Goal: Task Accomplishment & Management: Use online tool/utility

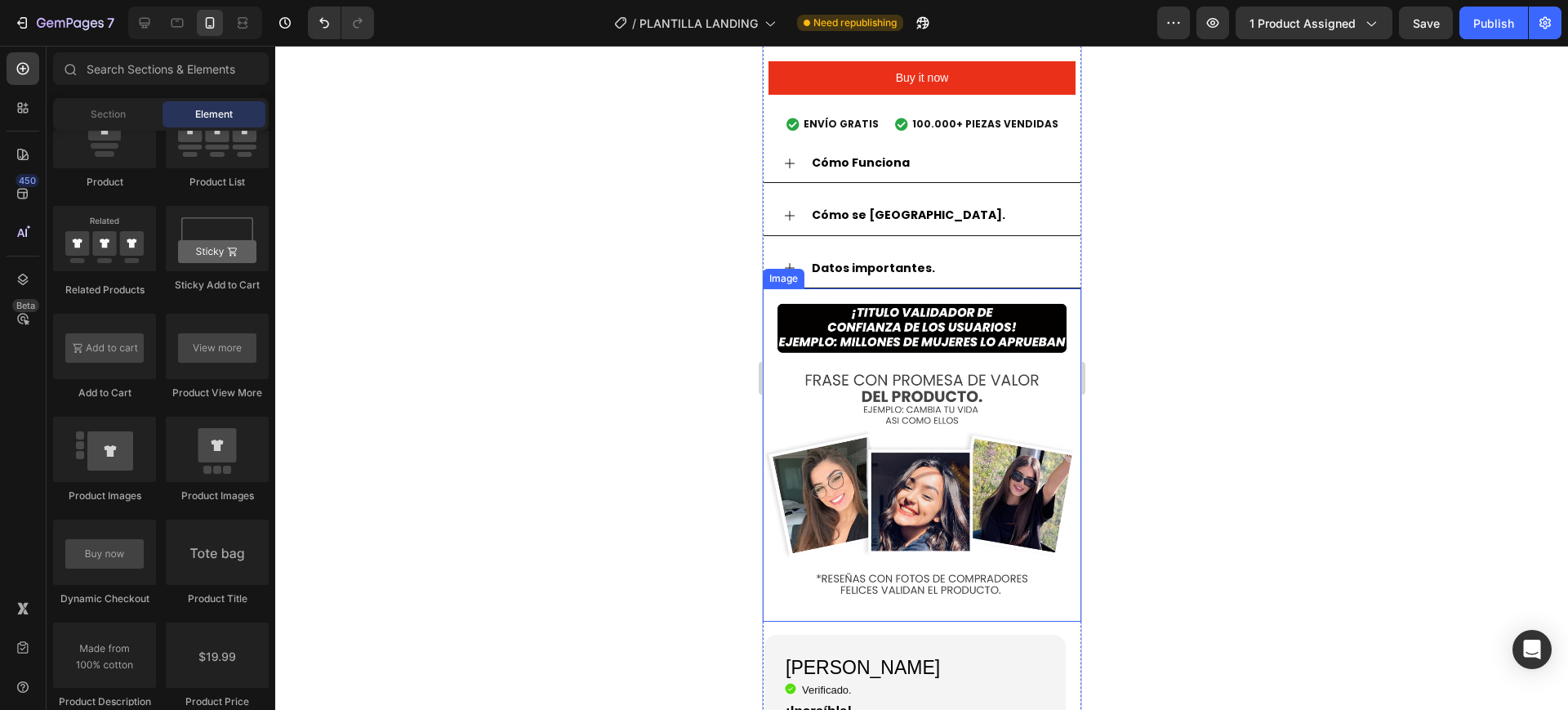
scroll to position [2349, 0]
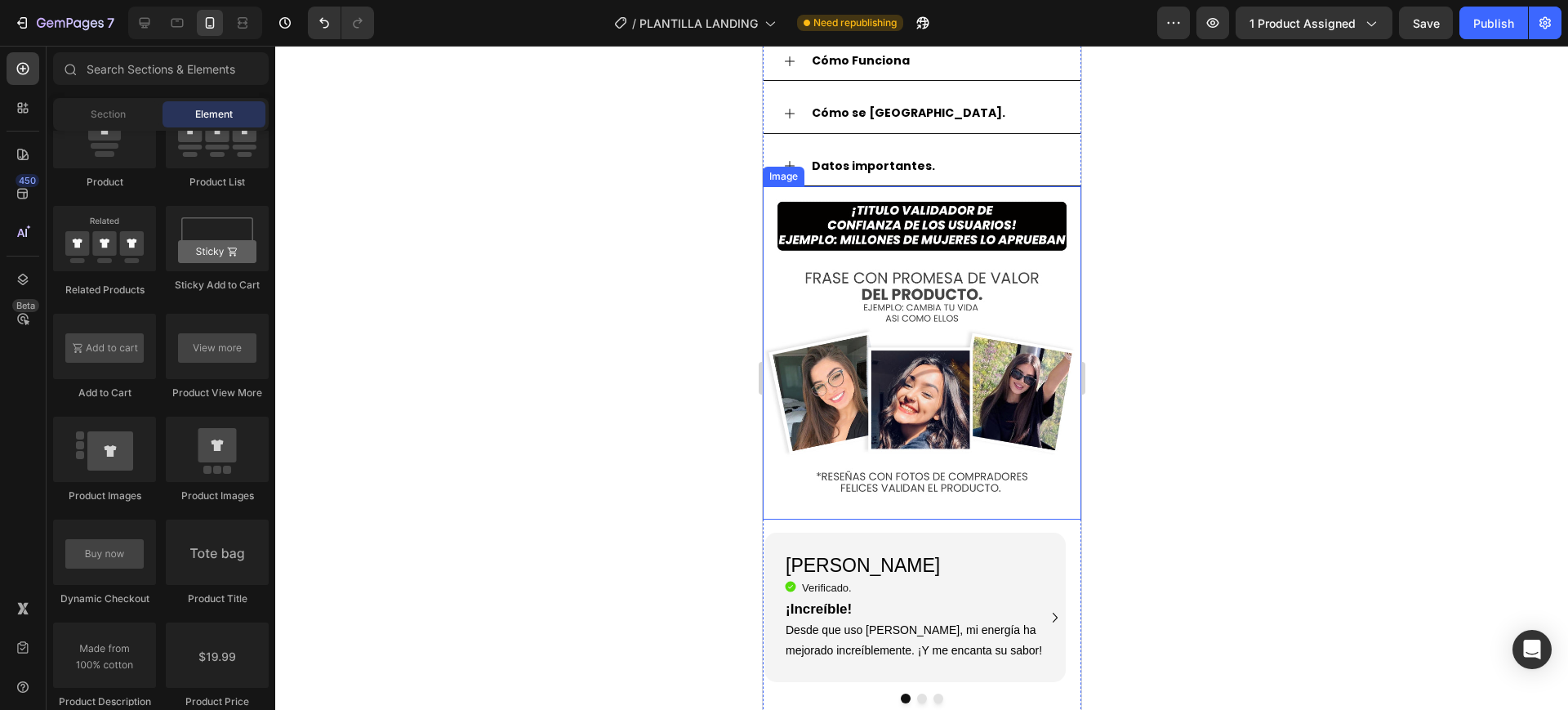
click at [838, 186] on img at bounding box center [921, 353] width 318 height 333
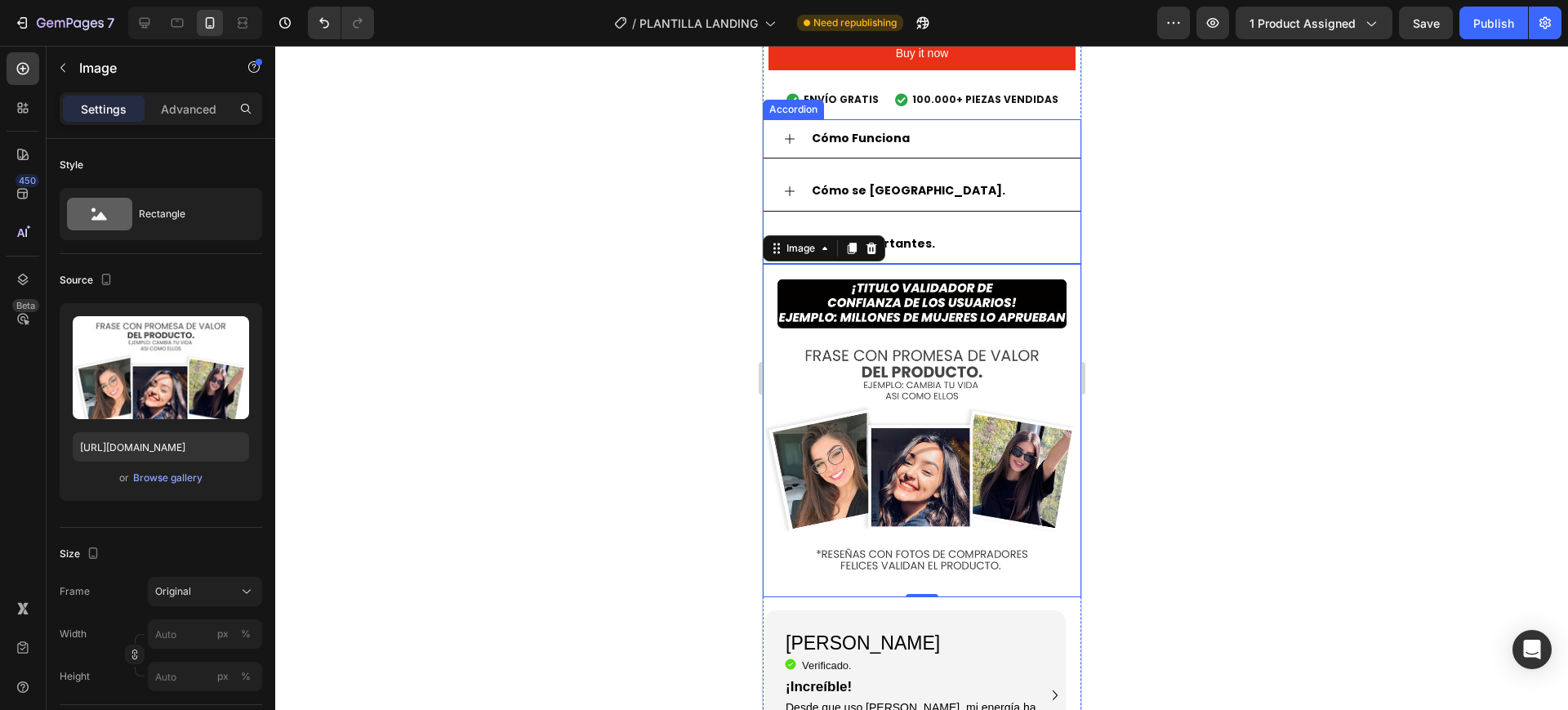
scroll to position [2243, 0]
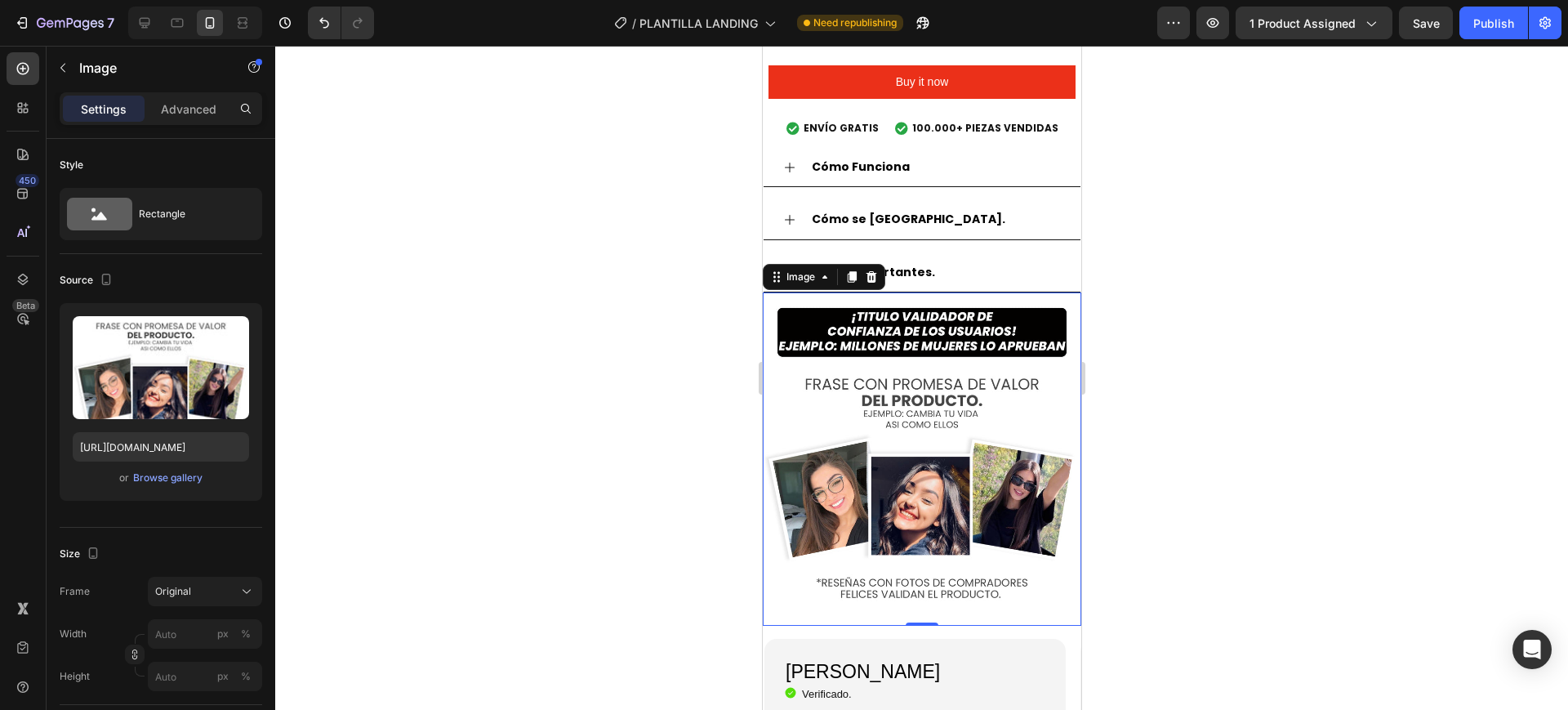
click at [897, 385] on img at bounding box center [921, 459] width 318 height 333
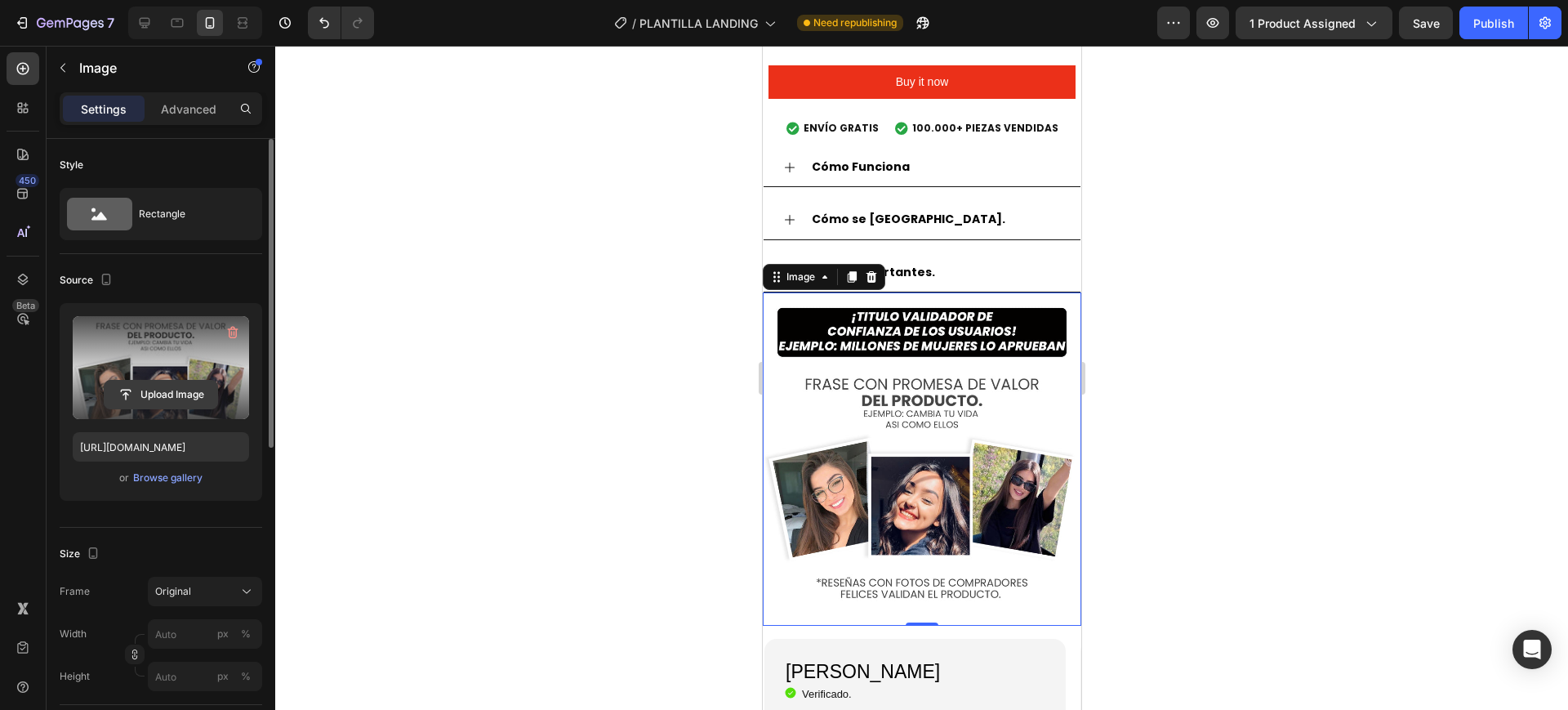
click at [173, 385] on input "file" at bounding box center [160, 395] width 112 height 27
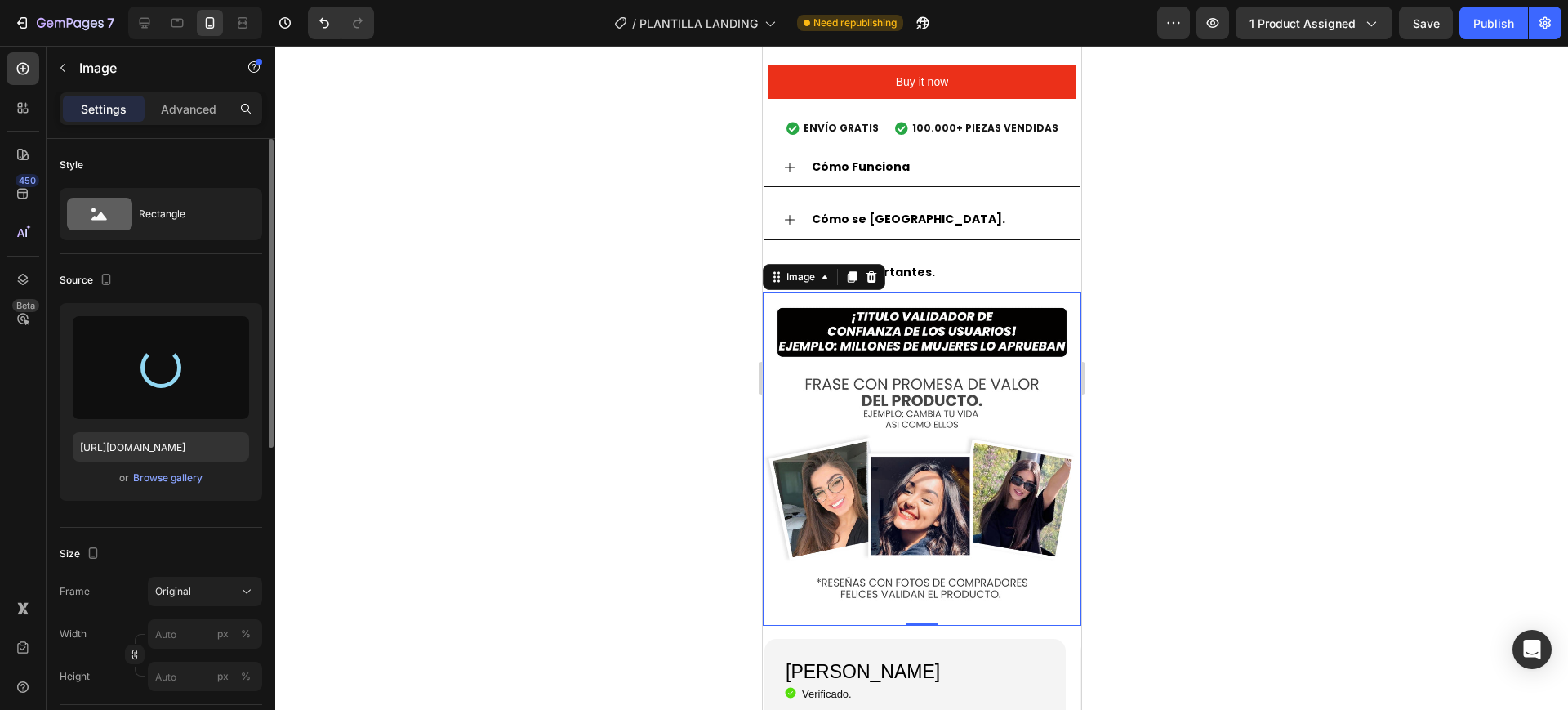
type input "https://cdn.shopify.com/s/files/1/0748/5282/7364/files/gempages_579100325739233…"
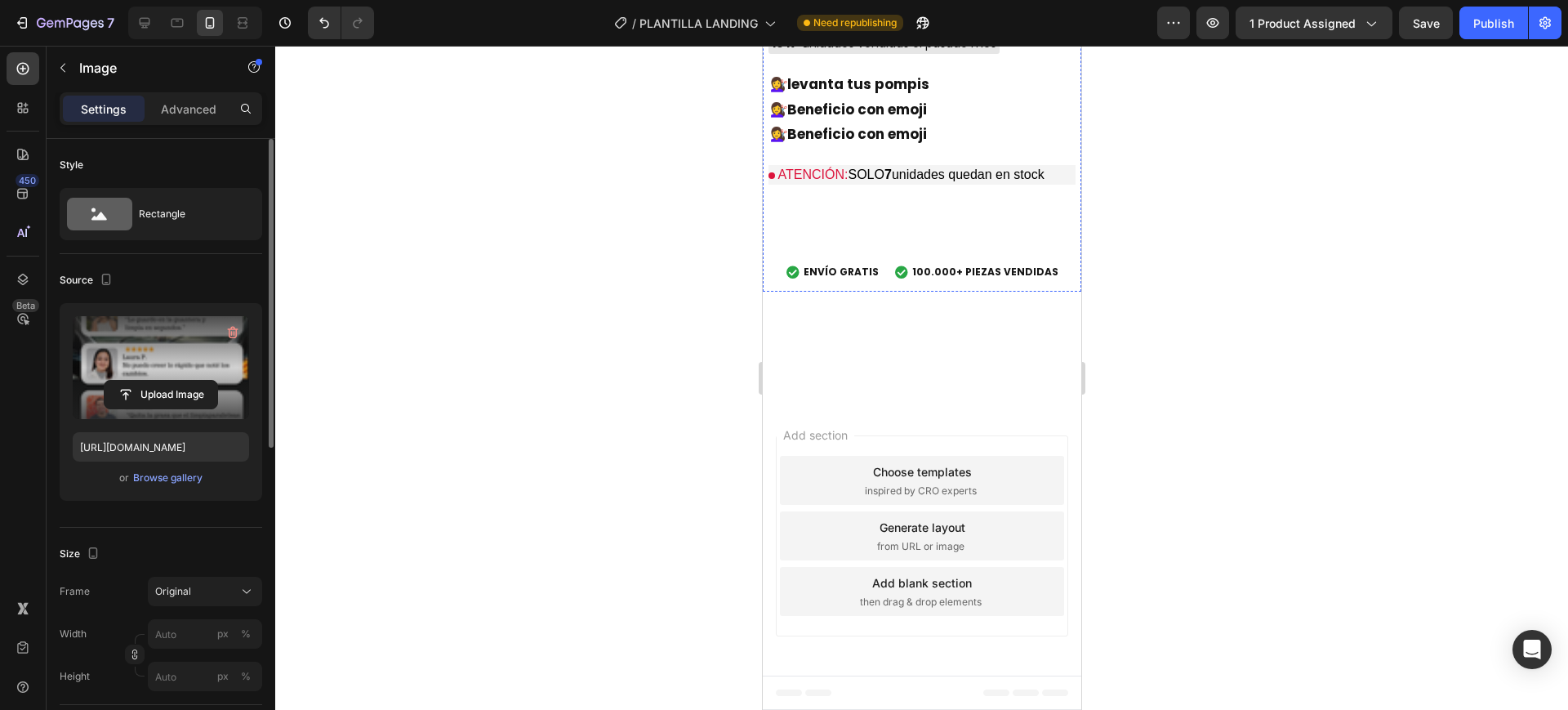
scroll to position [5512, 0]
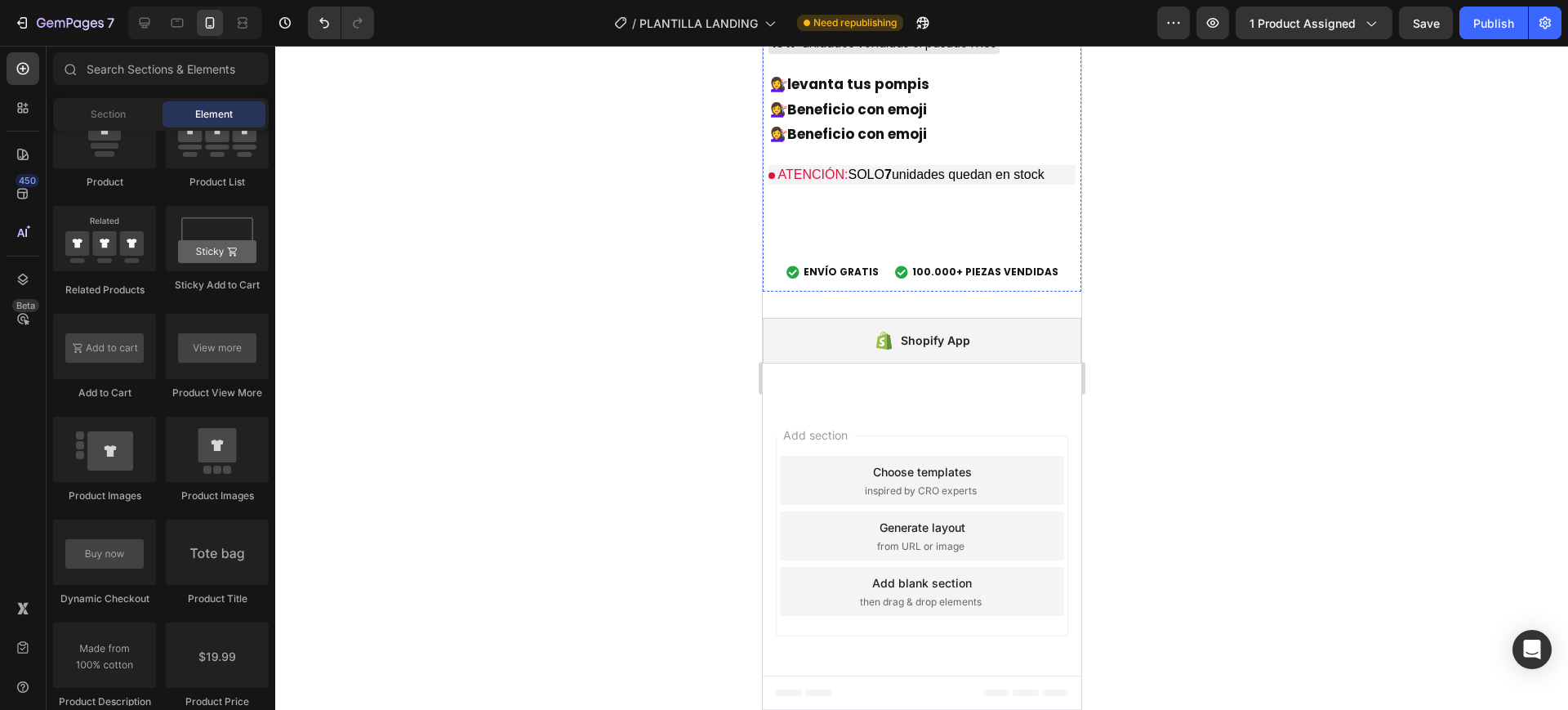
scroll to position [5641, 0]
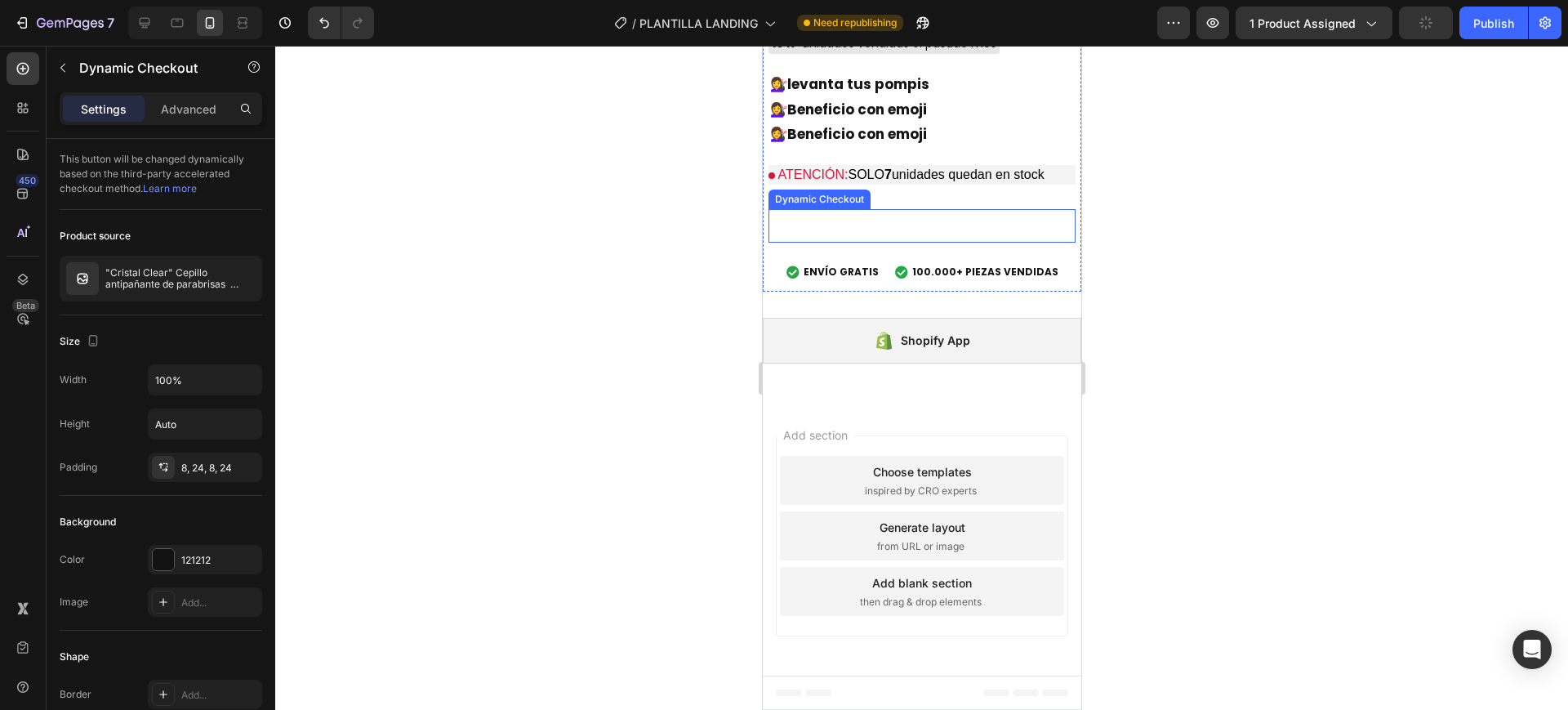
click at [880, 243] on button "Buy it now" at bounding box center [922, 226] width 307 height 33
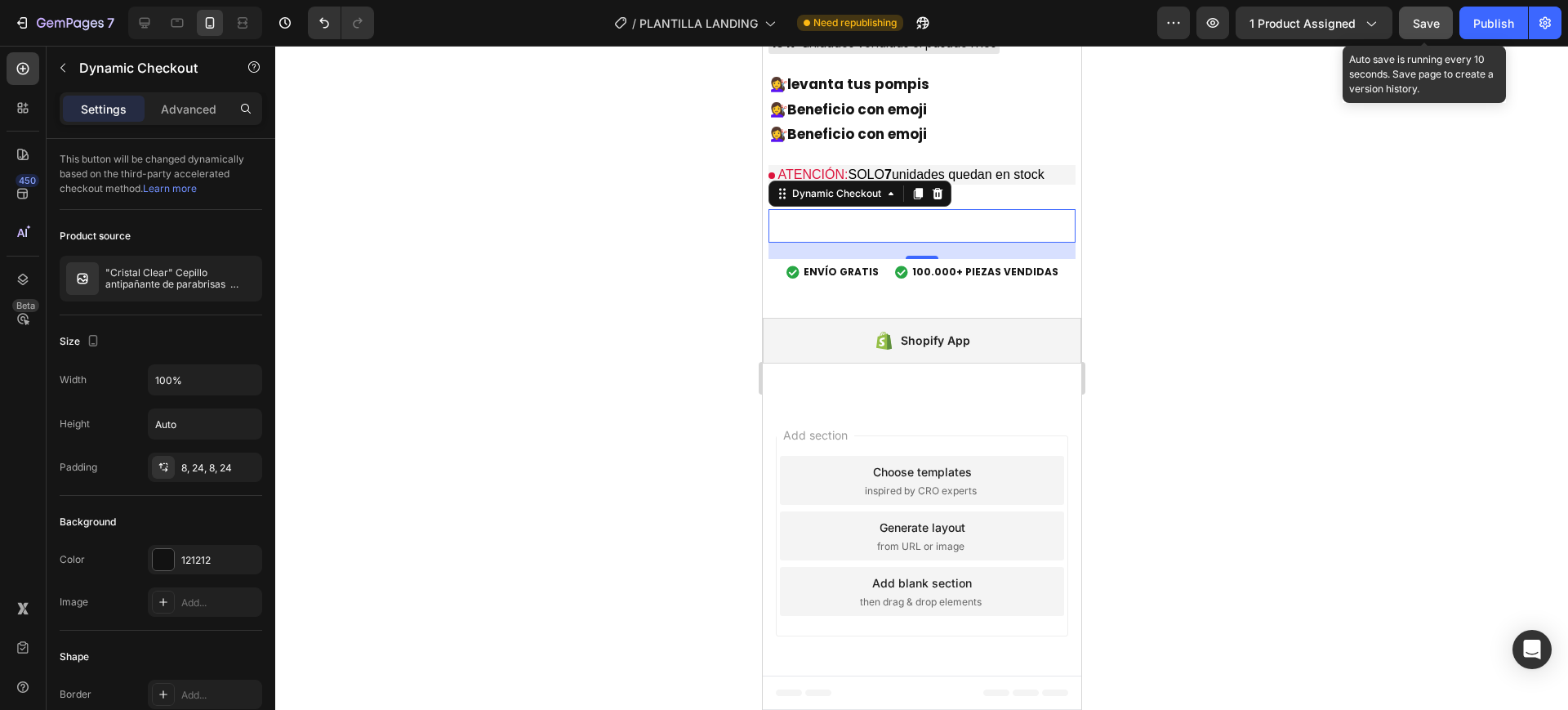
click at [1432, 21] on span "Save" at bounding box center [1426, 23] width 27 height 14
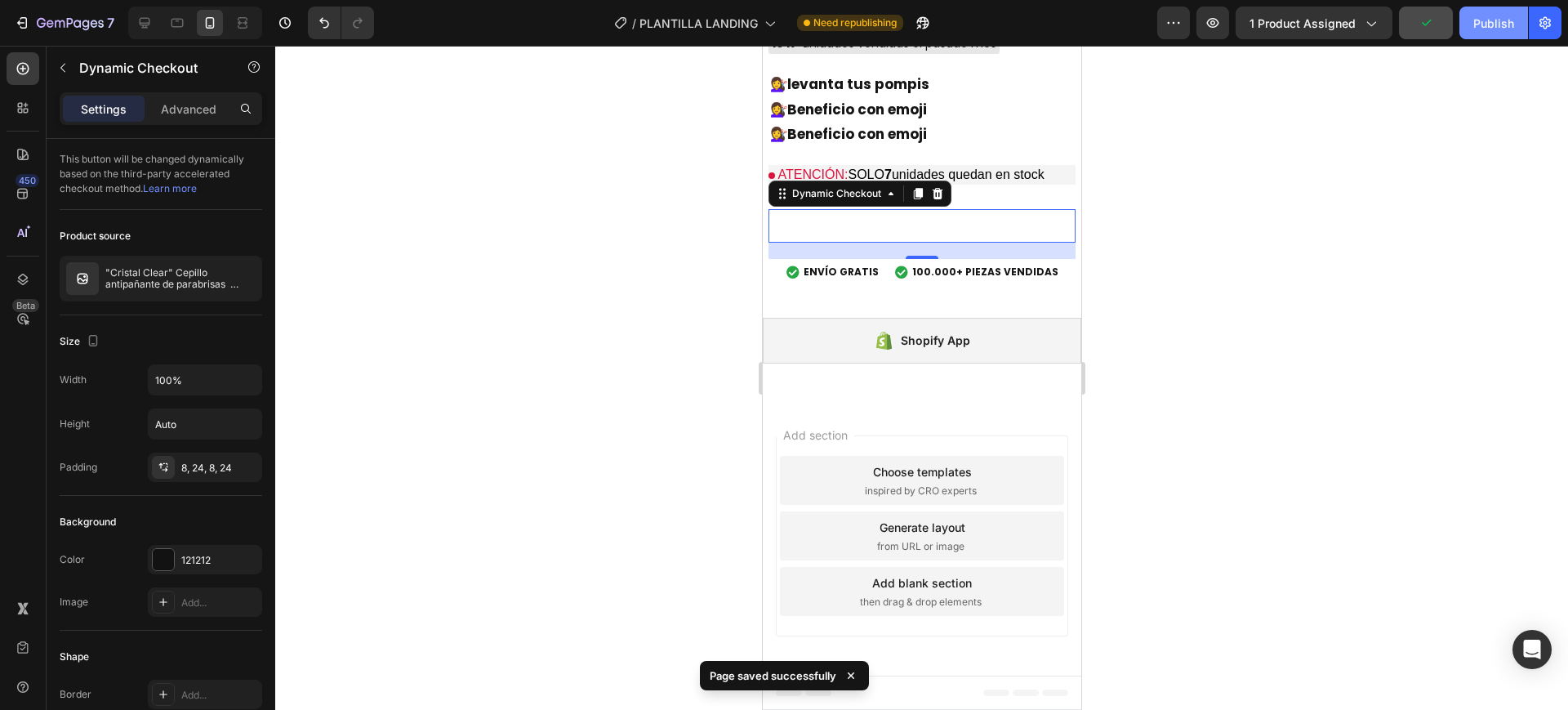
click at [1471, 26] on button "Publish" at bounding box center [1494, 23] width 69 height 33
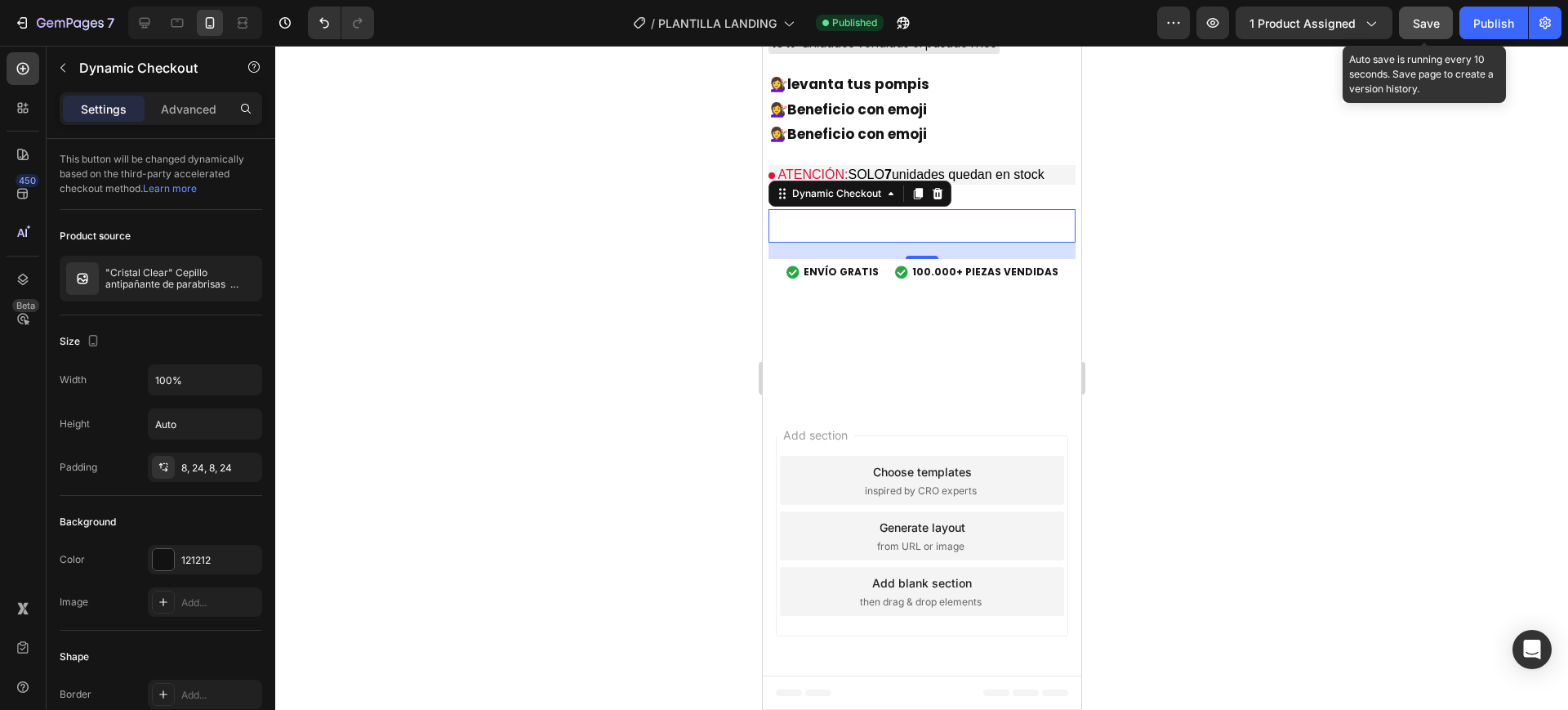
click at [1435, 16] on span "Save" at bounding box center [1426, 23] width 27 height 14
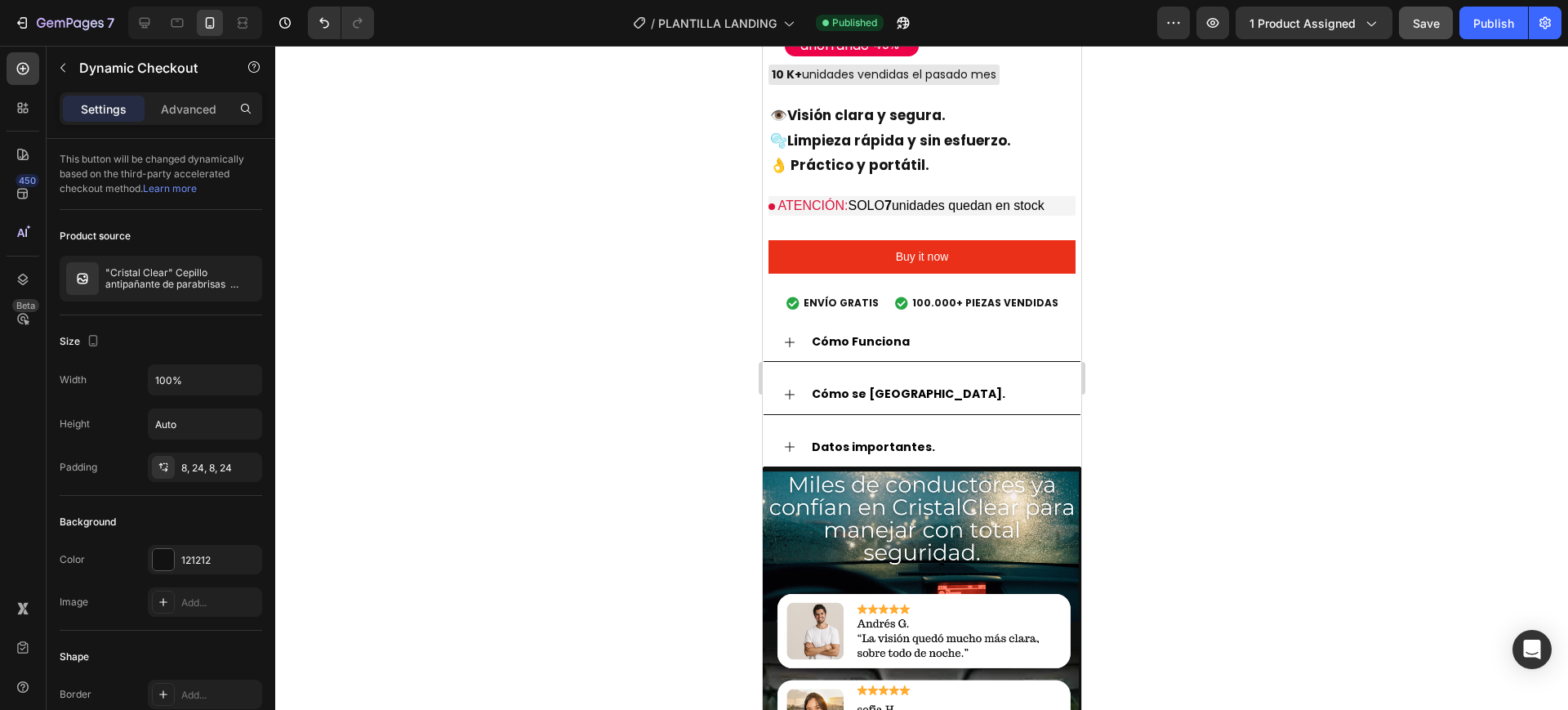
scroll to position [2066, 0]
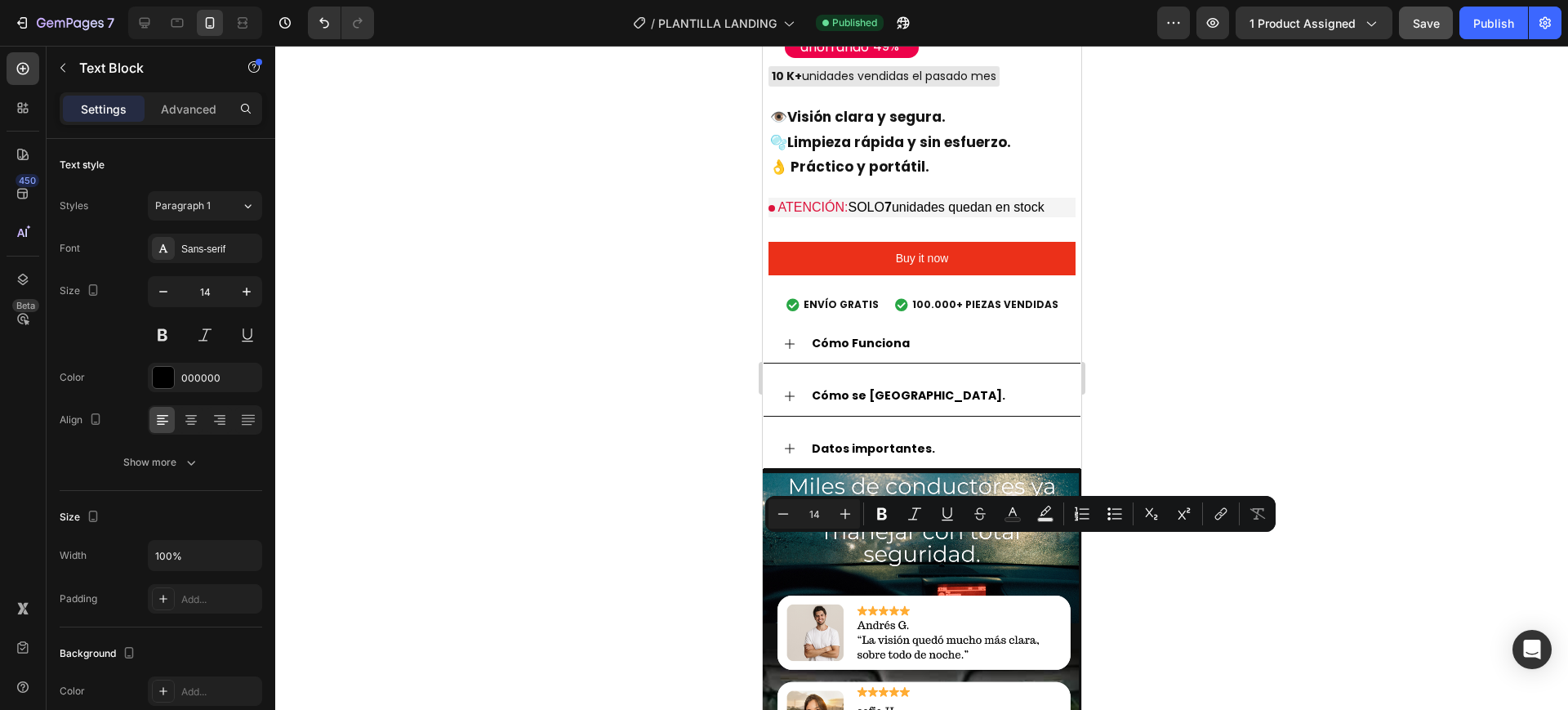
drag, startPoint x: 787, startPoint y: 543, endPoint x: 1045, endPoint y: 560, distance: 258.6
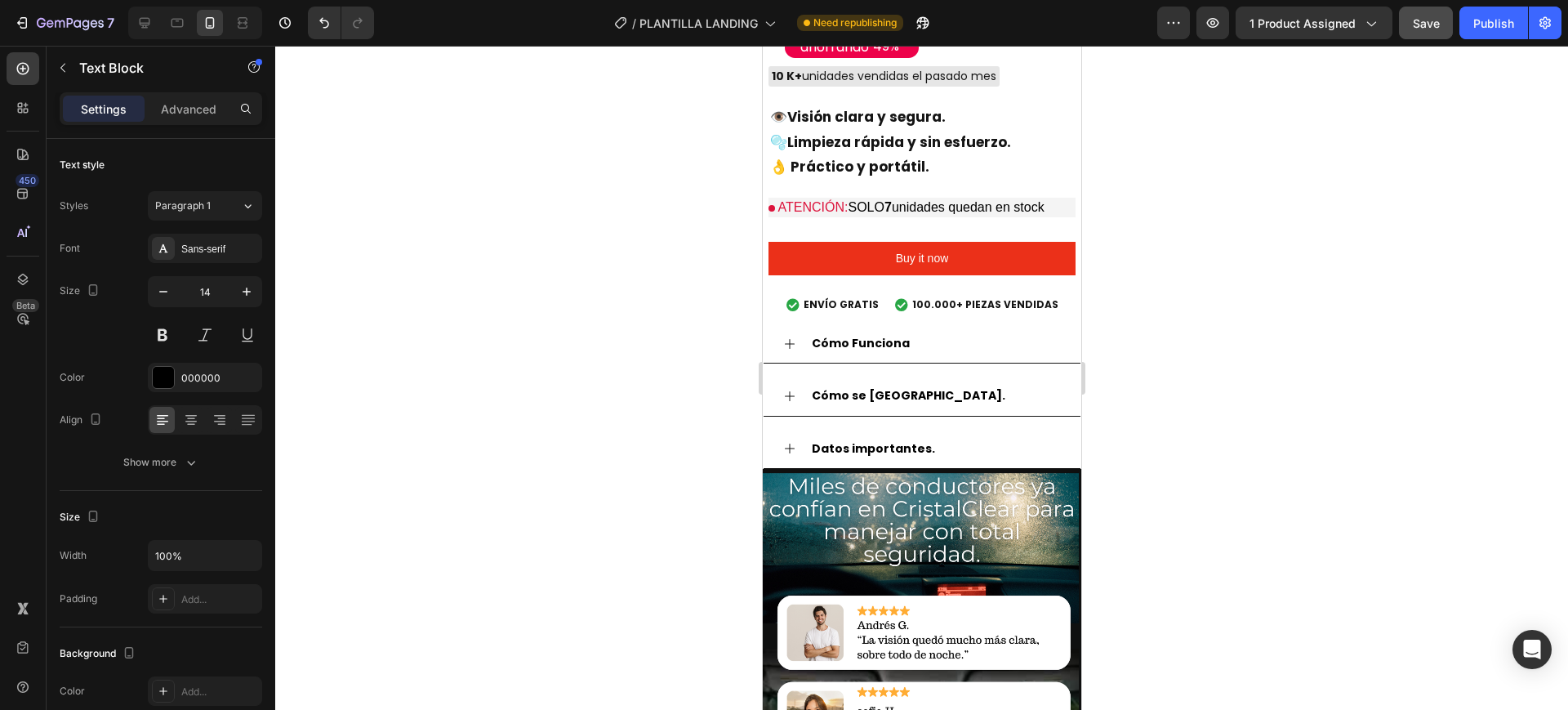
drag, startPoint x: 865, startPoint y: 586, endPoint x: 787, endPoint y: 547, distance: 87.2
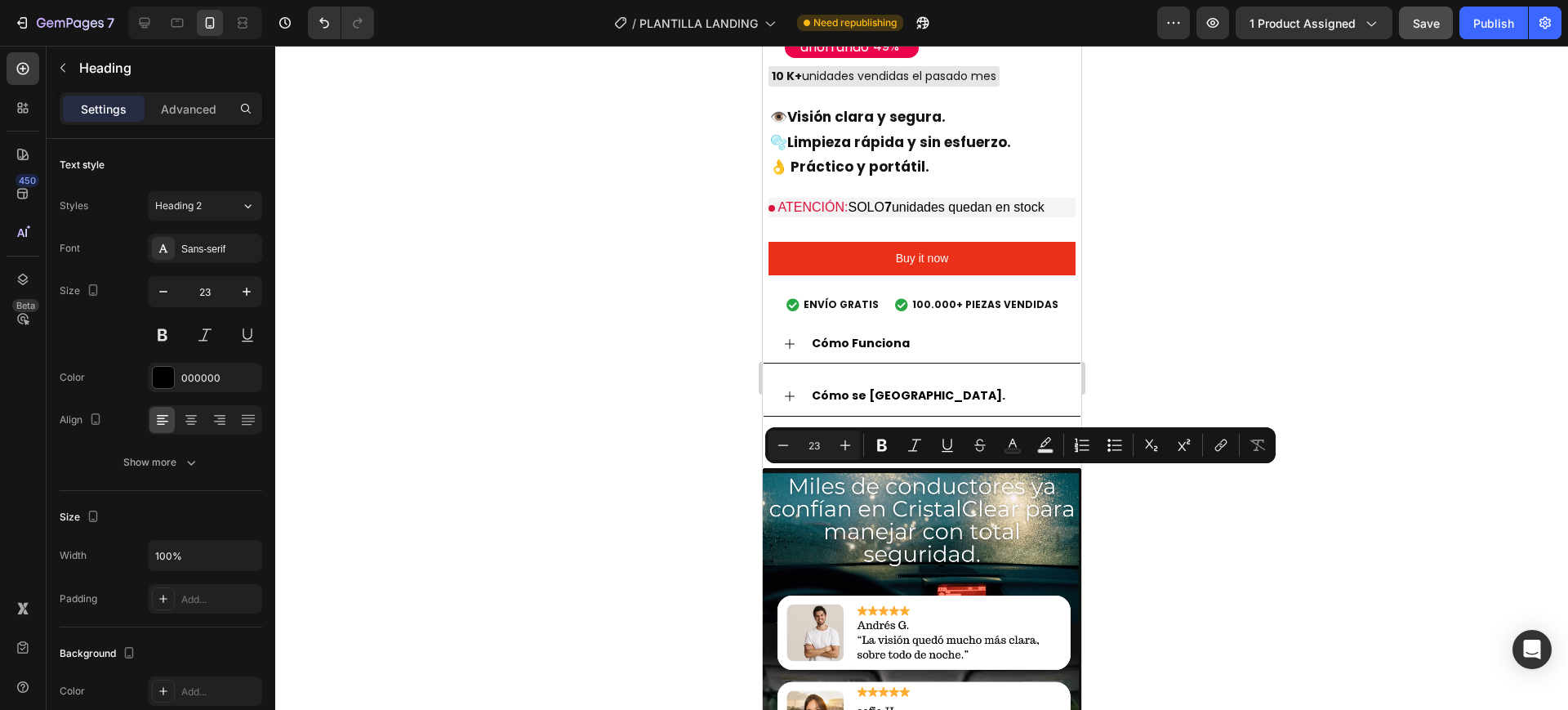
drag, startPoint x: 839, startPoint y: 480, endPoint x: 785, endPoint y: 480, distance: 54.0
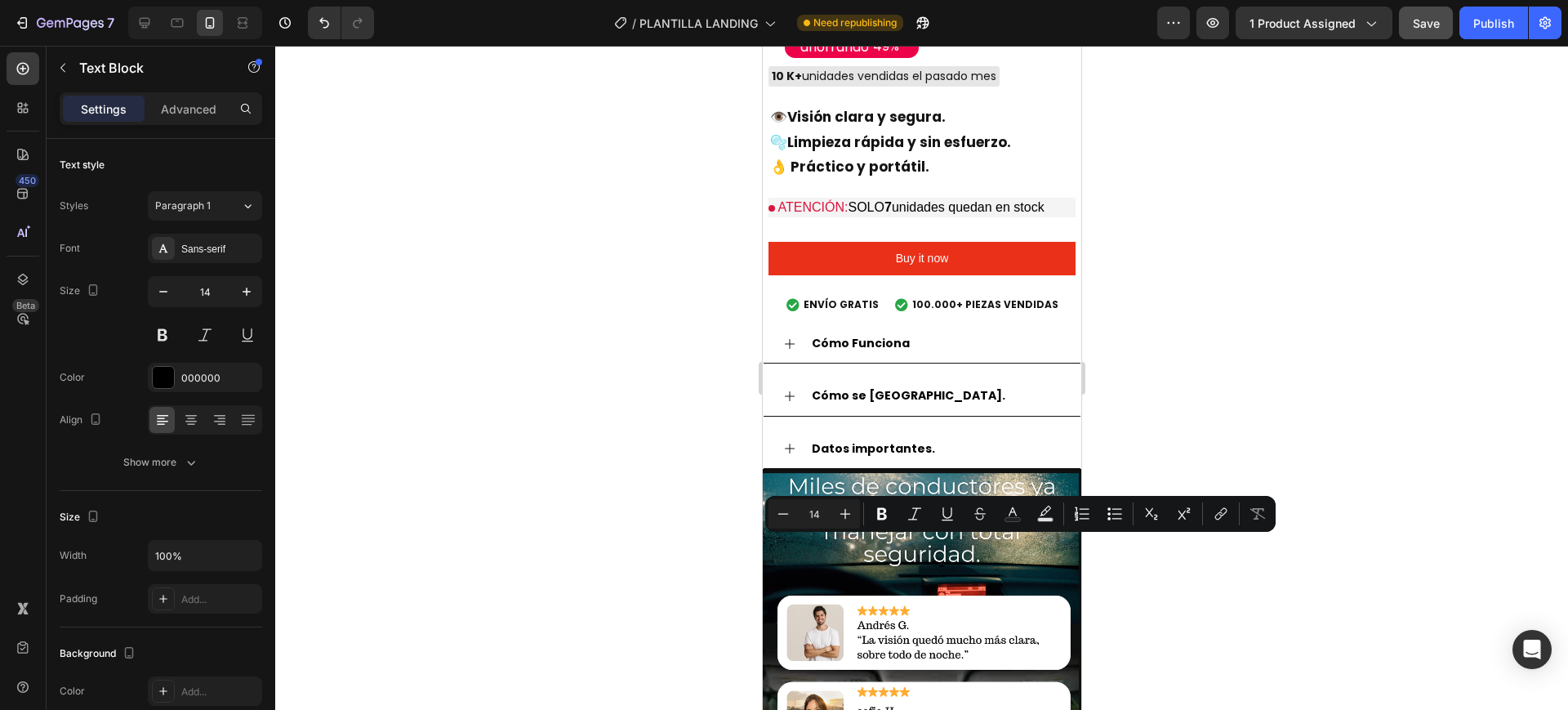
drag, startPoint x: 911, startPoint y: 579, endPoint x: 783, endPoint y: 549, distance: 131.5
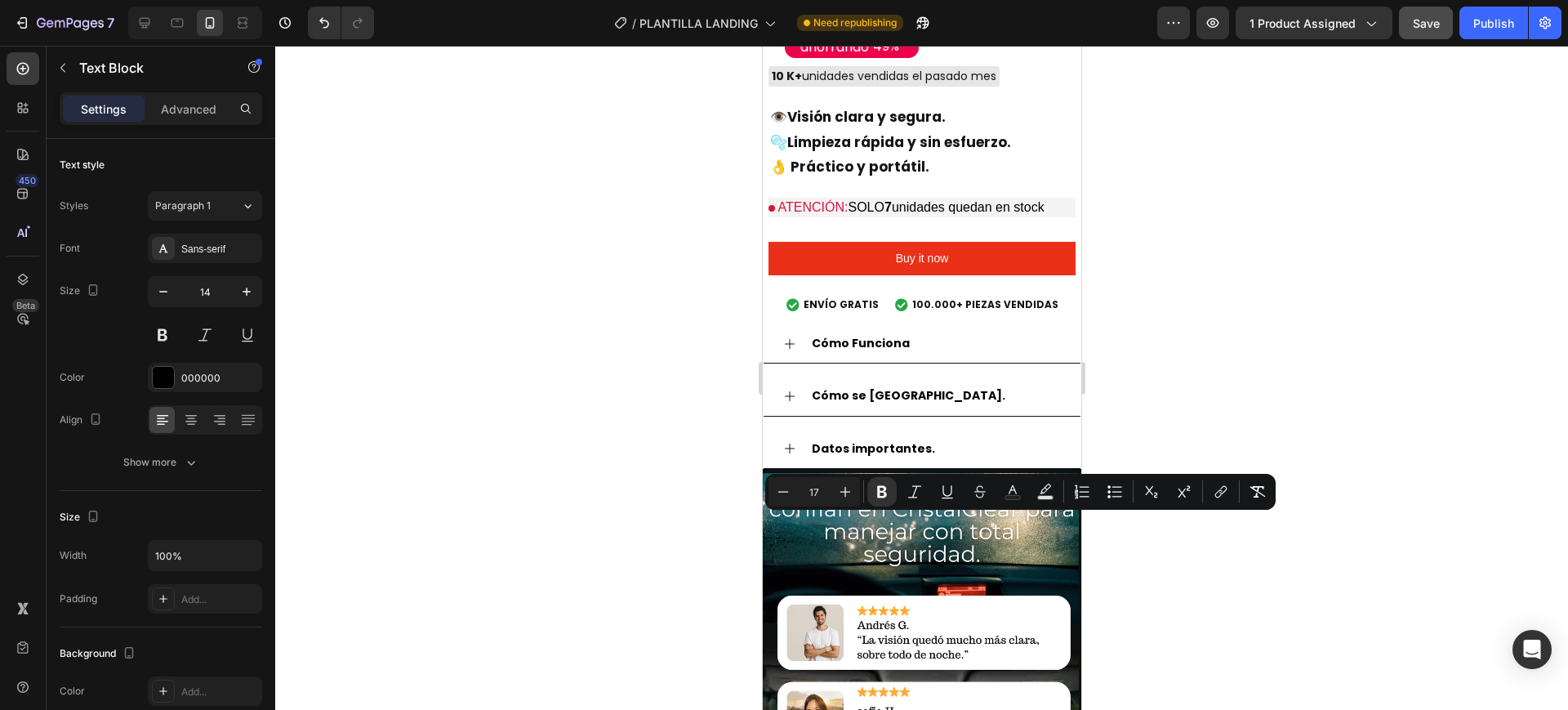
drag, startPoint x: 901, startPoint y: 519, endPoint x: 851, endPoint y: 530, distance: 51.2
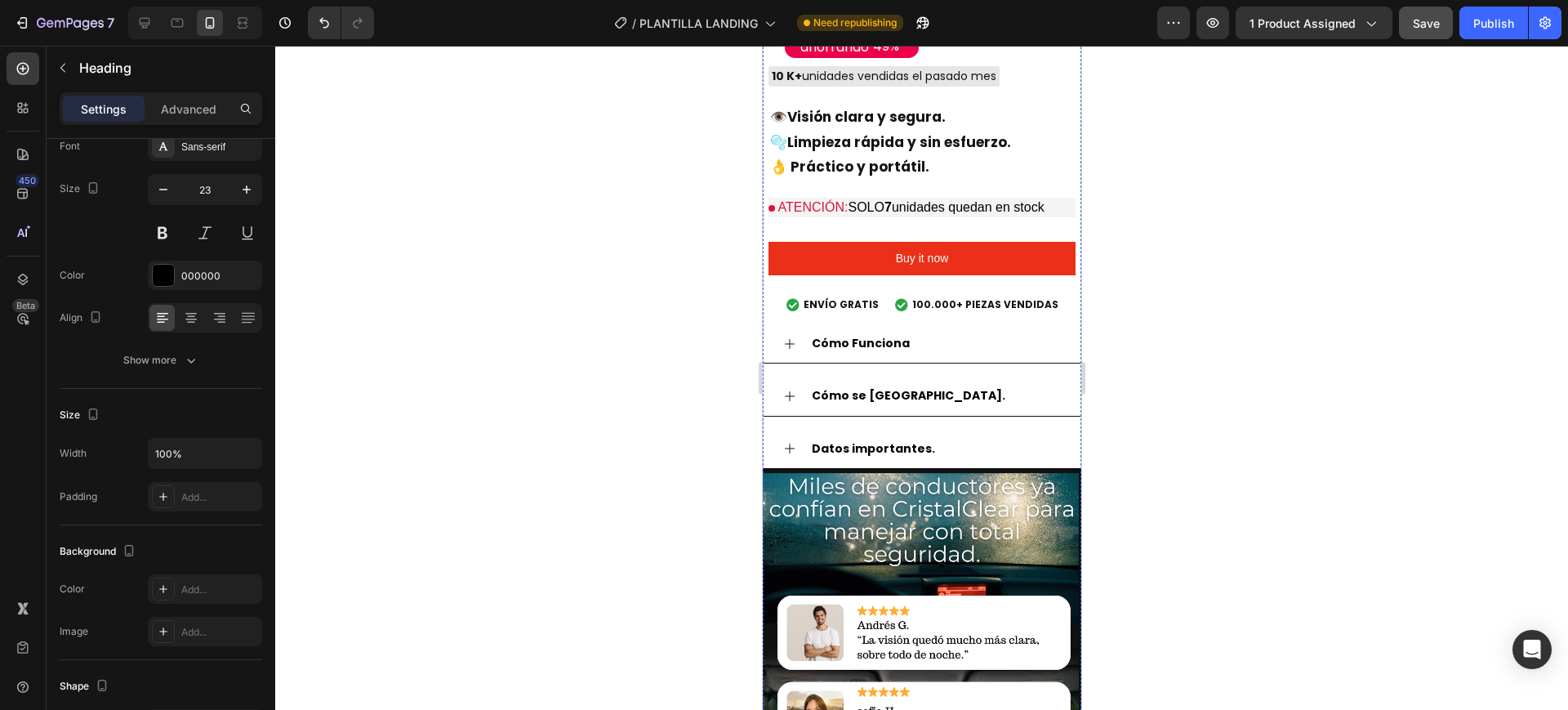
click at [1244, 519] on div at bounding box center [922, 378] width 1293 height 664
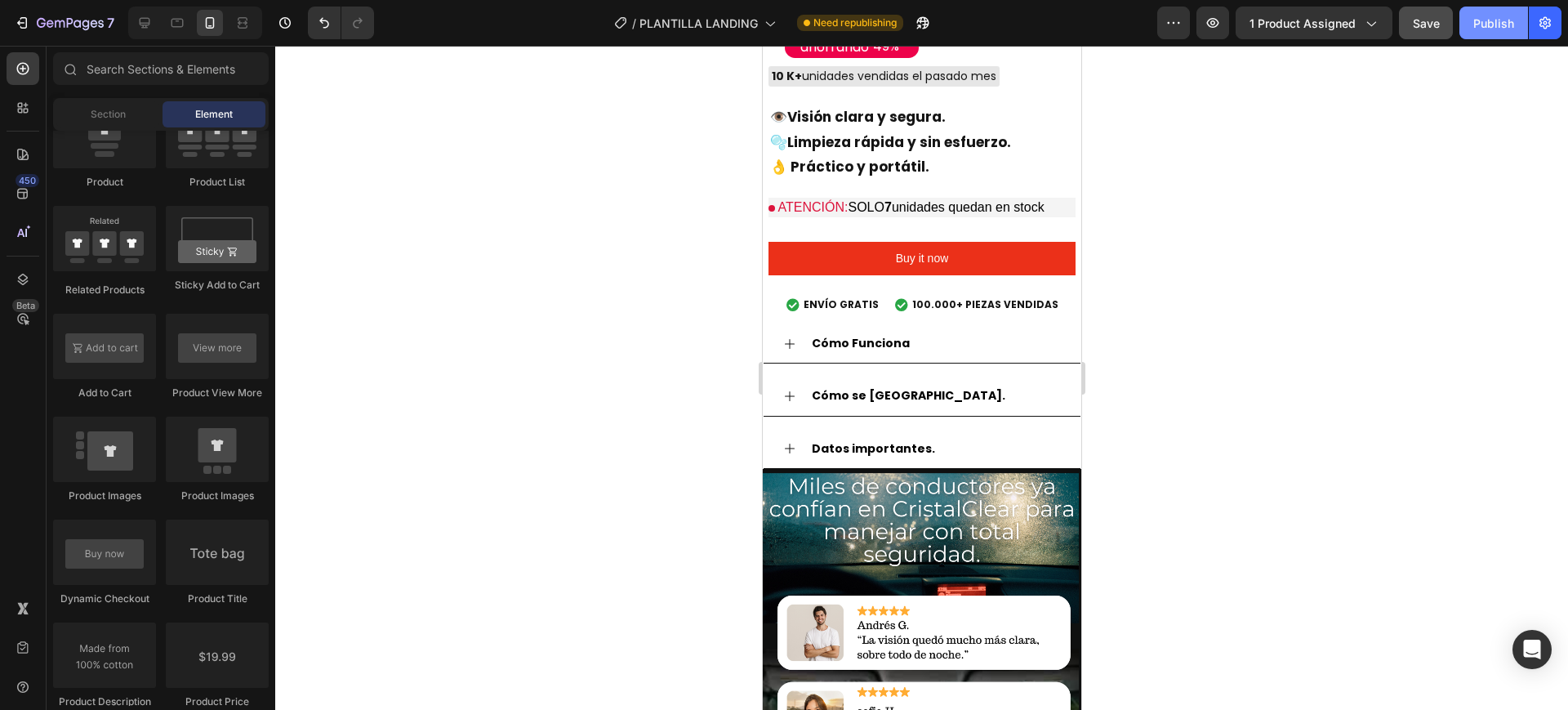
click at [1504, 24] on div "Publish" at bounding box center [1494, 23] width 41 height 17
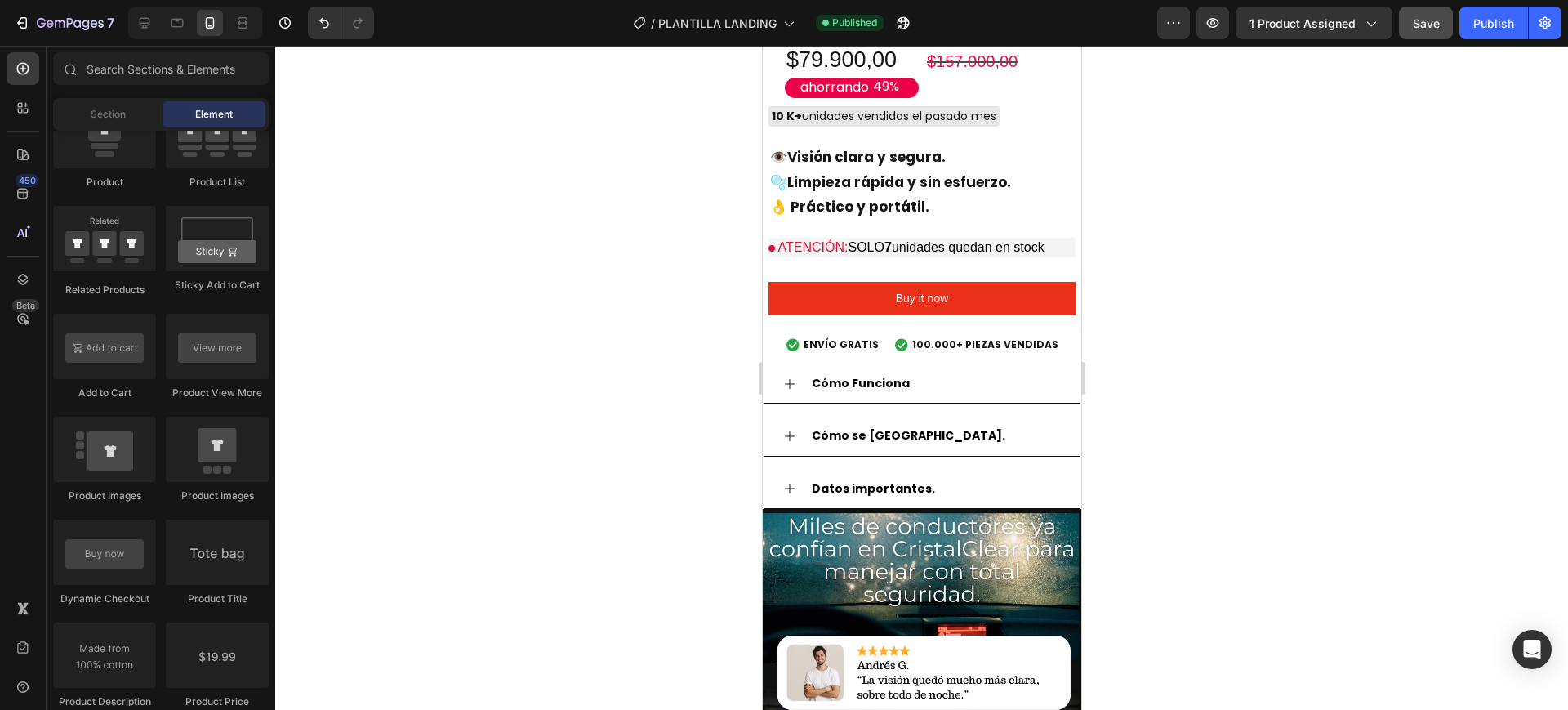
scroll to position [2008, 0]
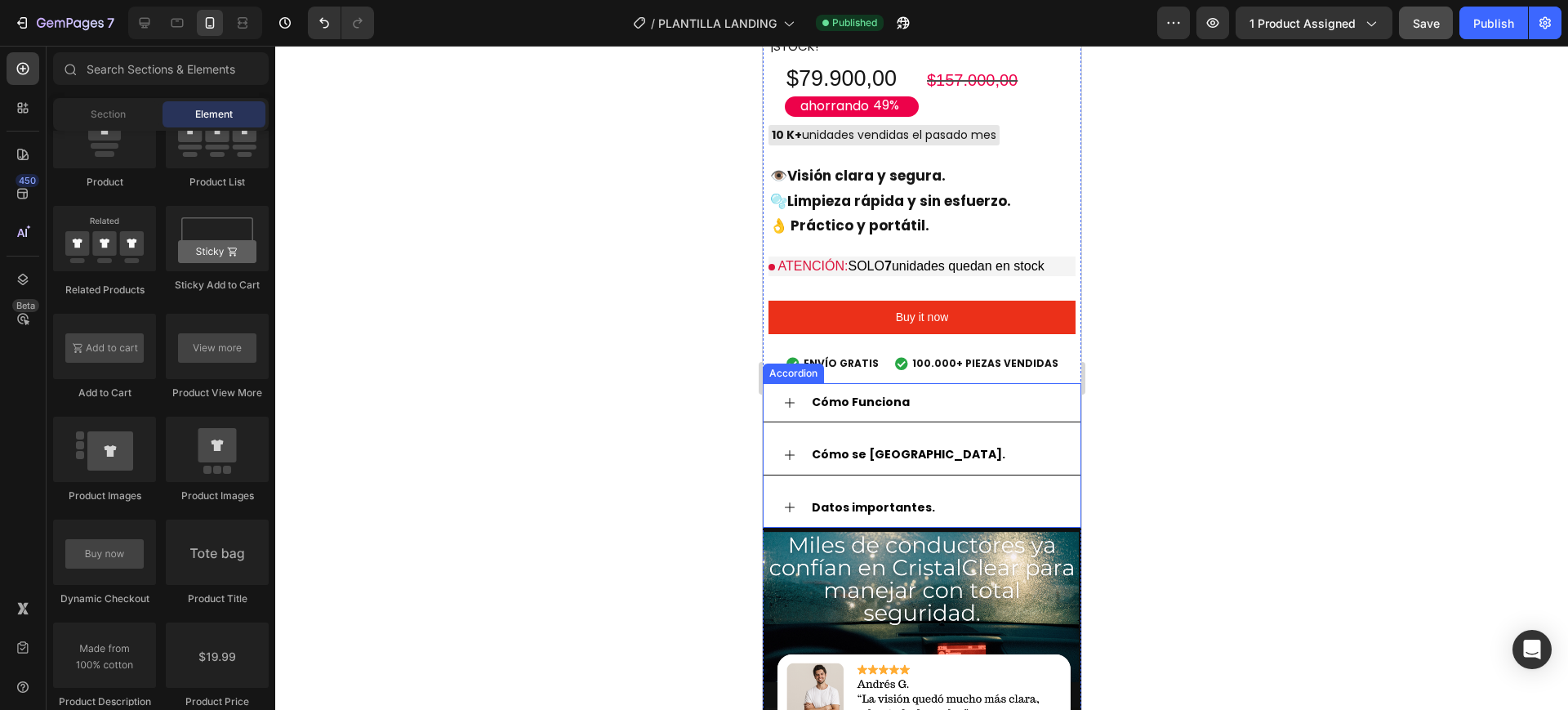
click at [889, 394] on strong "Cómo Funciona" at bounding box center [860, 402] width 98 height 16
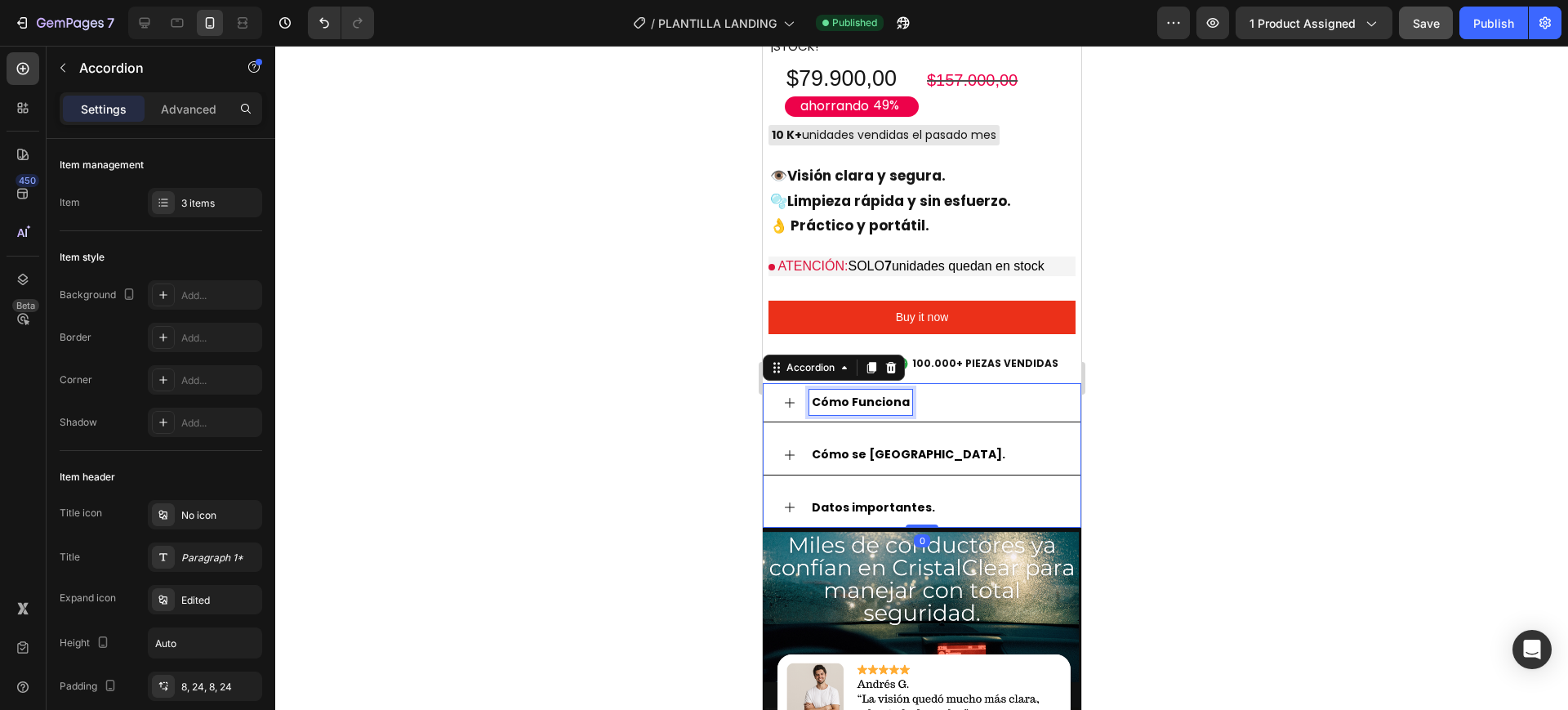
click at [837, 394] on strong "Cómo Funciona" at bounding box center [860, 402] width 98 height 16
click at [790, 397] on icon at bounding box center [789, 403] width 13 height 13
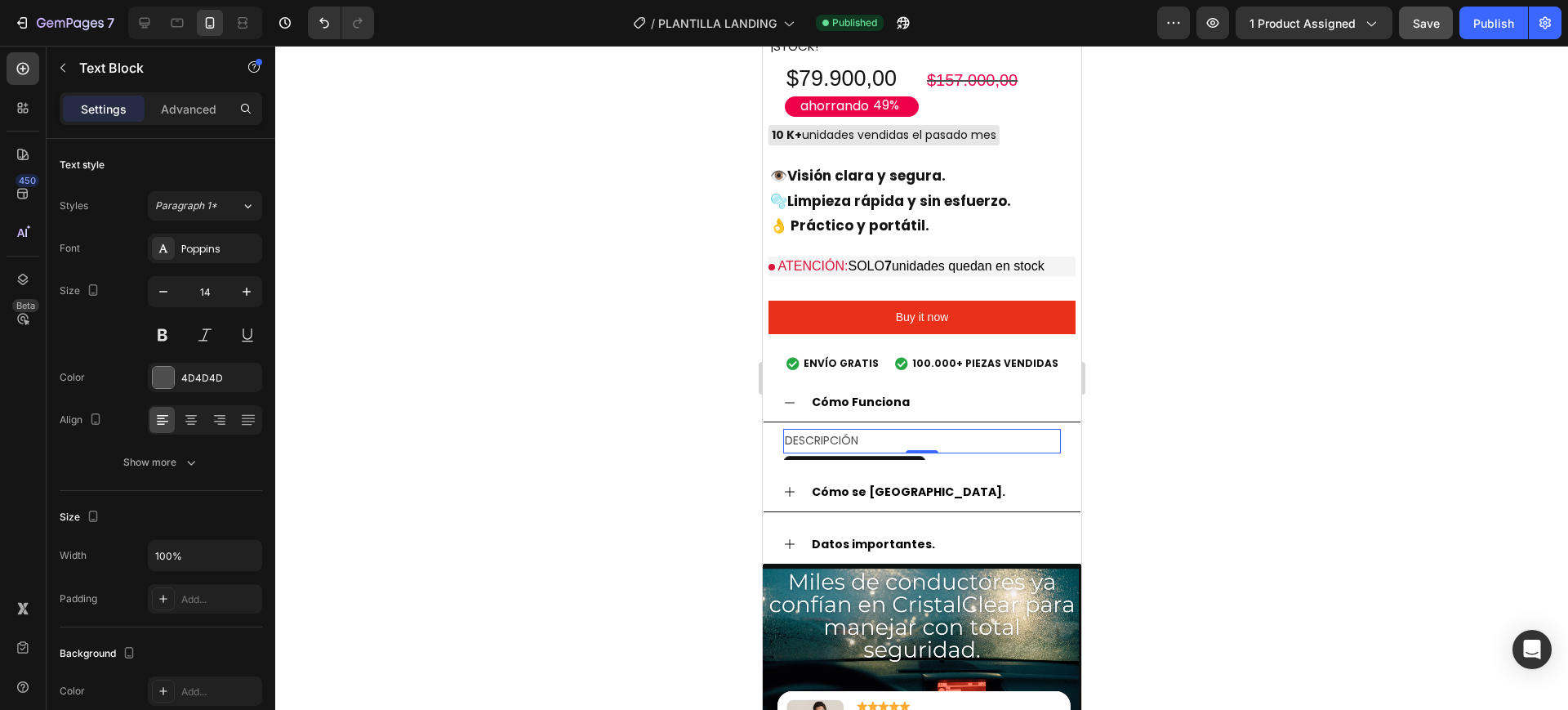
click at [822, 431] on p "DESCRIPCIÓN" at bounding box center [922, 441] width 275 height 21
click at [860, 431] on p "DESCRIPCIÓN" at bounding box center [922, 441] width 275 height 21
click at [861, 431] on p "DESCRIPCIÓN" at bounding box center [922, 441] width 275 height 21
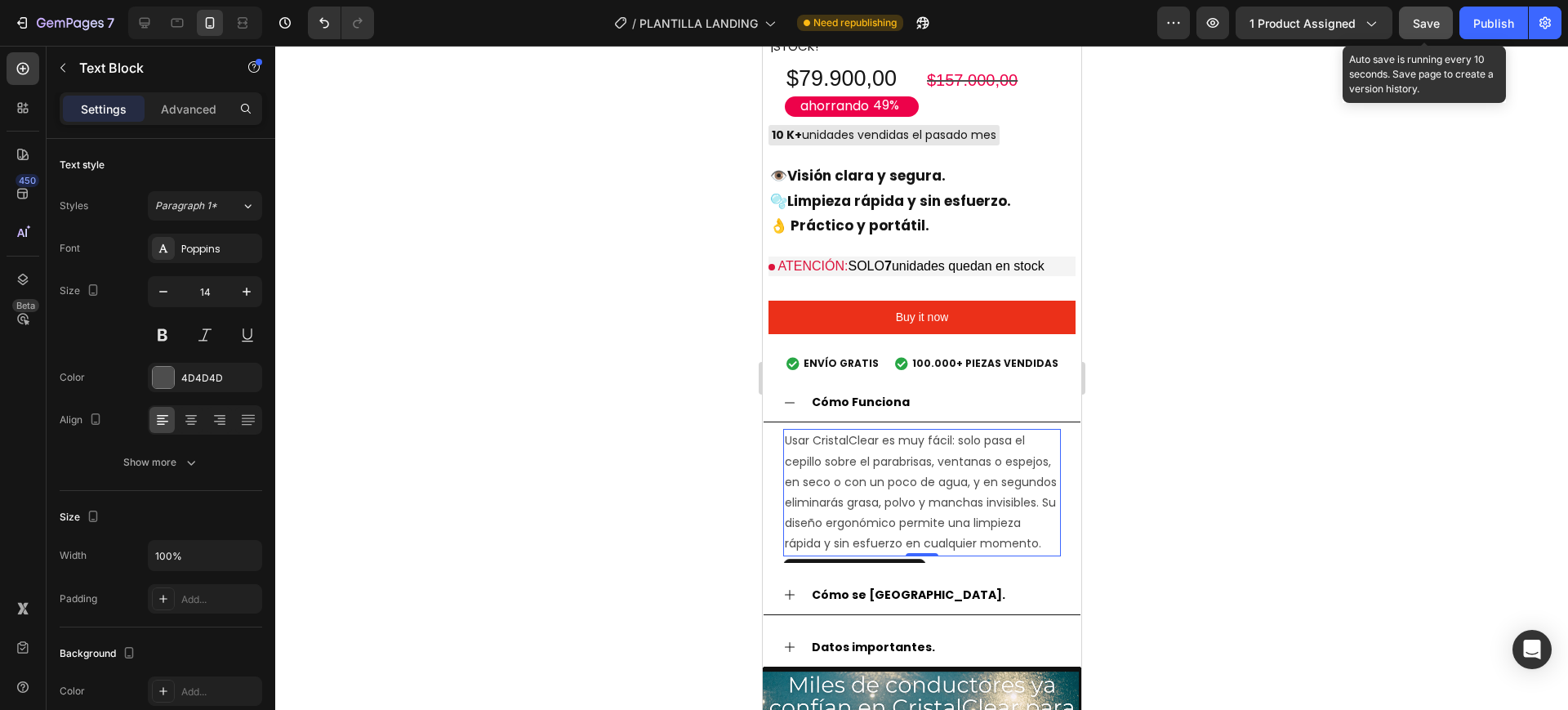
click at [1408, 29] on button "Save" at bounding box center [1426, 23] width 54 height 33
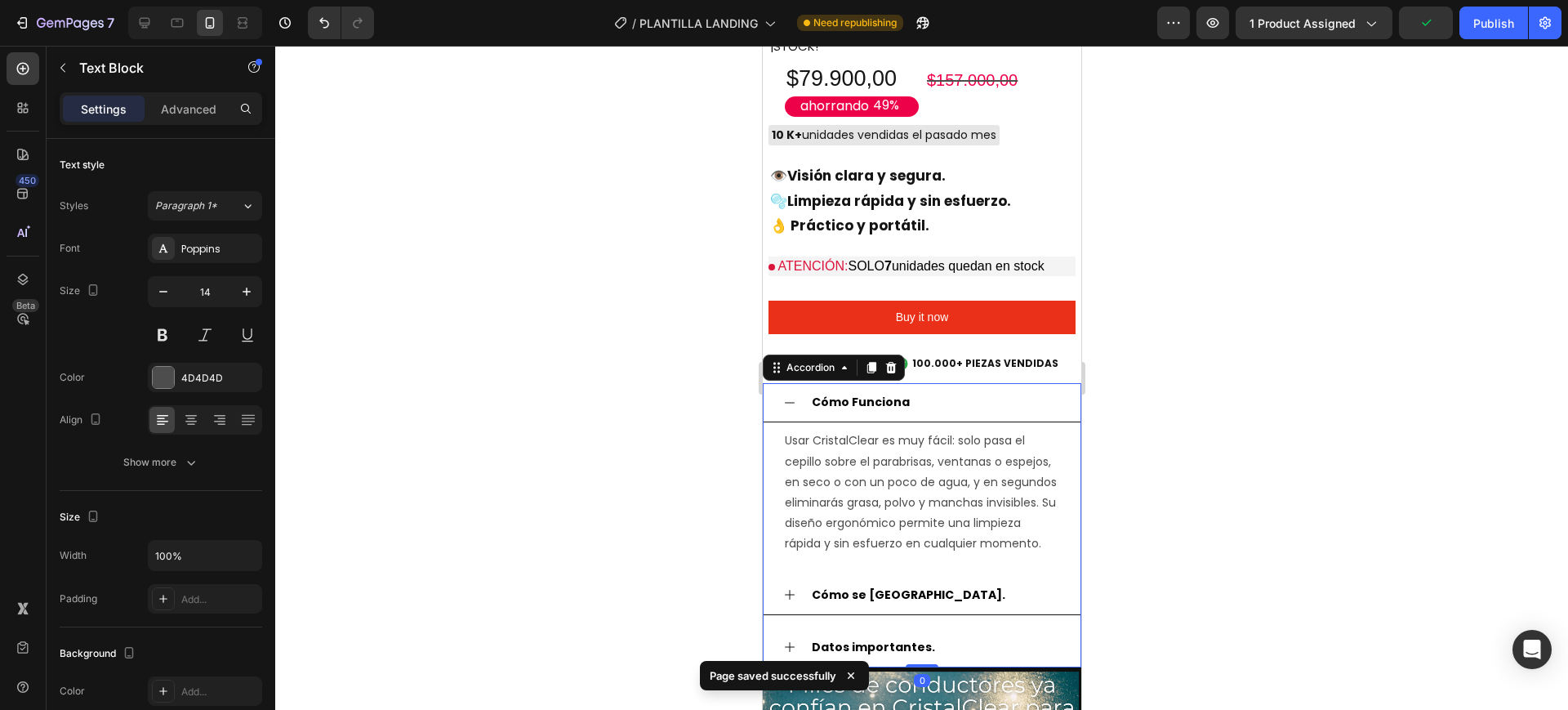
click at [788, 397] on icon at bounding box center [789, 403] width 13 height 13
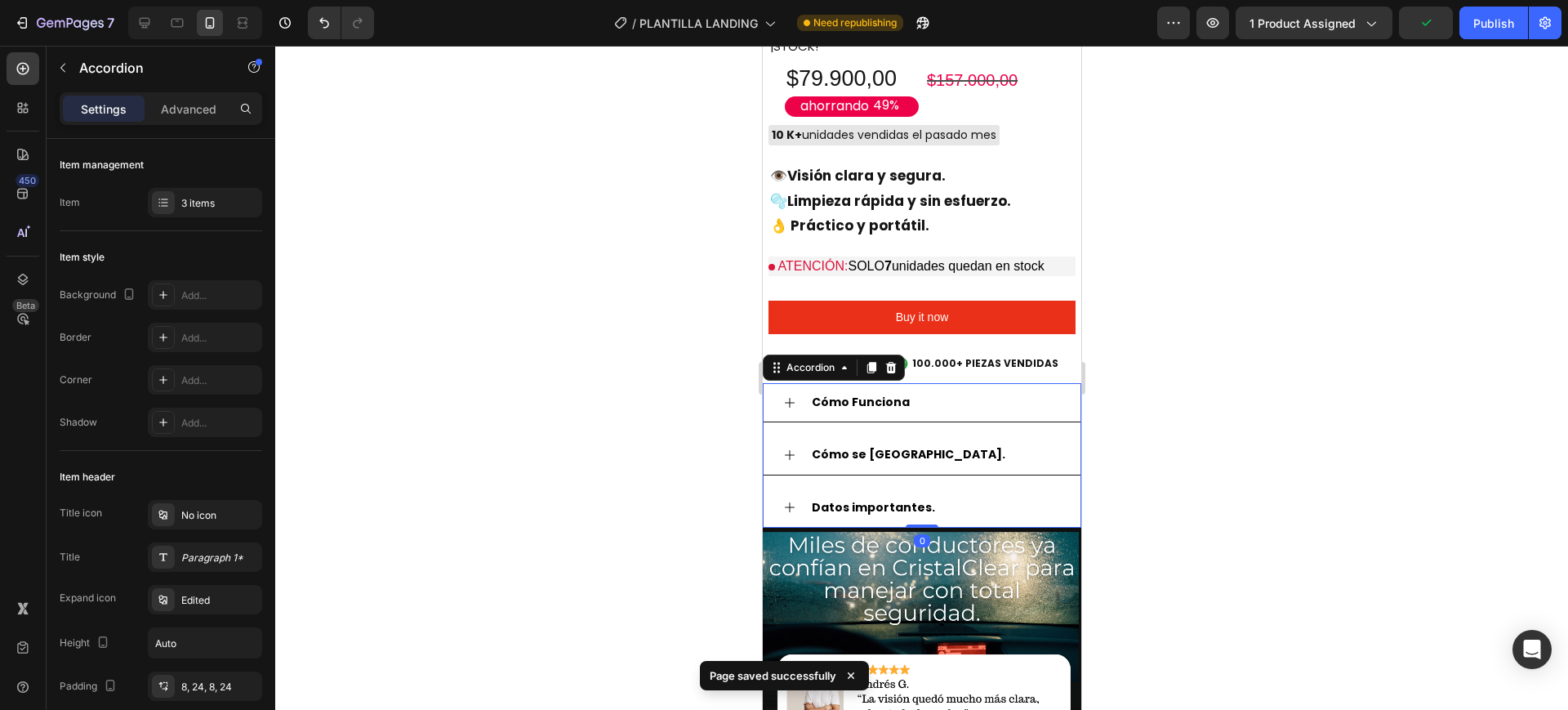
click at [902, 442] on div "Cómo se [GEOGRAPHIC_DATA]." at bounding box center [934, 455] width 251 height 26
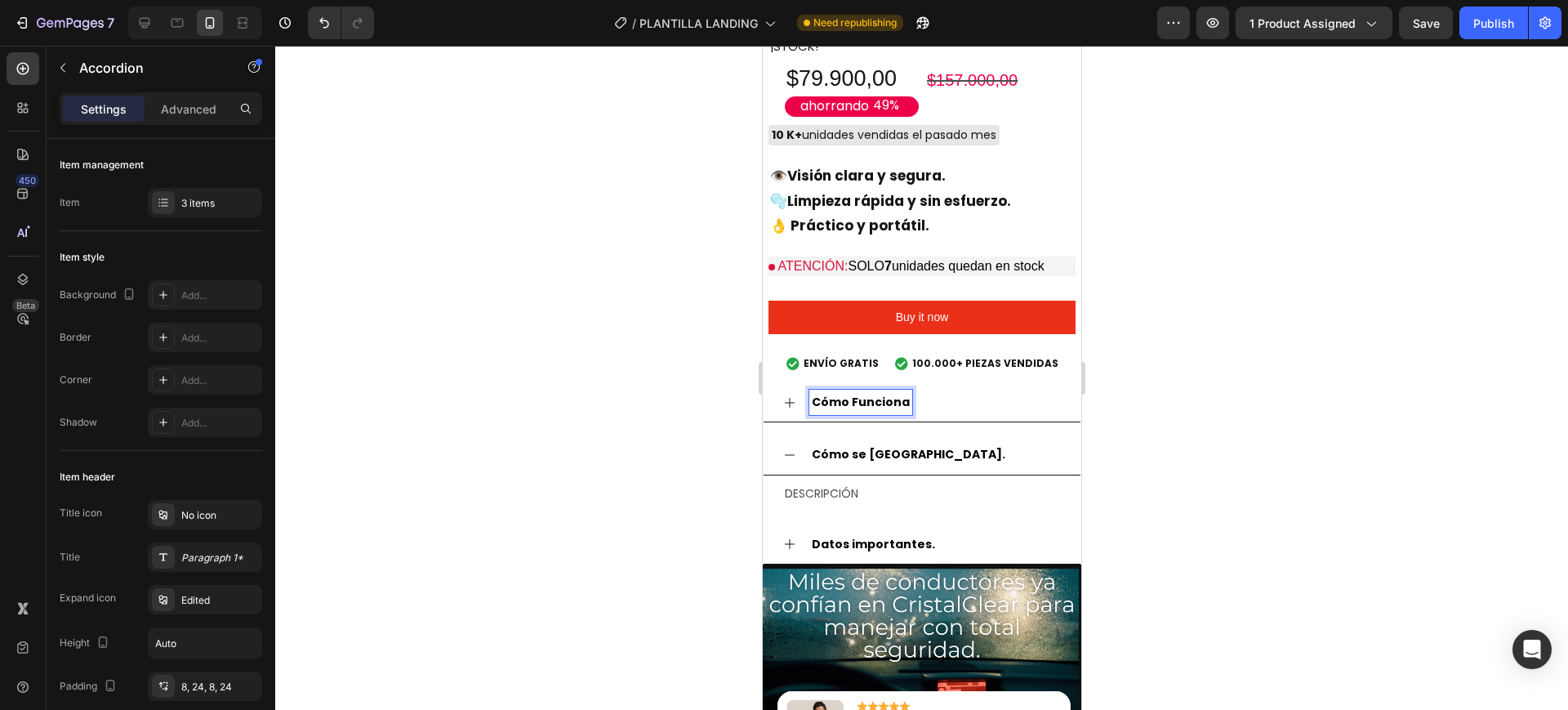
click at [822, 394] on strong "Cómo Funciona" at bounding box center [860, 402] width 98 height 16
click at [796, 383] on div "Cómo Funciona" at bounding box center [921, 403] width 317 height 39
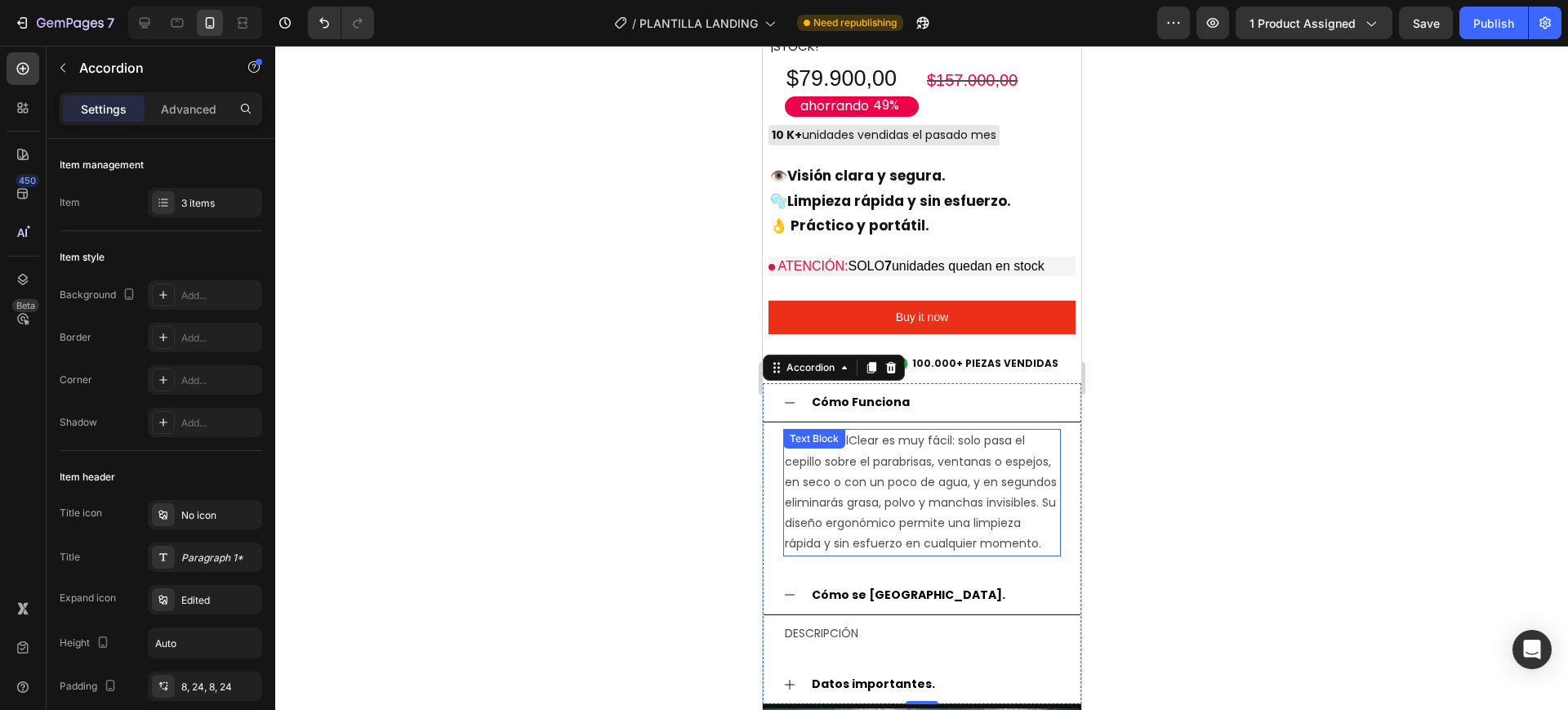
click at [938, 525] on p "Usar CristalClear es muy fácil: solo pasa el cepillo sobre el parabrisas, venta…" at bounding box center [922, 493] width 275 height 124
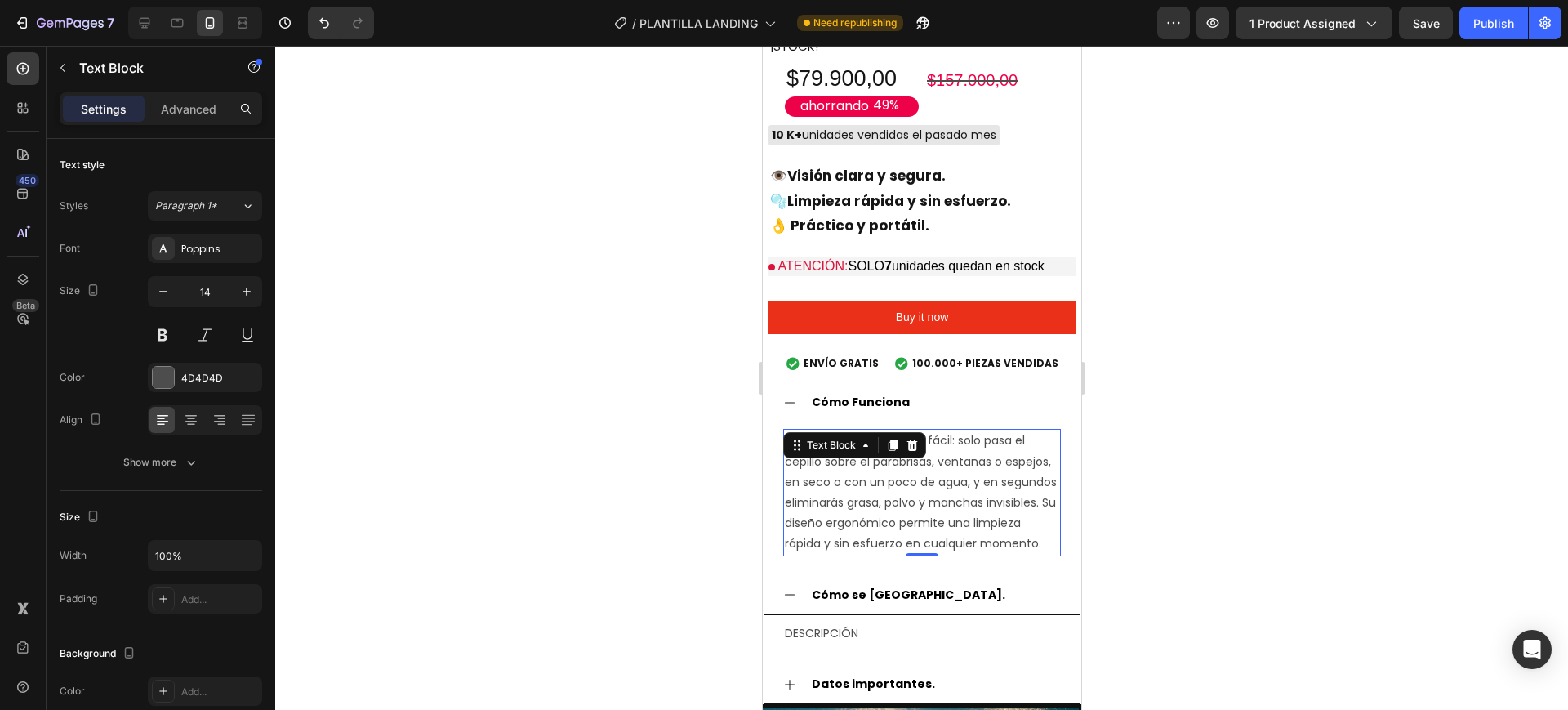
click at [935, 525] on p "Usar CristalClear es muy fácil: solo pasa el cepillo sobre el parabrisas, venta…" at bounding box center [922, 493] width 275 height 124
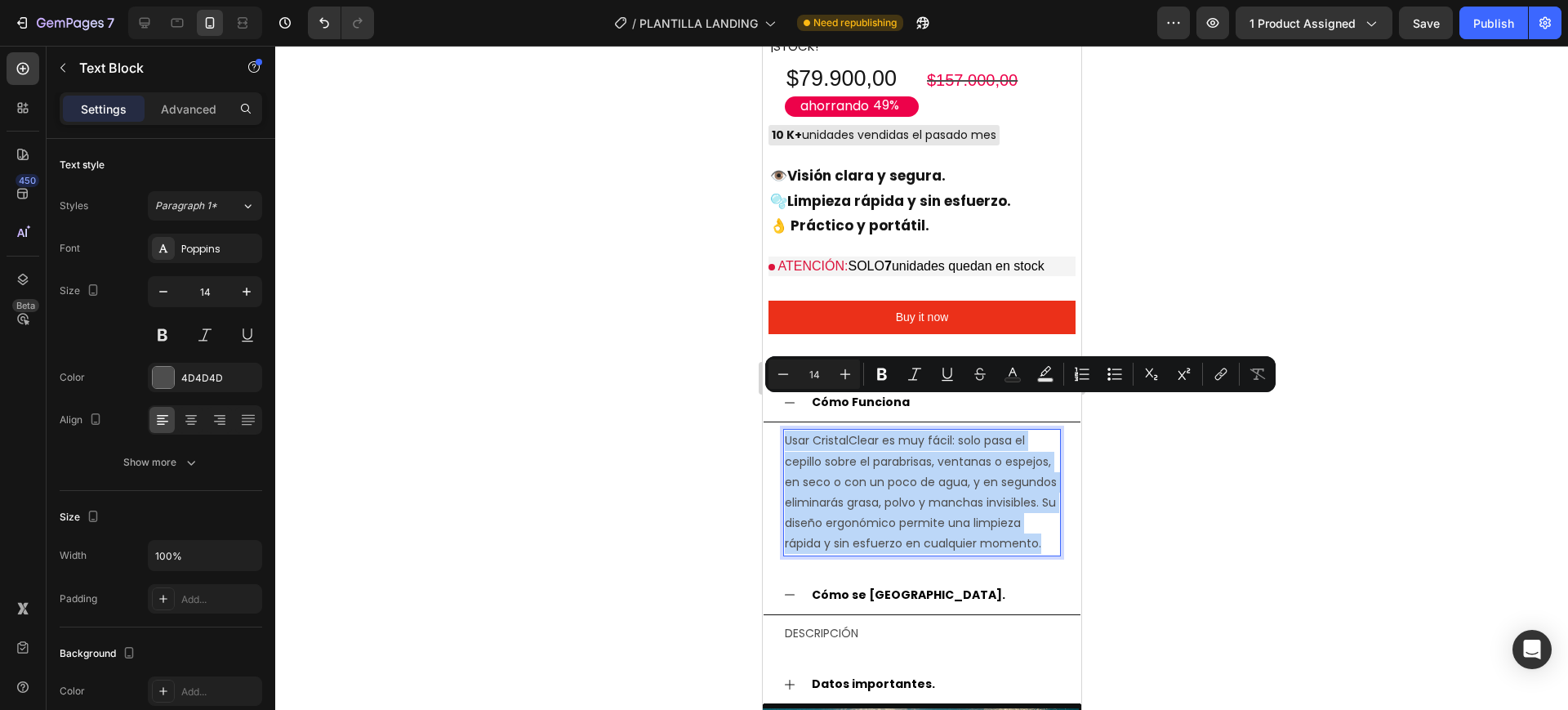
drag, startPoint x: 935, startPoint y: 525, endPoint x: 915, endPoint y: 514, distance: 22.8
click at [915, 514] on p "Usar CristalClear es muy fácil: solo pasa el cepillo sobre el parabrisas, venta…" at bounding box center [922, 493] width 275 height 124
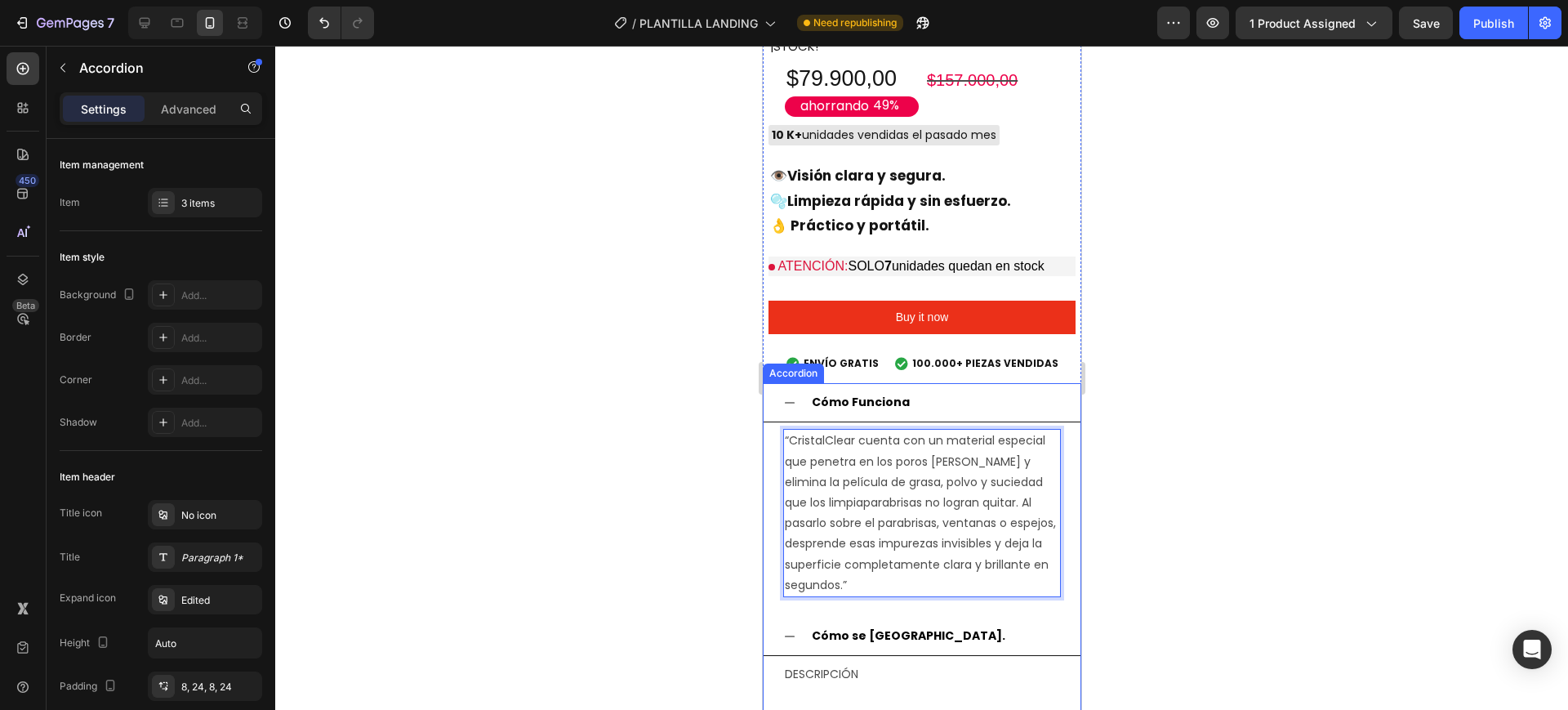
click at [790, 397] on icon at bounding box center [789, 403] width 13 height 13
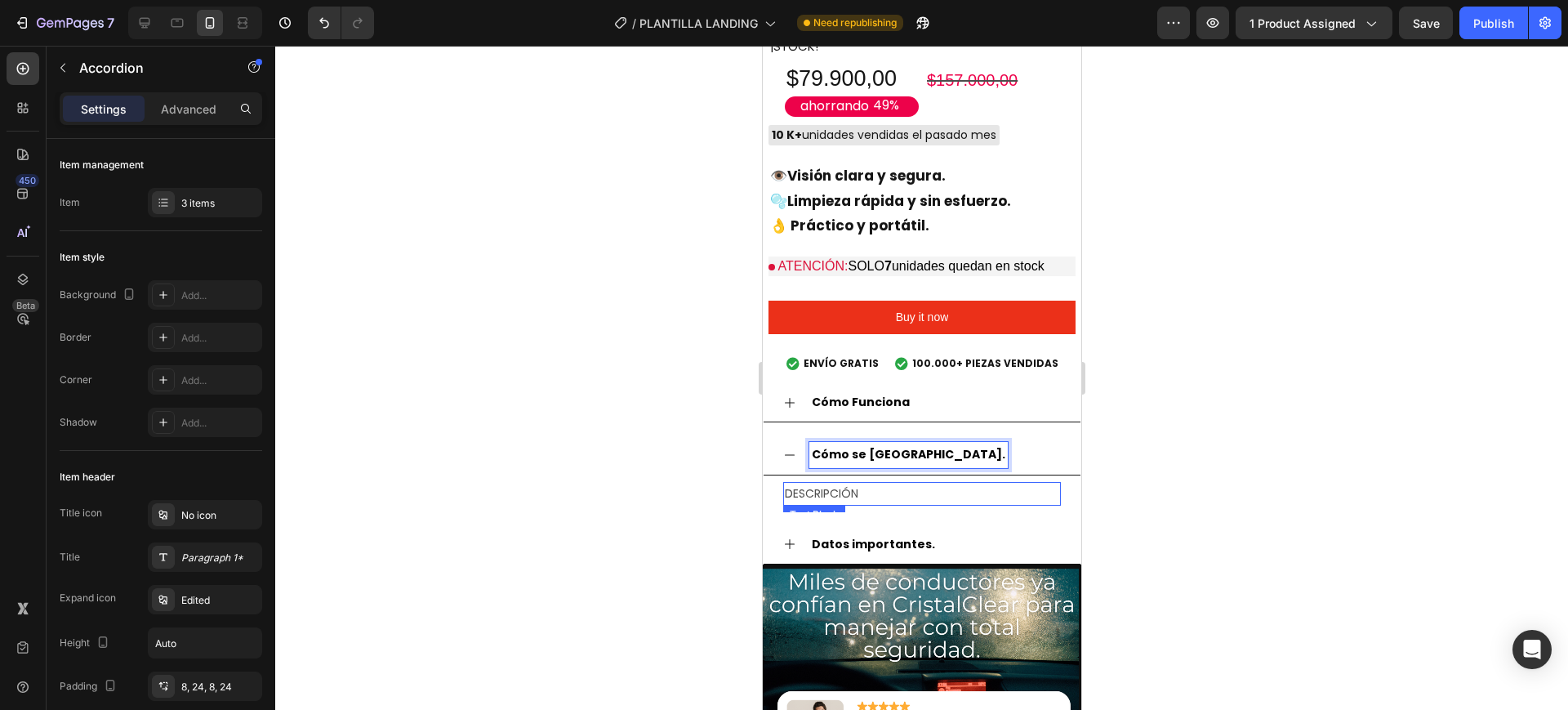
click at [856, 483] on p "DESCRIPCIÓN" at bounding box center [922, 494] width 275 height 21
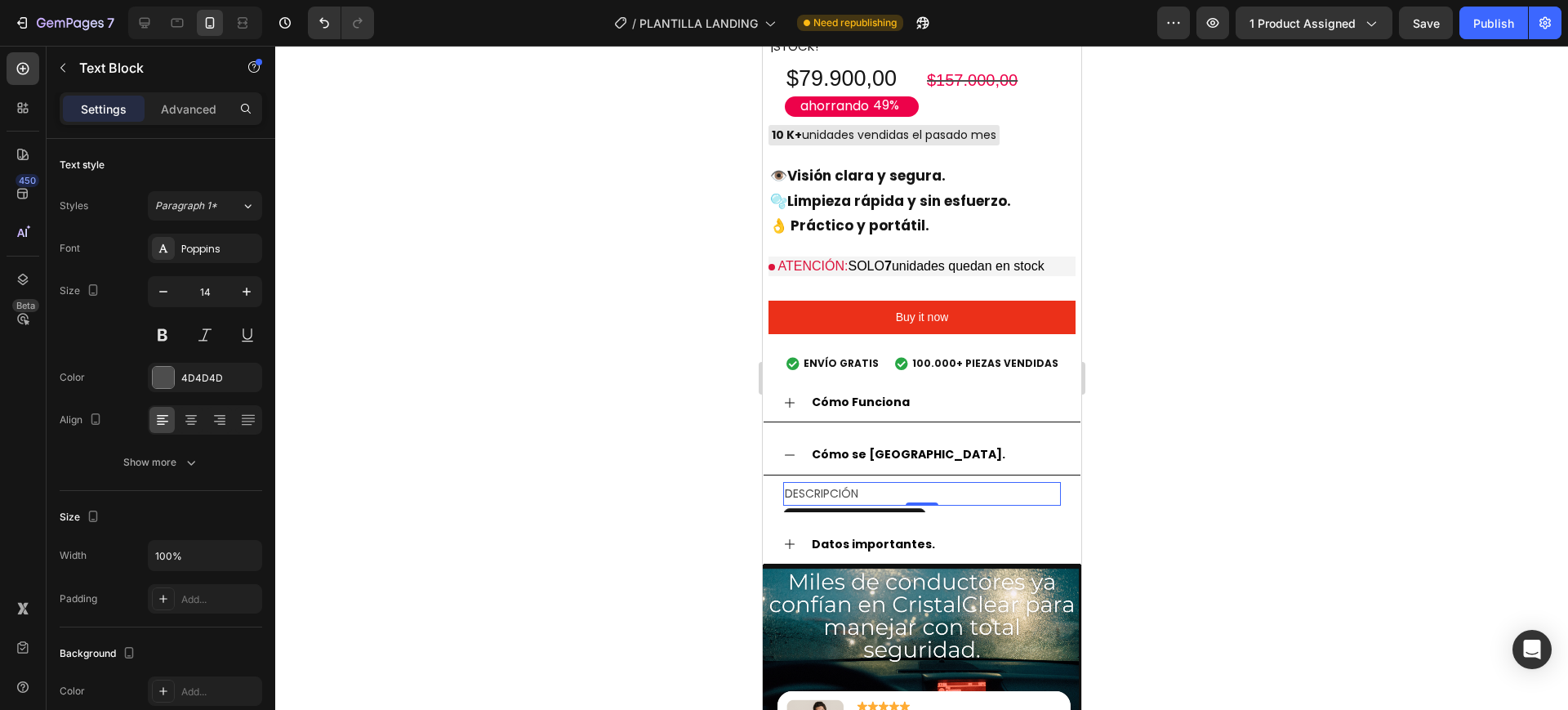
click at [853, 483] on p "DESCRIPCIÓN" at bounding box center [922, 494] width 275 height 21
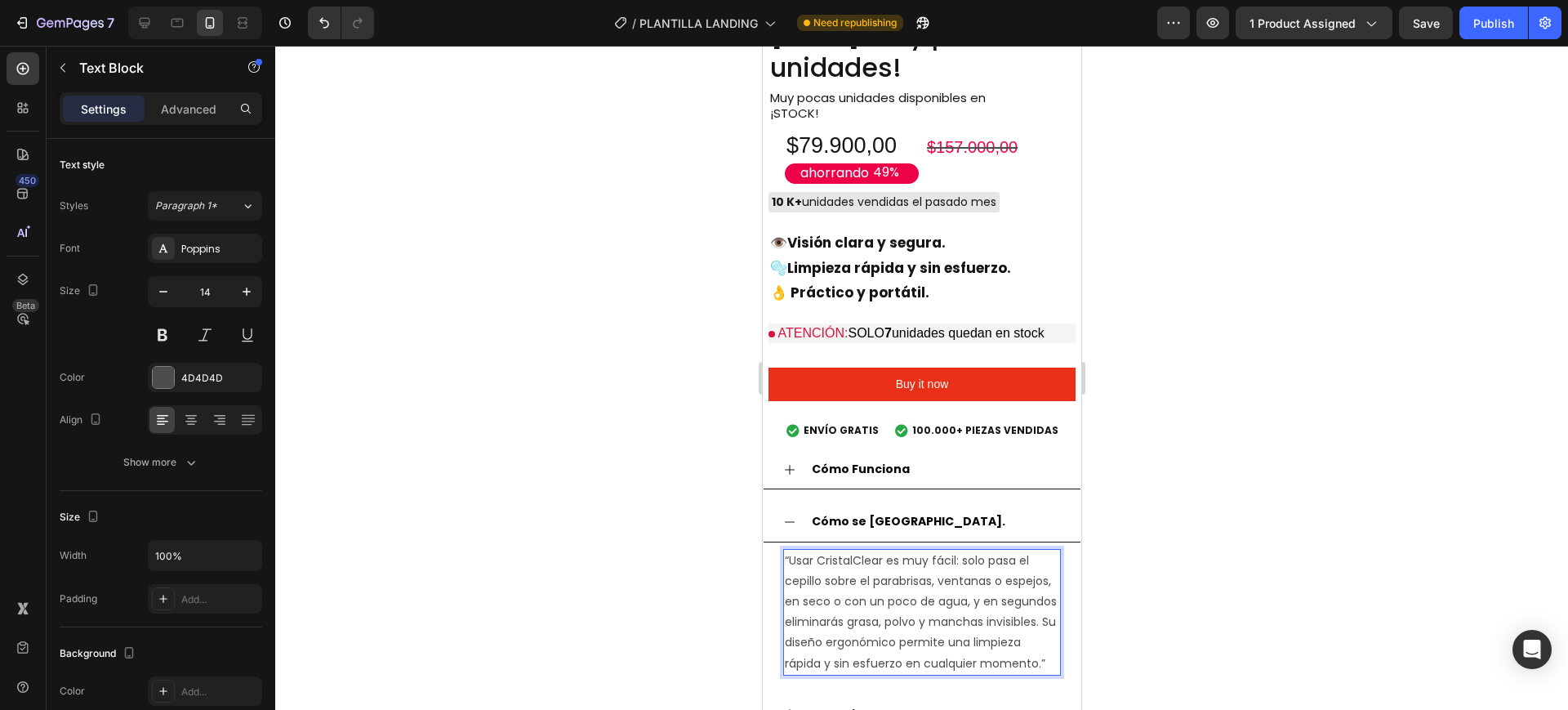
scroll to position [1906, 0]
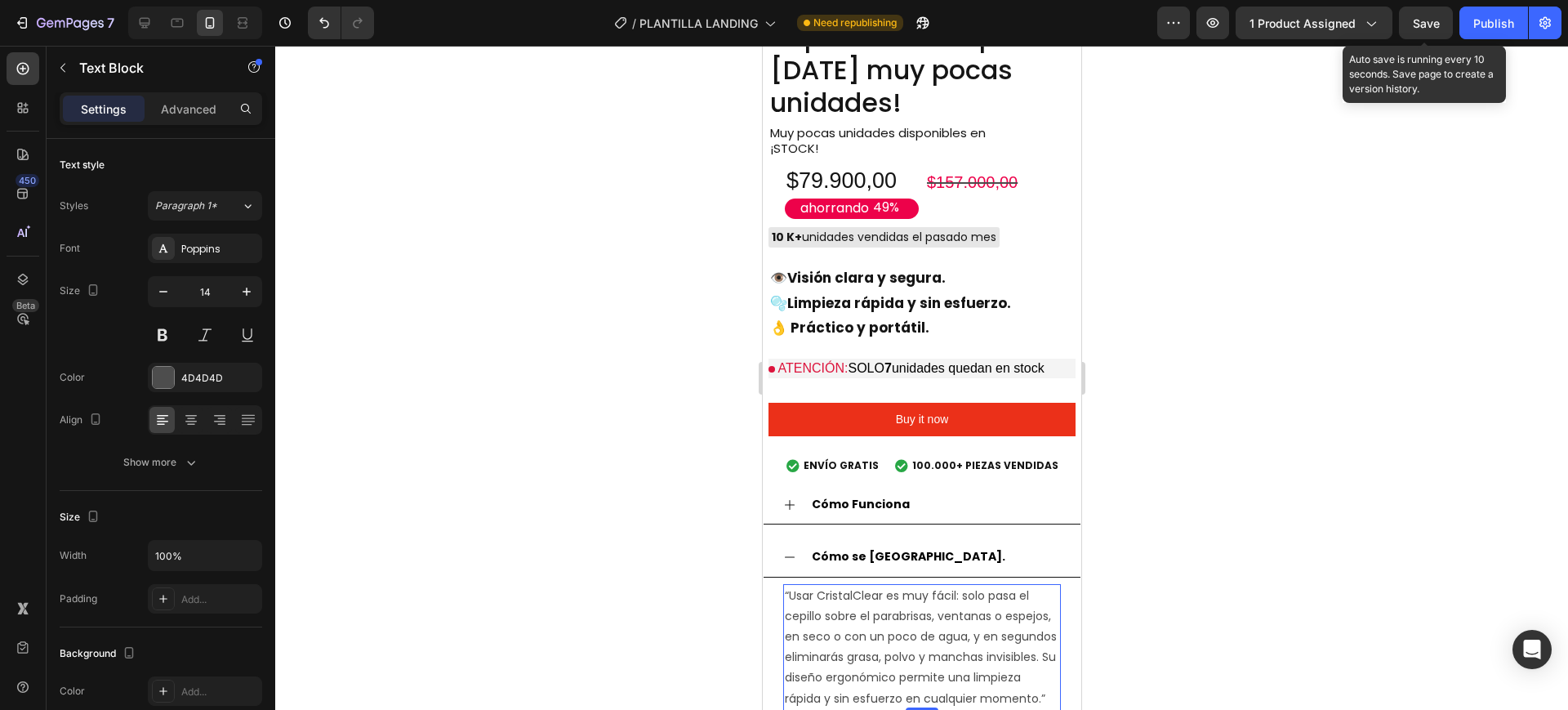
click at [1423, 15] on div "Save" at bounding box center [1426, 23] width 27 height 17
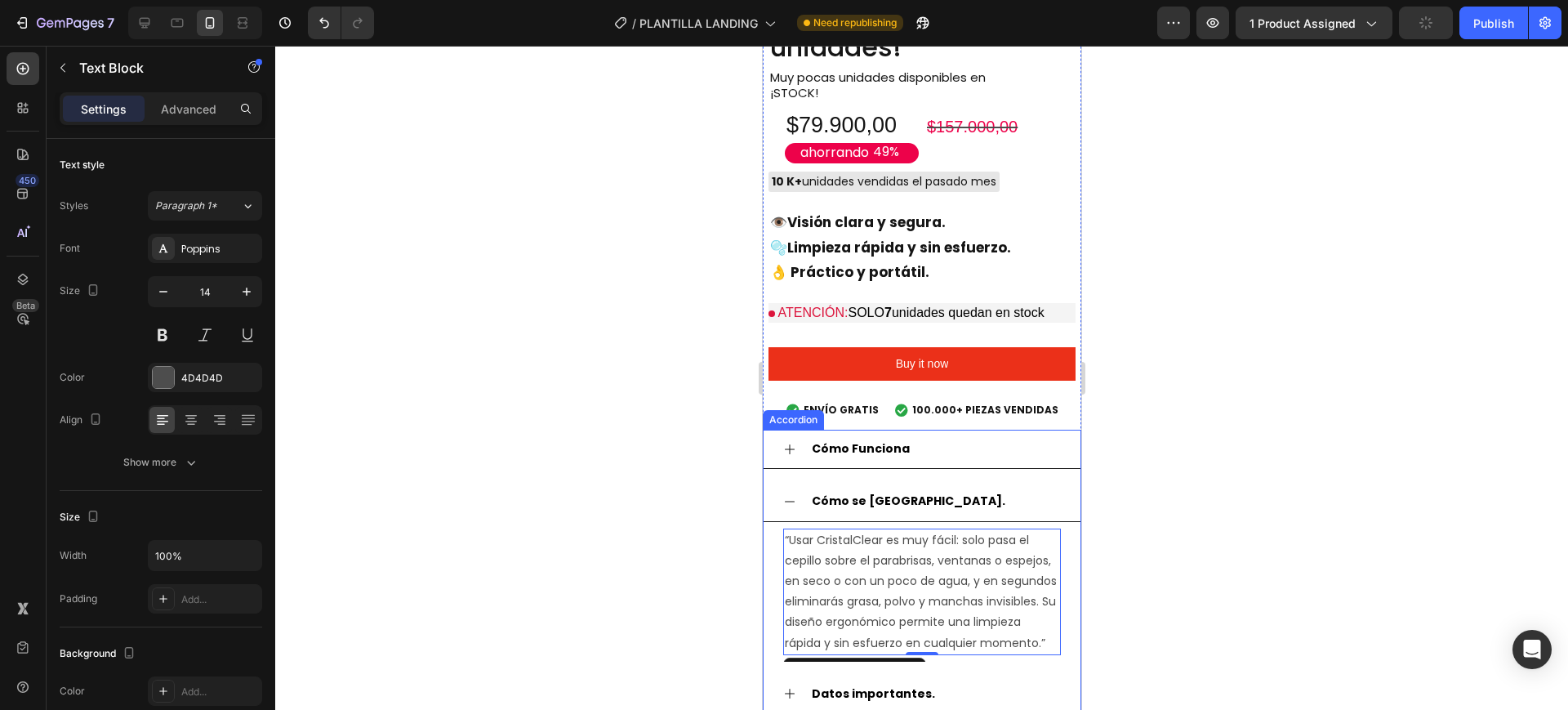
scroll to position [2008, 0]
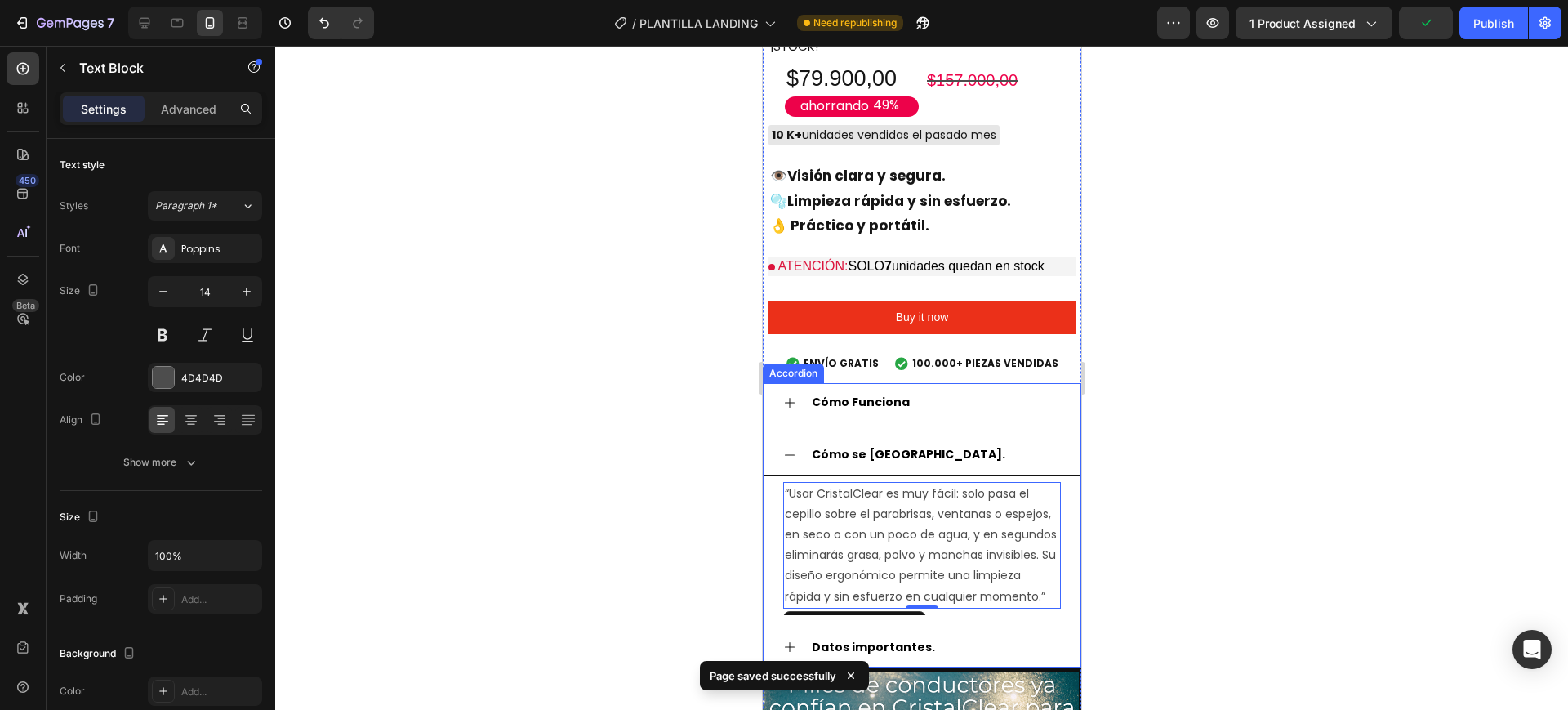
click at [790, 449] on icon at bounding box center [789, 455] width 13 height 13
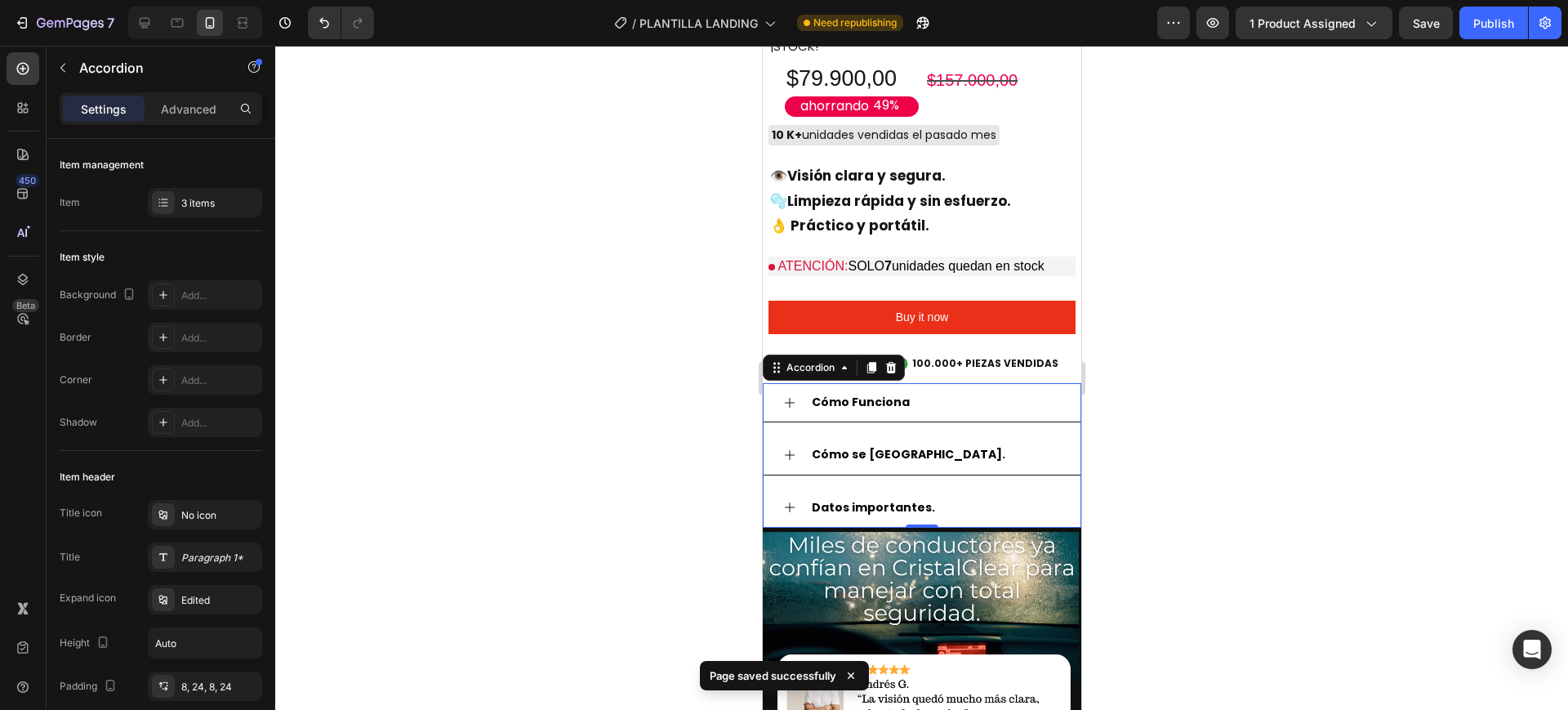
click at [947, 489] on div "Datos importantes." at bounding box center [921, 508] width 317 height 39
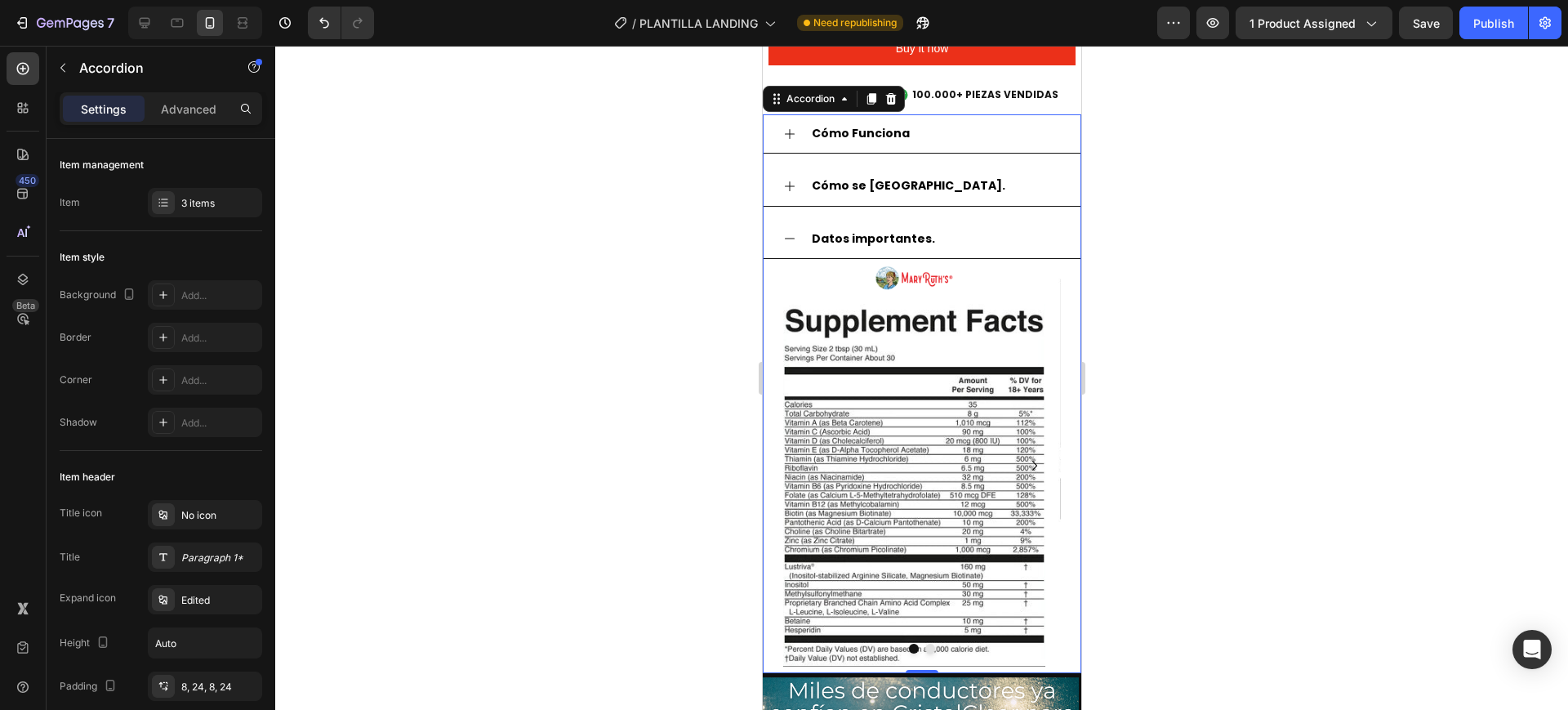
scroll to position [2315, 0]
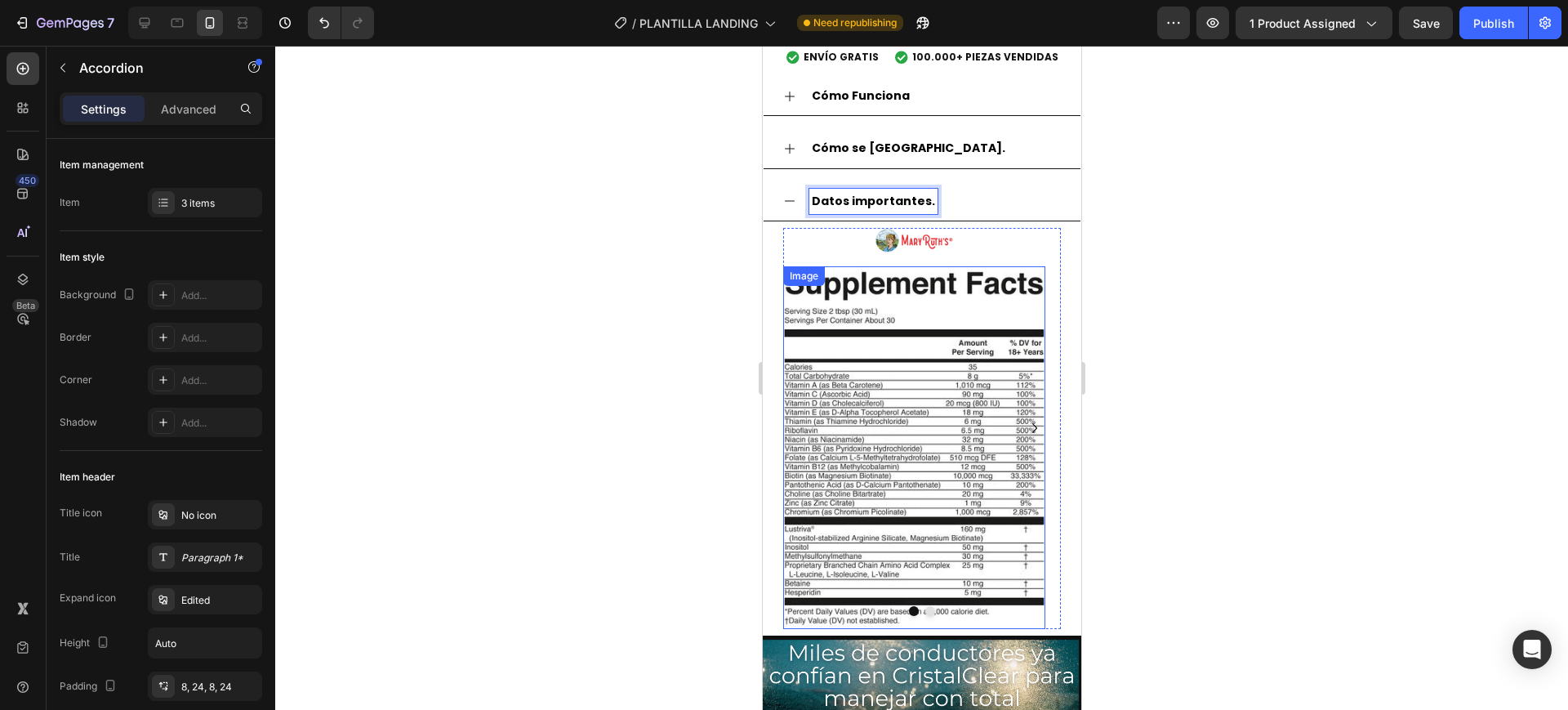
click at [928, 274] on img at bounding box center [914, 447] width 263 height 363
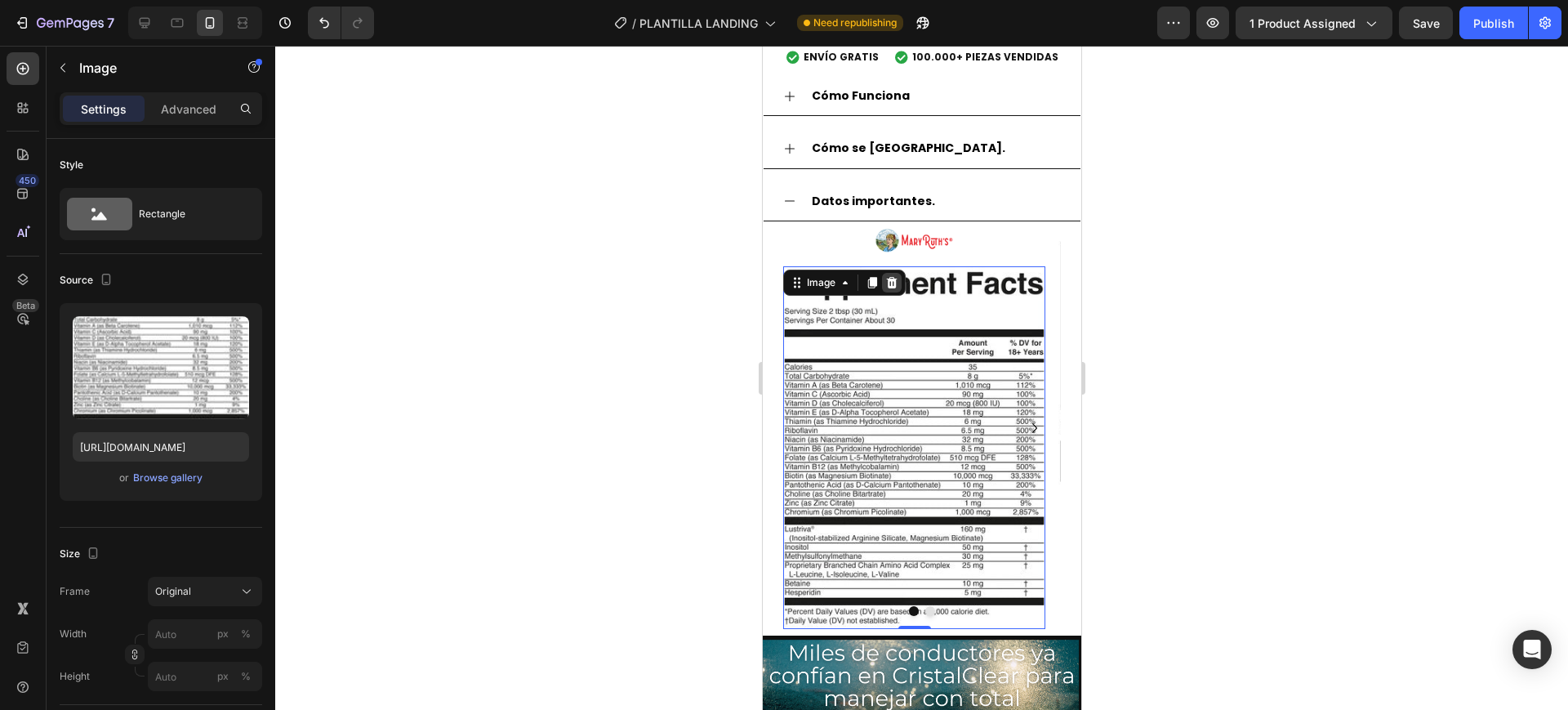
click at [886, 276] on icon at bounding box center [891, 282] width 13 height 13
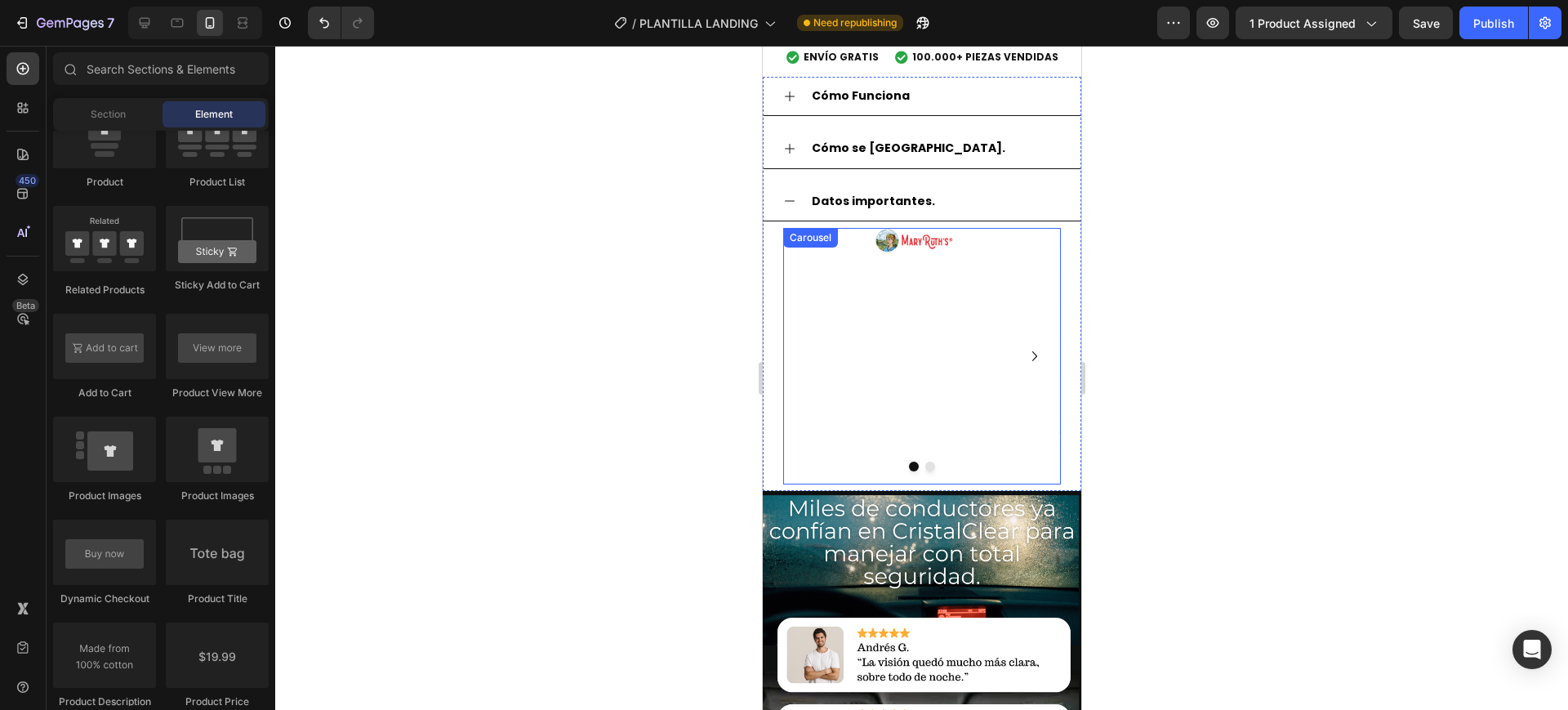
click at [894, 301] on div "Image" at bounding box center [914, 356] width 263 height 257
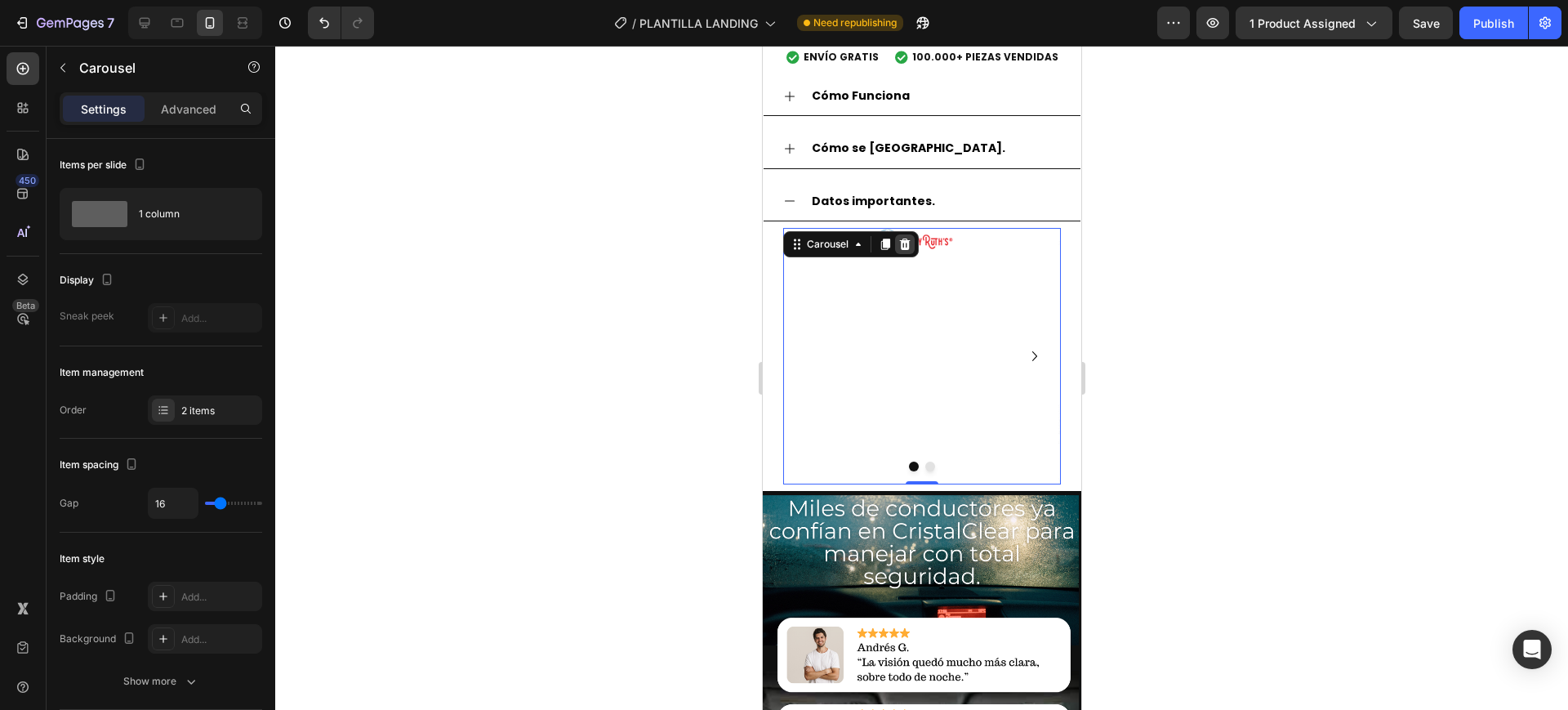
click at [905, 239] on icon at bounding box center [905, 244] width 10 height 11
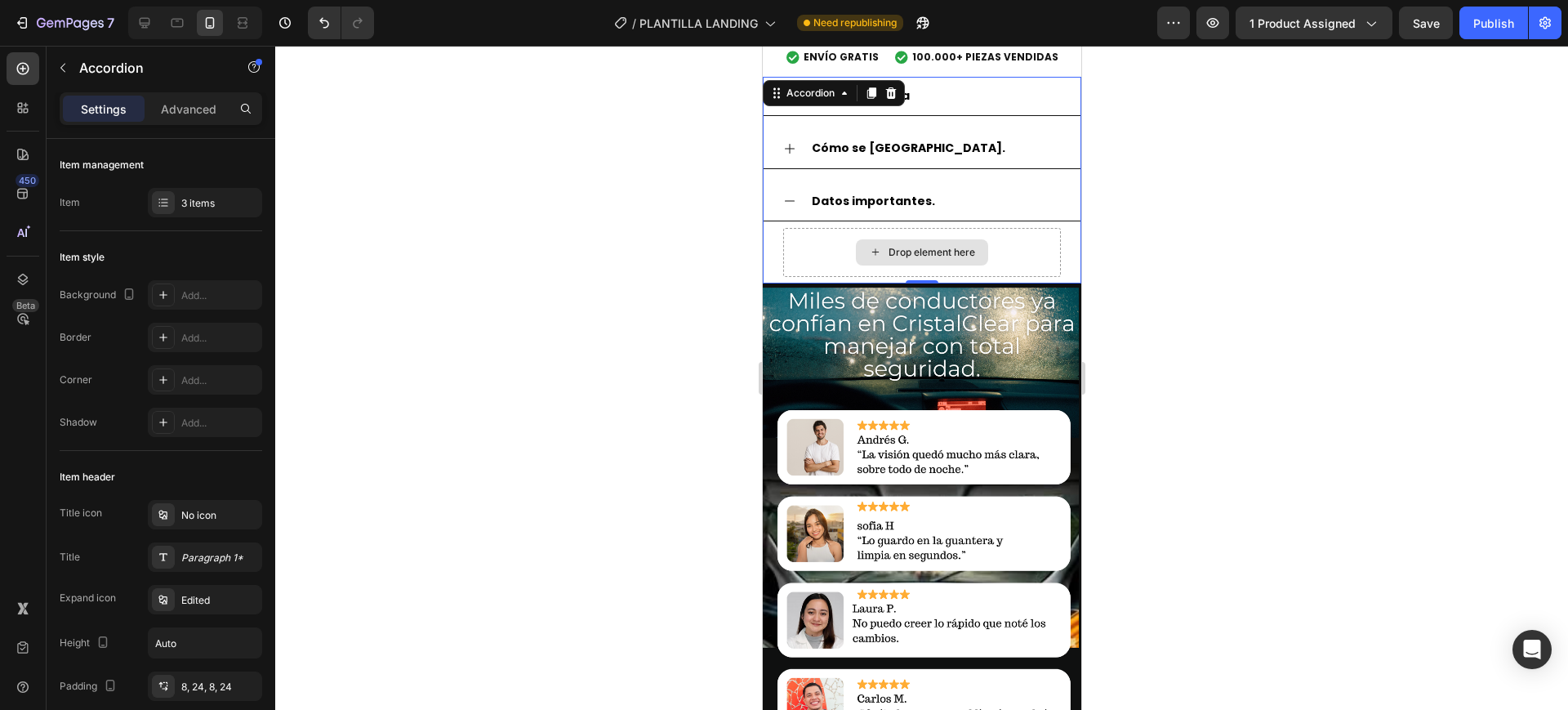
click at [820, 228] on div "Drop element here" at bounding box center [922, 252] width 278 height 49
click at [887, 87] on icon at bounding box center [890, 93] width 13 height 13
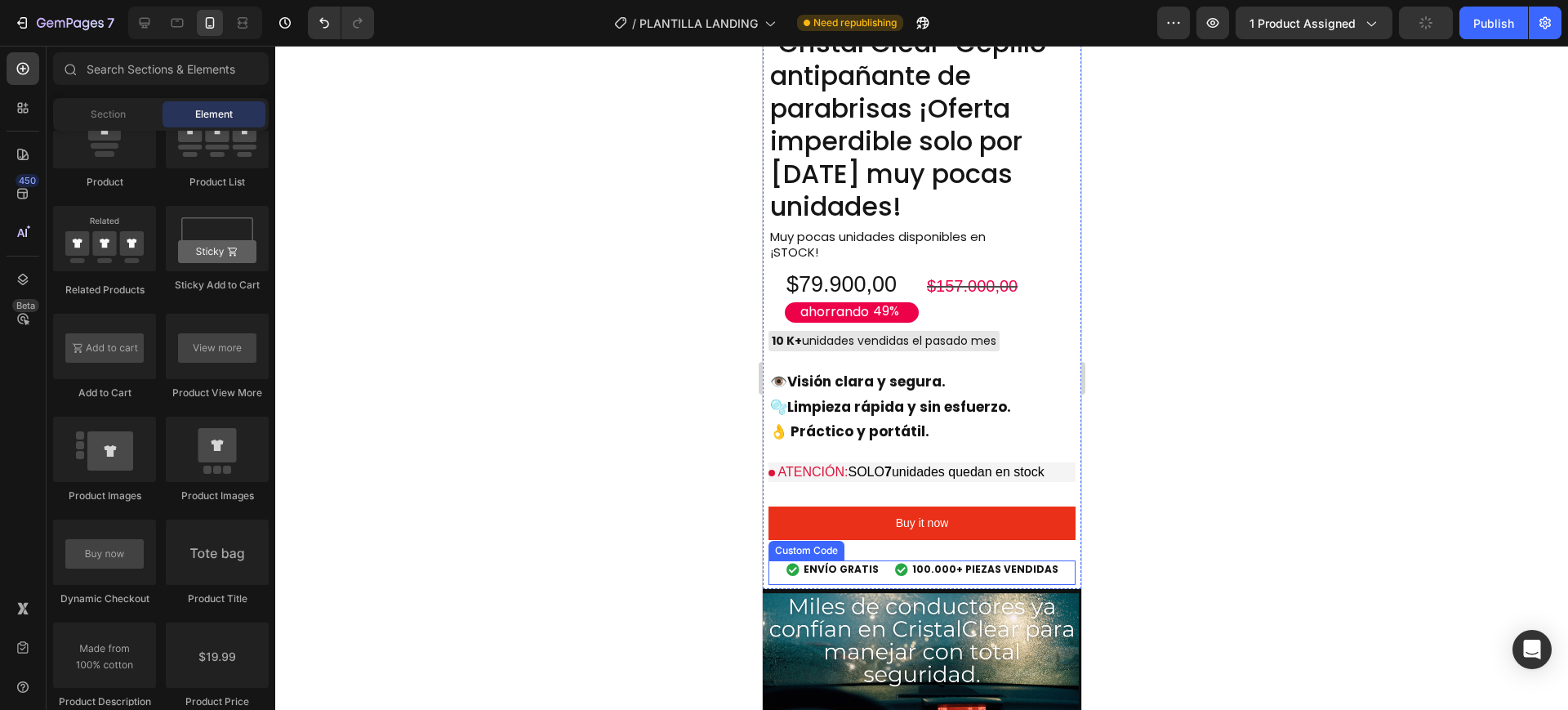
scroll to position [1801, 0]
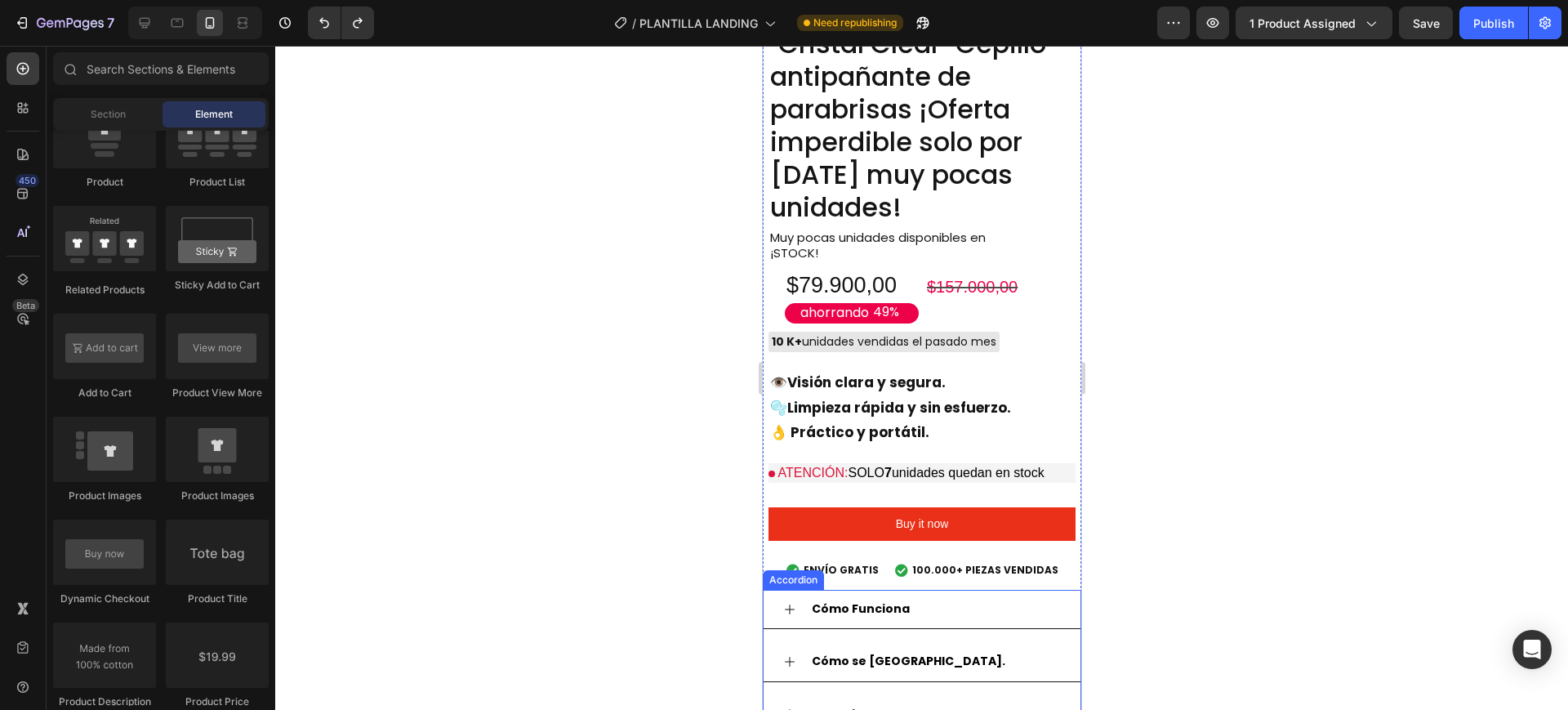
click at [886, 704] on p "Datos importantes." at bounding box center [873, 714] width 124 height 21
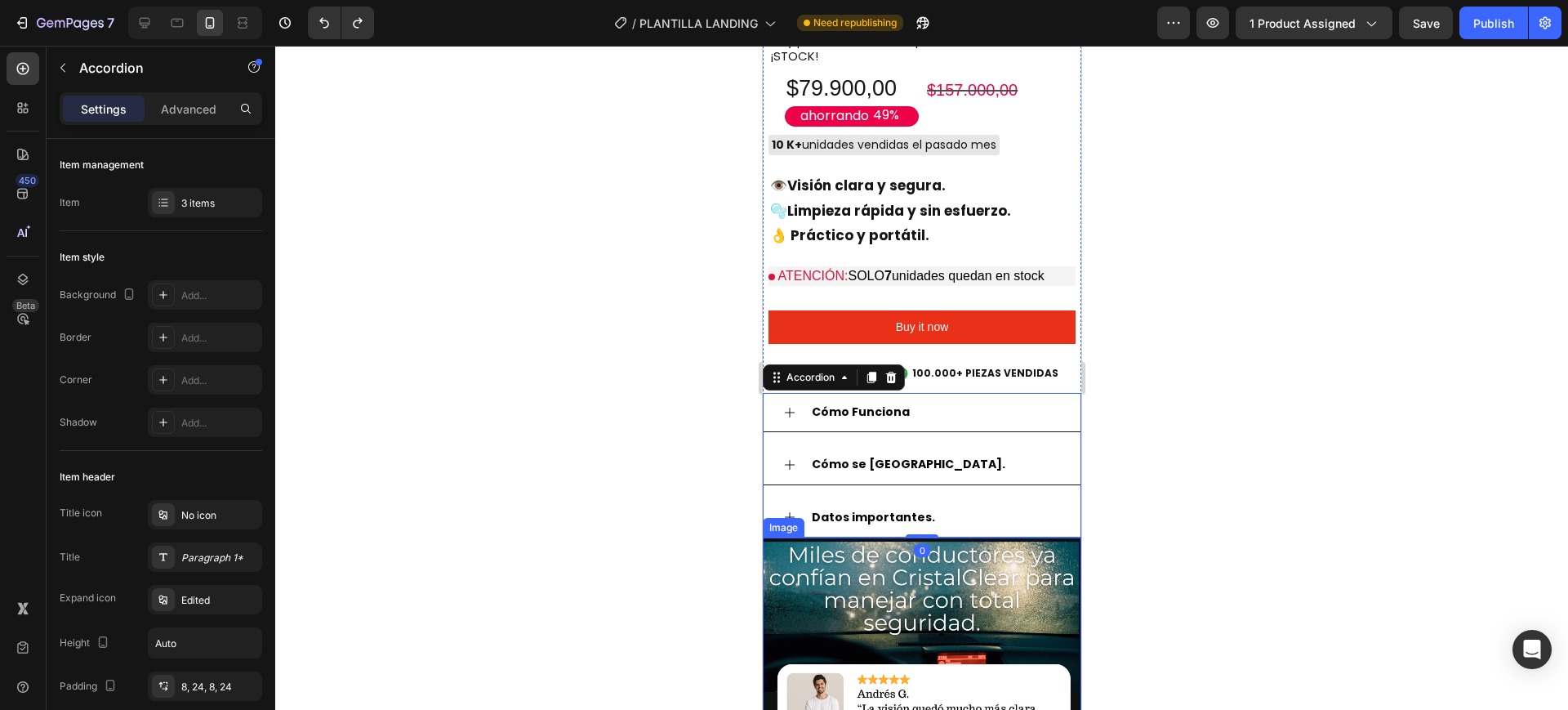
scroll to position [2006, 0]
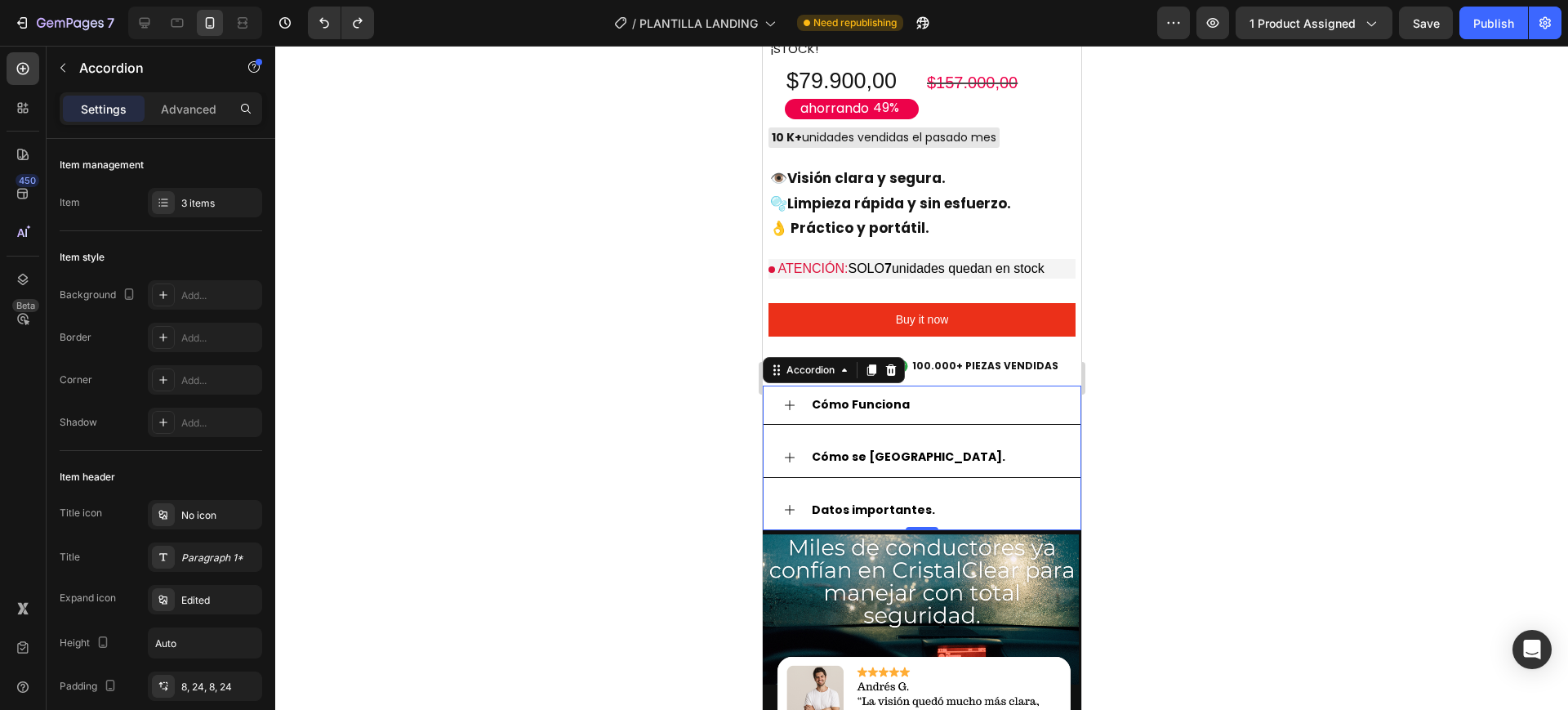
click at [789, 505] on icon at bounding box center [789, 509] width 9 height 9
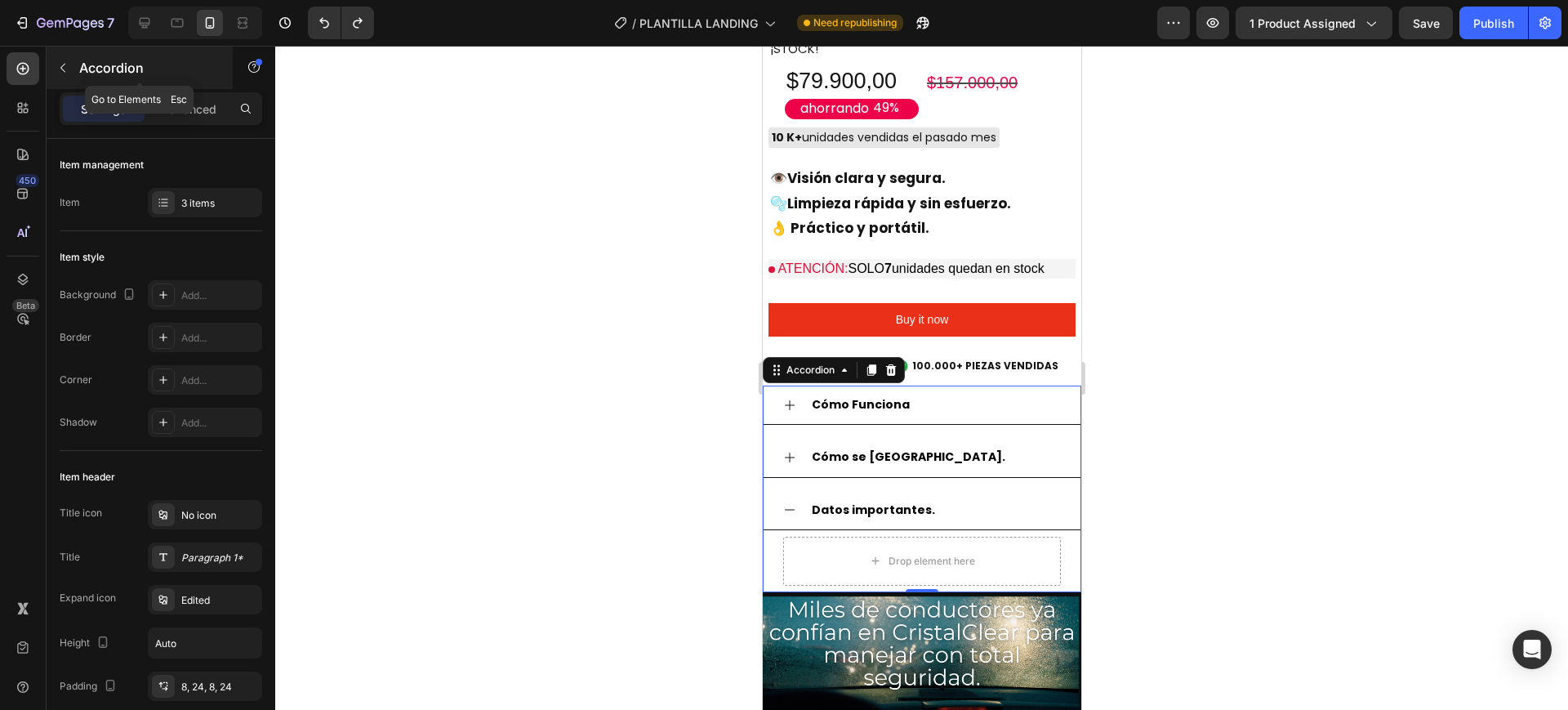
click at [61, 65] on icon "button" at bounding box center [63, 67] width 13 height 13
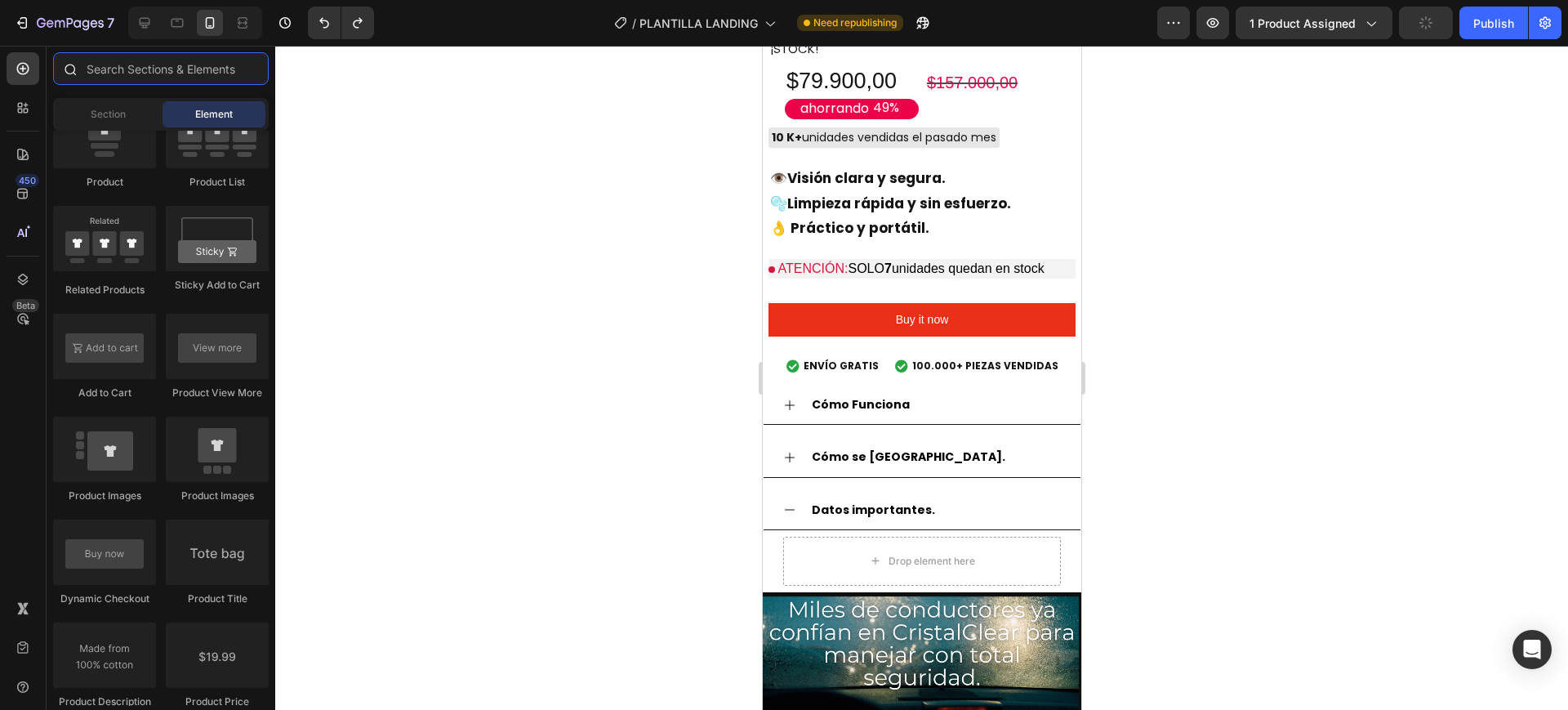
click at [97, 65] on input "text" at bounding box center [160, 69] width 215 height 33
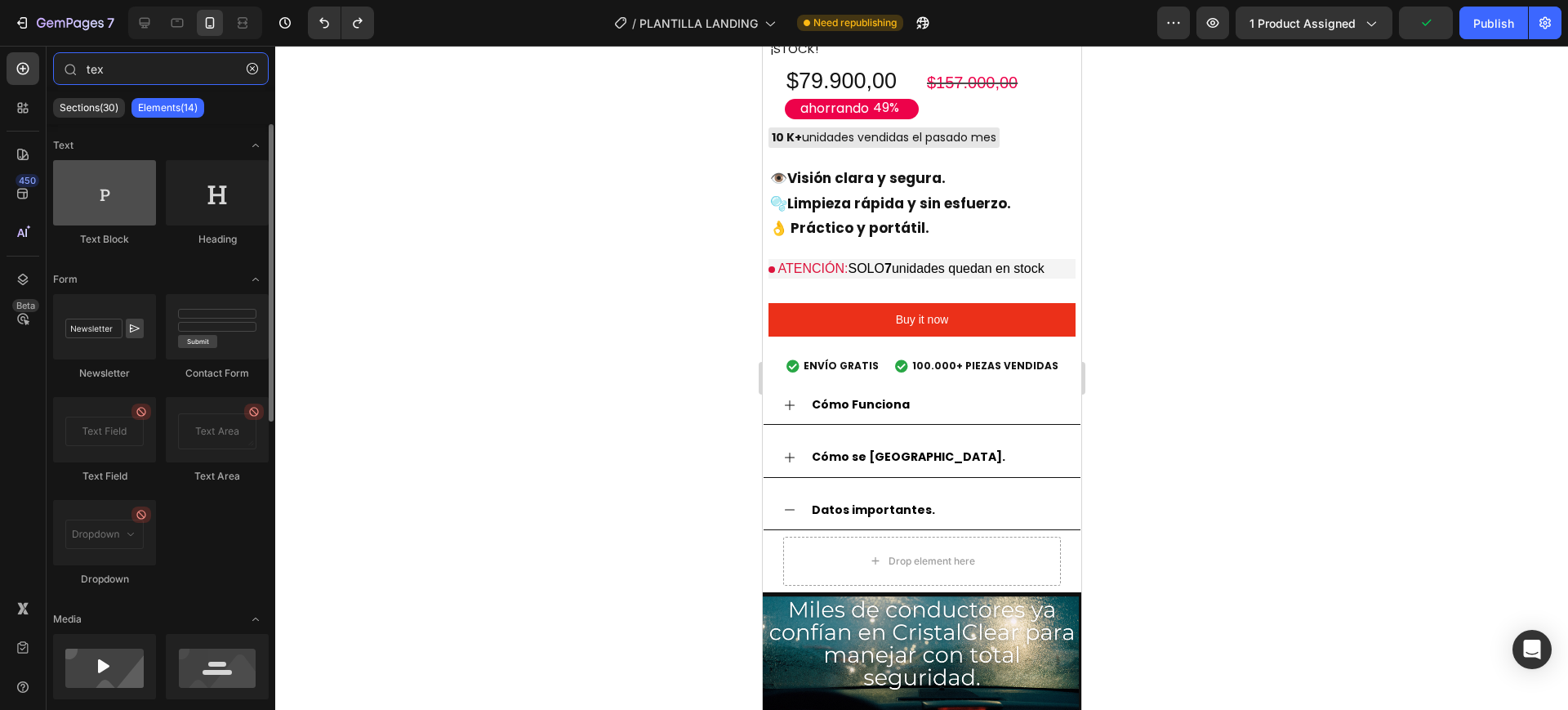
type input "tex"
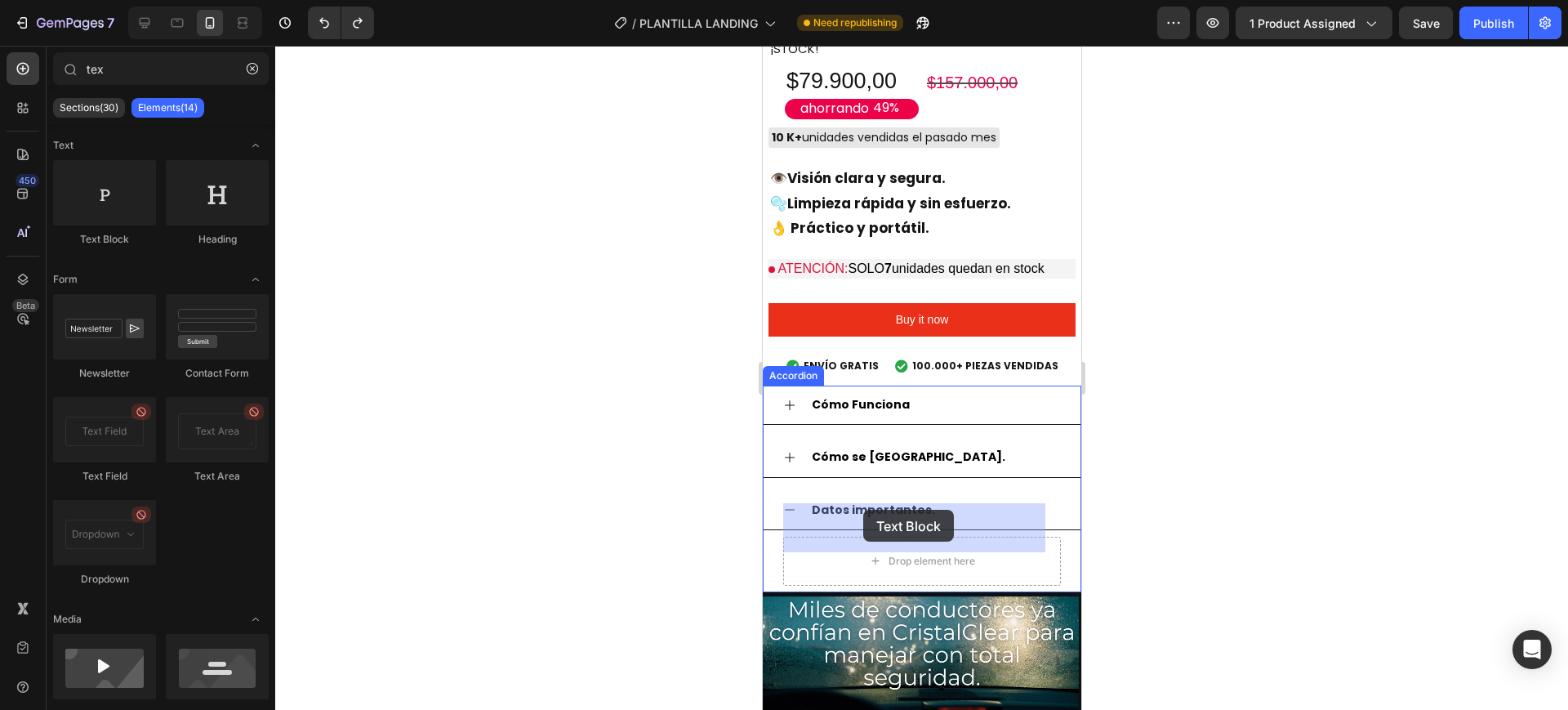
drag, startPoint x: 879, startPoint y: 260, endPoint x: 861, endPoint y: 512, distance: 252.6
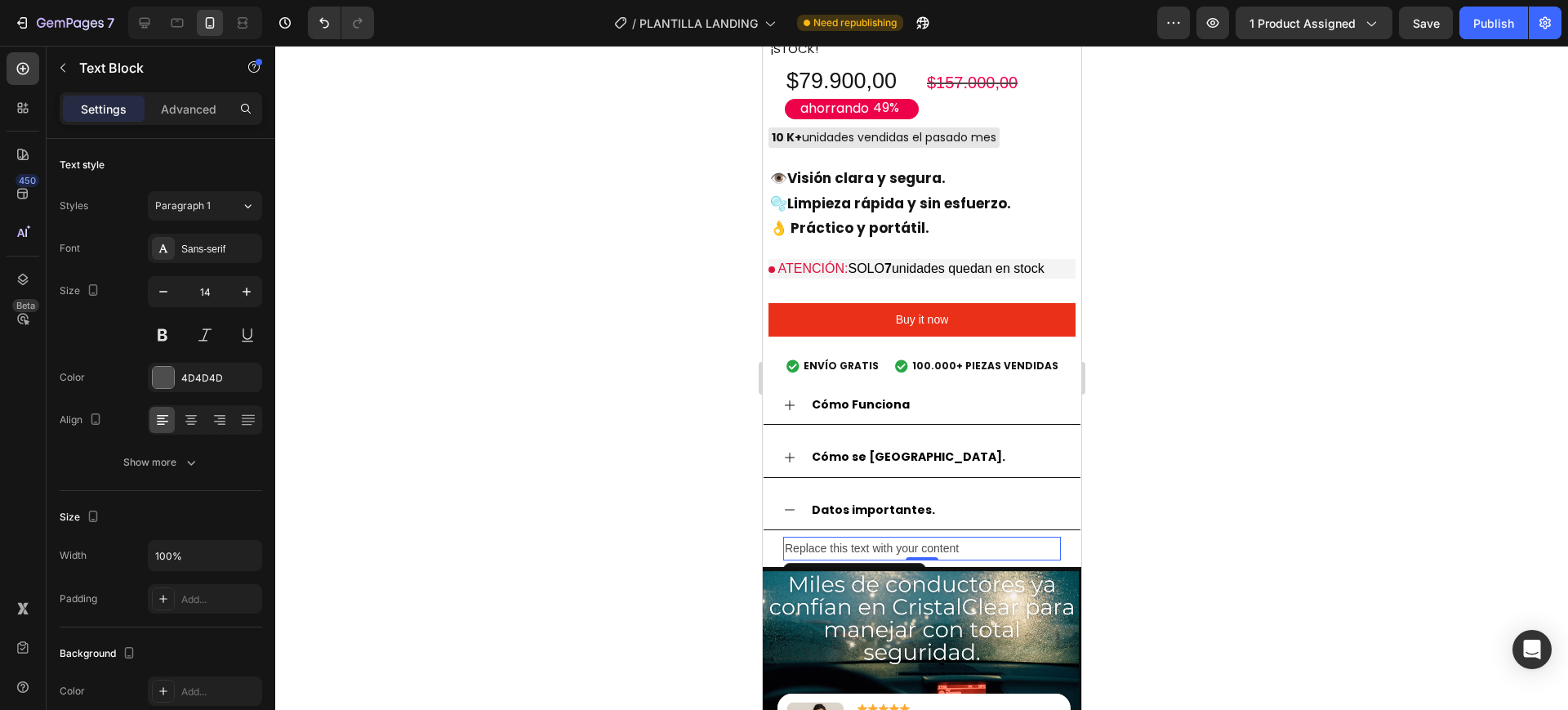
click at [851, 537] on div "Replace this text with your content" at bounding box center [922, 549] width 278 height 24
click at [851, 538] on p "Replace this text with your content" at bounding box center [922, 549] width 275 height 21
click at [972, 538] on p "Replace this text with your content" at bounding box center [922, 549] width 275 height 21
drag, startPoint x: 972, startPoint y: 509, endPoint x: 757, endPoint y: 494, distance: 215.5
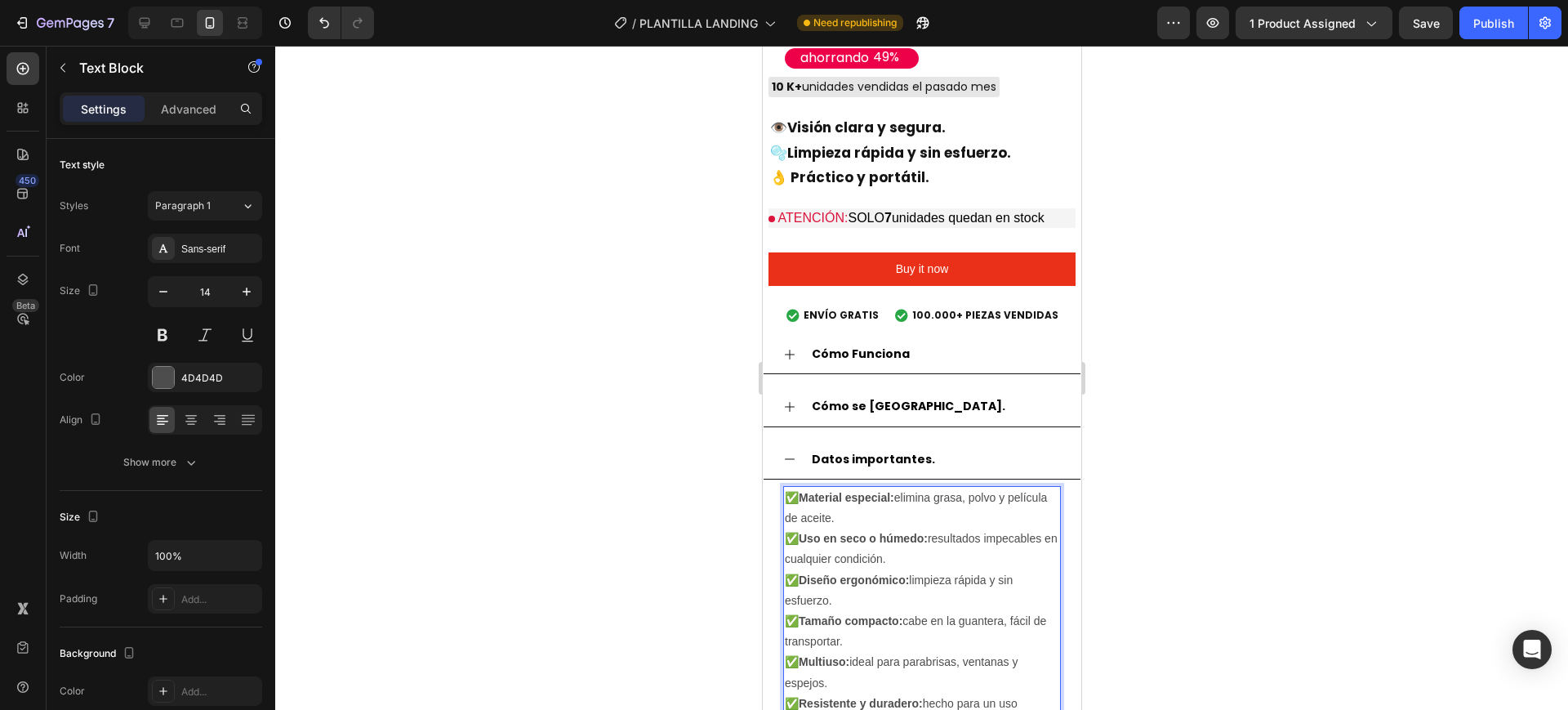
scroll to position [2059, 0]
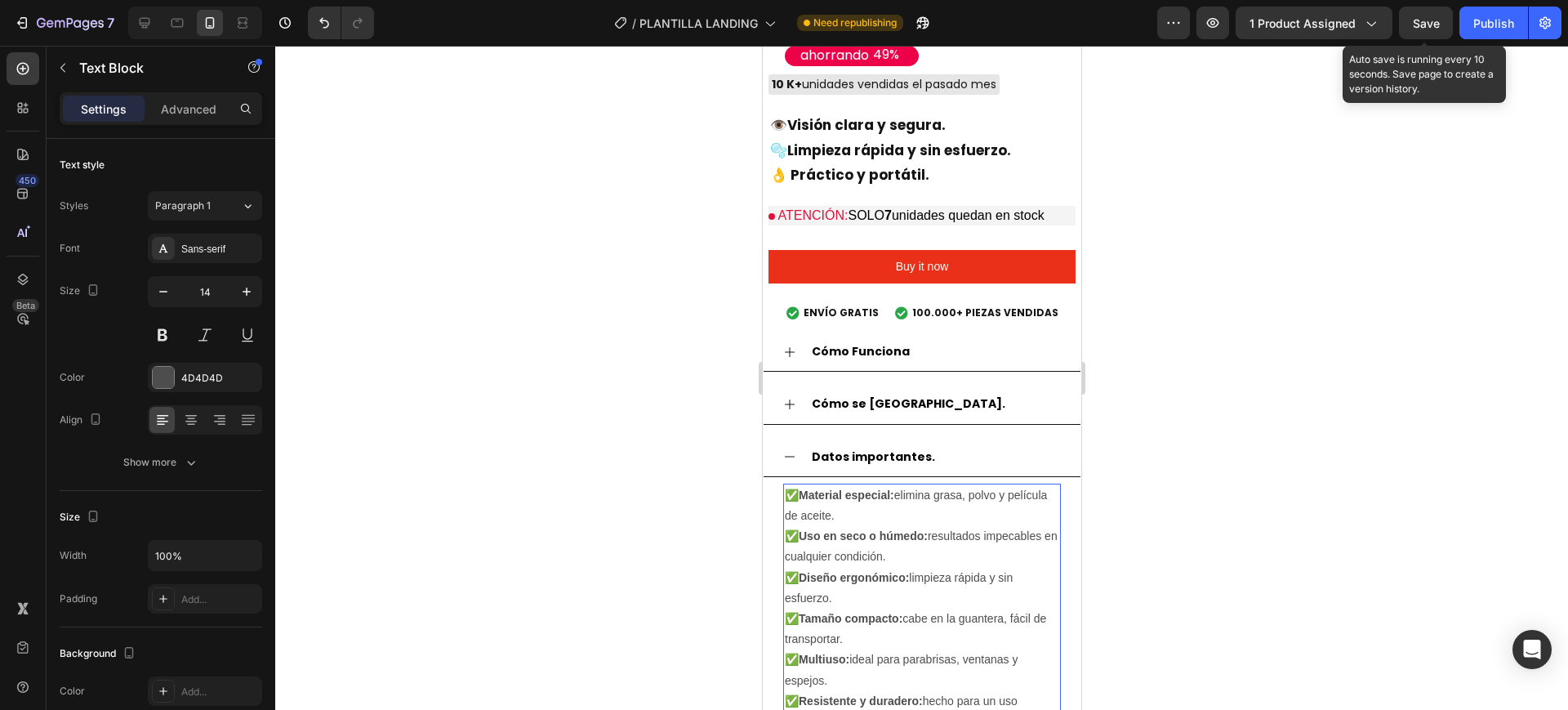
click at [1420, 22] on span "Save" at bounding box center [1426, 23] width 27 height 14
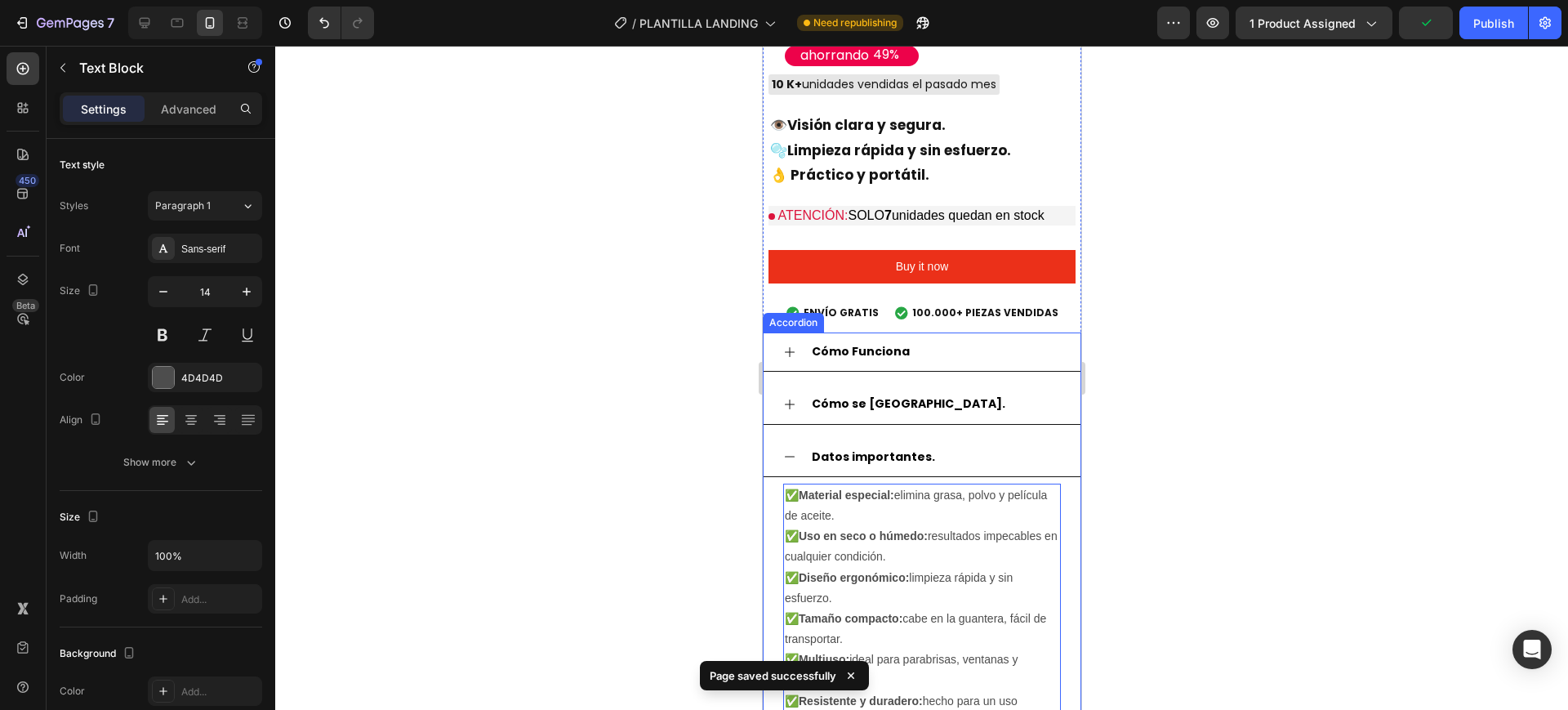
click at [784, 450] on icon at bounding box center [789, 456] width 13 height 13
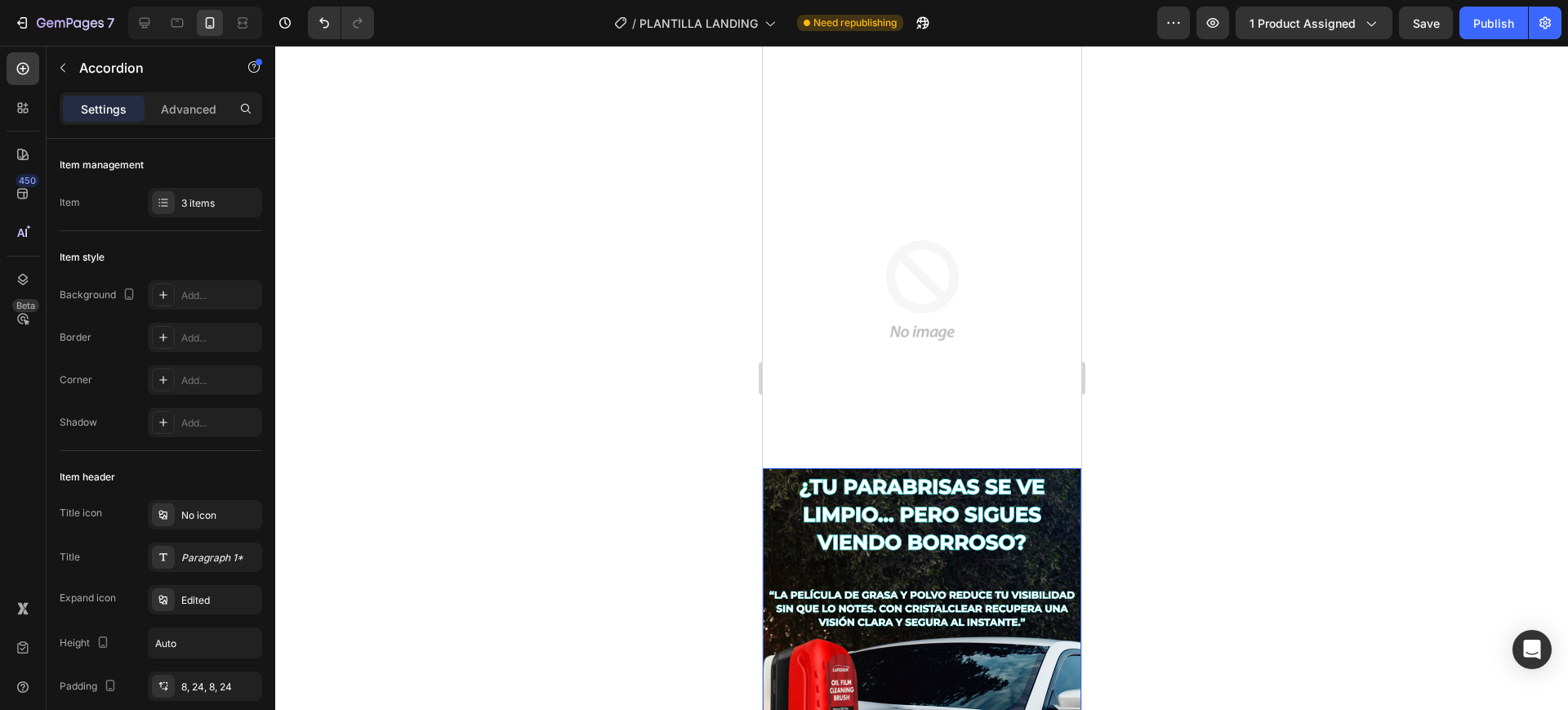
scroll to position [511, 0]
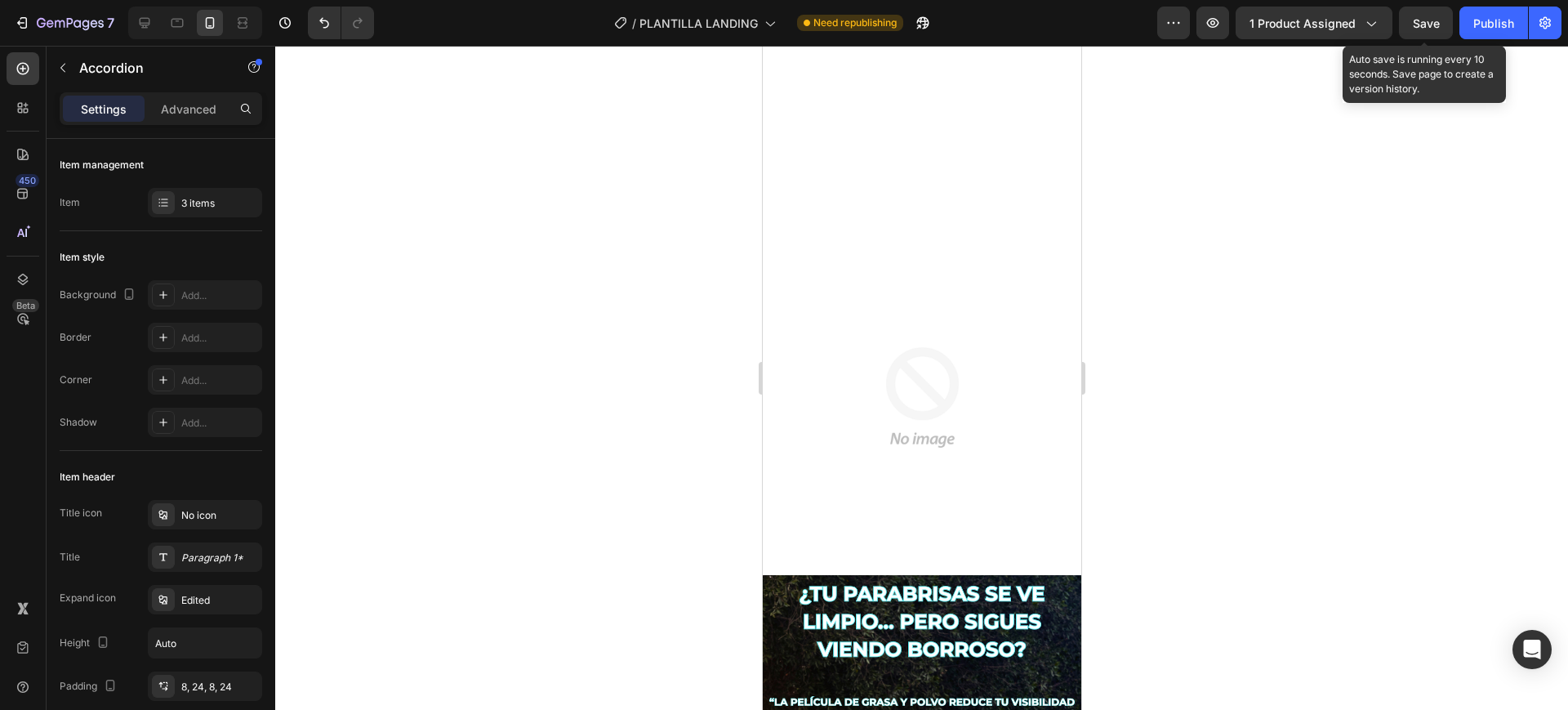
click at [1422, 29] on span "Save" at bounding box center [1426, 23] width 27 height 14
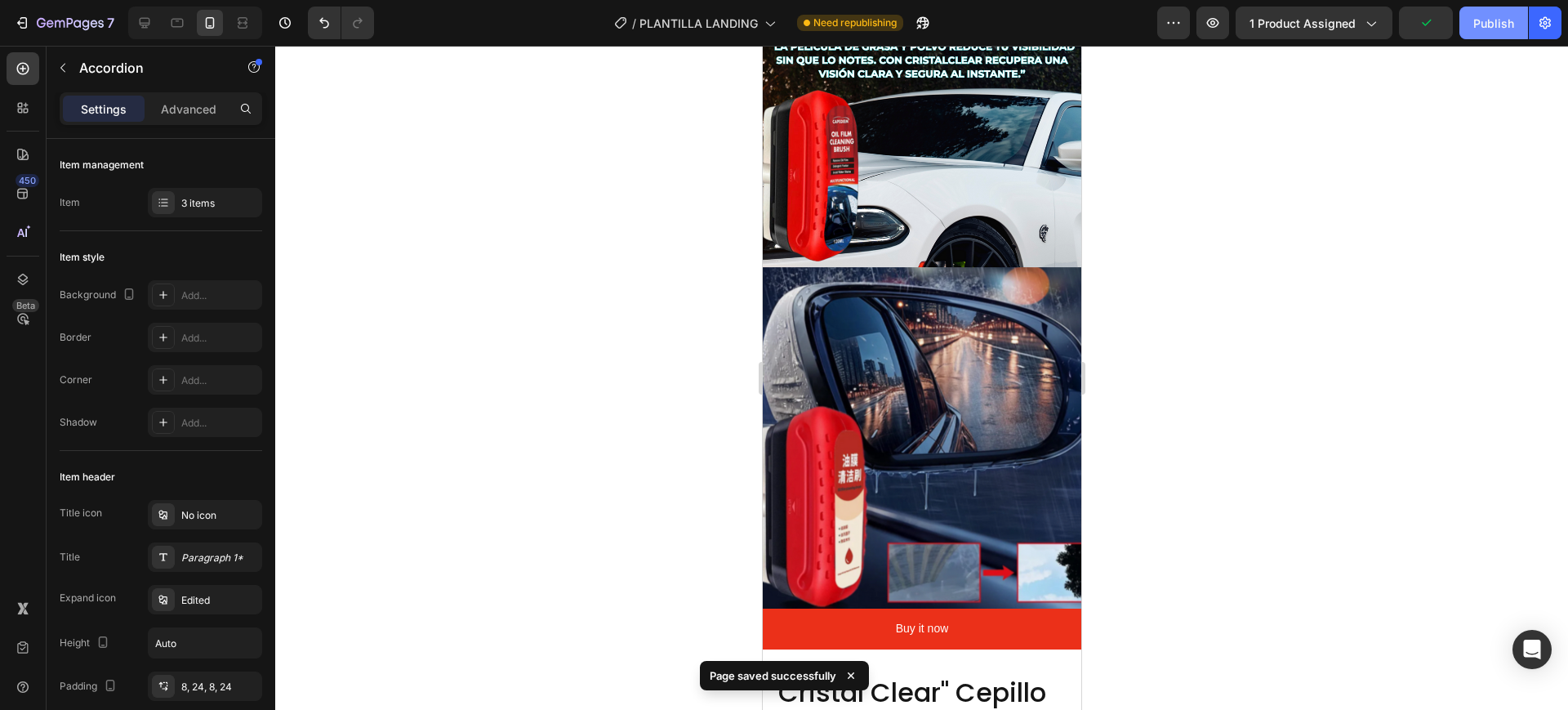
click at [1485, 21] on div "Publish" at bounding box center [1494, 23] width 41 height 17
click at [1216, 19] on icon "button" at bounding box center [1213, 22] width 16 height 16
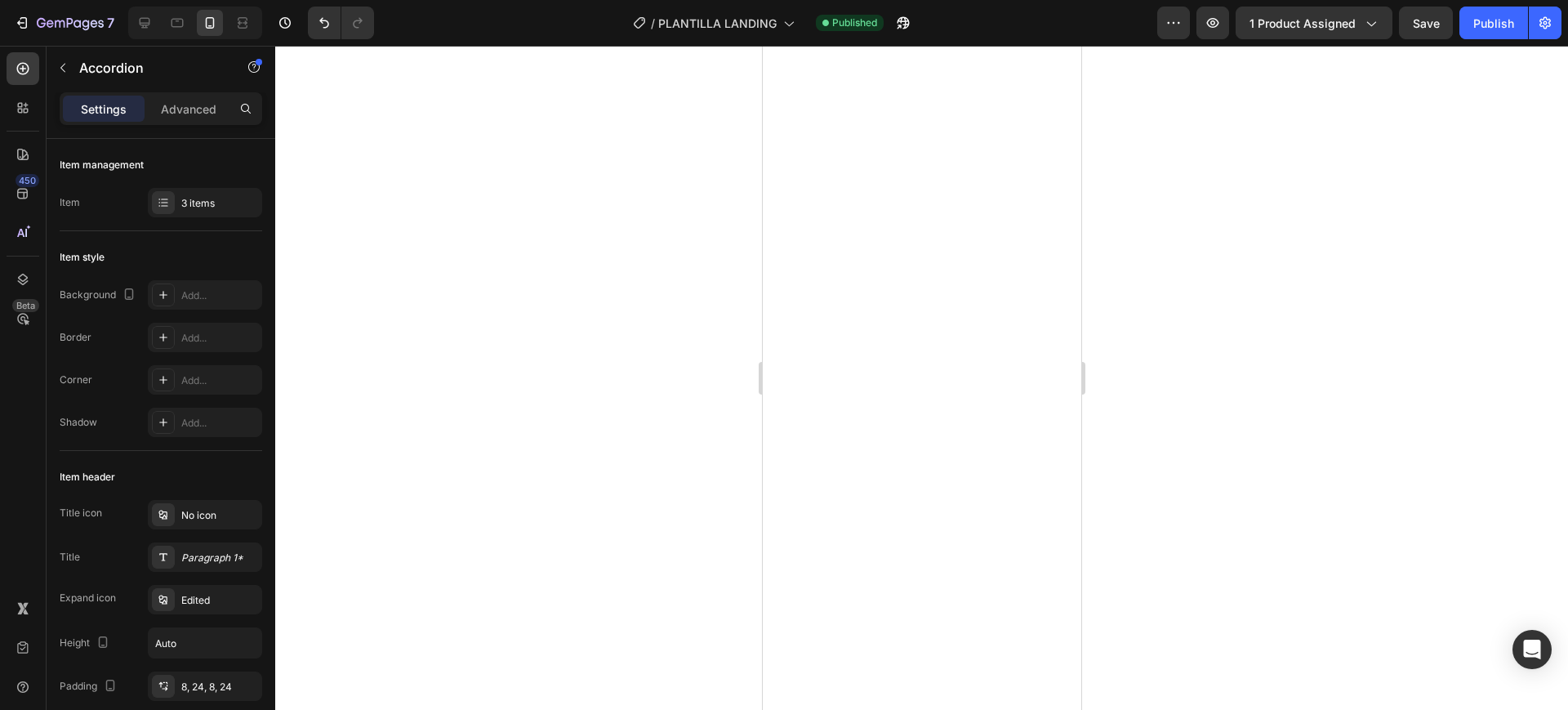
scroll to position [0, 0]
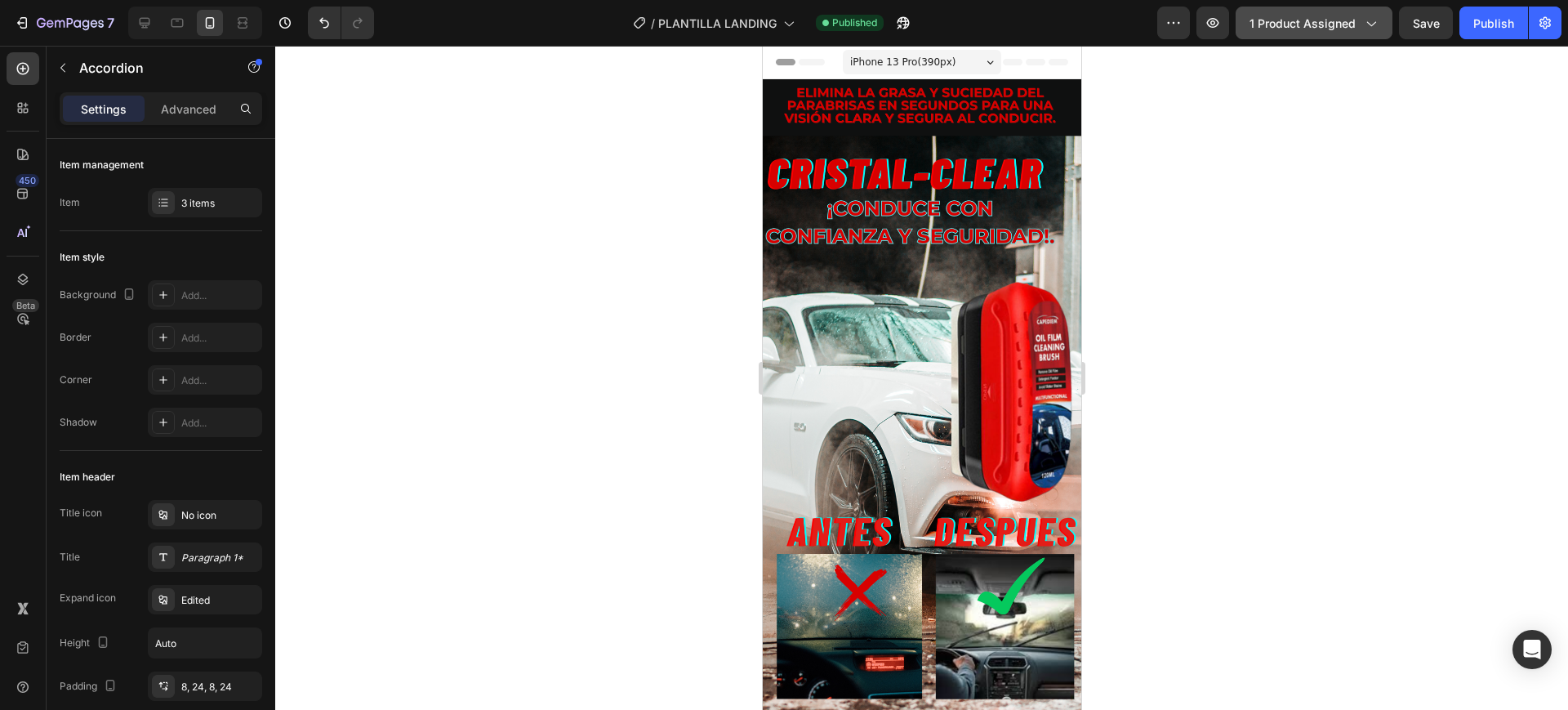
click at [1352, 22] on span "1 product assigned" at bounding box center [1303, 23] width 106 height 17
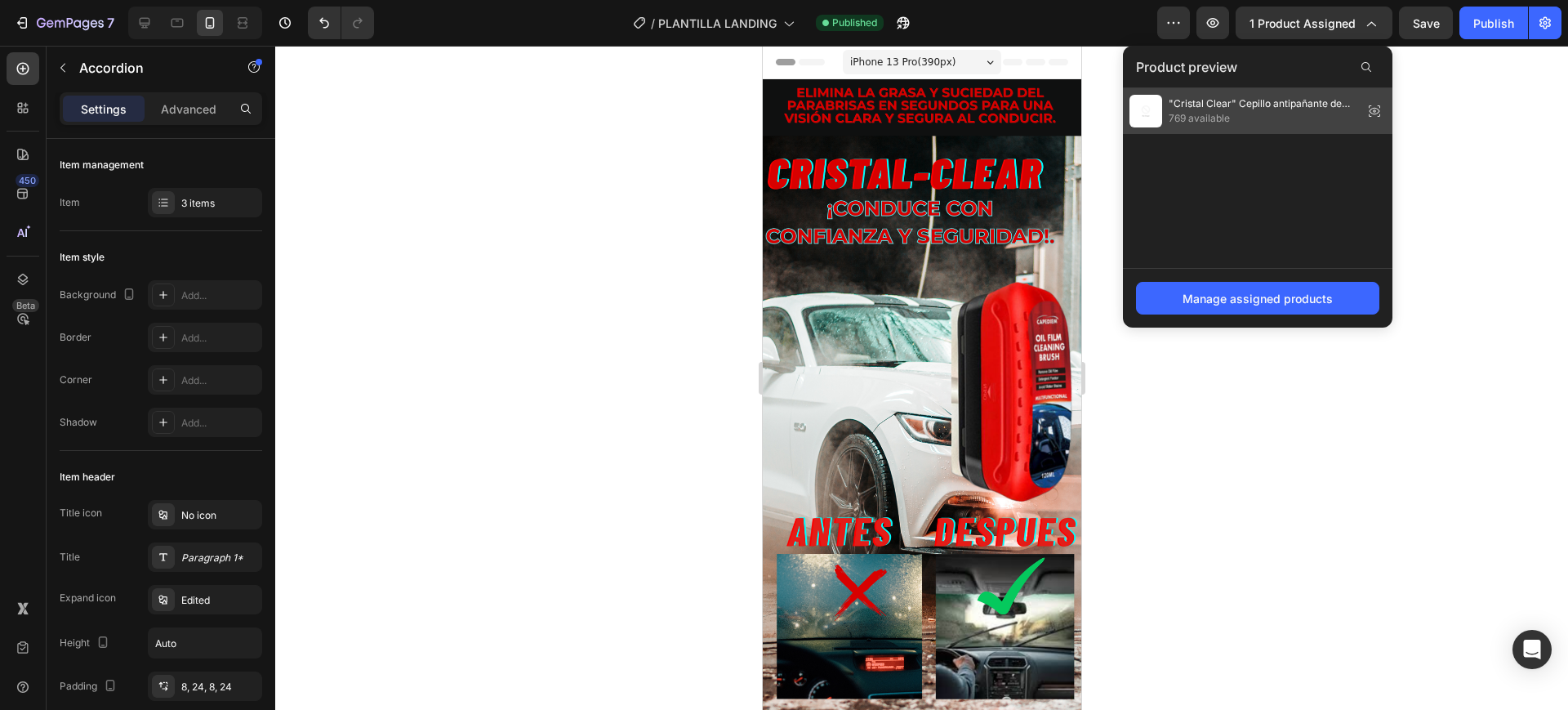
click at [1222, 113] on span "769 available" at bounding box center [1262, 118] width 188 height 15
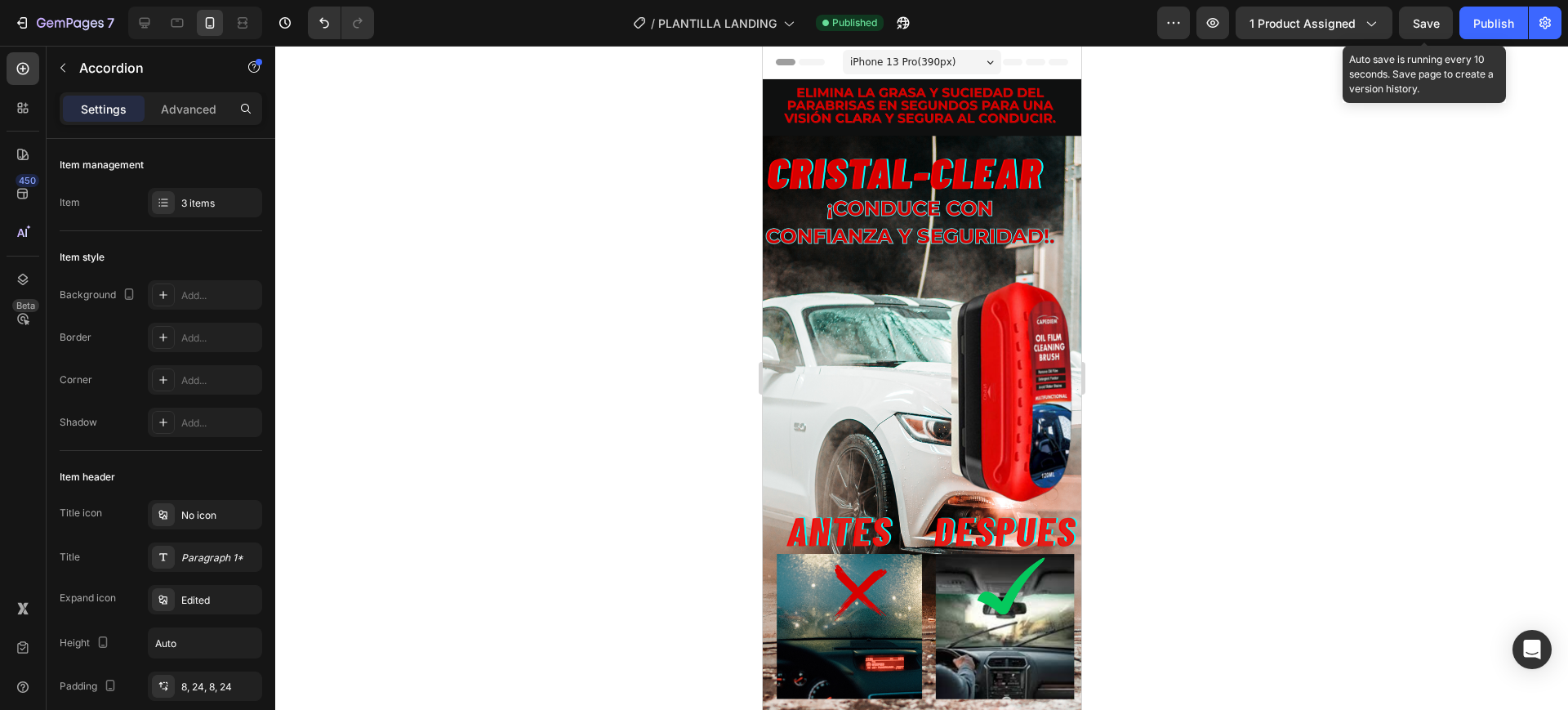
click at [1429, 30] on div "Save" at bounding box center [1426, 23] width 27 height 17
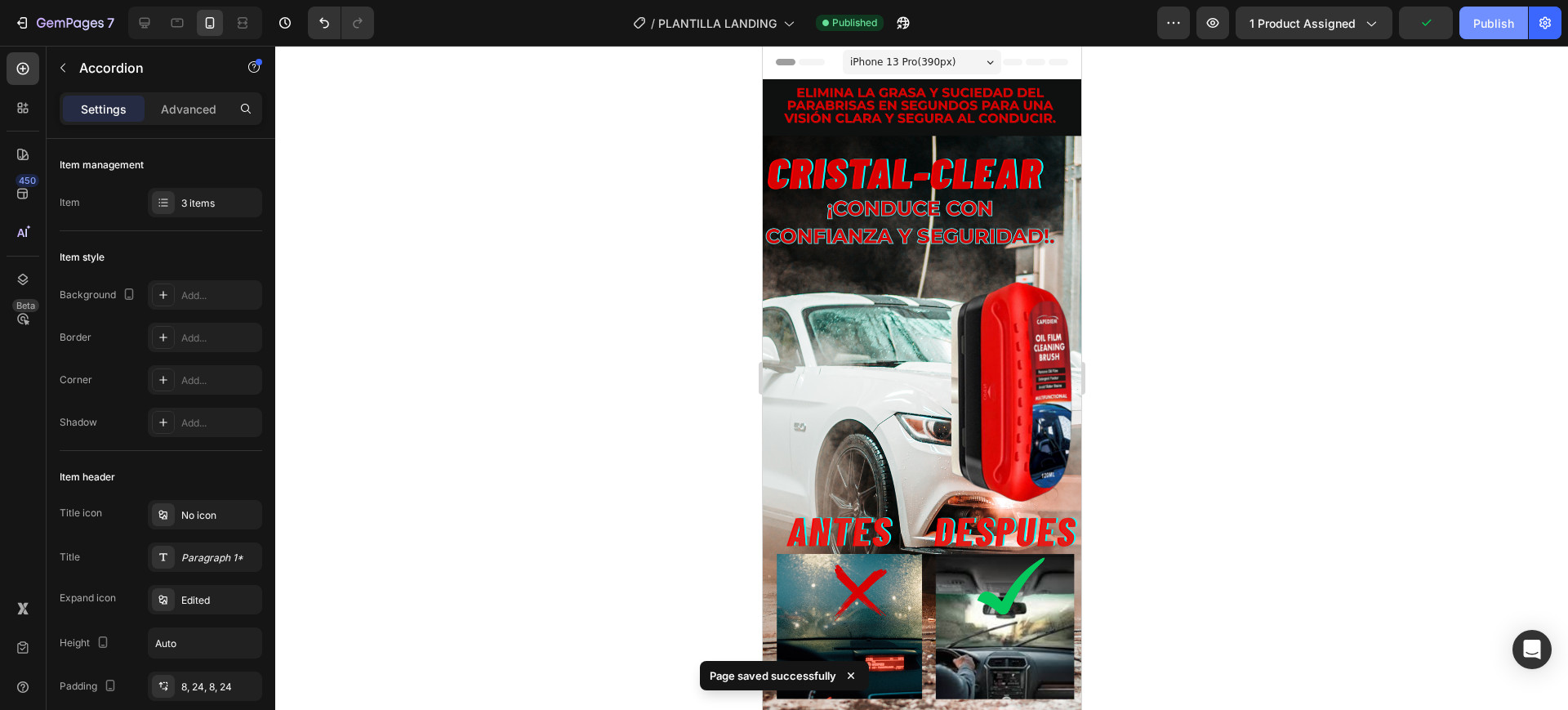
click at [1468, 24] on button "Publish" at bounding box center [1494, 23] width 69 height 33
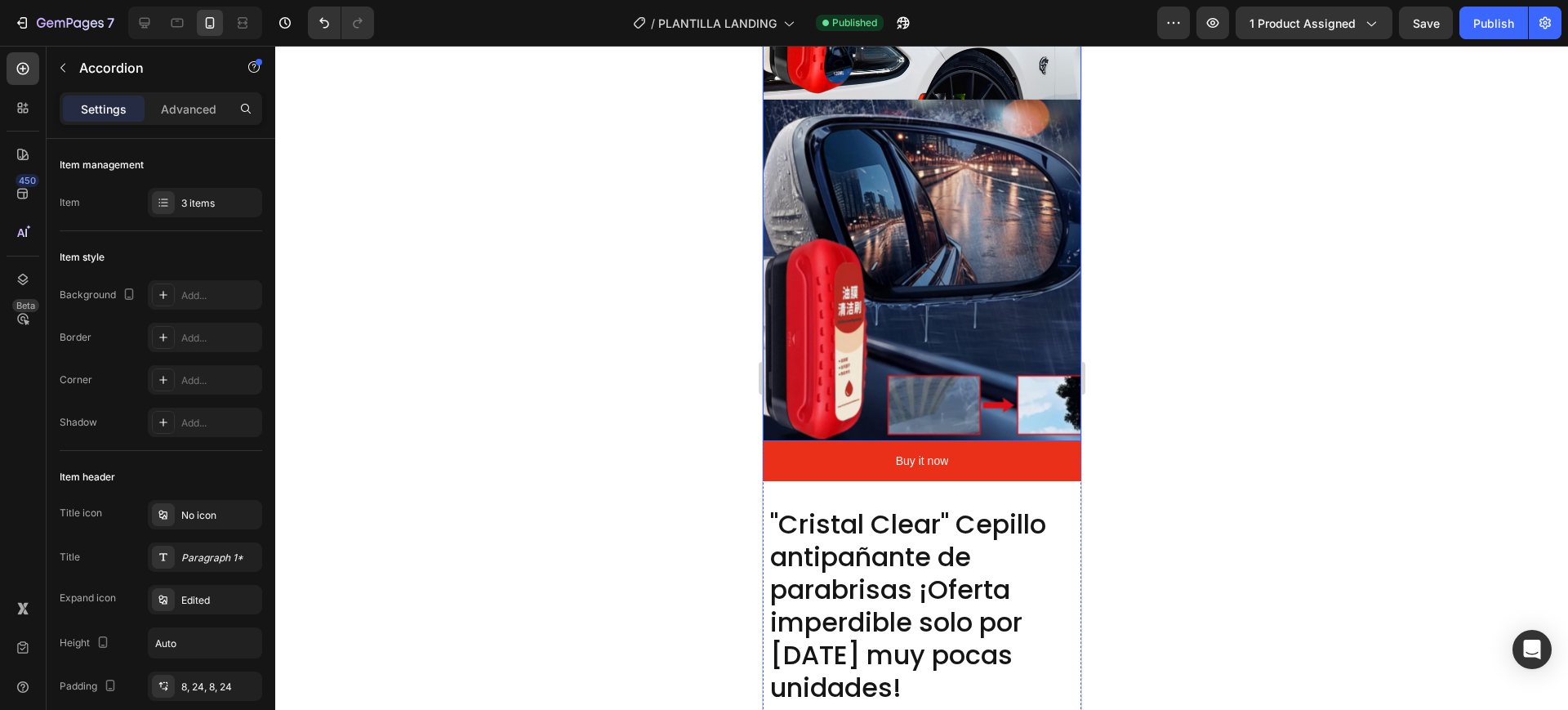
scroll to position [1328, 0]
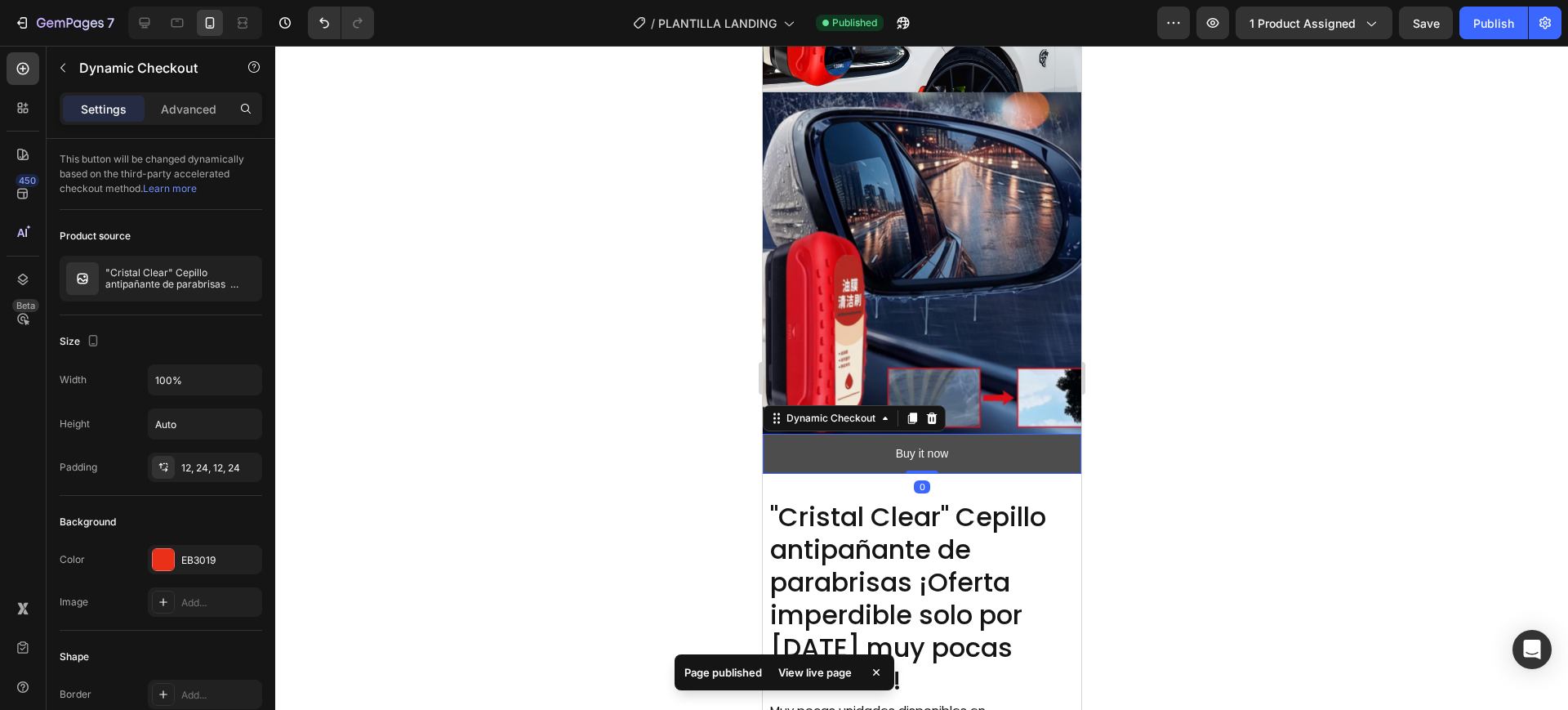
click at [850, 434] on button "Buy it now" at bounding box center [921, 453] width 318 height 40
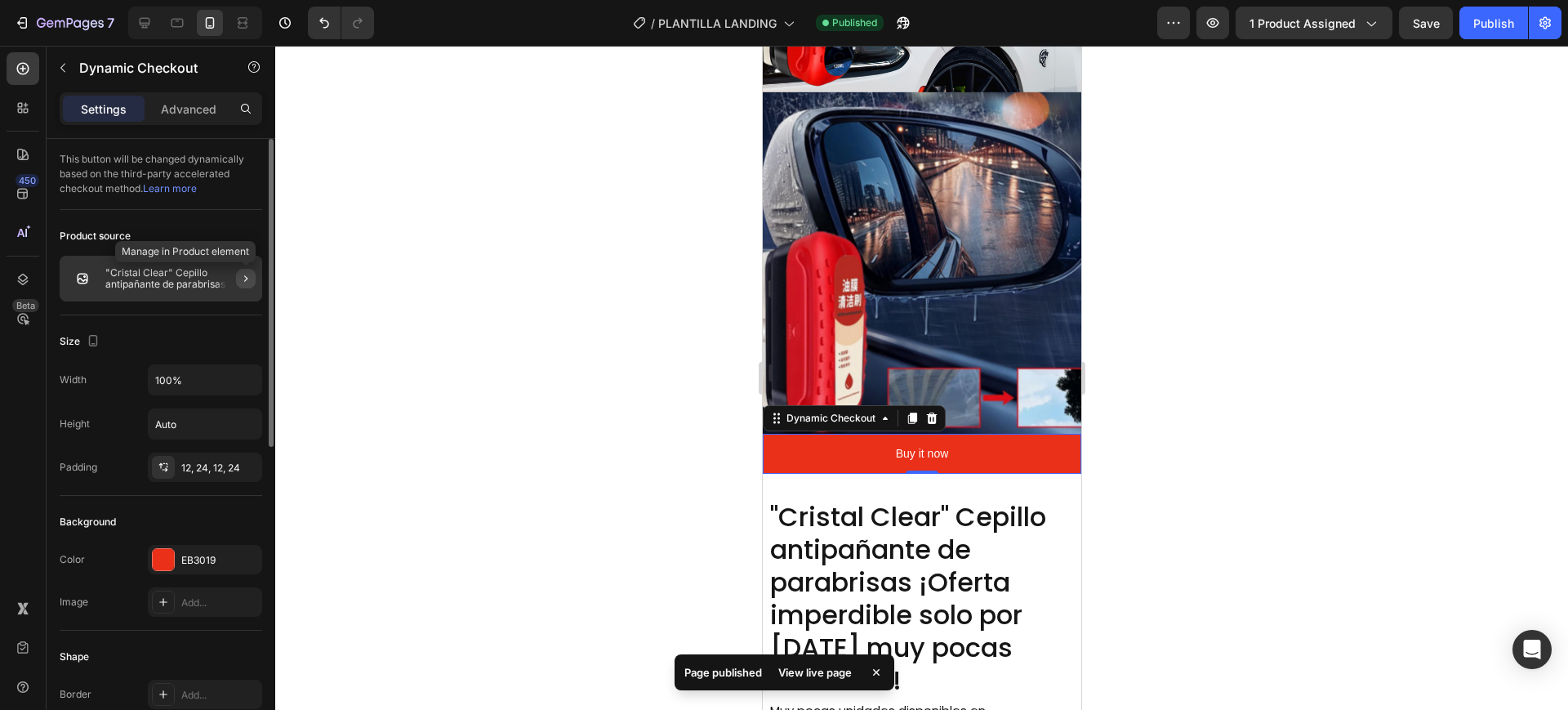
click at [236, 271] on button "button" at bounding box center [245, 278] width 20 height 20
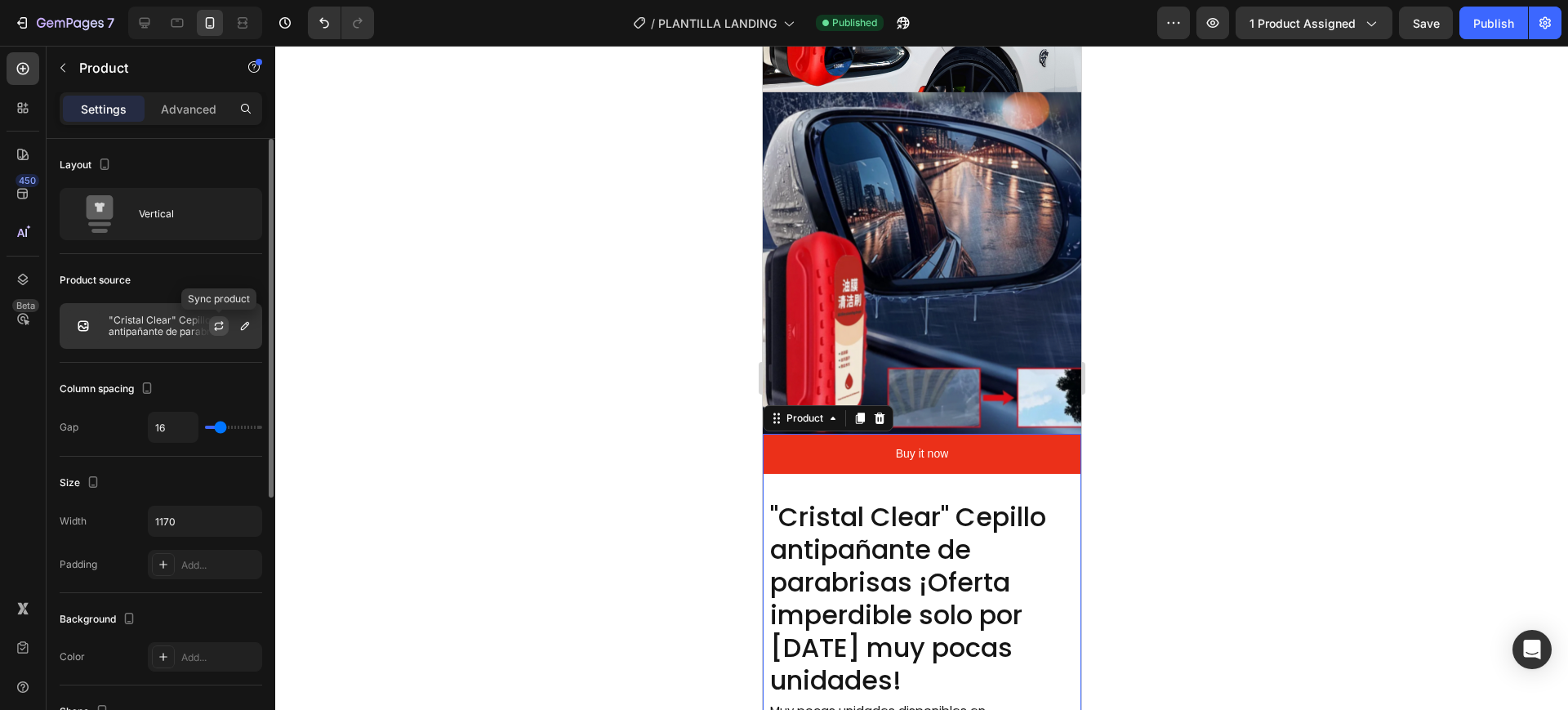
click at [220, 329] on icon "button" at bounding box center [218, 329] width 9 height 5
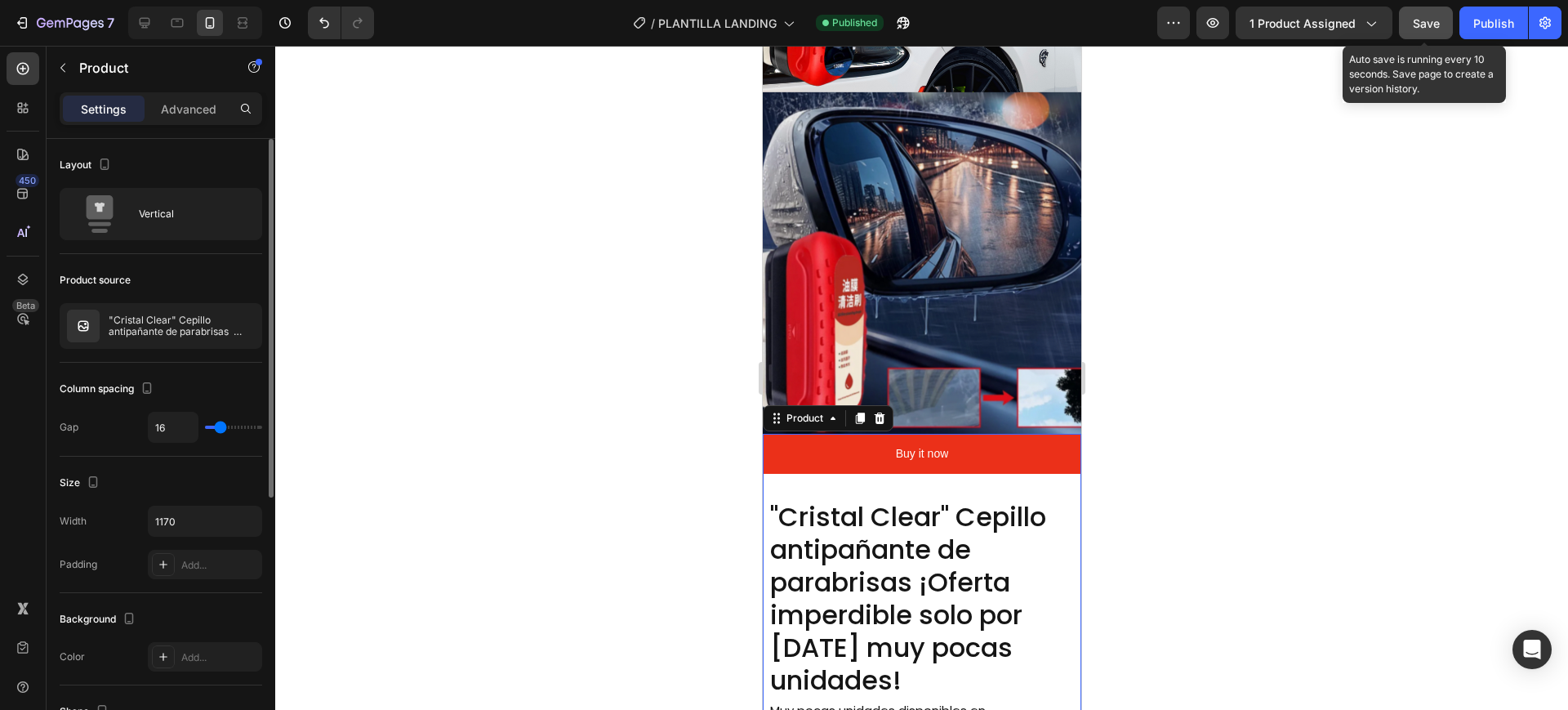
click at [1429, 9] on button "Save" at bounding box center [1426, 23] width 54 height 33
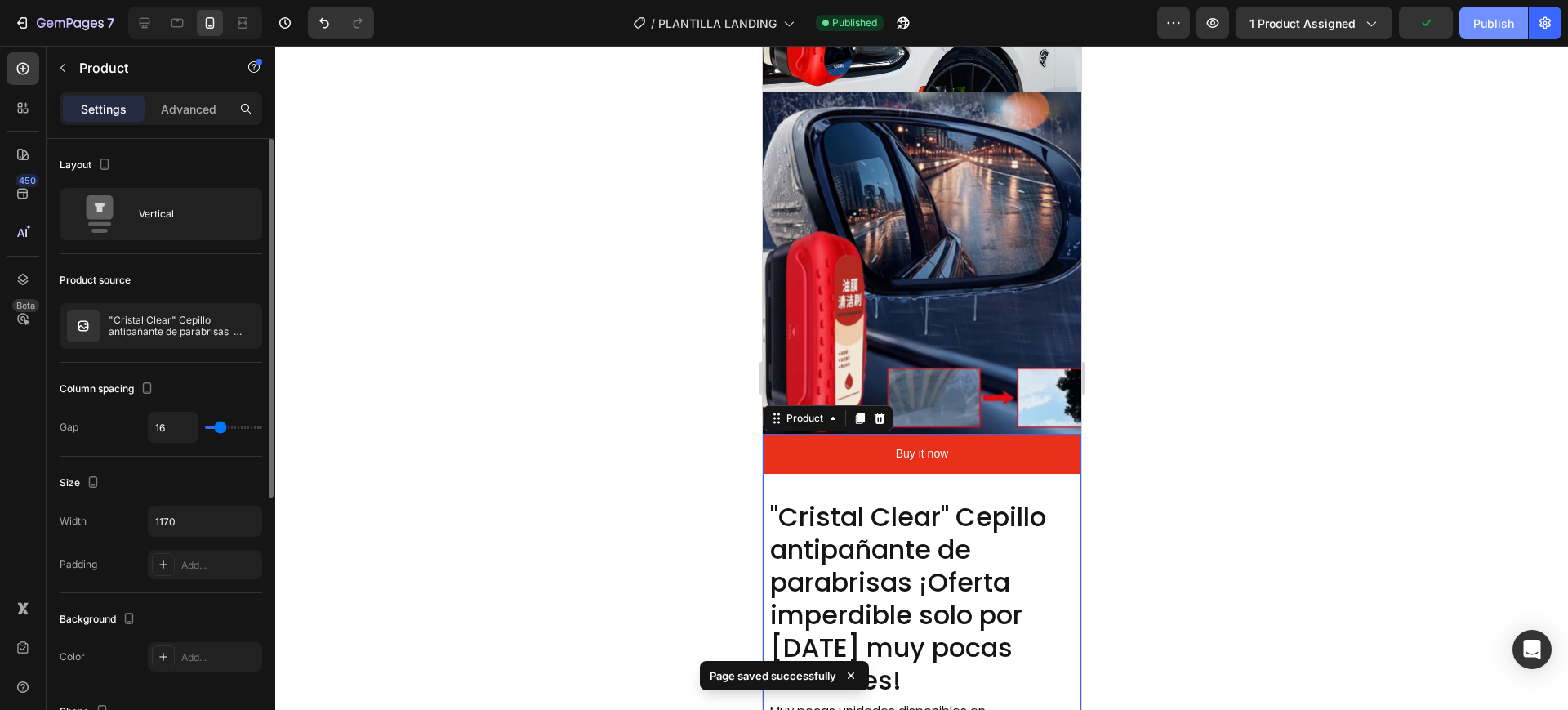
click at [1496, 31] on button "Publish" at bounding box center [1494, 23] width 69 height 33
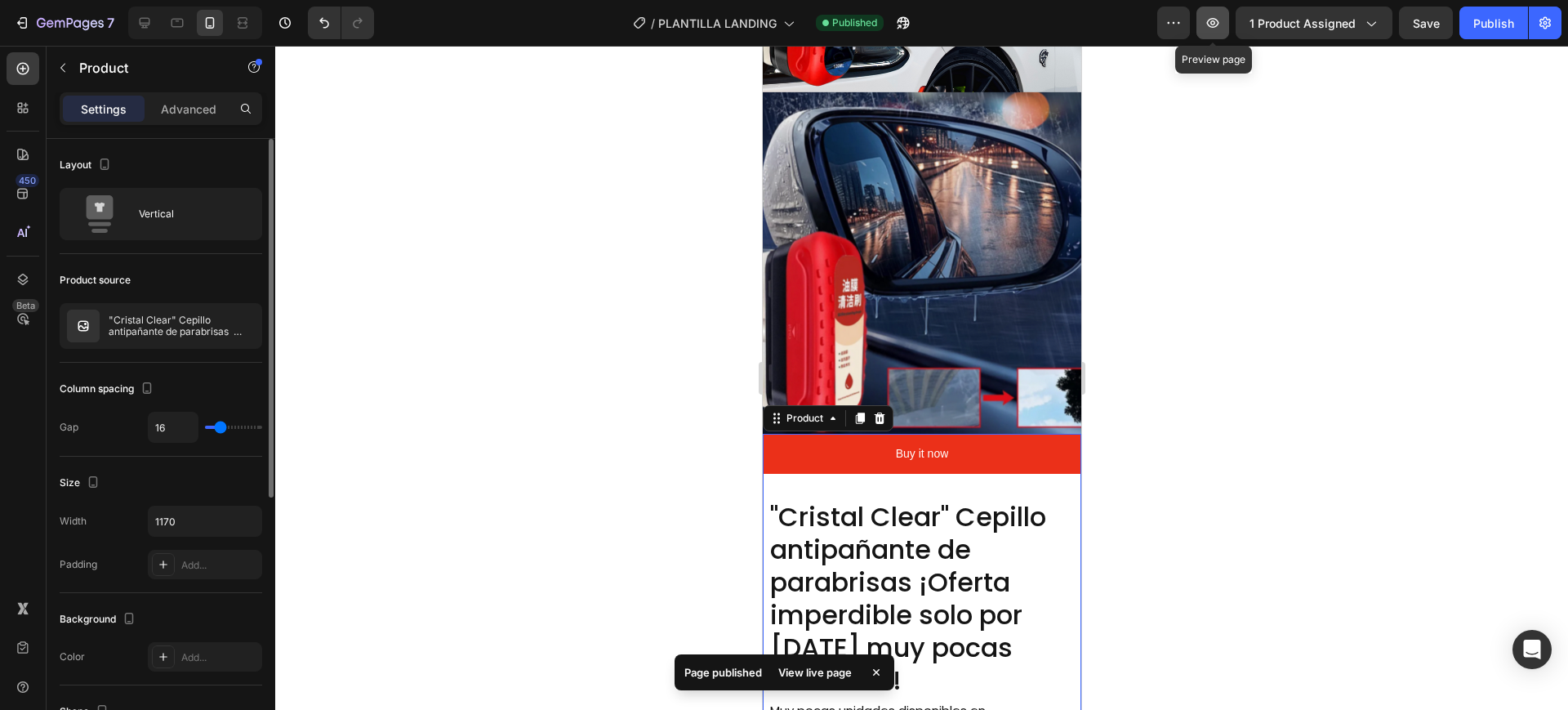
click at [1213, 21] on icon "button" at bounding box center [1214, 23] width 5 height 5
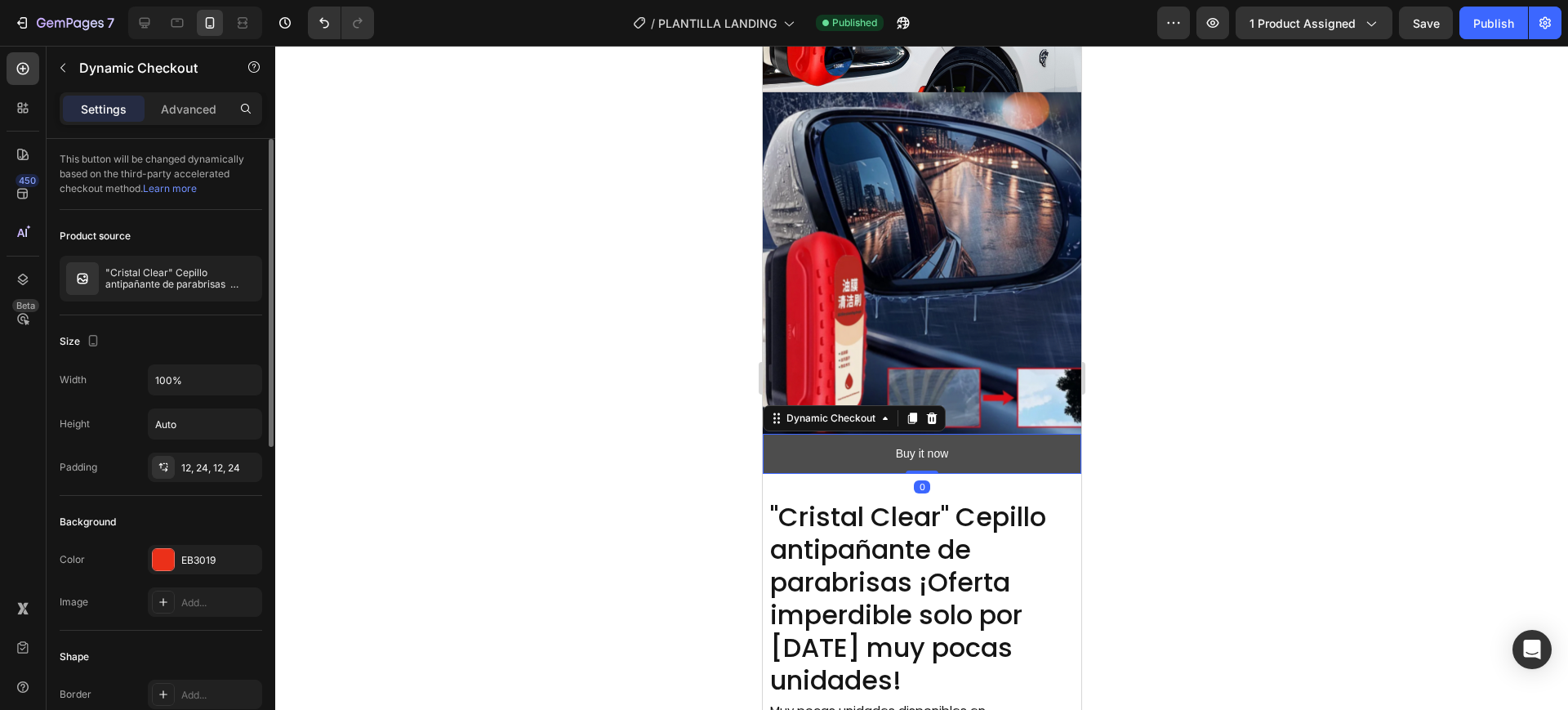
click at [838, 434] on button "Buy it now" at bounding box center [921, 453] width 318 height 40
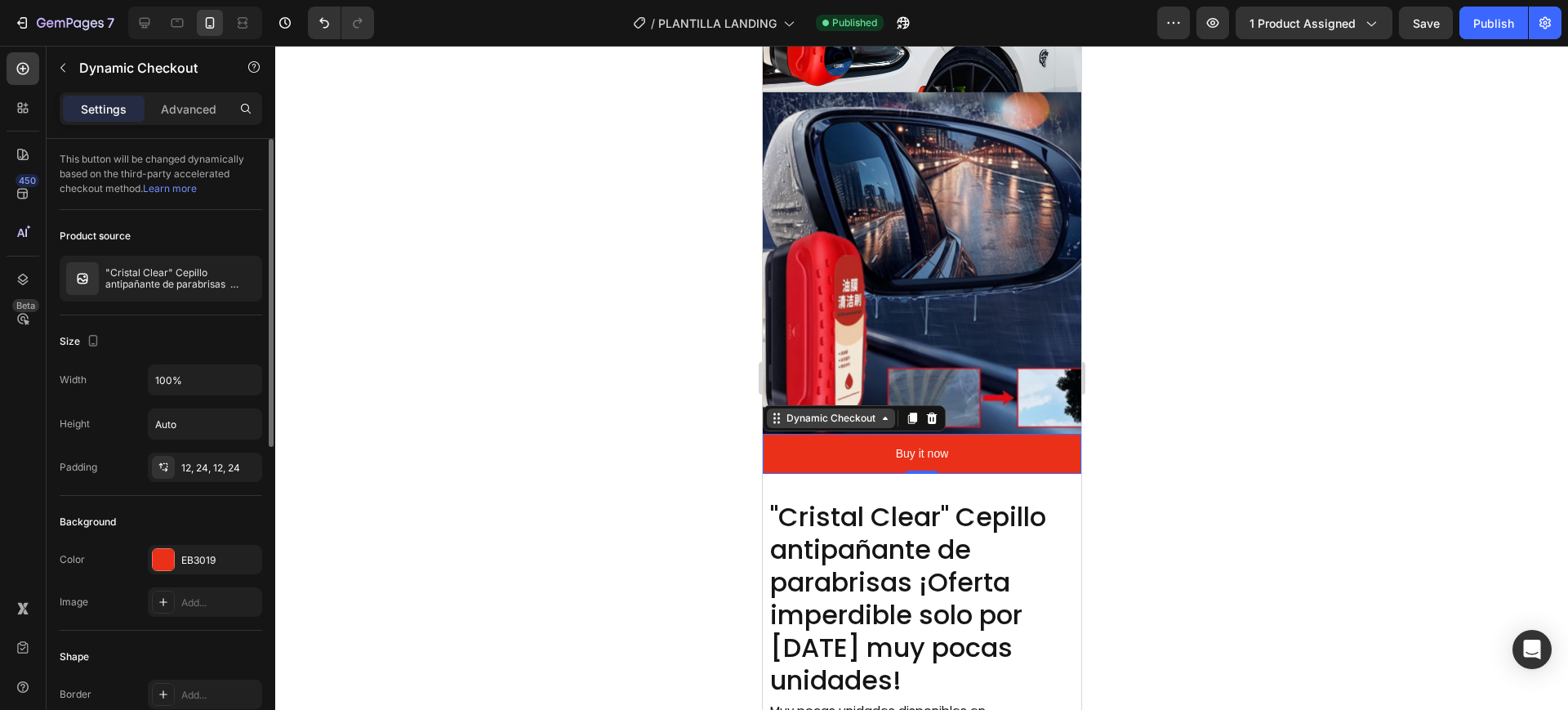
click at [833, 411] on div "Dynamic Checkout" at bounding box center [830, 418] width 95 height 15
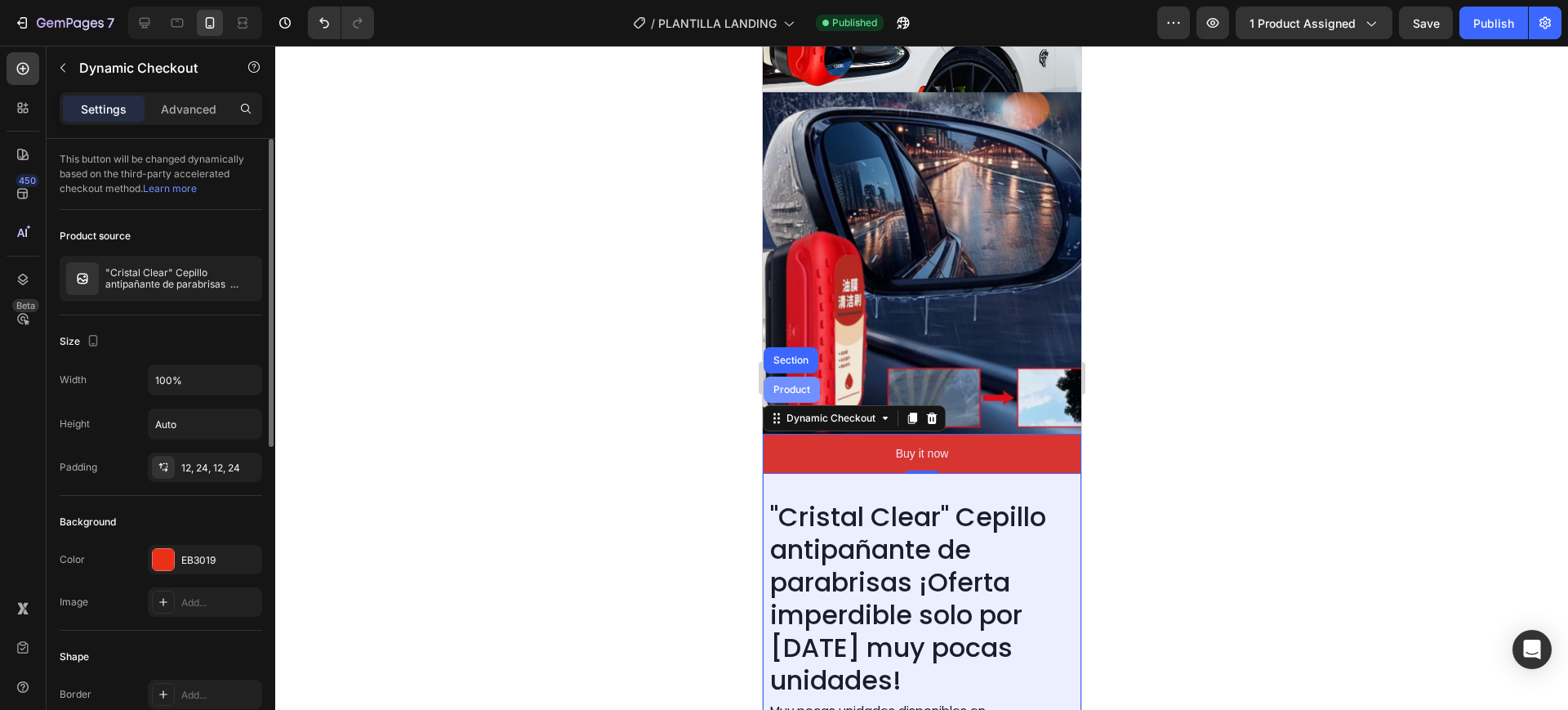
click at [801, 385] on div "Product" at bounding box center [791, 389] width 43 height 9
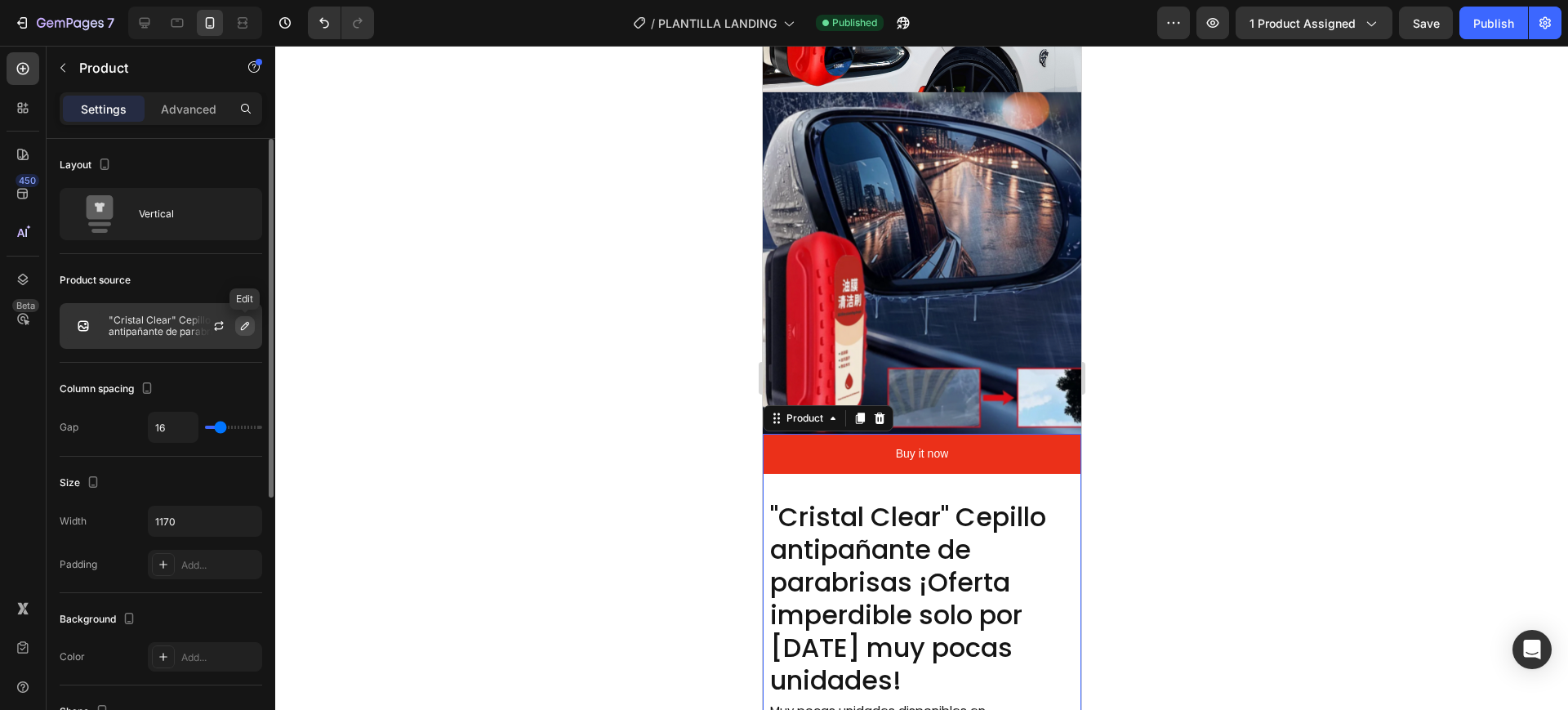
click at [240, 324] on icon "button" at bounding box center [245, 325] width 13 height 13
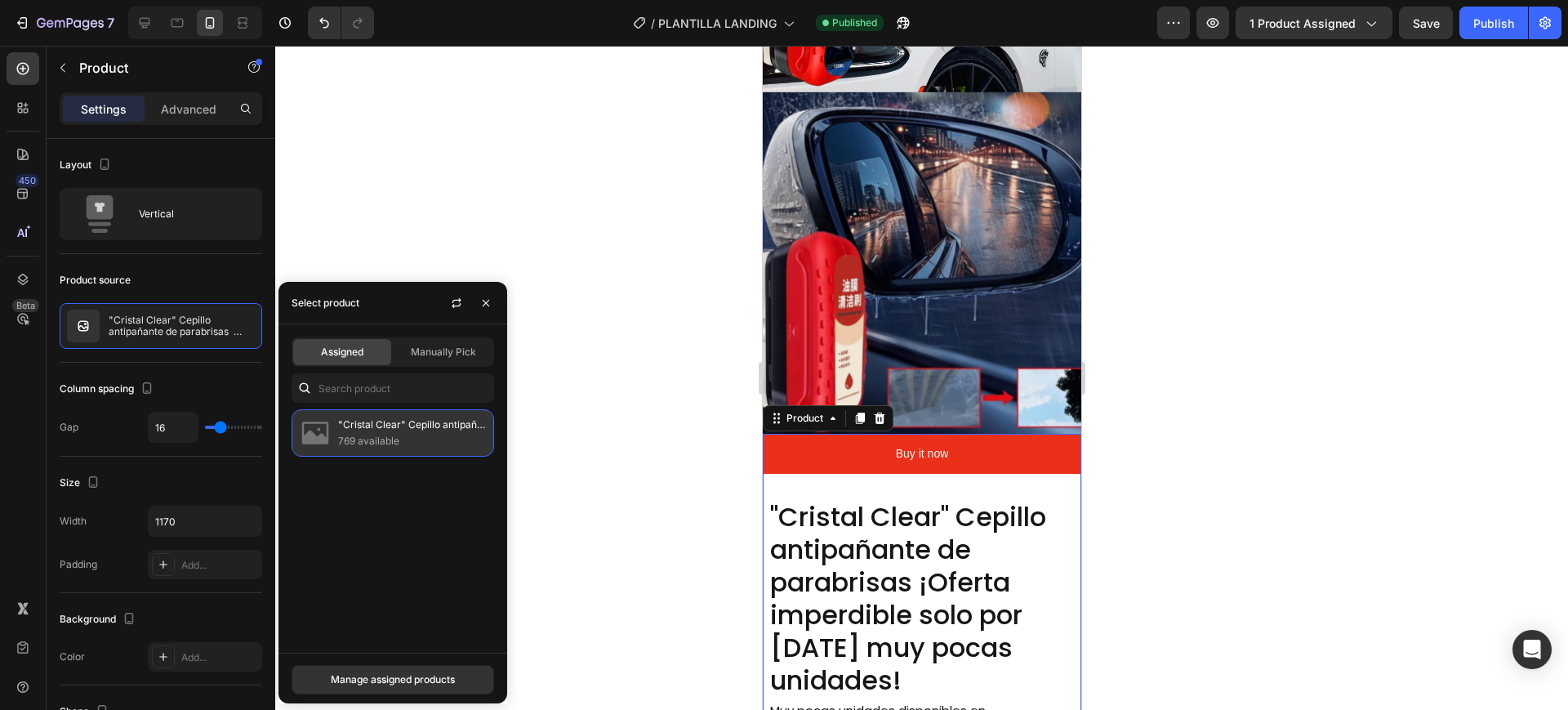
click at [356, 423] on p ""Cristal Clear" Cepillo antipañante de parabrisas ¡Oferta imperdible solo por […" at bounding box center [412, 424] width 148 height 16
click at [433, 347] on span "Manually Pick" at bounding box center [444, 352] width 65 height 15
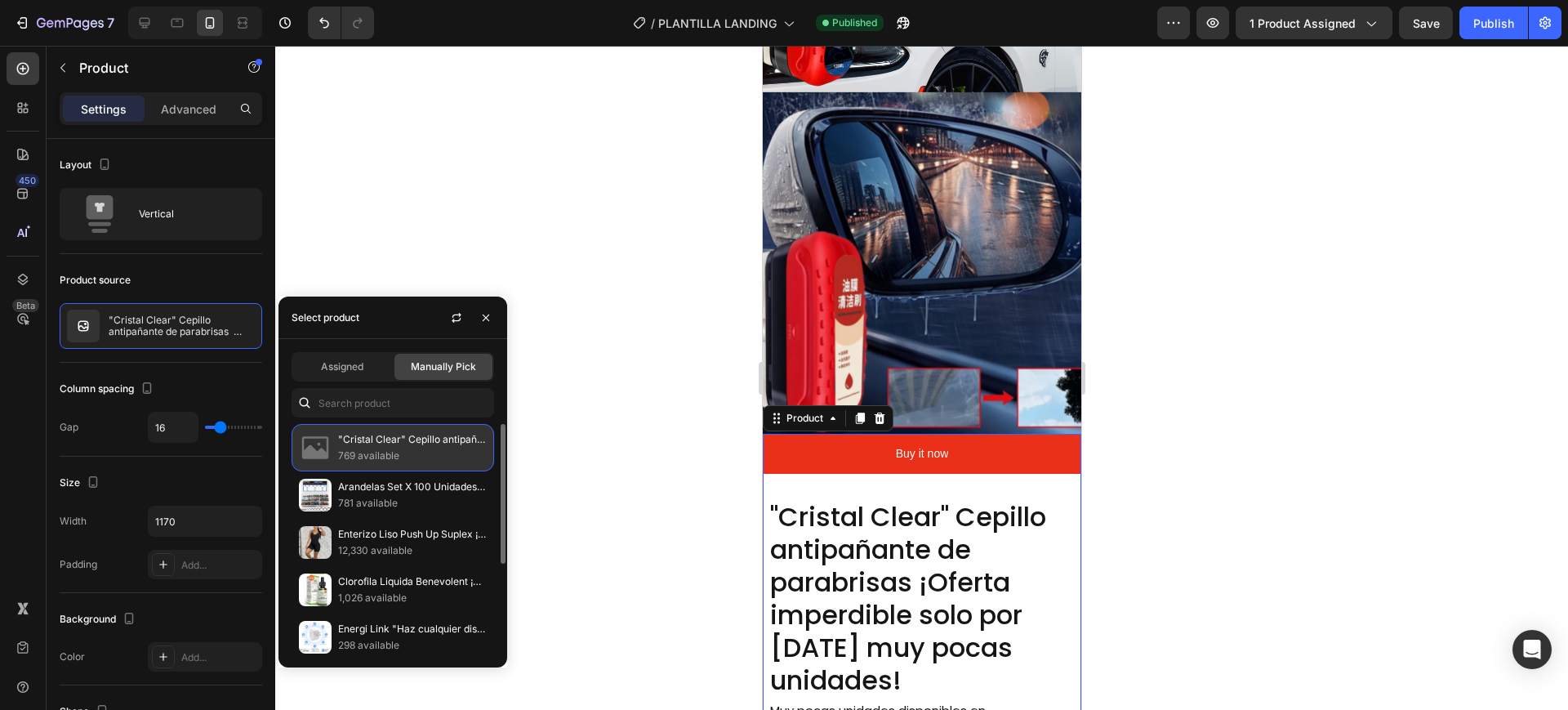
click at [400, 446] on p ""Cristal Clear" Cepillo antipañante de parabrisas ¡Oferta imperdible solo por […" at bounding box center [412, 440] width 148 height 16
click at [352, 379] on div "Assigned" at bounding box center [342, 367] width 98 height 26
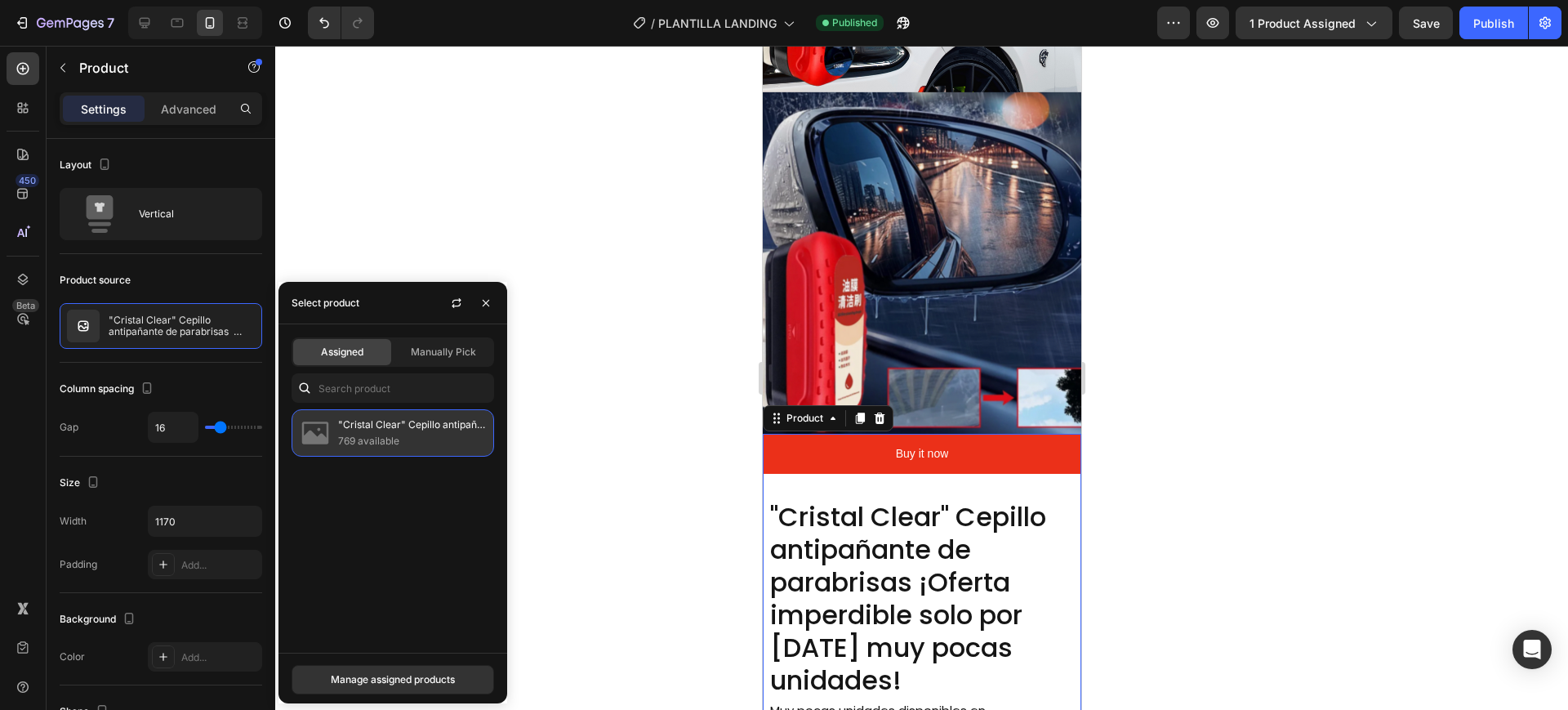
click at [359, 433] on p "769 available" at bounding box center [412, 440] width 148 height 16
click at [398, 683] on div "Manage assigned products" at bounding box center [392, 679] width 124 height 15
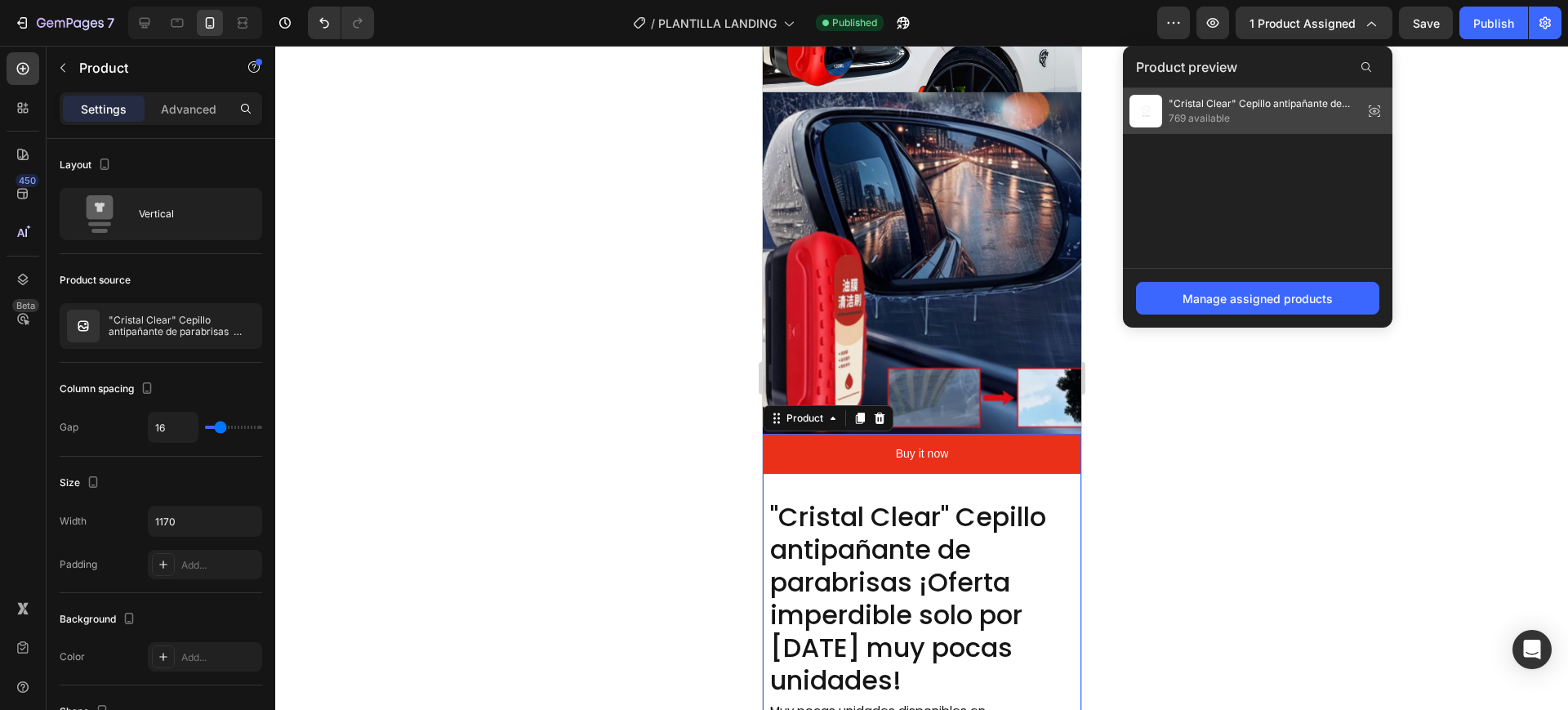
click at [1195, 118] on span "769 available" at bounding box center [1262, 118] width 188 height 15
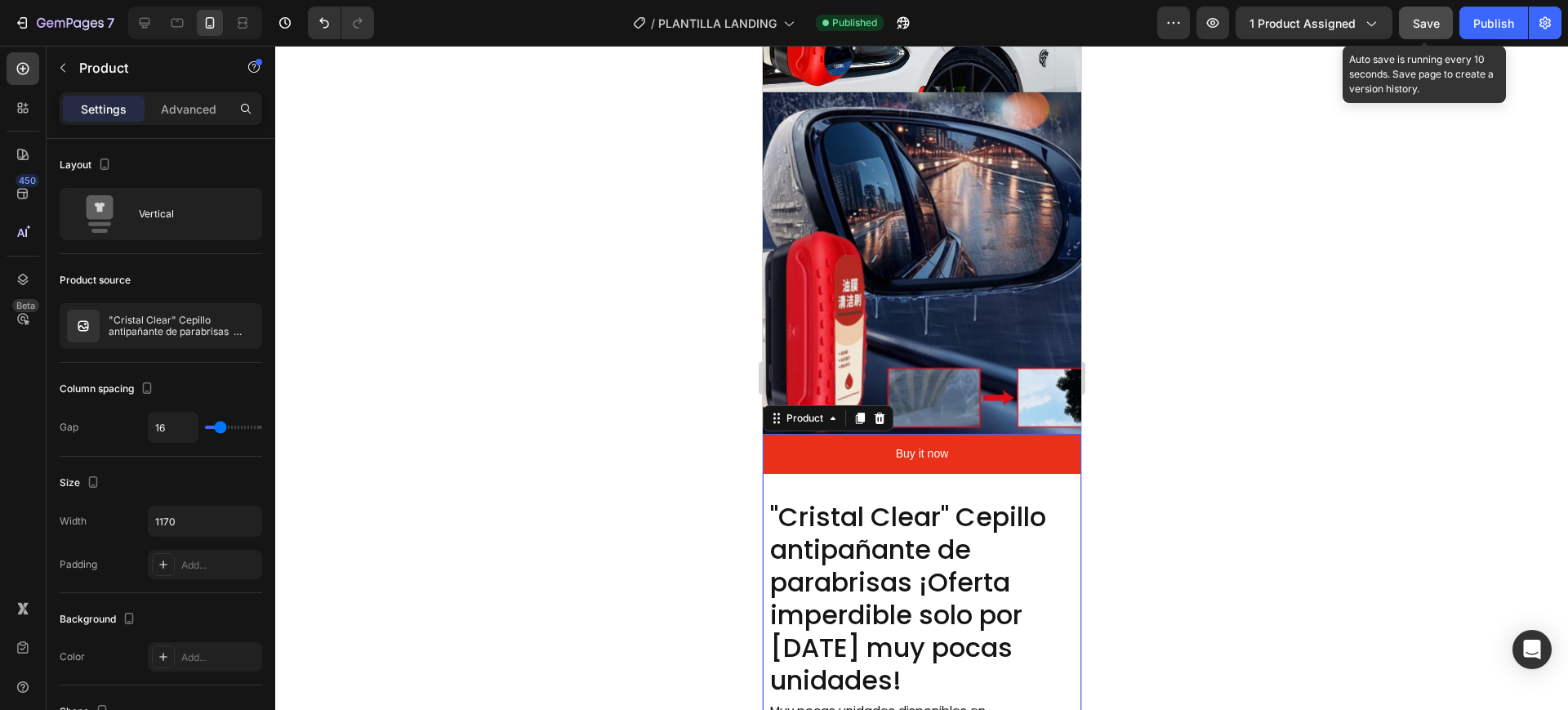
click at [1433, 22] on span "Save" at bounding box center [1426, 23] width 27 height 14
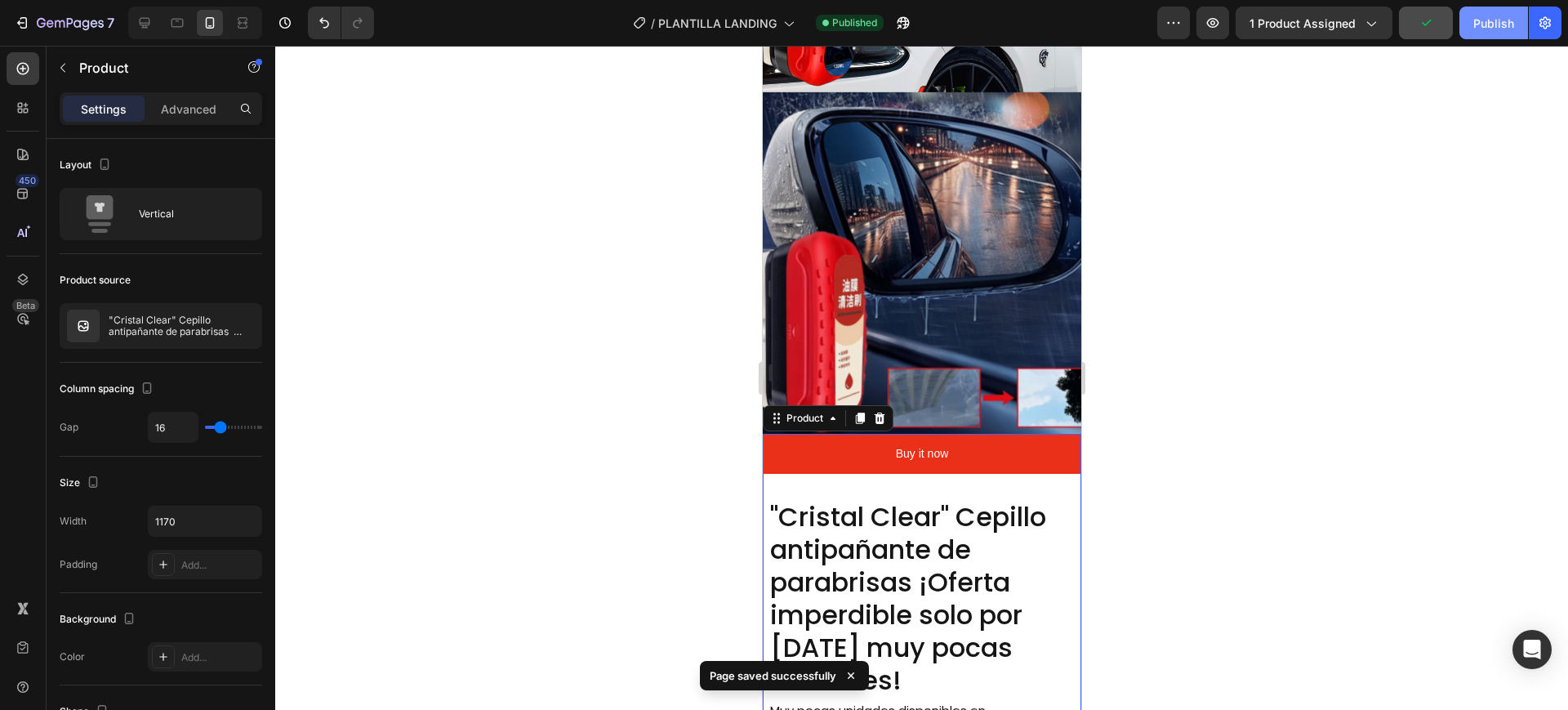
click at [1483, 22] on div "Publish" at bounding box center [1494, 23] width 41 height 17
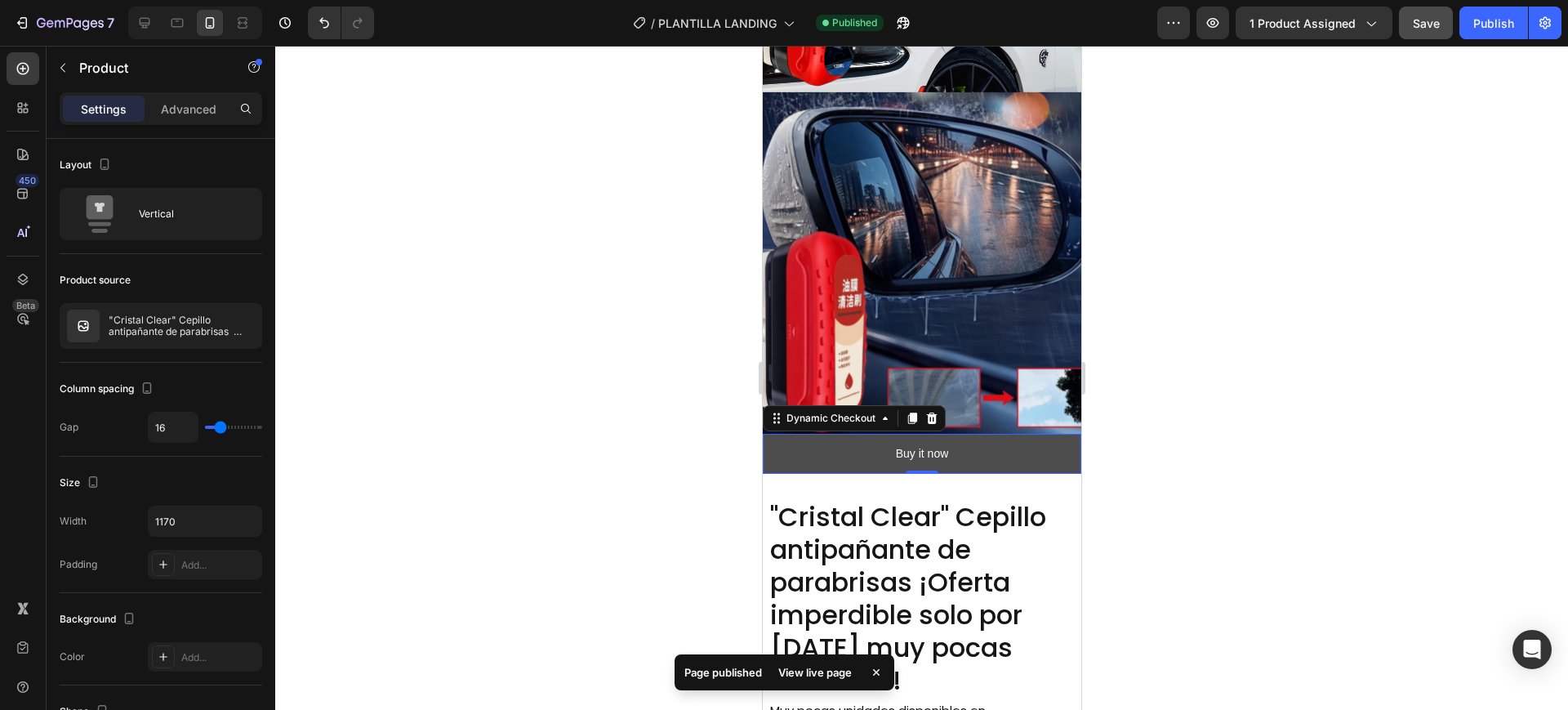
click at [802, 434] on button "Buy it now" at bounding box center [921, 453] width 318 height 40
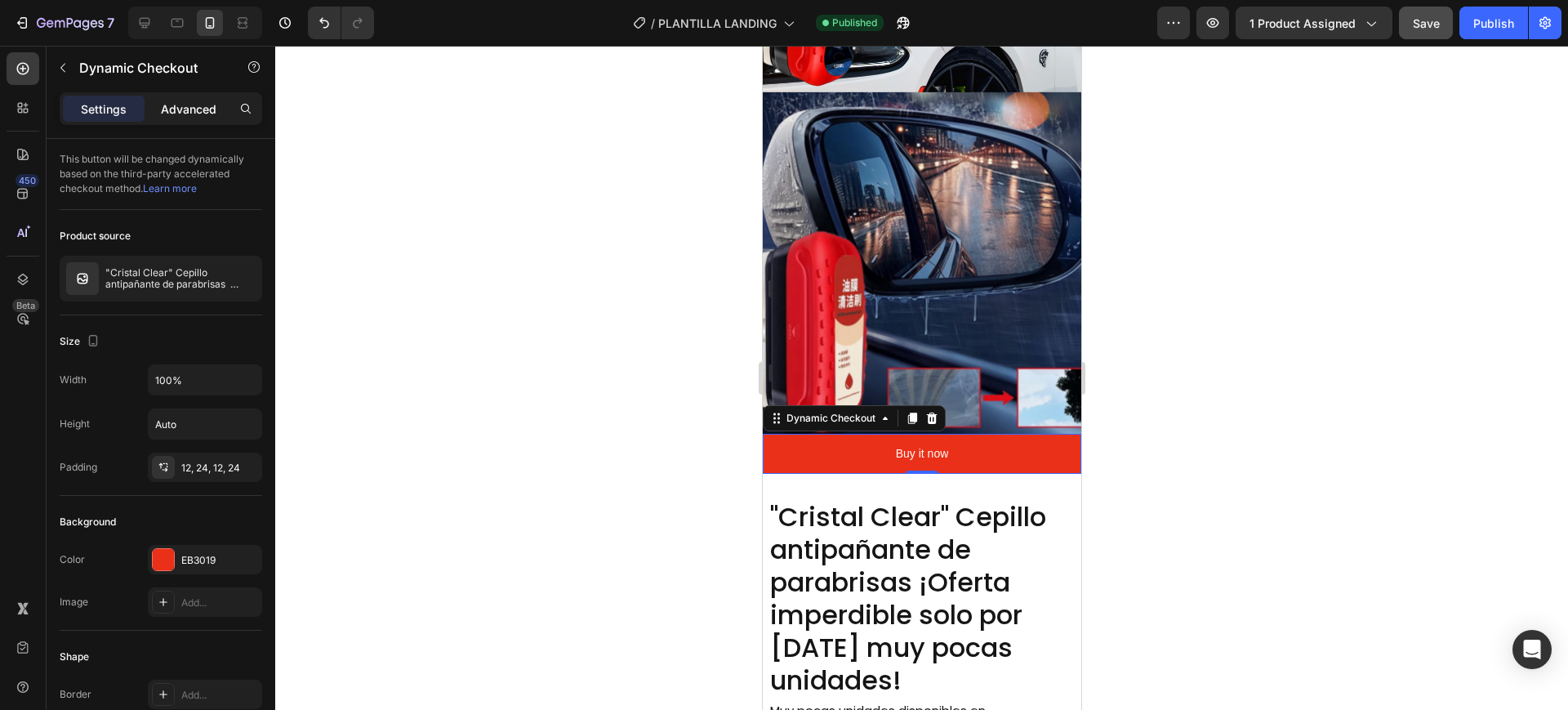
click at [178, 112] on p "Advanced" at bounding box center [189, 109] width 56 height 17
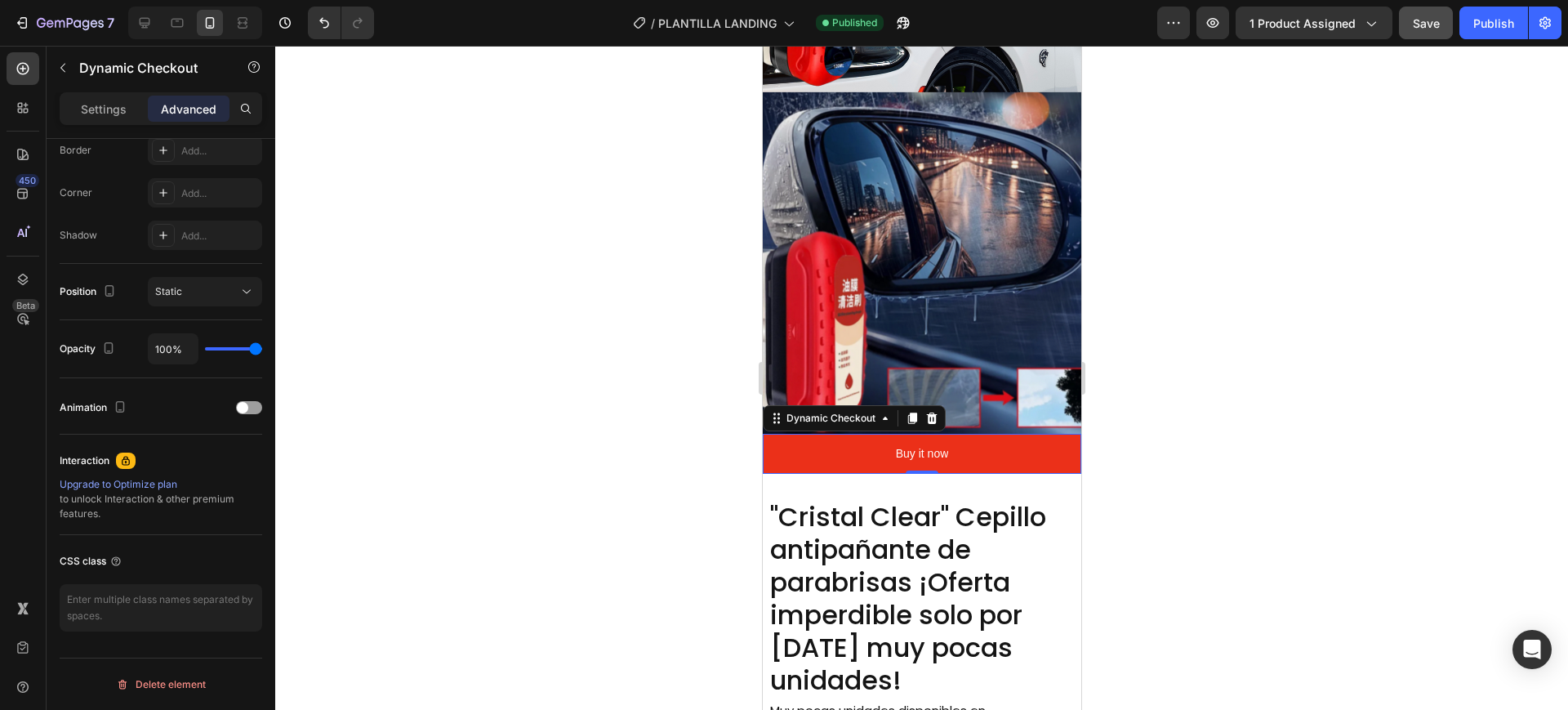
scroll to position [0, 0]
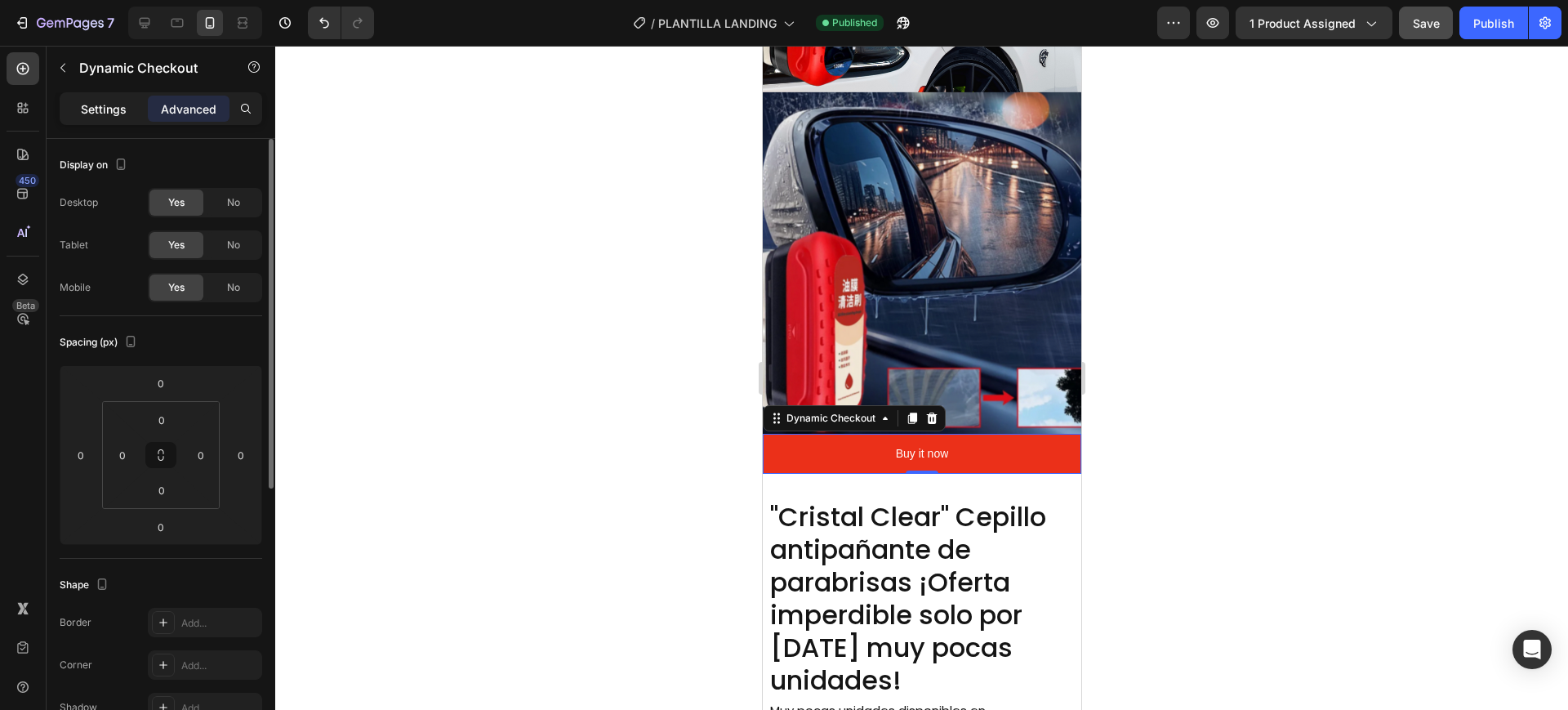
click at [112, 108] on p "Settings" at bounding box center [103, 109] width 45 height 17
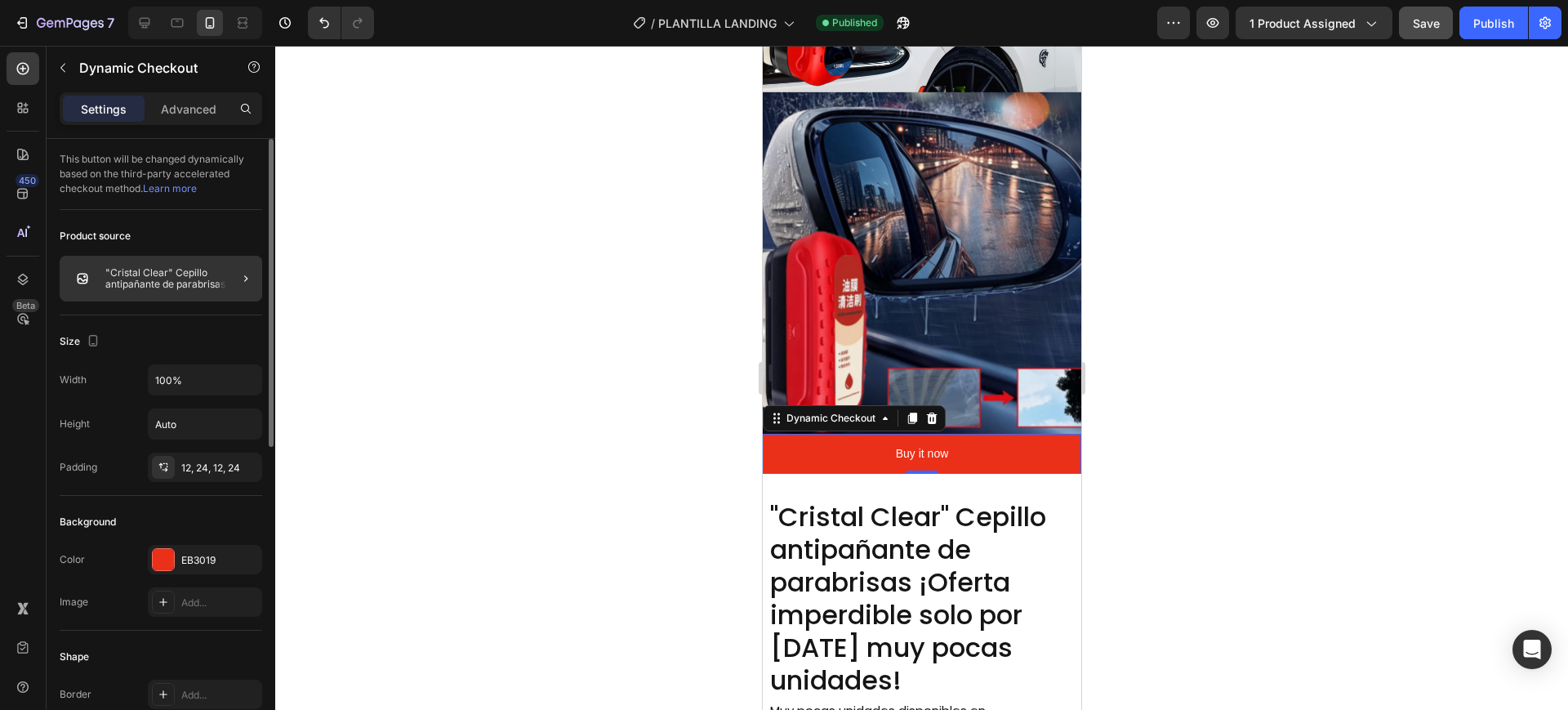
click at [235, 276] on div at bounding box center [239, 278] width 45 height 46
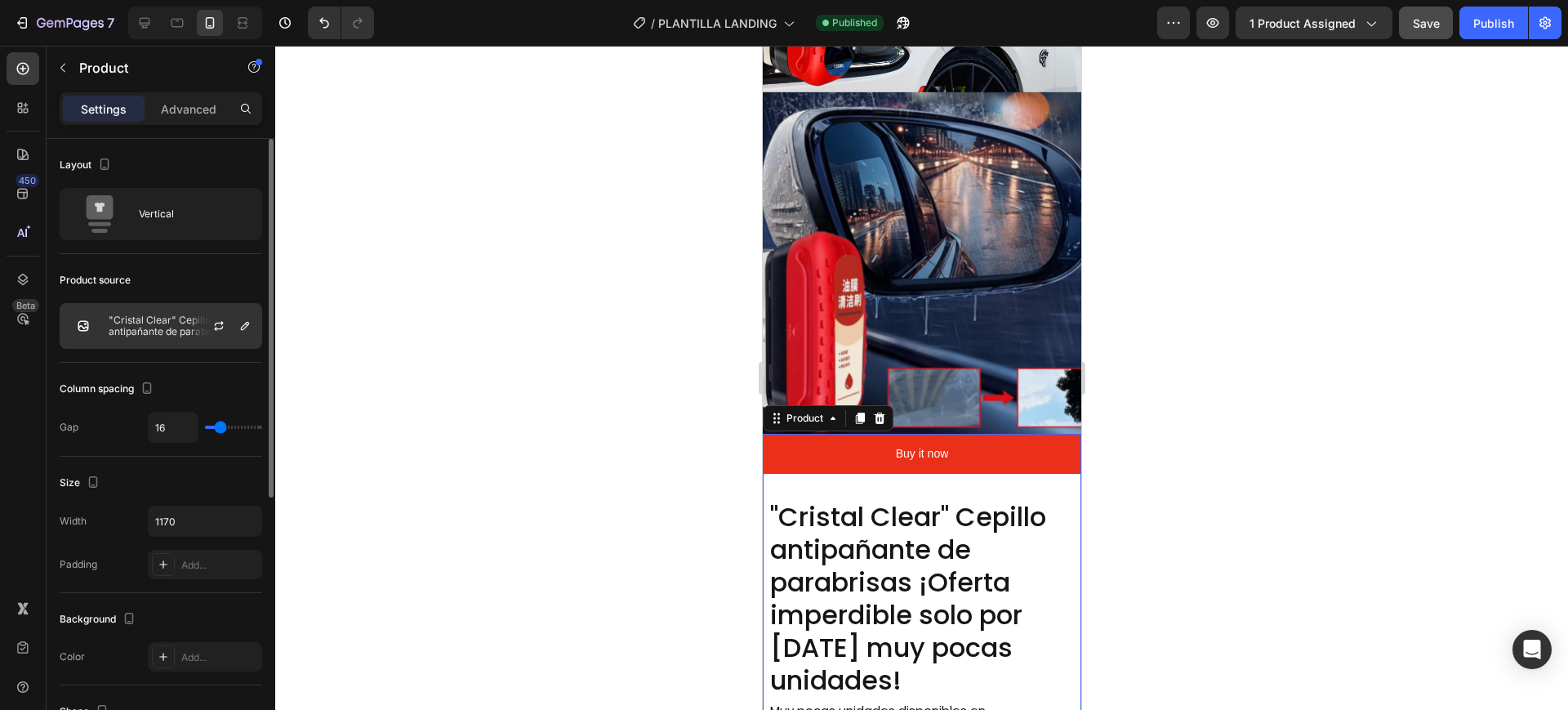
click at [78, 320] on img at bounding box center [83, 326] width 33 height 33
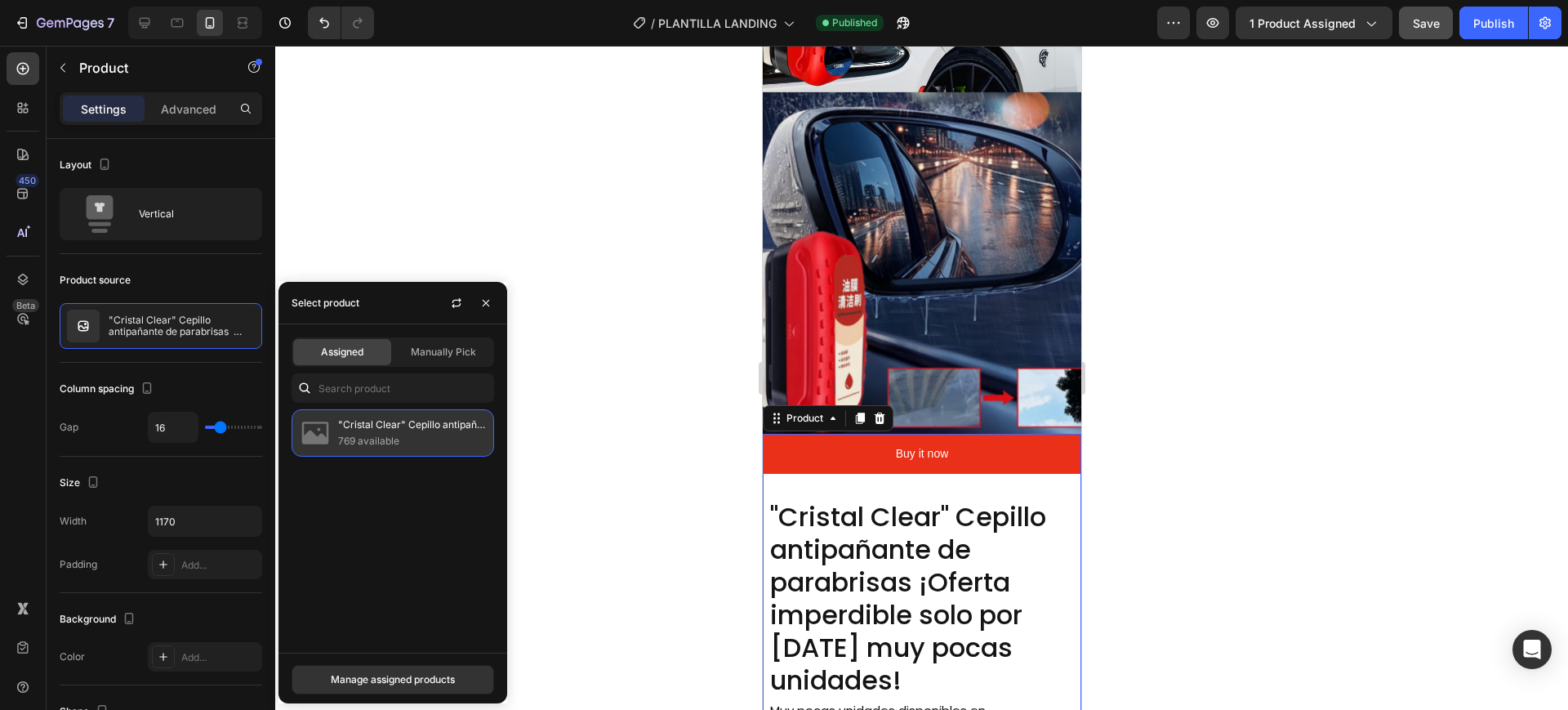
click at [383, 450] on div ""Cristal Clear" Cepillo antipañante de parabrisas ¡Oferta imperdible solo por h…" at bounding box center [393, 433] width 203 height 47
click at [397, 683] on div "Manage assigned products" at bounding box center [392, 679] width 124 height 15
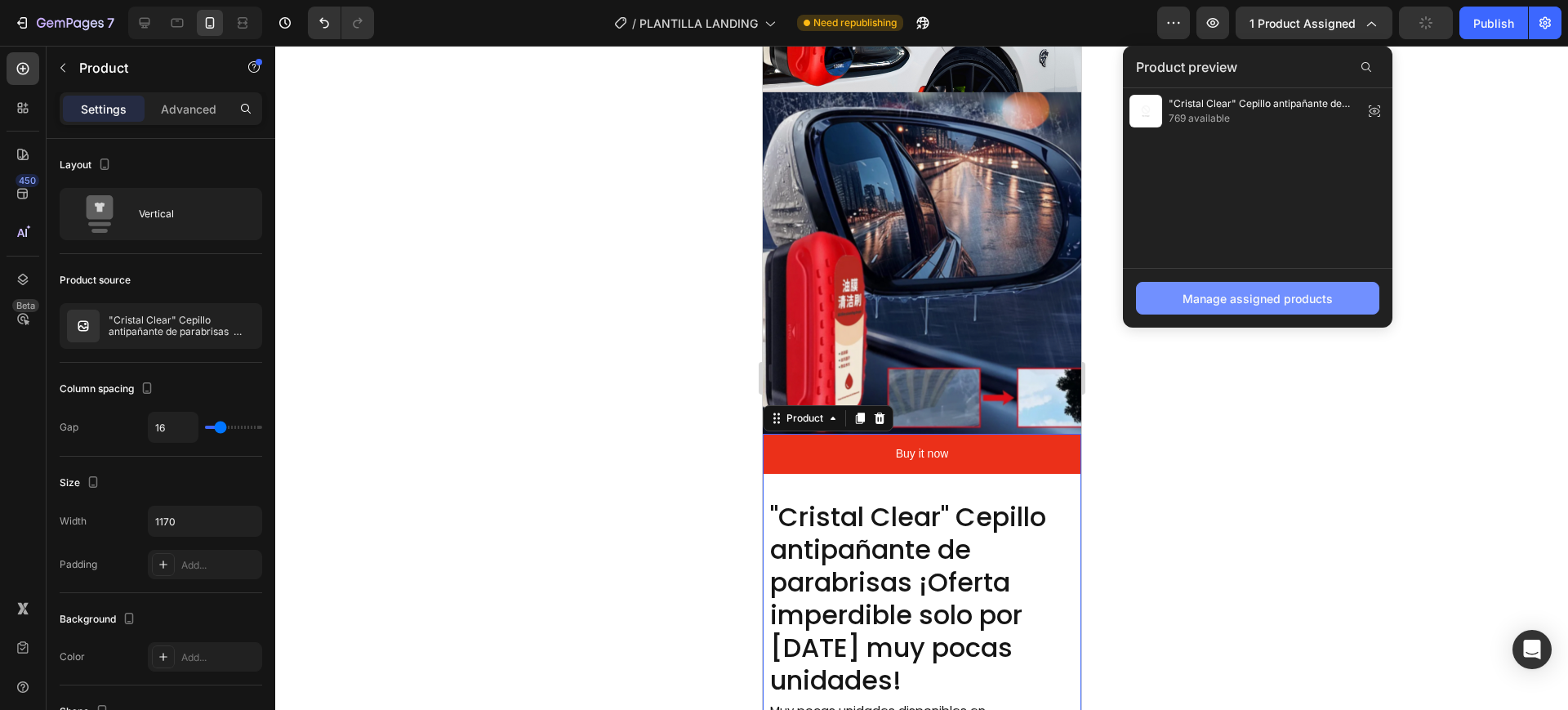
click at [1227, 304] on div "Manage assigned products" at bounding box center [1257, 299] width 150 height 17
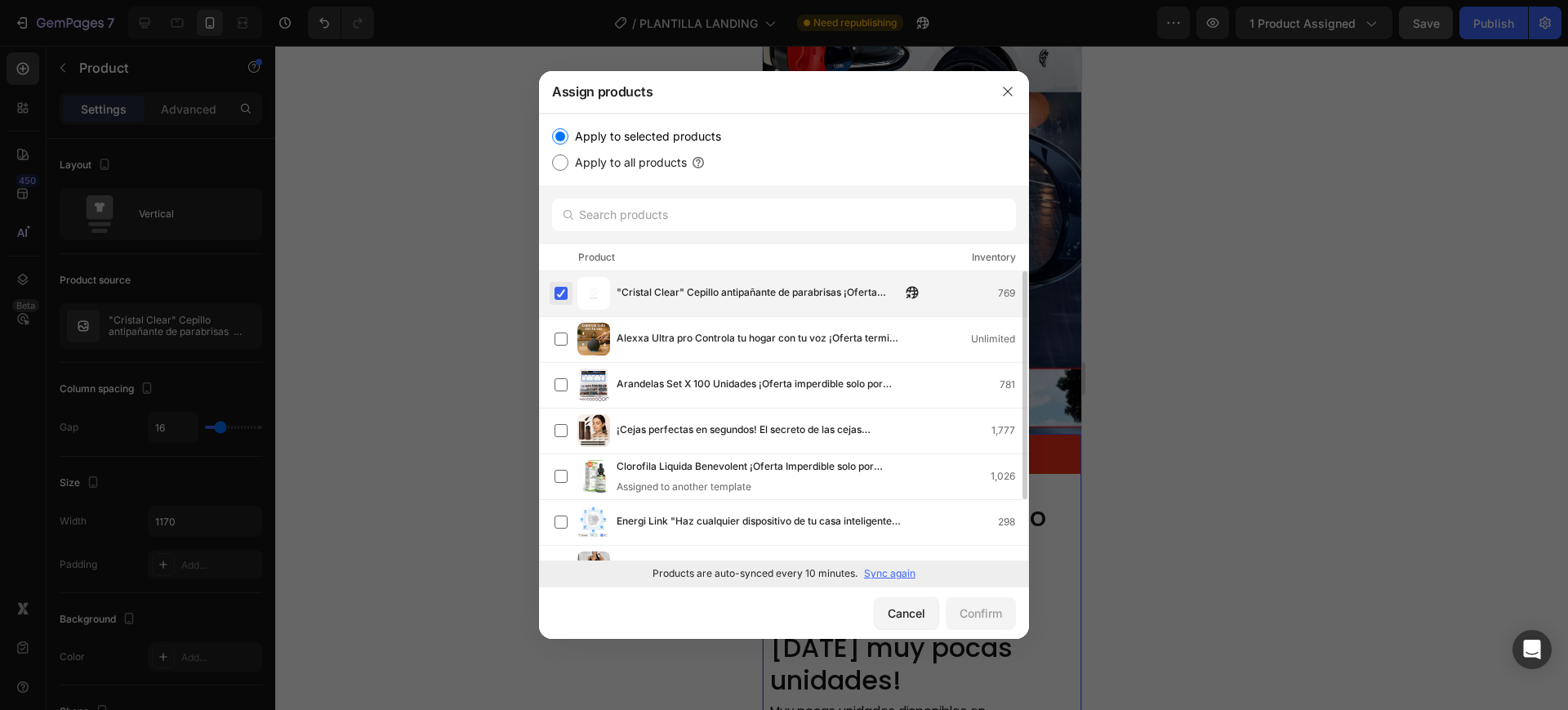
click at [555, 287] on label at bounding box center [560, 293] width 13 height 13
click at [1006, 100] on button "button" at bounding box center [1008, 91] width 26 height 26
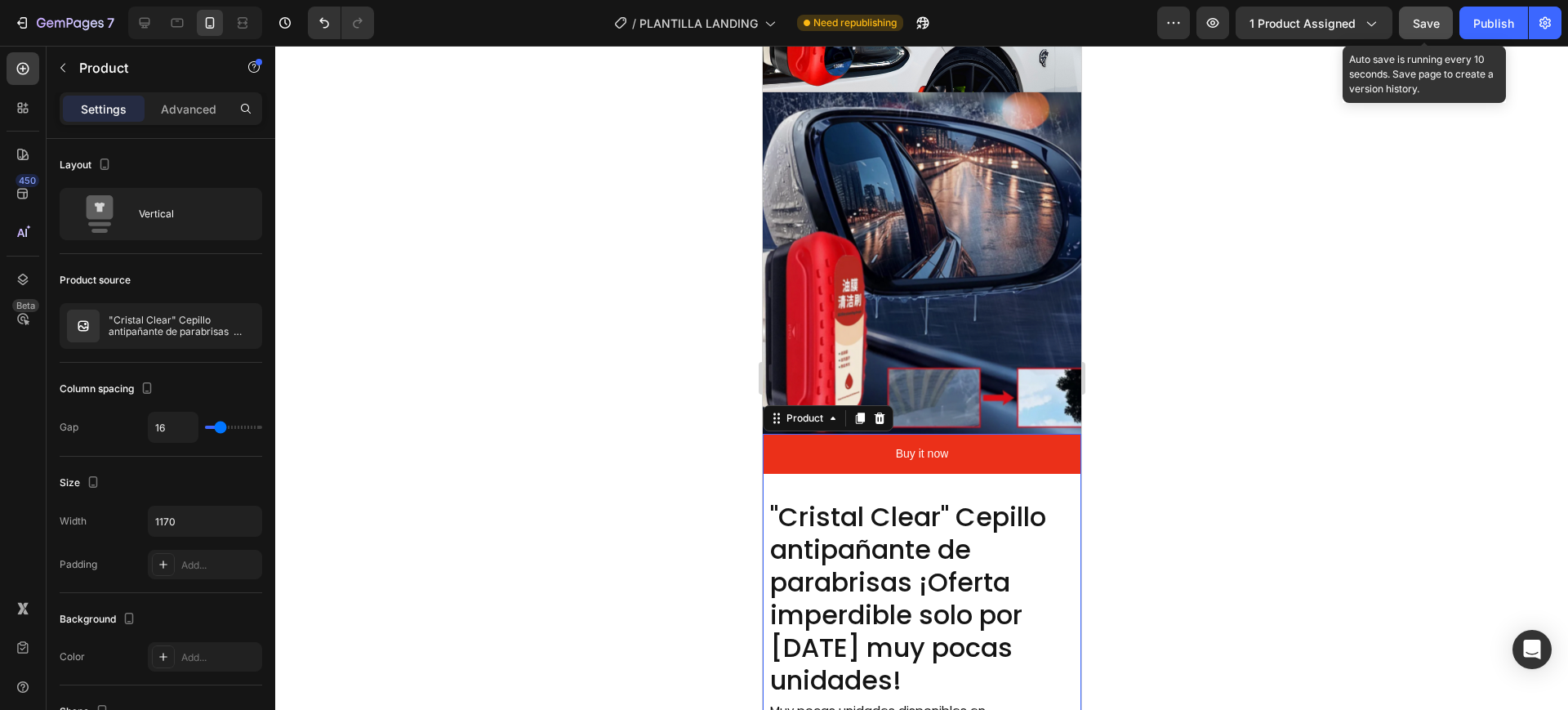
click at [1435, 26] on span "Save" at bounding box center [1426, 23] width 27 height 14
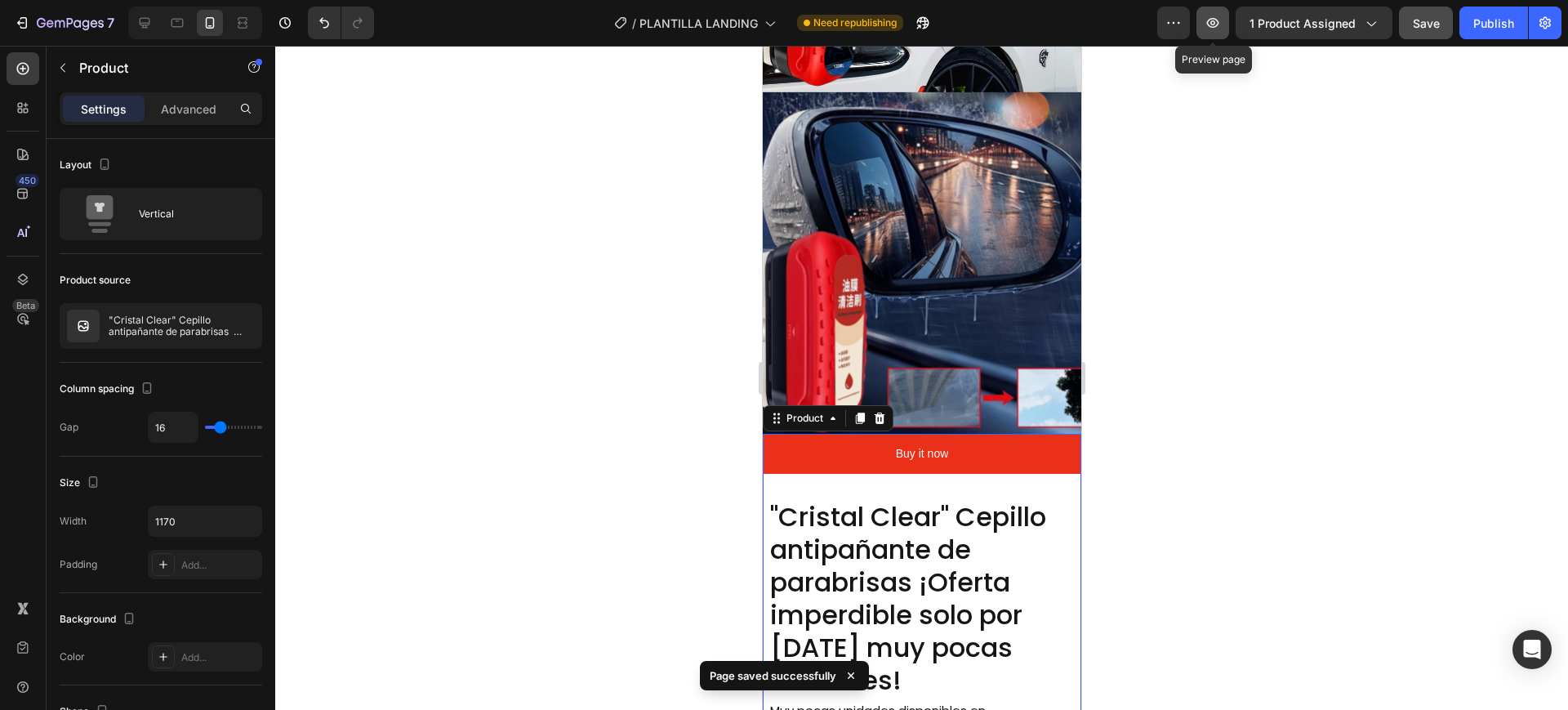
click at [1212, 21] on icon "button" at bounding box center [1213, 22] width 16 height 16
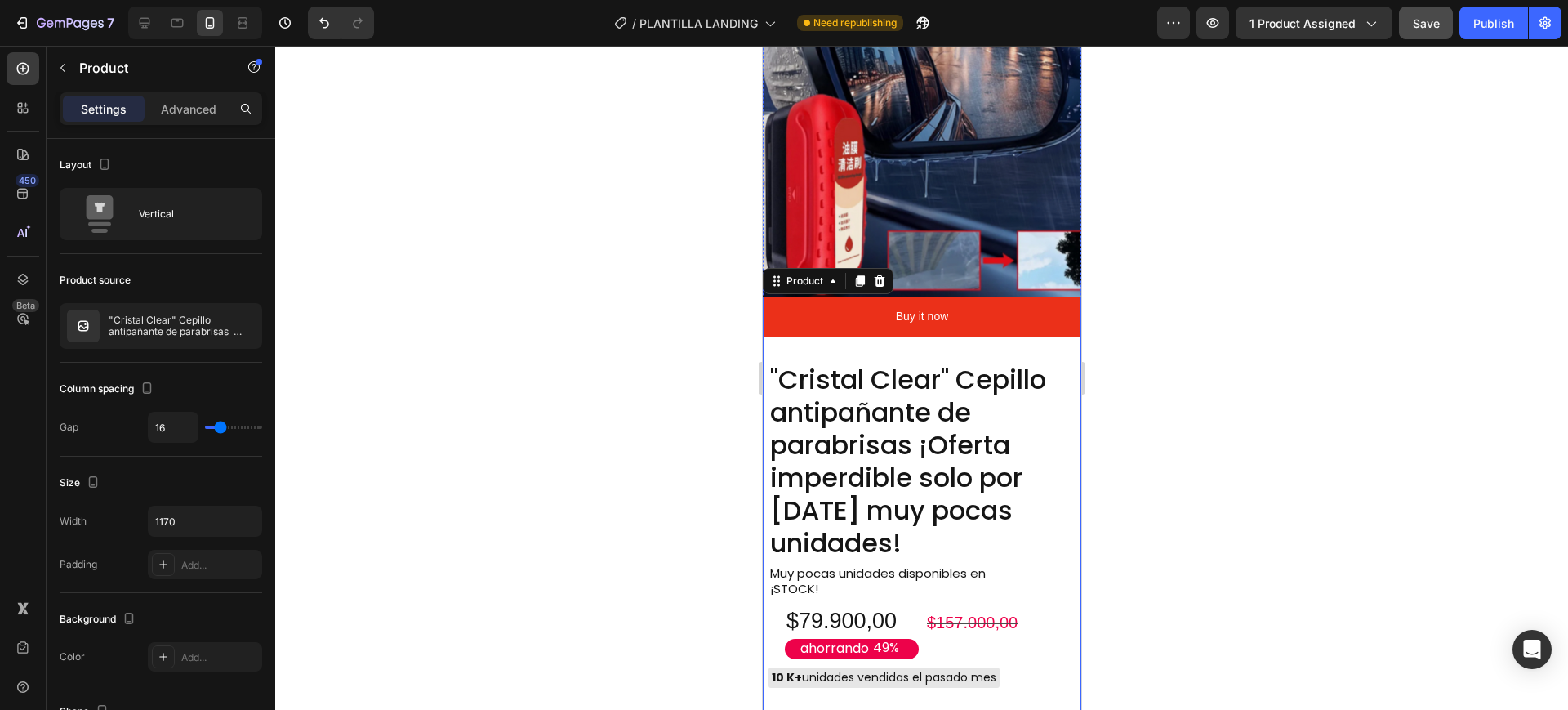
scroll to position [1430, 0]
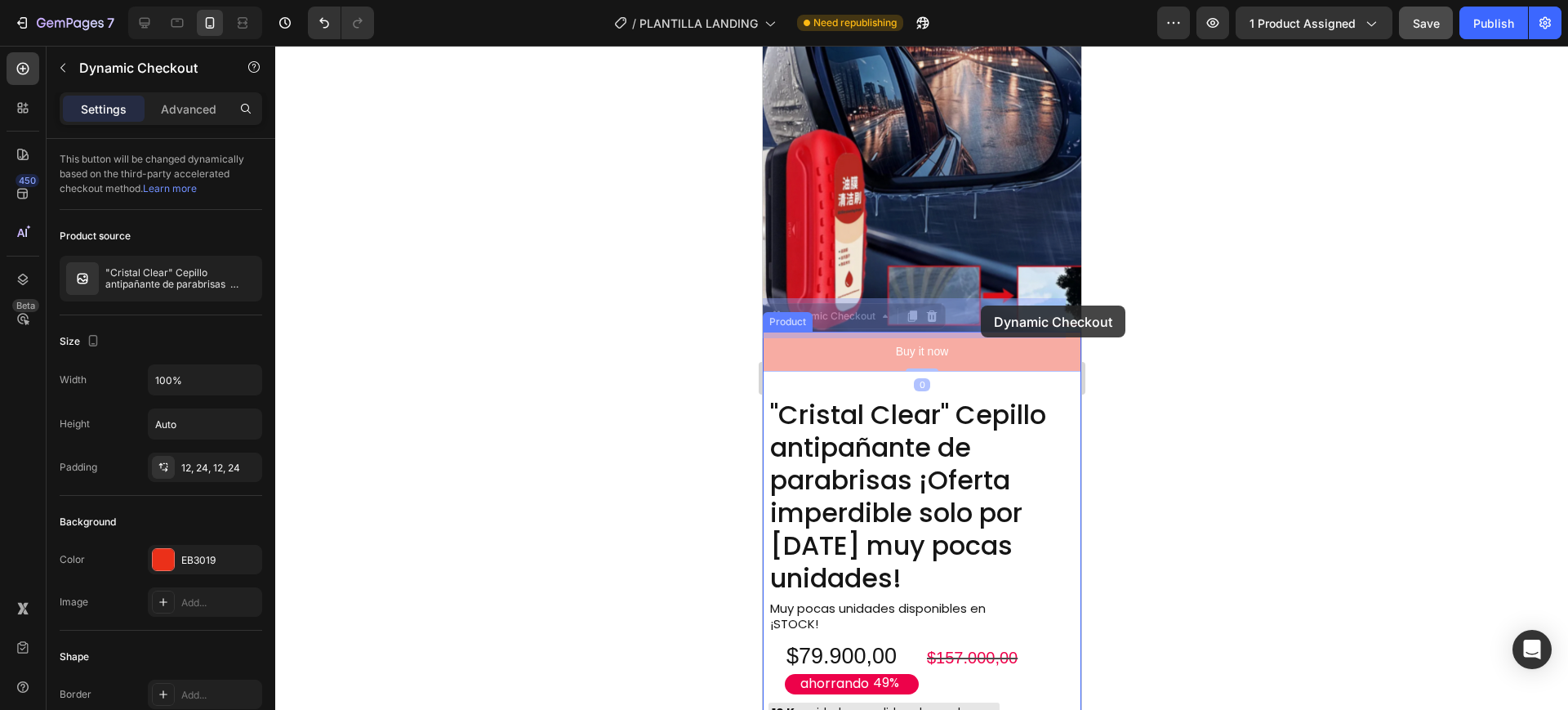
drag, startPoint x: 979, startPoint y: 313, endPoint x: 980, endPoint y: 306, distance: 7.1
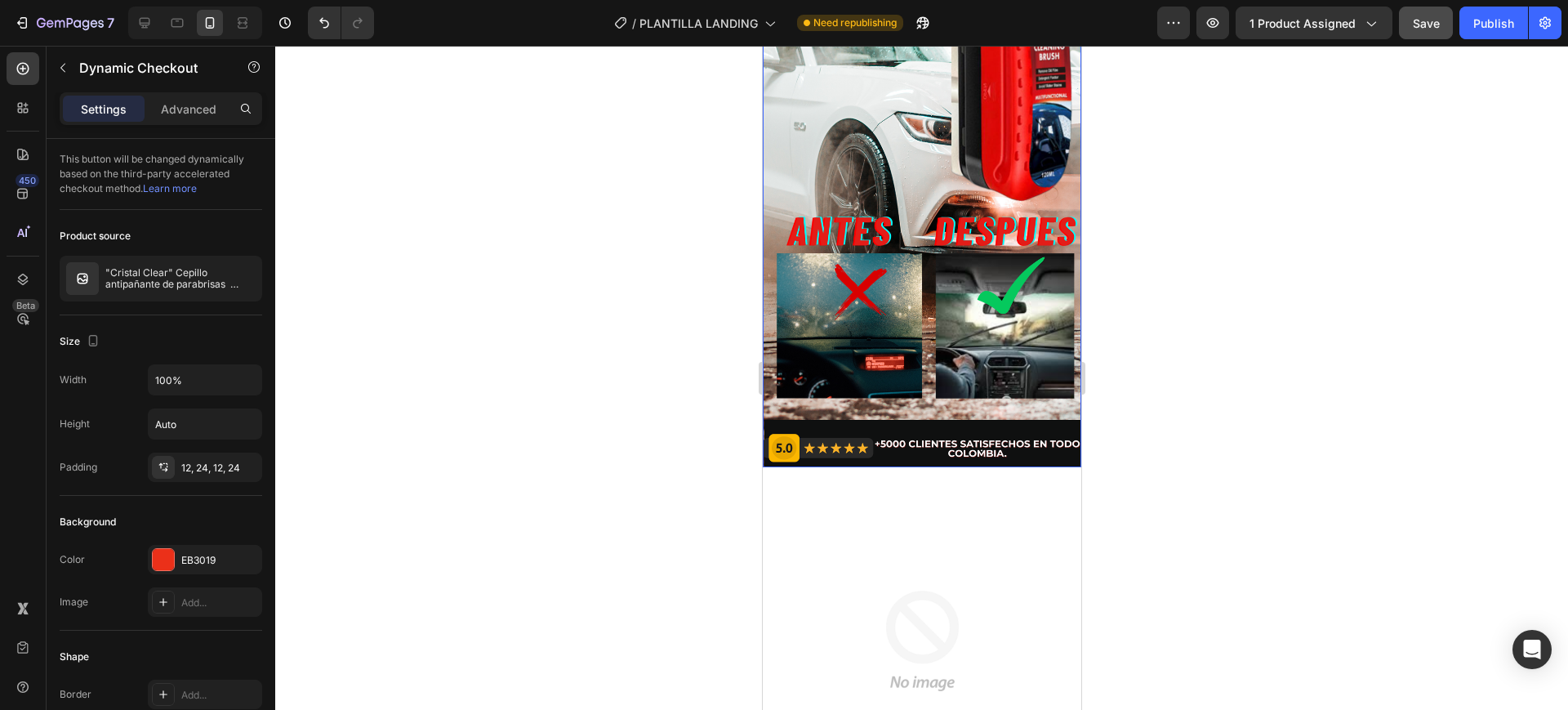
scroll to position [306, 0]
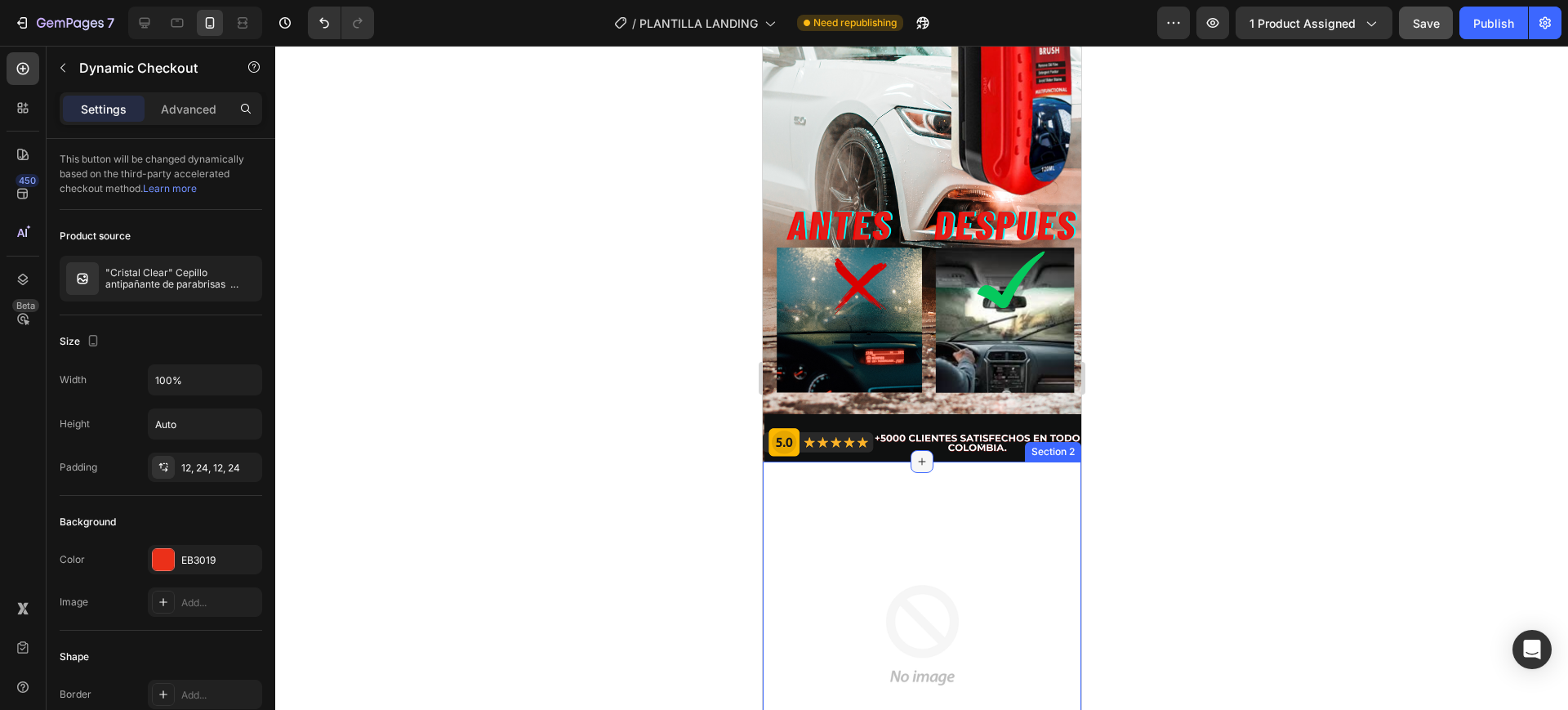
click at [915, 455] on icon at bounding box center [921, 461] width 13 height 13
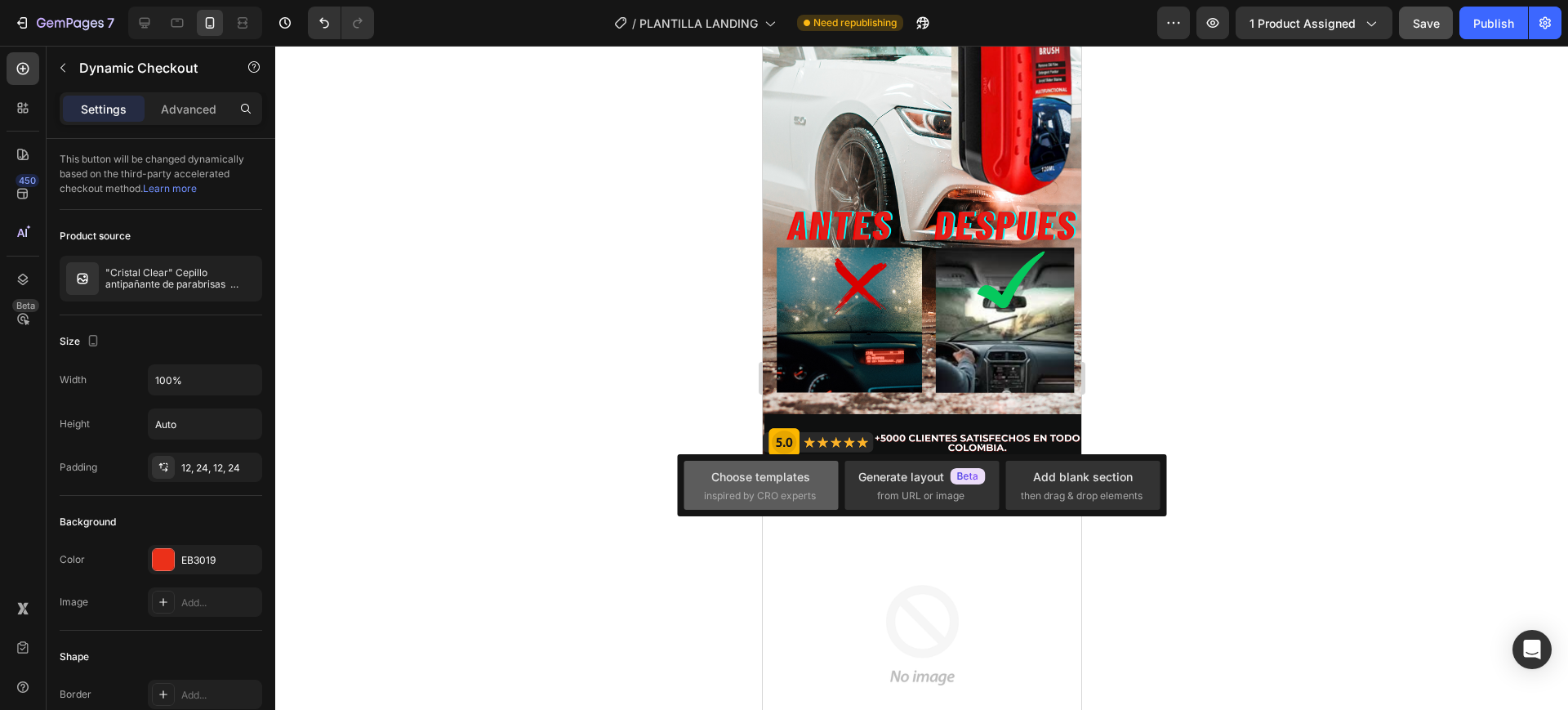
click at [796, 475] on div "Choose templates" at bounding box center [760, 476] width 99 height 17
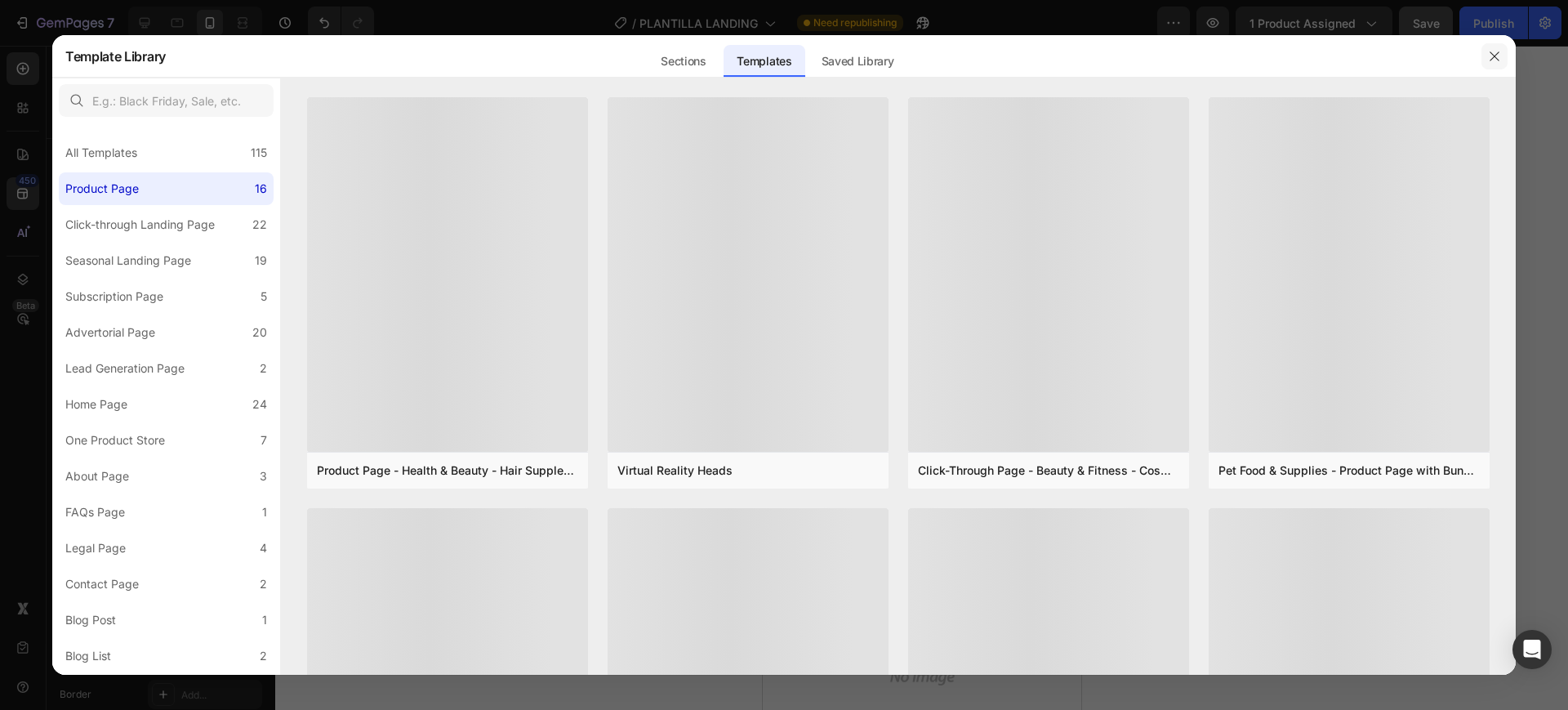
click at [1495, 56] on icon "button" at bounding box center [1494, 56] width 9 height 9
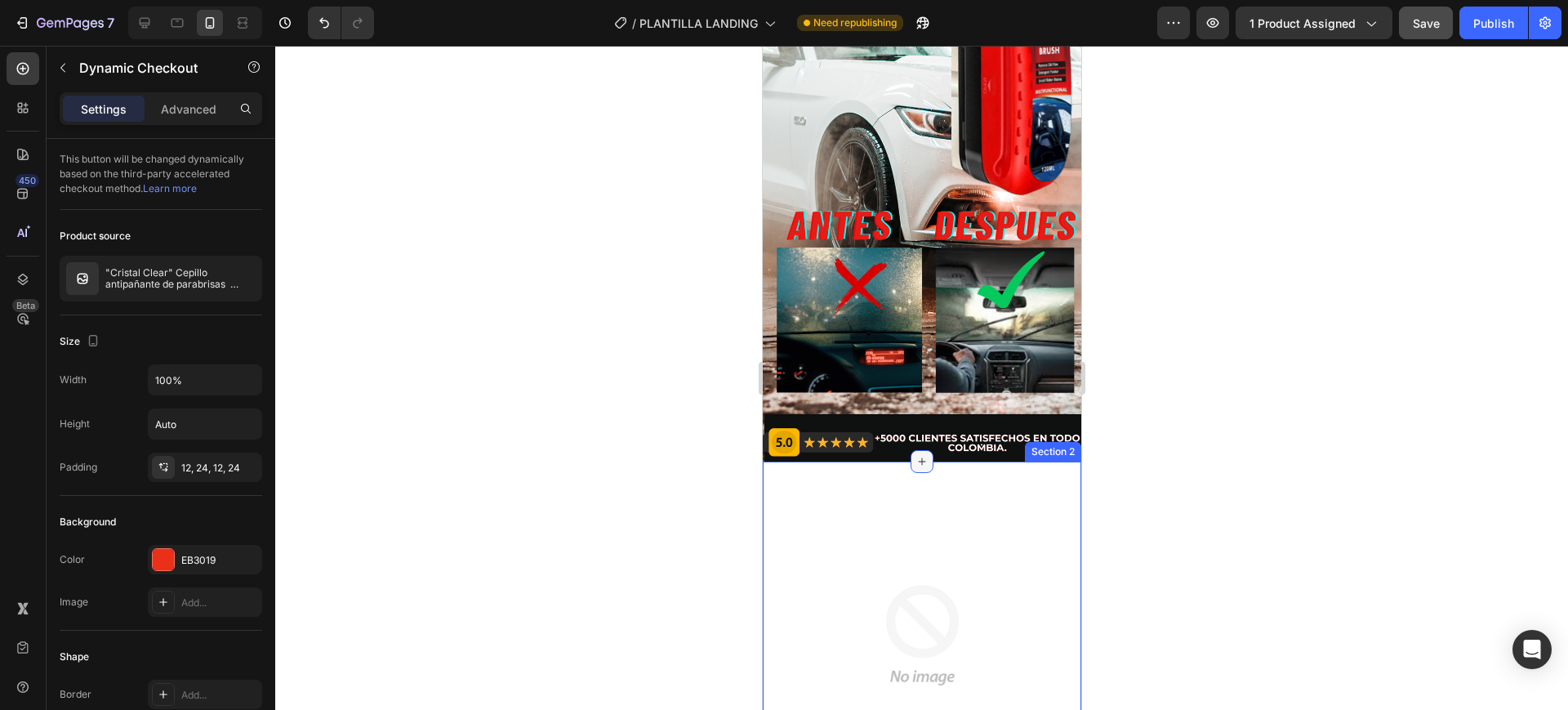
click at [917, 455] on icon at bounding box center [921, 461] width 13 height 13
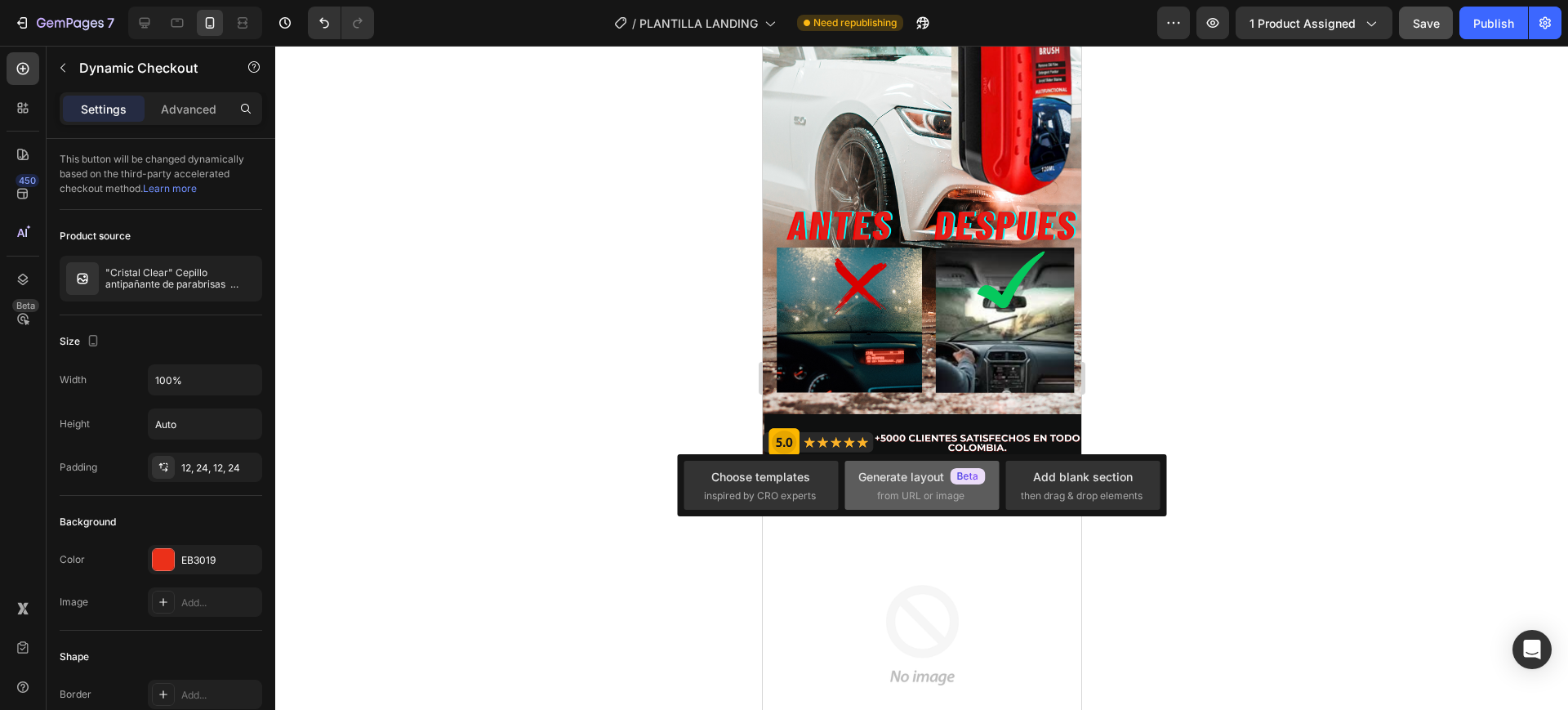
click at [909, 477] on div "Generate layout" at bounding box center [922, 476] width 127 height 17
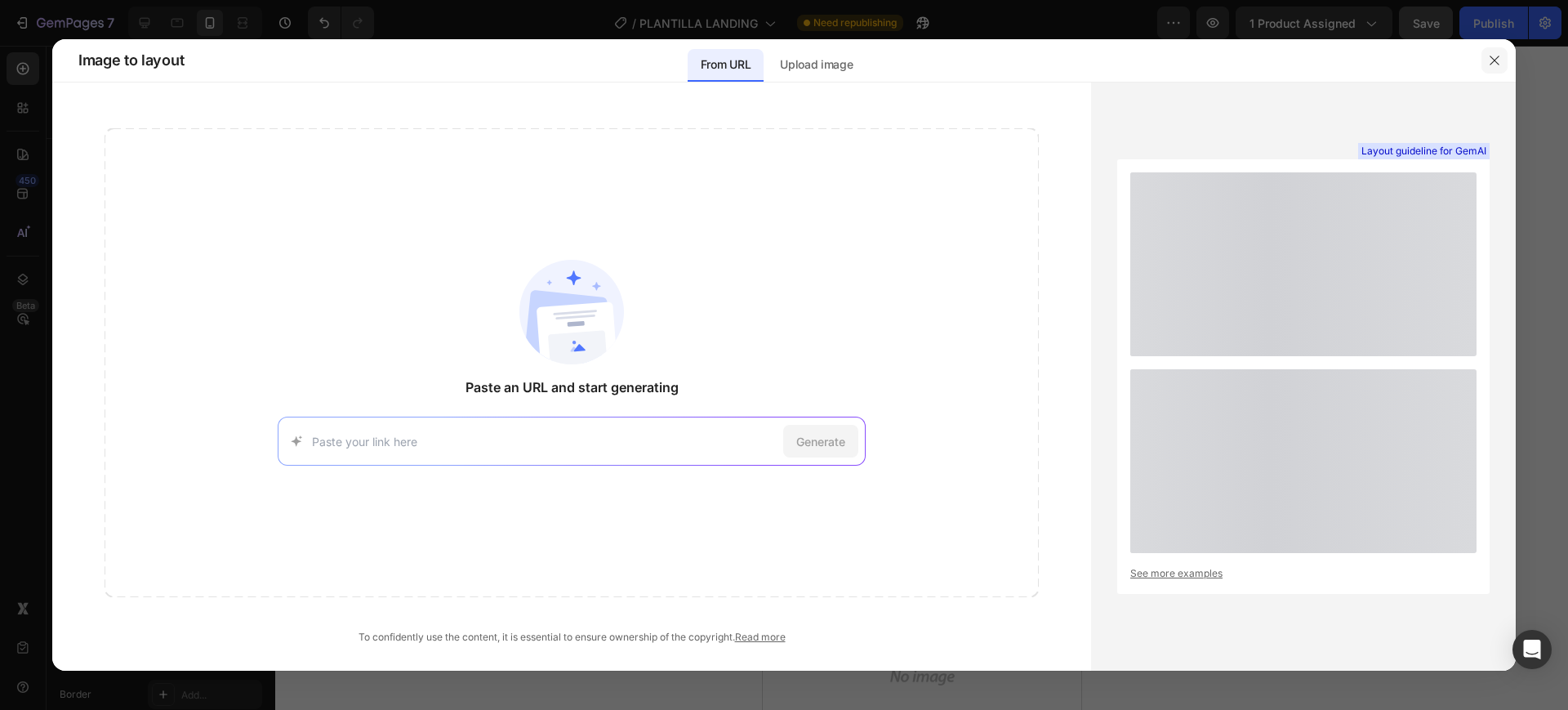
click at [1498, 56] on icon "button" at bounding box center [1494, 60] width 13 height 13
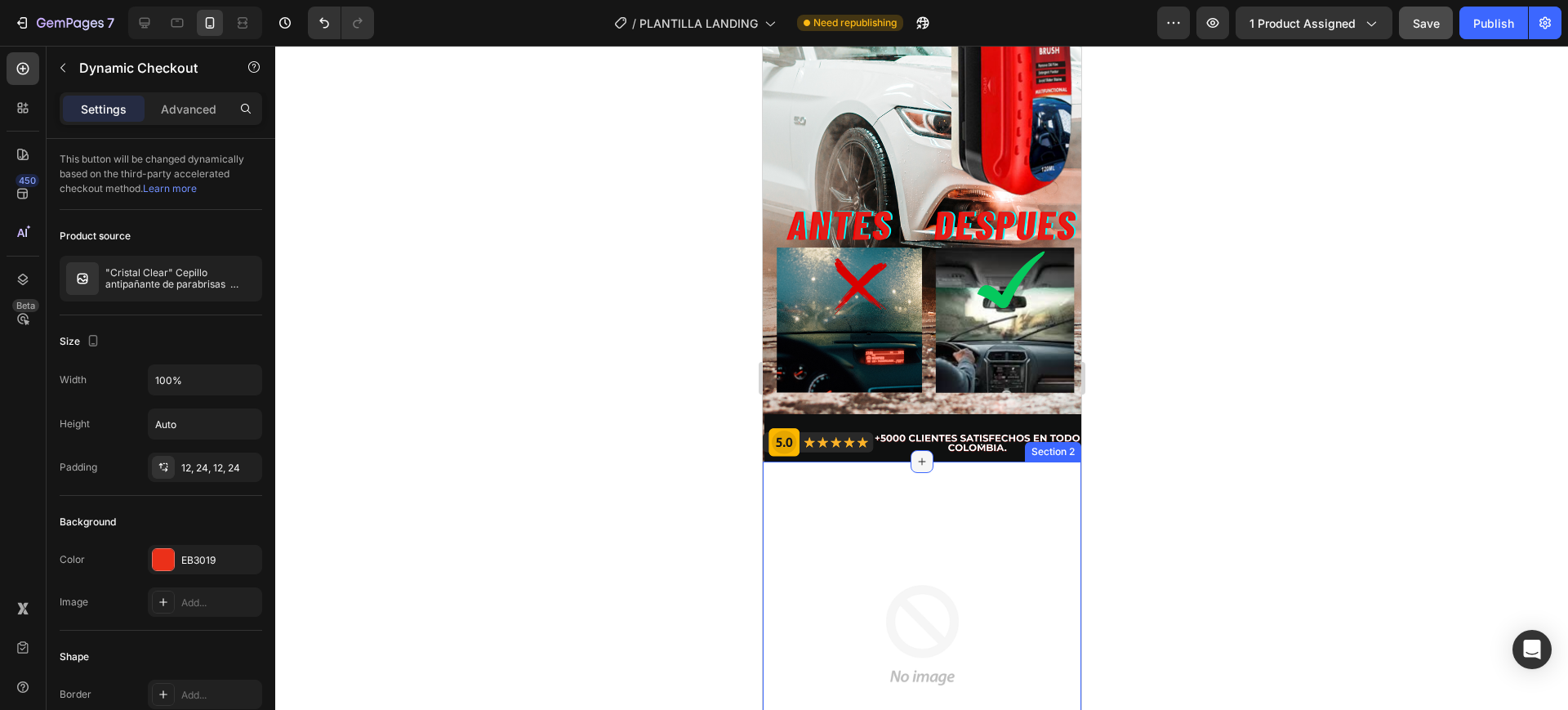
click at [915, 455] on icon at bounding box center [921, 461] width 13 height 13
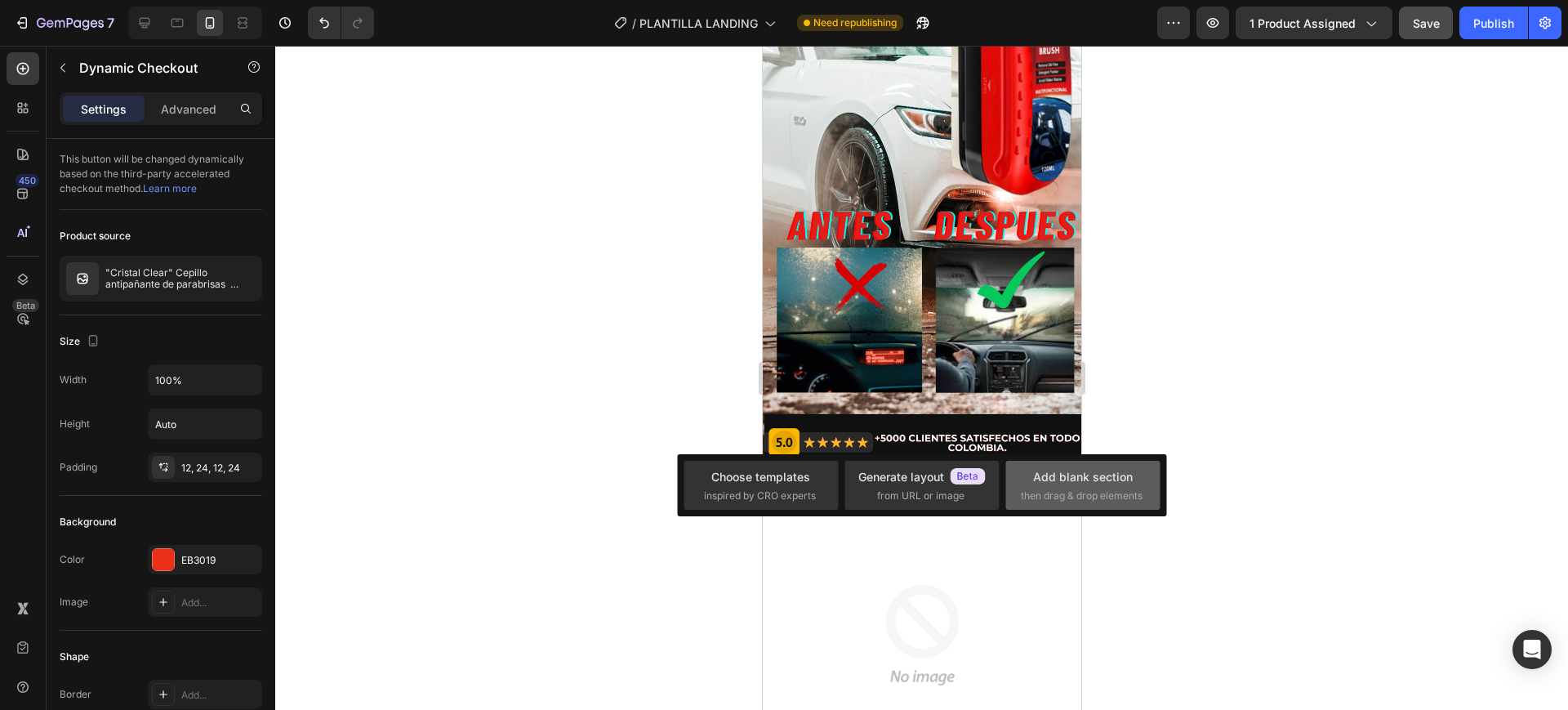
click at [1072, 474] on div "Add blank section" at bounding box center [1083, 476] width 100 height 17
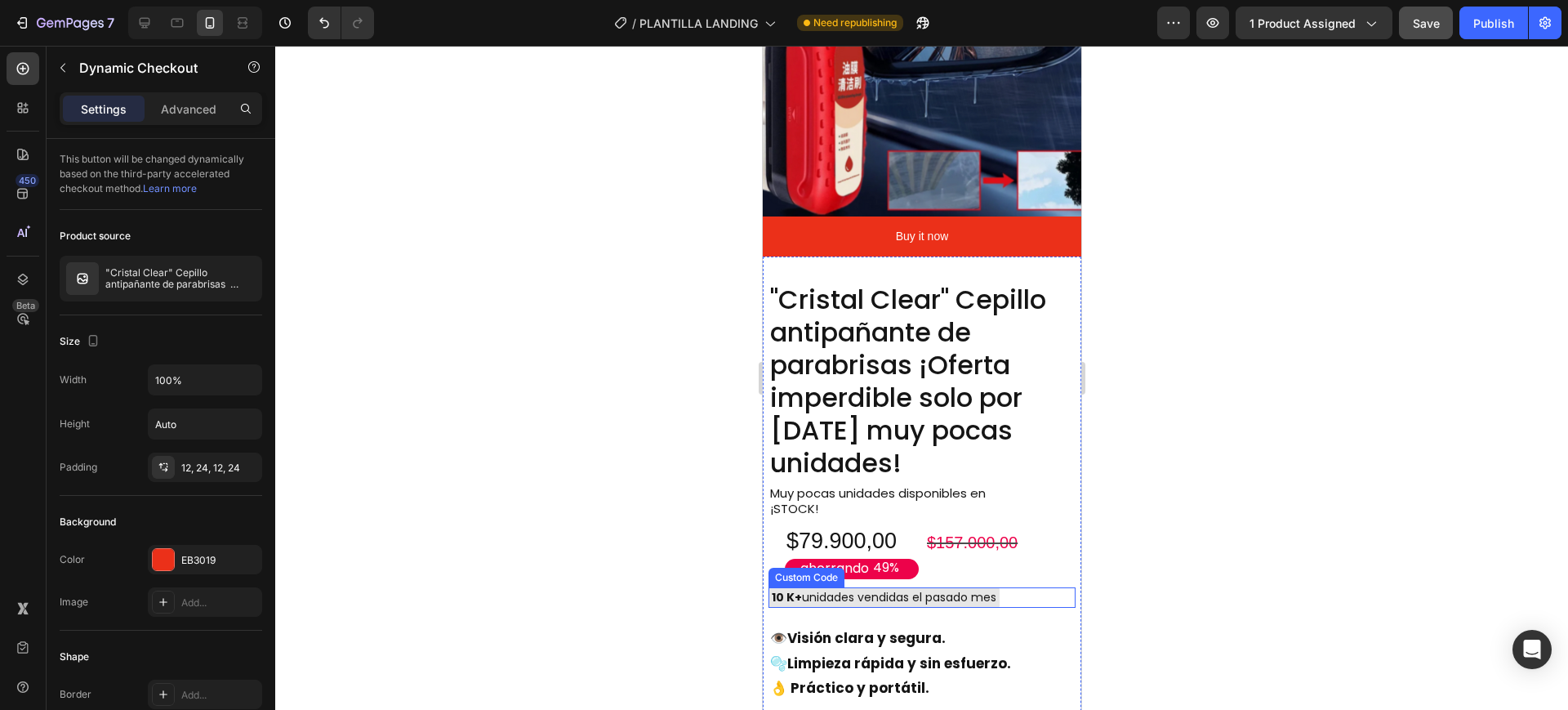
scroll to position [1532, 0]
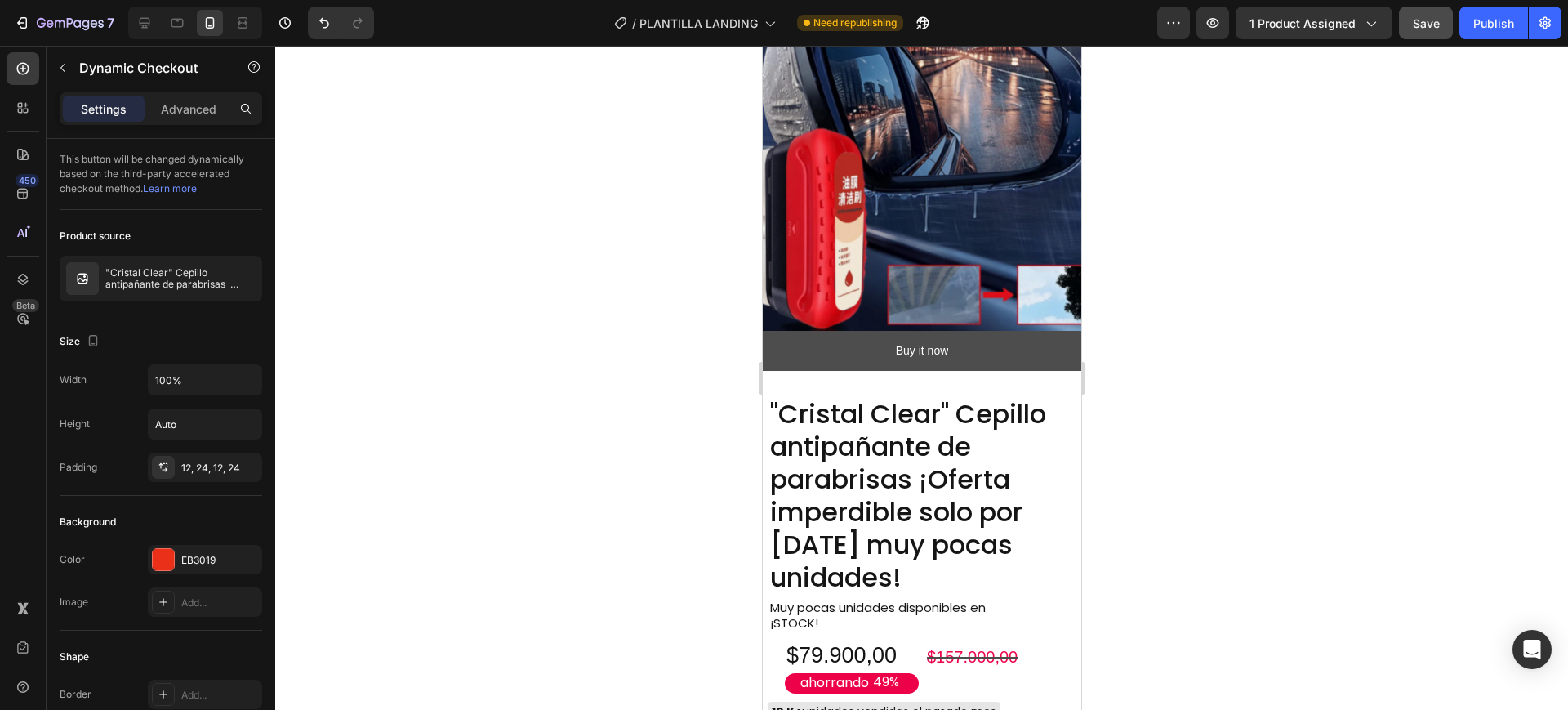
click at [821, 331] on button "Buy it now" at bounding box center [921, 350] width 318 height 40
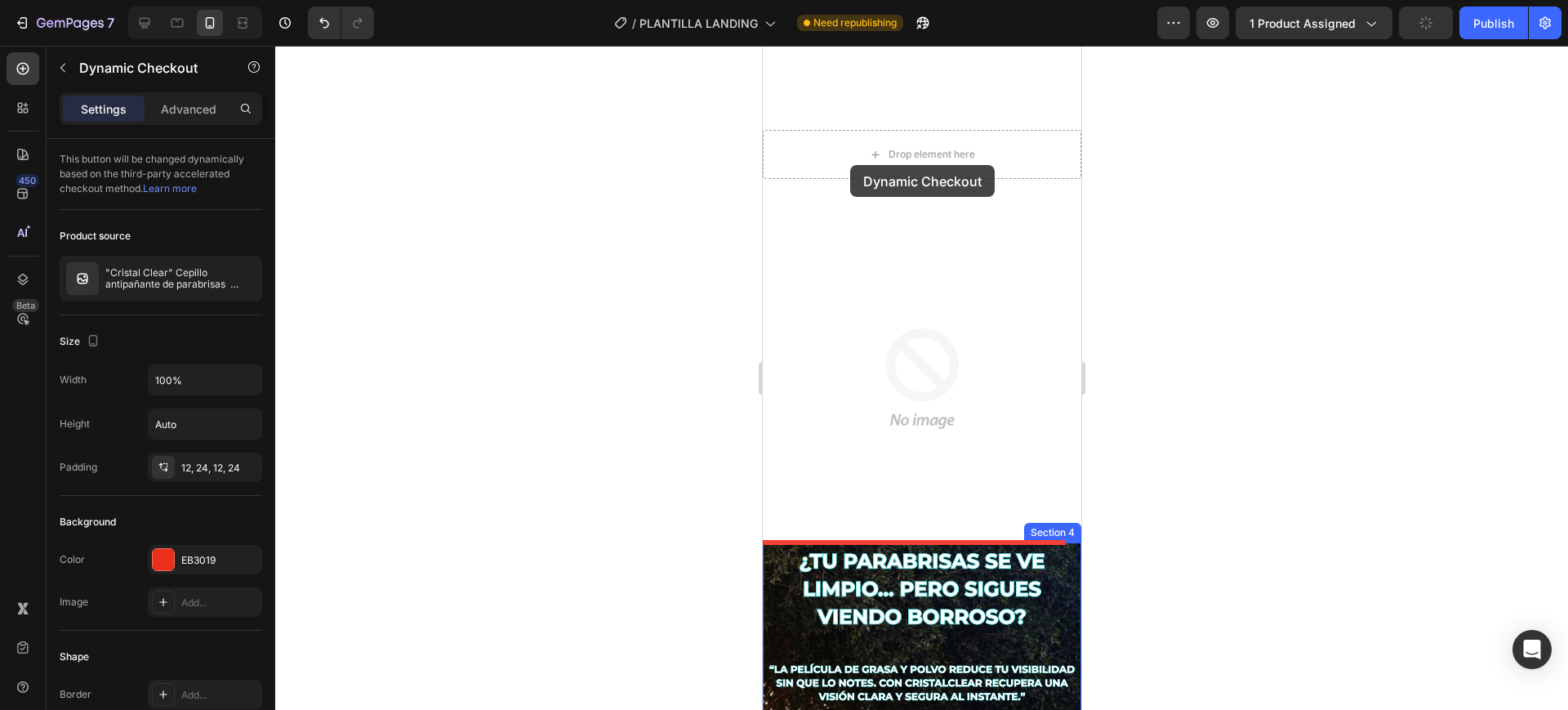
scroll to position [511, 0]
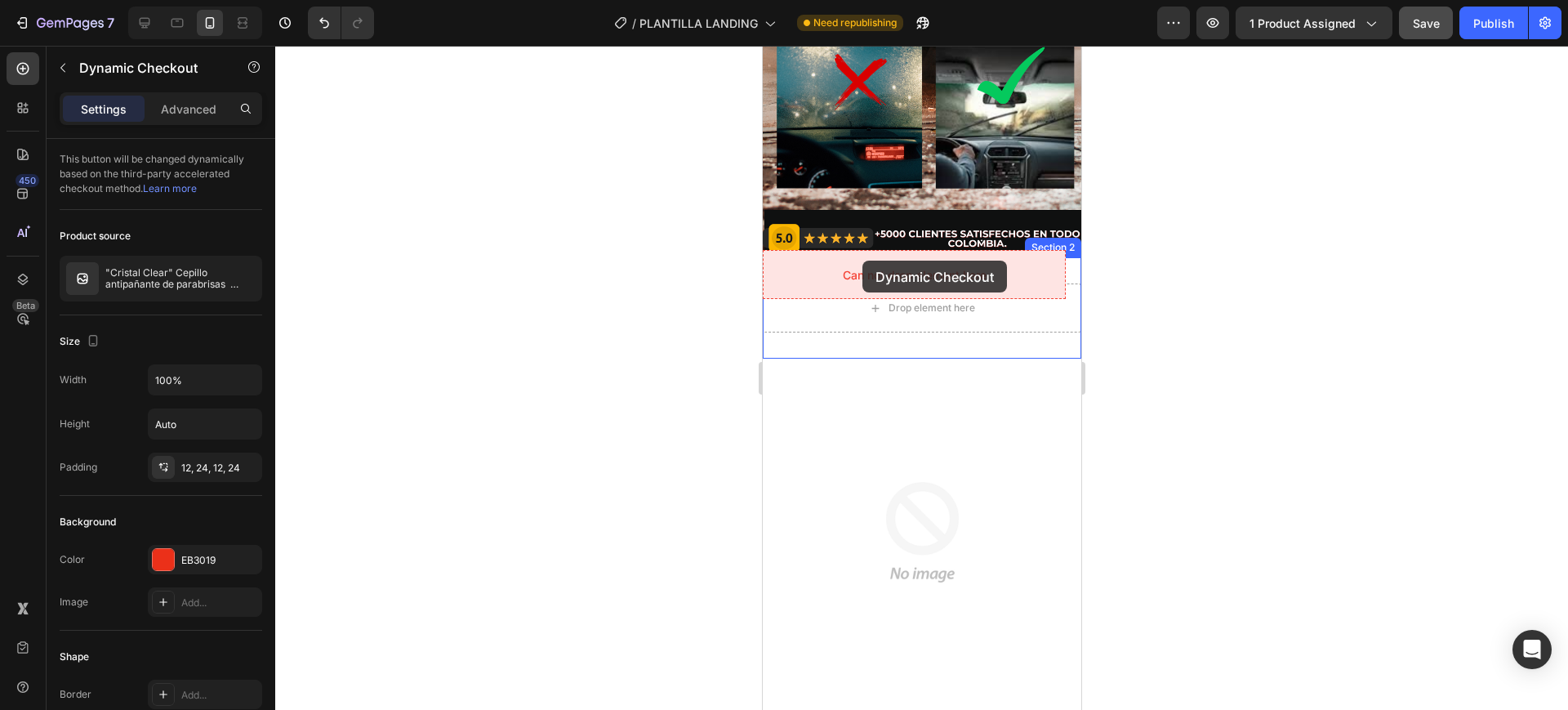
drag, startPoint x: 821, startPoint y: 311, endPoint x: 862, endPoint y: 261, distance: 64.7
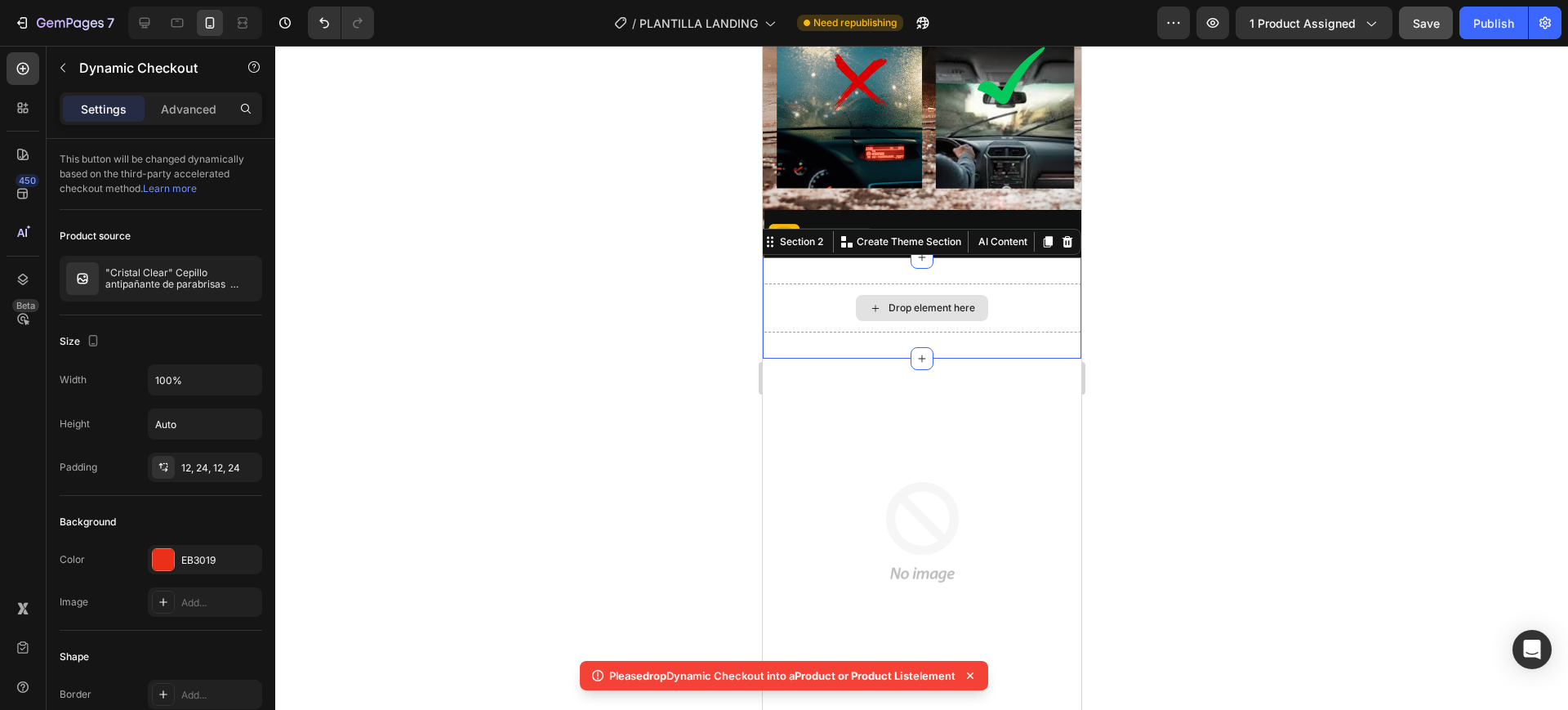
click at [826, 283] on div "Drop element here" at bounding box center [921, 307] width 318 height 49
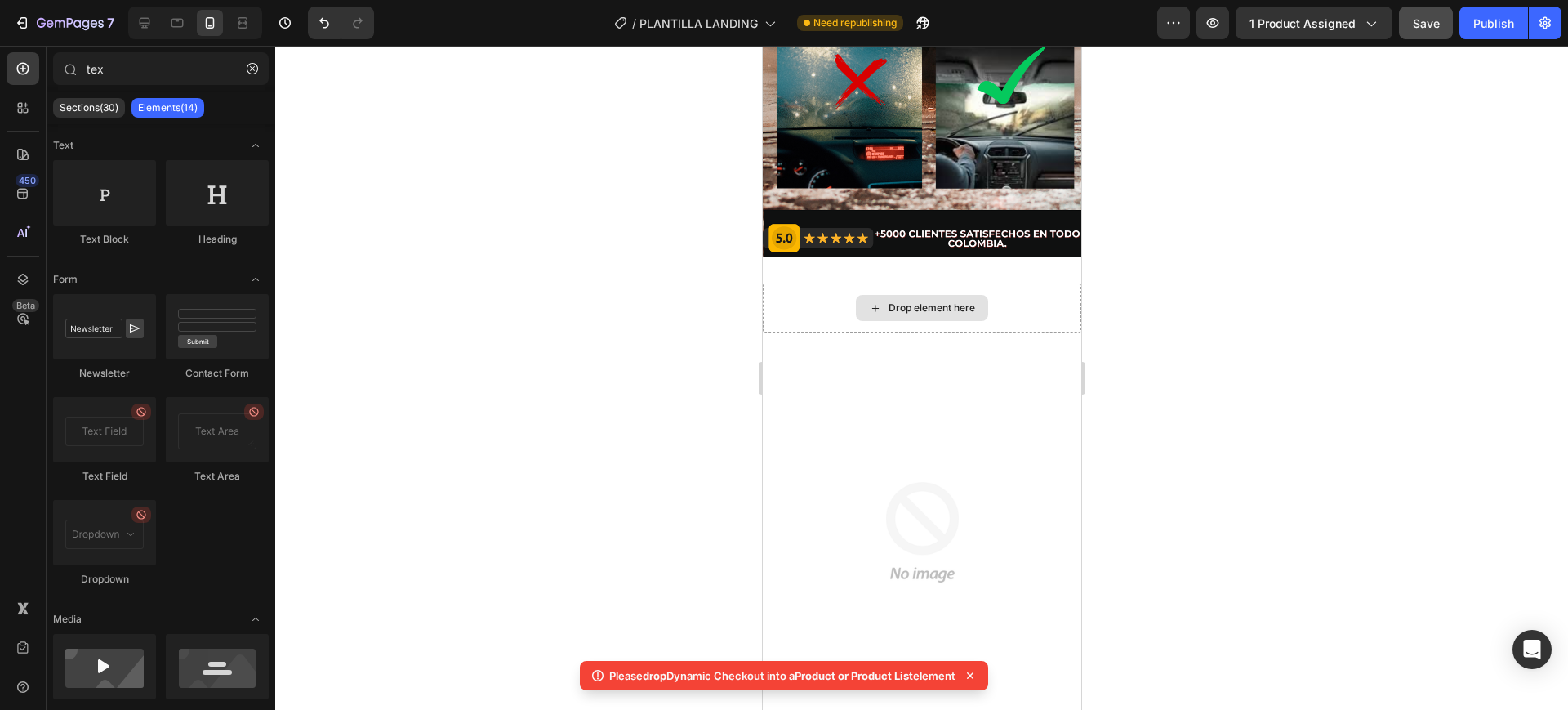
click at [899, 301] on div "Drop element here" at bounding box center [931, 307] width 87 height 13
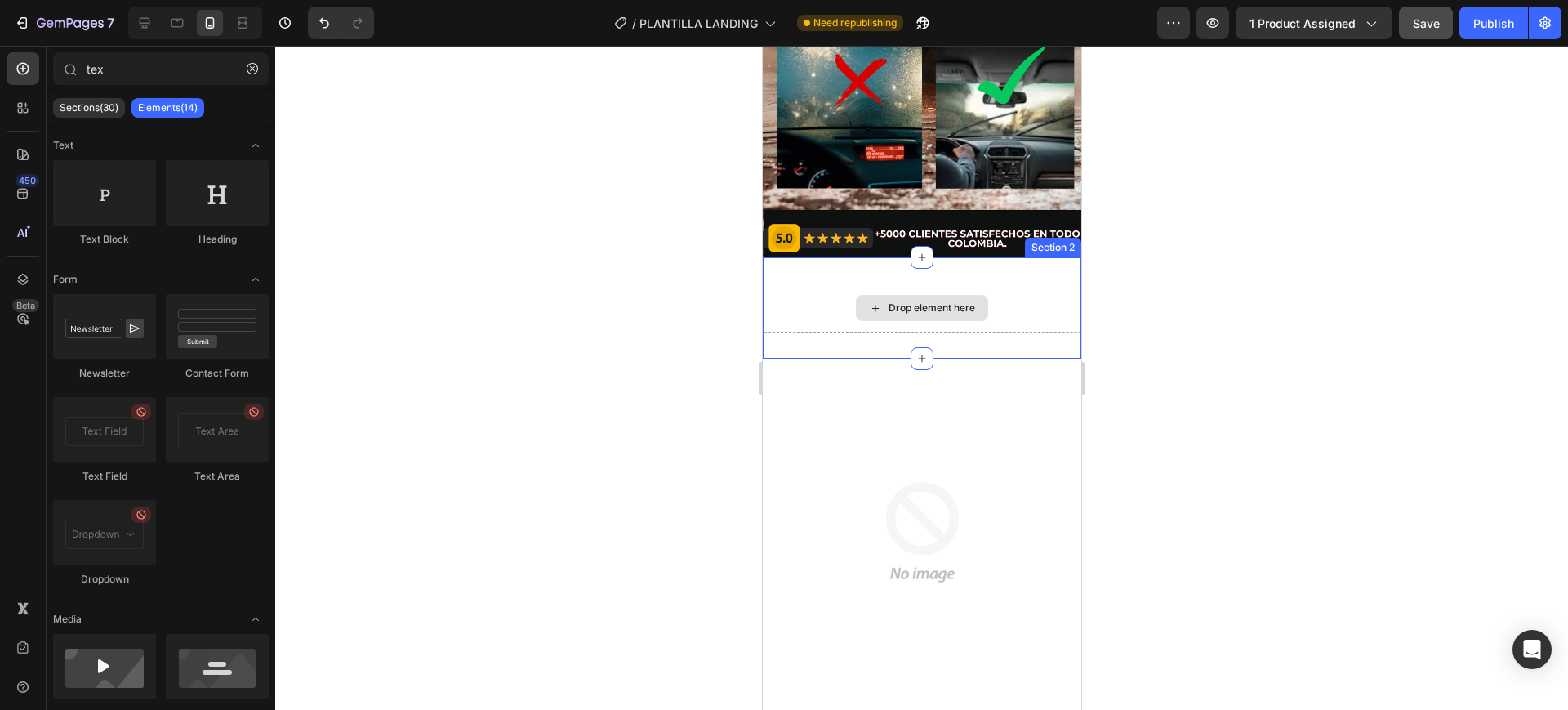
click at [899, 301] on div "Drop element here" at bounding box center [931, 307] width 87 height 13
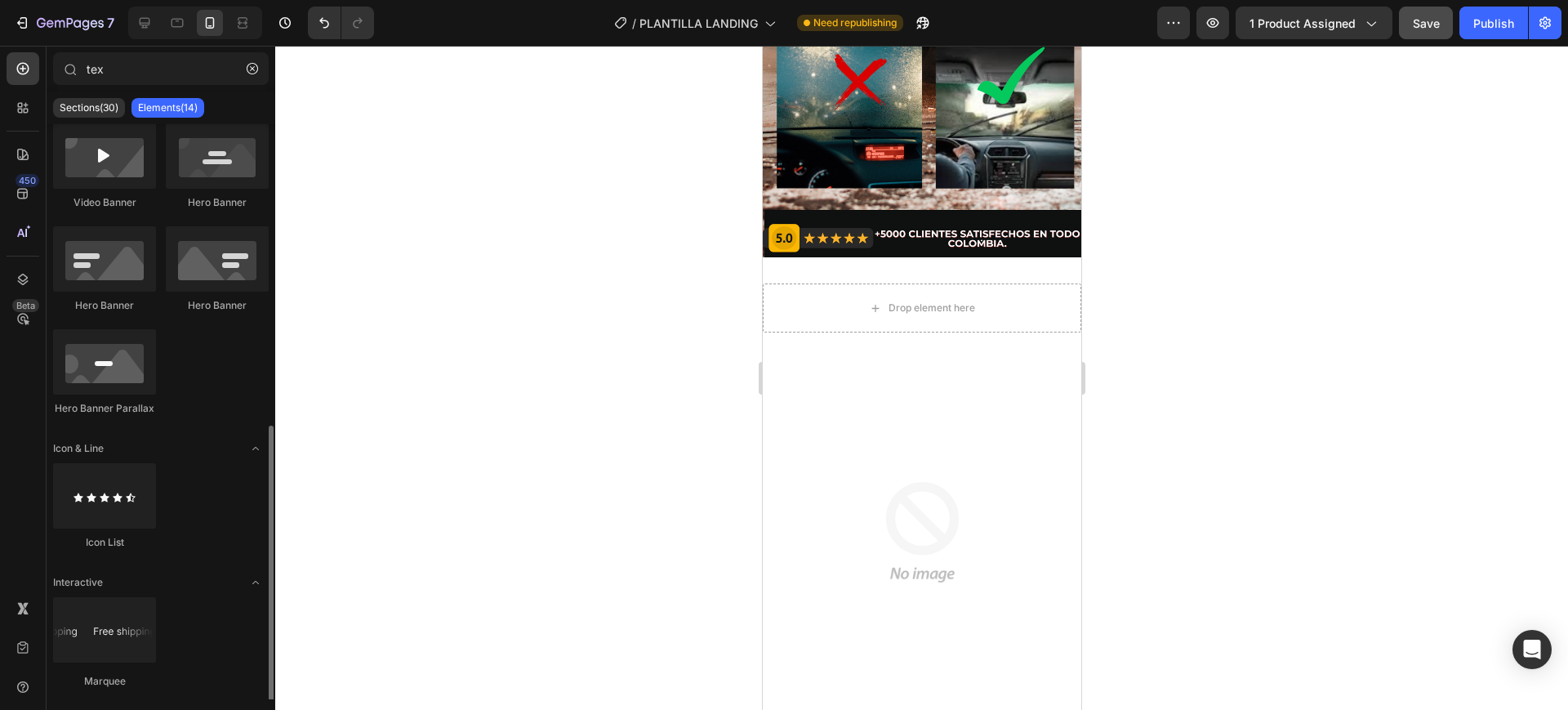
scroll to position [534, 0]
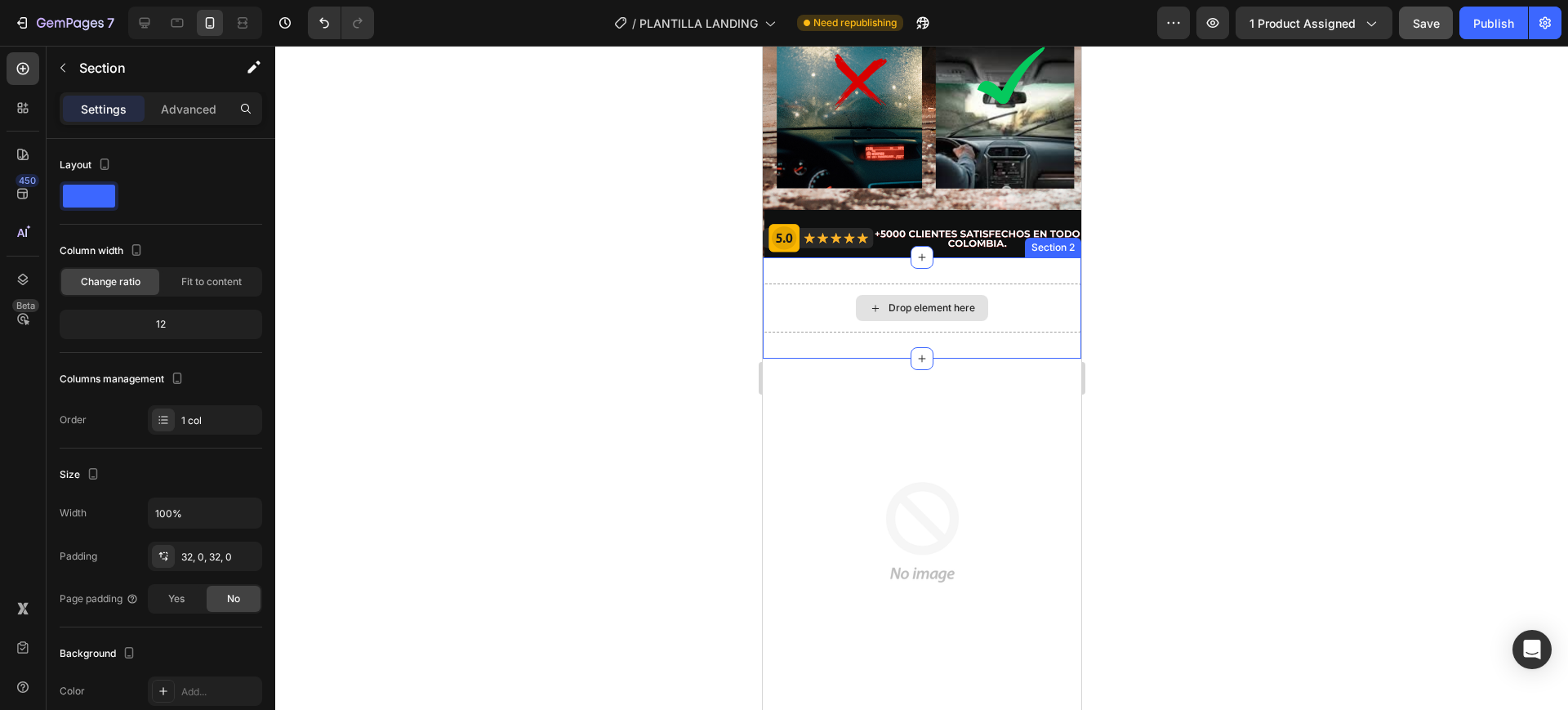
click at [808, 283] on div "Drop element here" at bounding box center [921, 307] width 318 height 49
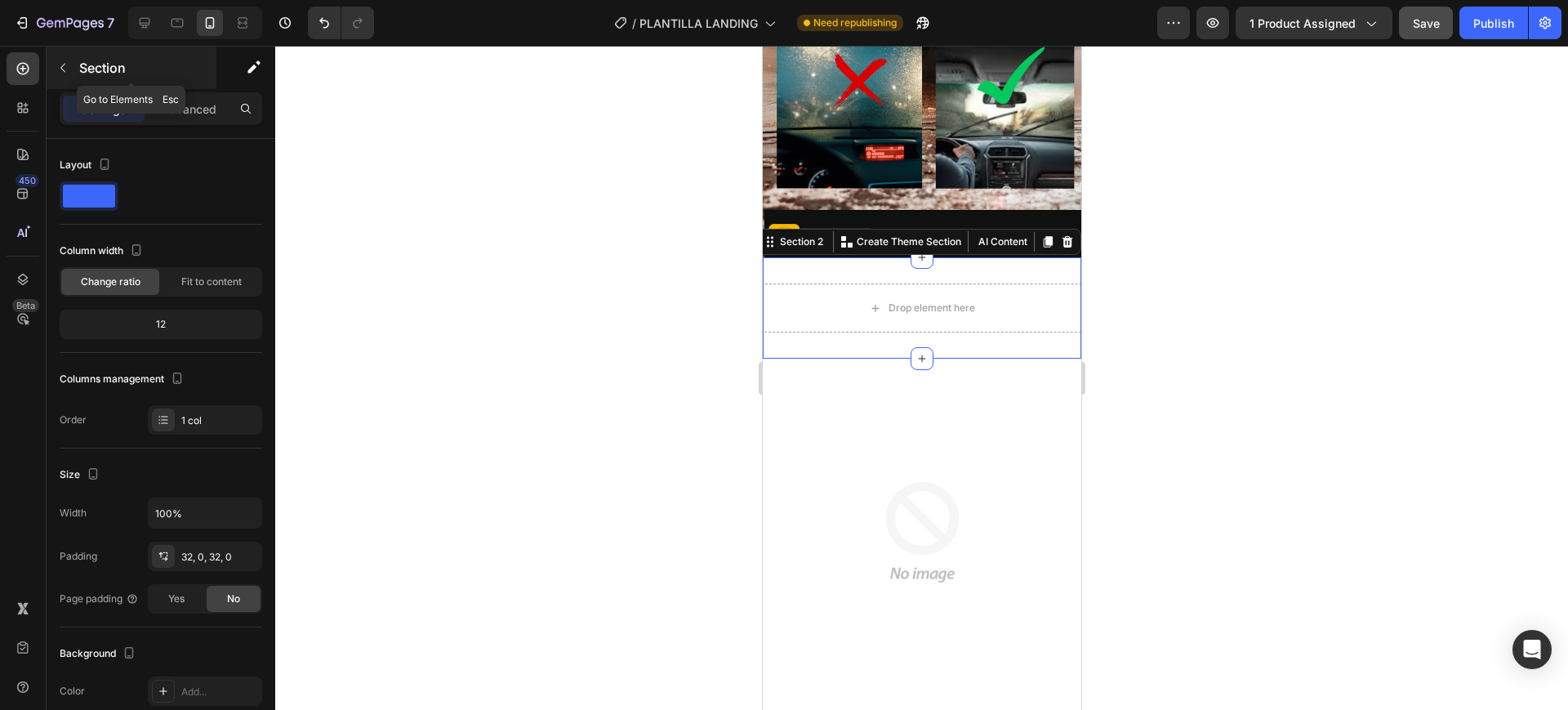
click at [65, 62] on icon "button" at bounding box center [63, 67] width 13 height 13
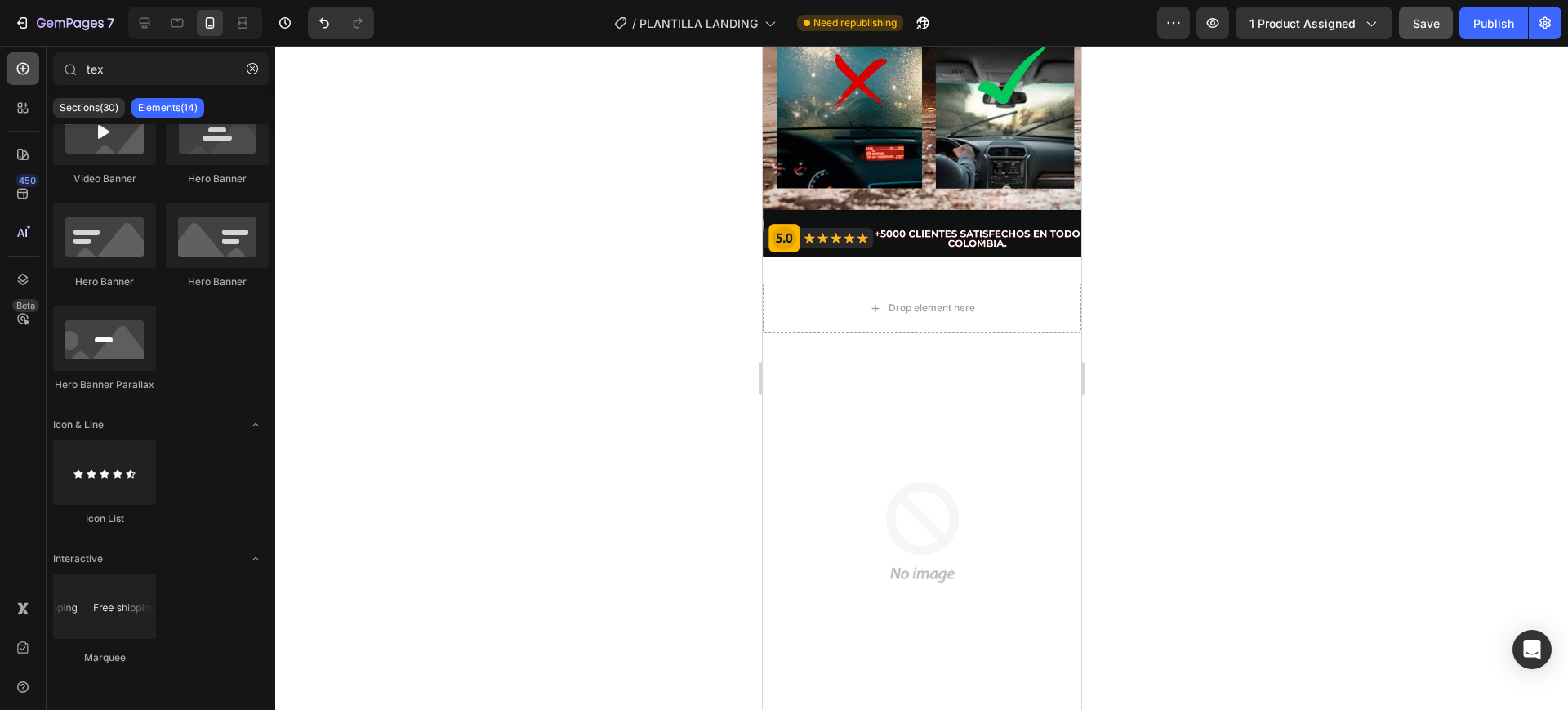
click at [24, 64] on icon at bounding box center [22, 68] width 16 height 16
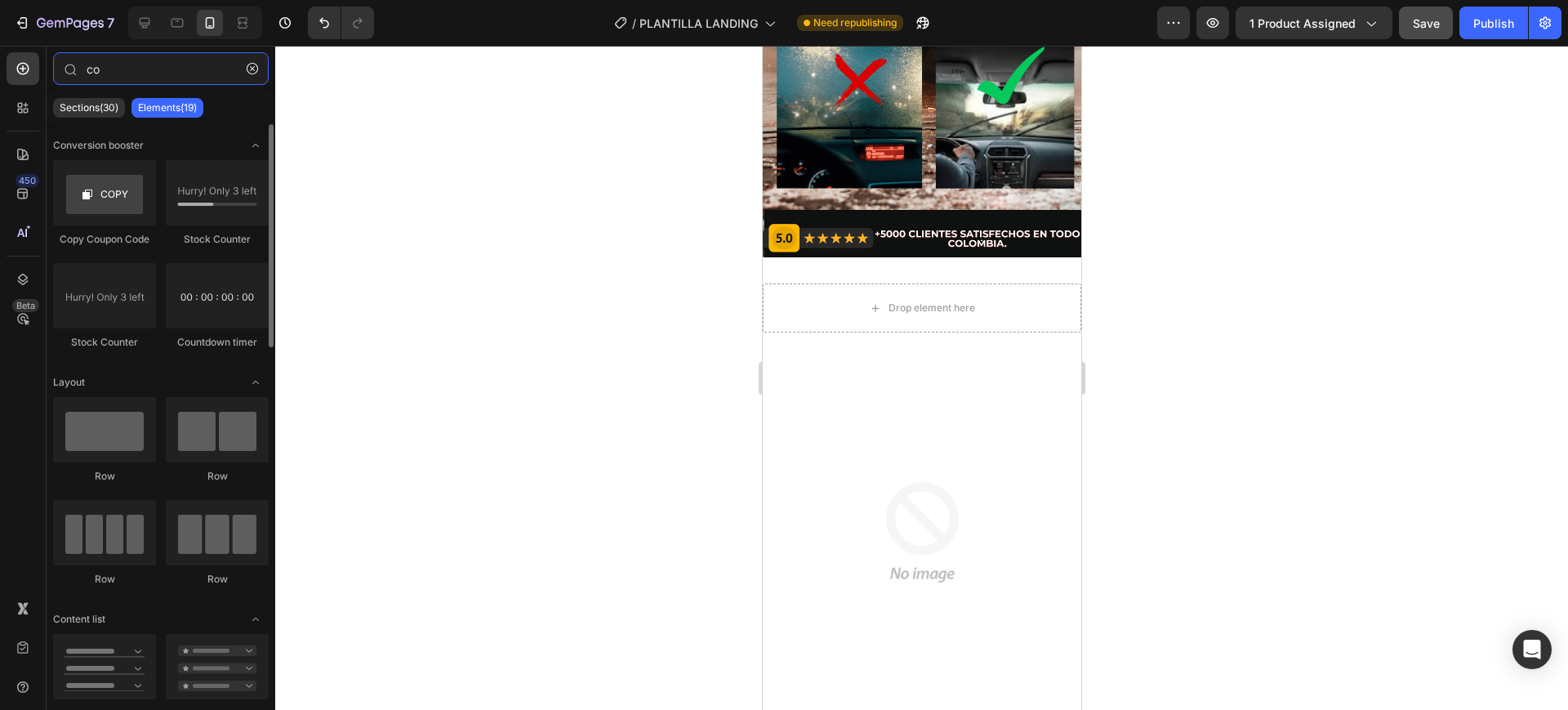
type input "c"
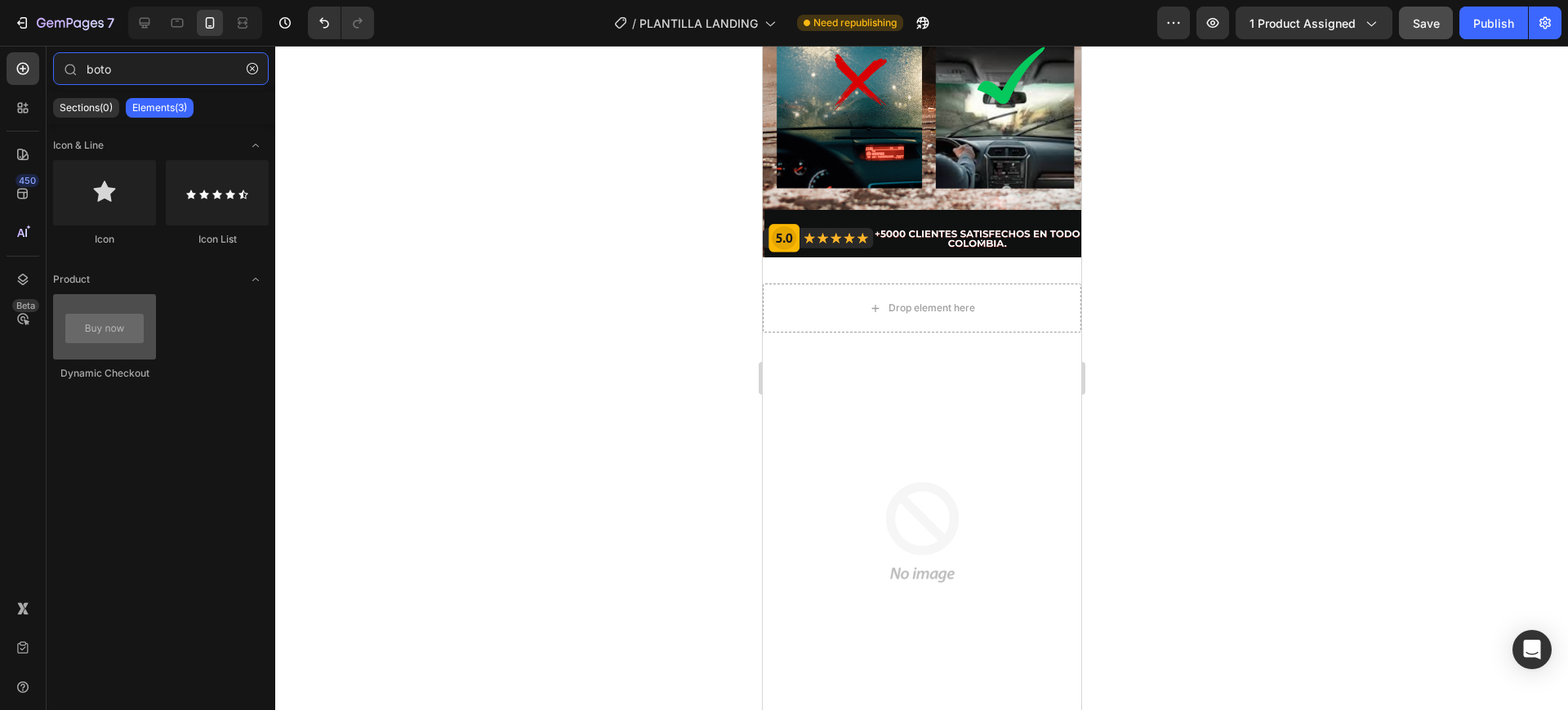
type input "boto"
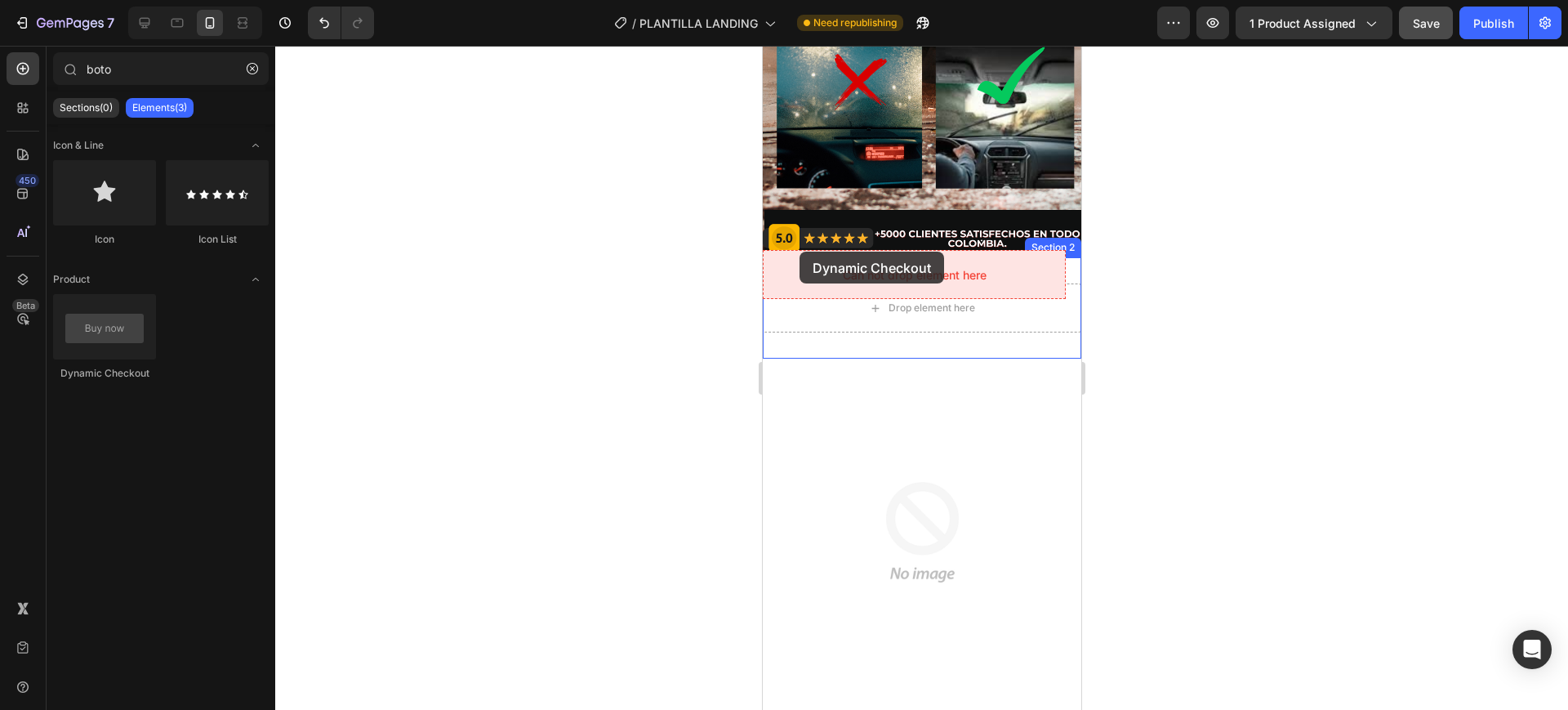
drag, startPoint x: 872, startPoint y: 393, endPoint x: 799, endPoint y: 252, distance: 158.8
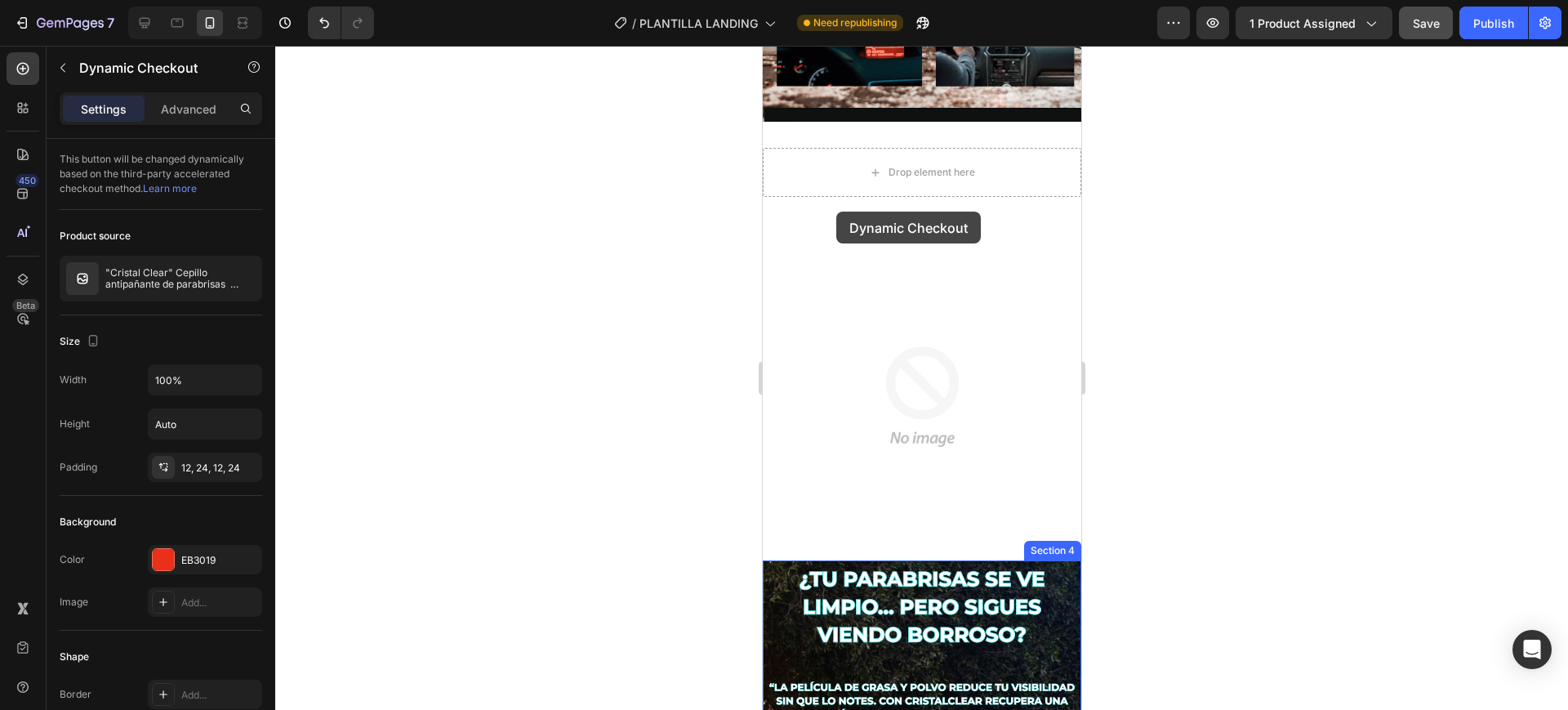
scroll to position [511, 0]
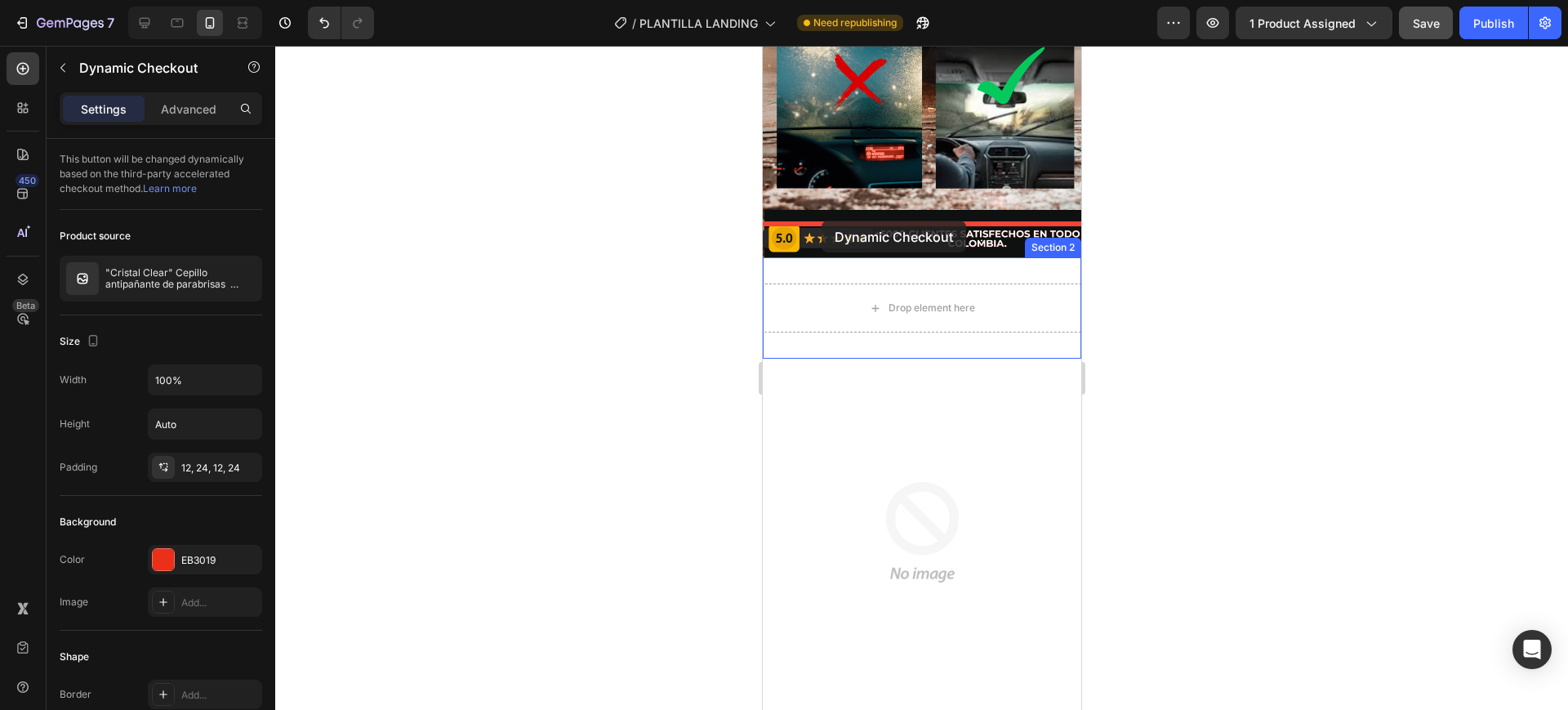
drag, startPoint x: 834, startPoint y: 327, endPoint x: 822, endPoint y: 227, distance: 100.7
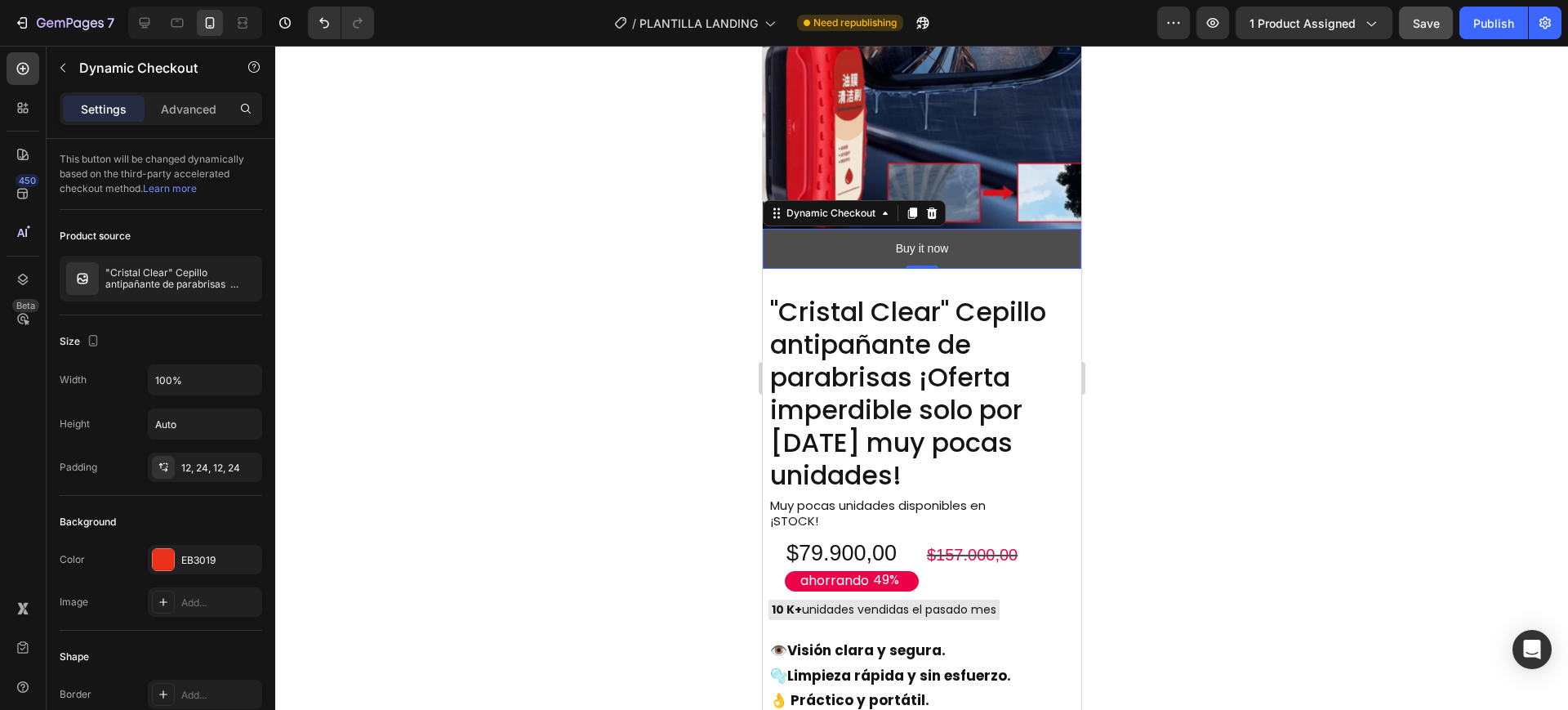
scroll to position [1430, 0]
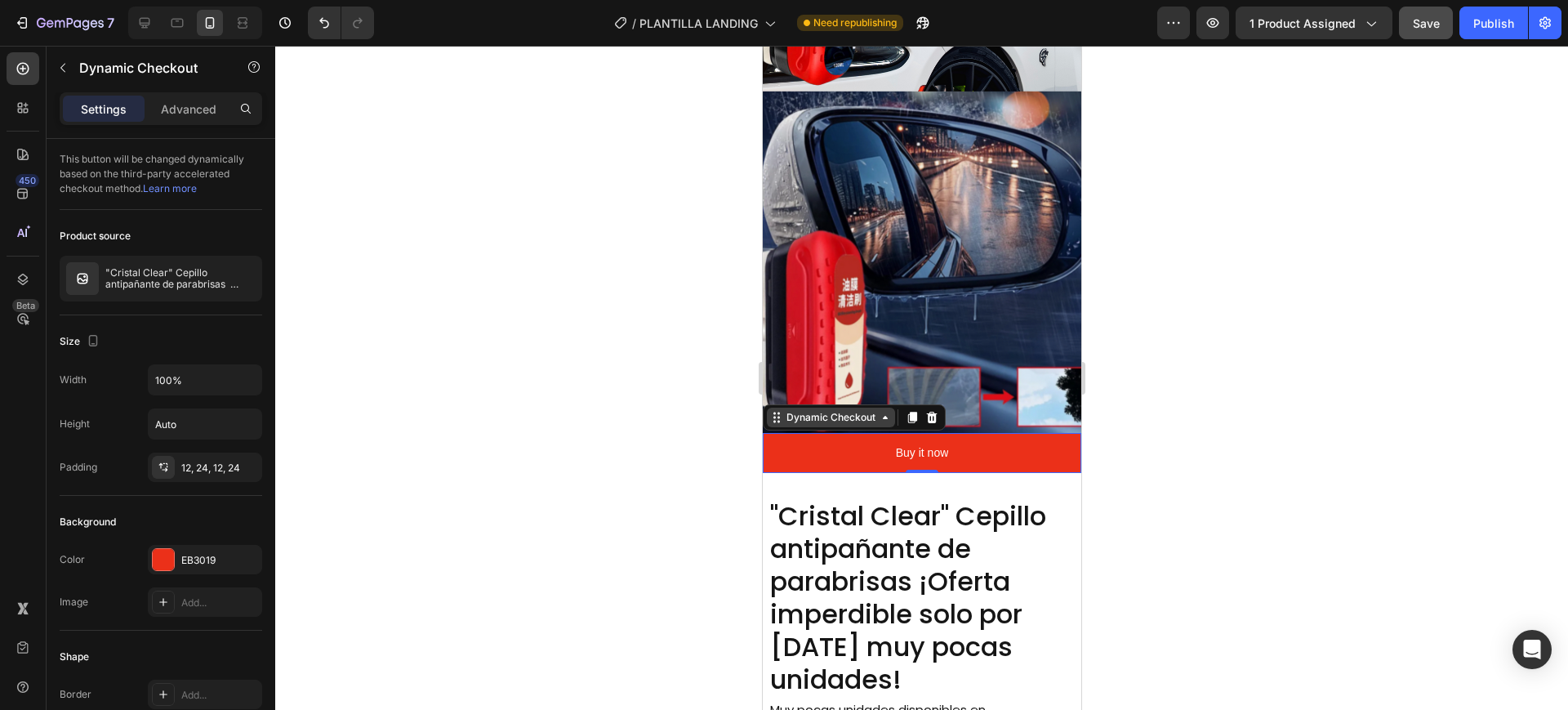
click at [776, 411] on icon at bounding box center [776, 417] width 13 height 13
click at [850, 410] on div "Dynamic Checkout" at bounding box center [830, 417] width 95 height 15
click at [881, 411] on icon at bounding box center [884, 417] width 13 height 13
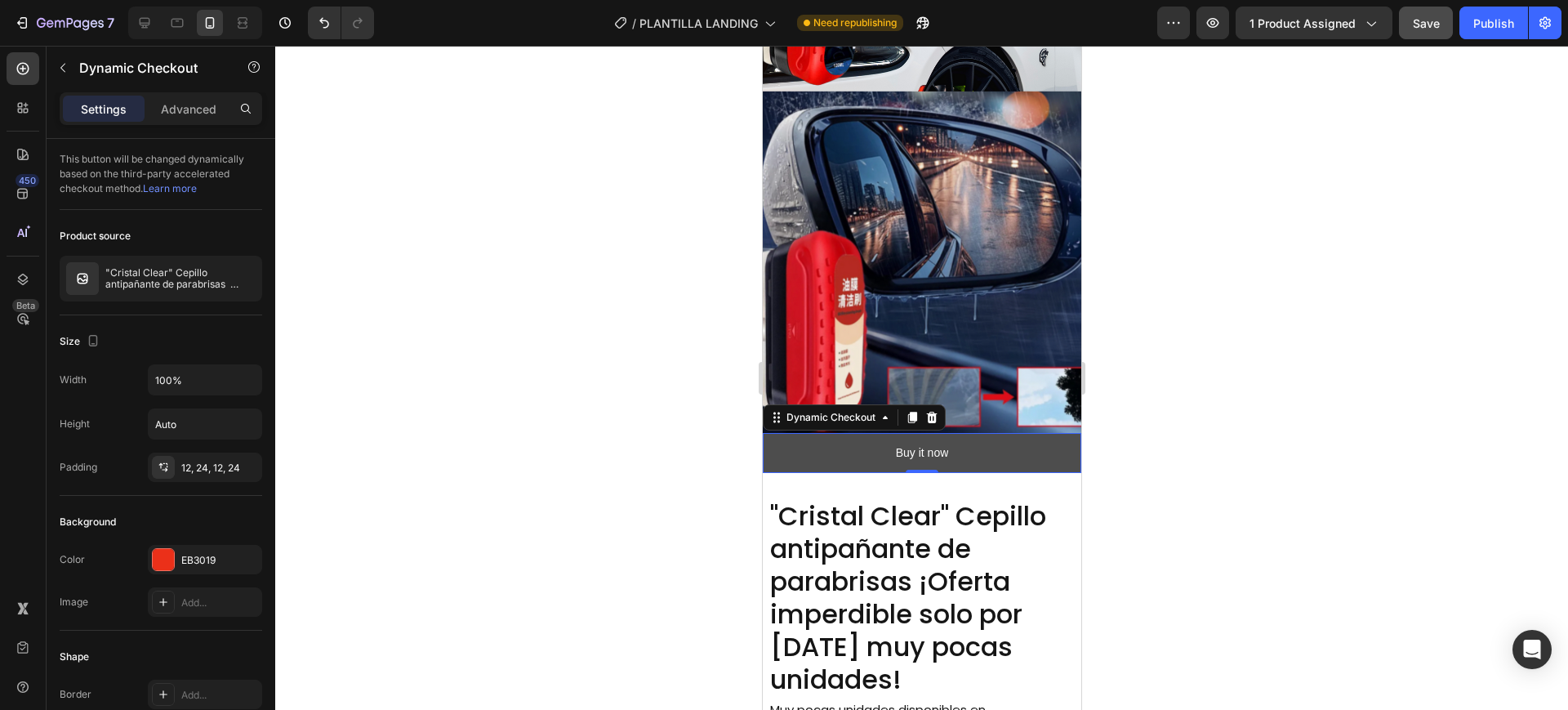
click at [990, 433] on button "Buy it now" at bounding box center [921, 452] width 318 height 40
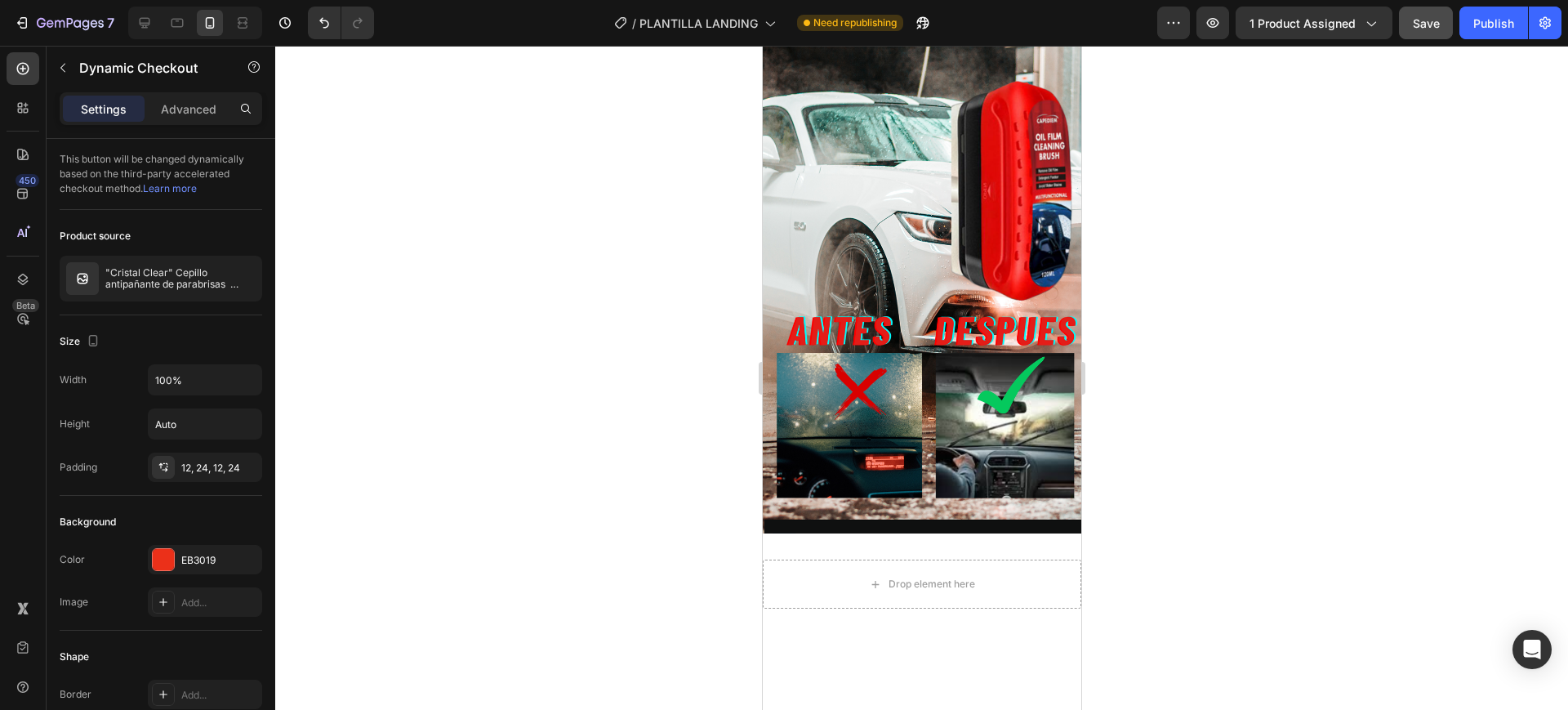
scroll to position [306, 0]
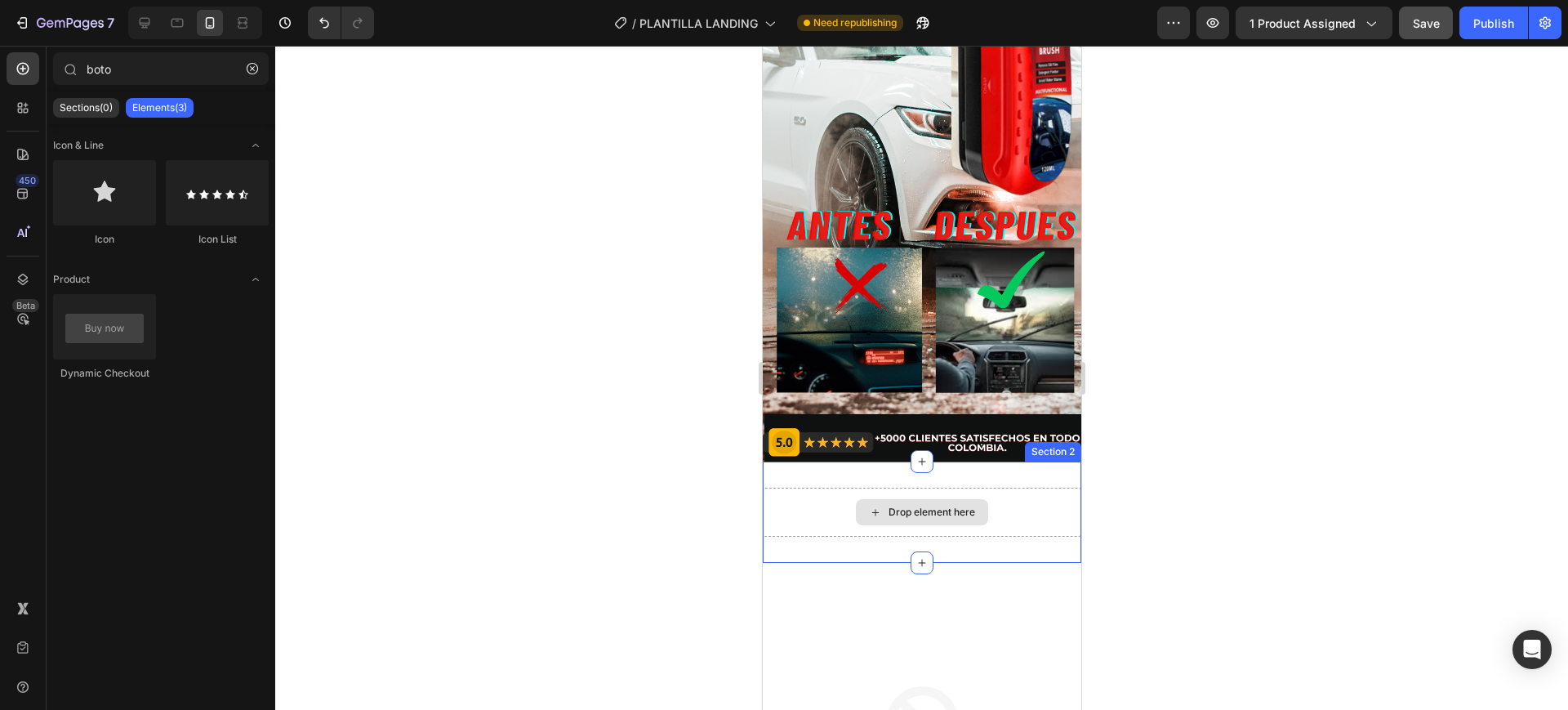
click at [876, 500] on div "Drop element here" at bounding box center [922, 513] width 132 height 26
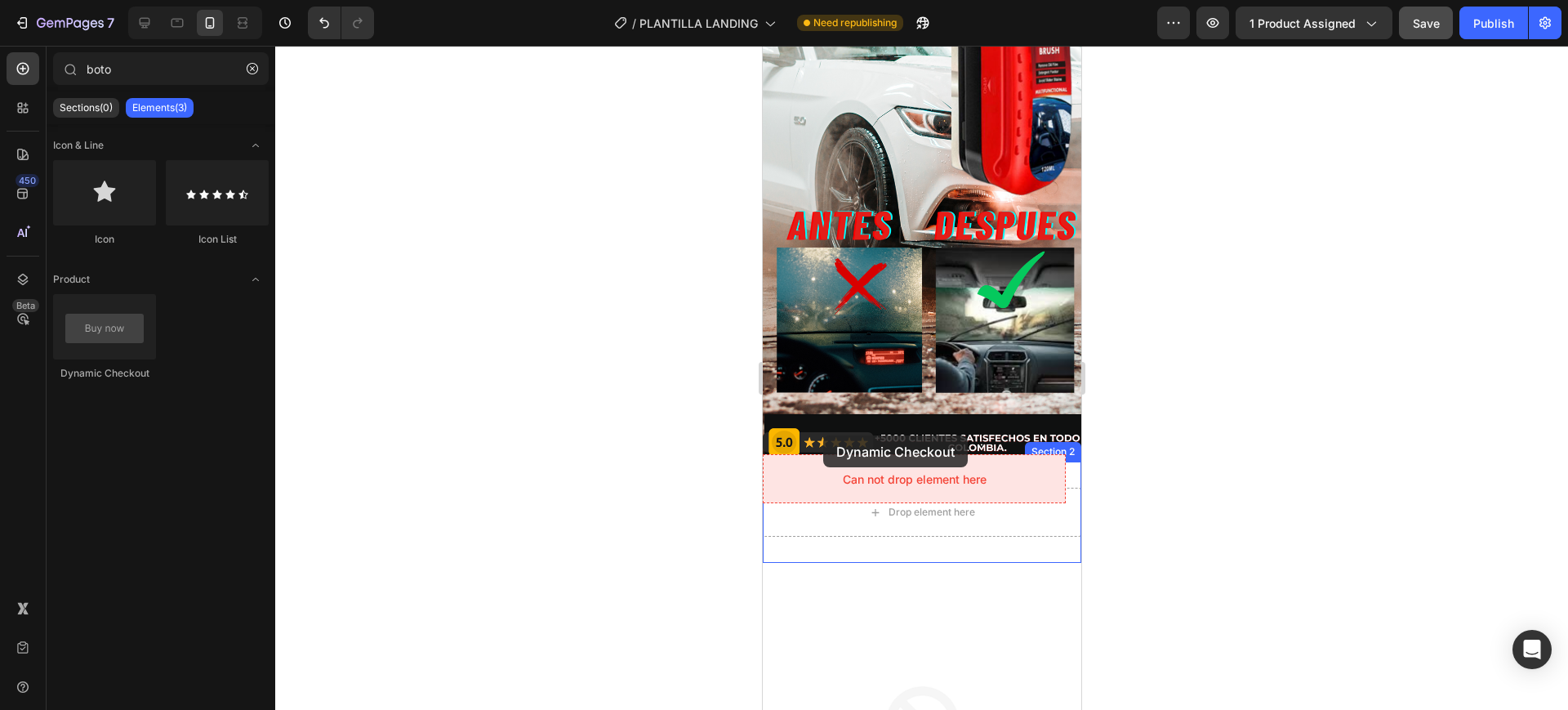
drag, startPoint x: 881, startPoint y: 375, endPoint x: 822, endPoint y: 435, distance: 84.1
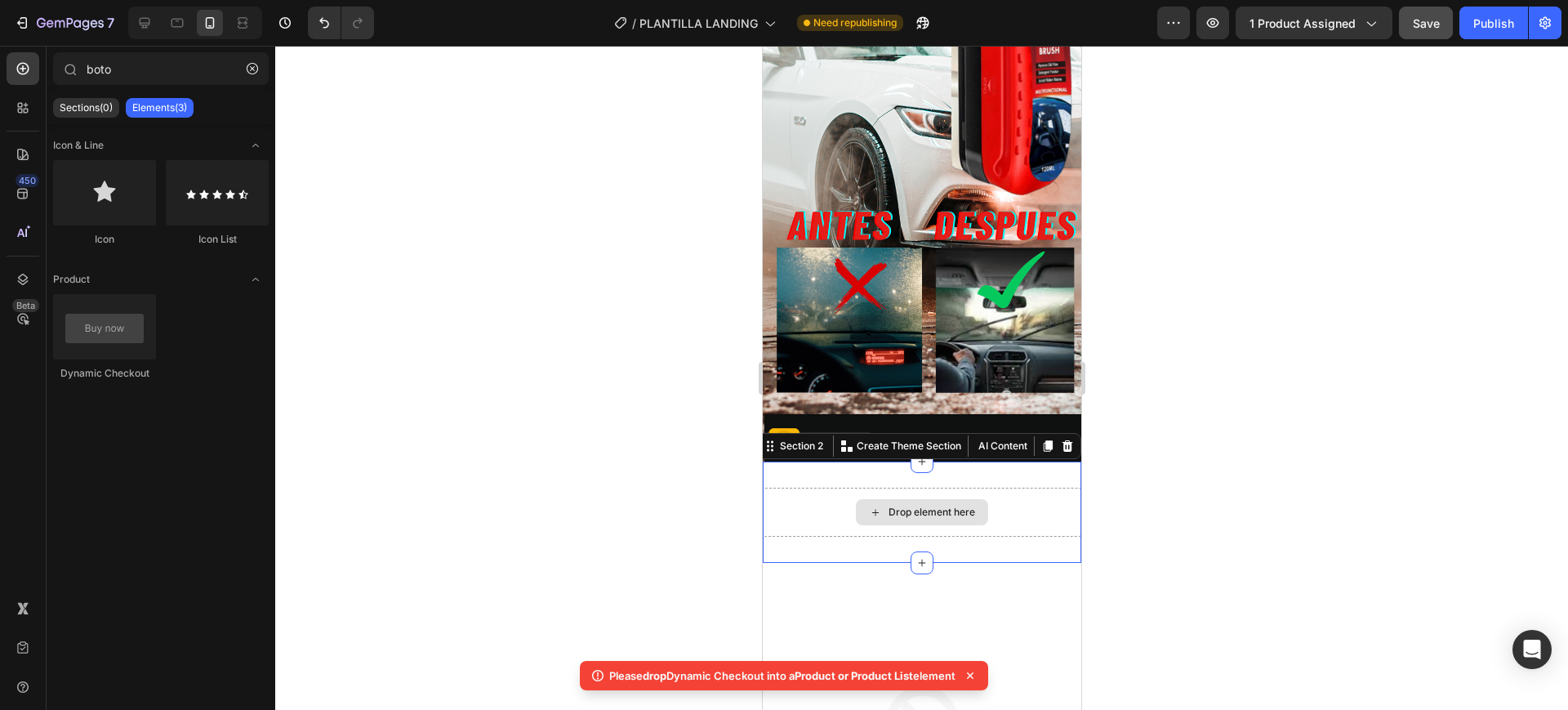
click at [831, 488] on div "Drop element here" at bounding box center [921, 512] width 318 height 49
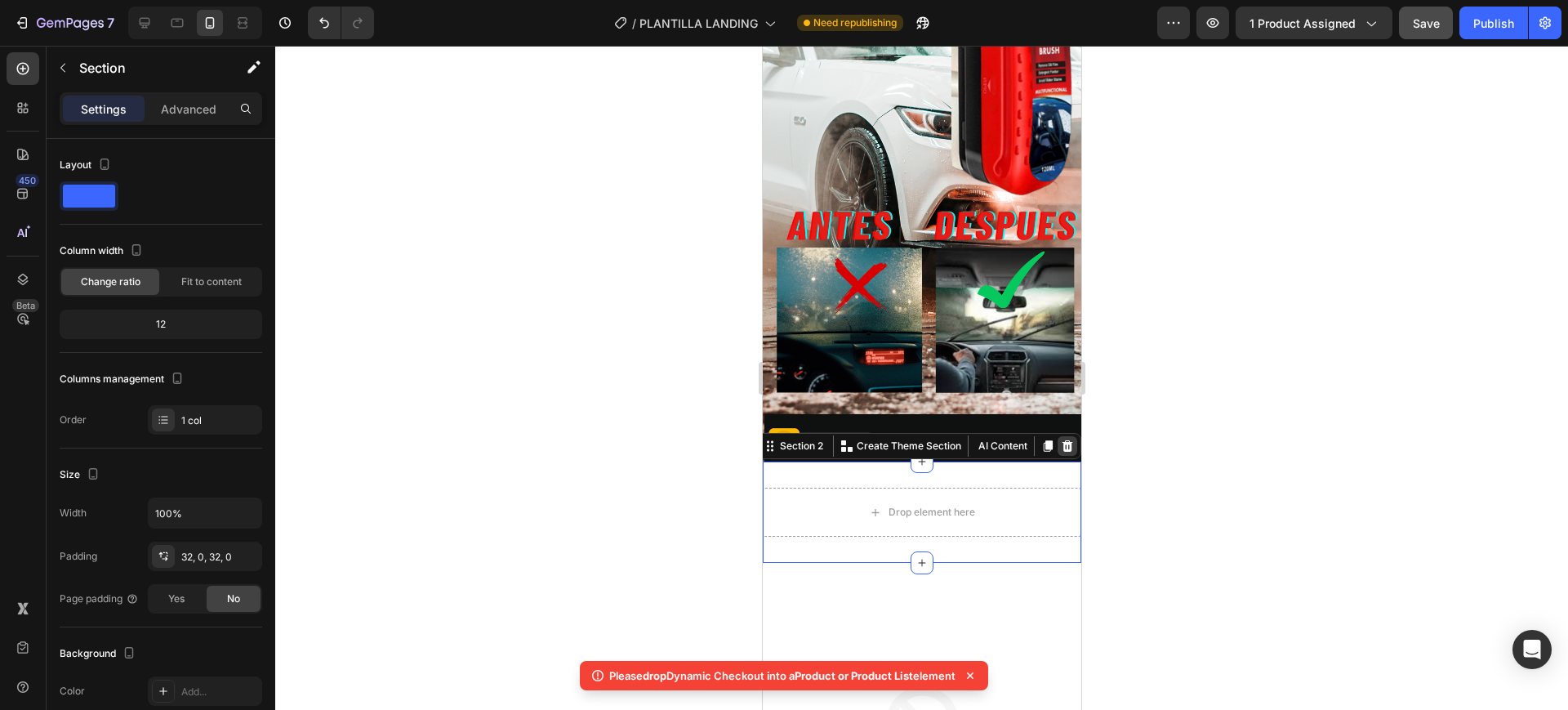
click at [1062, 440] on icon at bounding box center [1067, 446] width 10 height 11
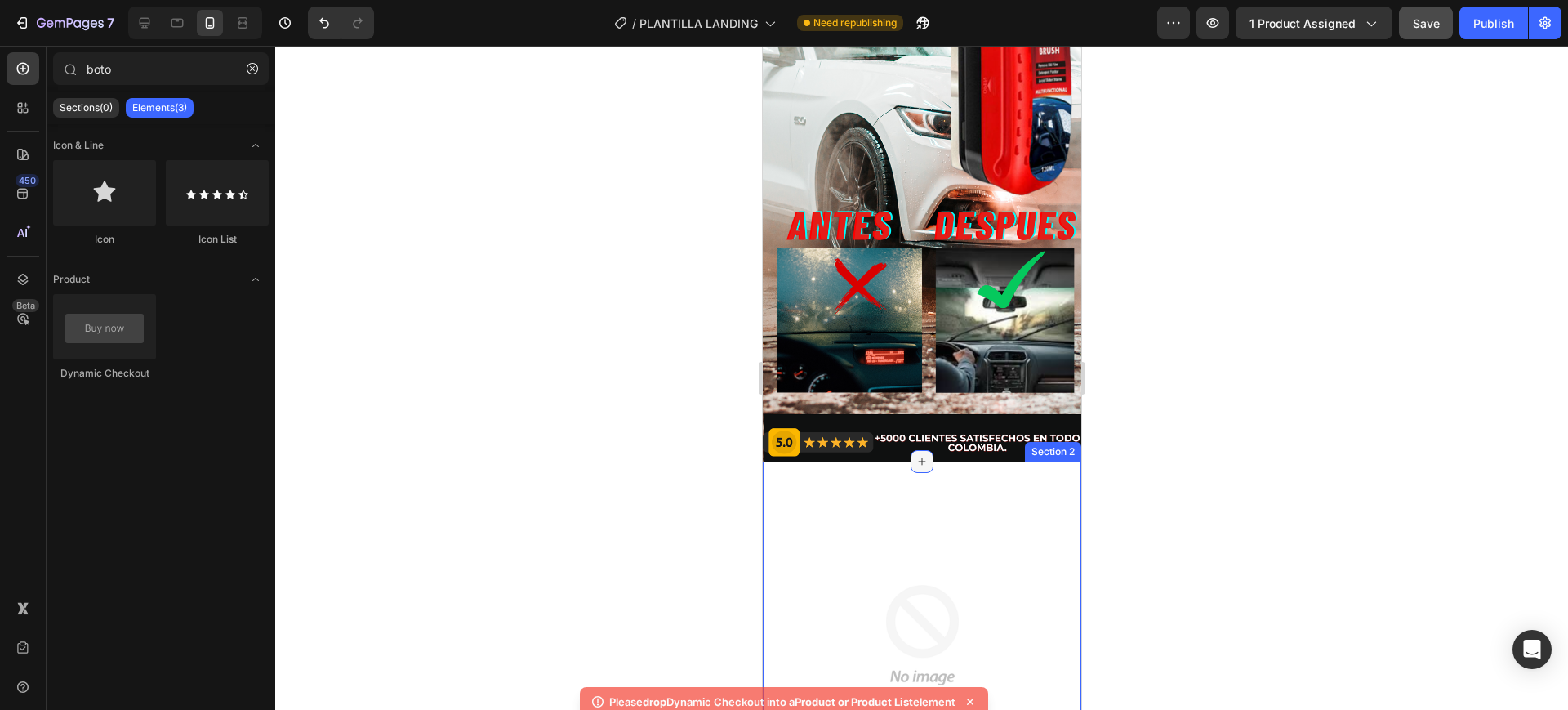
click at [917, 455] on icon at bounding box center [921, 461] width 13 height 13
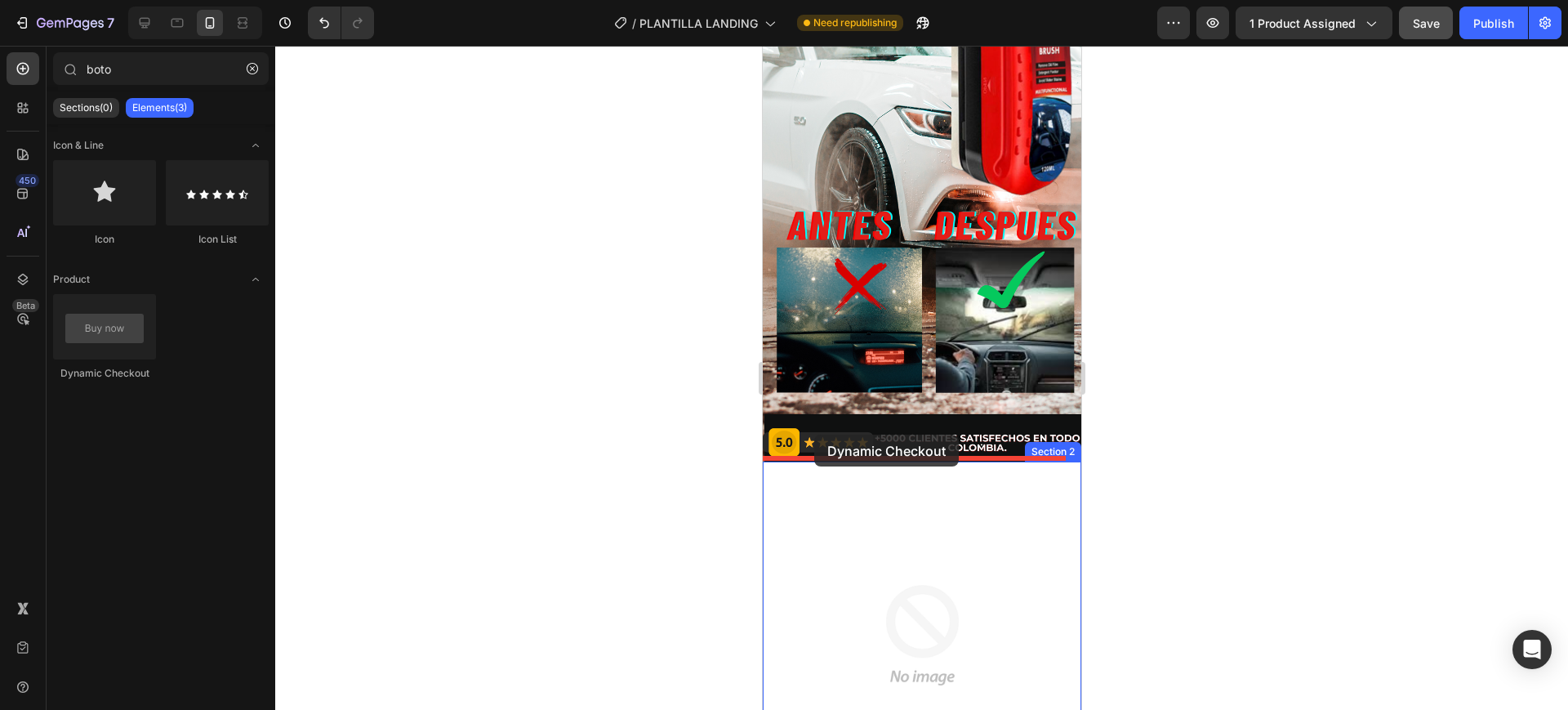
drag, startPoint x: 875, startPoint y: 368, endPoint x: 814, endPoint y: 434, distance: 89.9
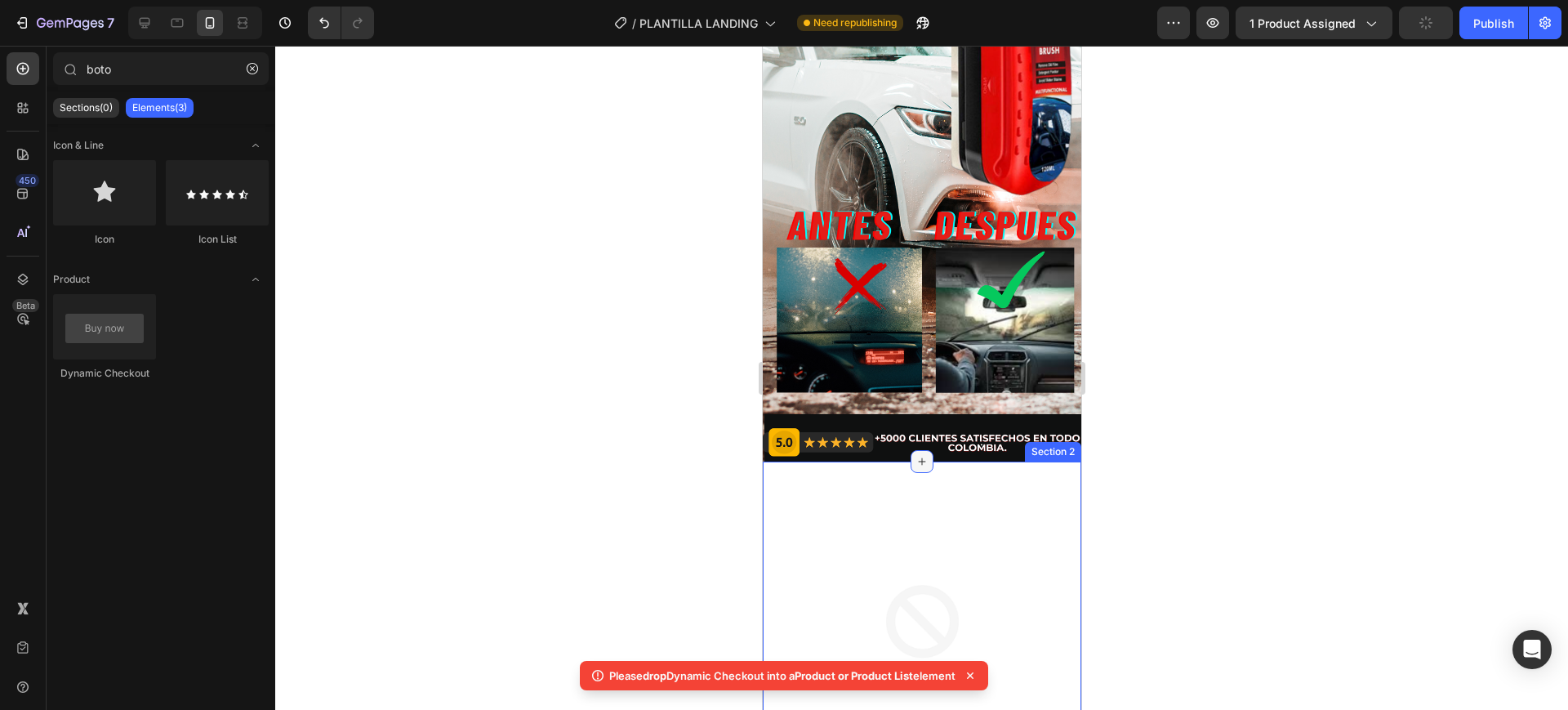
click at [915, 455] on icon at bounding box center [921, 461] width 13 height 13
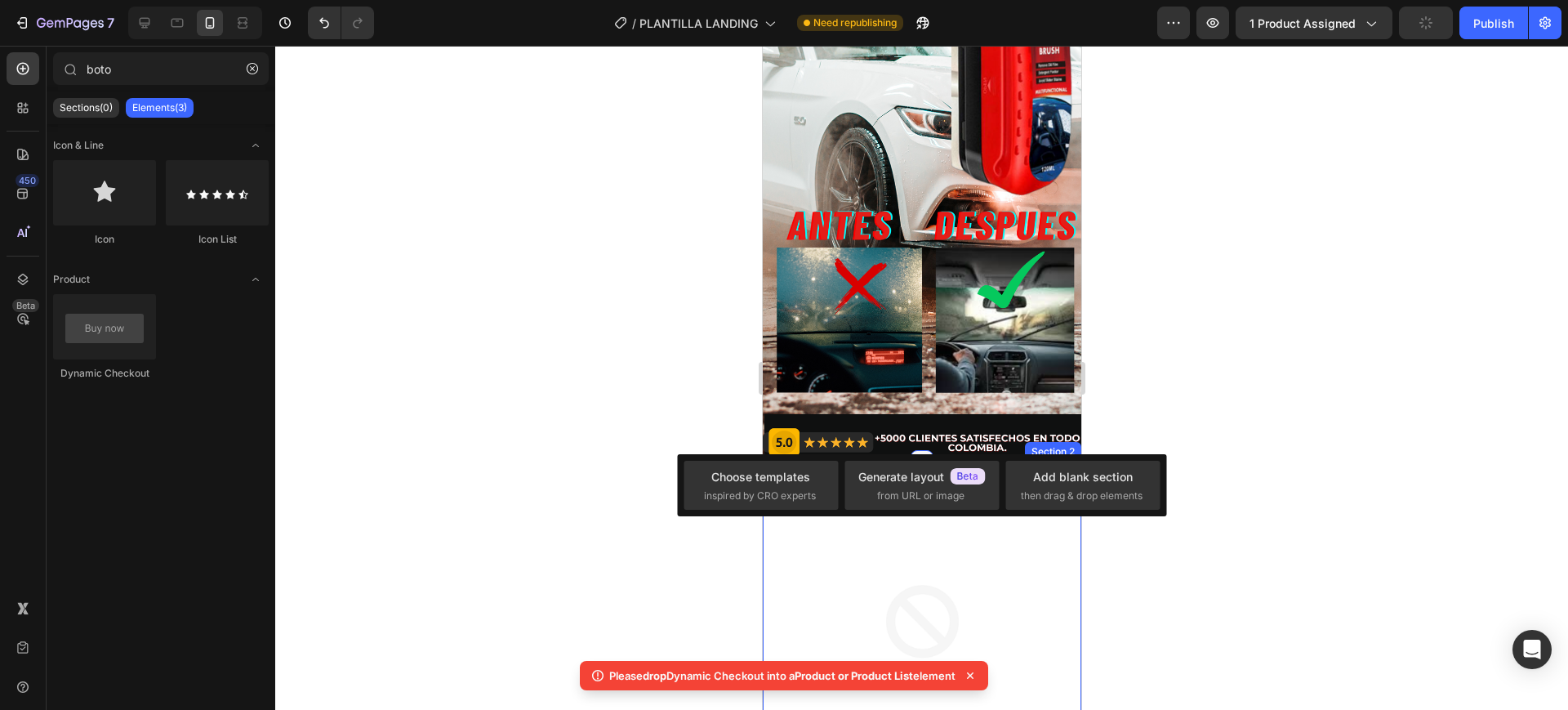
click at [912, 452] on icon at bounding box center [922, 462] width 19 height 19
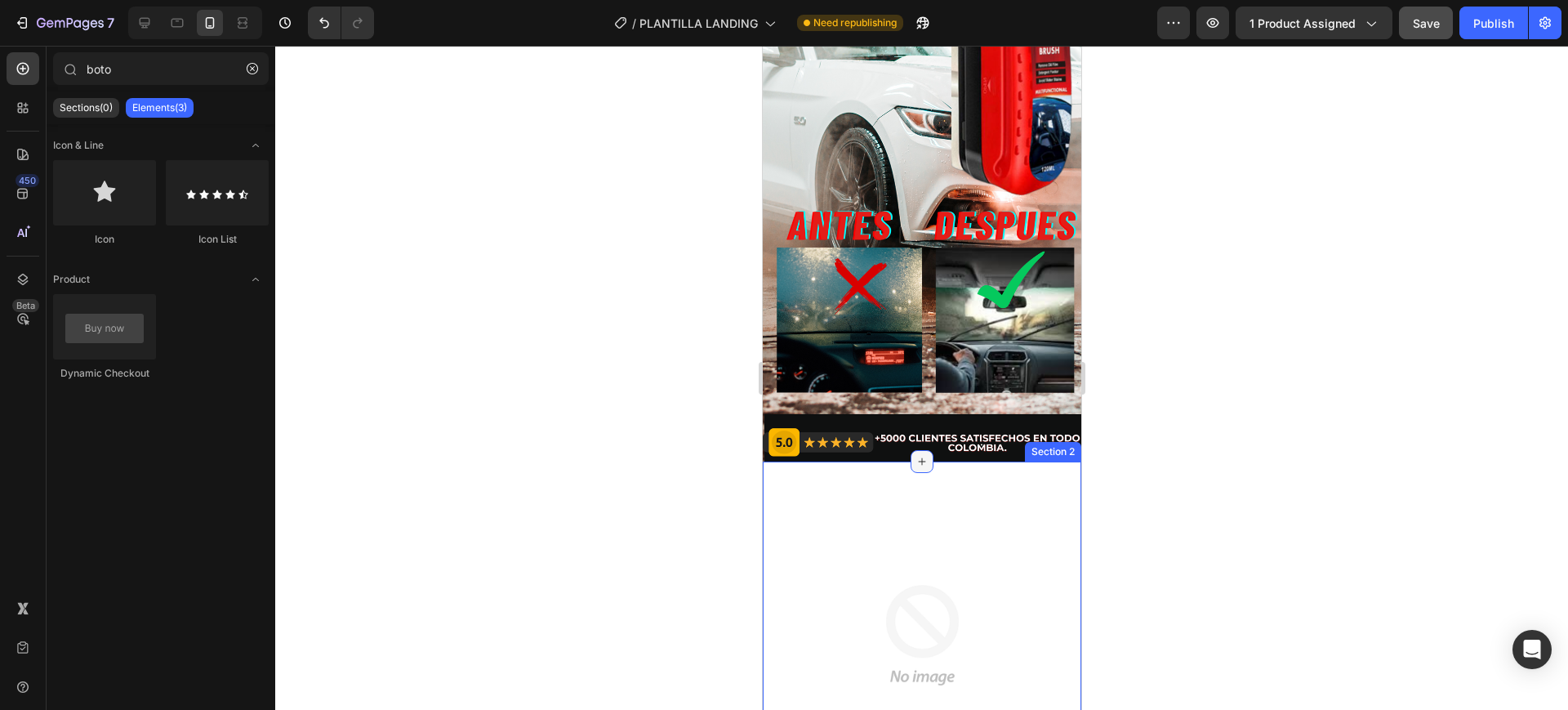
click at [917, 455] on icon at bounding box center [921, 461] width 13 height 13
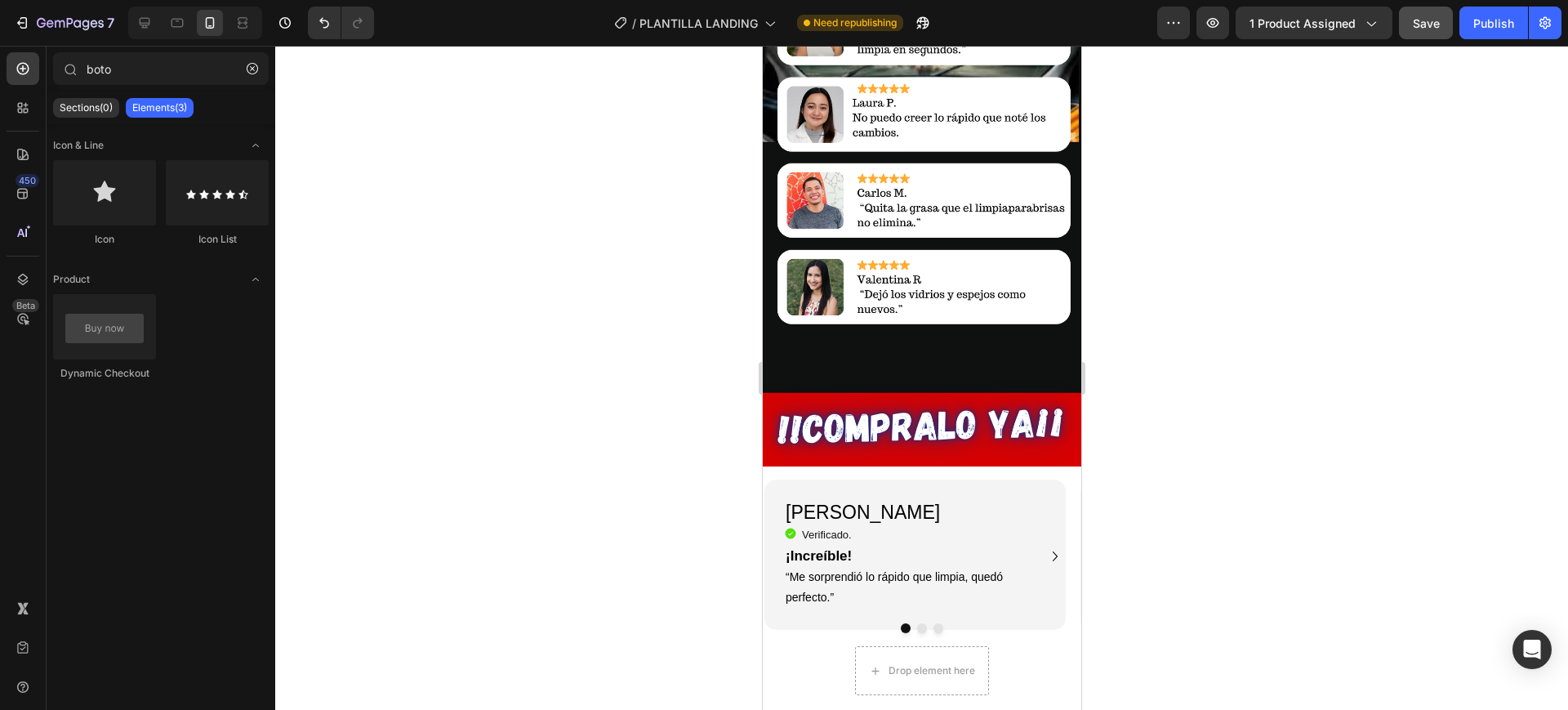
scroll to position [3064, 0]
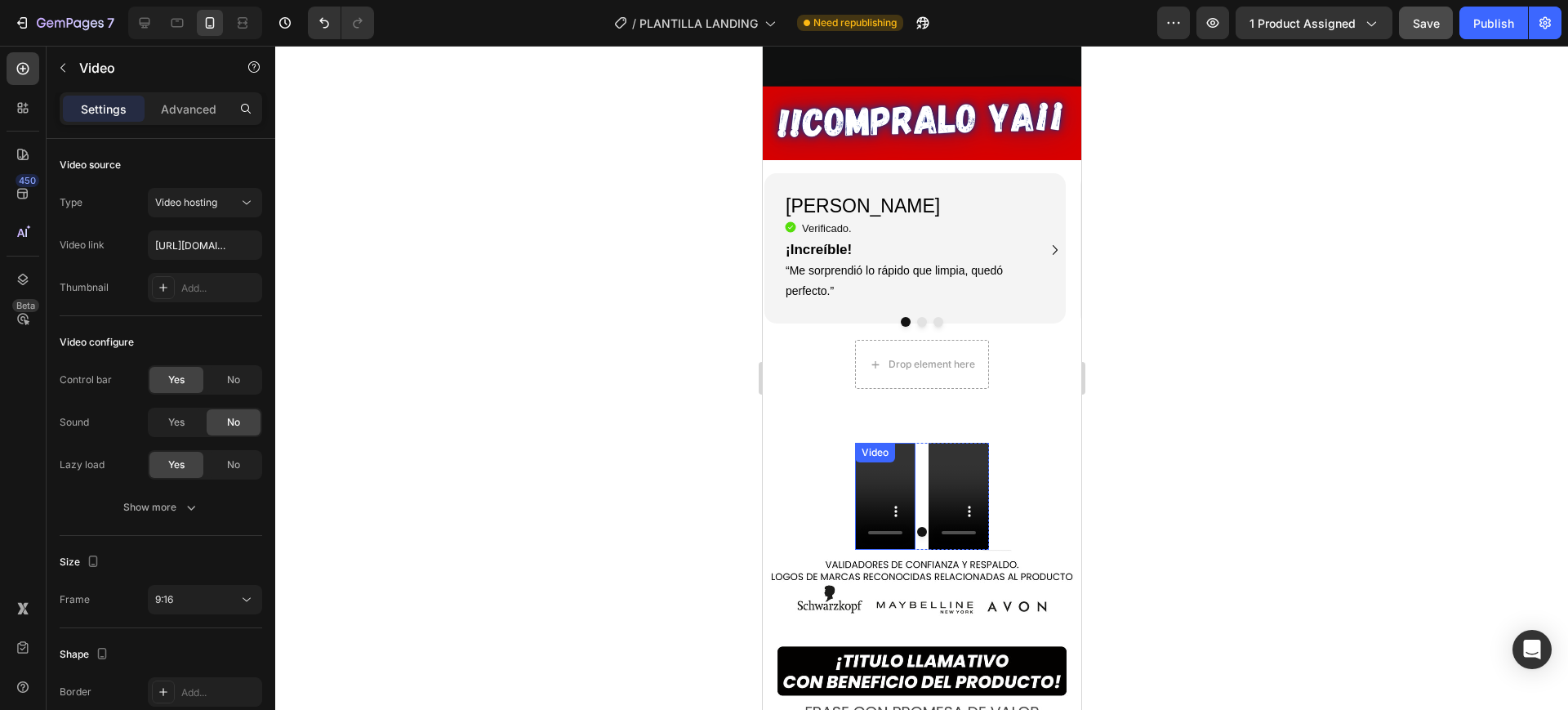
click at [875, 443] on video at bounding box center [885, 497] width 60 height 108
type input "https://www.youtube.com/watch?v=hP2bLKJKOC0"
click at [450, 328] on div at bounding box center [922, 378] width 1293 height 664
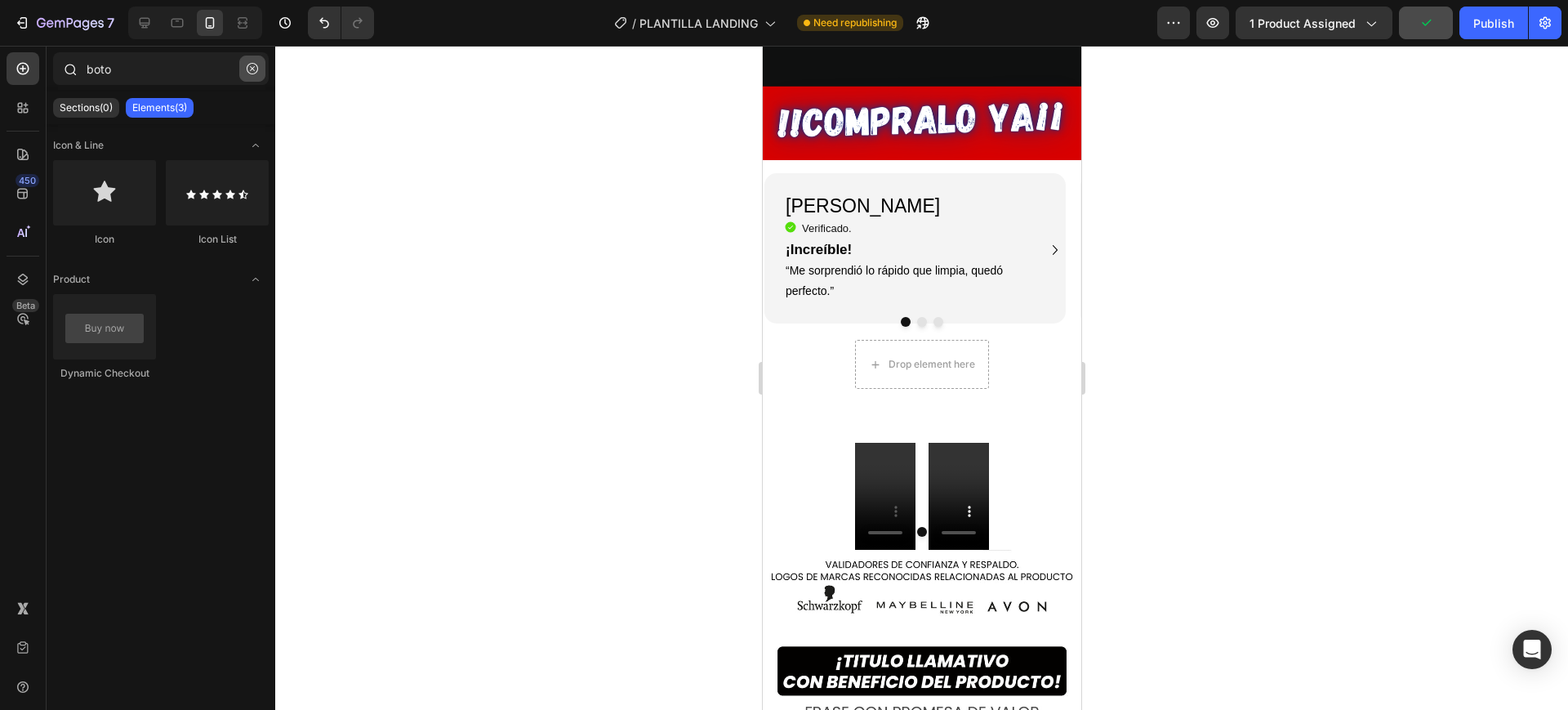
click at [248, 68] on icon "button" at bounding box center [251, 68] width 11 height 11
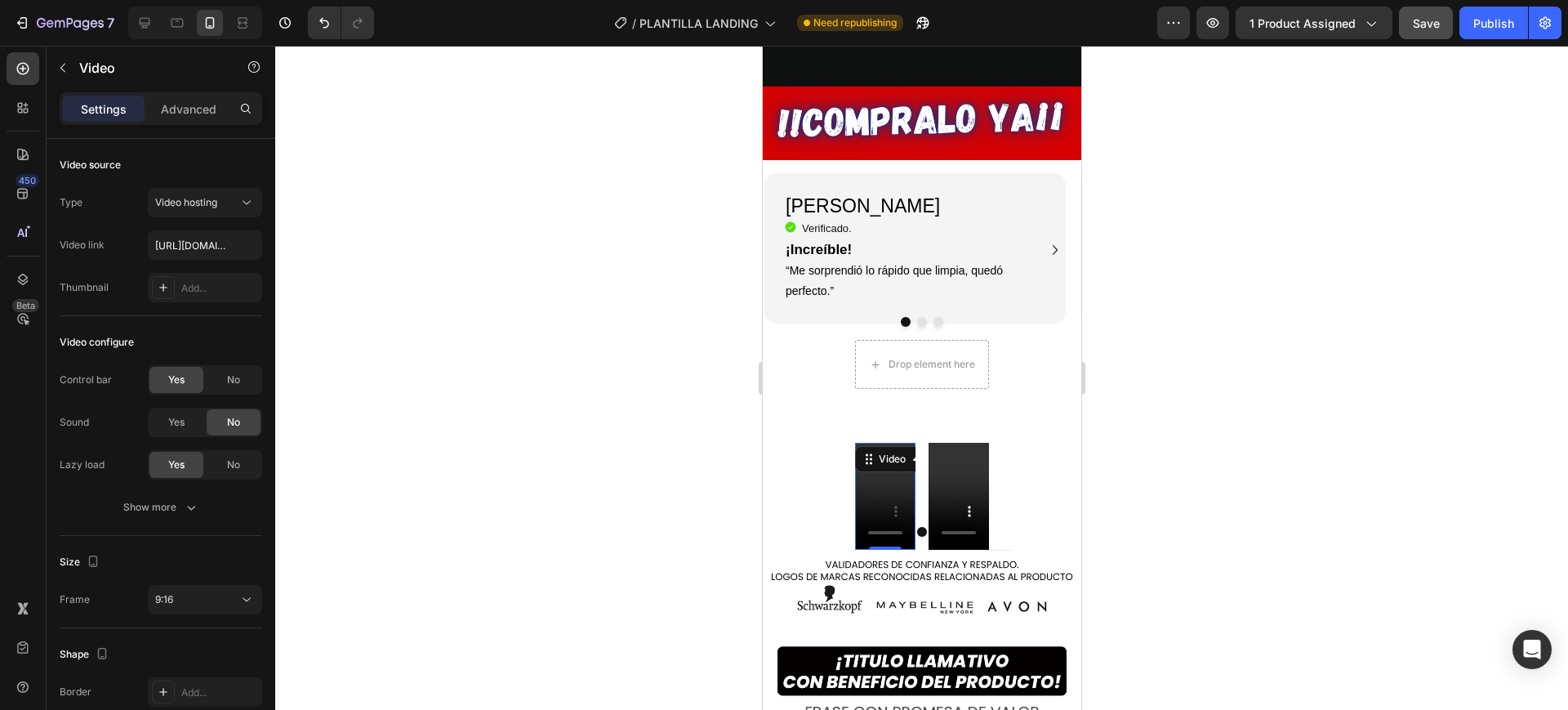
click at [872, 443] on video at bounding box center [885, 497] width 60 height 108
click at [209, 199] on span "Video hosting" at bounding box center [186, 202] width 62 height 12
click at [195, 243] on span "YouTube" at bounding box center [175, 242] width 39 height 15
type input "https://www.youtube.com/watch?v=cyzh48XRS4M"
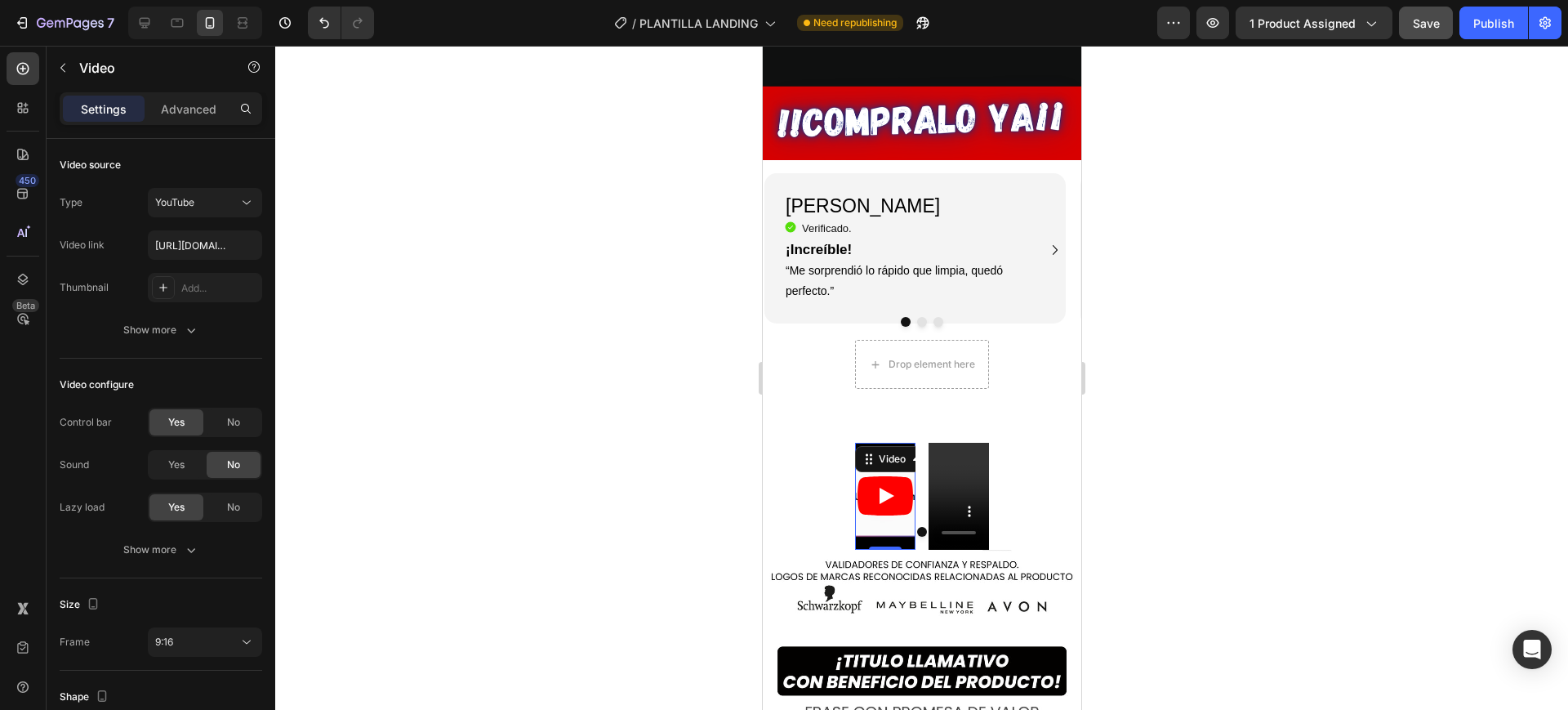
click at [871, 476] on icon "Play" at bounding box center [884, 496] width 56 height 39
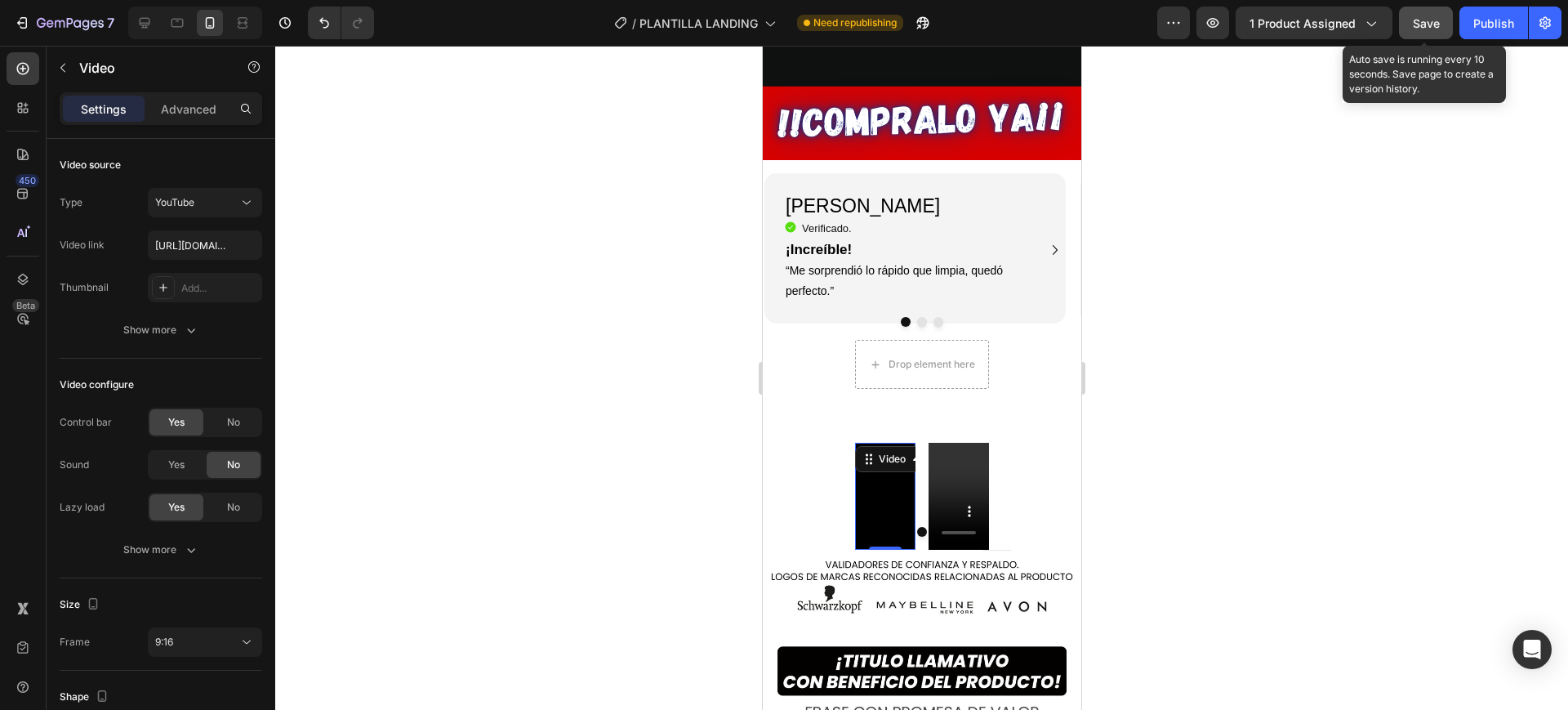
click at [1426, 26] on span "Save" at bounding box center [1426, 23] width 27 height 14
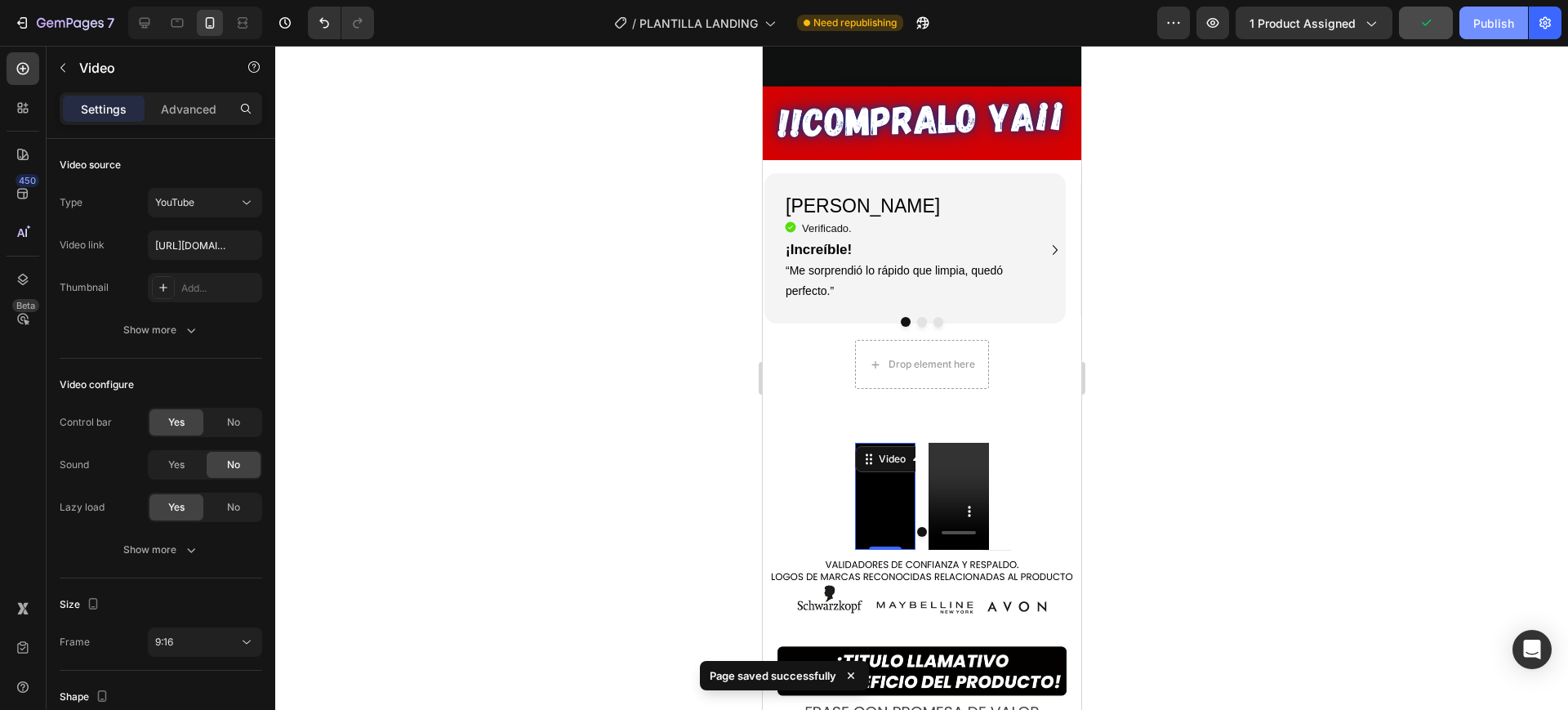
click at [1477, 26] on div "Publish" at bounding box center [1494, 23] width 41 height 17
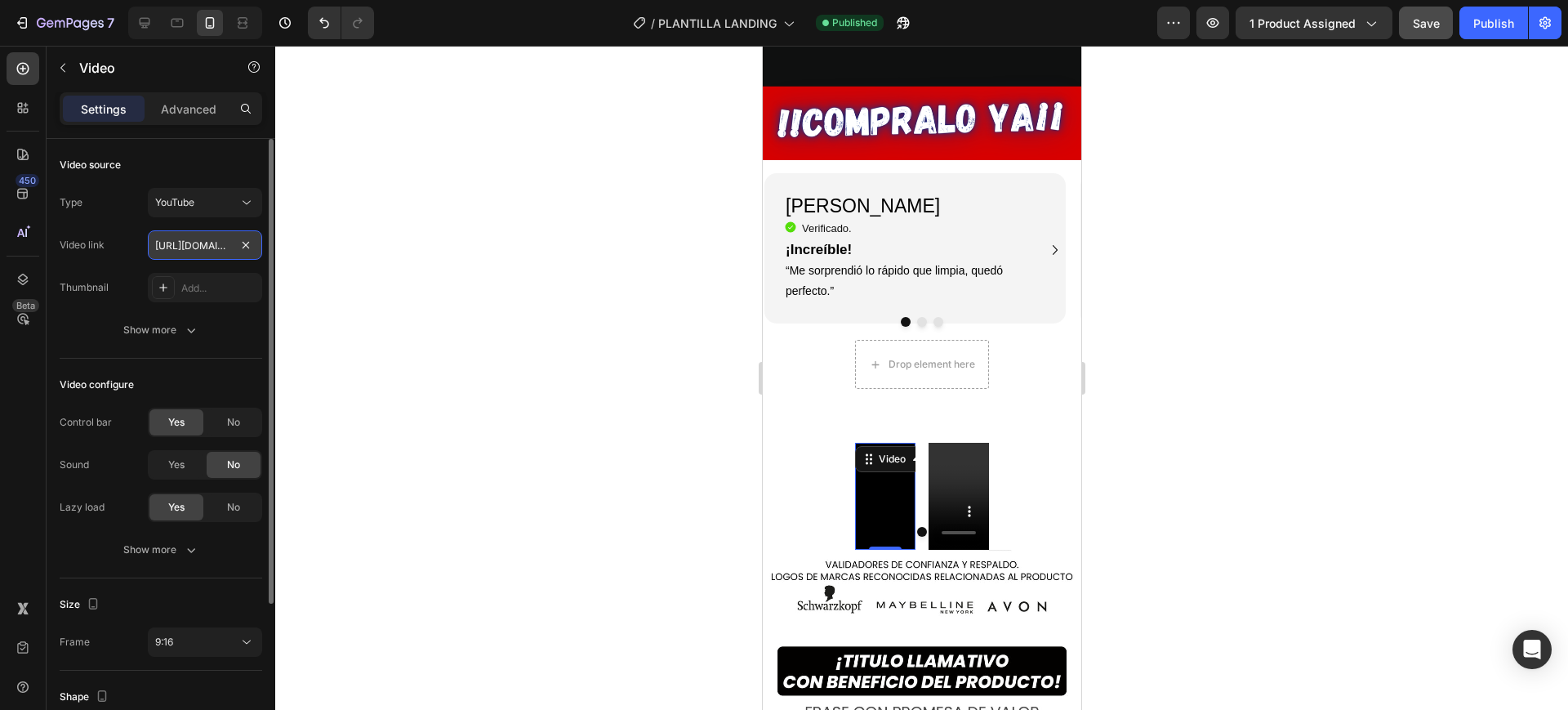
click at [183, 244] on input "https://www.youtube.com/watch?v=cyzh48XRS4M" at bounding box center [204, 245] width 114 height 29
paste input "https://youtube.com/shorts/6dmHj44vv8M?si=DLbhLCaRPq17WSKH"
type input "https://youtube.com/shorts/6dmHj44vv8M?si=DLbhLCaRPq17WSKH"
click at [598, 345] on div at bounding box center [922, 378] width 1293 height 664
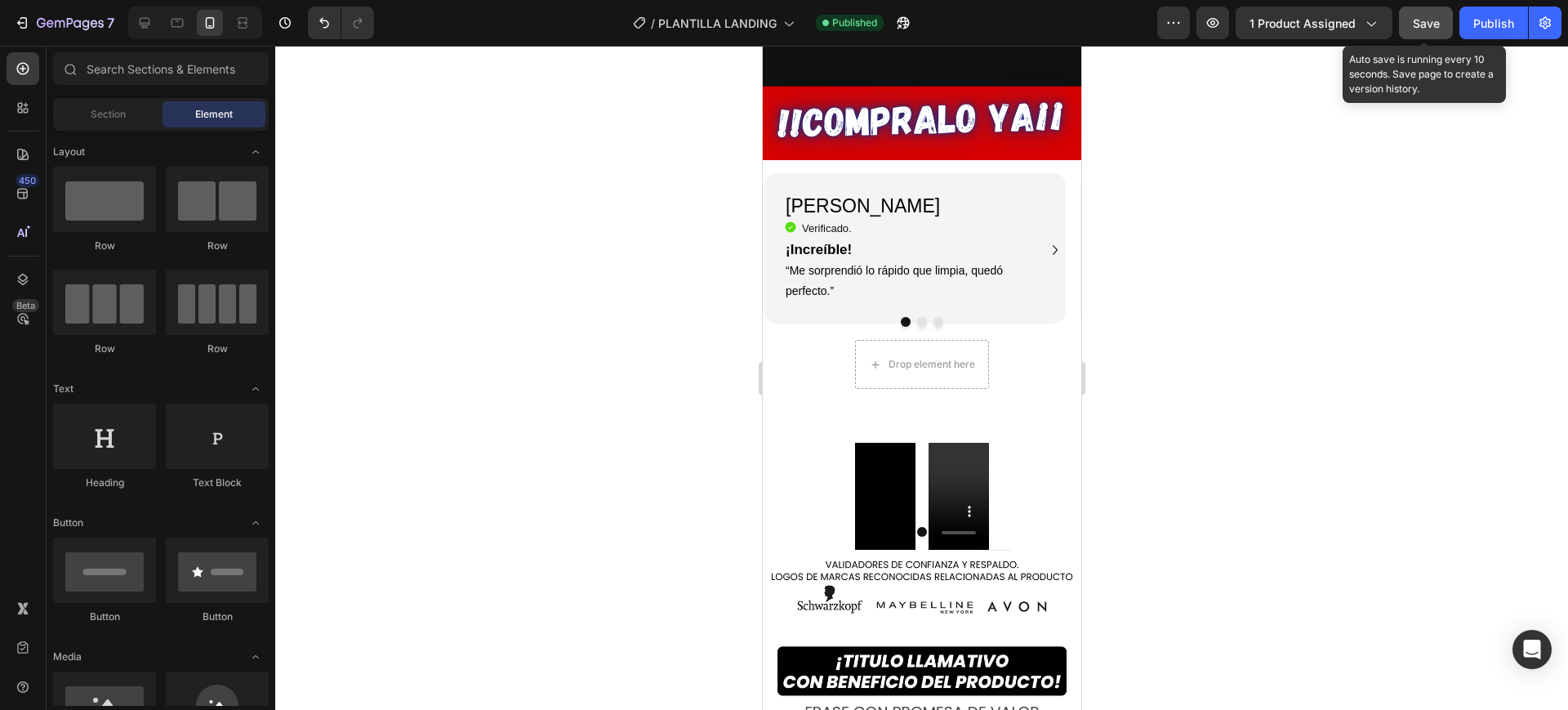
click at [1438, 19] on span "Save" at bounding box center [1426, 23] width 27 height 14
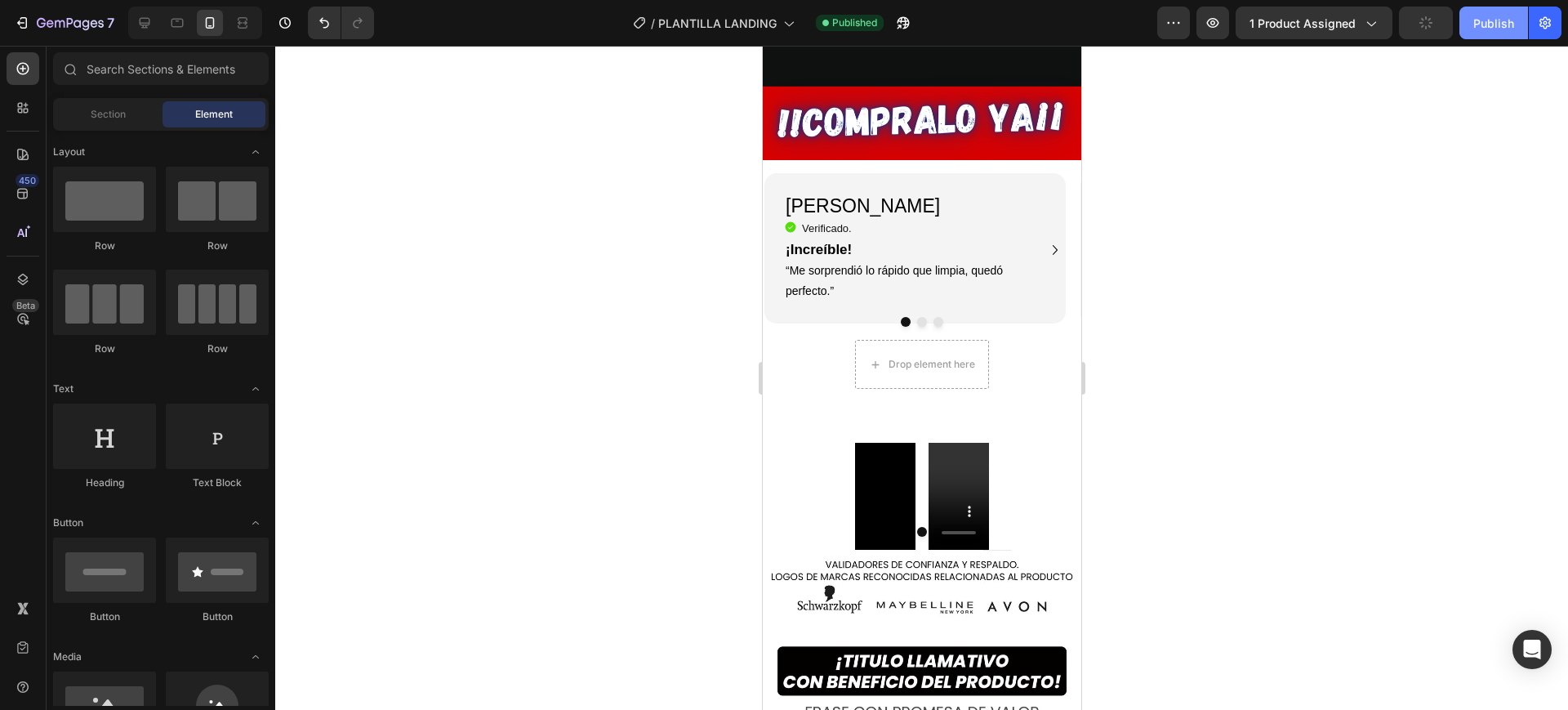
click at [1488, 22] on div "Publish" at bounding box center [1494, 23] width 41 height 17
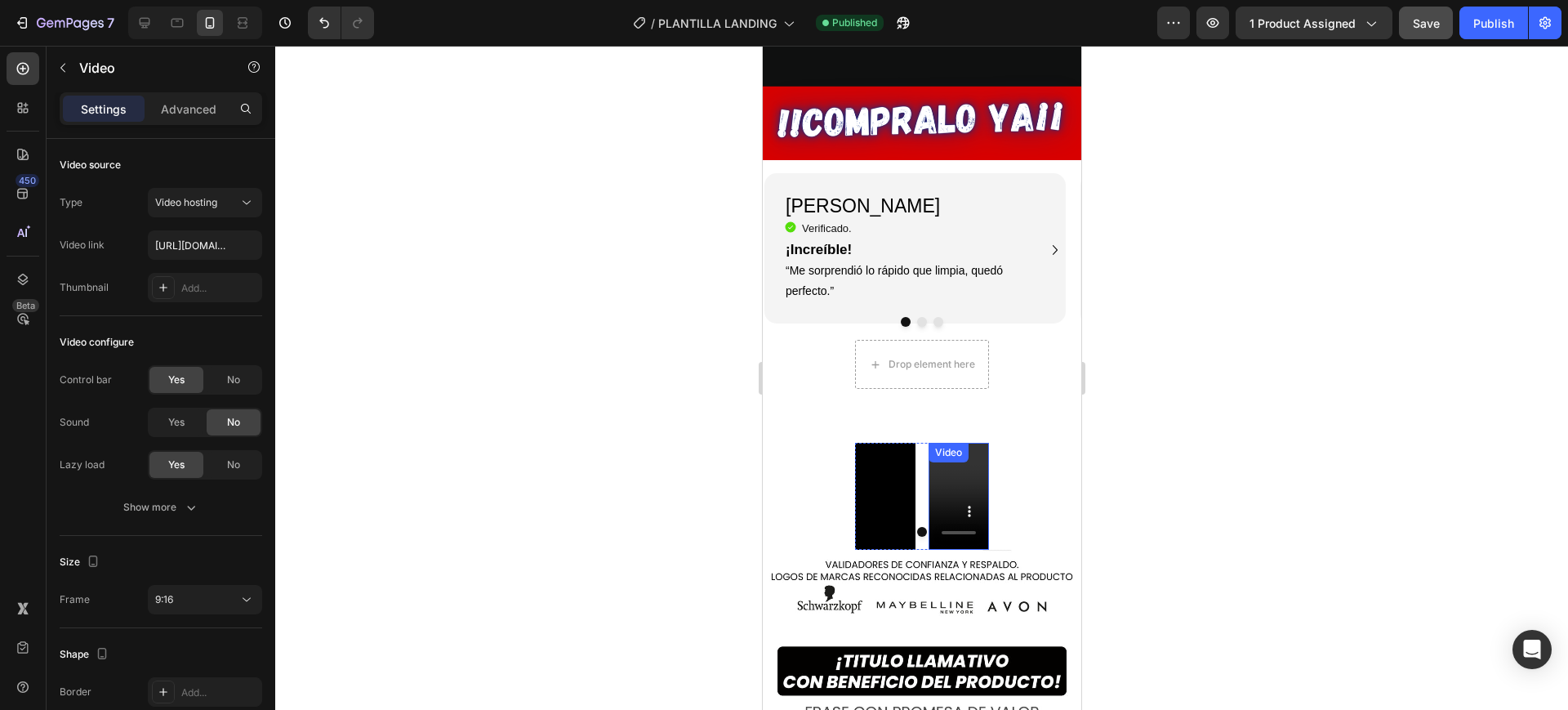
click at [961, 443] on video at bounding box center [958, 497] width 60 height 108
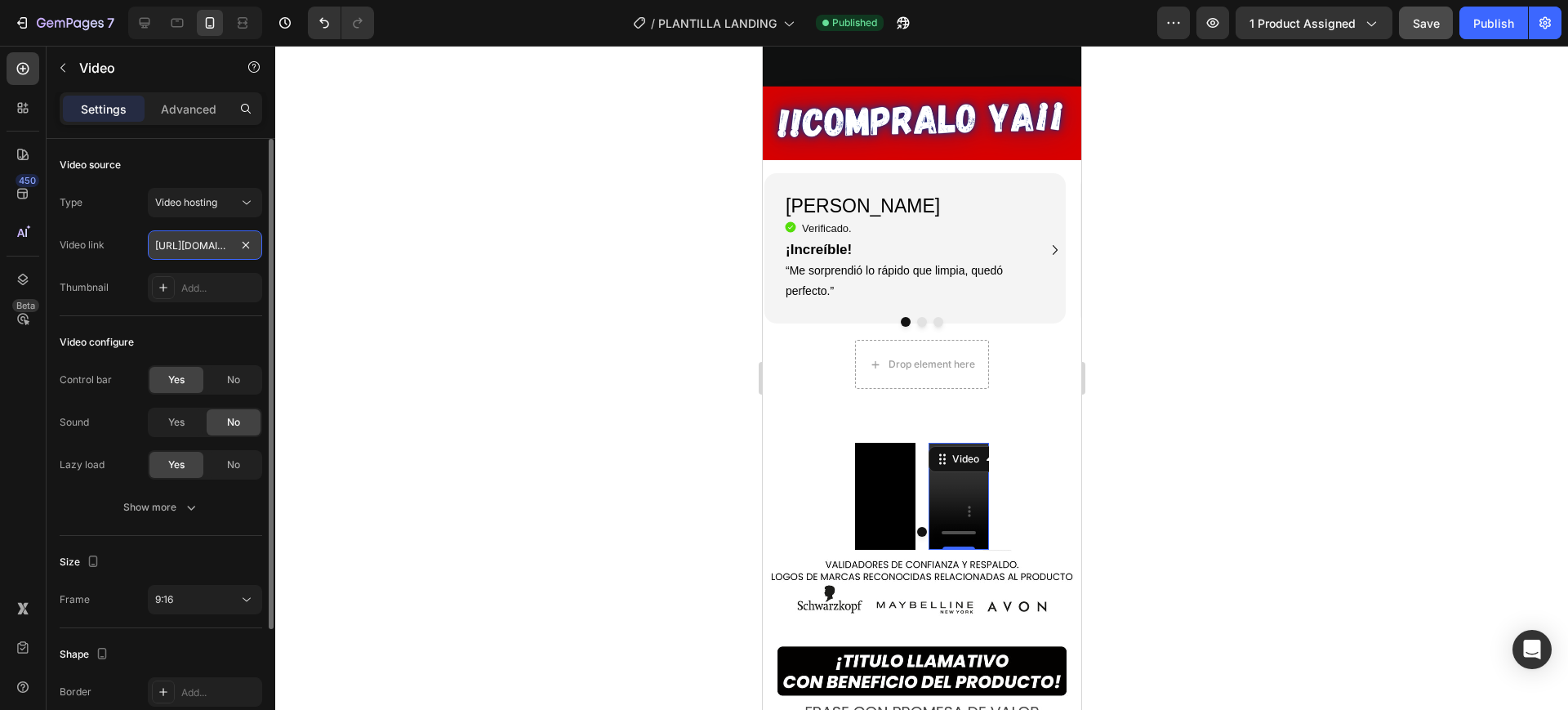
click at [220, 240] on input "https://cdn.shopify.com/videos/c/o/v/4d17feacc7224ec58d63c1f8f9d85eca.mp4" at bounding box center [204, 245] width 114 height 29
click at [233, 206] on div "Video hosting" at bounding box center [197, 202] width 83 height 15
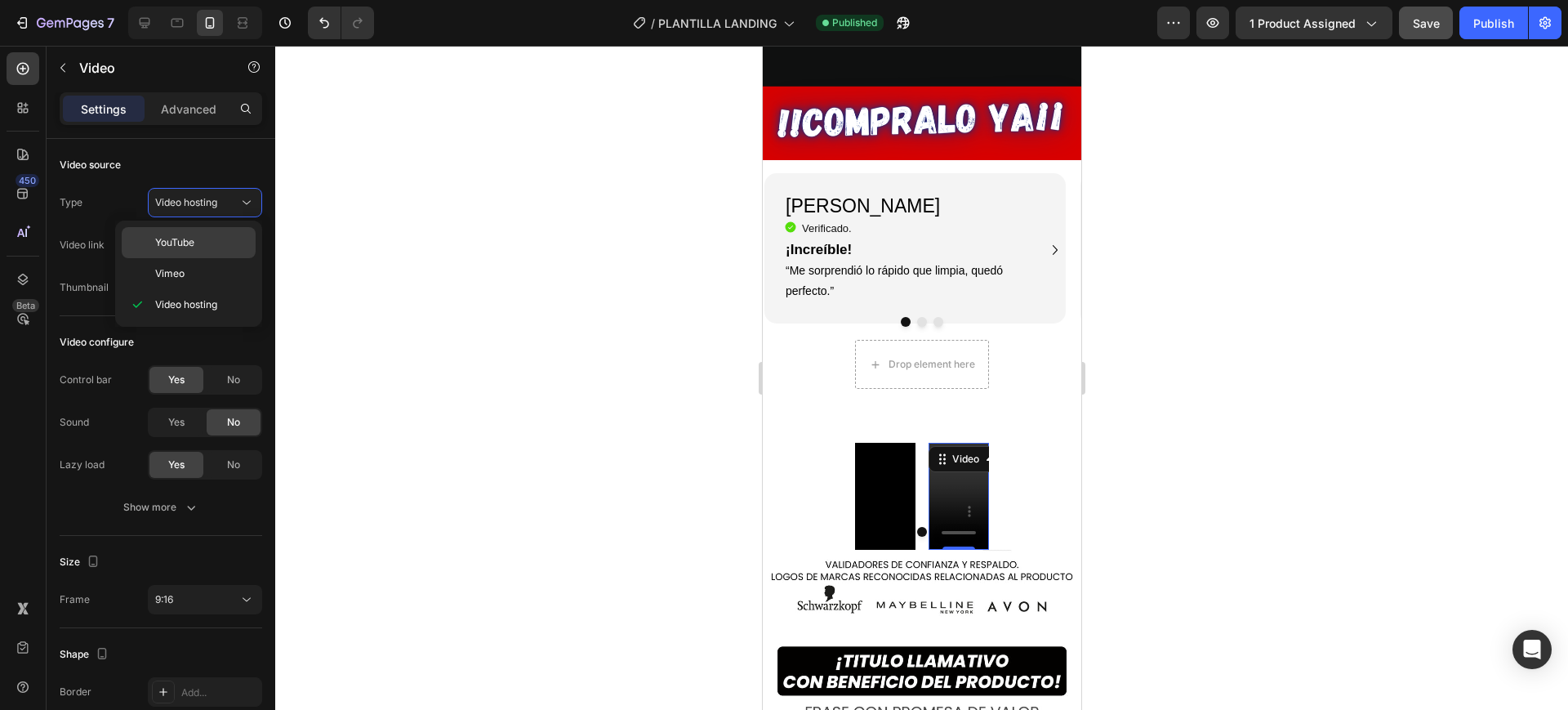
click at [217, 235] on p "YouTube" at bounding box center [202, 242] width 94 height 15
type input "https://www.youtube.com/watch?v=cyzh48XRS4M"
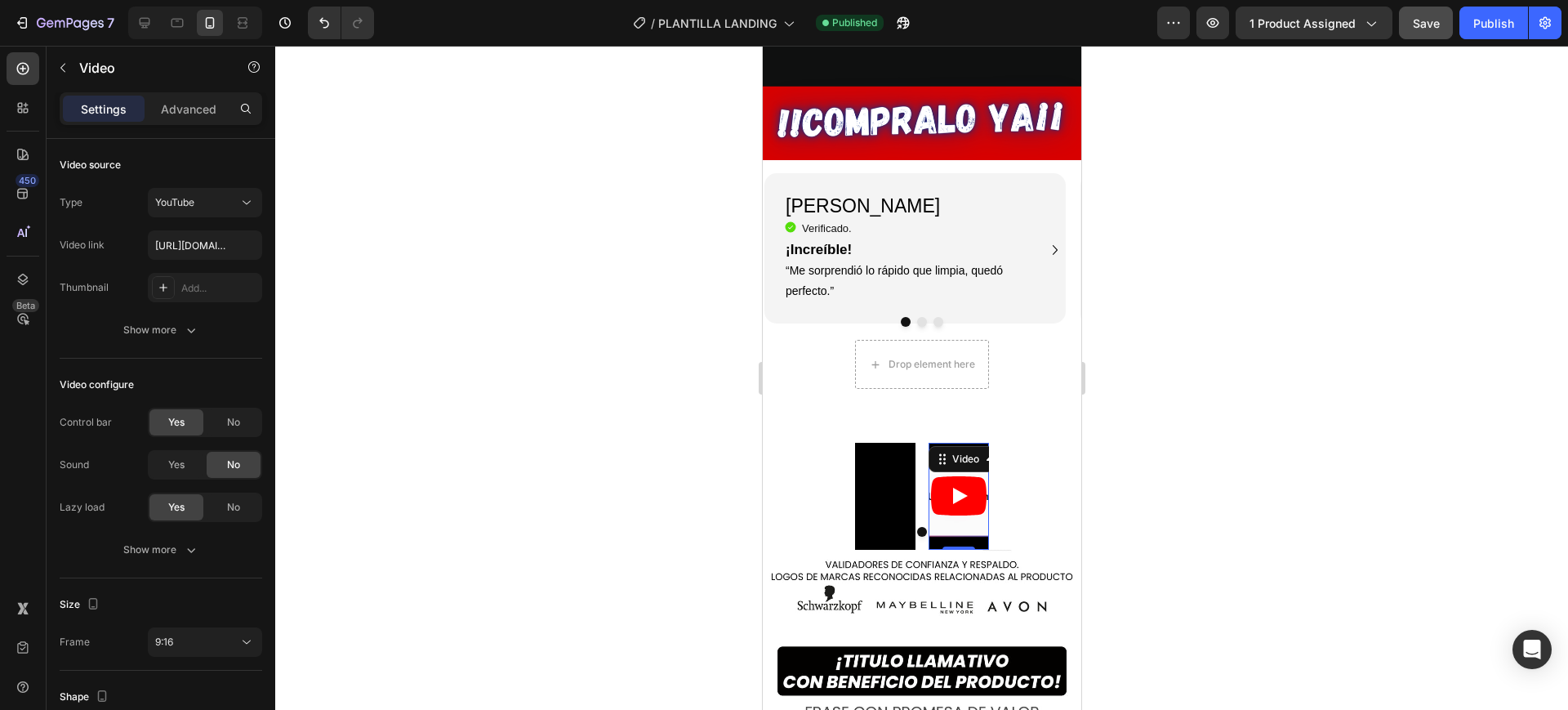
click at [956, 476] on icon "Play" at bounding box center [958, 496] width 56 height 39
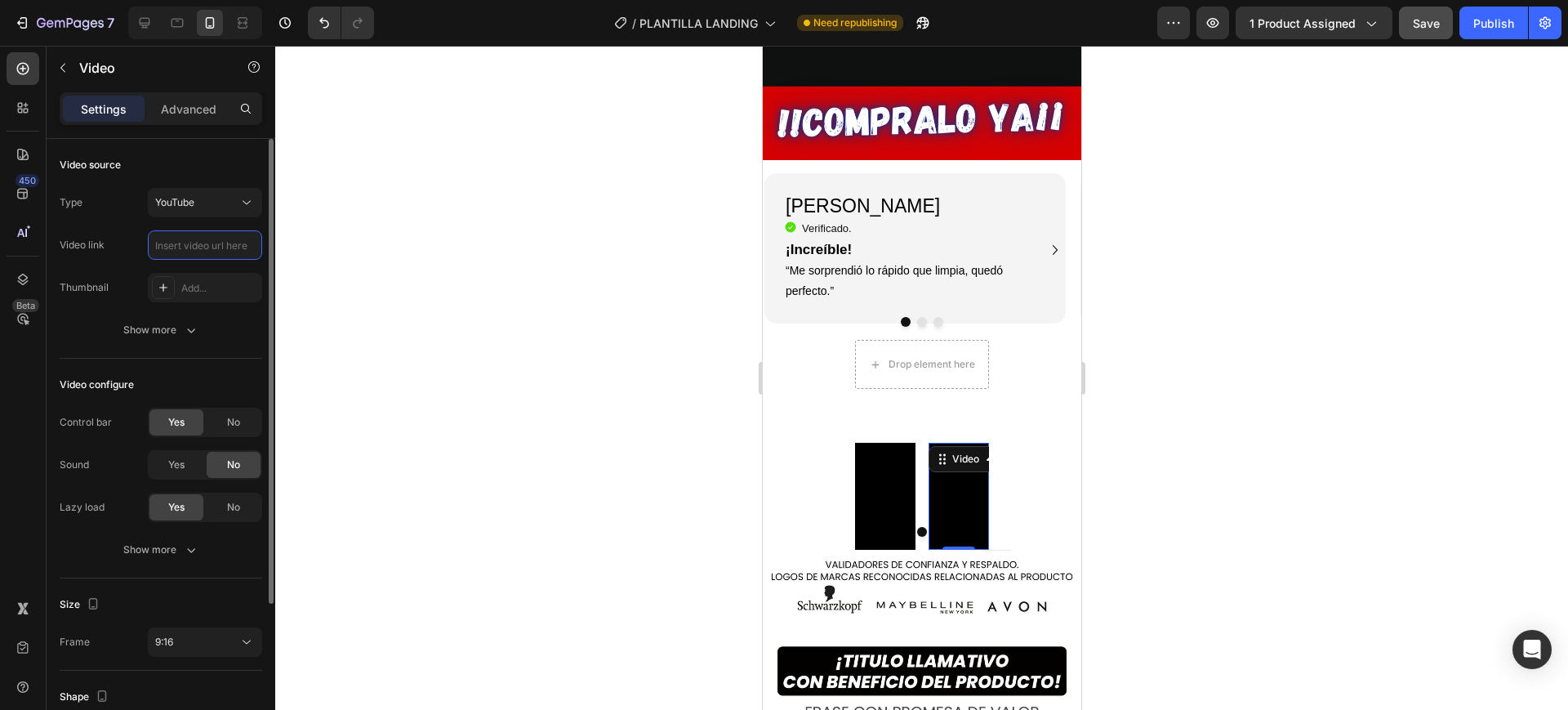
paste input "https://youtube.com/shorts/dr5cTeNOfRA?si=xeurg55TOIf98-EI"
type input "https://youtube.com/shorts/dr5cTeNOfRA?si=xeurg55TOIf98-EI"
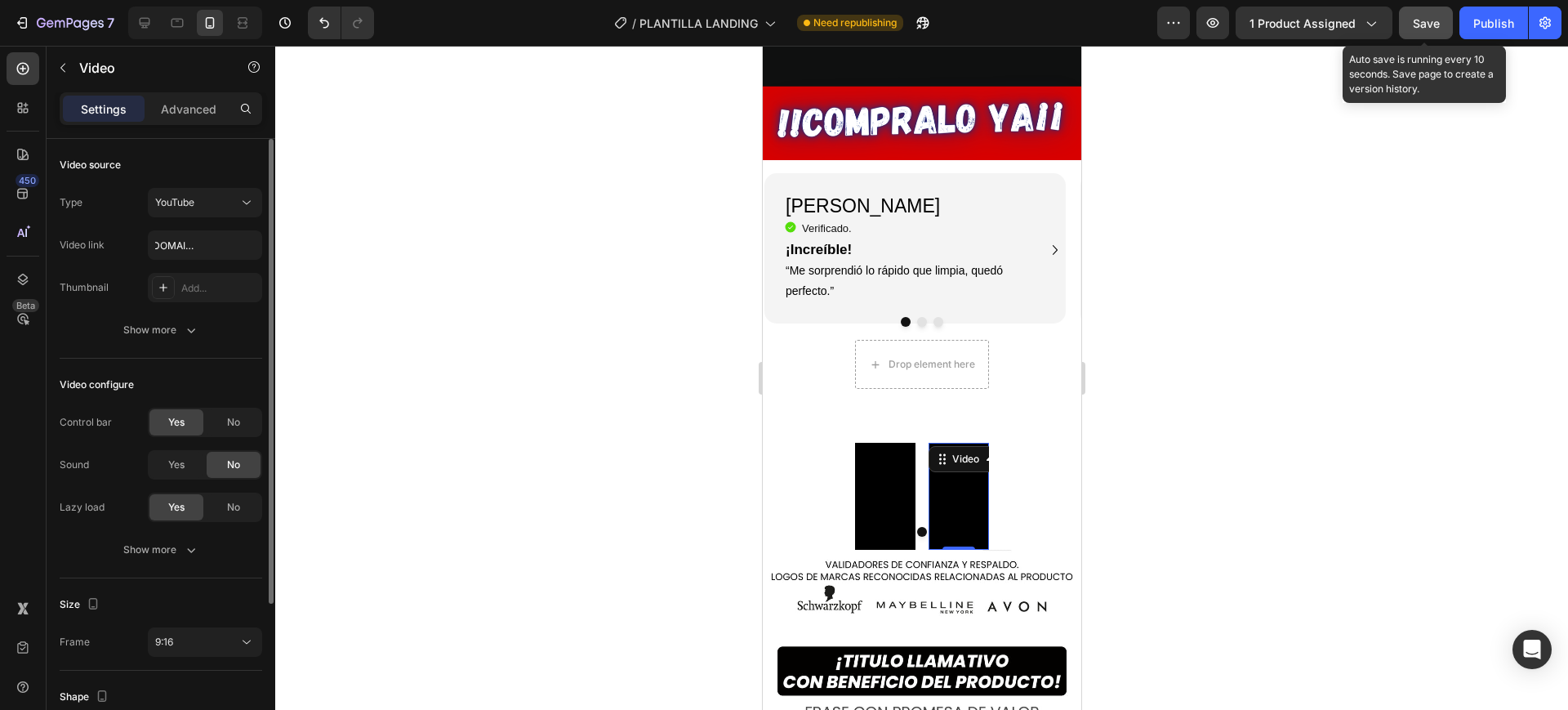
scroll to position [0, 0]
click at [1420, 23] on span "Save" at bounding box center [1426, 23] width 27 height 14
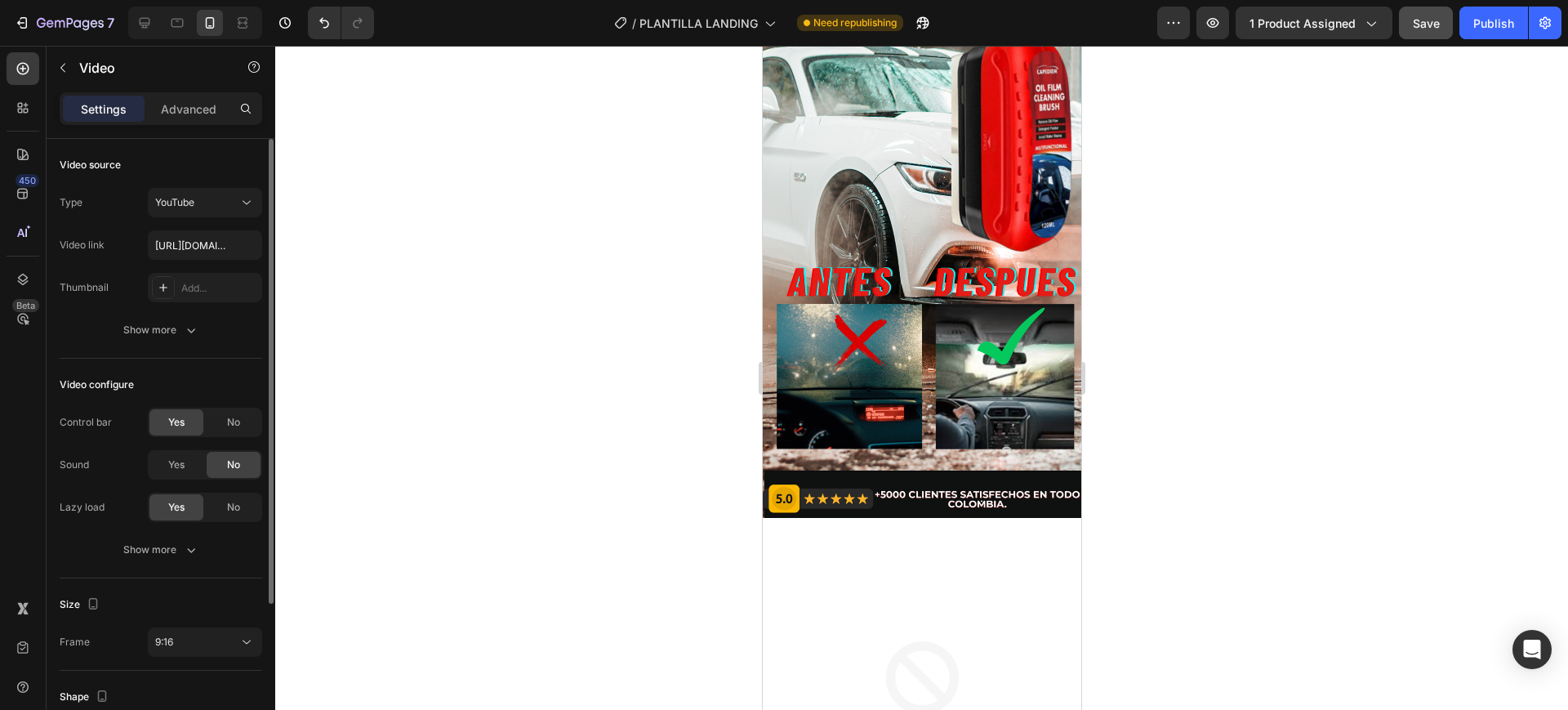
scroll to position [511, 0]
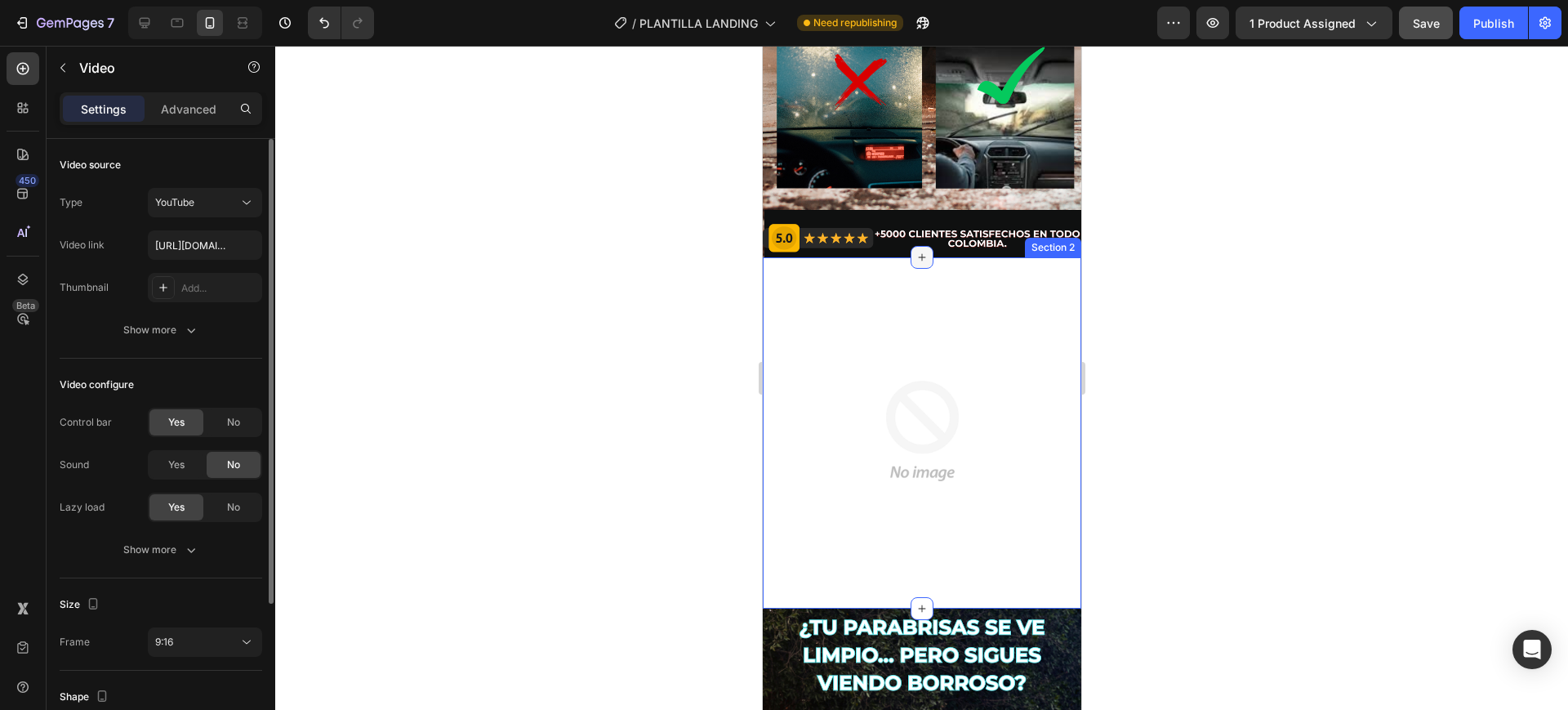
click at [915, 251] on icon at bounding box center [921, 257] width 13 height 13
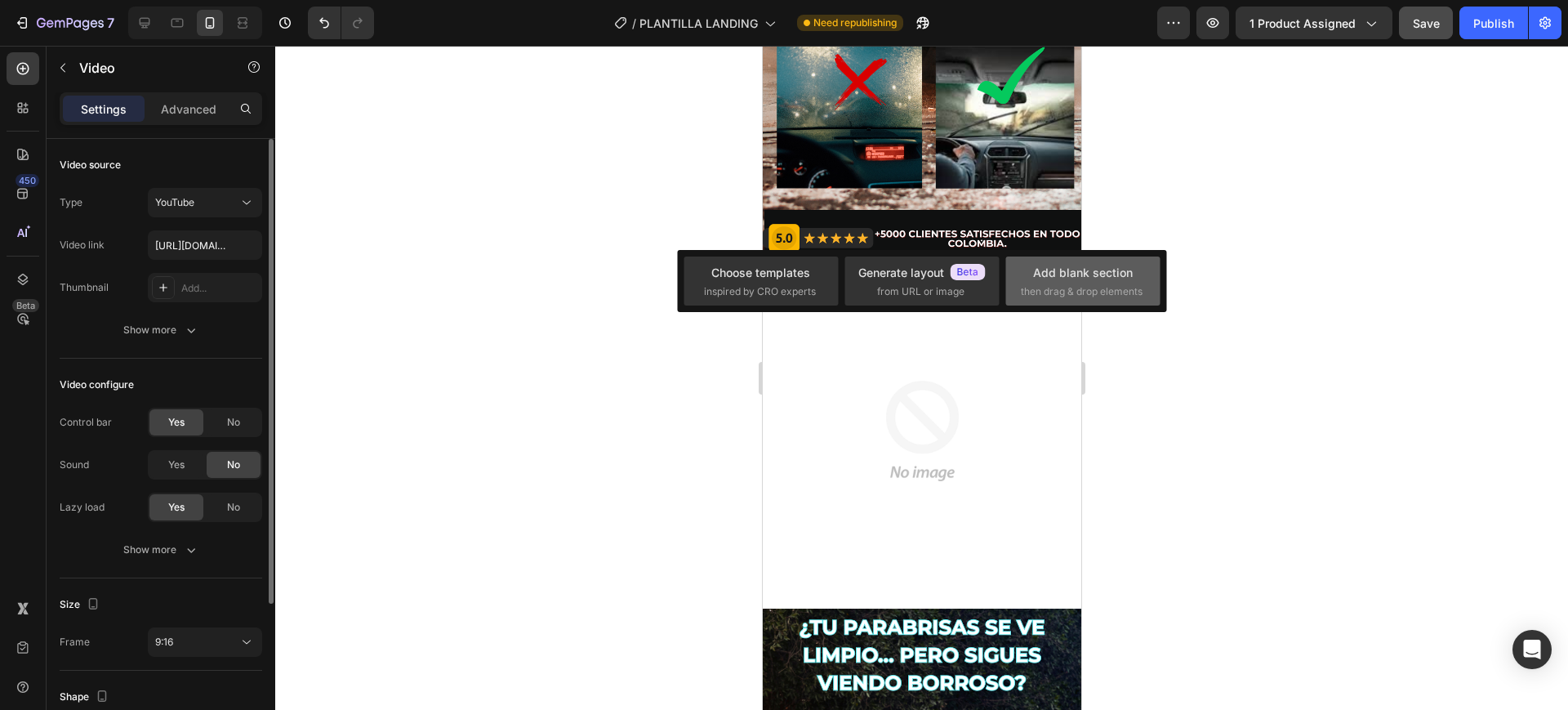
click at [1105, 284] on span "then drag & drop elements" at bounding box center [1082, 291] width 122 height 15
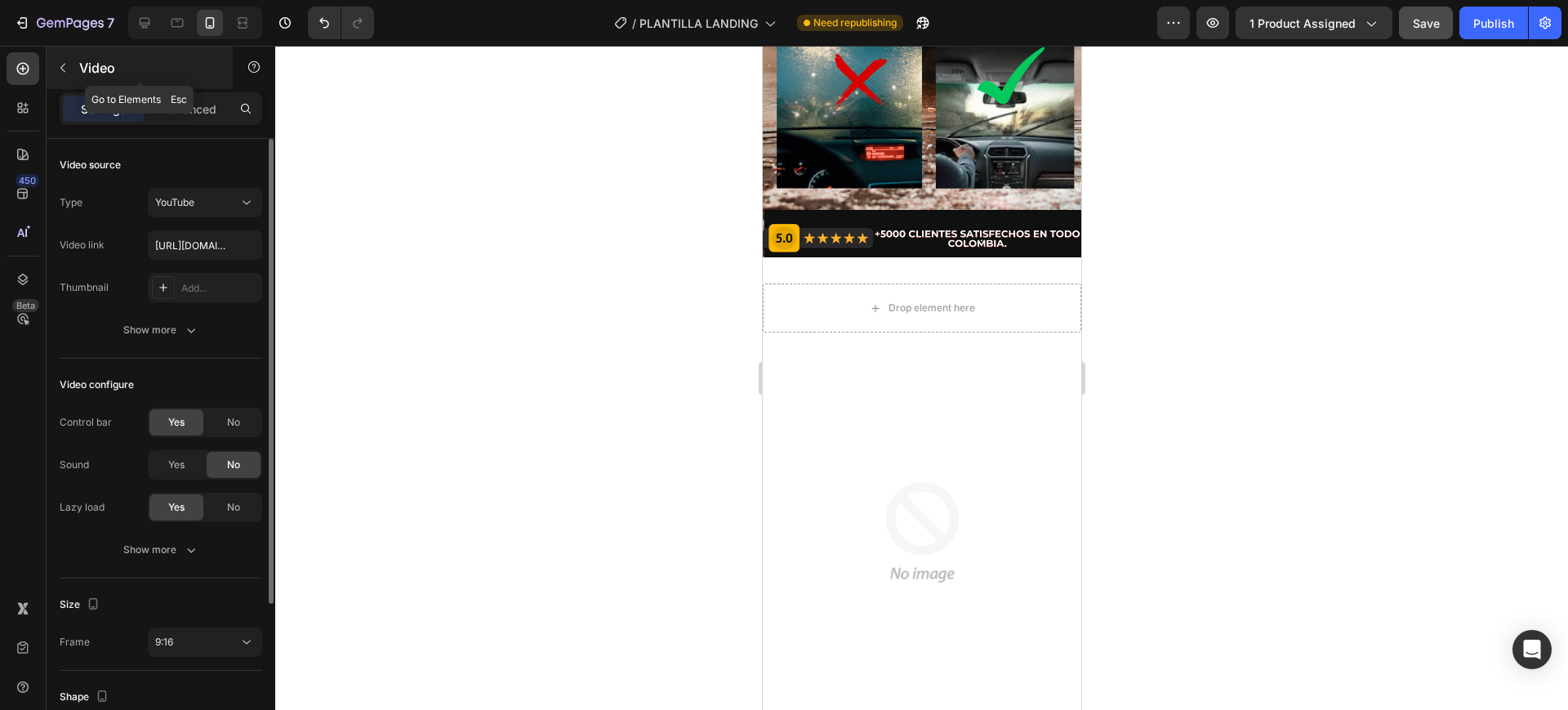
click at [64, 68] on icon "button" at bounding box center [63, 67] width 13 height 13
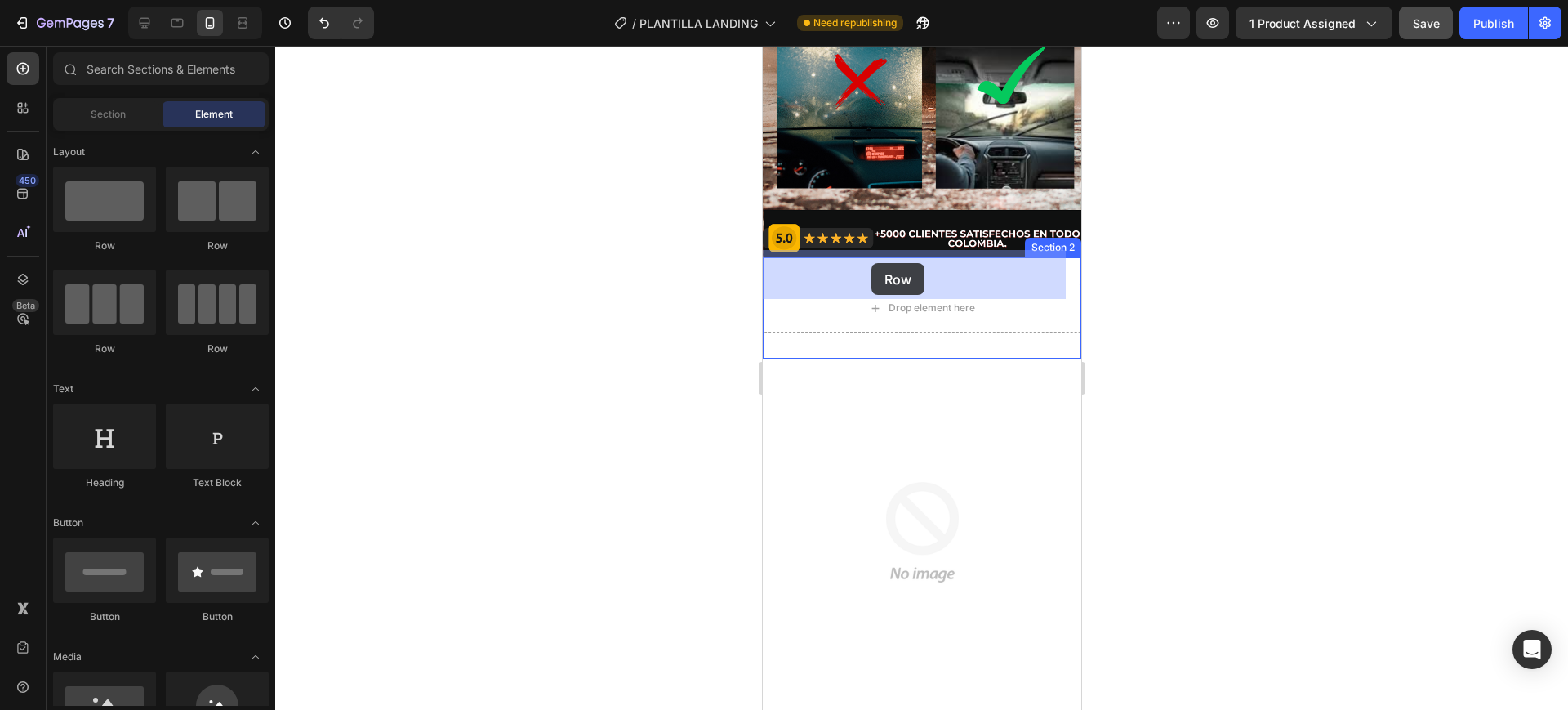
drag, startPoint x: 872, startPoint y: 240, endPoint x: 871, endPoint y: 263, distance: 23.0
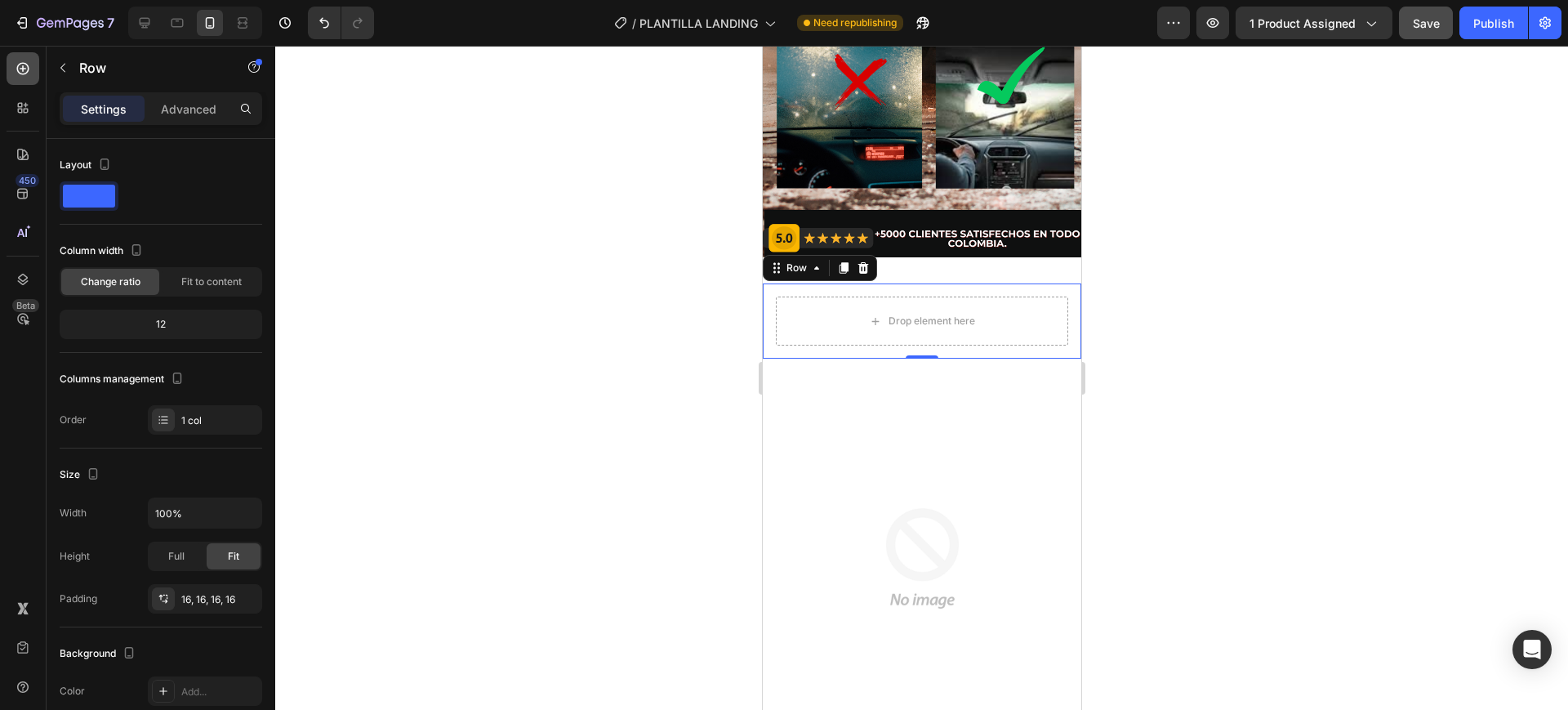
click at [22, 61] on icon at bounding box center [22, 68] width 16 height 16
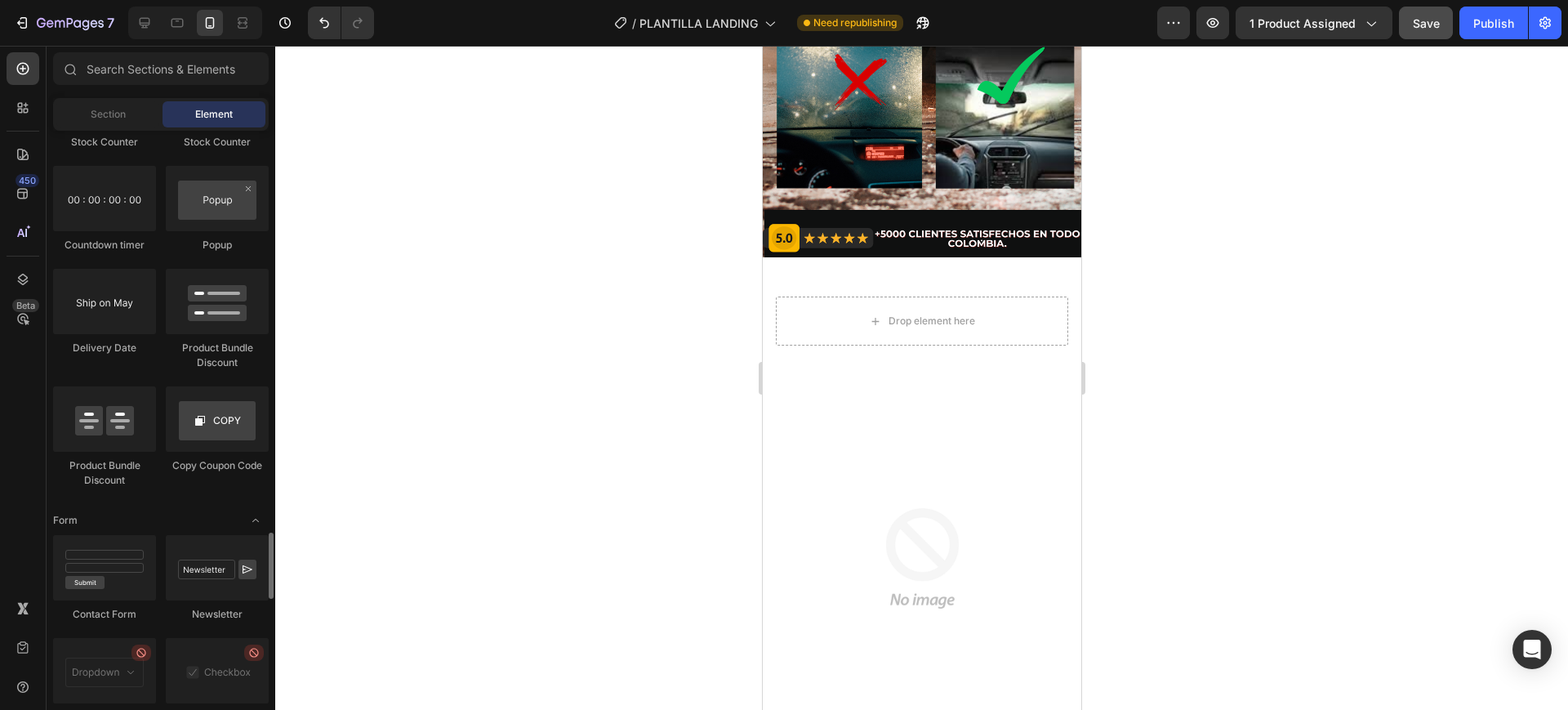
scroll to position [3353, 0]
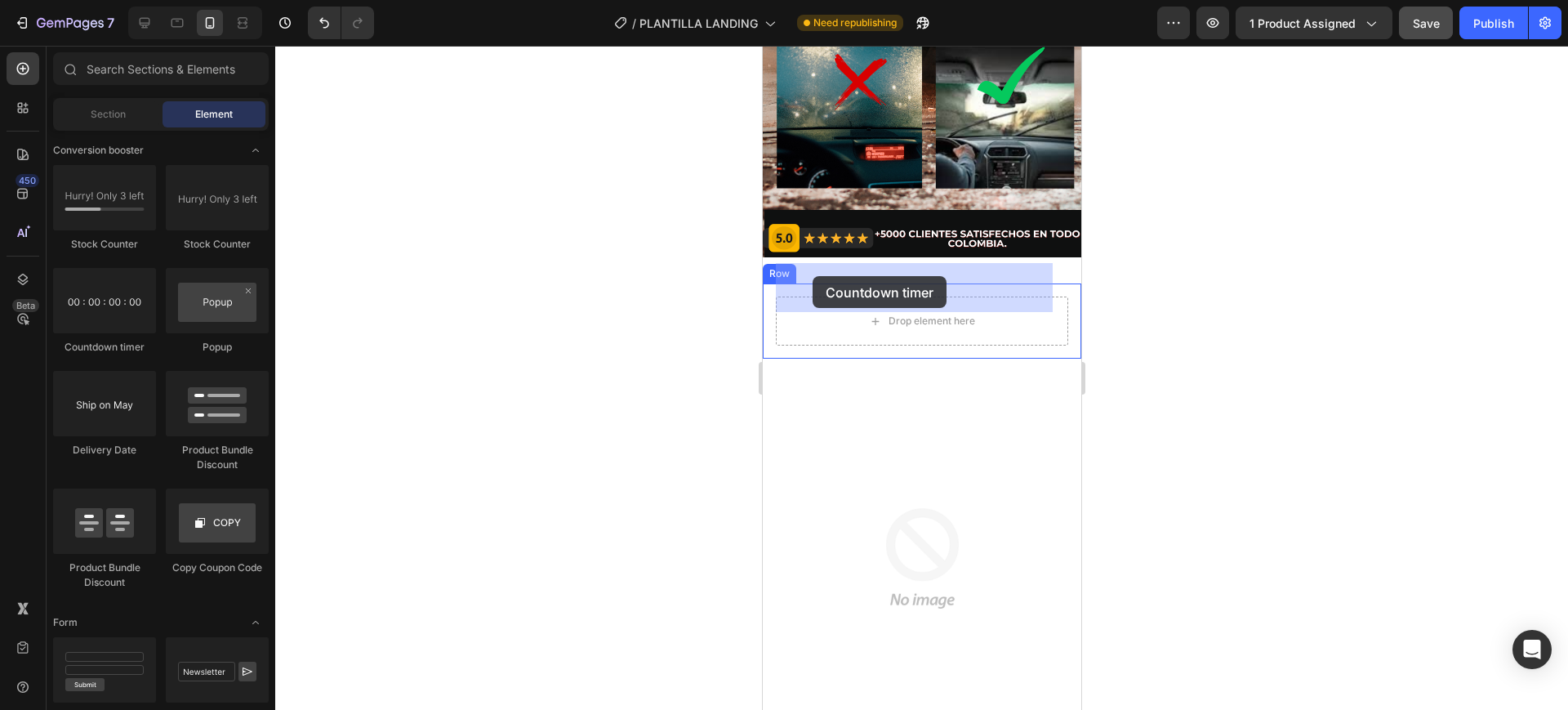
drag, startPoint x: 875, startPoint y: 358, endPoint x: 812, endPoint y: 276, distance: 103.4
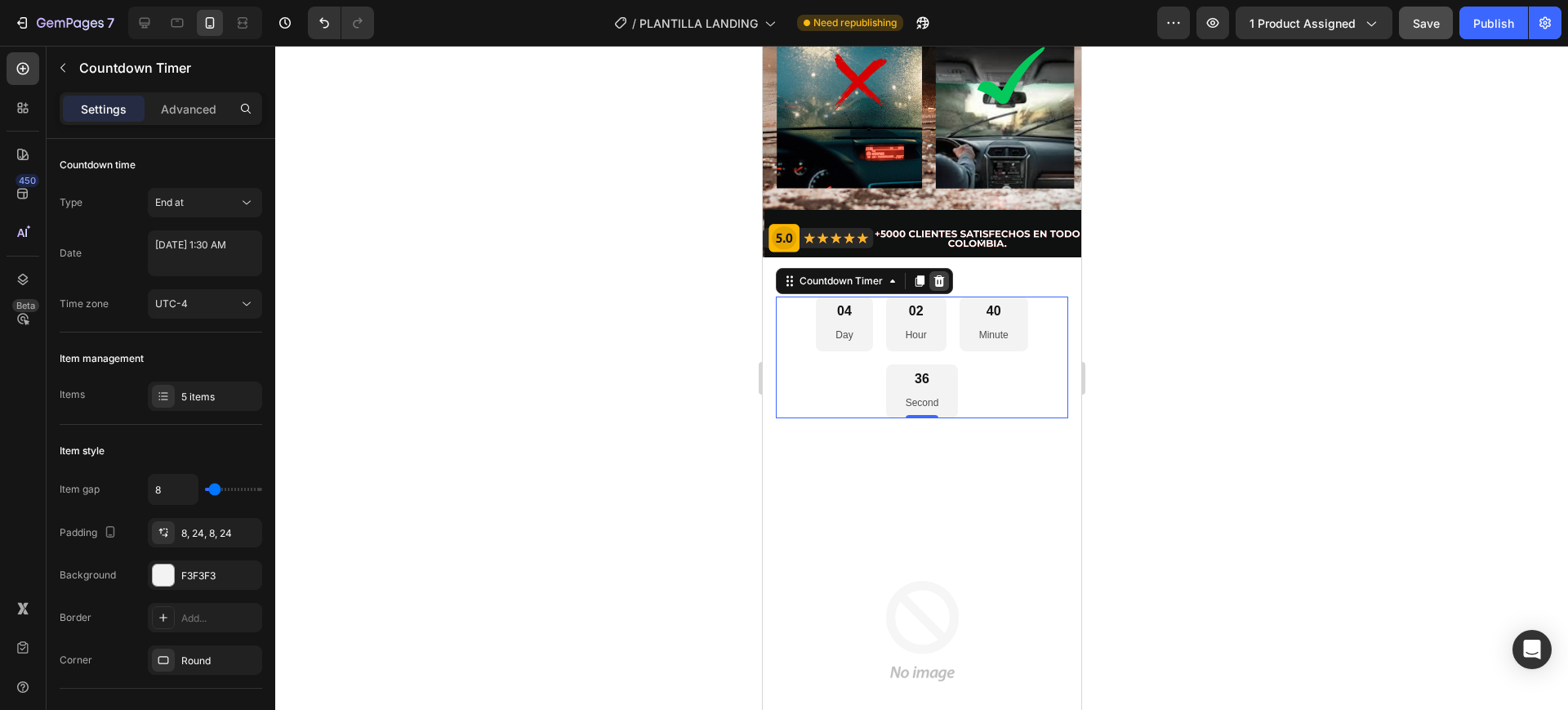
click at [933, 275] on icon at bounding box center [938, 281] width 13 height 13
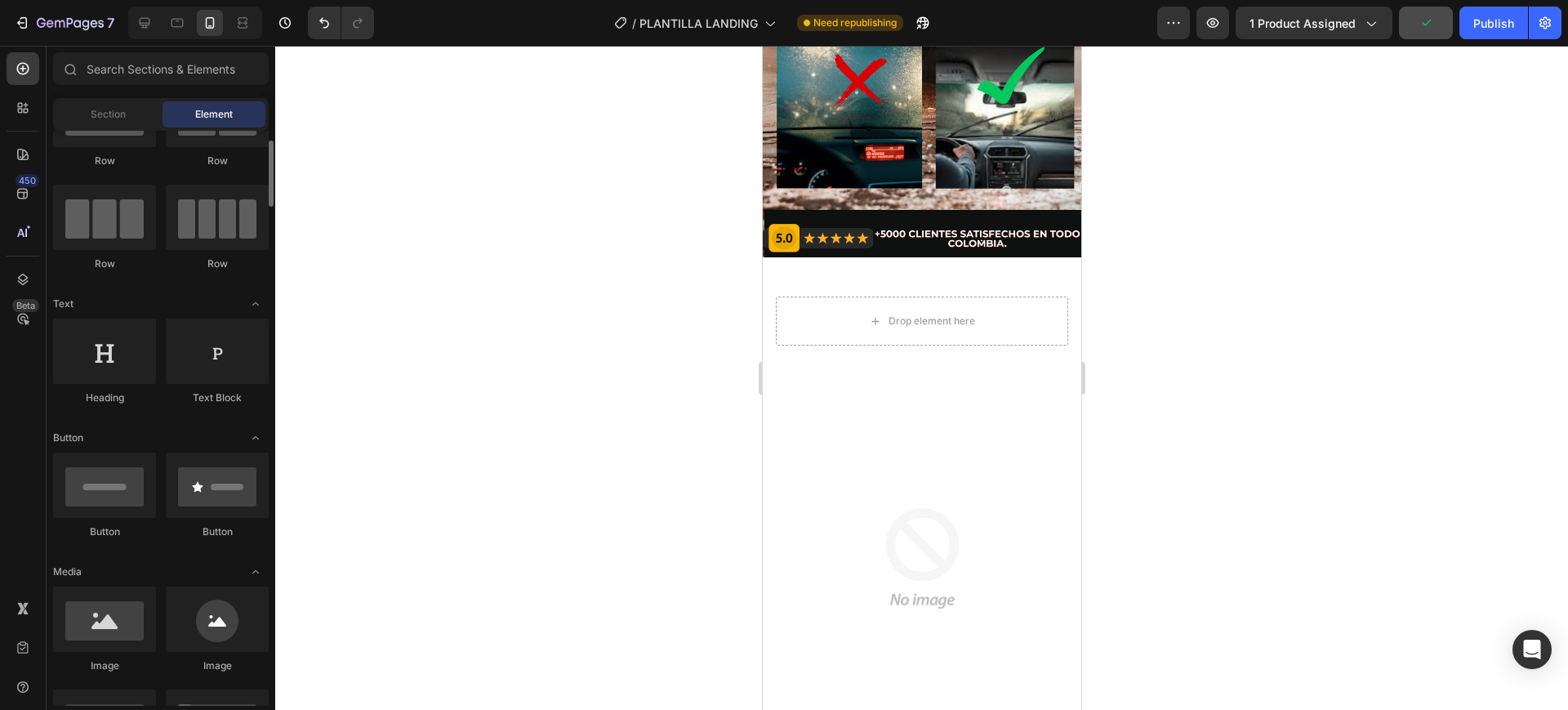
scroll to position [0, 0]
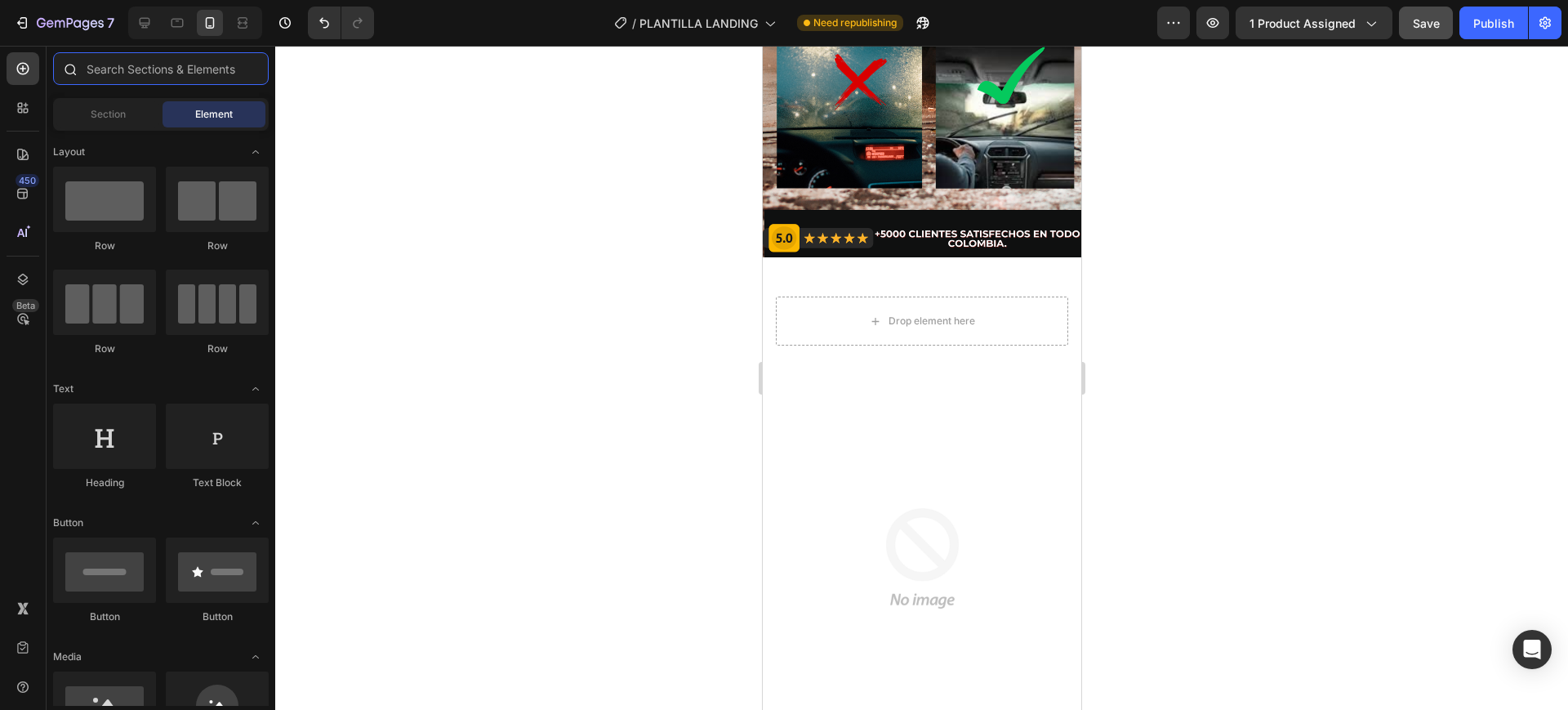
click at [158, 76] on input "text" at bounding box center [160, 69] width 215 height 33
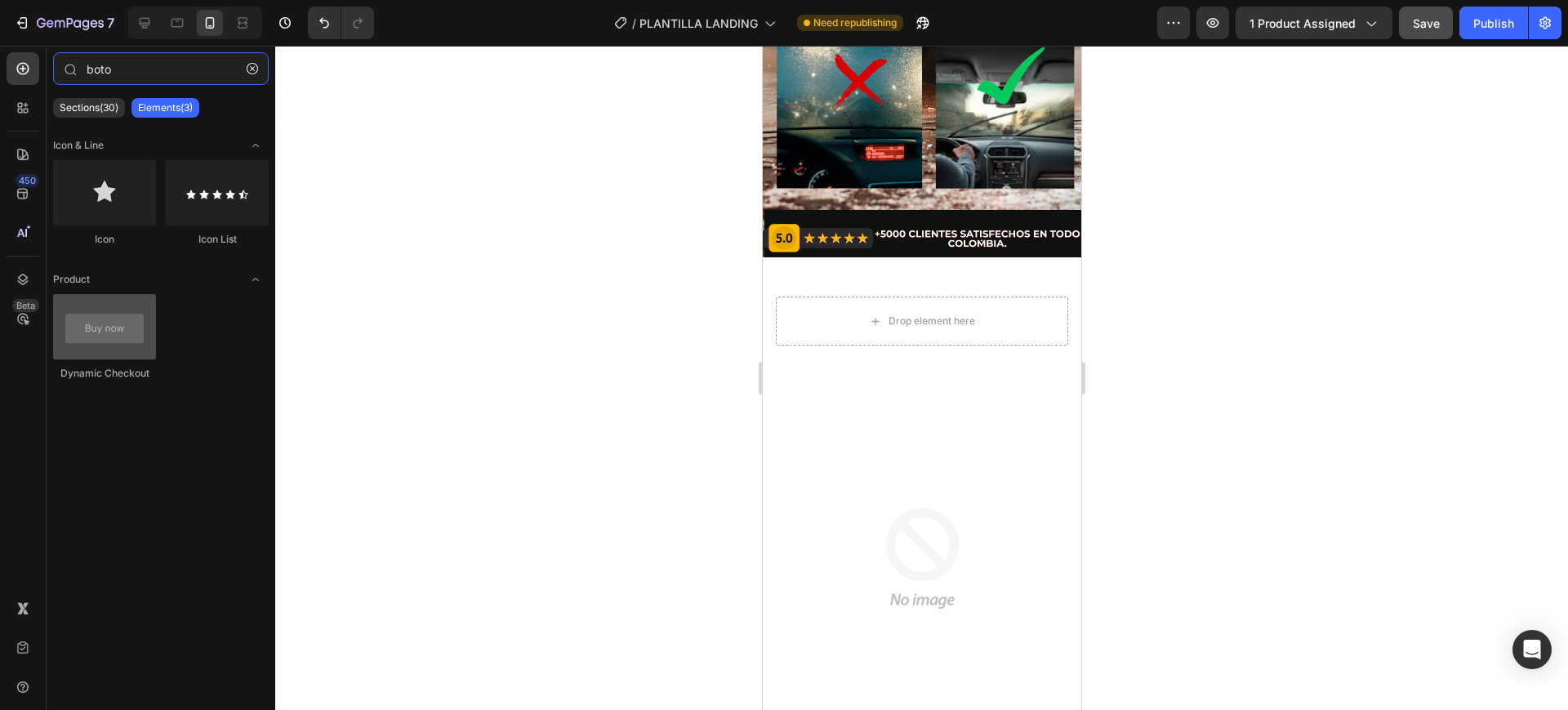
type input "boto"
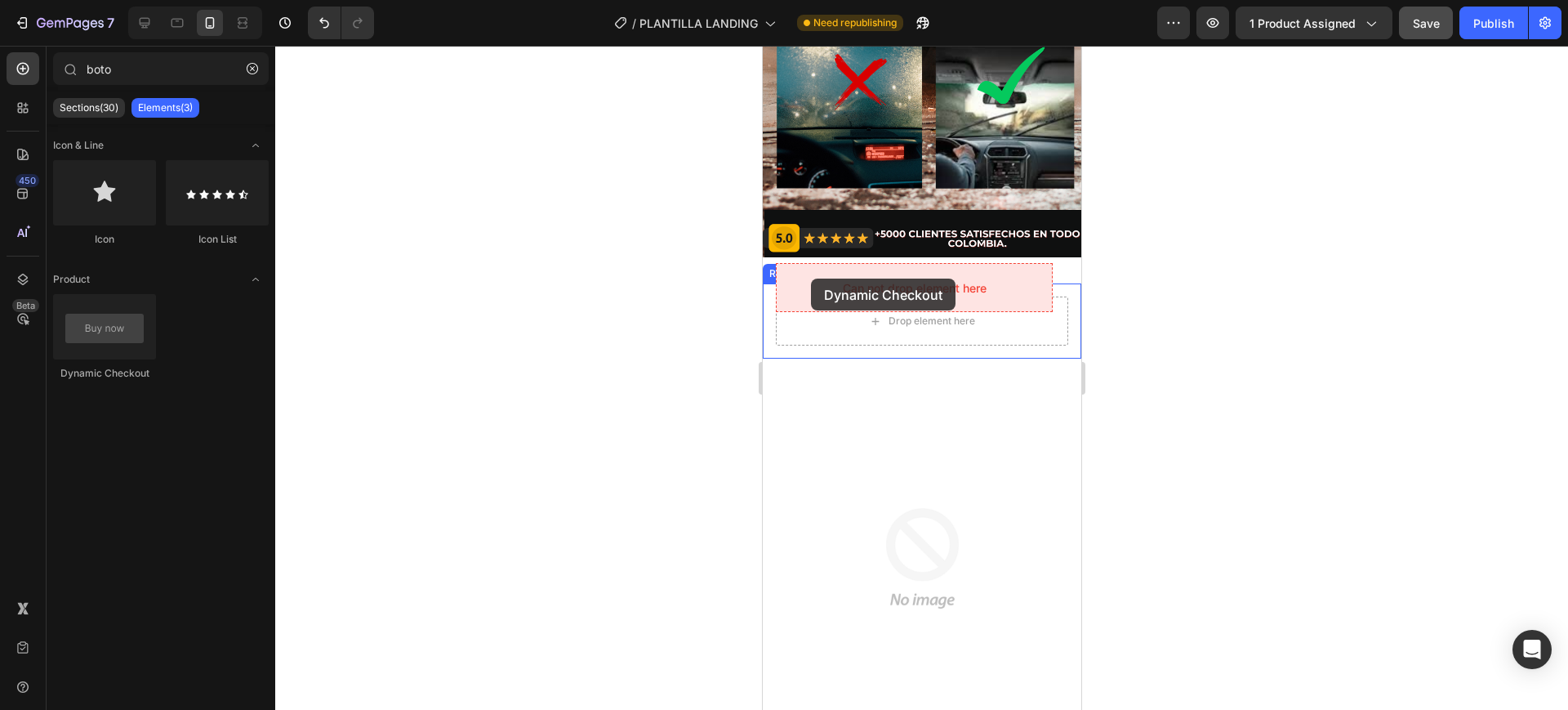
drag, startPoint x: 873, startPoint y: 379, endPoint x: 810, endPoint y: 279, distance: 118.2
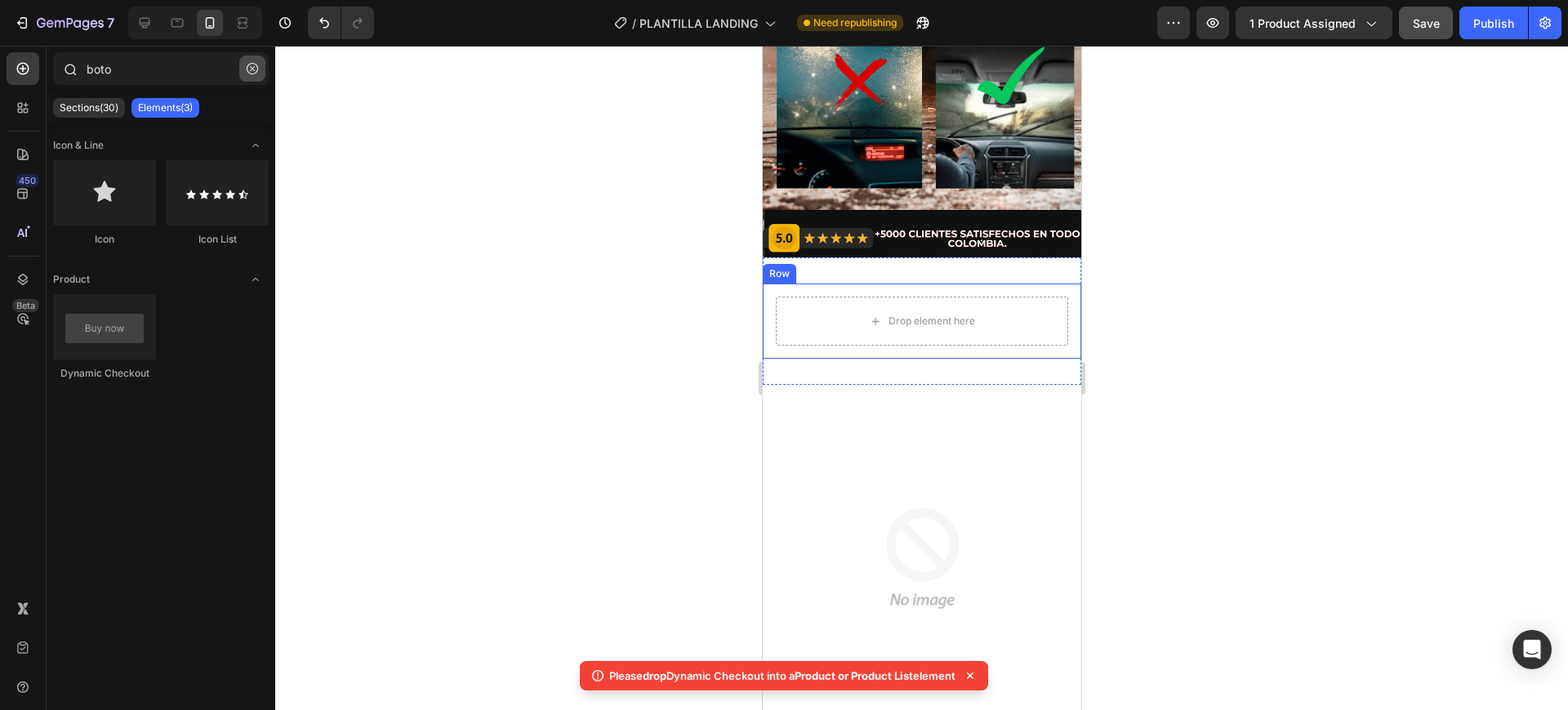
click at [251, 67] on icon "button" at bounding box center [252, 69] width 5 height 5
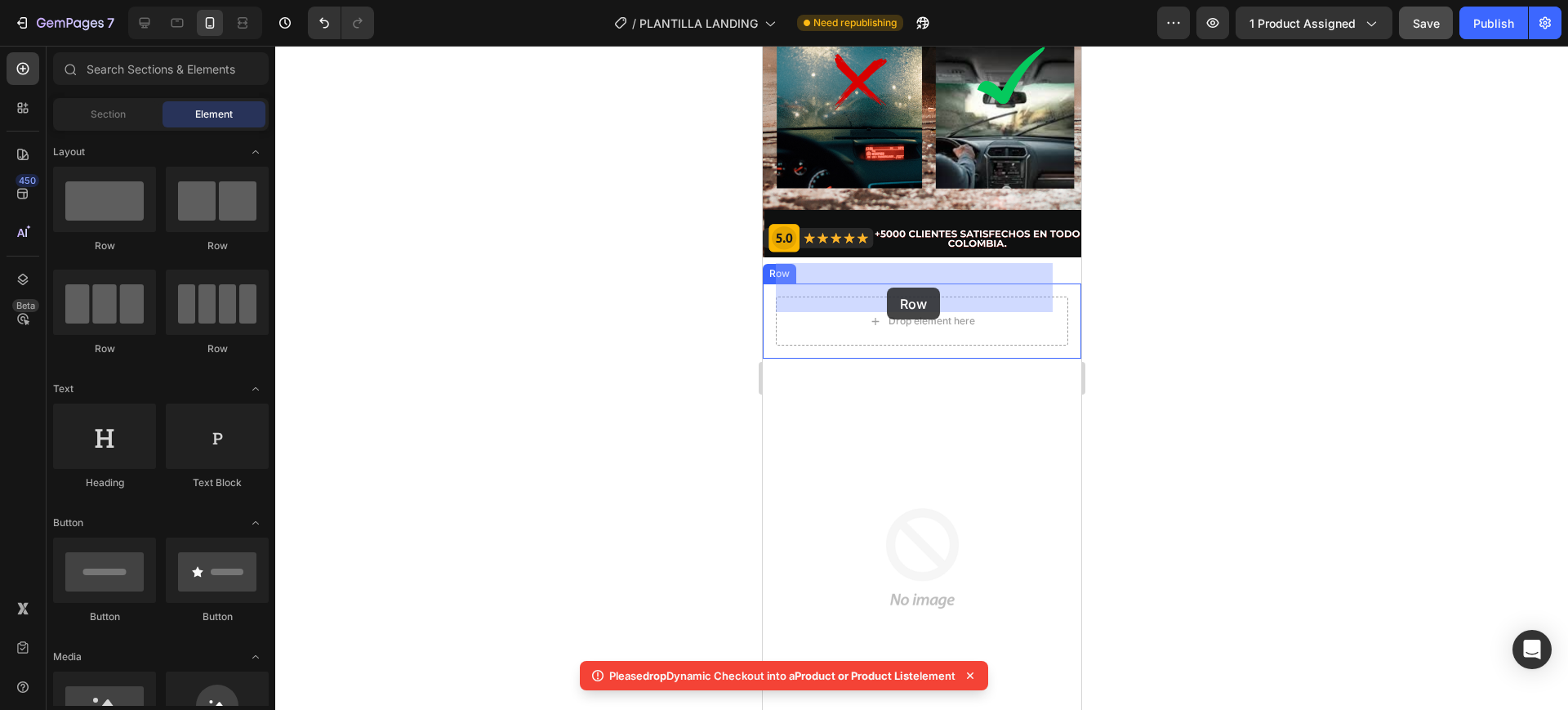
drag, startPoint x: 850, startPoint y: 240, endPoint x: 887, endPoint y: 288, distance: 60.6
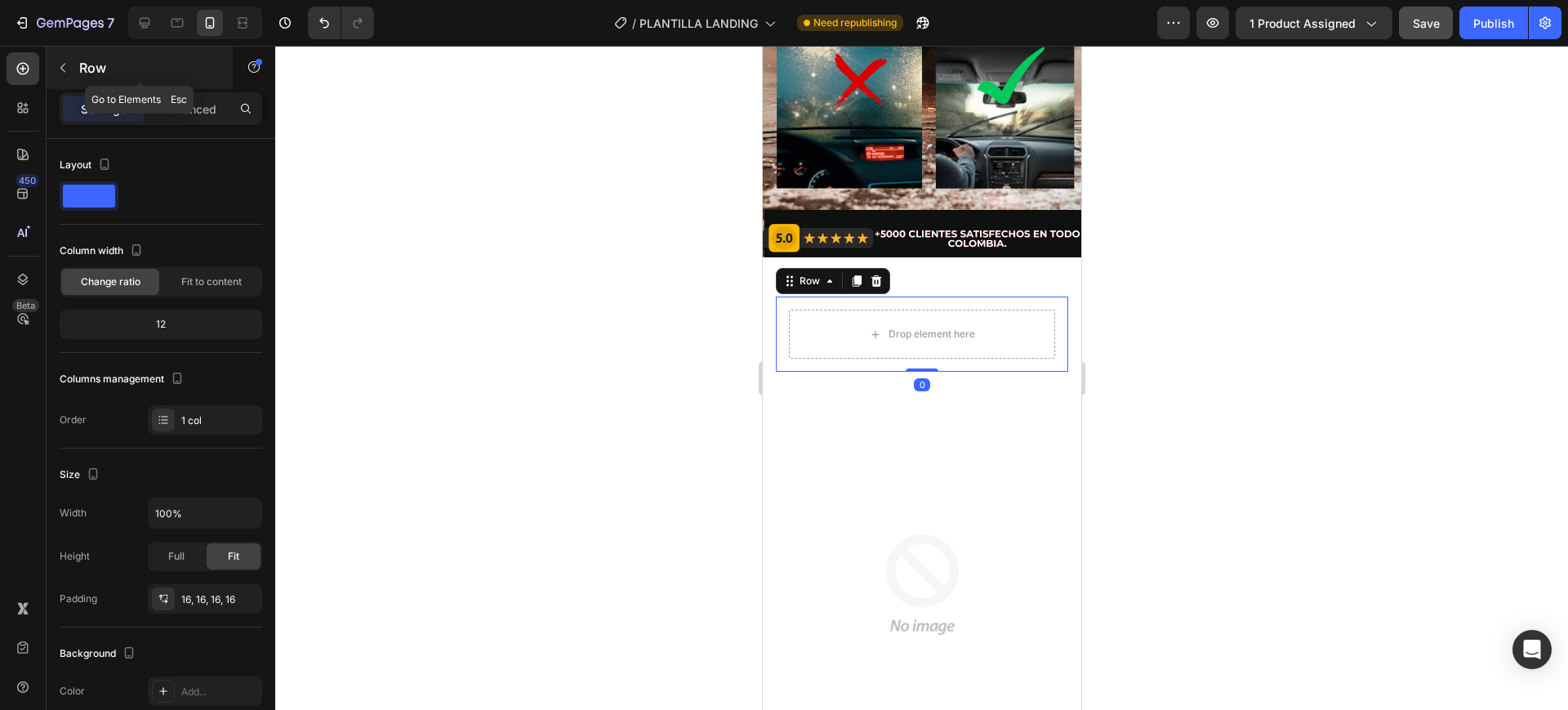
click at [61, 65] on icon "button" at bounding box center [63, 67] width 13 height 13
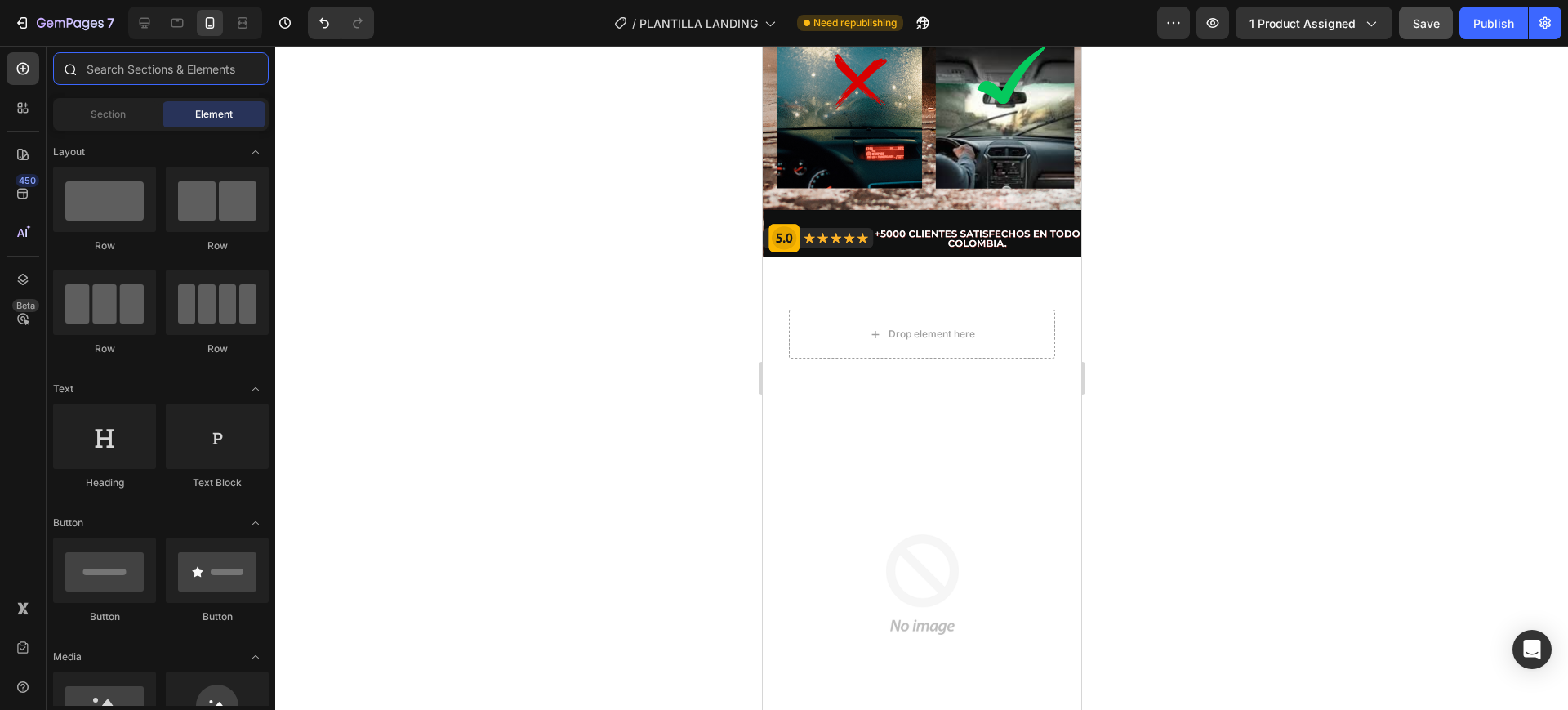
click at [117, 71] on input "text" at bounding box center [160, 69] width 215 height 33
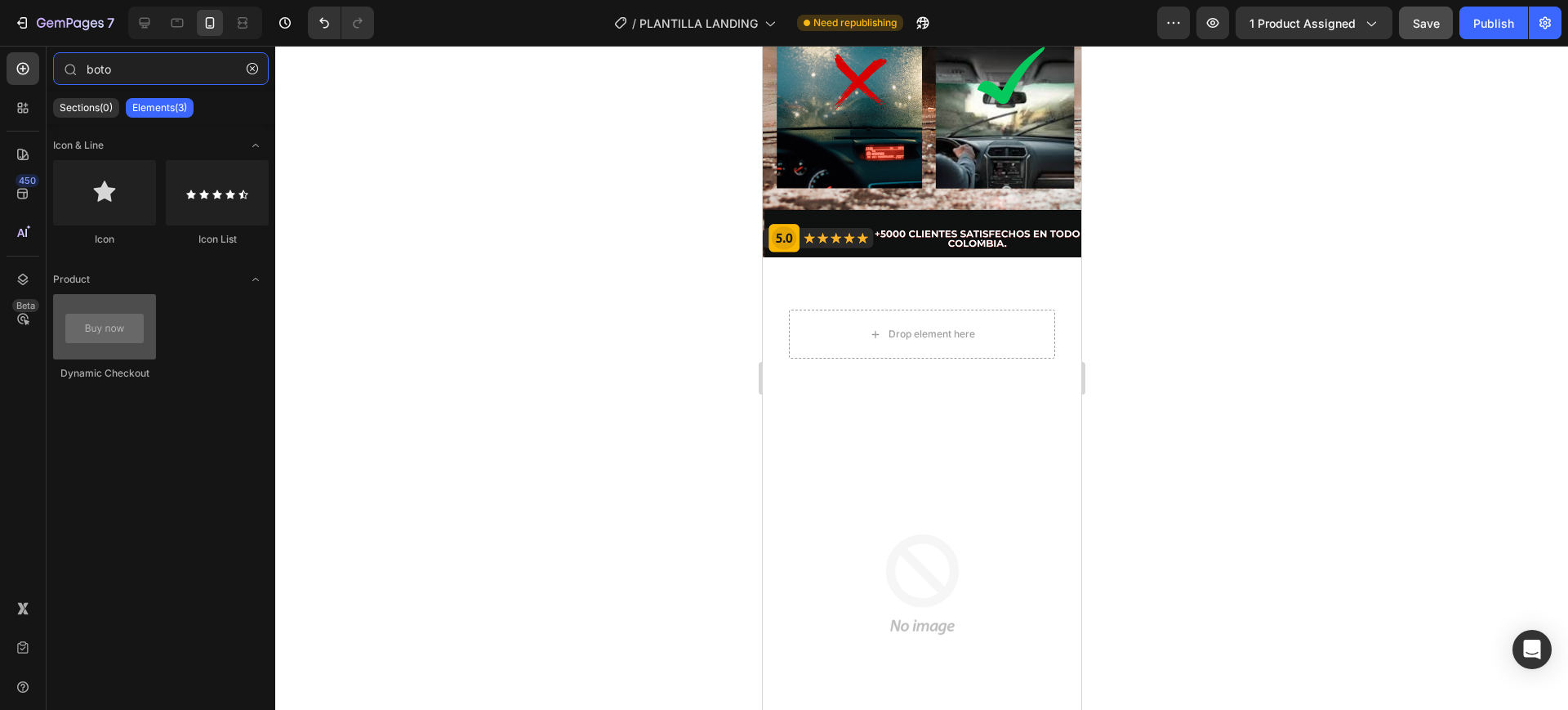
type input "boto"
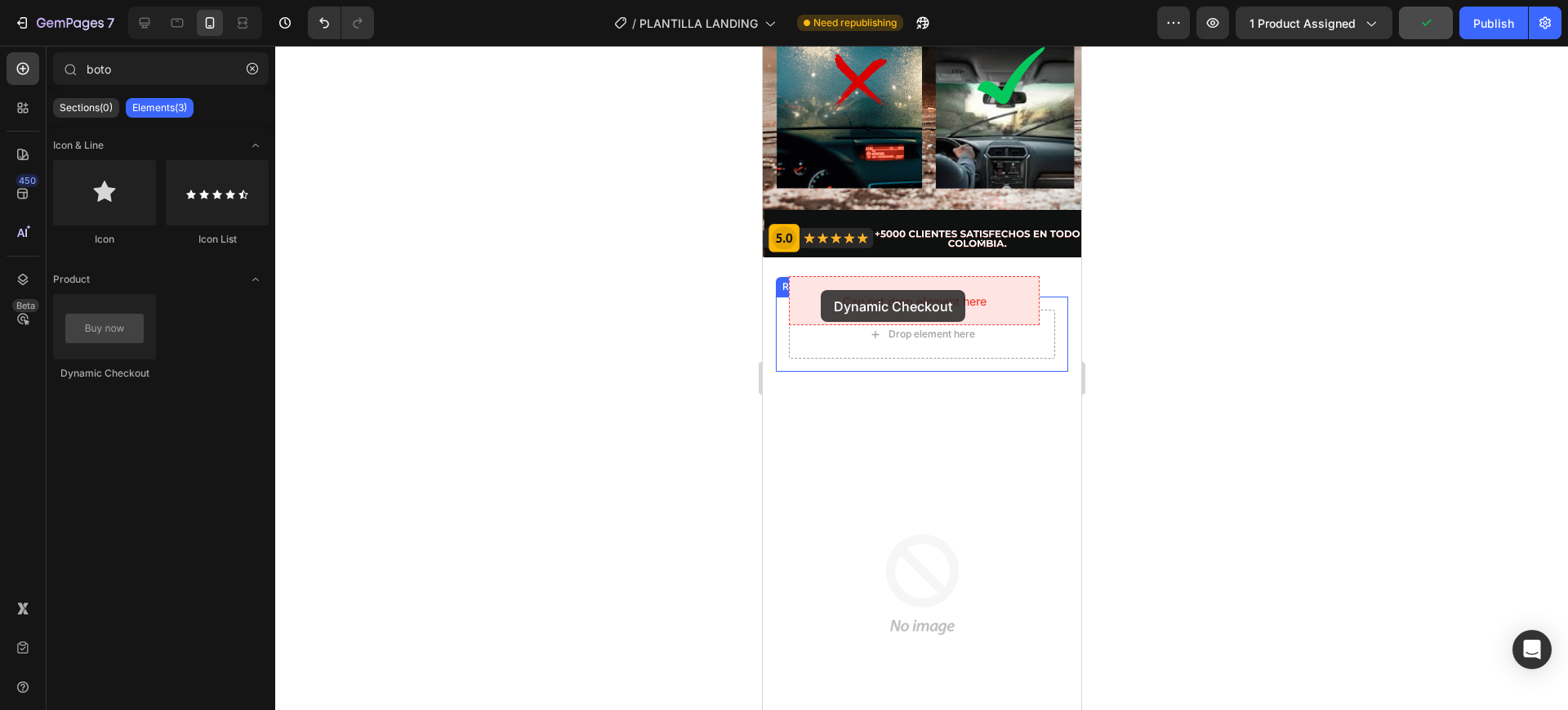
drag, startPoint x: 875, startPoint y: 386, endPoint x: 796, endPoint y: 305, distance: 113.1
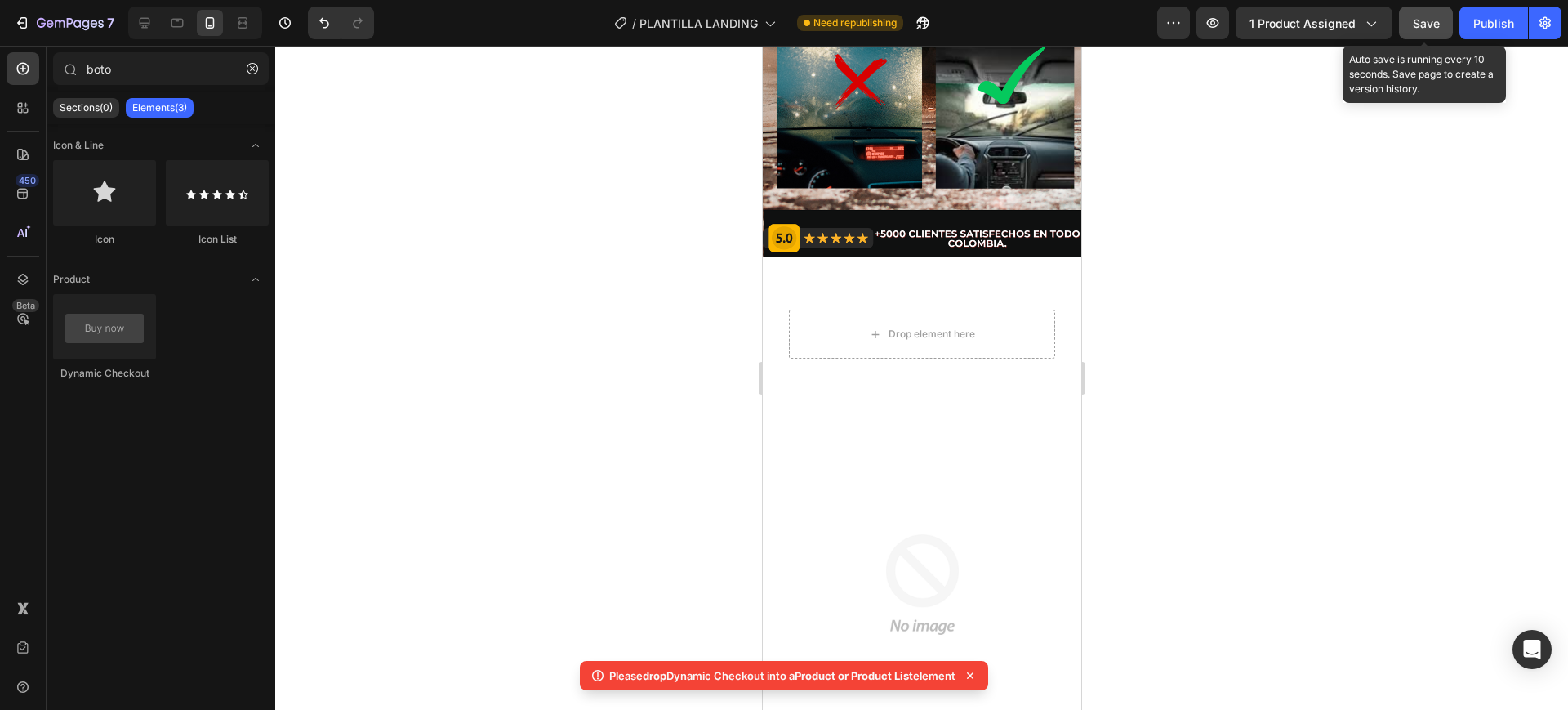
click at [1420, 16] on span "Save" at bounding box center [1426, 23] width 27 height 14
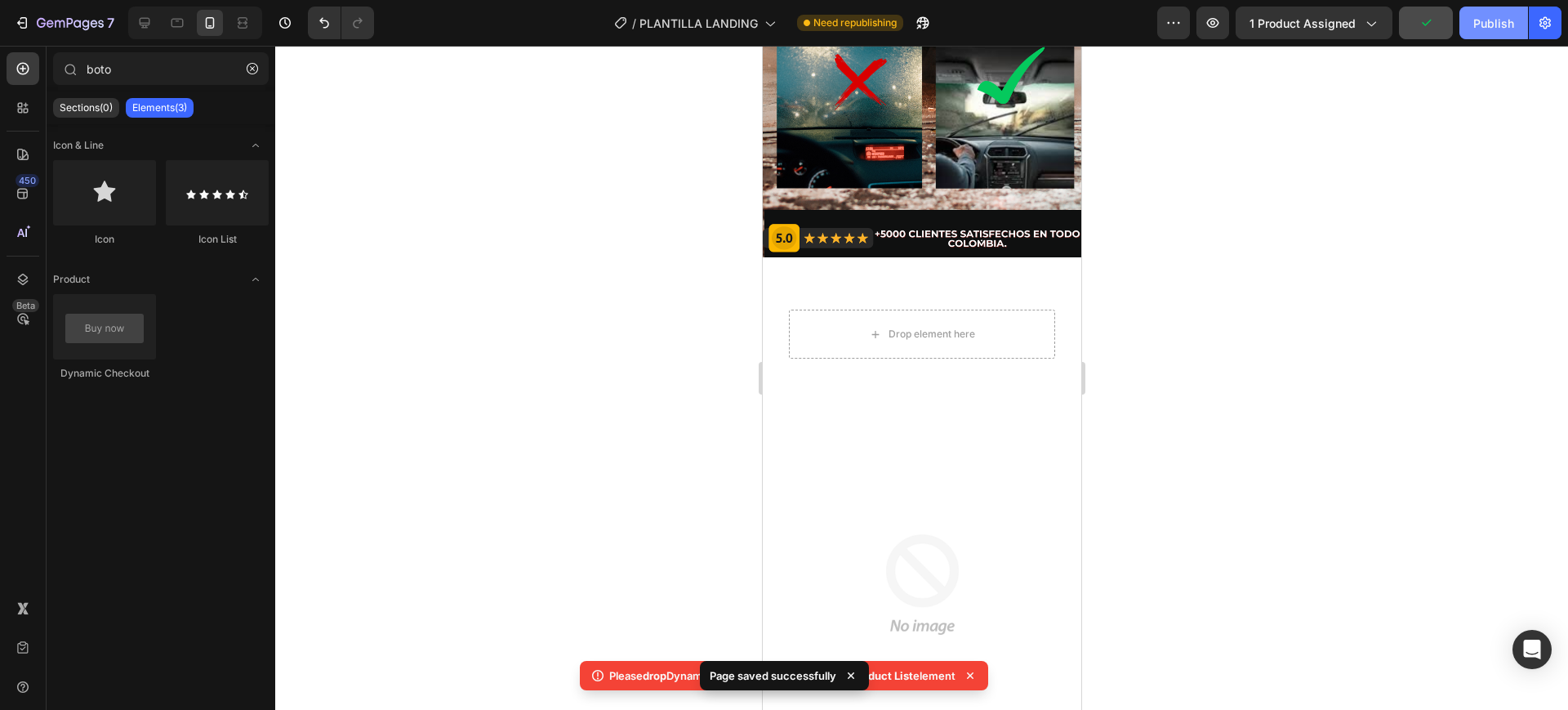
click at [1473, 20] on button "Publish" at bounding box center [1494, 23] width 69 height 33
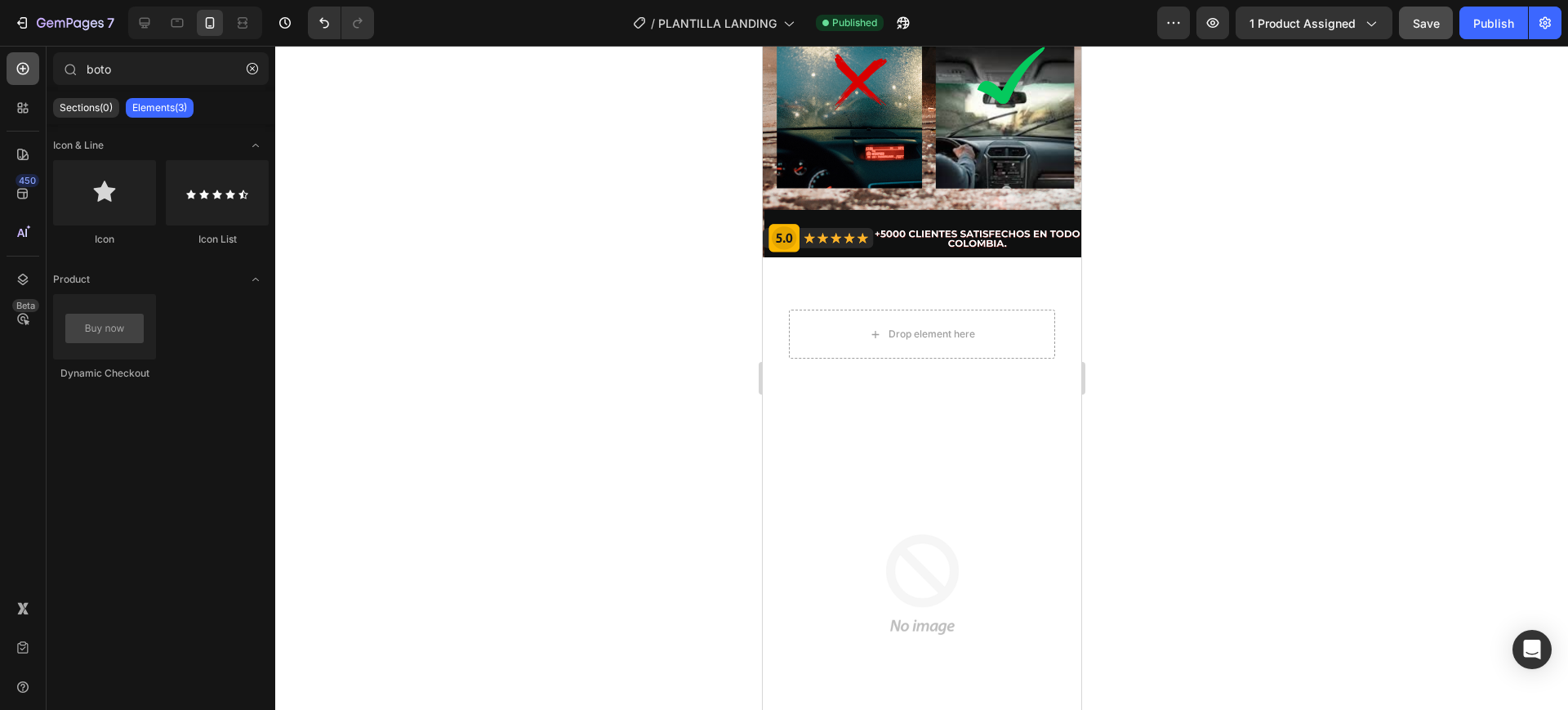
click at [21, 58] on div at bounding box center [23, 69] width 33 height 33
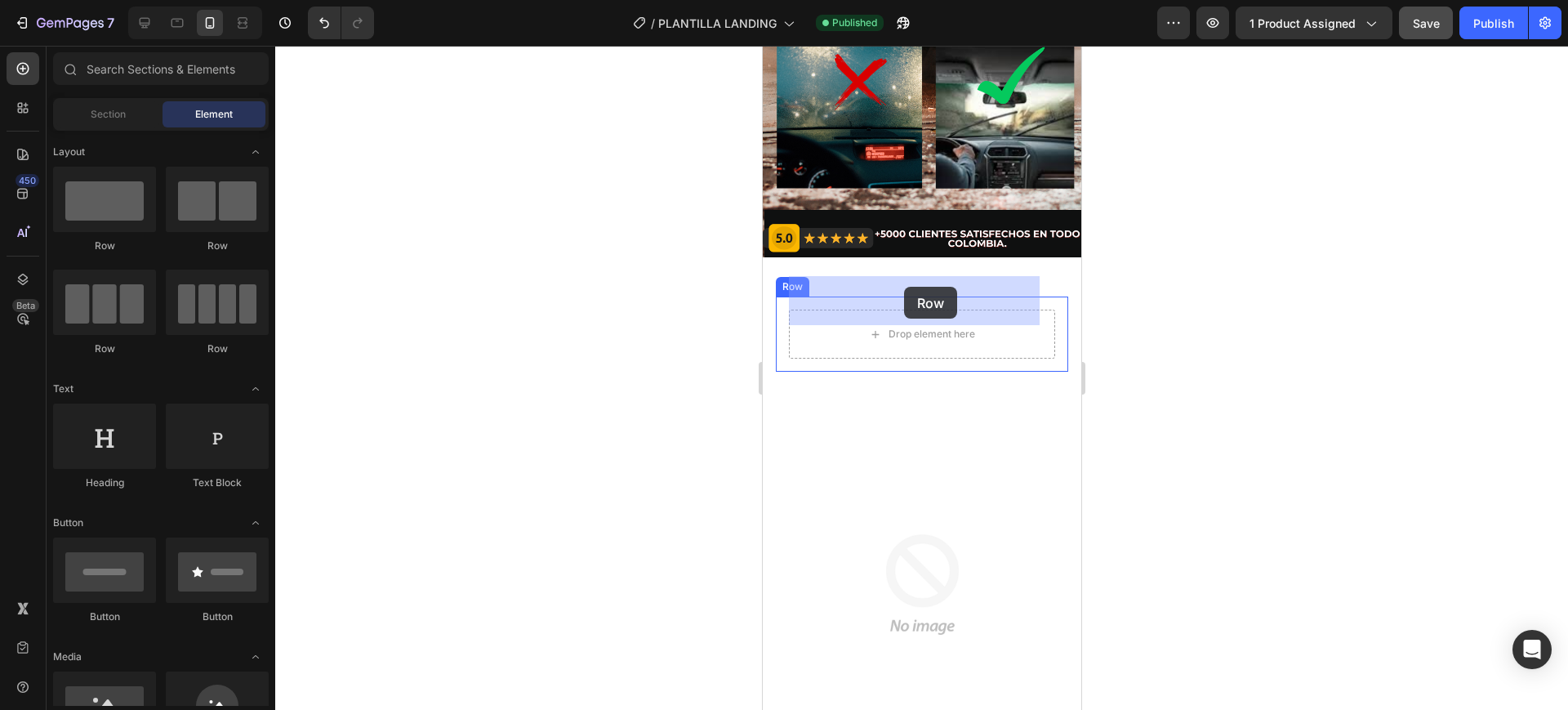
drag, startPoint x: 859, startPoint y: 262, endPoint x: 904, endPoint y: 287, distance: 51.5
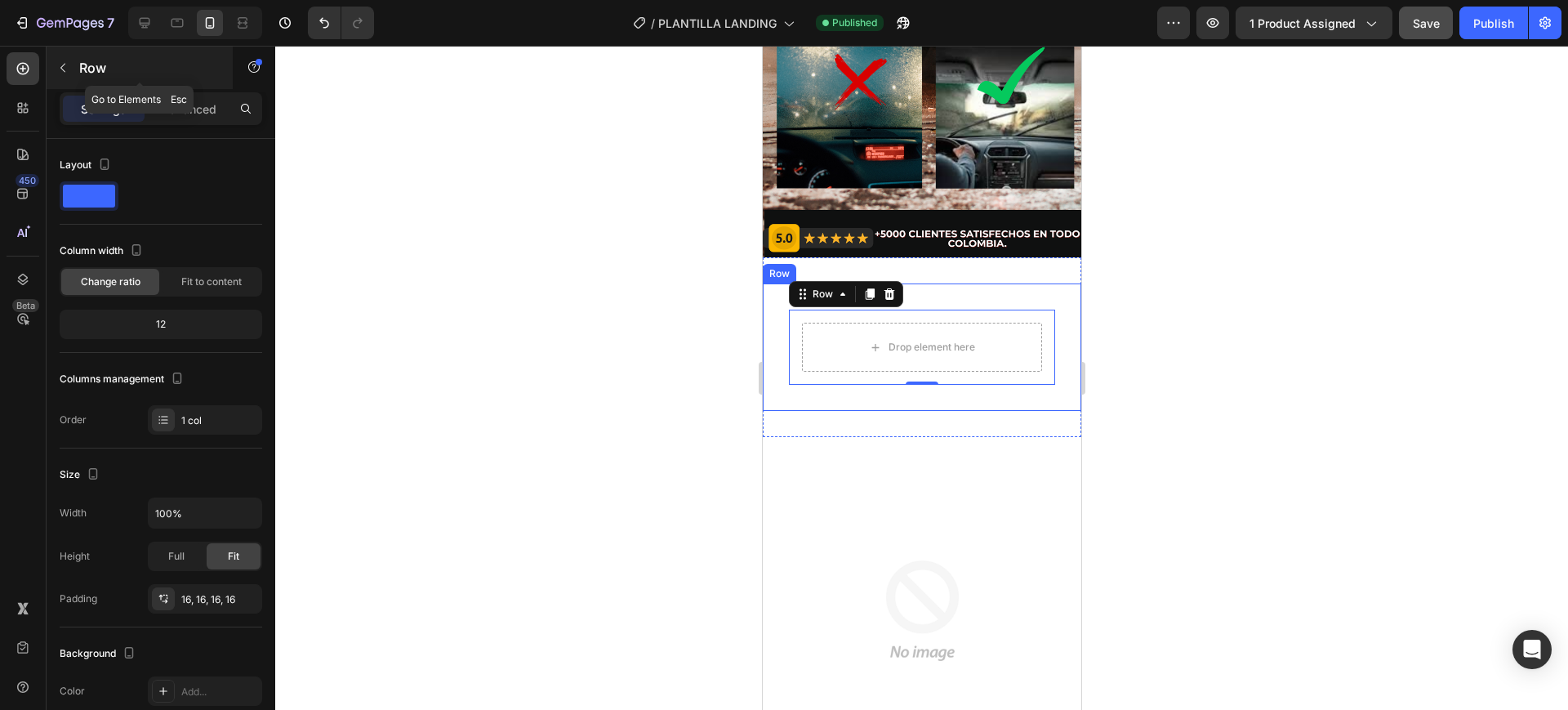
click at [58, 59] on button "button" at bounding box center [63, 68] width 26 height 26
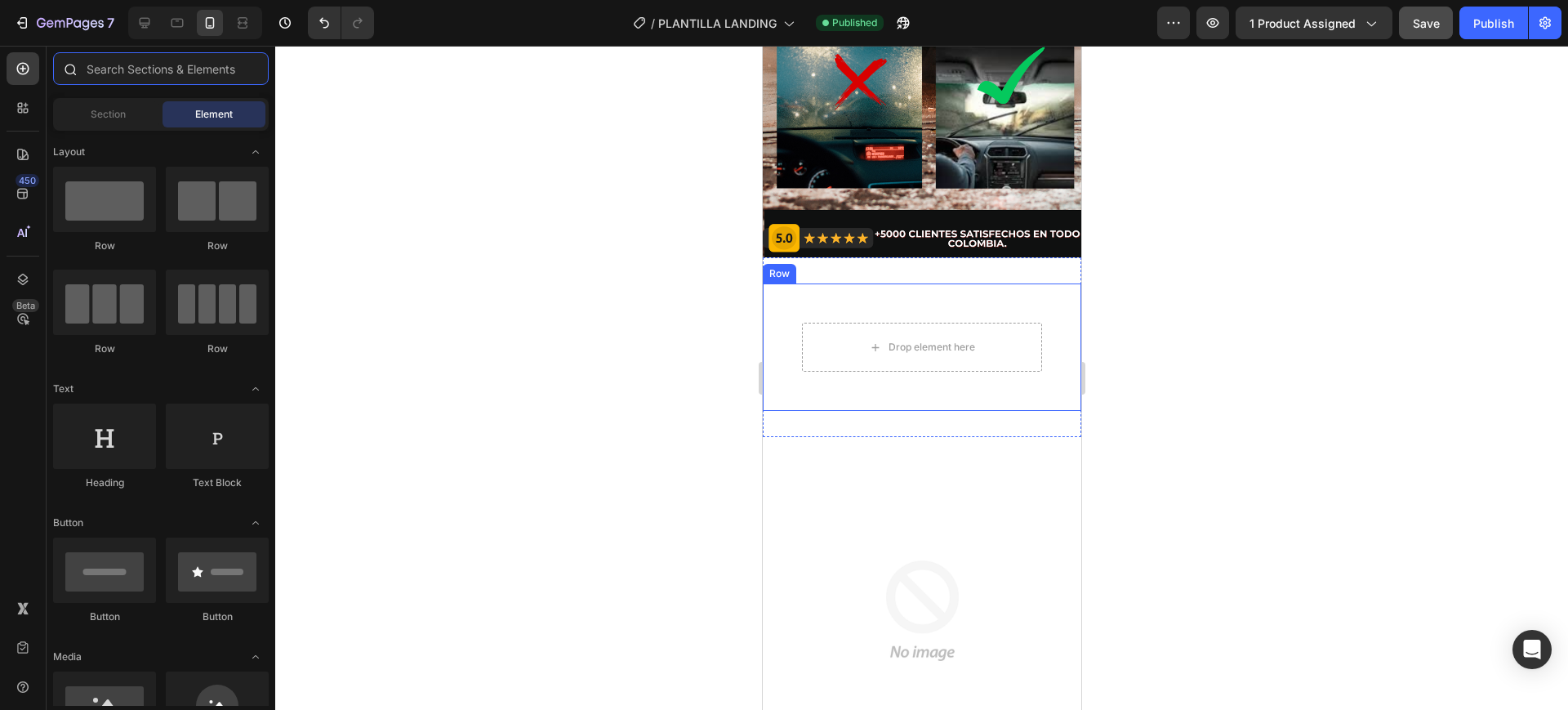
click at [120, 72] on input "text" at bounding box center [160, 69] width 215 height 33
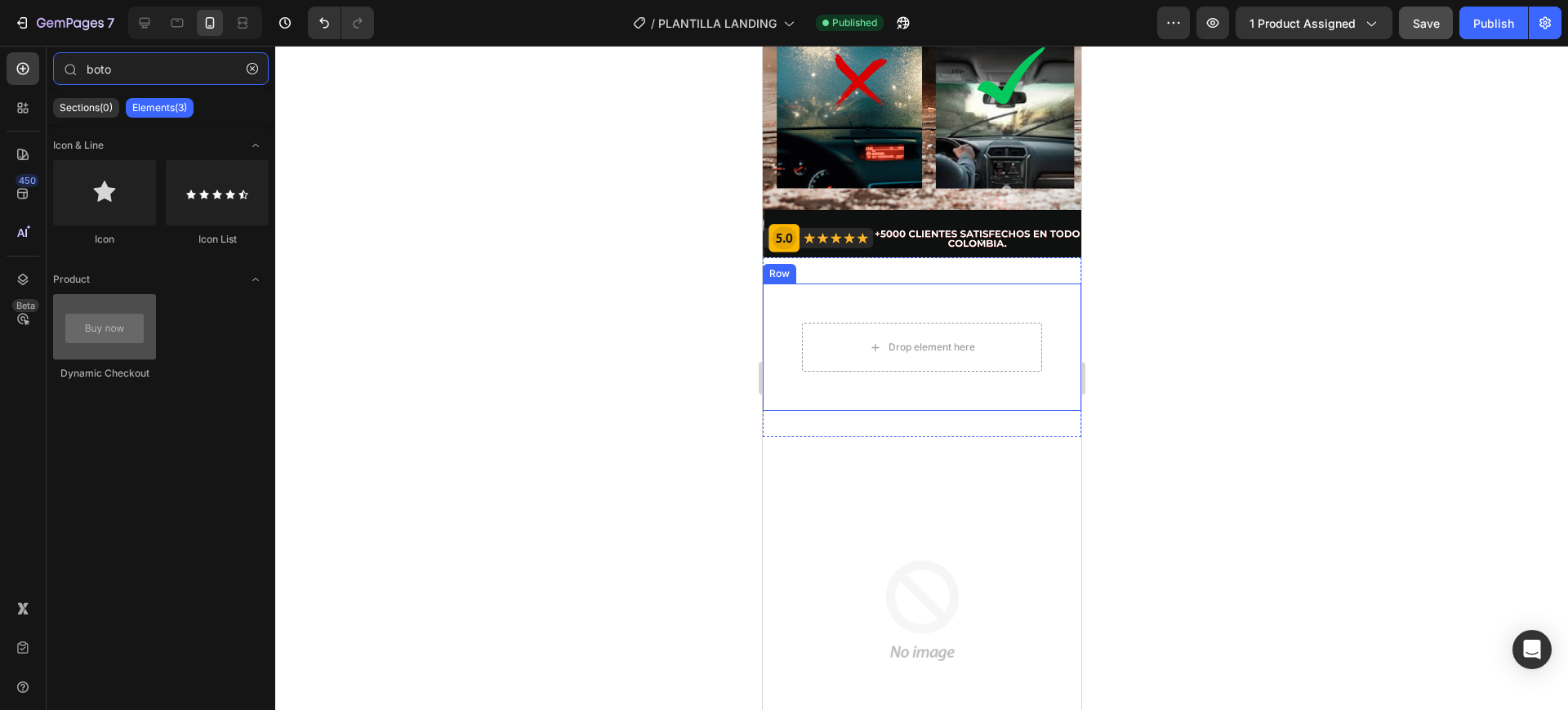
type input "boto"
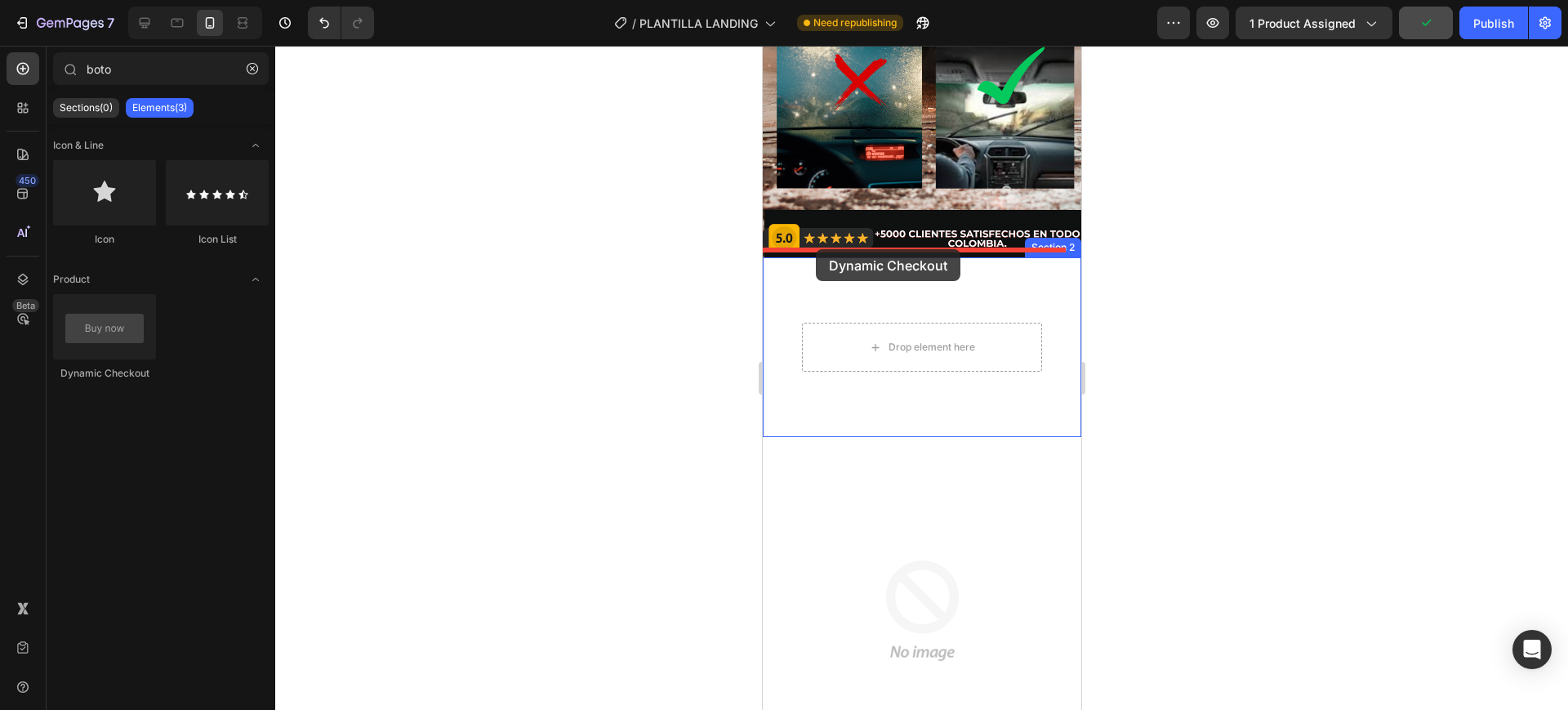
drag, startPoint x: 868, startPoint y: 367, endPoint x: 815, endPoint y: 249, distance: 129.4
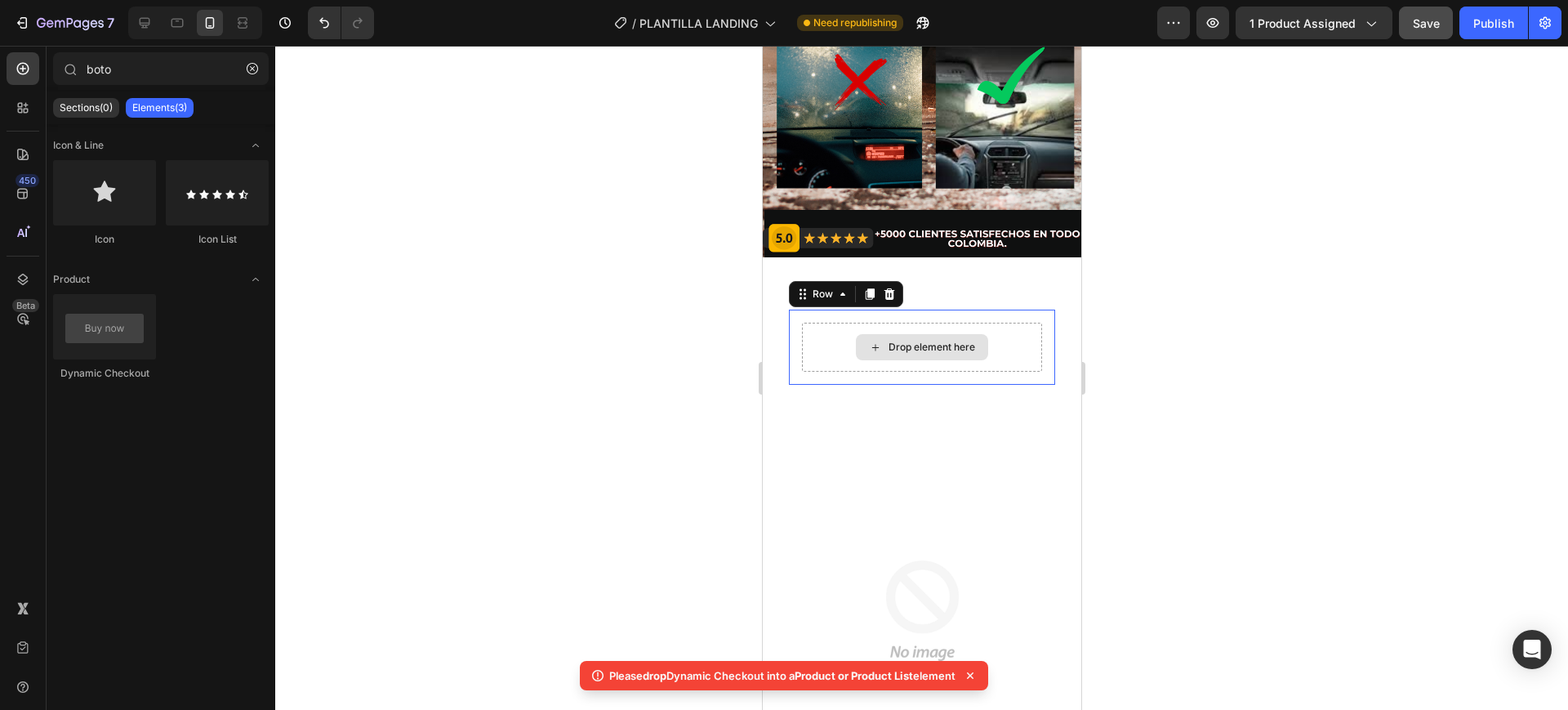
click at [834, 323] on div "Drop element here" at bounding box center [922, 347] width 240 height 49
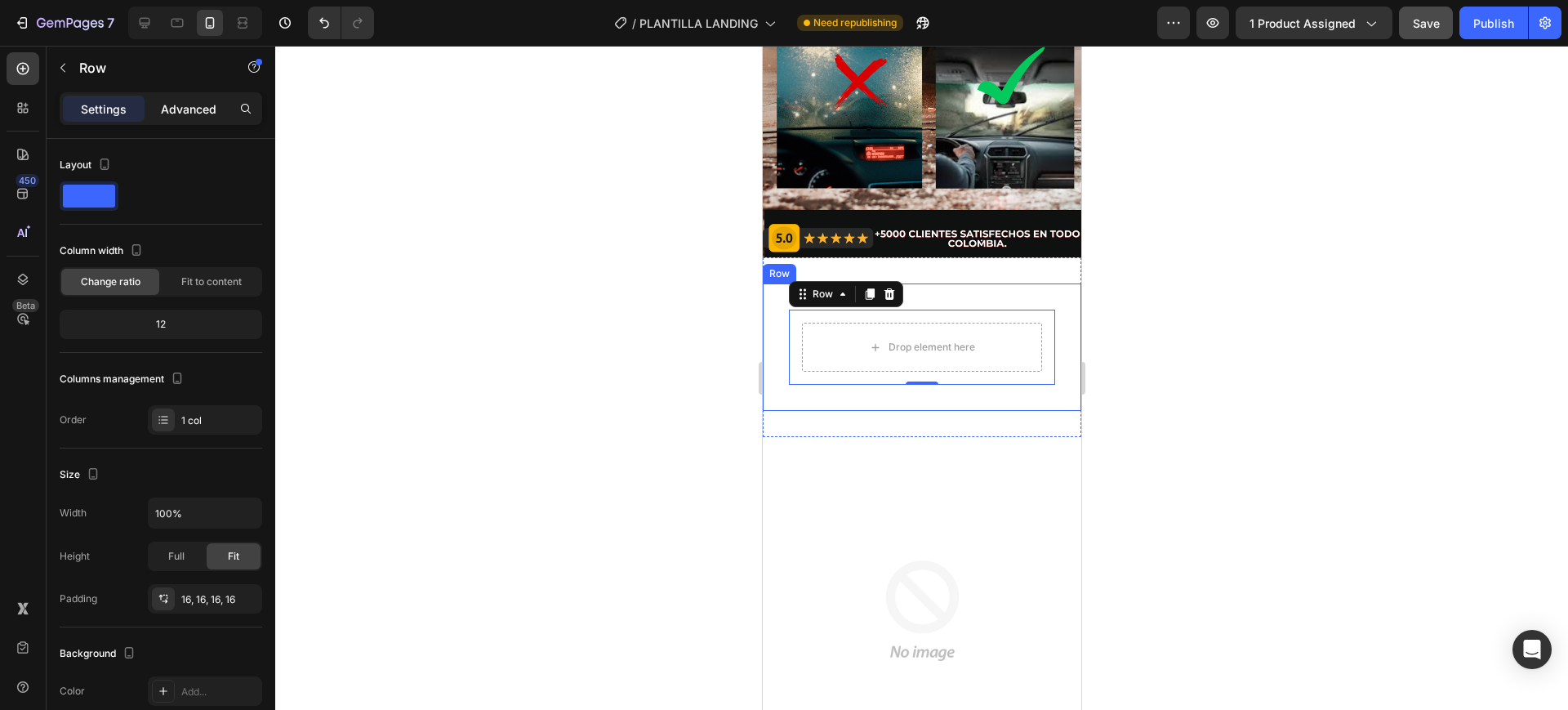
click at [195, 117] on div "Advanced" at bounding box center [188, 108] width 82 height 26
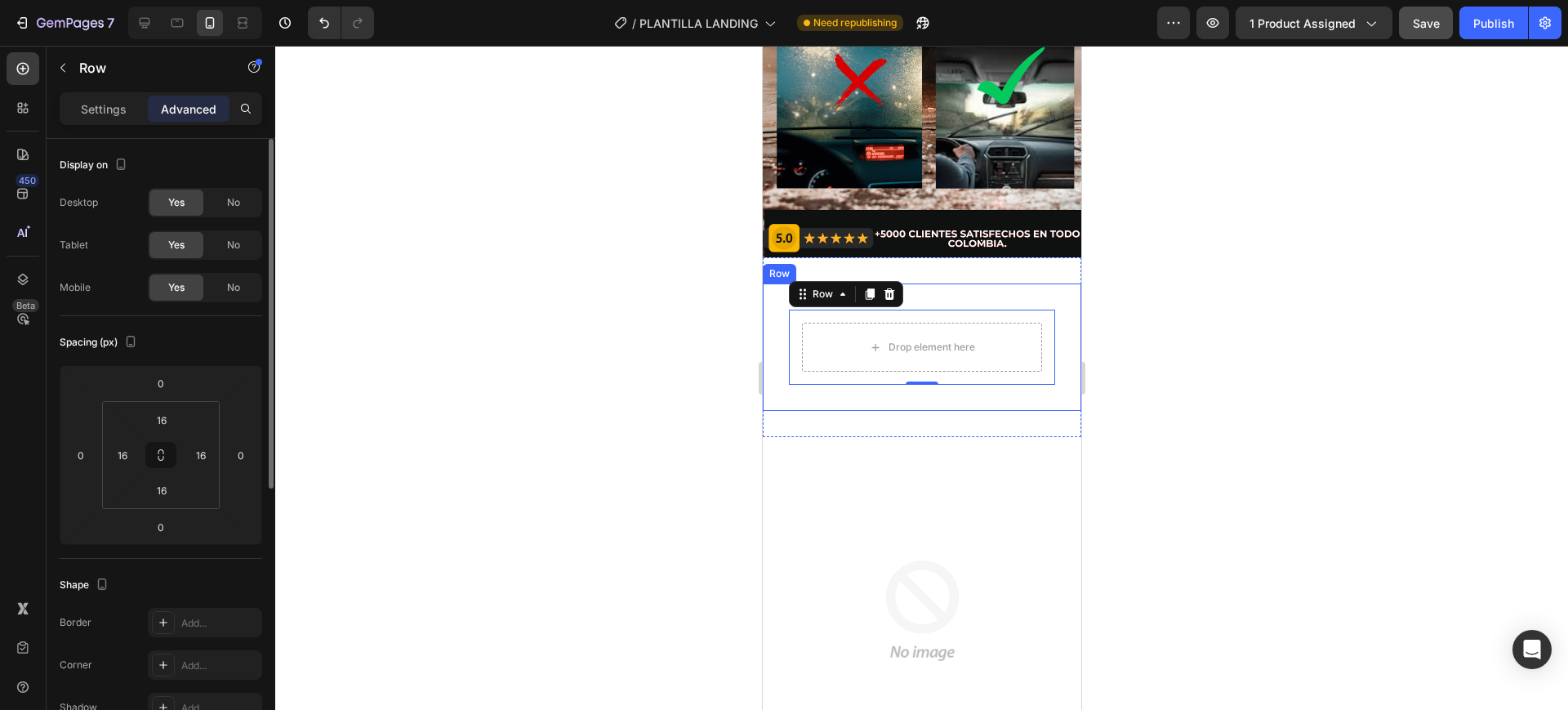
scroll to position [306, 0]
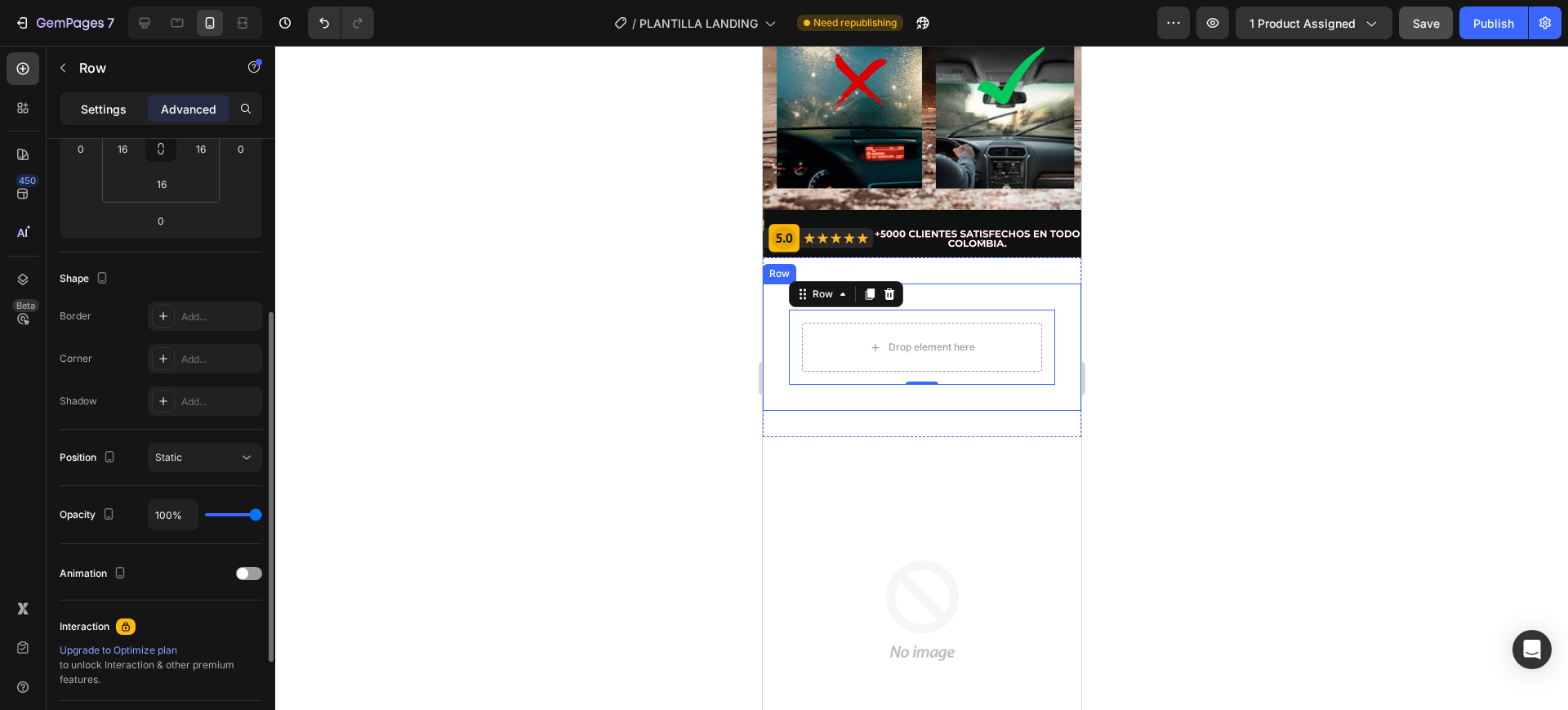
click at [108, 111] on p "Settings" at bounding box center [103, 109] width 45 height 17
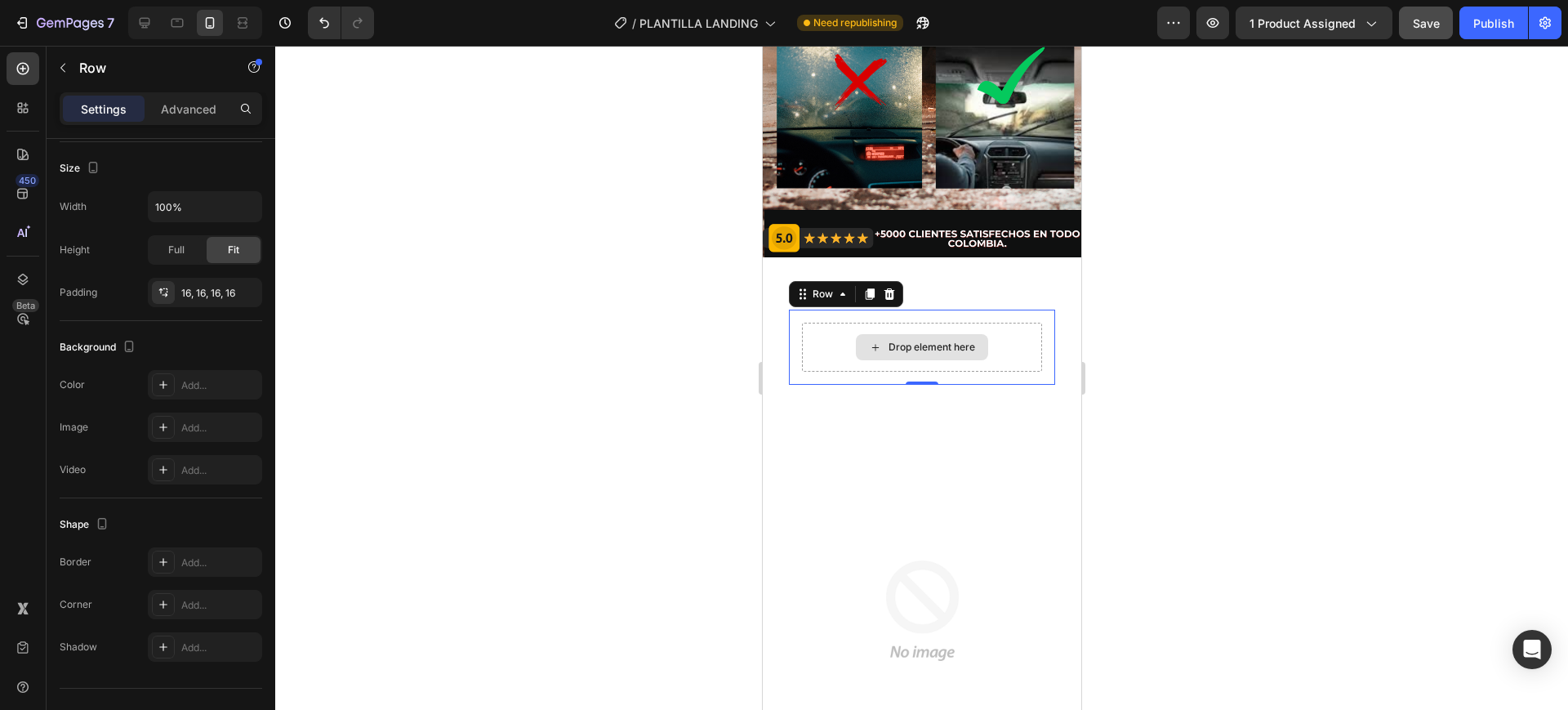
click at [833, 323] on div "Drop element here" at bounding box center [922, 347] width 240 height 49
click at [869, 341] on icon at bounding box center [875, 348] width 13 height 14
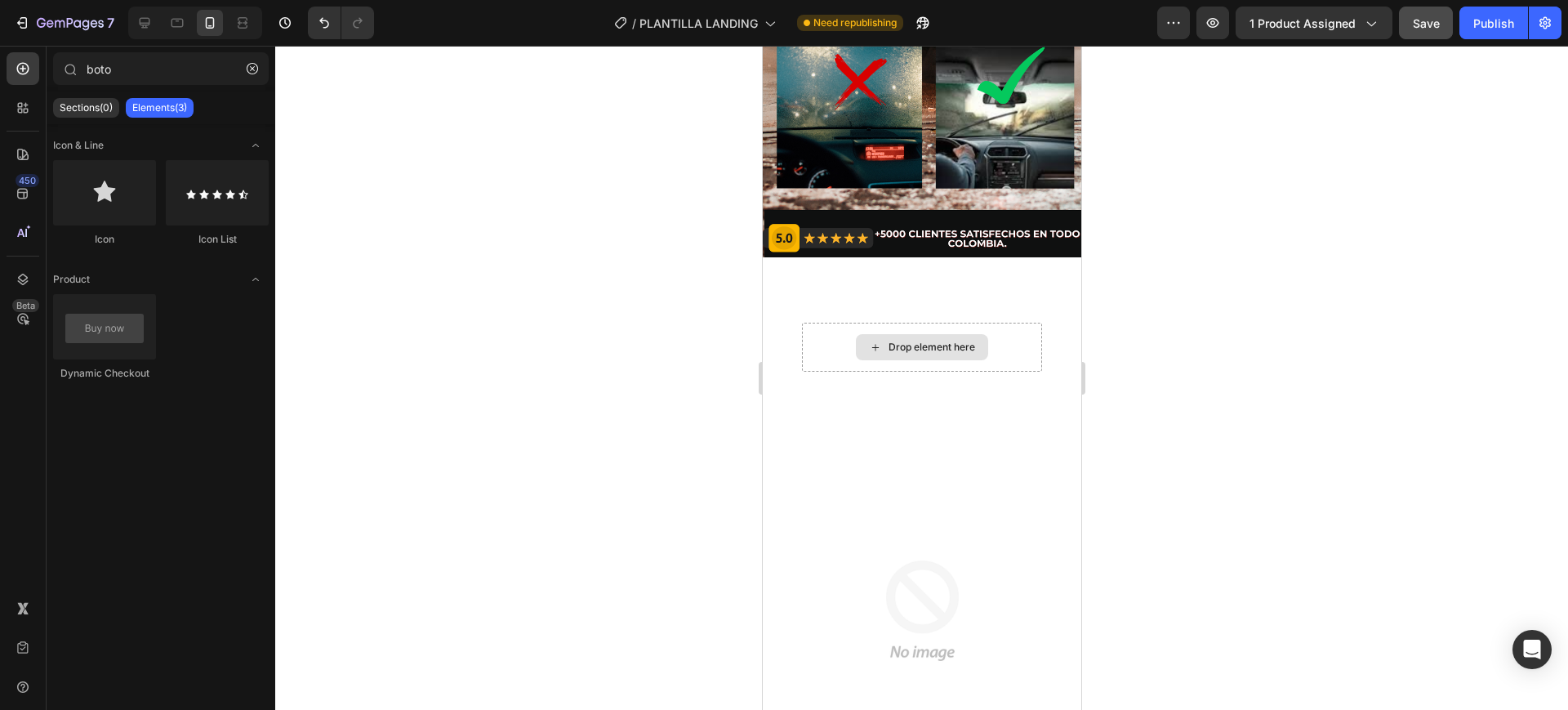
click at [869, 341] on icon at bounding box center [875, 348] width 13 height 14
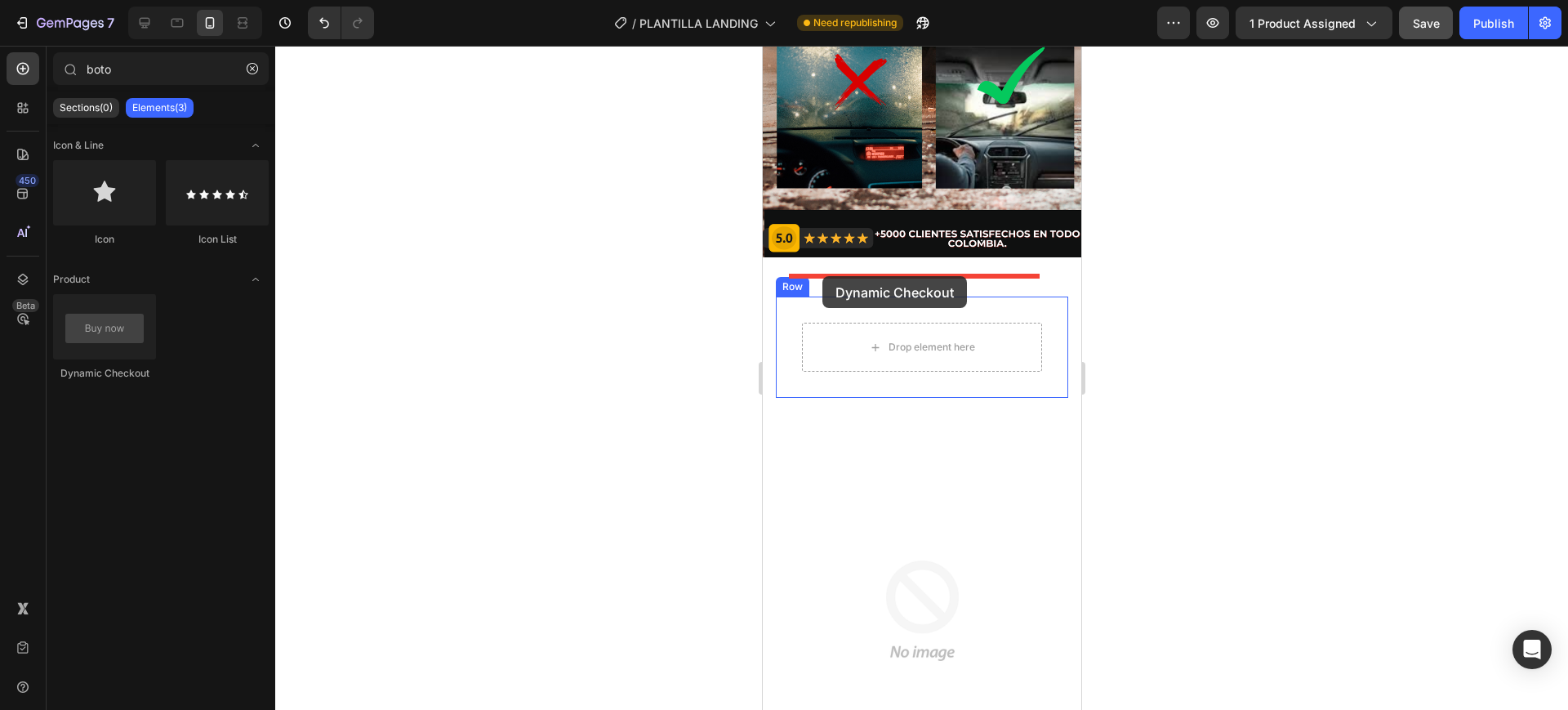
drag, startPoint x: 873, startPoint y: 375, endPoint x: 822, endPoint y: 276, distance: 111.4
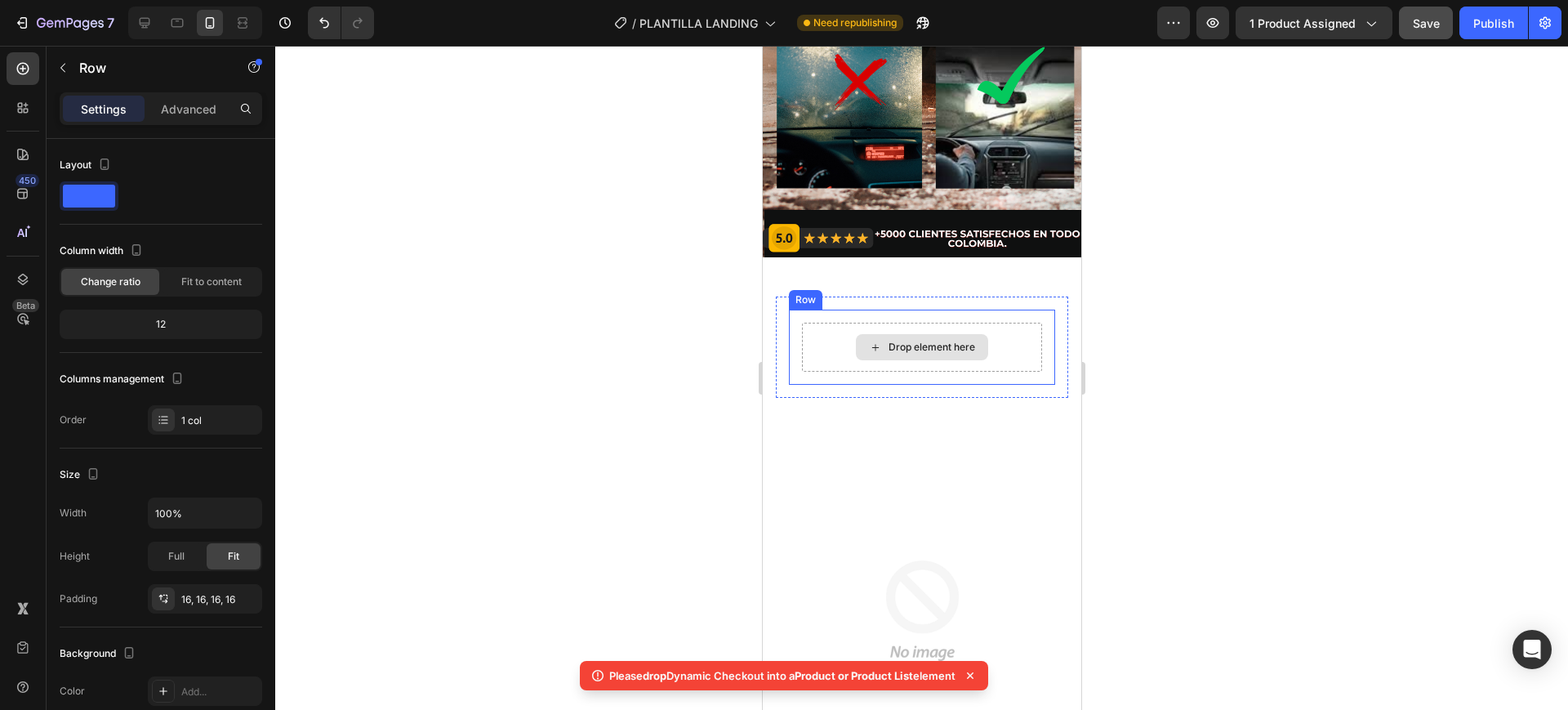
click at [826, 323] on div "Drop element here" at bounding box center [922, 347] width 240 height 49
click at [895, 284] on div at bounding box center [888, 294] width 20 height 20
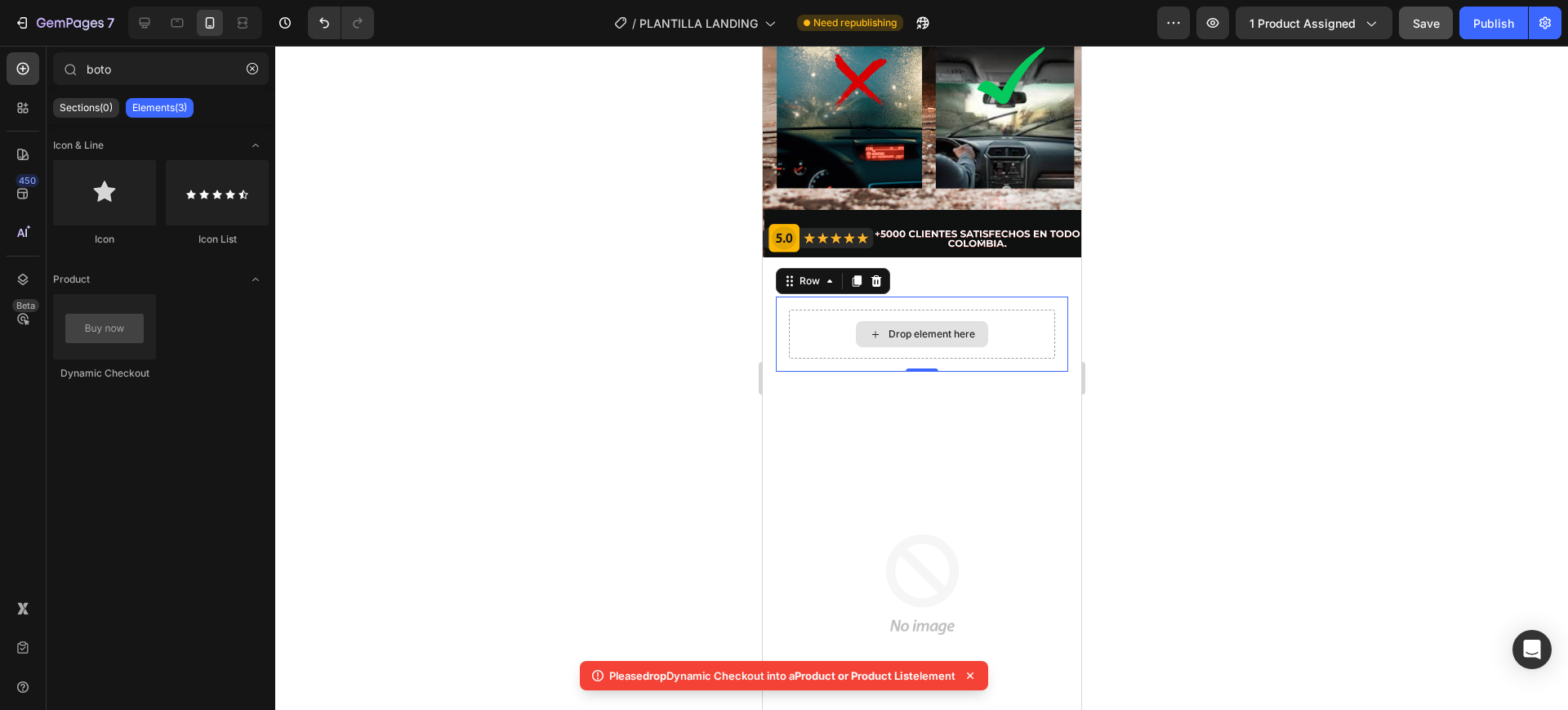
click at [833, 310] on div "Drop element here" at bounding box center [922, 334] width 266 height 49
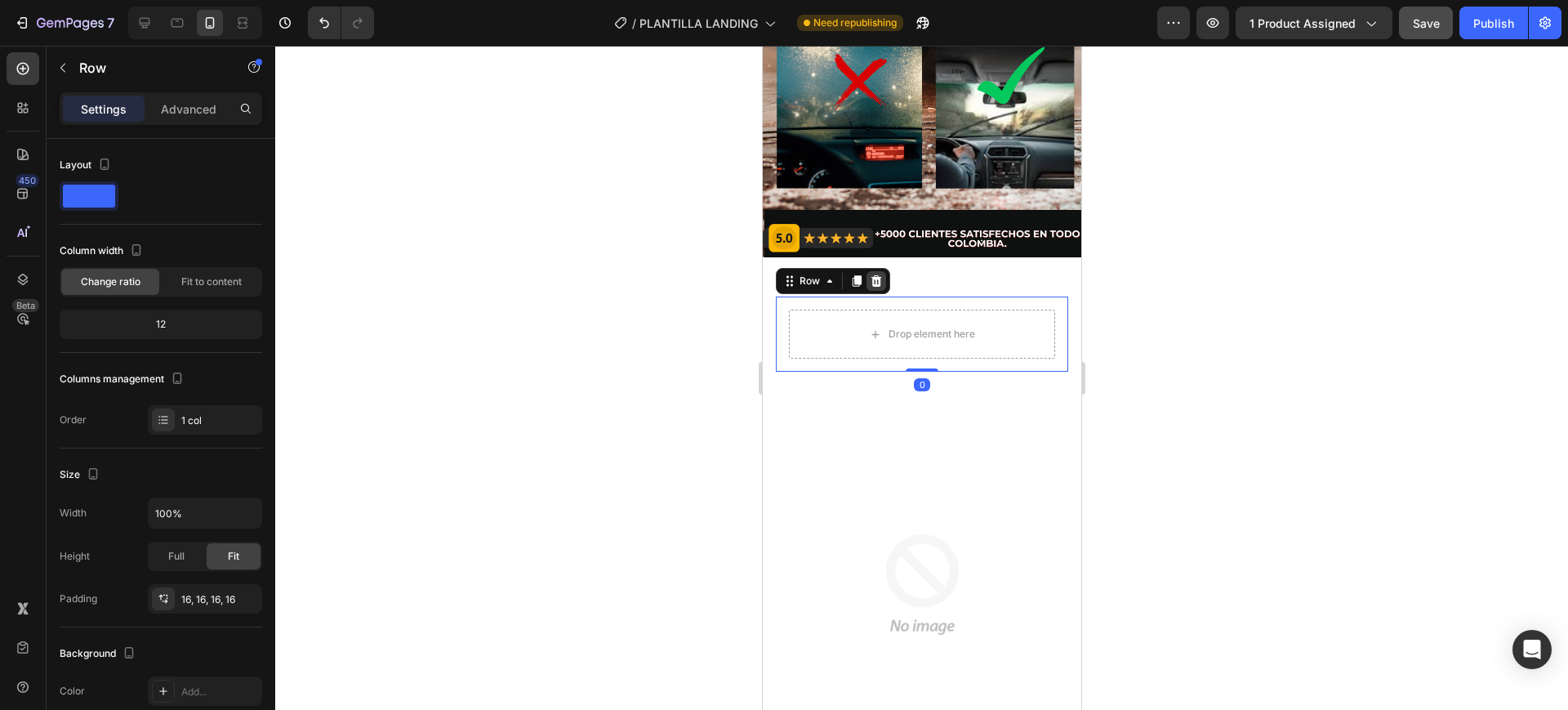
click at [873, 275] on icon at bounding box center [875, 281] width 13 height 13
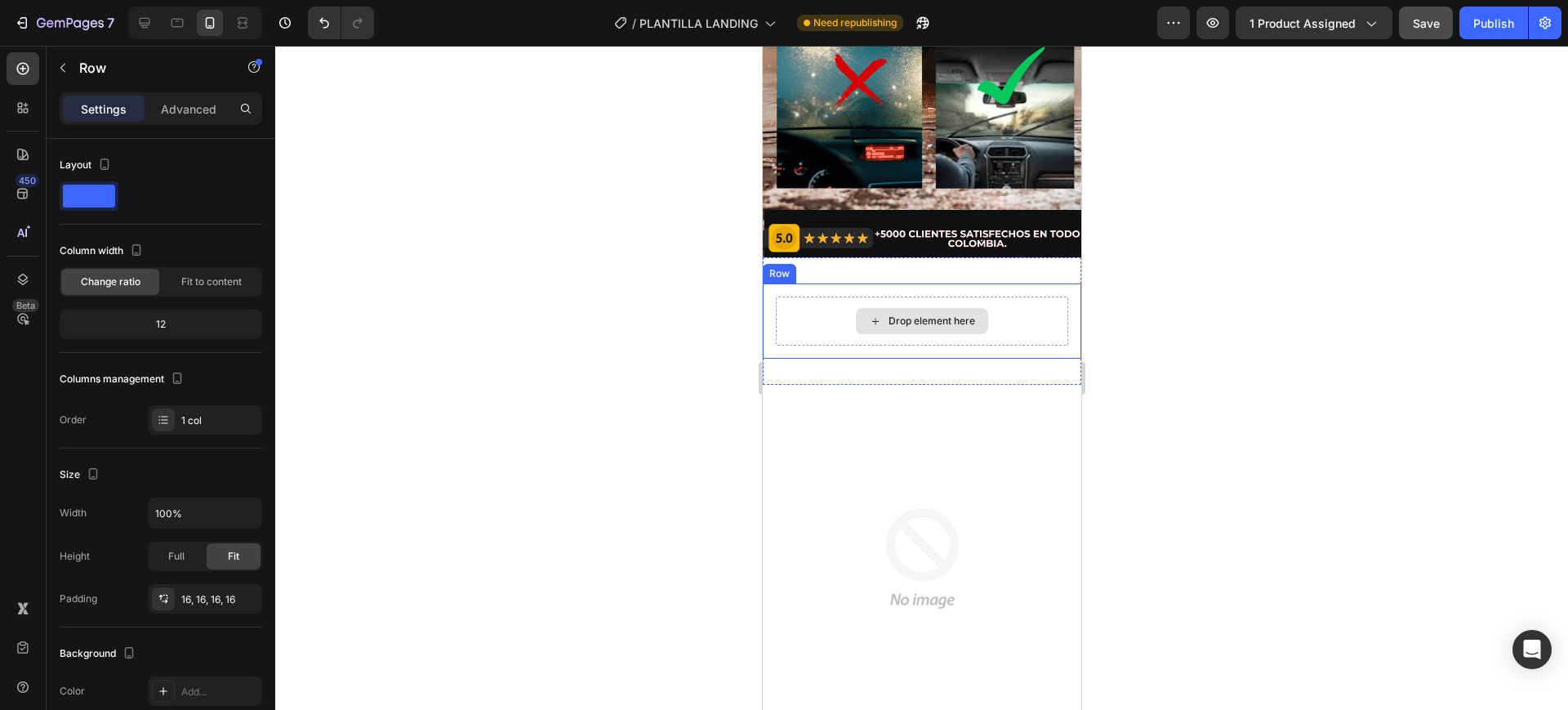
click at [847, 297] on div "Drop element here" at bounding box center [921, 321] width 293 height 49
click at [865, 262] on icon at bounding box center [863, 268] width 13 height 13
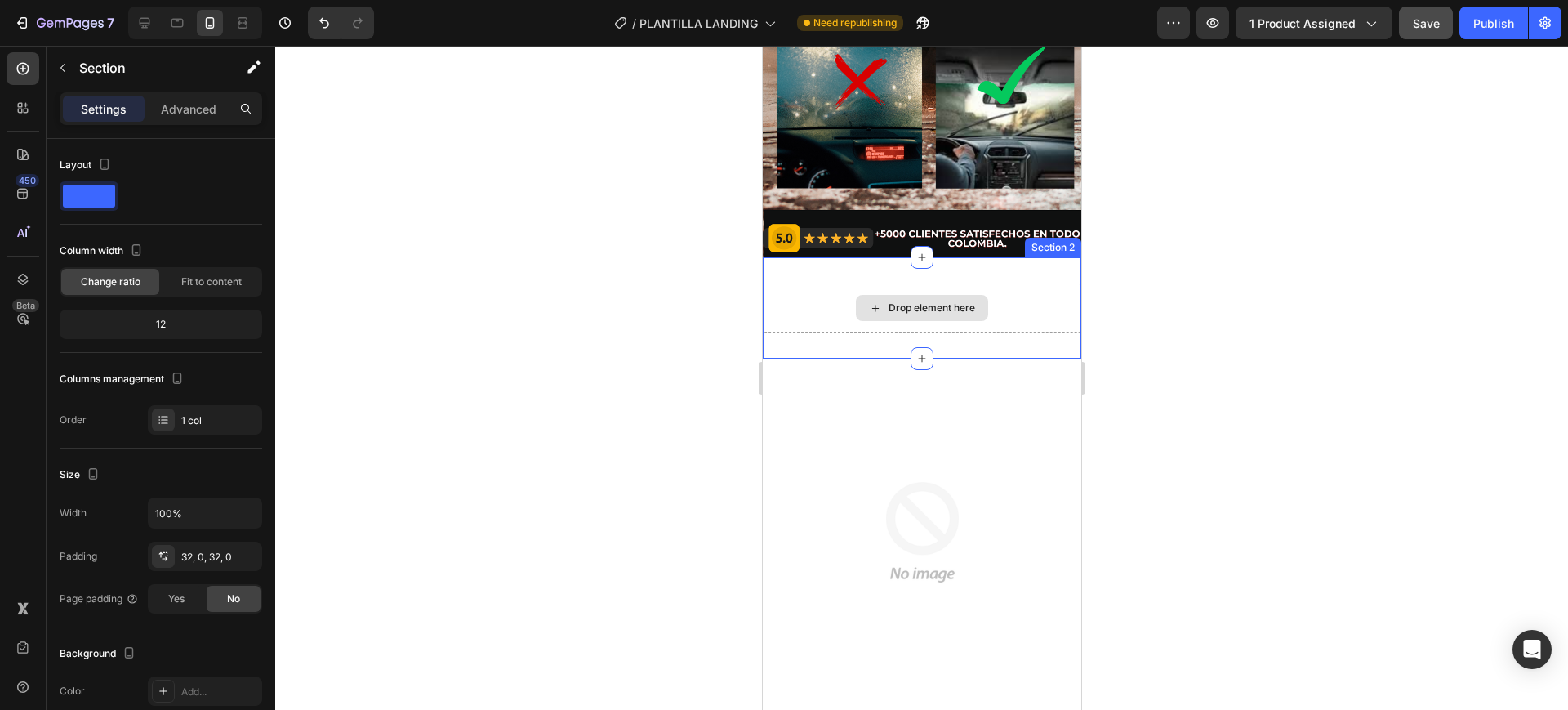
click at [839, 283] on div "Drop element here" at bounding box center [921, 307] width 318 height 49
click at [811, 283] on div "Drop element here" at bounding box center [921, 307] width 318 height 49
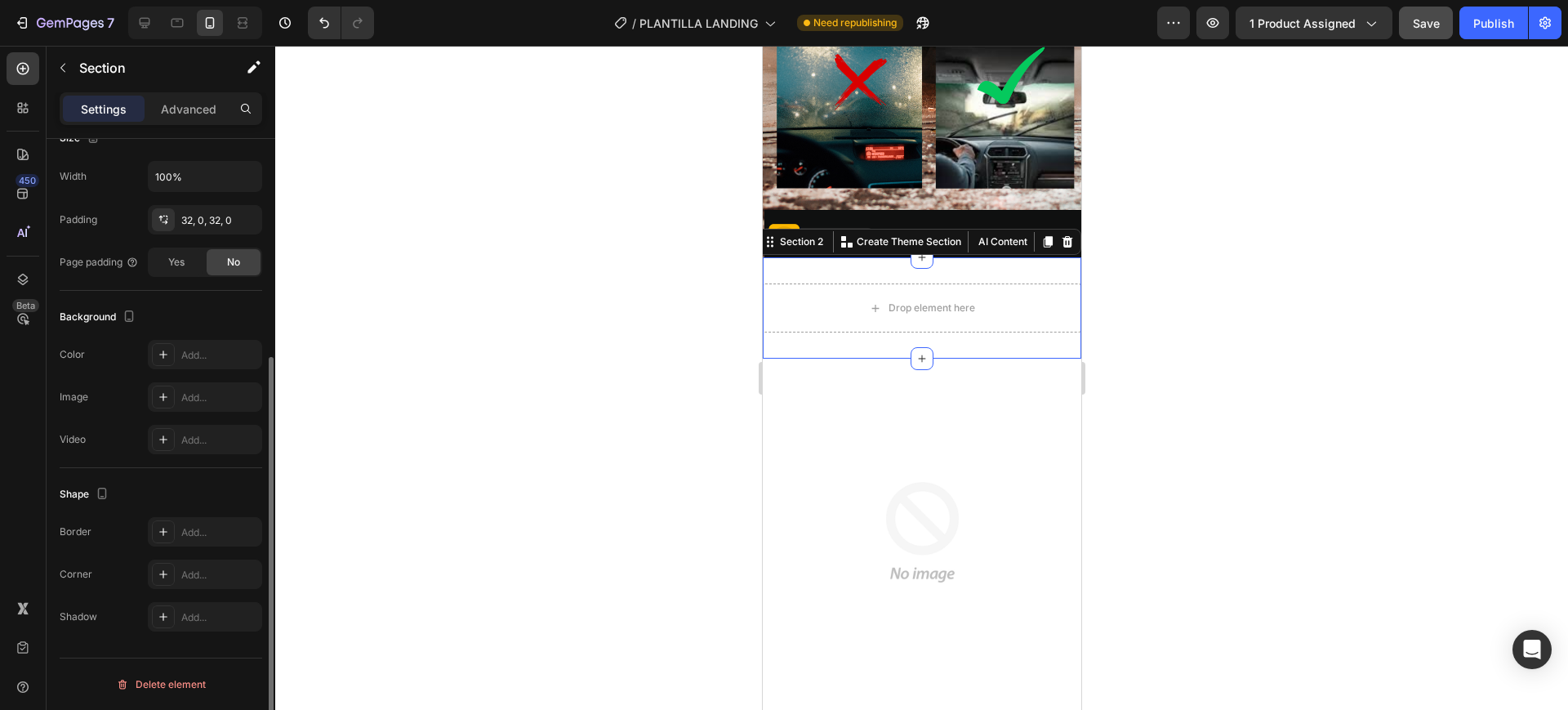
scroll to position [0, 0]
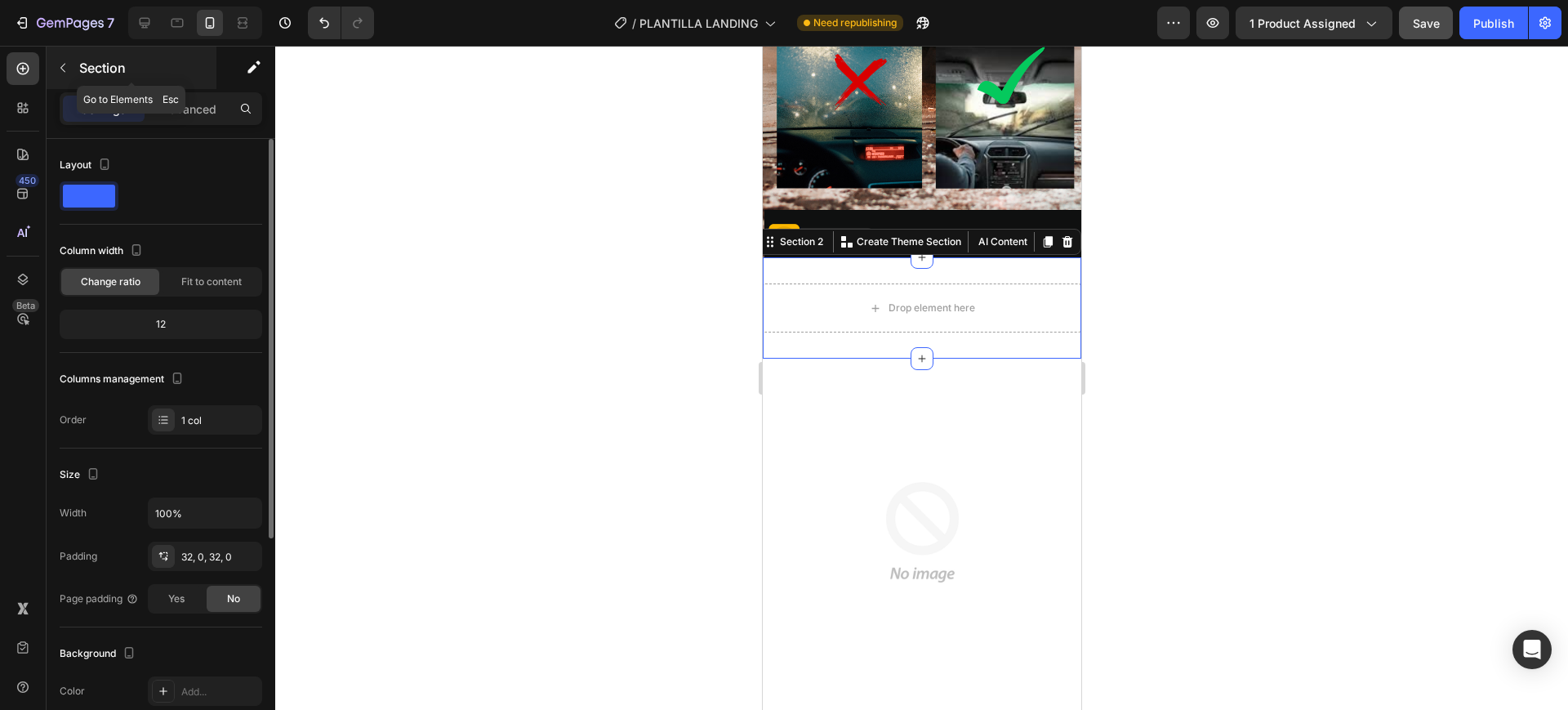
click at [65, 59] on button "button" at bounding box center [63, 68] width 26 height 26
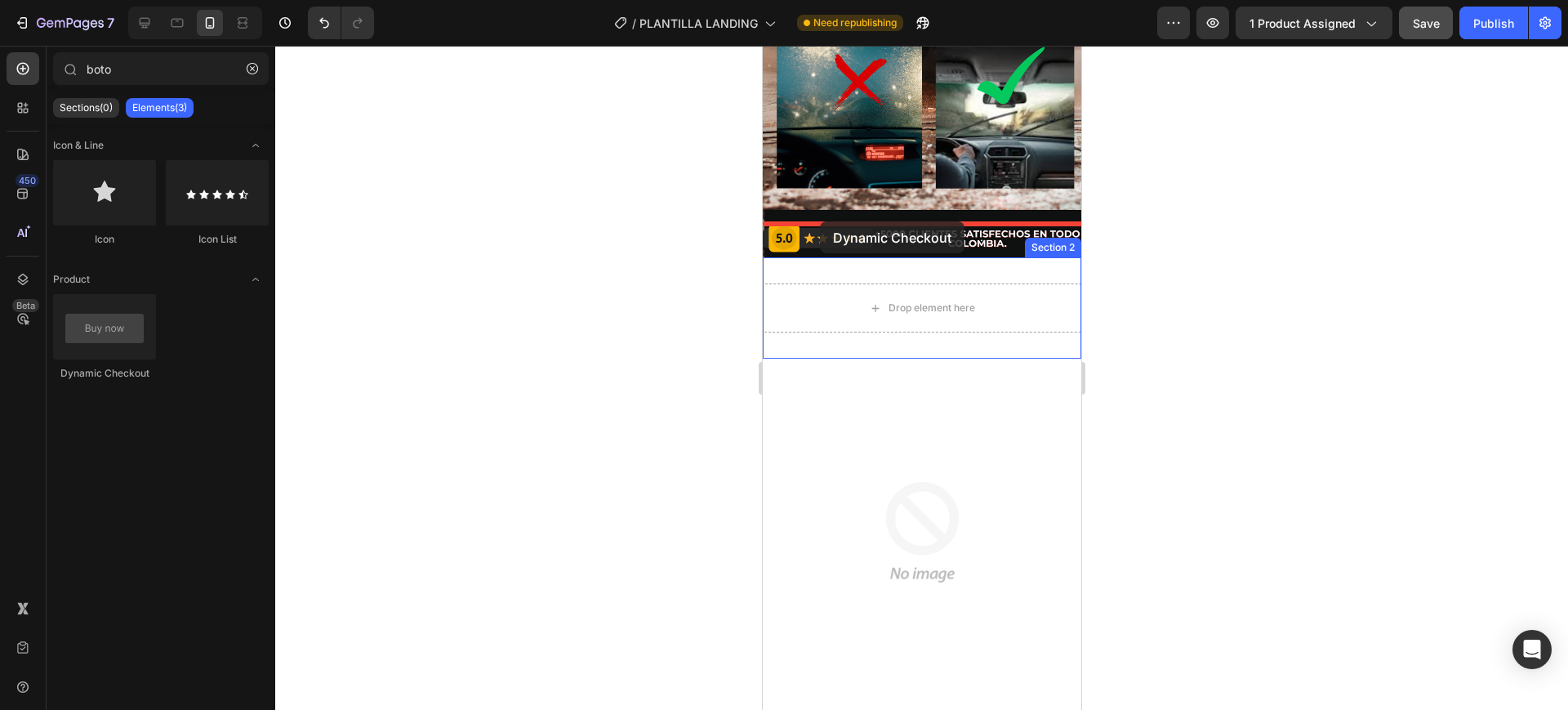
drag, startPoint x: 846, startPoint y: 363, endPoint x: 820, endPoint y: 221, distance: 144.4
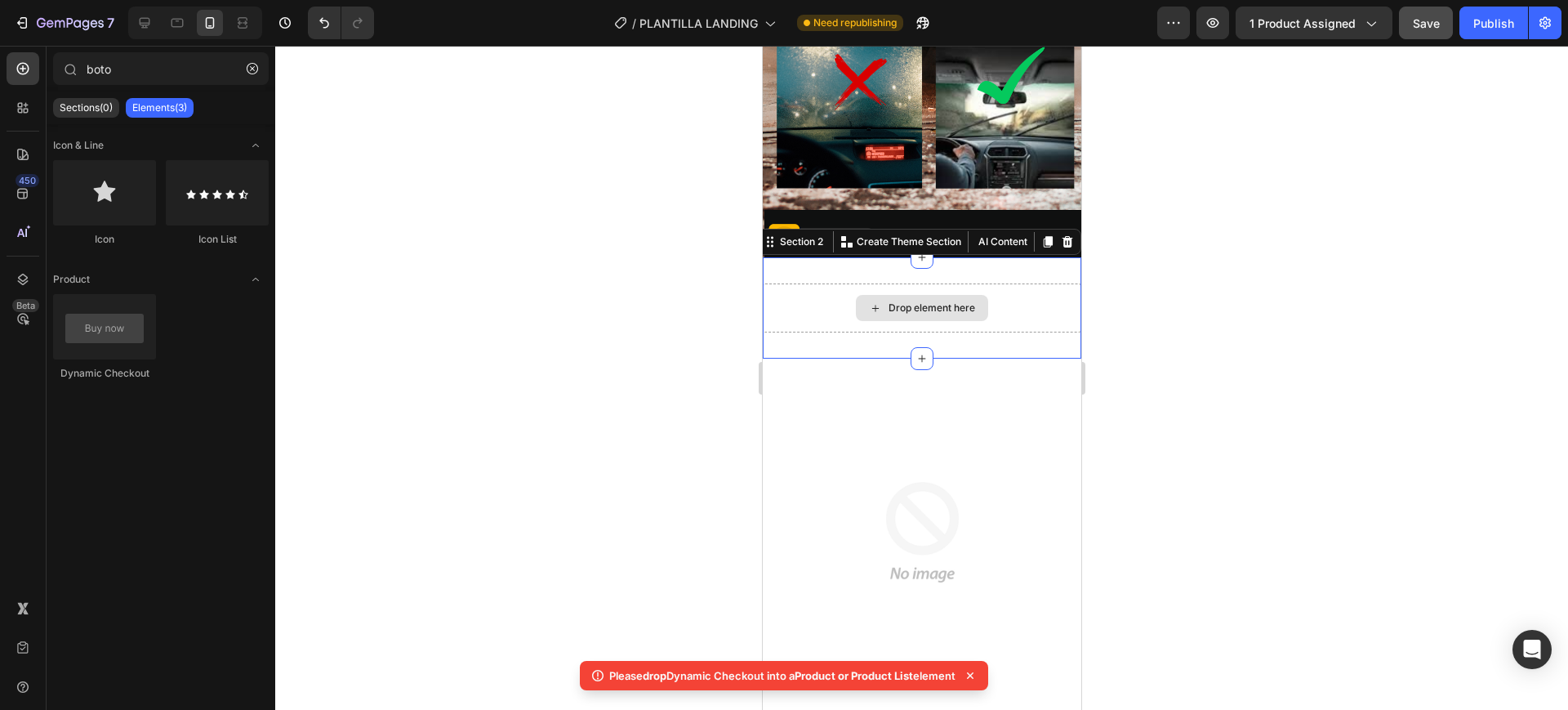
click at [820, 290] on div "Drop element here" at bounding box center [921, 307] width 318 height 49
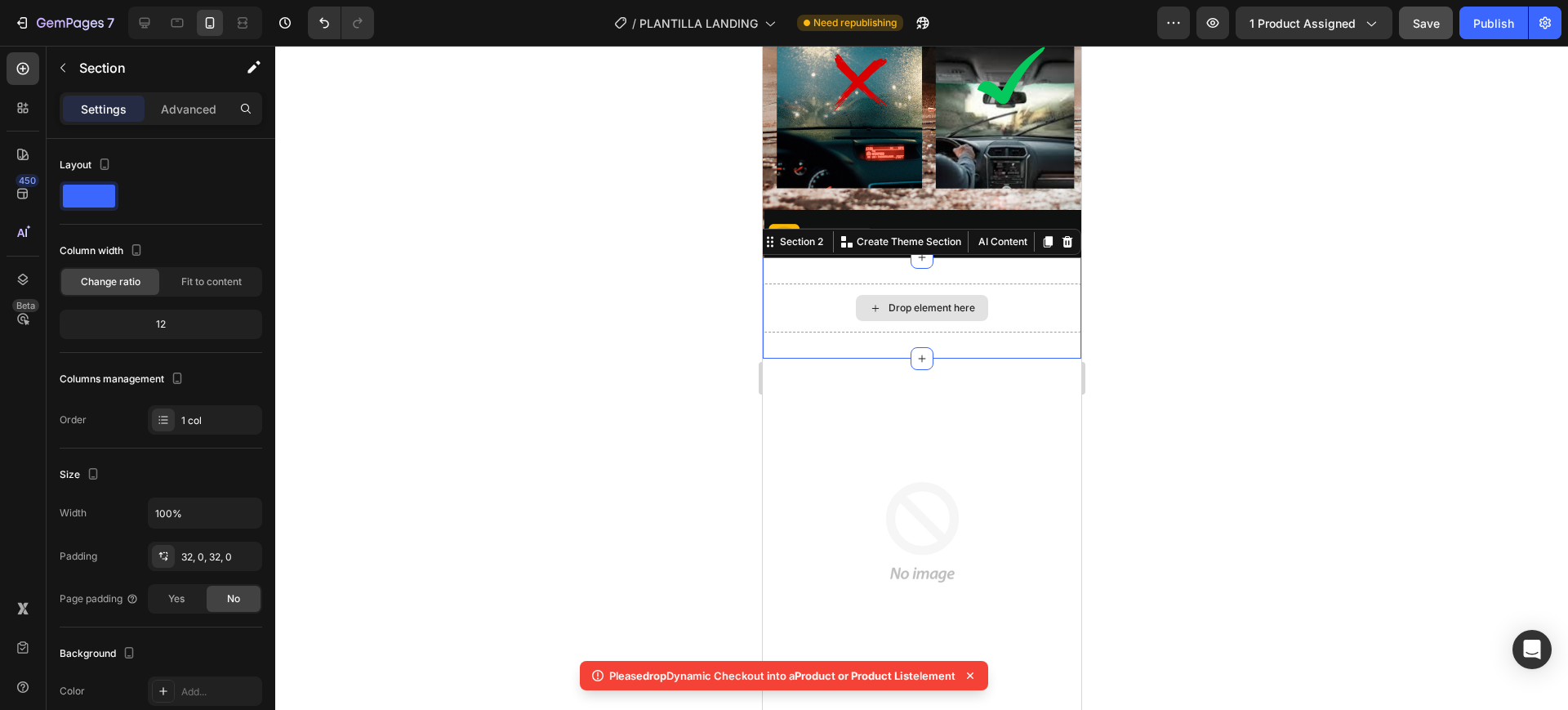
click at [820, 283] on div "Drop element here" at bounding box center [921, 307] width 318 height 49
click at [1060, 235] on icon at bounding box center [1066, 241] width 13 height 13
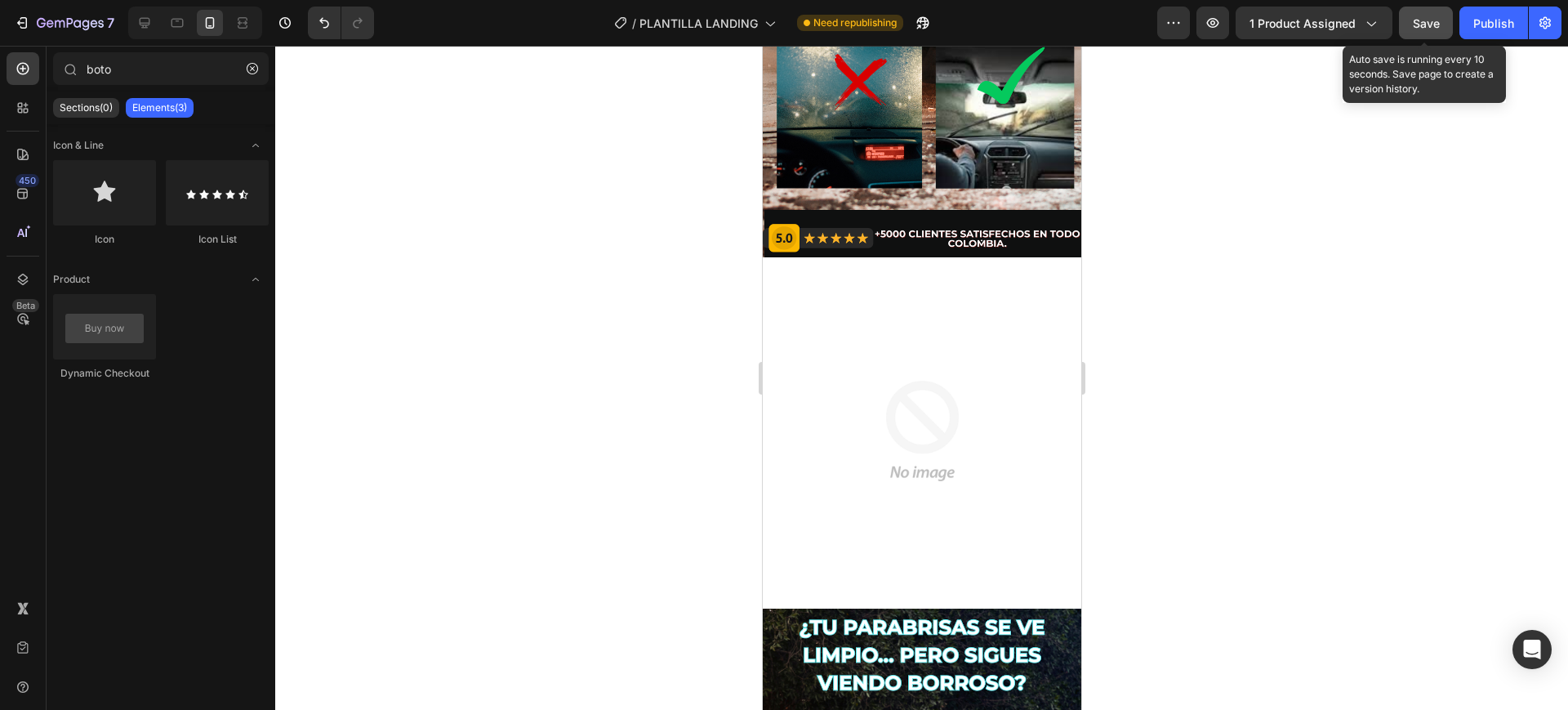
click at [1423, 26] on span "Save" at bounding box center [1426, 23] width 27 height 14
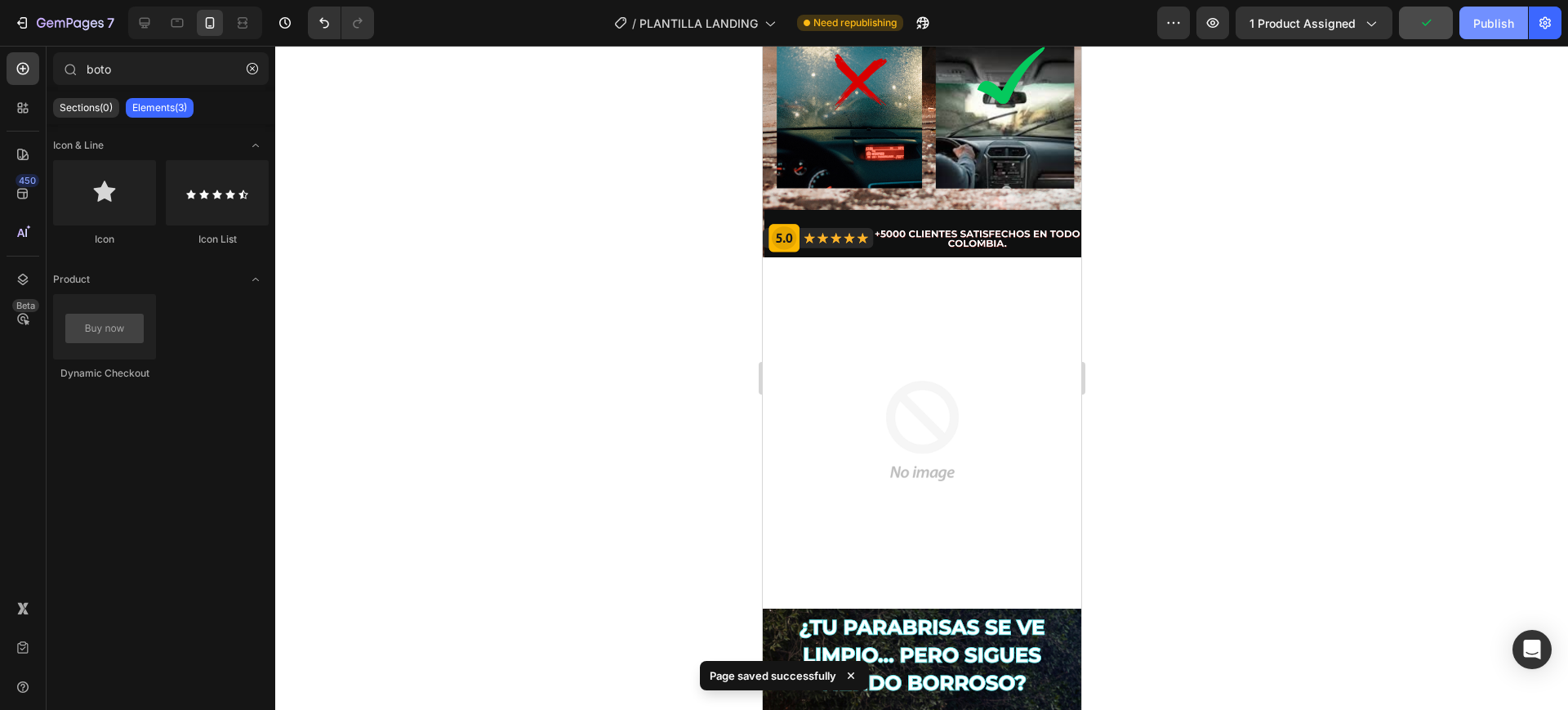
click at [1478, 27] on div "Publish" at bounding box center [1494, 23] width 41 height 17
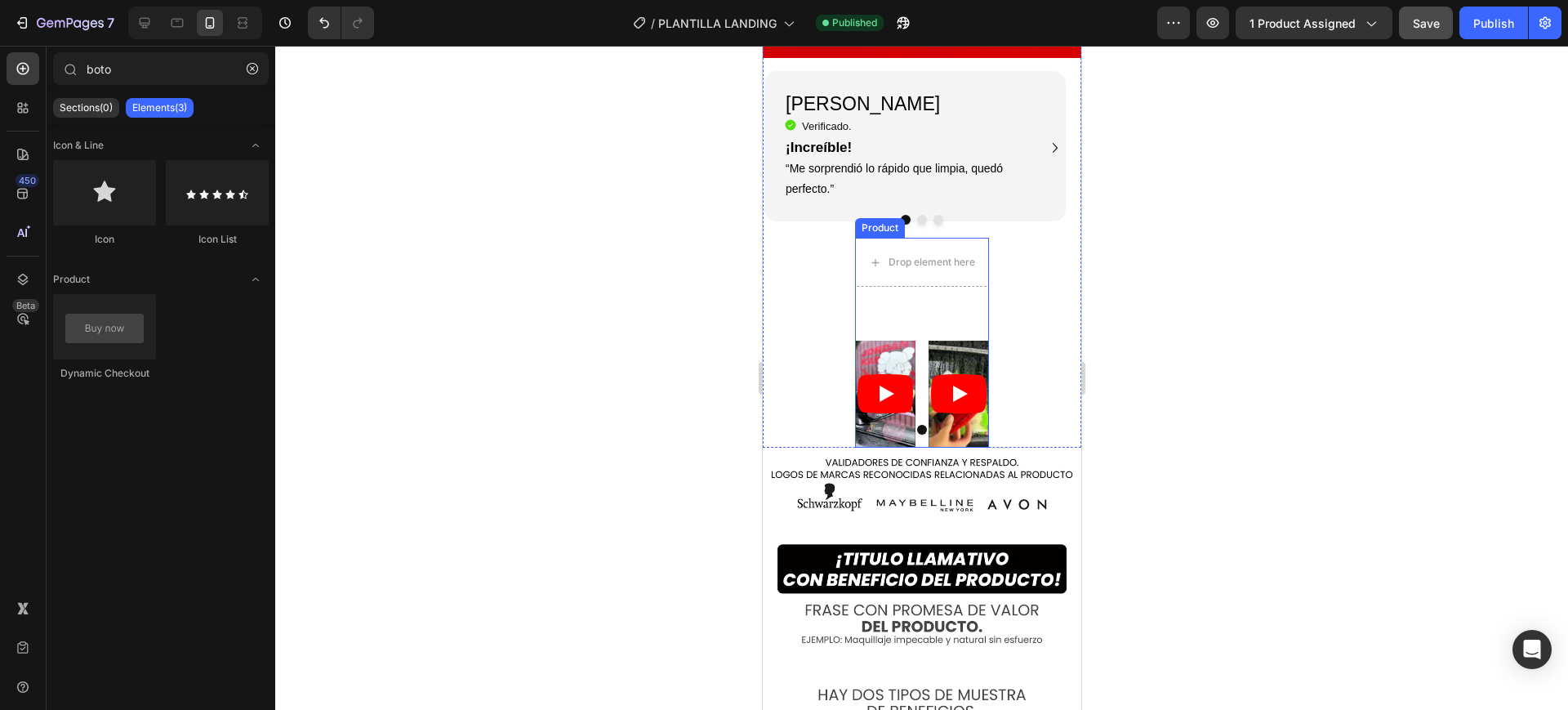
scroll to position [3268, 0]
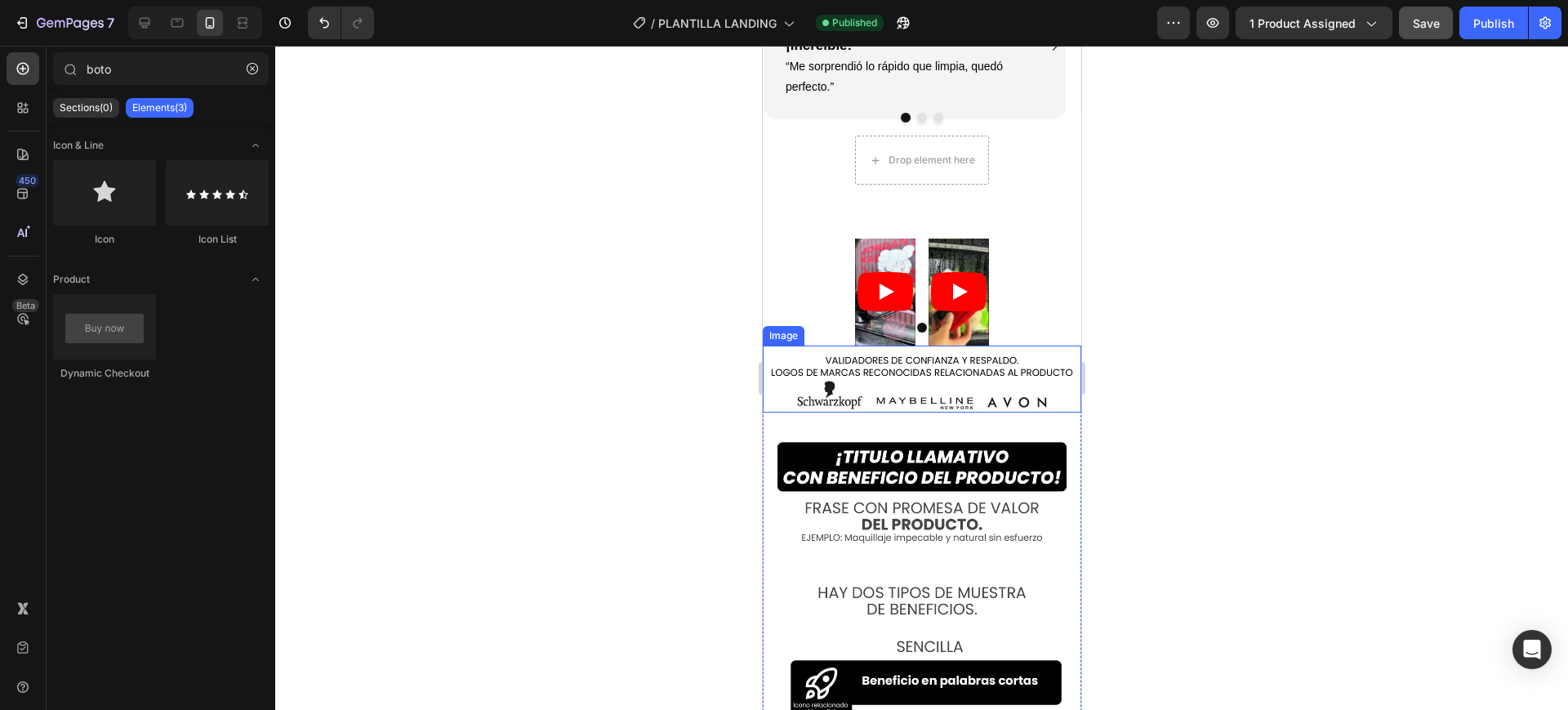
click at [894, 346] on img at bounding box center [921, 379] width 318 height 67
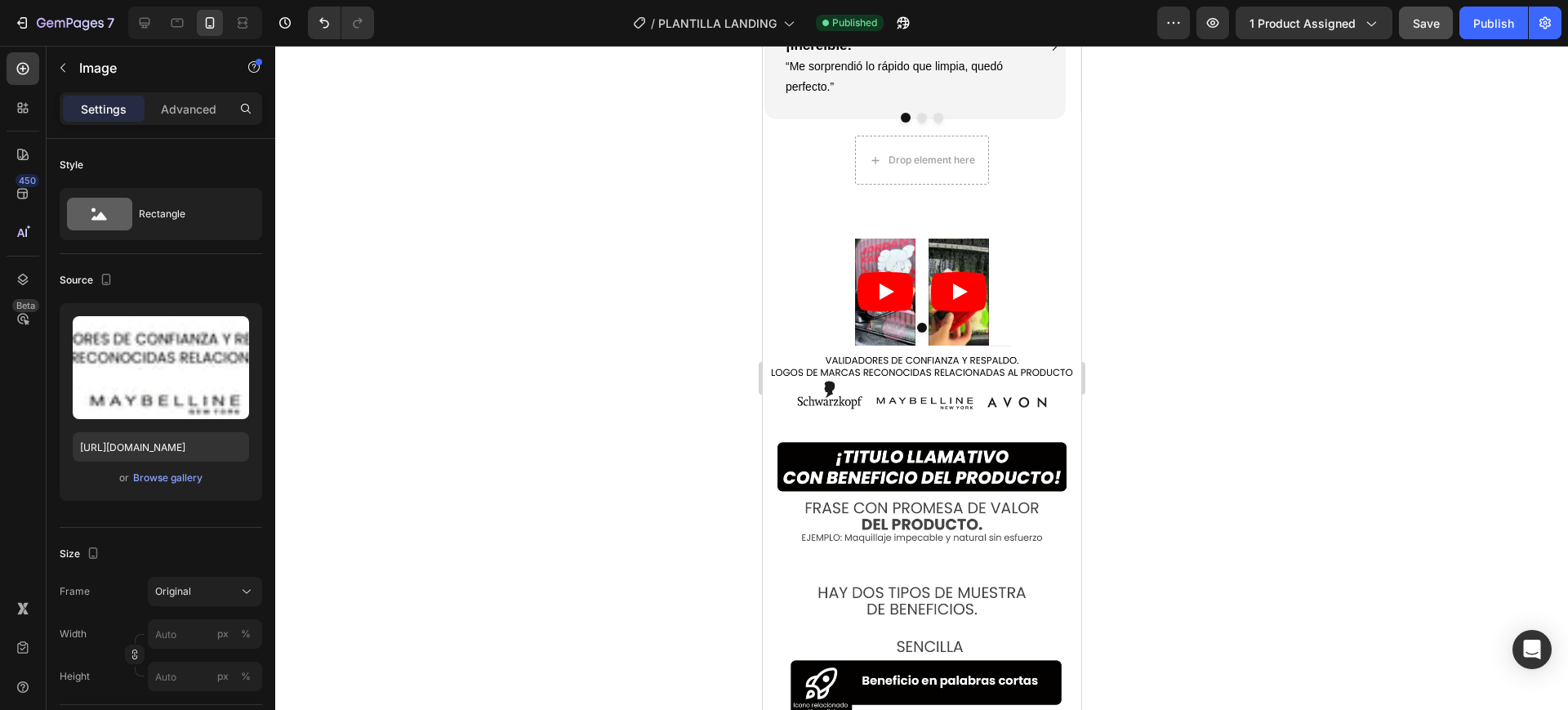
click at [845, 346] on img at bounding box center [921, 379] width 318 height 67
click at [844, 346] on img at bounding box center [921, 379] width 318 height 67
click at [850, 346] on img at bounding box center [921, 379] width 318 height 67
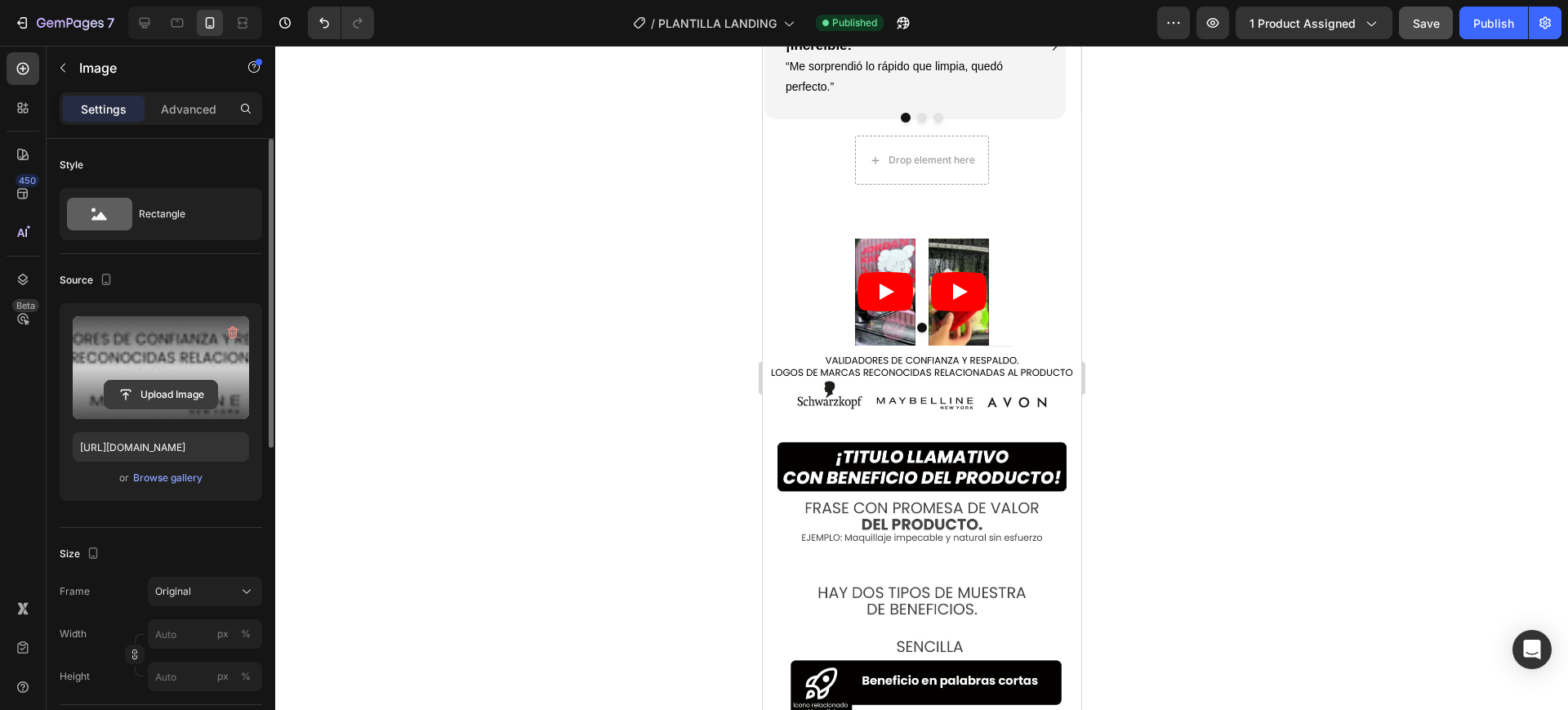
click at [182, 383] on input "file" at bounding box center [160, 395] width 112 height 27
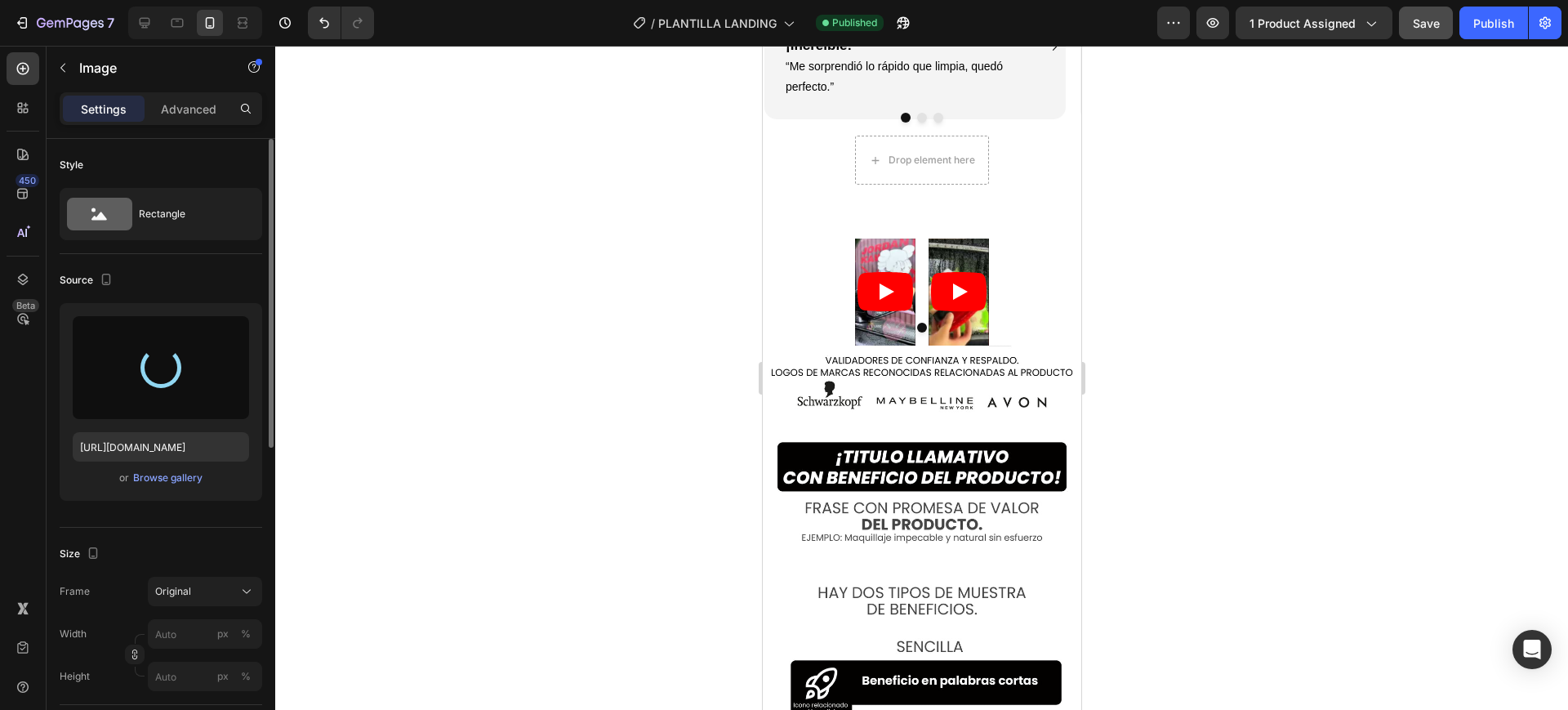
type input "https://cdn.shopify.com/s/files/1/0748/5282/7364/files/gempages_579100325739233…"
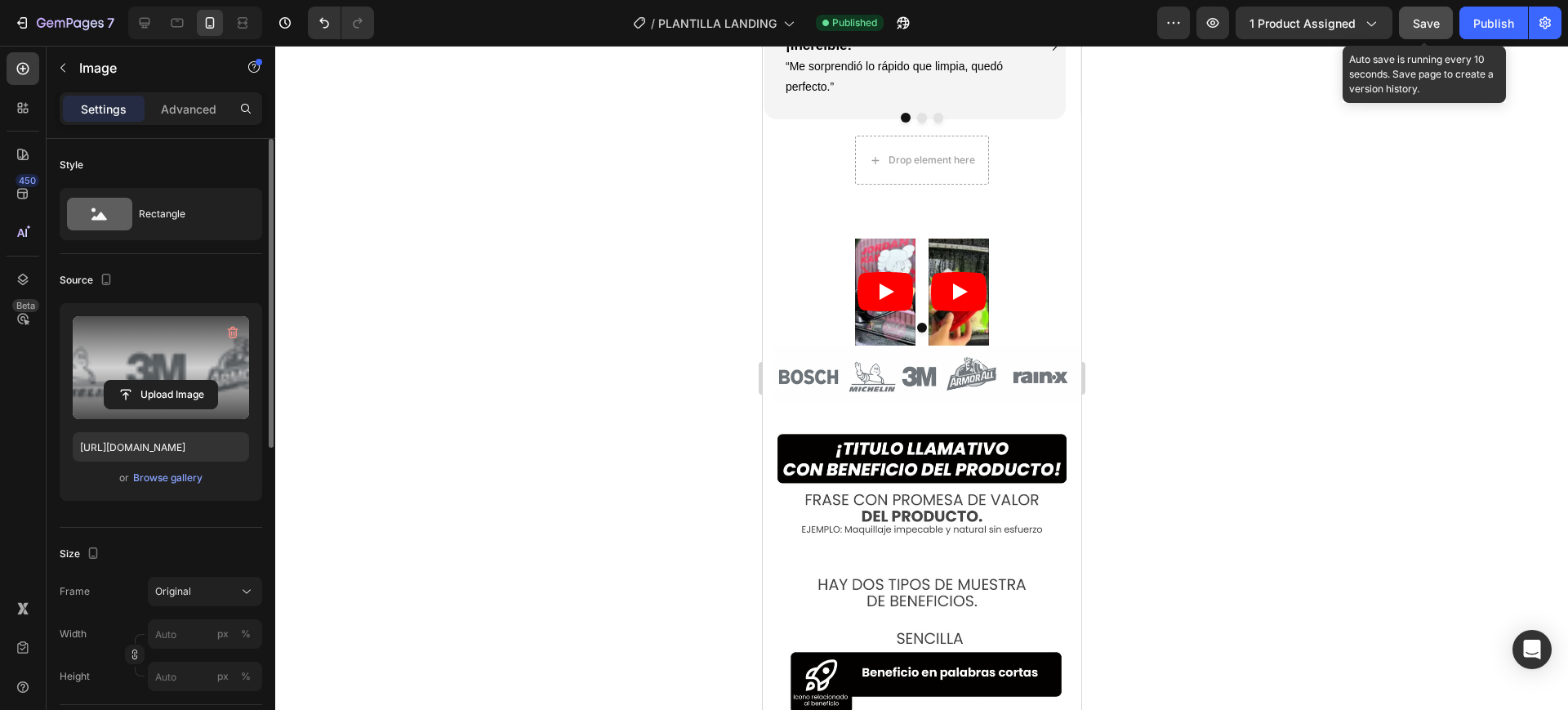
click at [1414, 21] on span "Save" at bounding box center [1426, 23] width 27 height 14
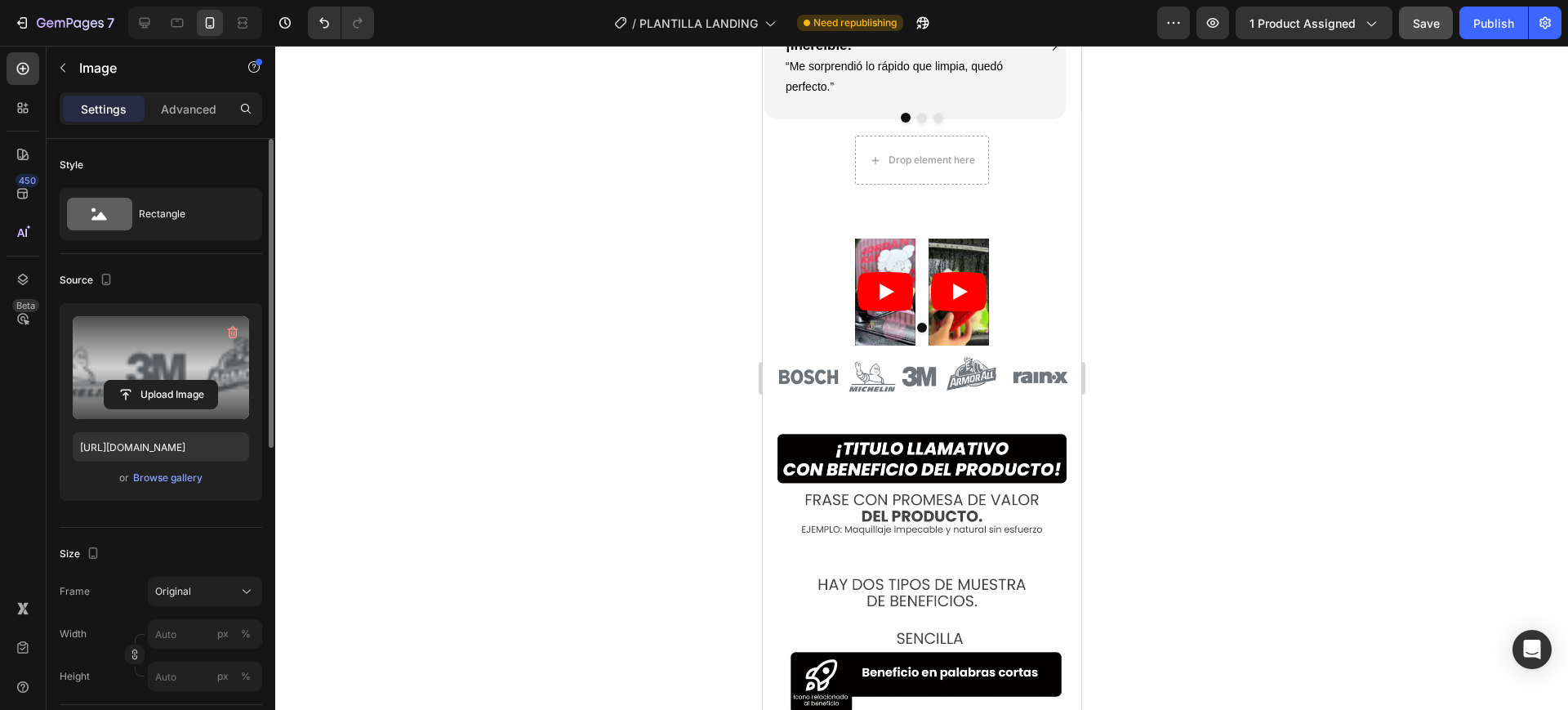
scroll to position [3473, 0]
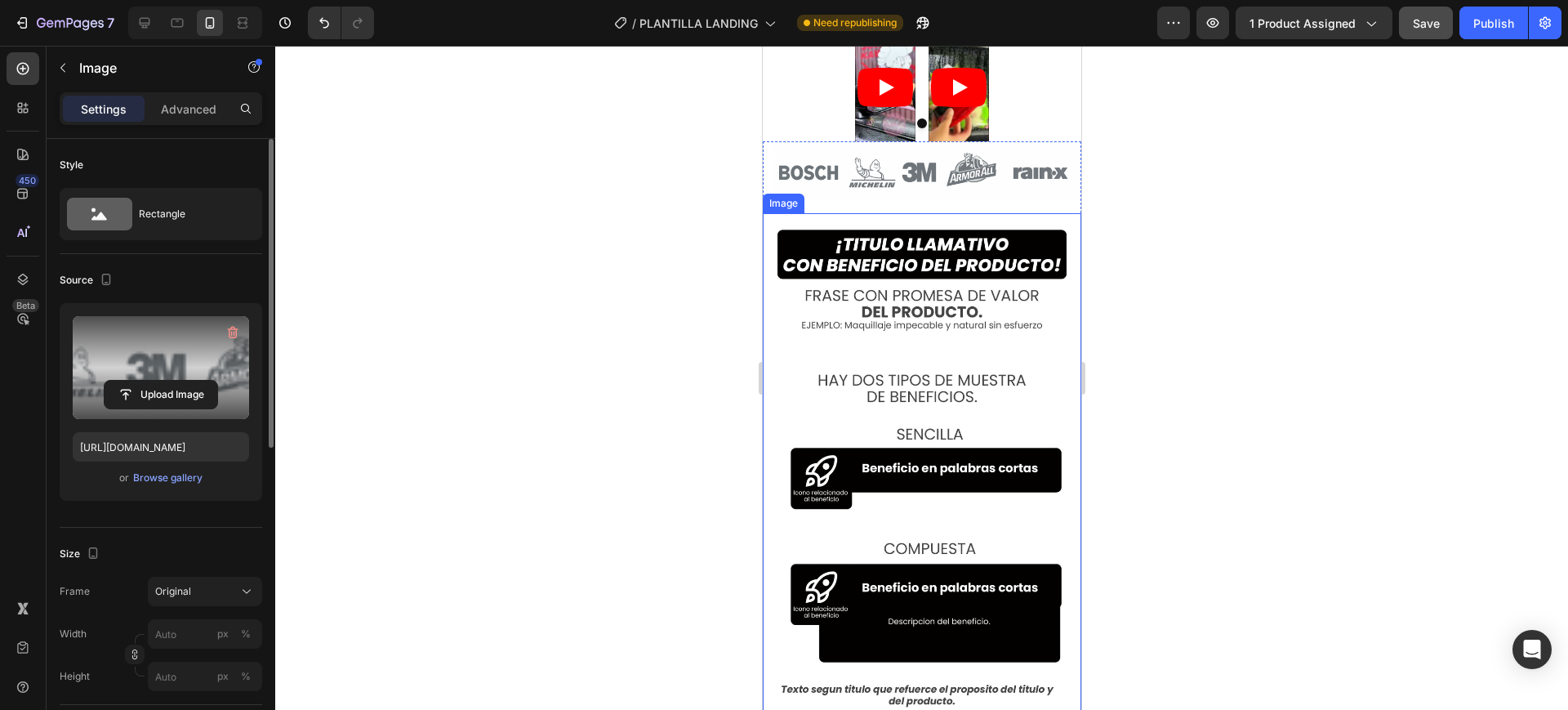
click at [940, 310] on img at bounding box center [921, 470] width 318 height 514
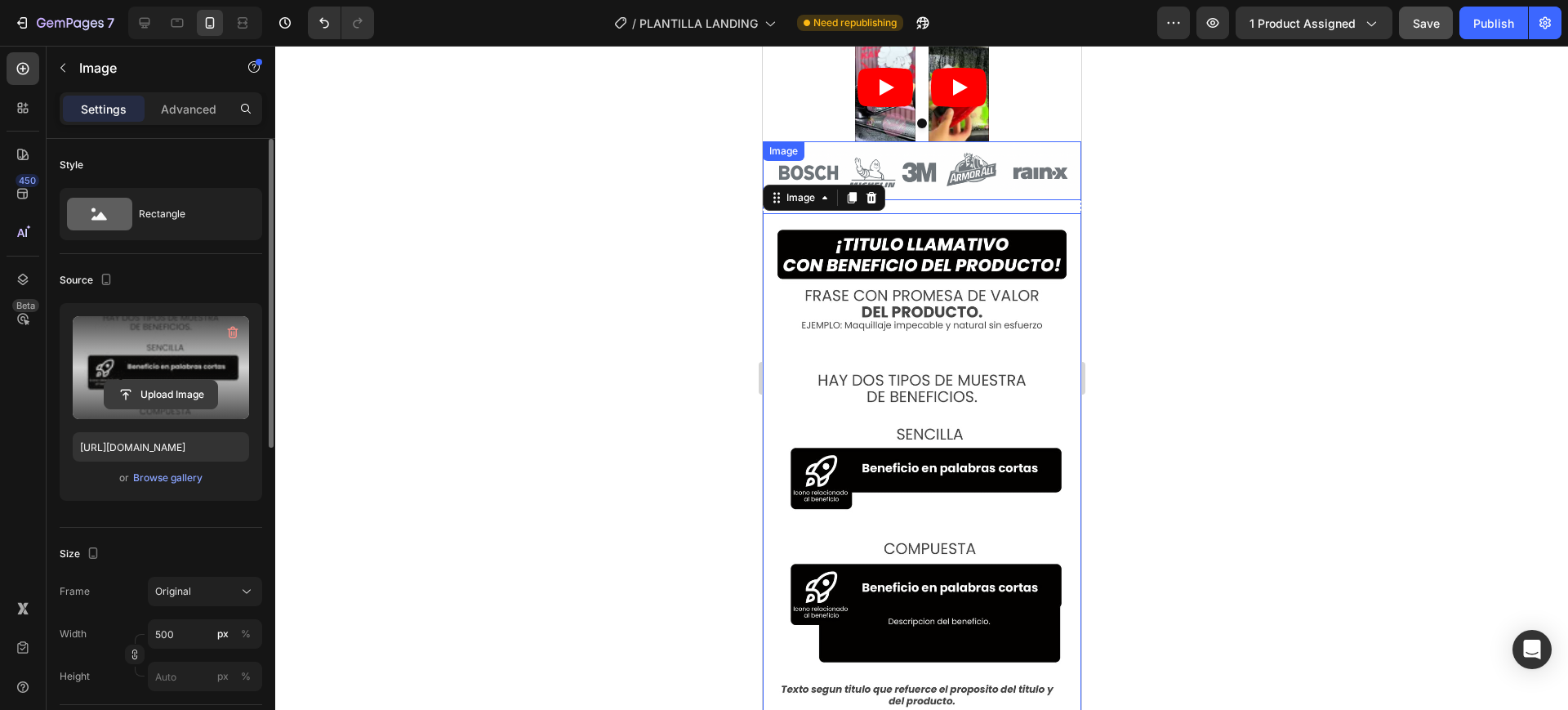
click at [156, 381] on input "file" at bounding box center [160, 395] width 112 height 27
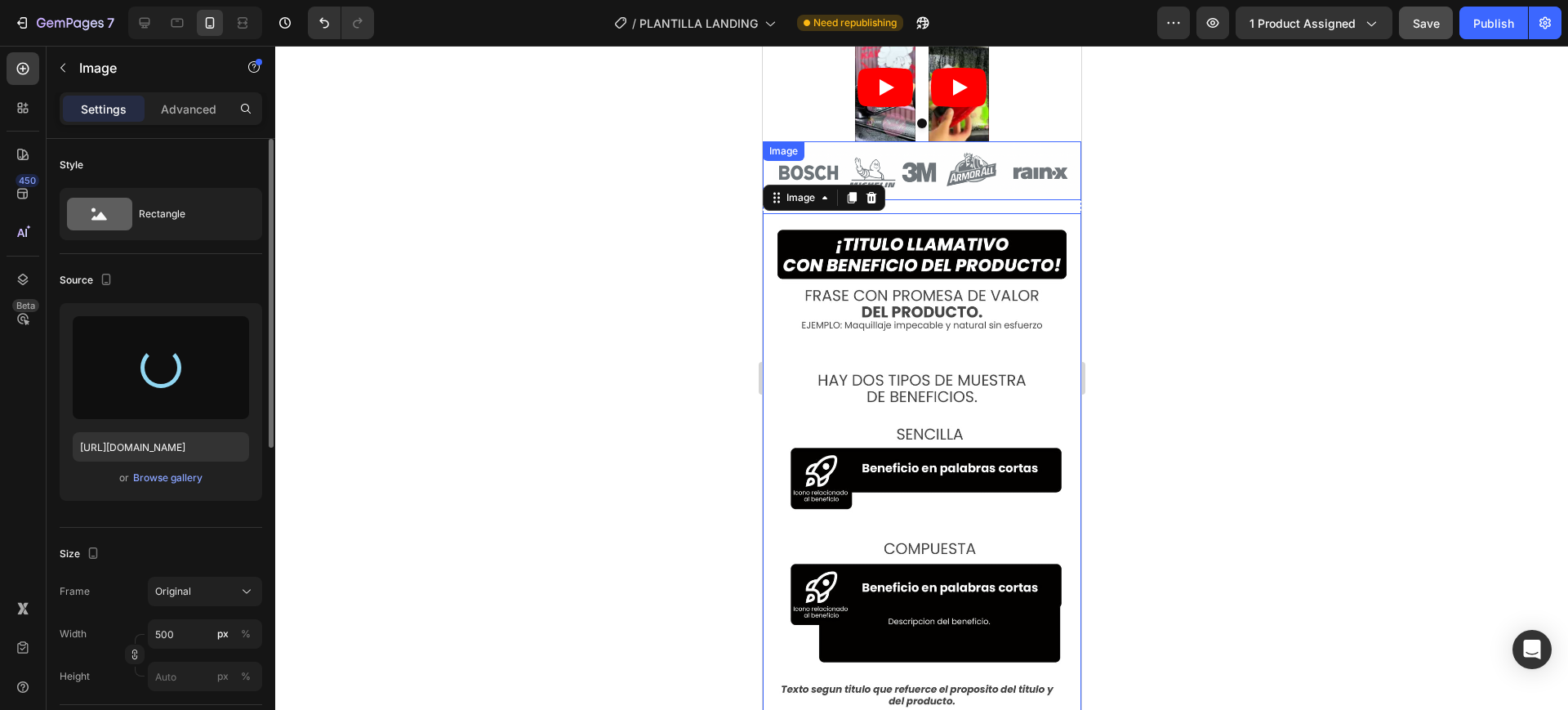
type input "https://cdn.shopify.com/s/files/1/0748/5282/7364/files/gempages_579100325739233…"
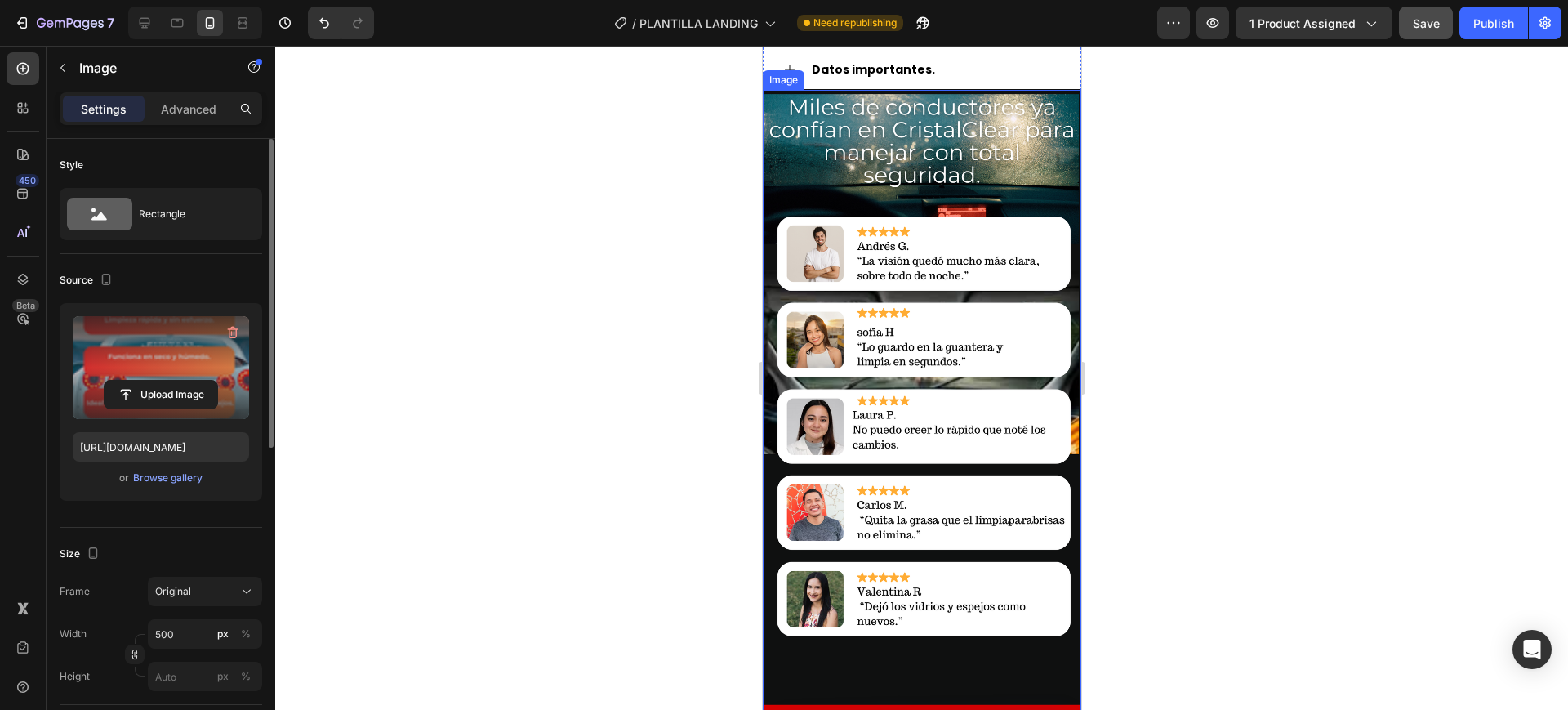
scroll to position [2451, 0]
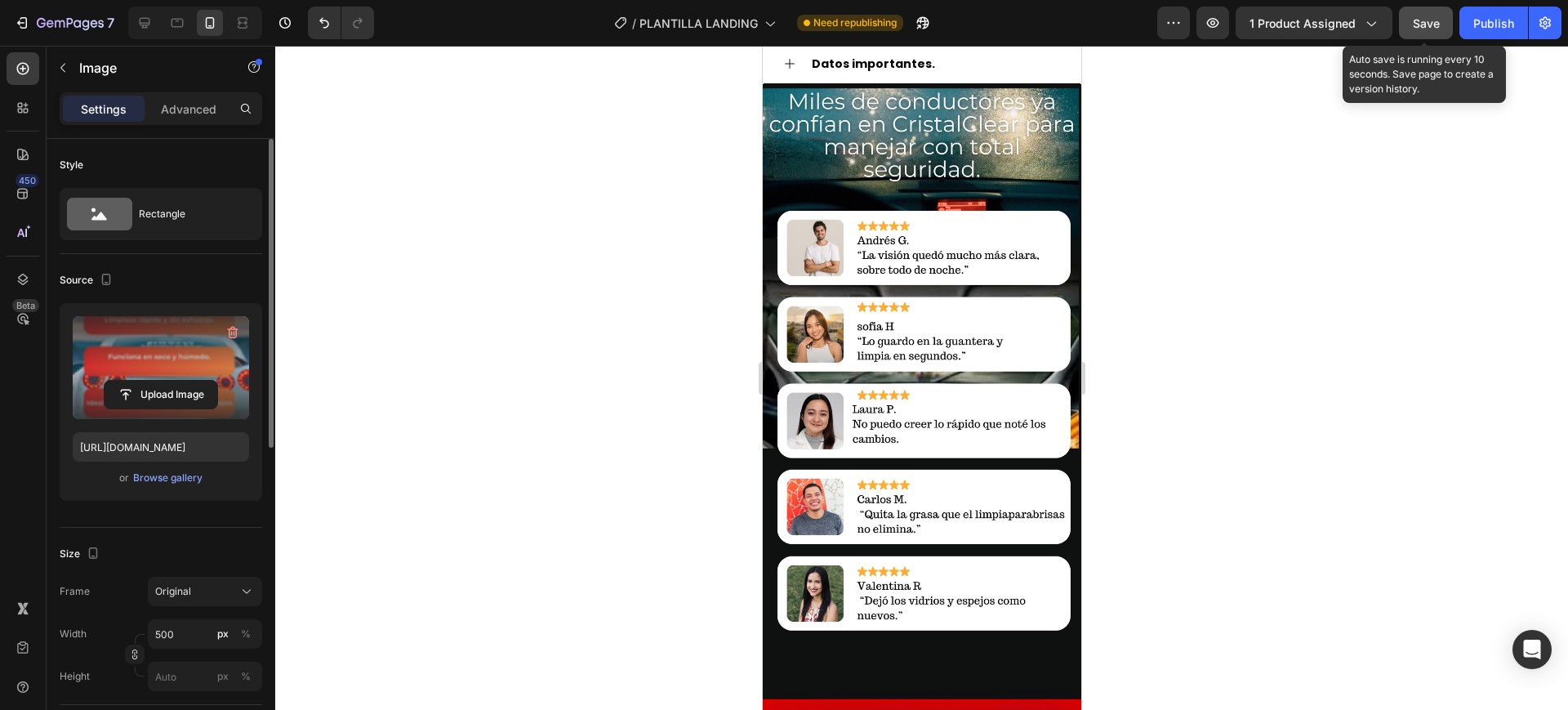
click at [1420, 26] on span "Save" at bounding box center [1426, 23] width 27 height 14
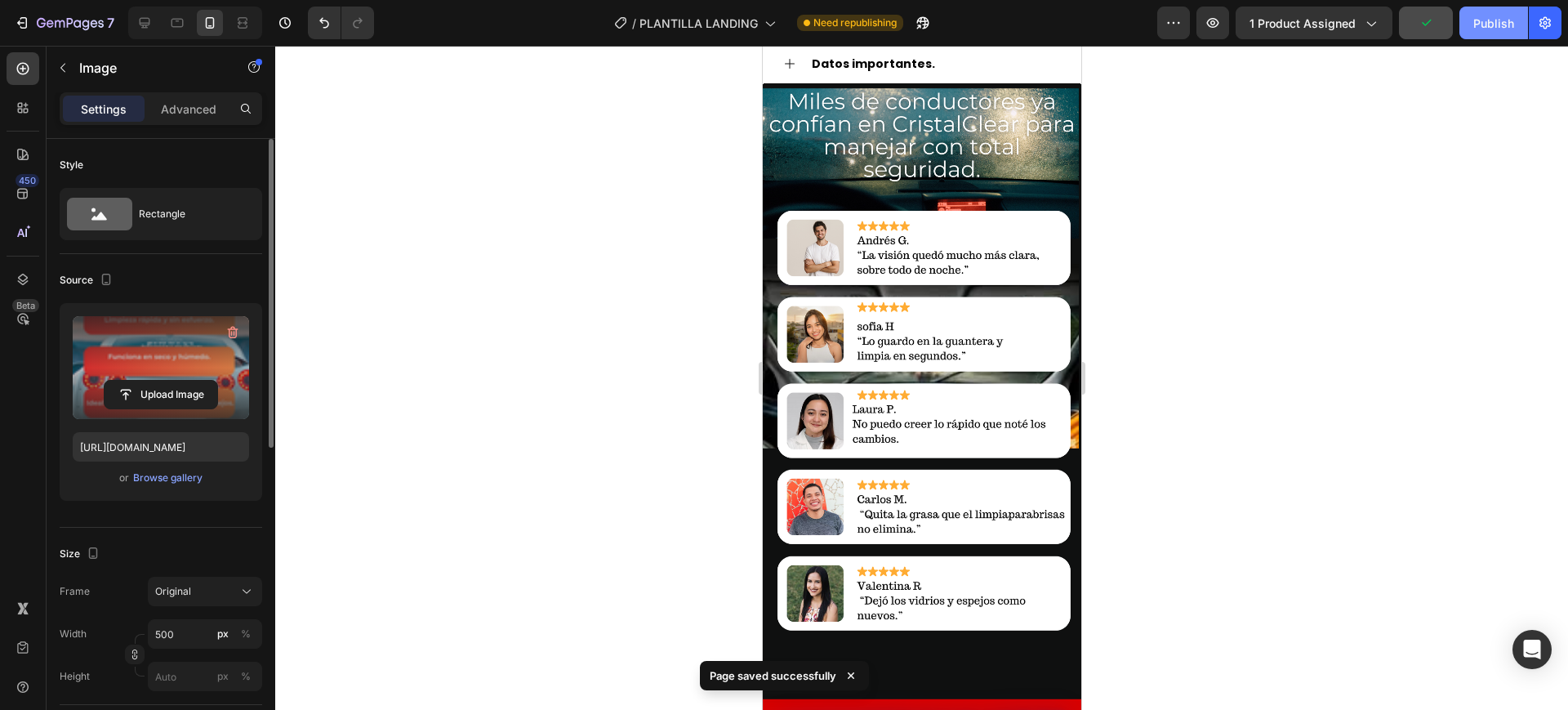
click at [1480, 12] on button "Publish" at bounding box center [1494, 23] width 69 height 33
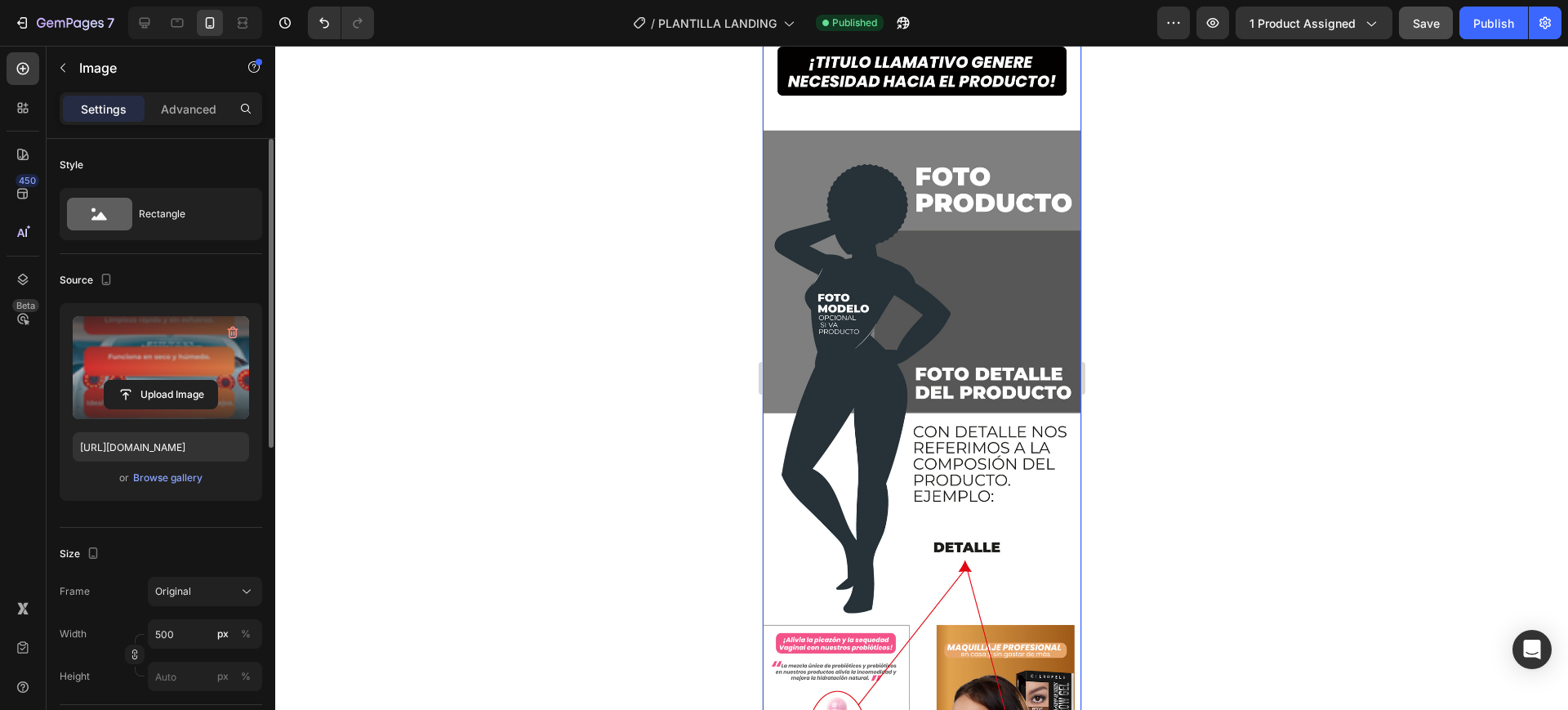
scroll to position [4597, 0]
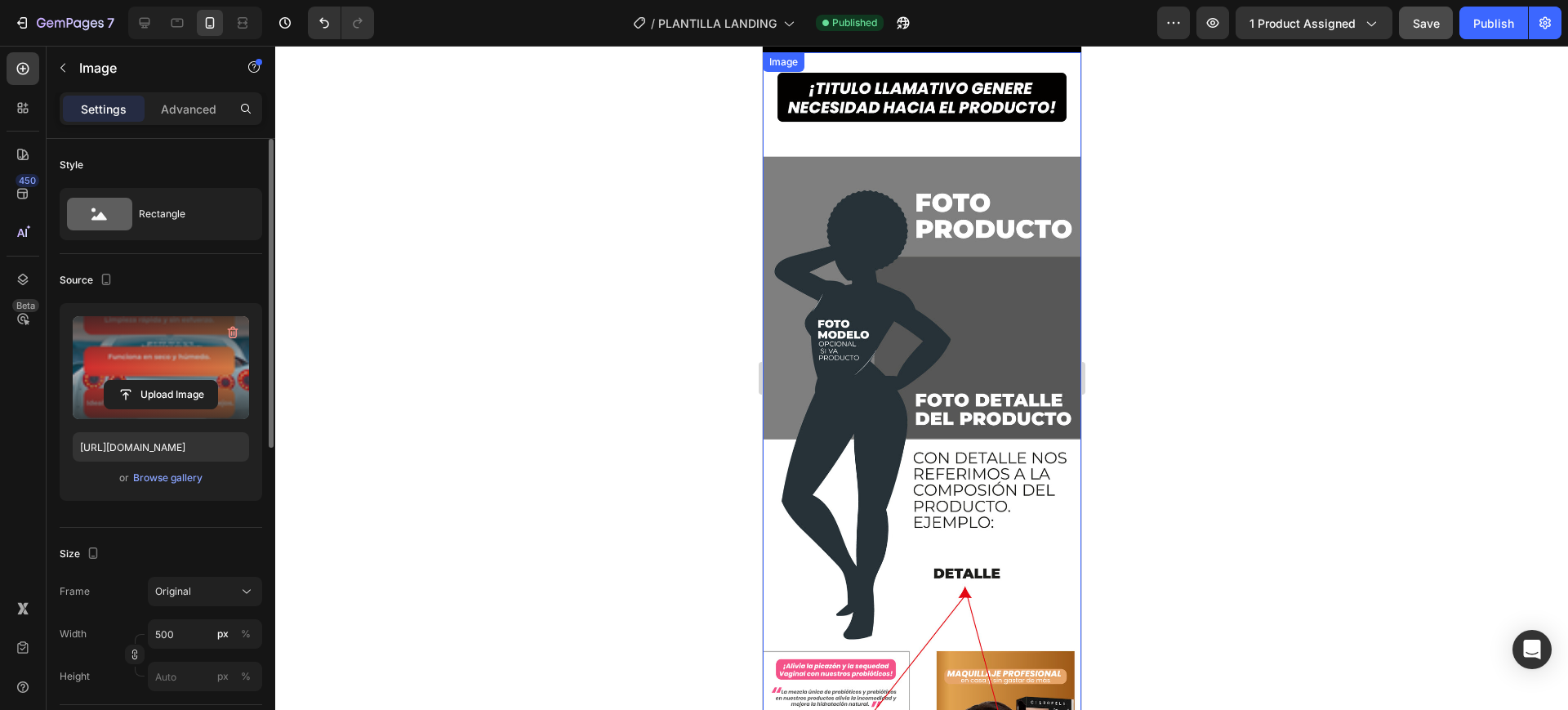
click at [906, 323] on img at bounding box center [921, 463] width 318 height 821
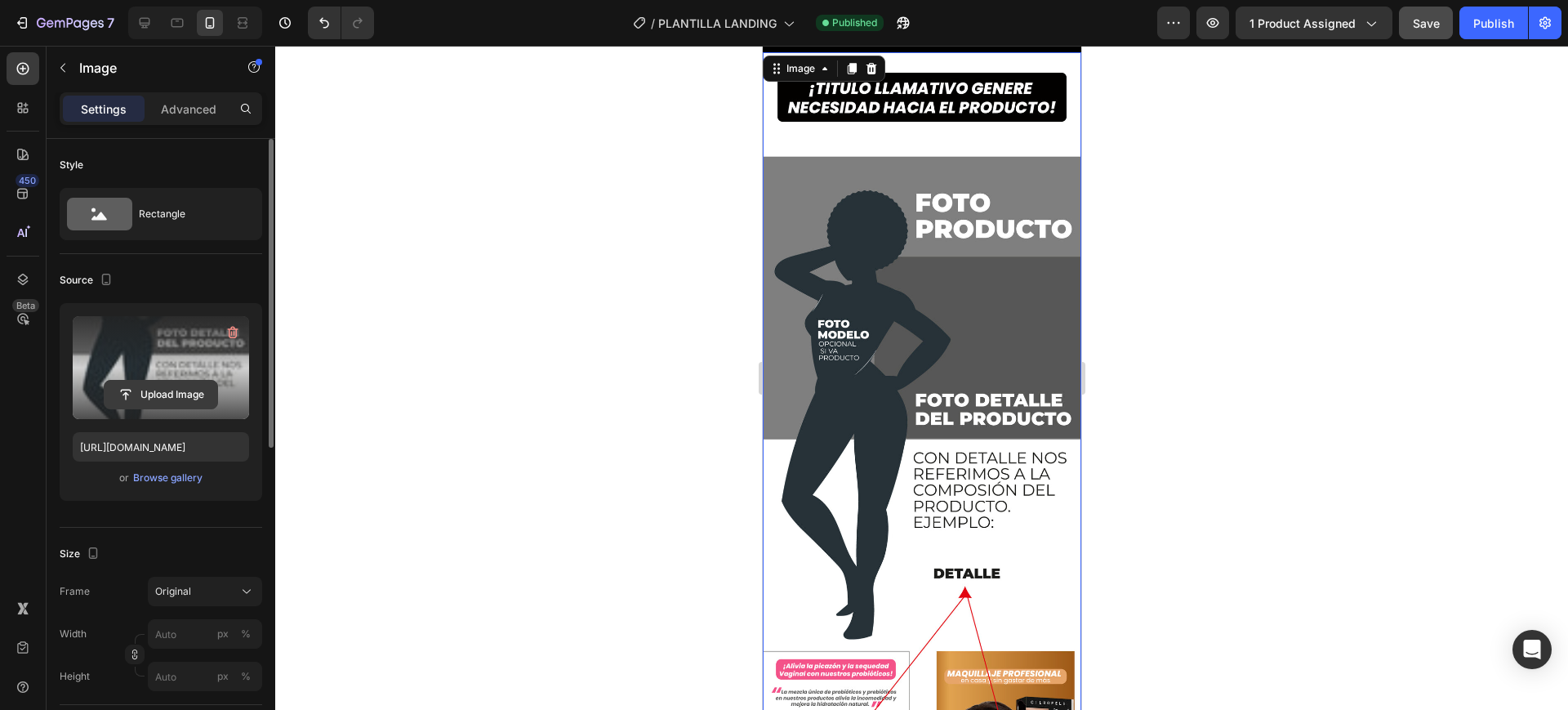
click at [192, 397] on input "file" at bounding box center [160, 395] width 112 height 27
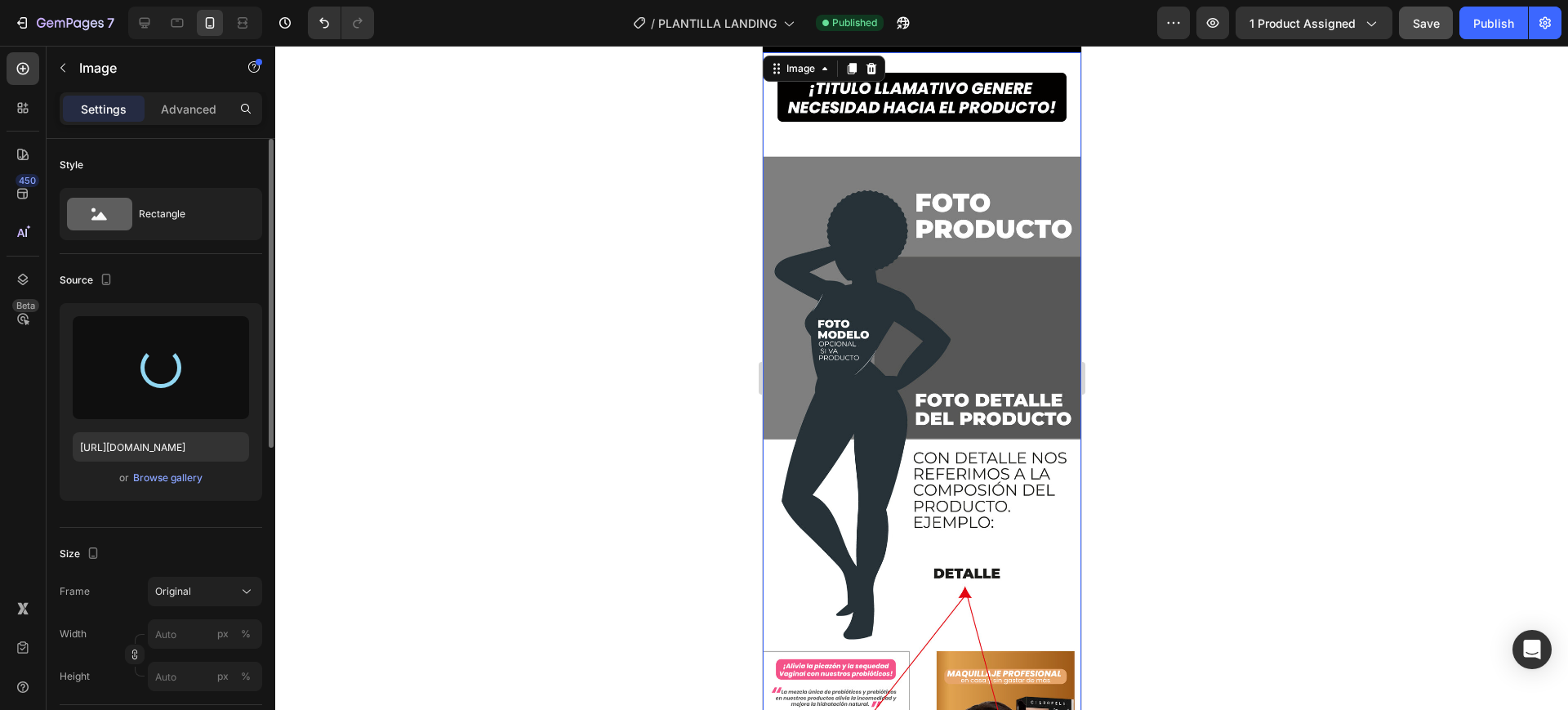
type input "https://cdn.shopify.com/s/files/1/0748/5282/7364/files/gempages_579100325739233…"
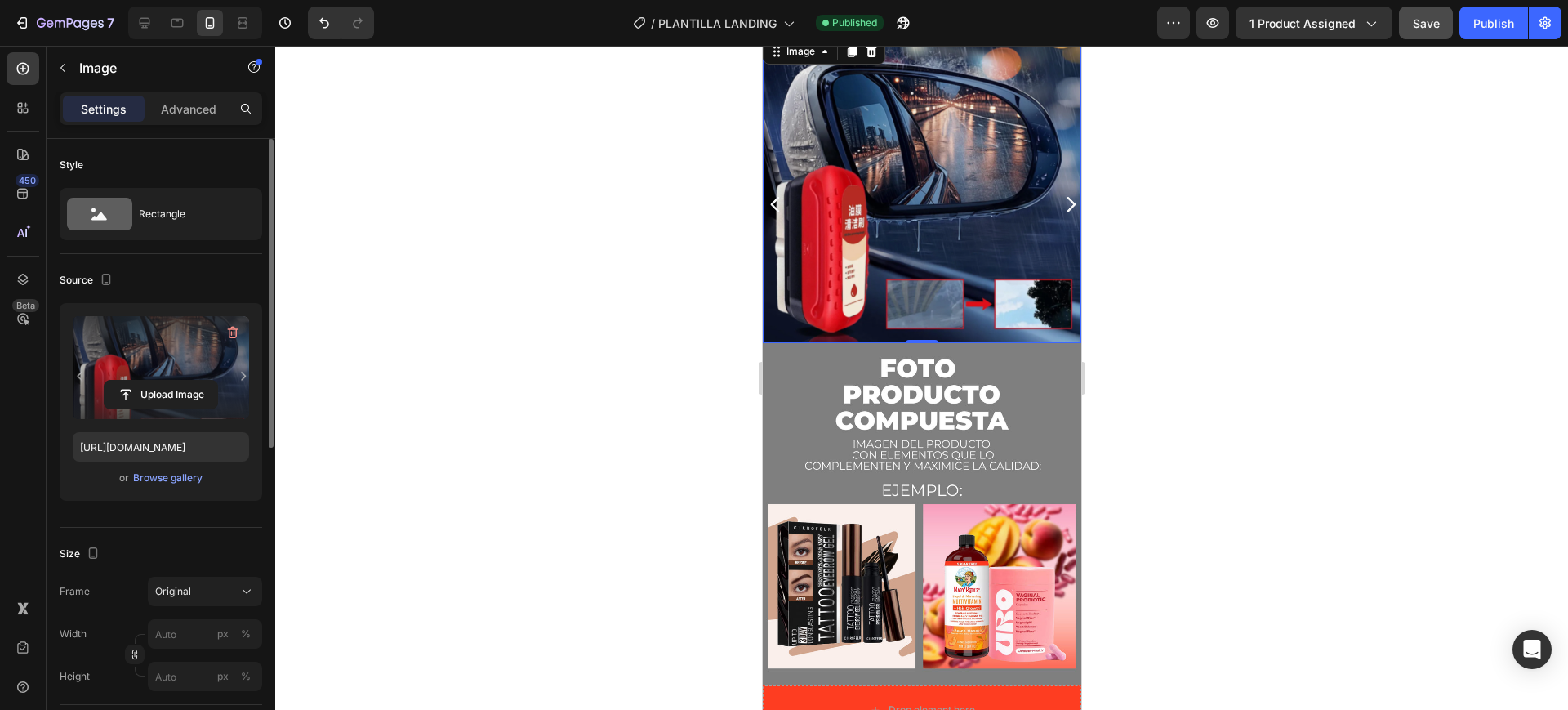
scroll to position [4699, 0]
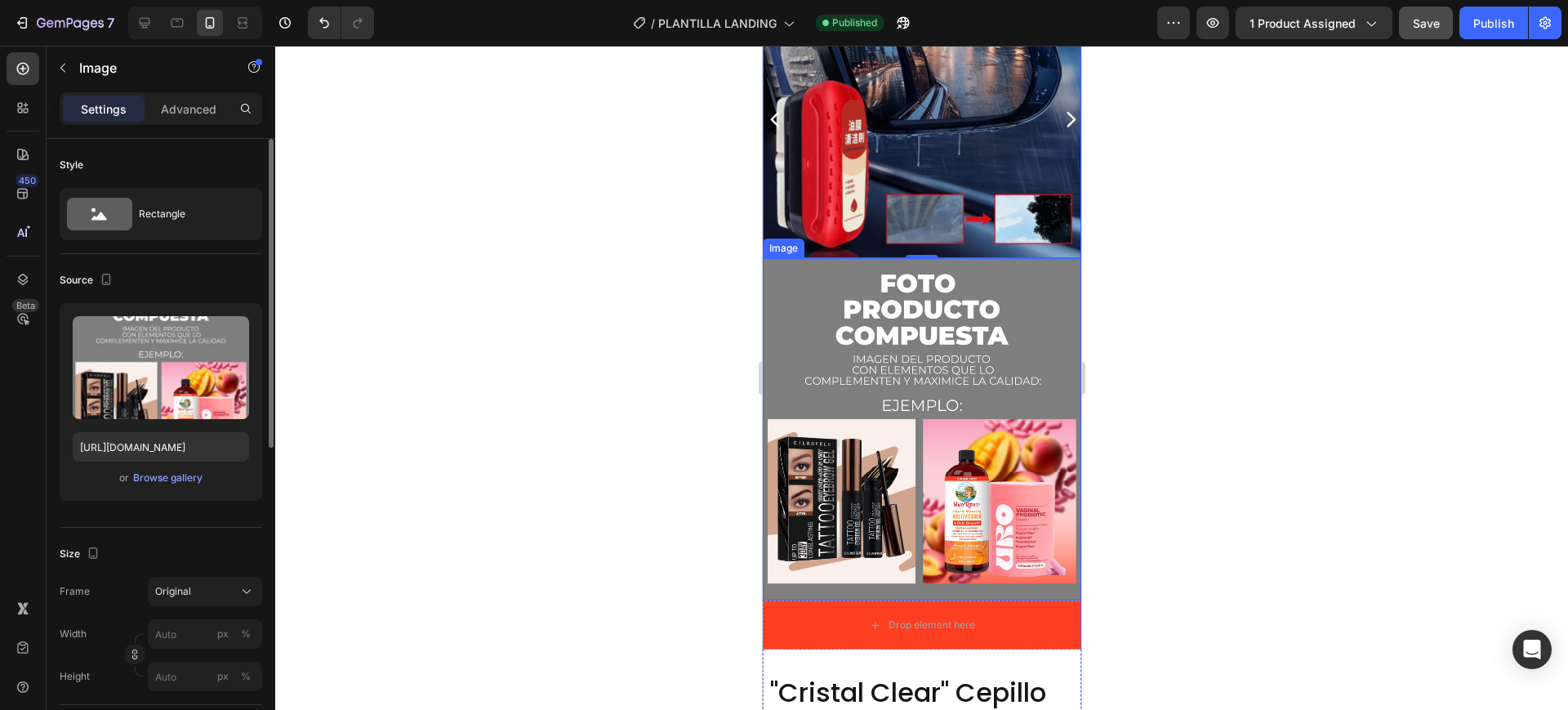
click at [837, 319] on img at bounding box center [921, 429] width 318 height 343
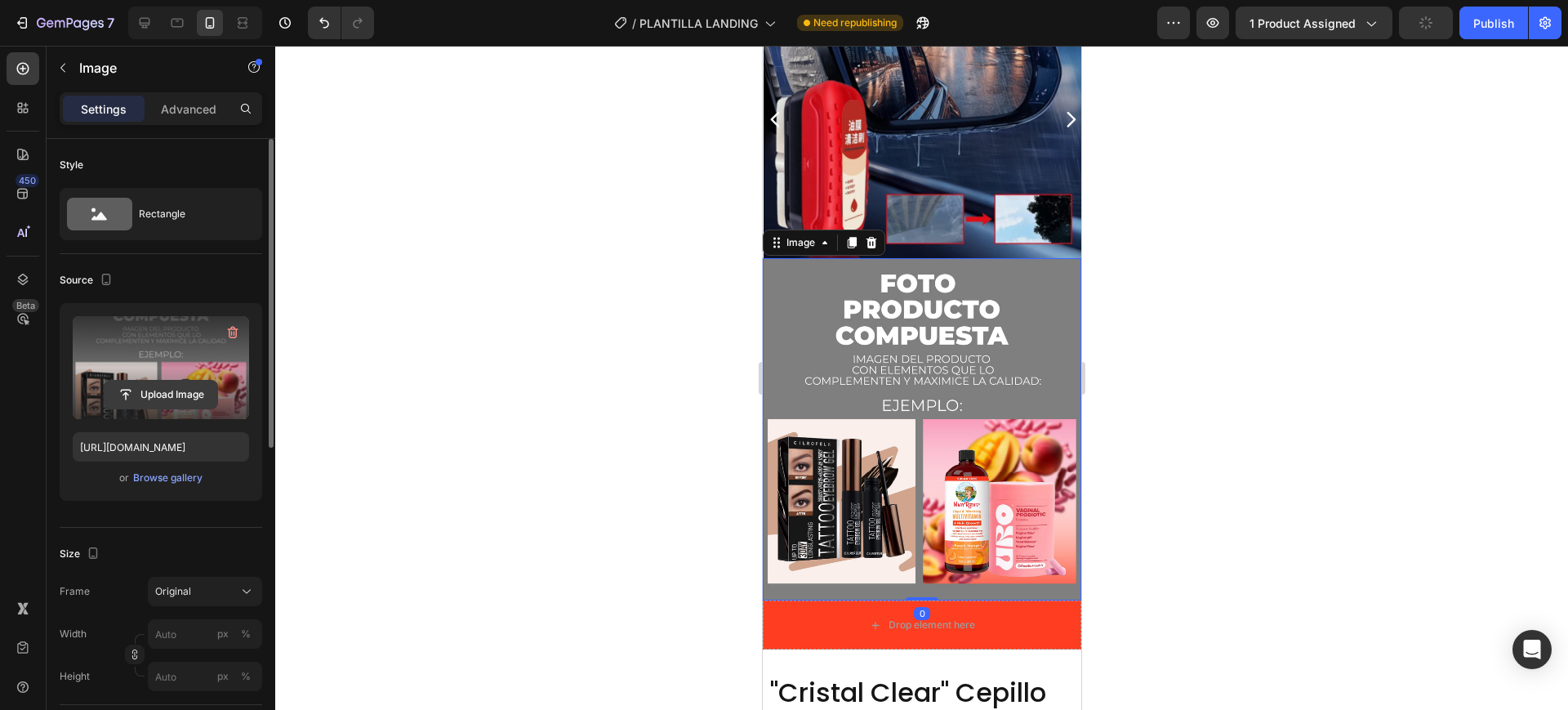
click at [141, 385] on input "file" at bounding box center [160, 395] width 112 height 27
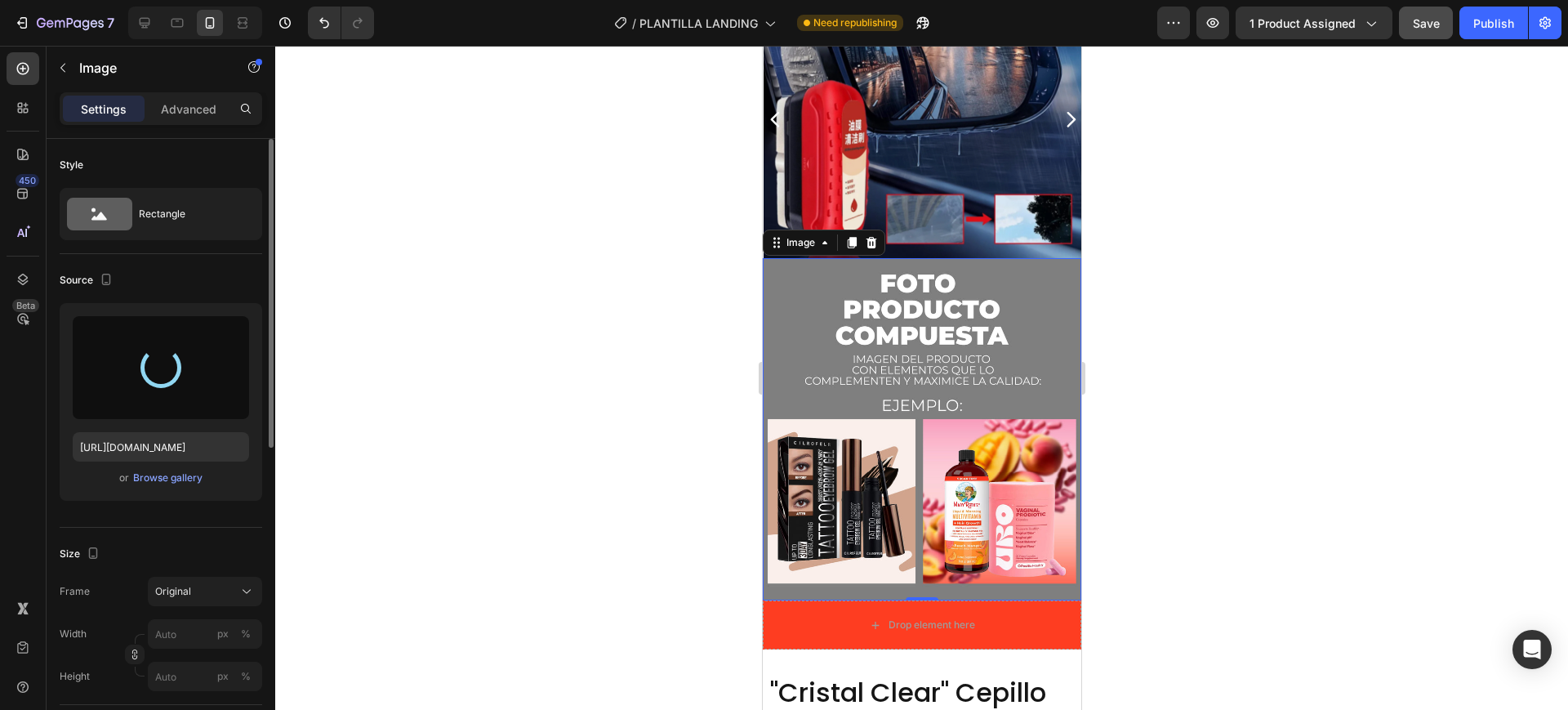
type input "https://cdn.shopify.com/s/files/1/0748/5282/7364/files/gempages_579100325739233…"
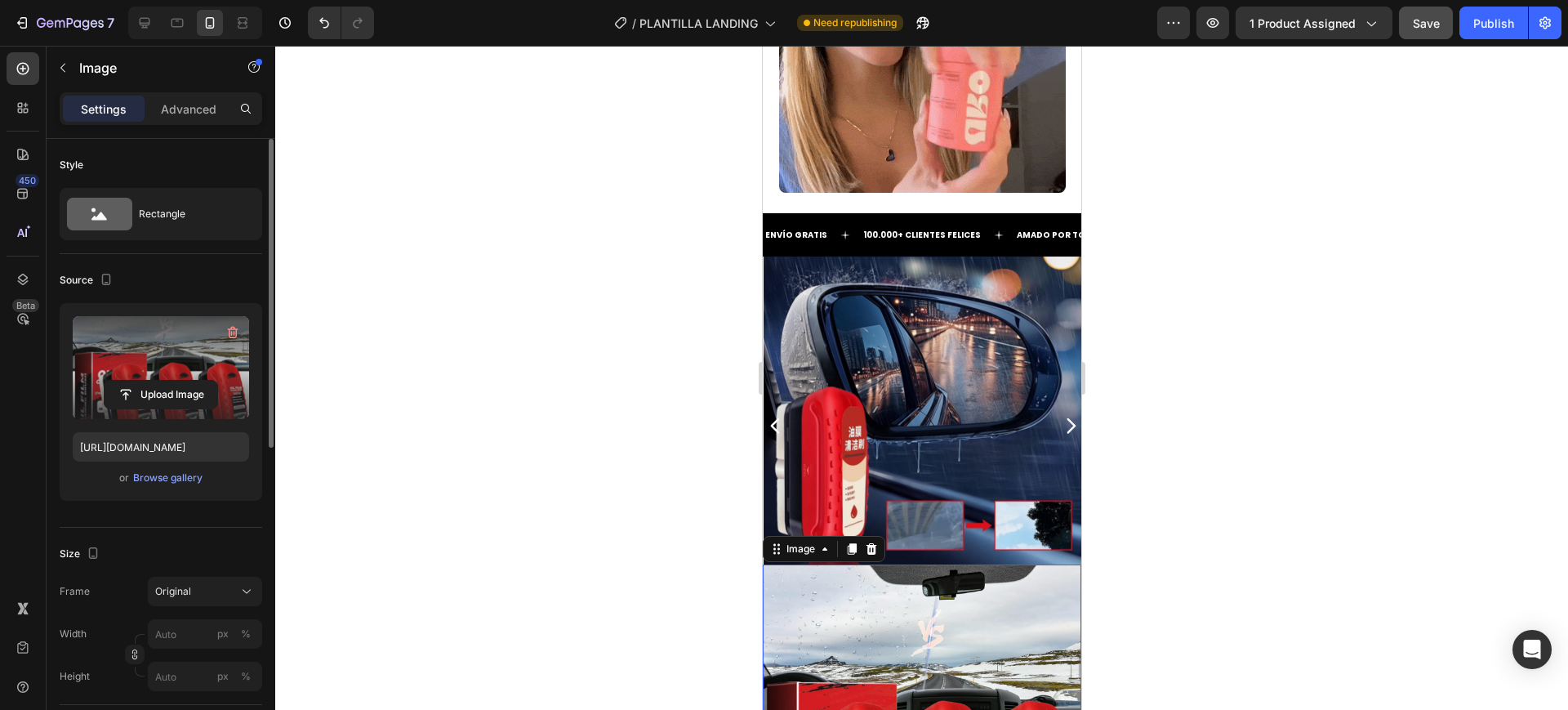
scroll to position [4290, 0]
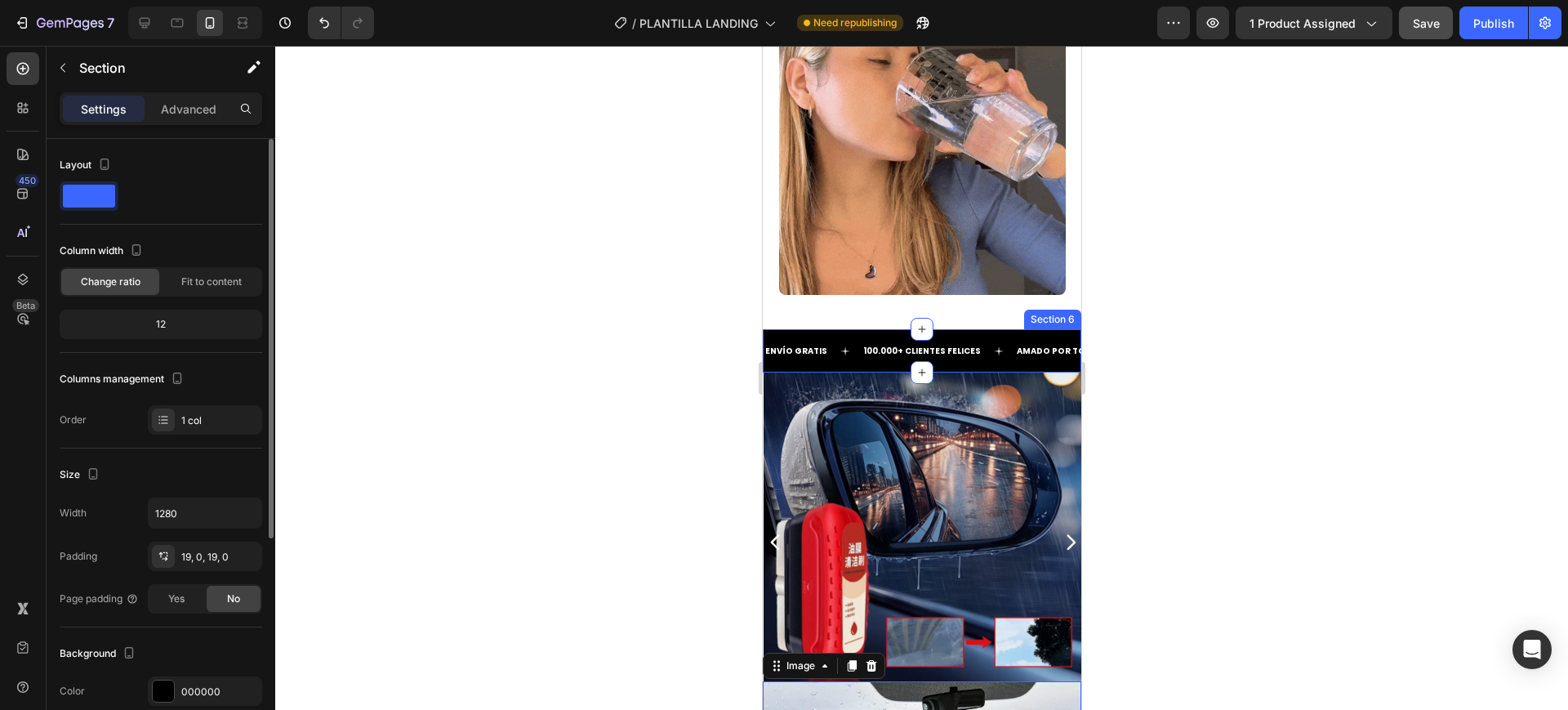
click at [852, 330] on div "ENVÍO GRATIS Text 100.000+ CLIENTES FELICES Text AMADO POR TODOS Text ENVÍO GRA…" at bounding box center [921, 351] width 318 height 43
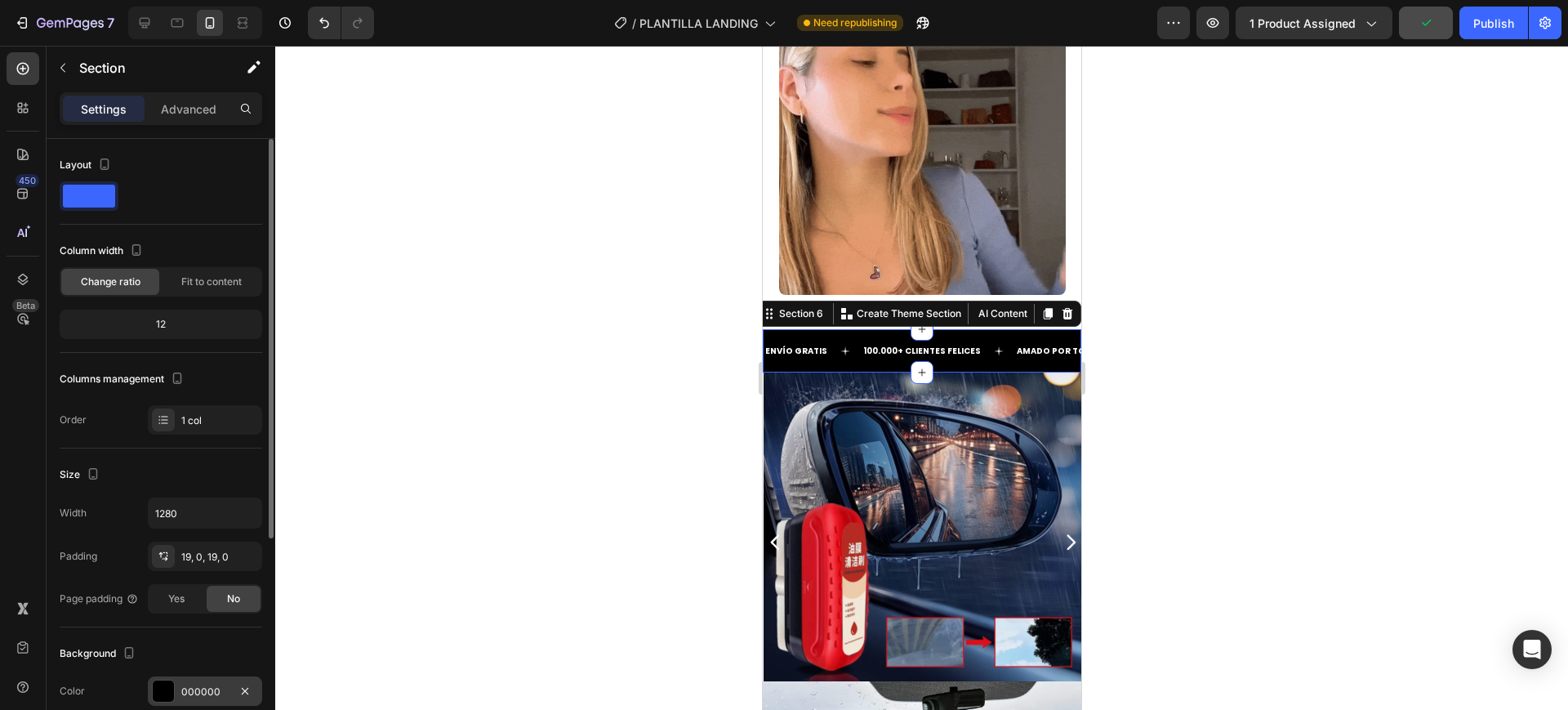
click at [166, 681] on div at bounding box center [163, 691] width 21 height 21
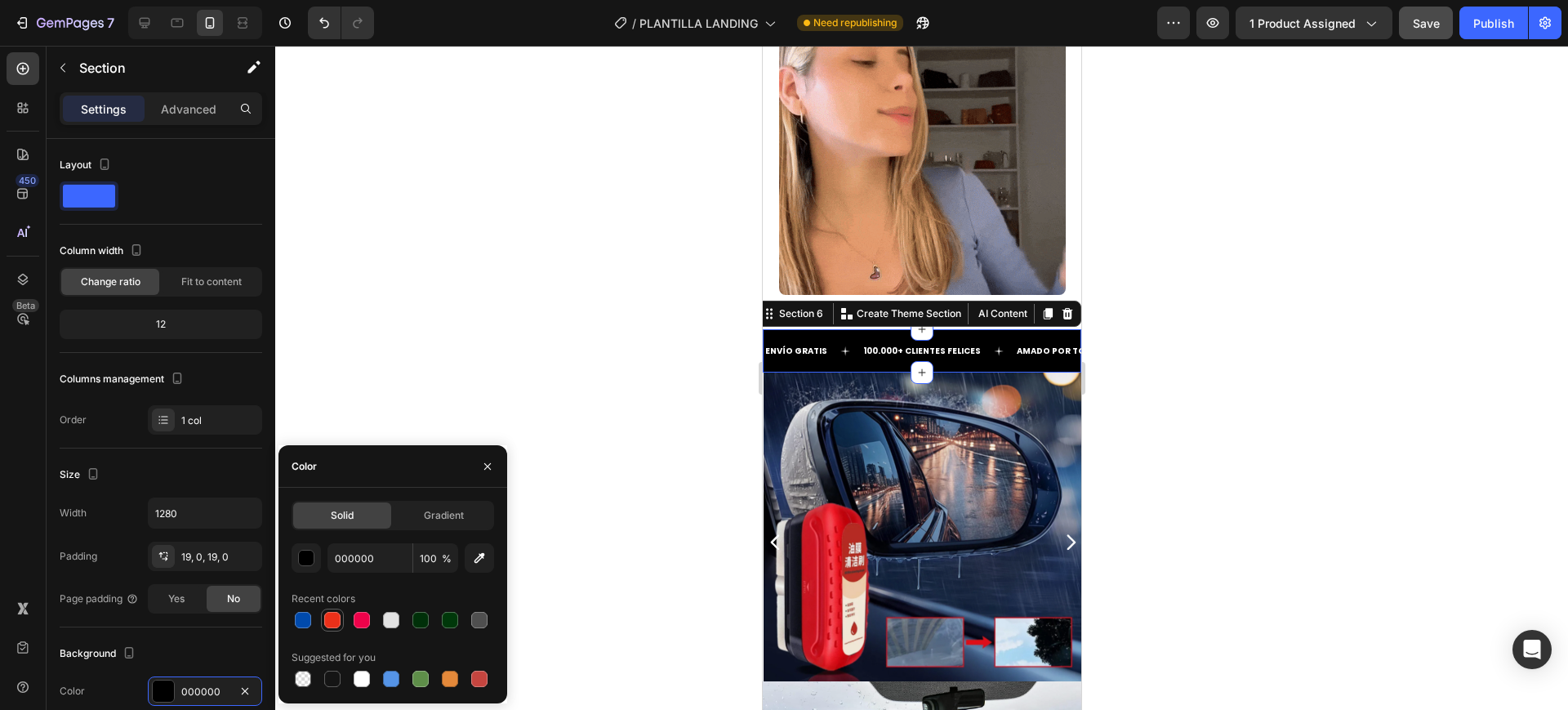
click at [338, 621] on div at bounding box center [332, 620] width 16 height 16
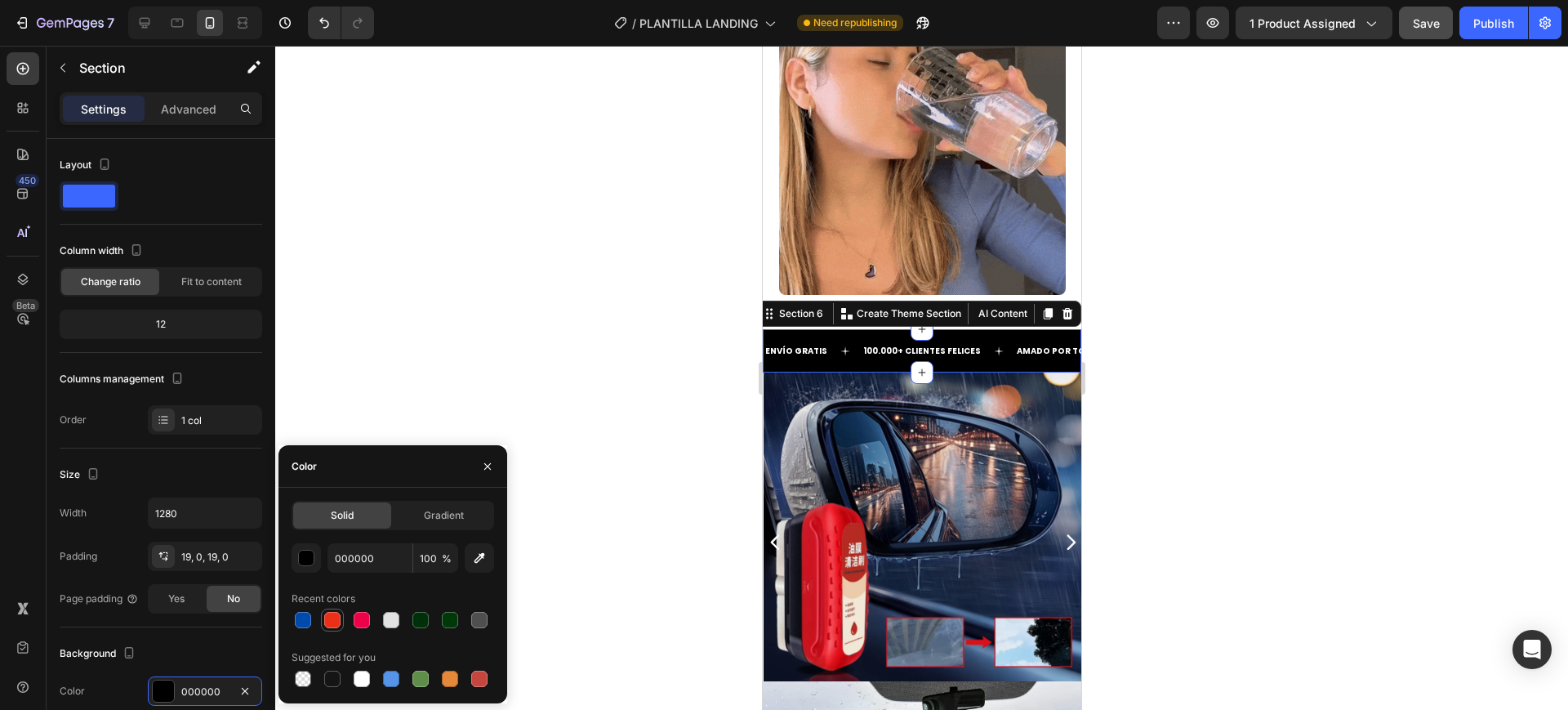
type input "EB3019"
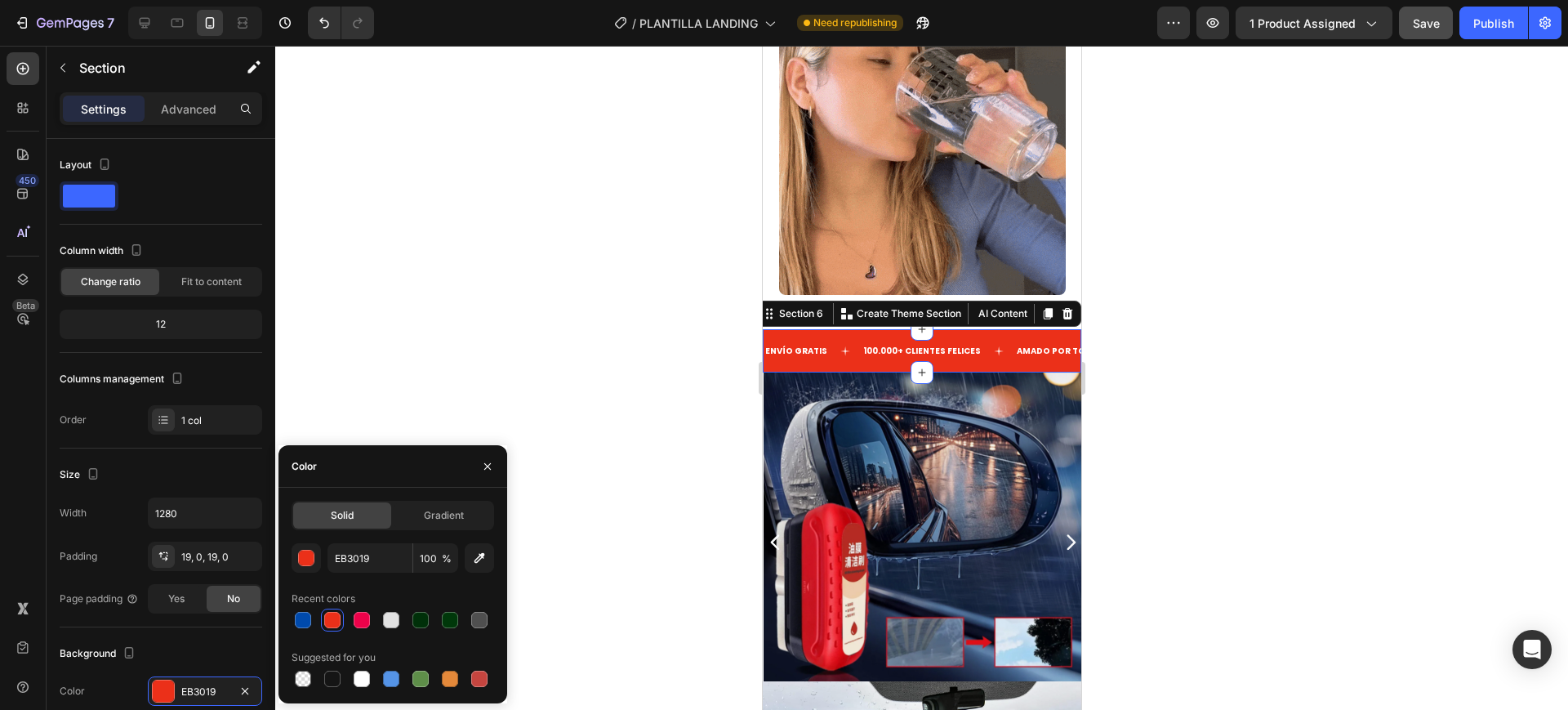
click at [553, 513] on div at bounding box center [922, 378] width 1293 height 664
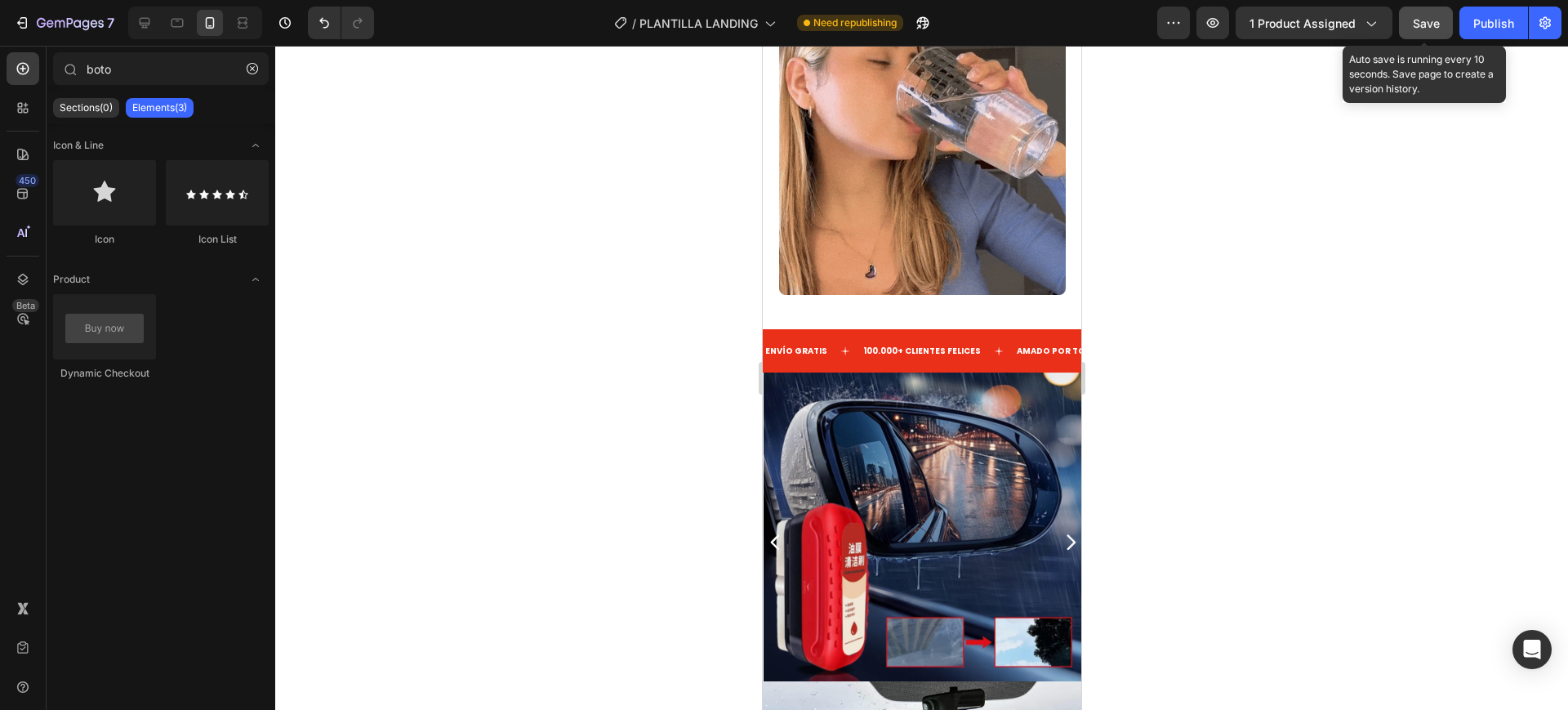
click at [1414, 15] on div "Save" at bounding box center [1426, 23] width 27 height 17
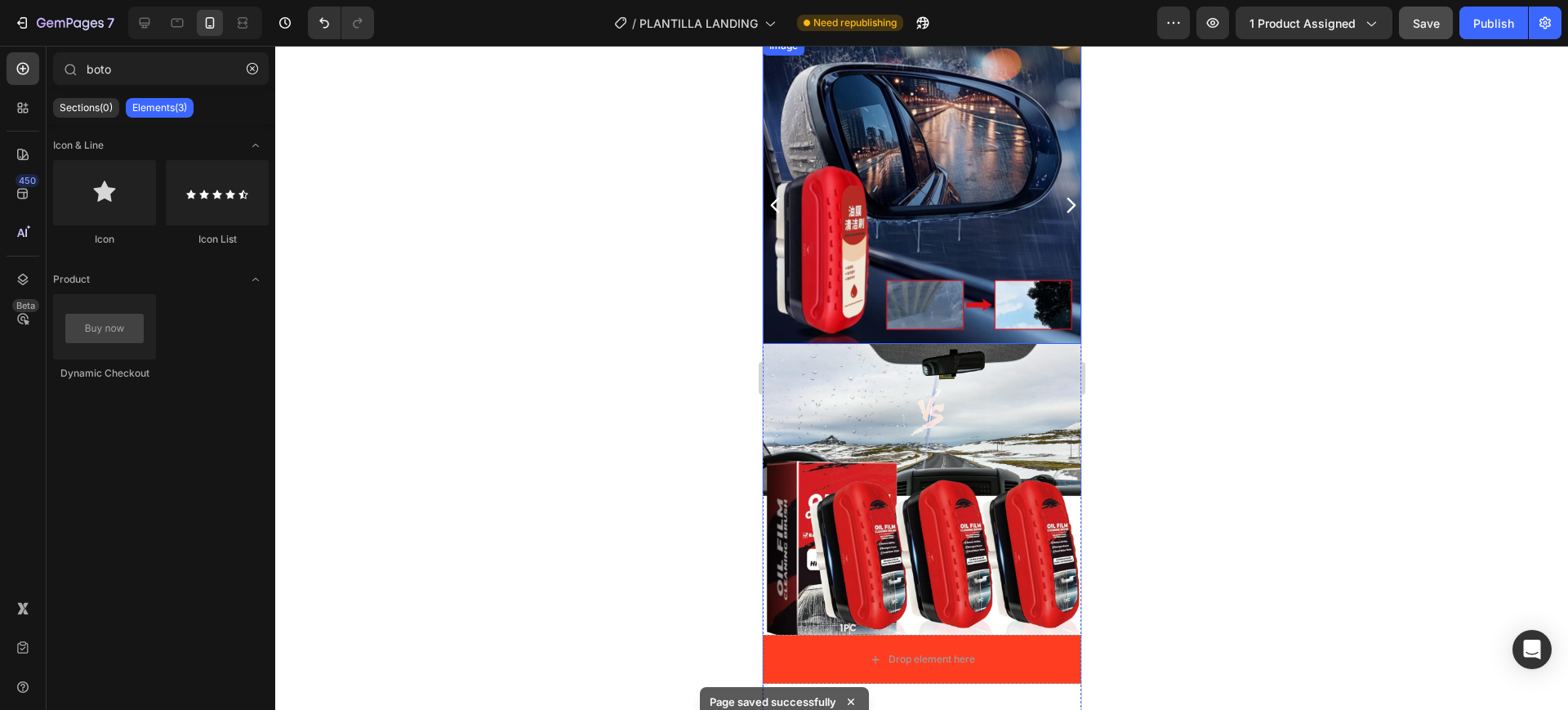
scroll to position [4494, 0]
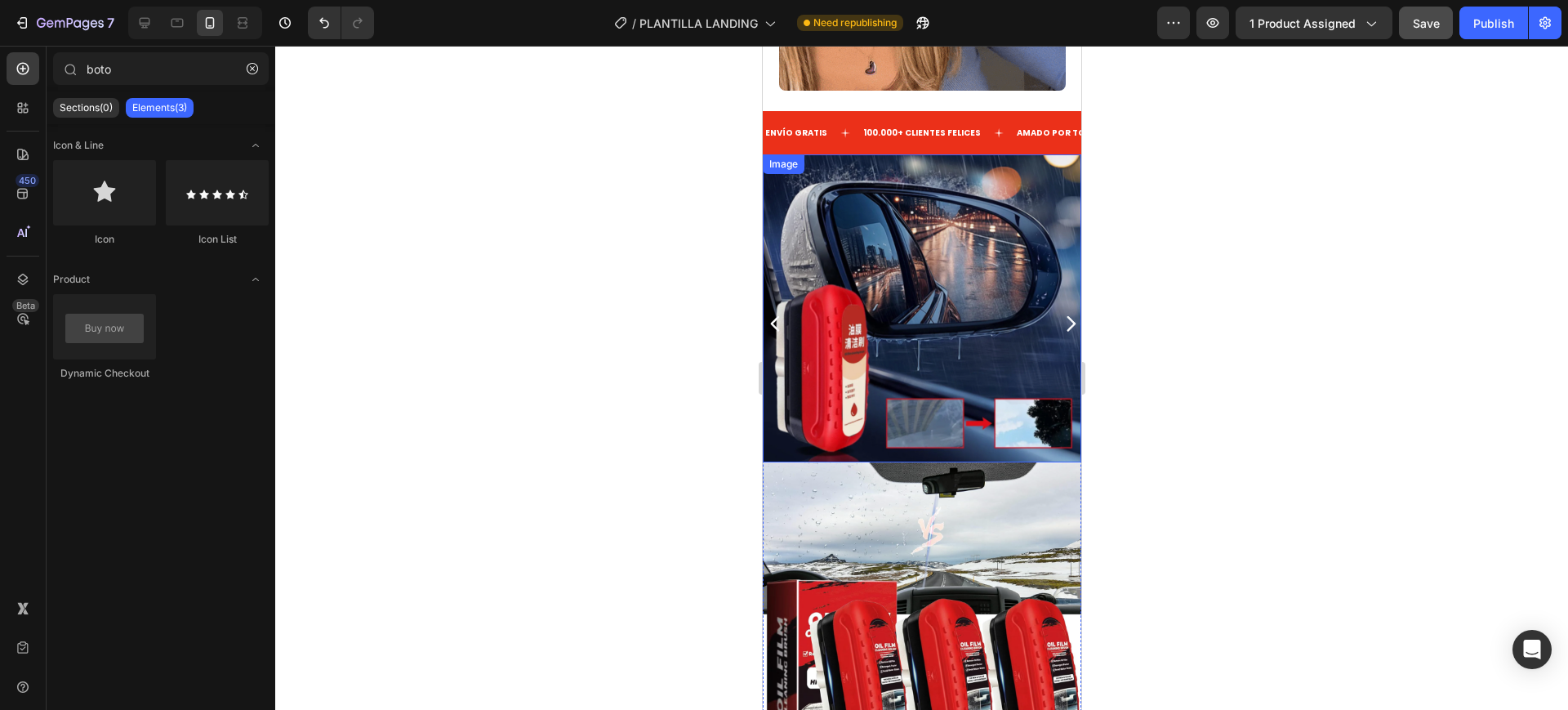
click at [897, 249] on img at bounding box center [921, 308] width 318 height 308
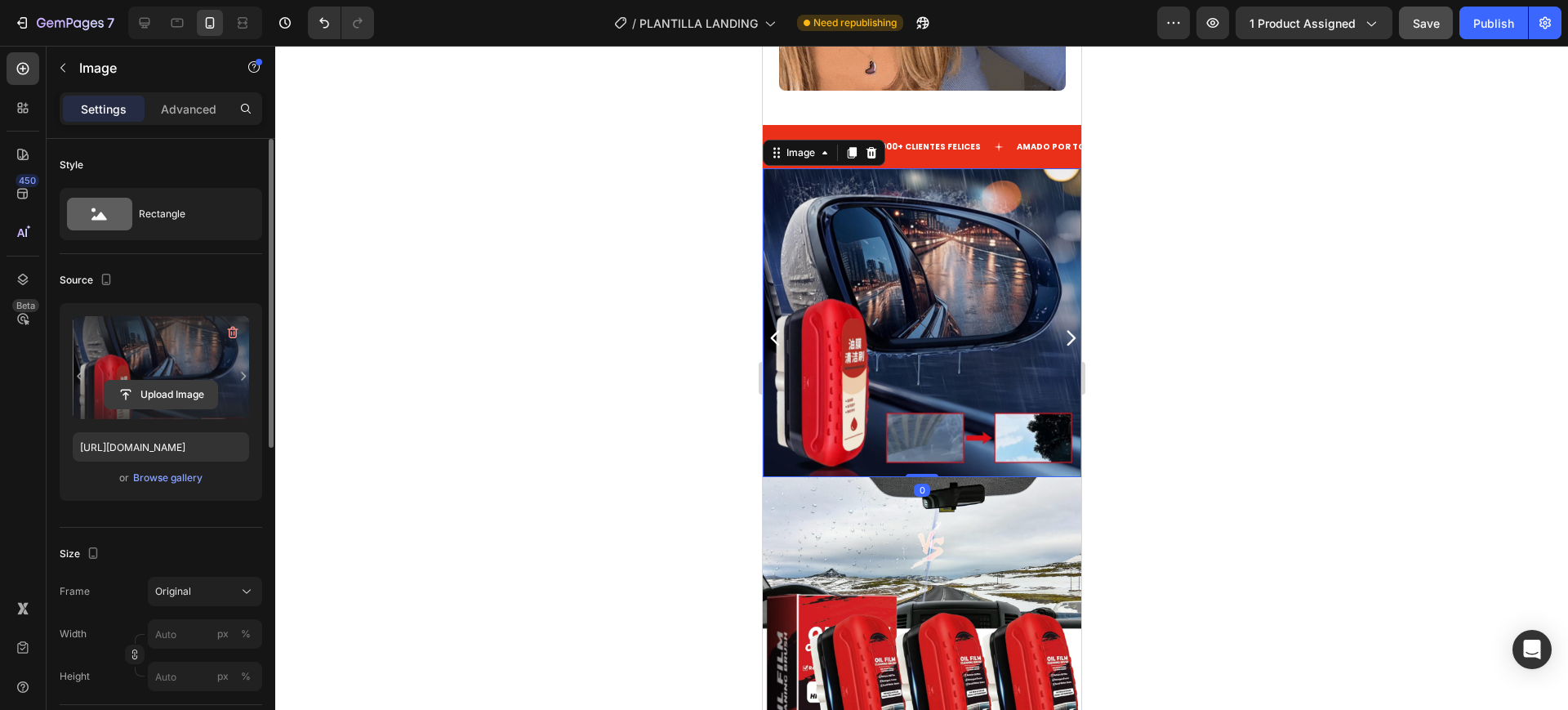
click at [155, 389] on input "file" at bounding box center [160, 395] width 112 height 27
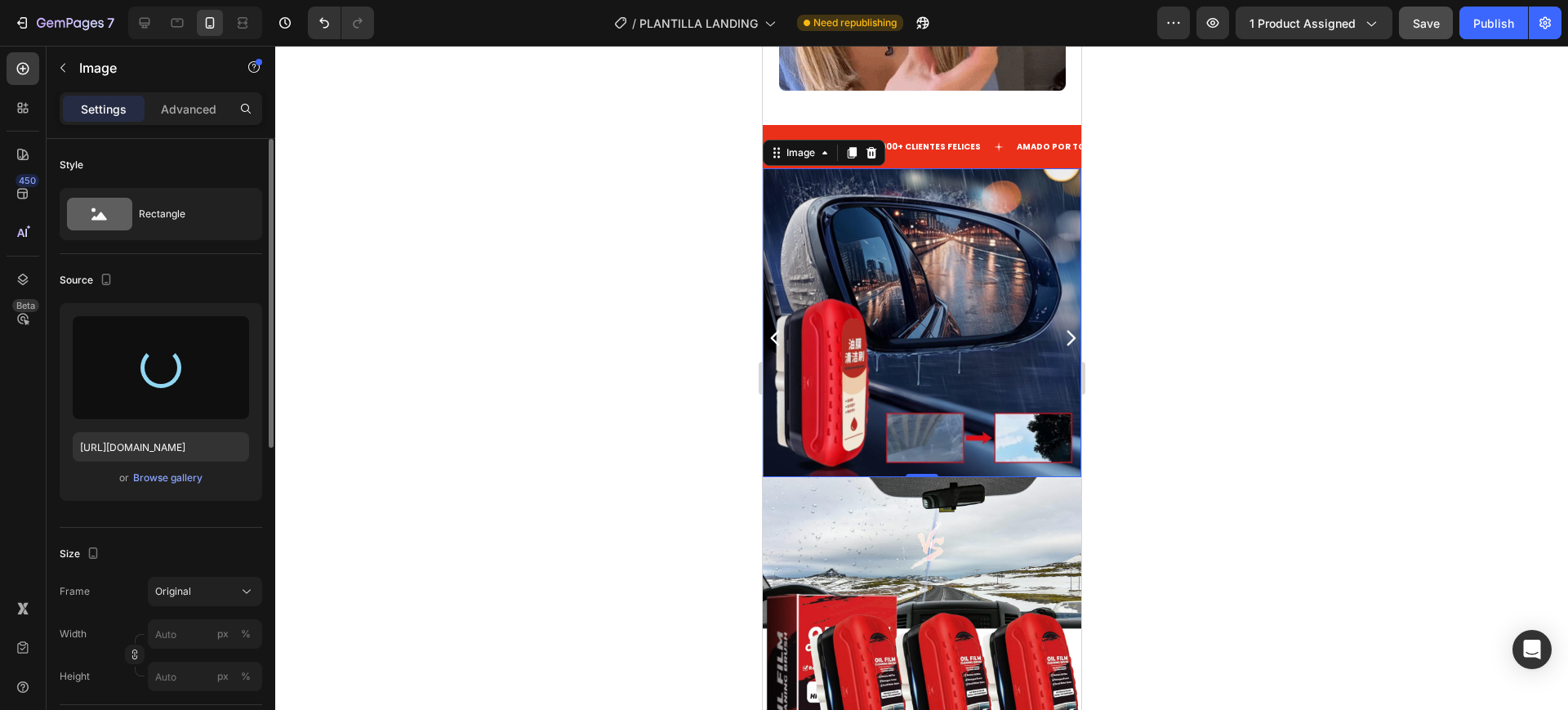
type input "https://cdn.shopify.com/s/files/1/0748/5282/7364/files/gempages_579100325739233…"
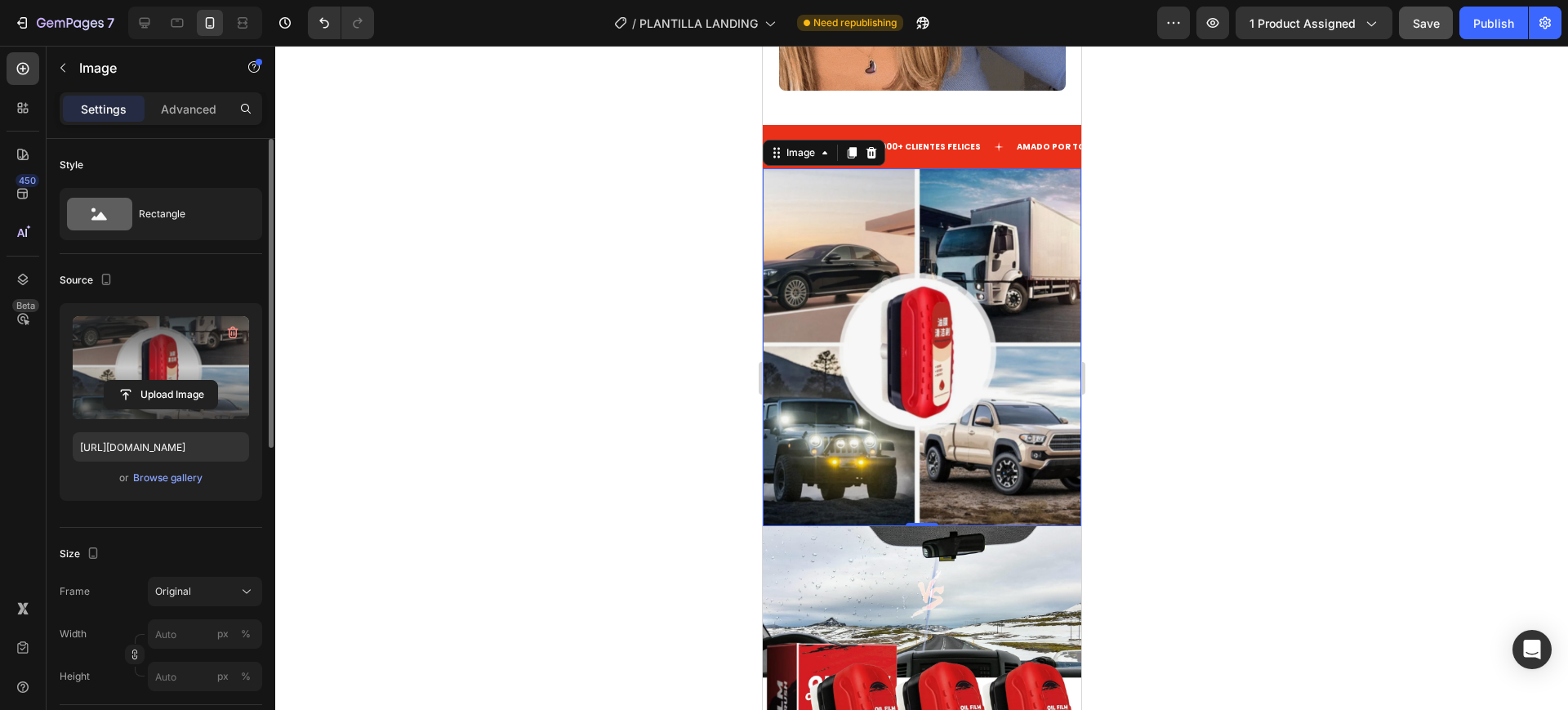
click at [1191, 436] on div at bounding box center [922, 378] width 1293 height 664
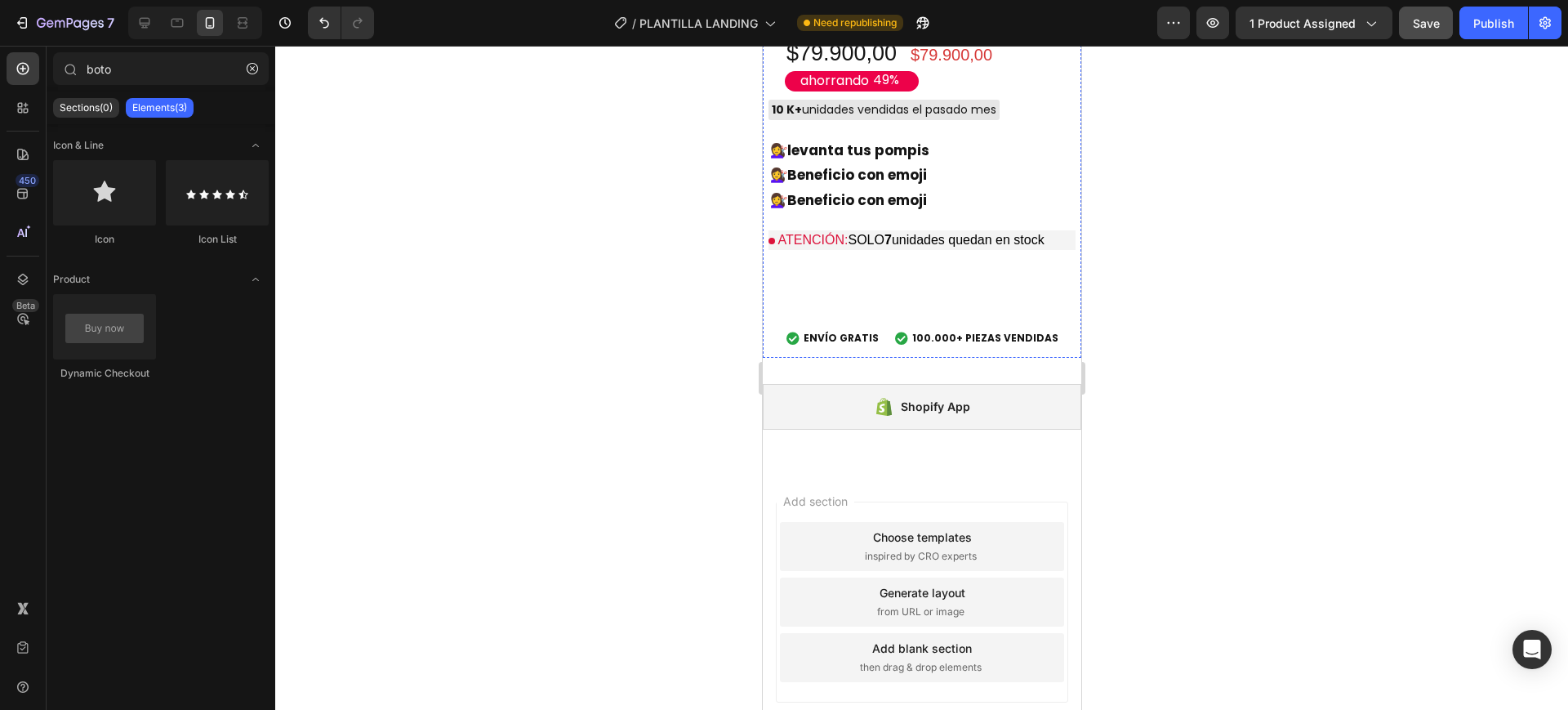
scroll to position [5597, 0]
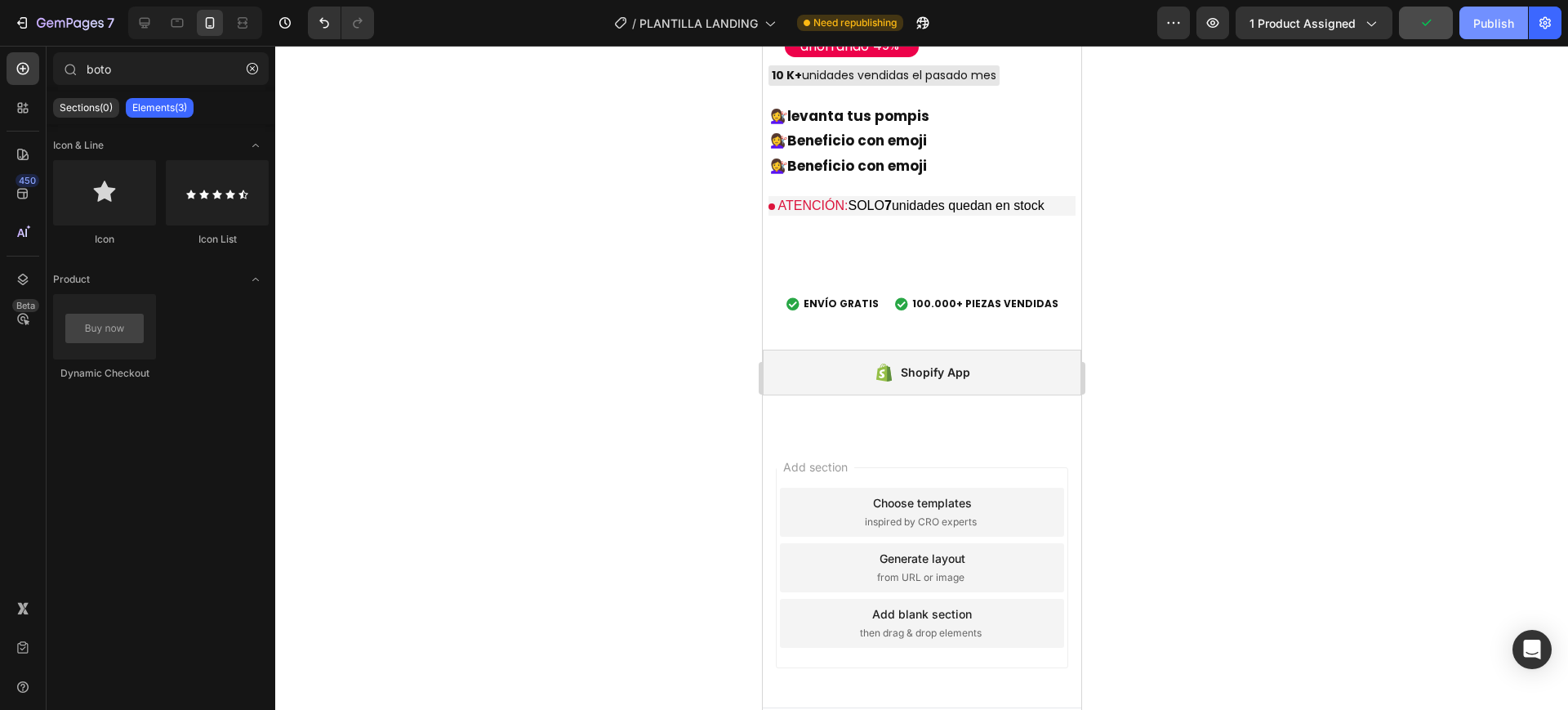
click at [1477, 18] on div "Publish" at bounding box center [1494, 23] width 41 height 17
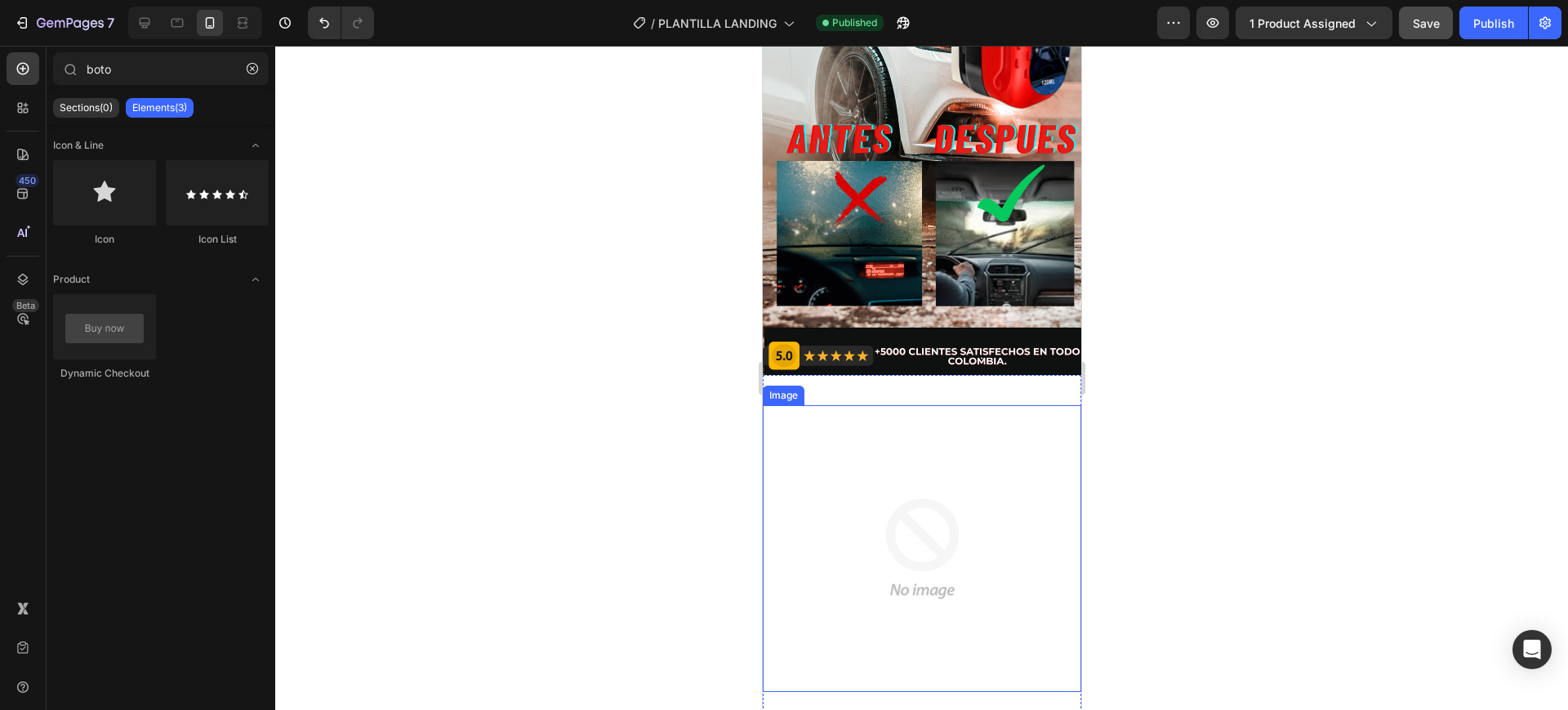
scroll to position [511, 0]
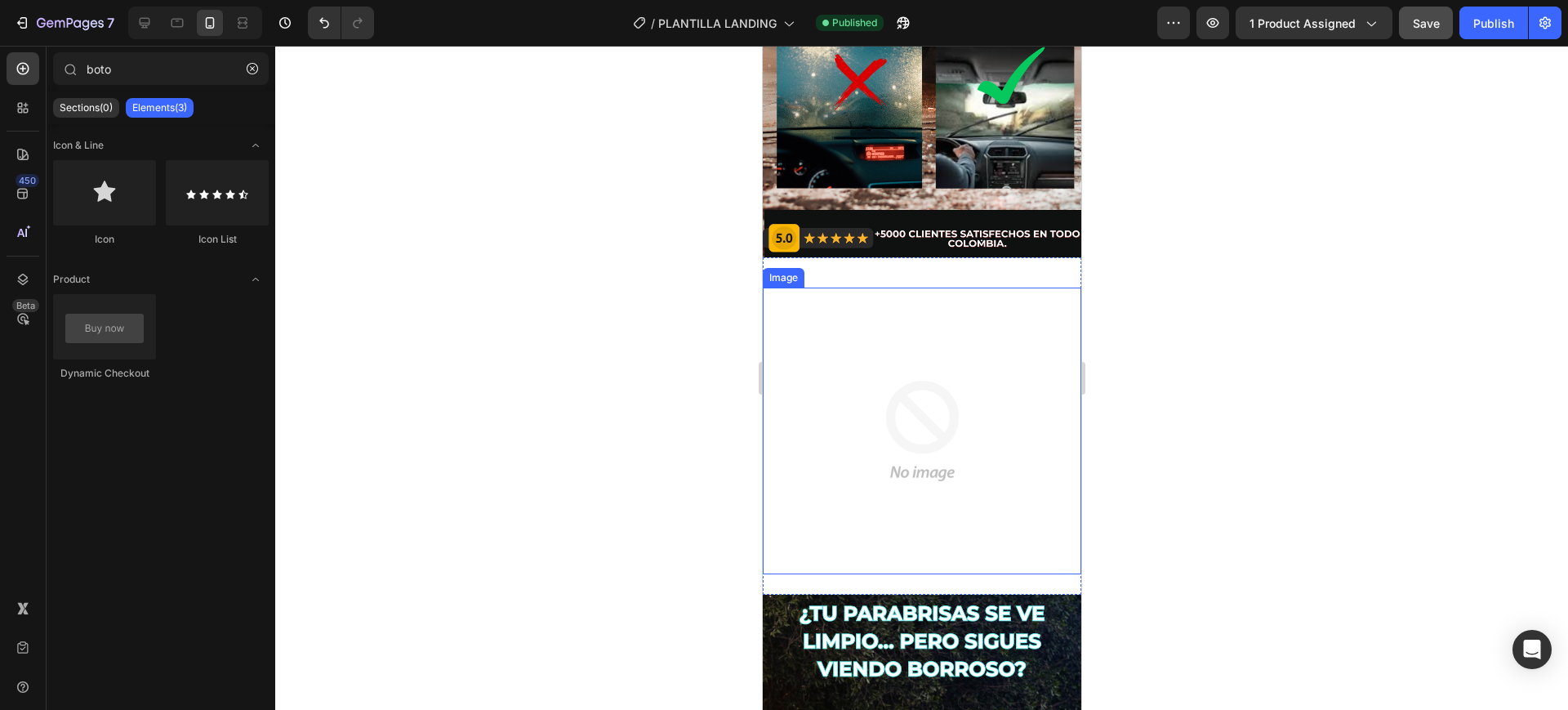
click at [859, 404] on img at bounding box center [922, 431] width 287 height 287
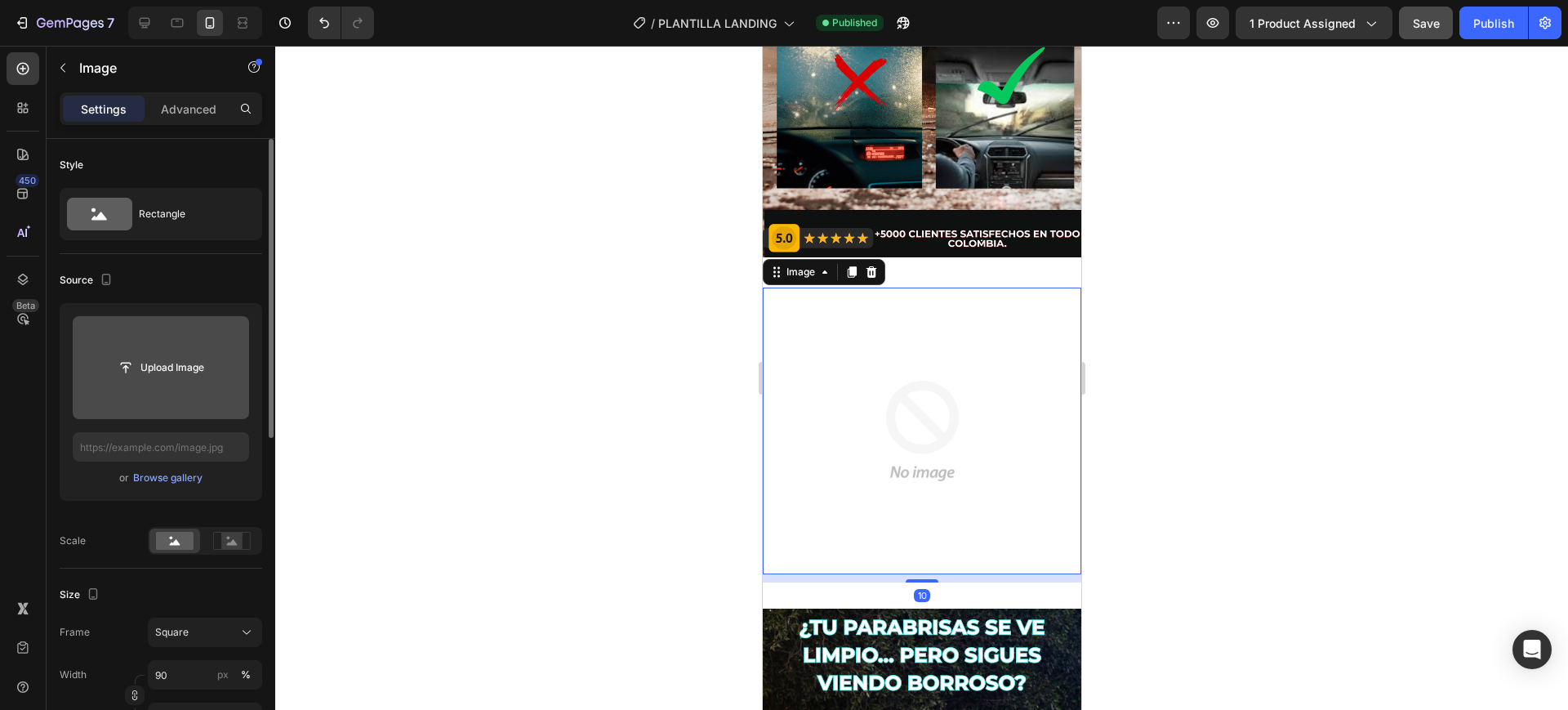
click at [136, 359] on input "file" at bounding box center [160, 367] width 112 height 27
type input "C:\fakepath\OPINIONES QUE HABLAN POR SI SOLa.gif"
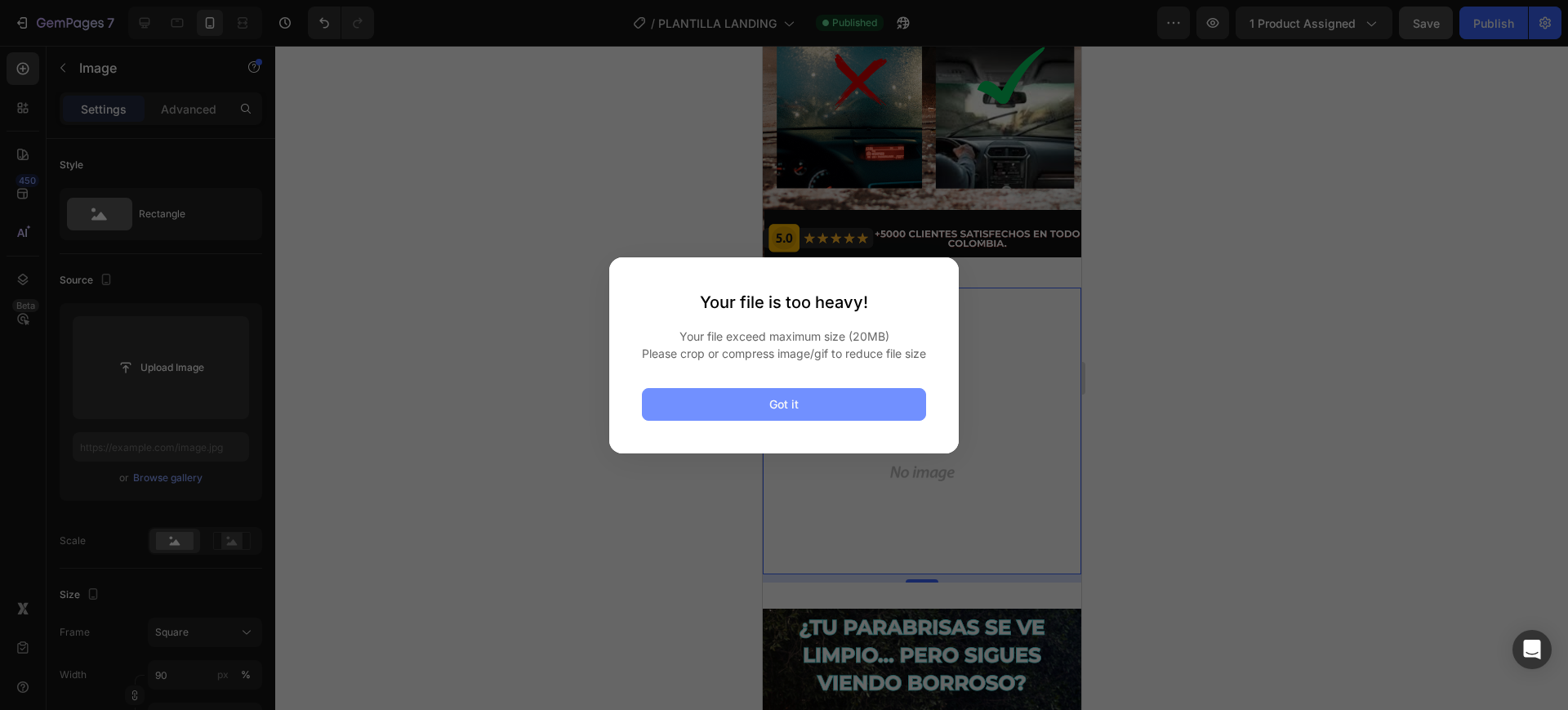
click at [786, 413] on div "Got it" at bounding box center [784, 404] width 29 height 17
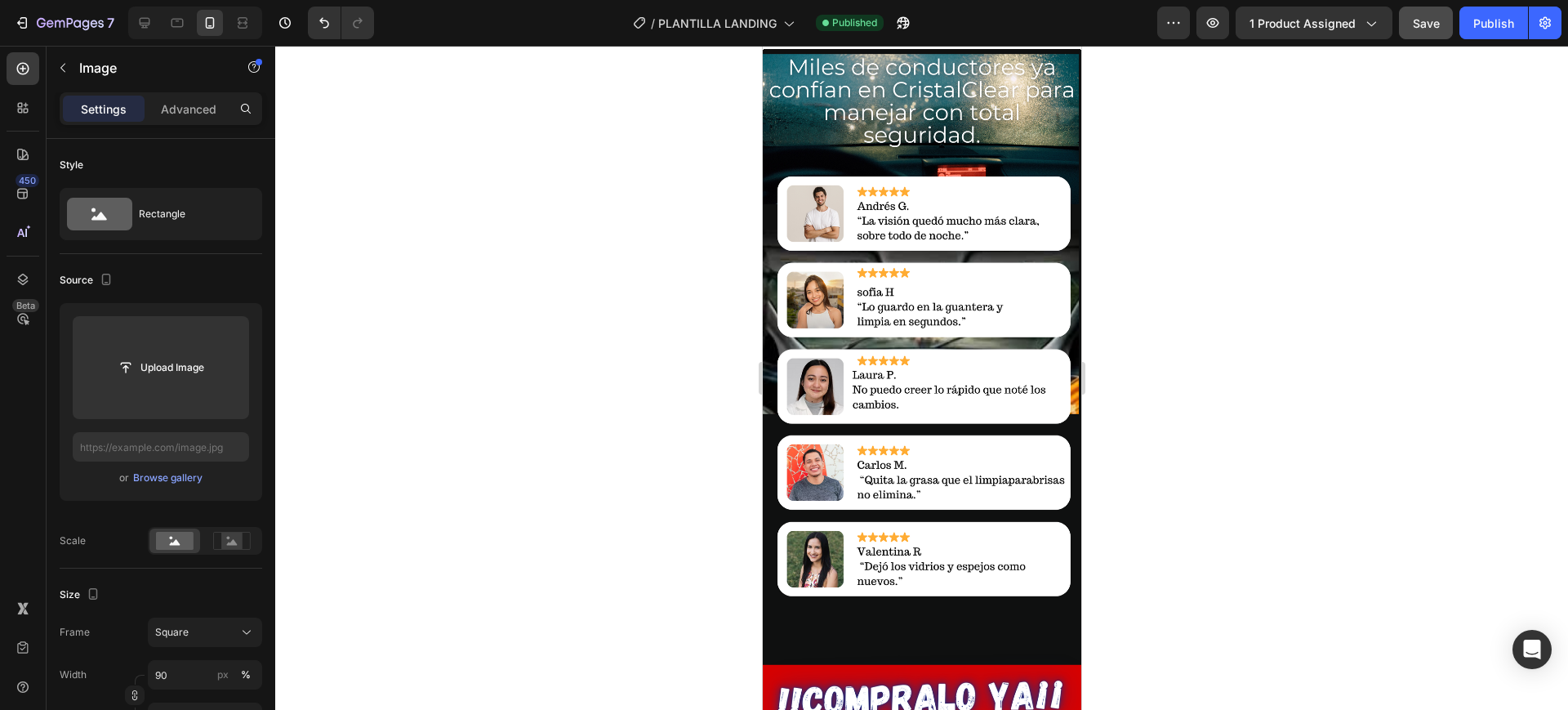
scroll to position [2451, 0]
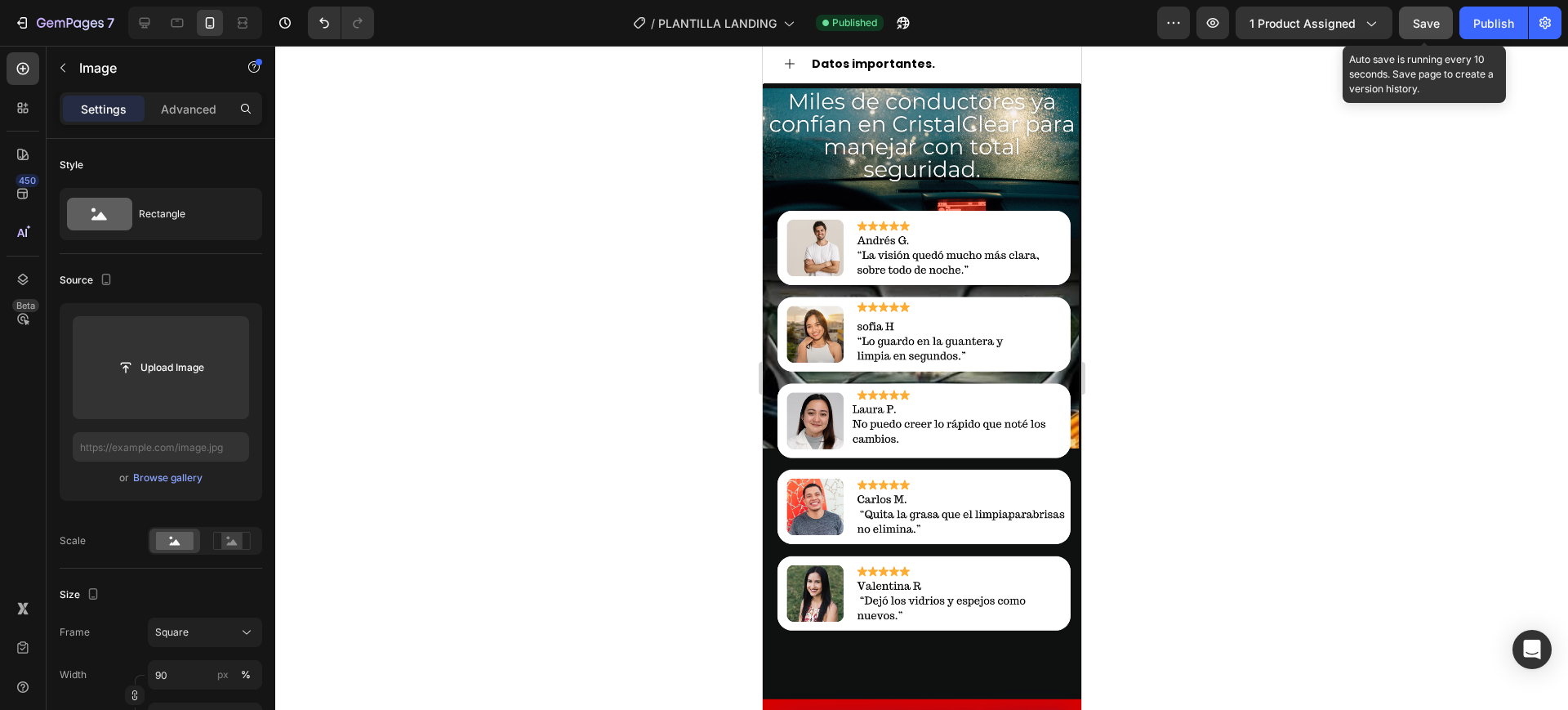
click at [1425, 25] on span "Save" at bounding box center [1426, 23] width 27 height 14
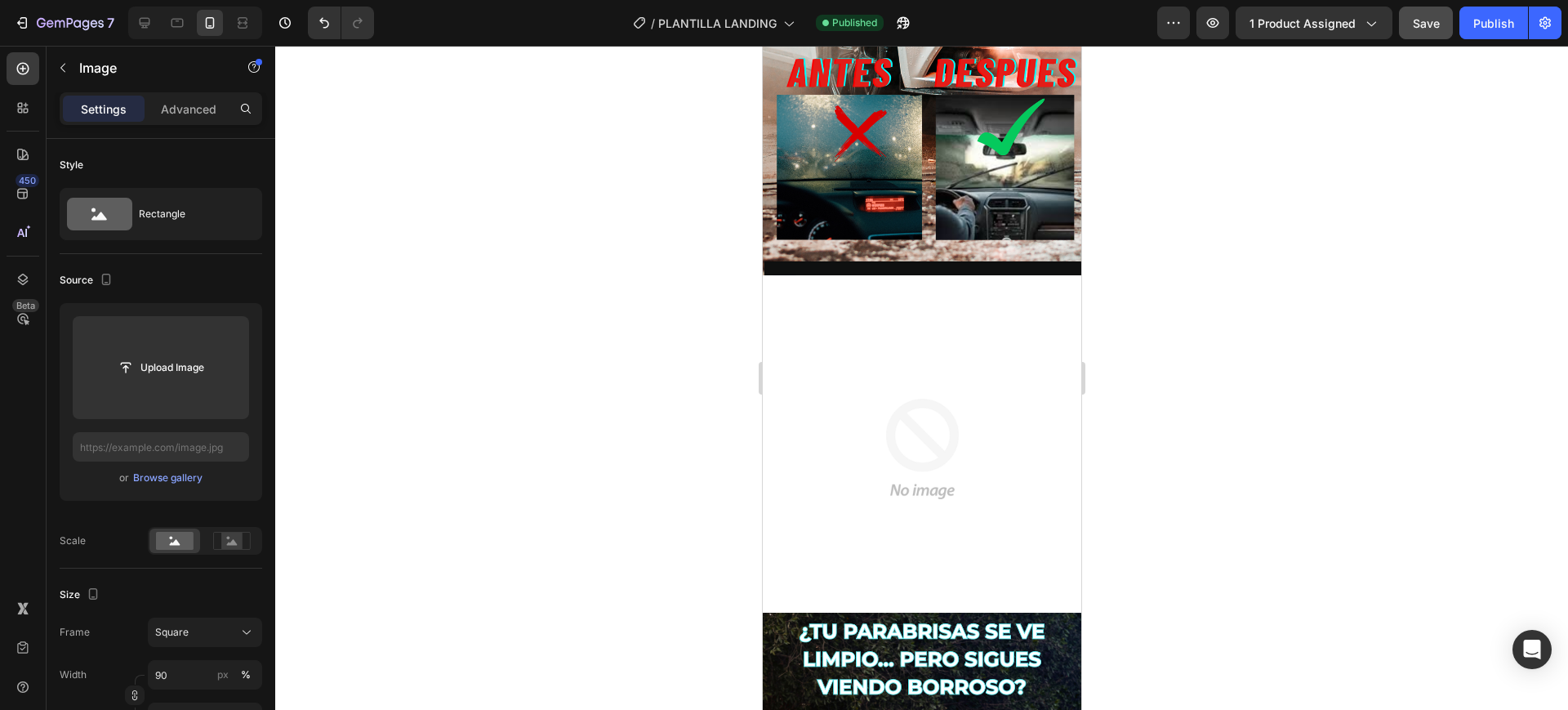
scroll to position [306, 0]
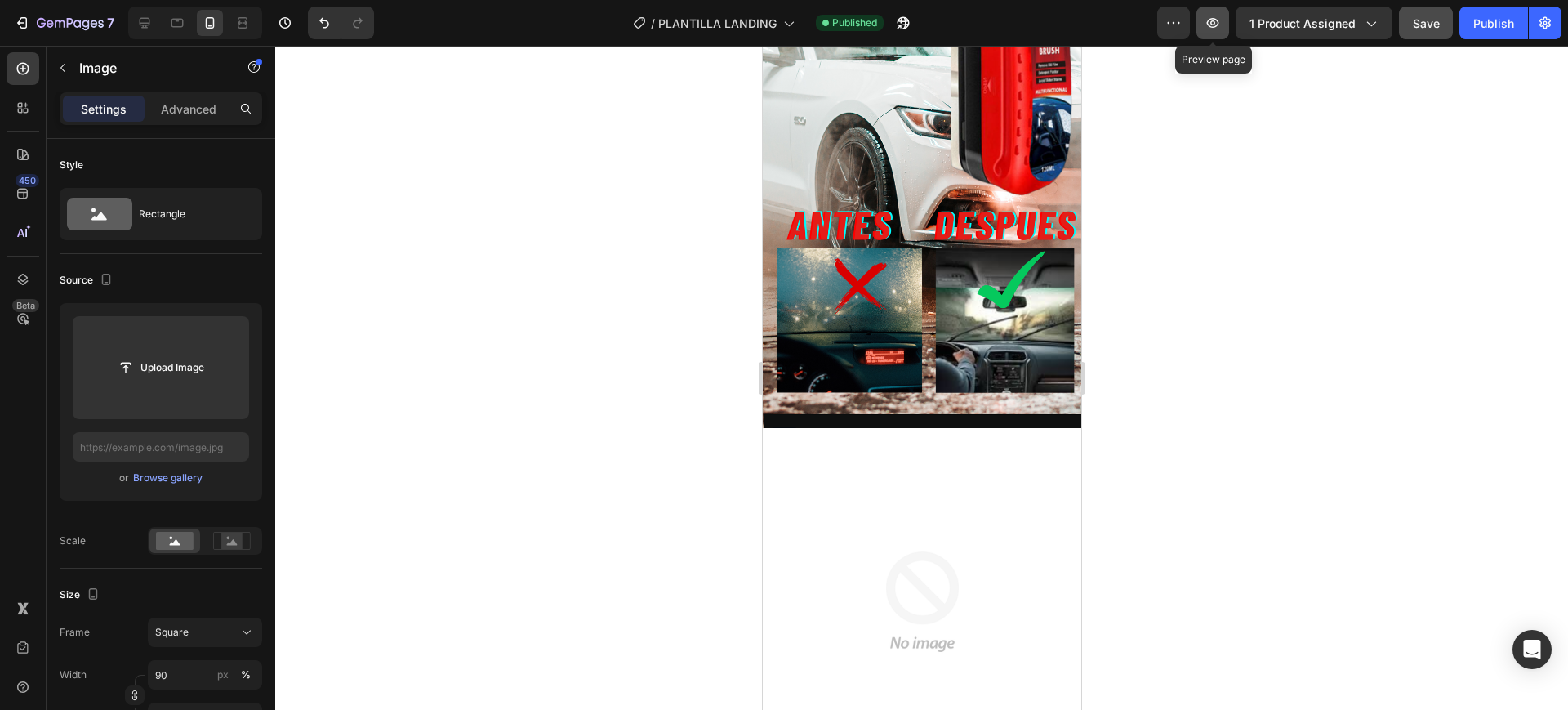
click at [1208, 26] on icon "button" at bounding box center [1213, 22] width 16 height 16
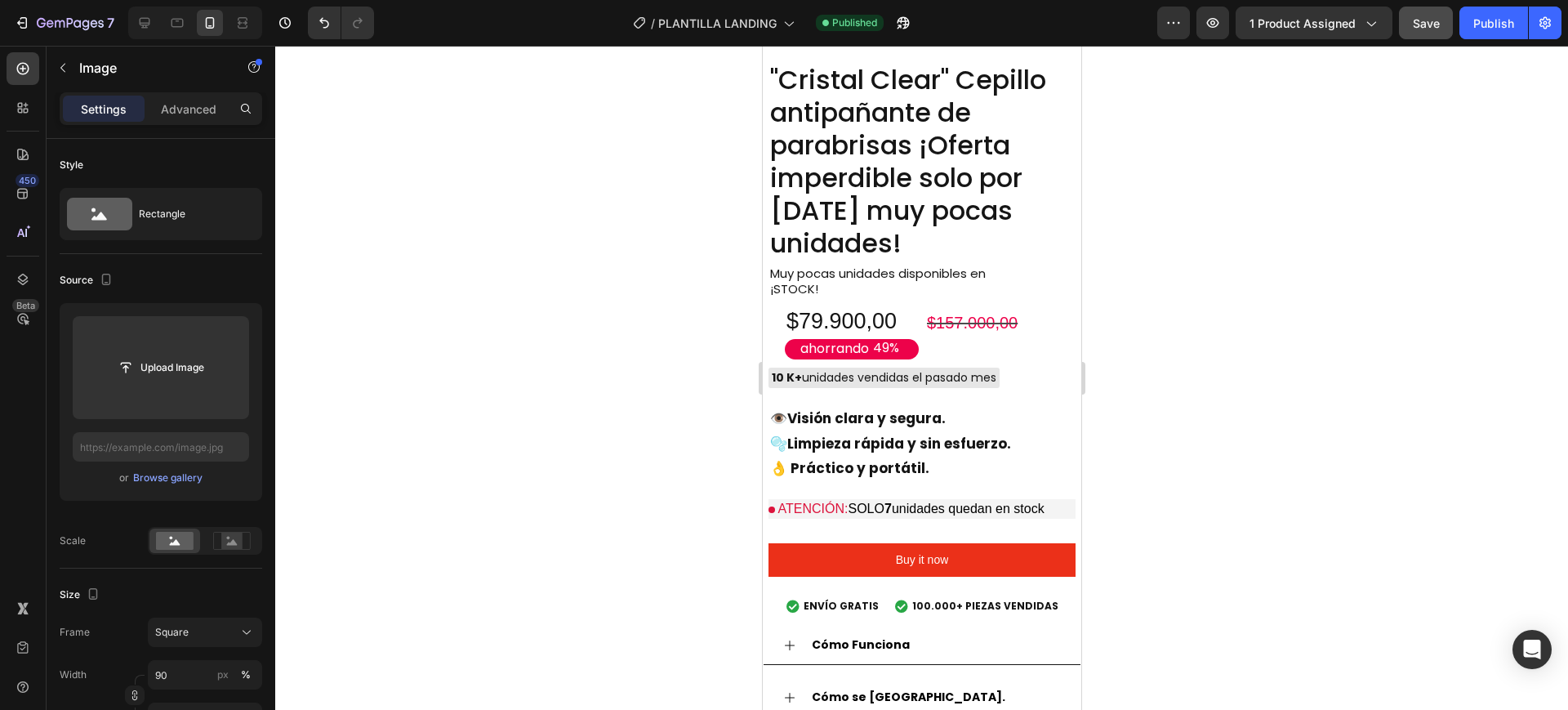
scroll to position [1635, 0]
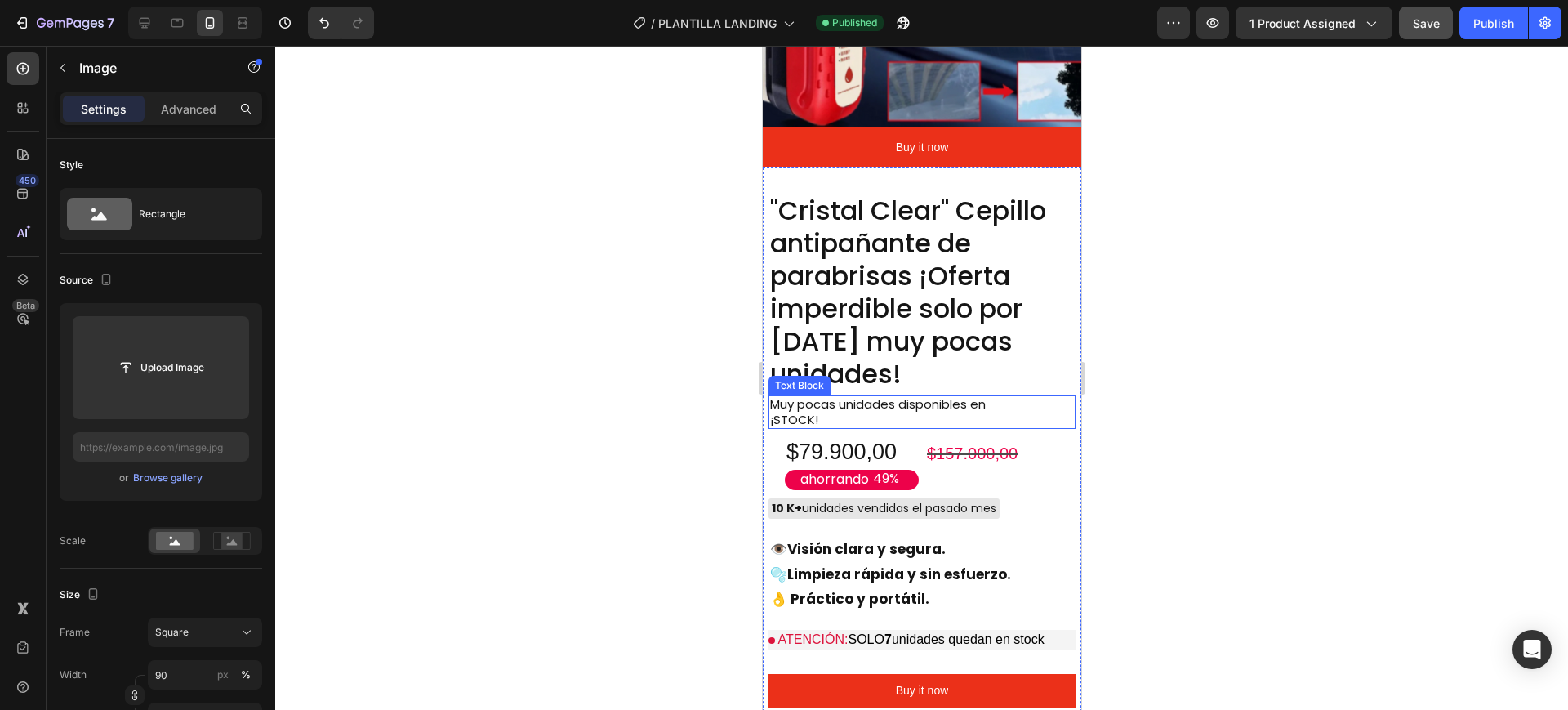
click at [813, 397] on p "Muy pocas unidades disponibles en ¡STOCK!" at bounding box center [893, 413] width 246 height 31
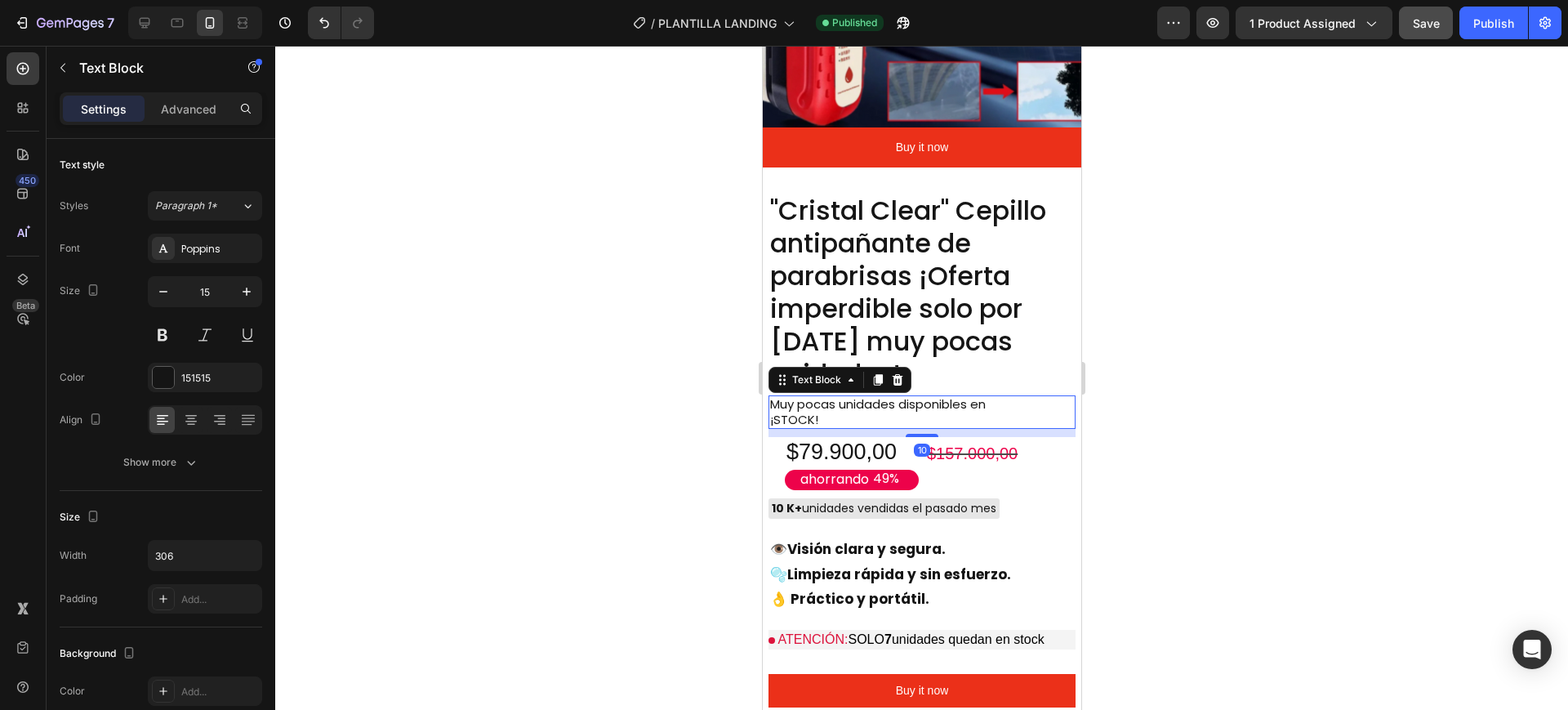
click at [823, 397] on p "Muy pocas unidades disponibles en ¡STOCK!" at bounding box center [893, 413] width 246 height 31
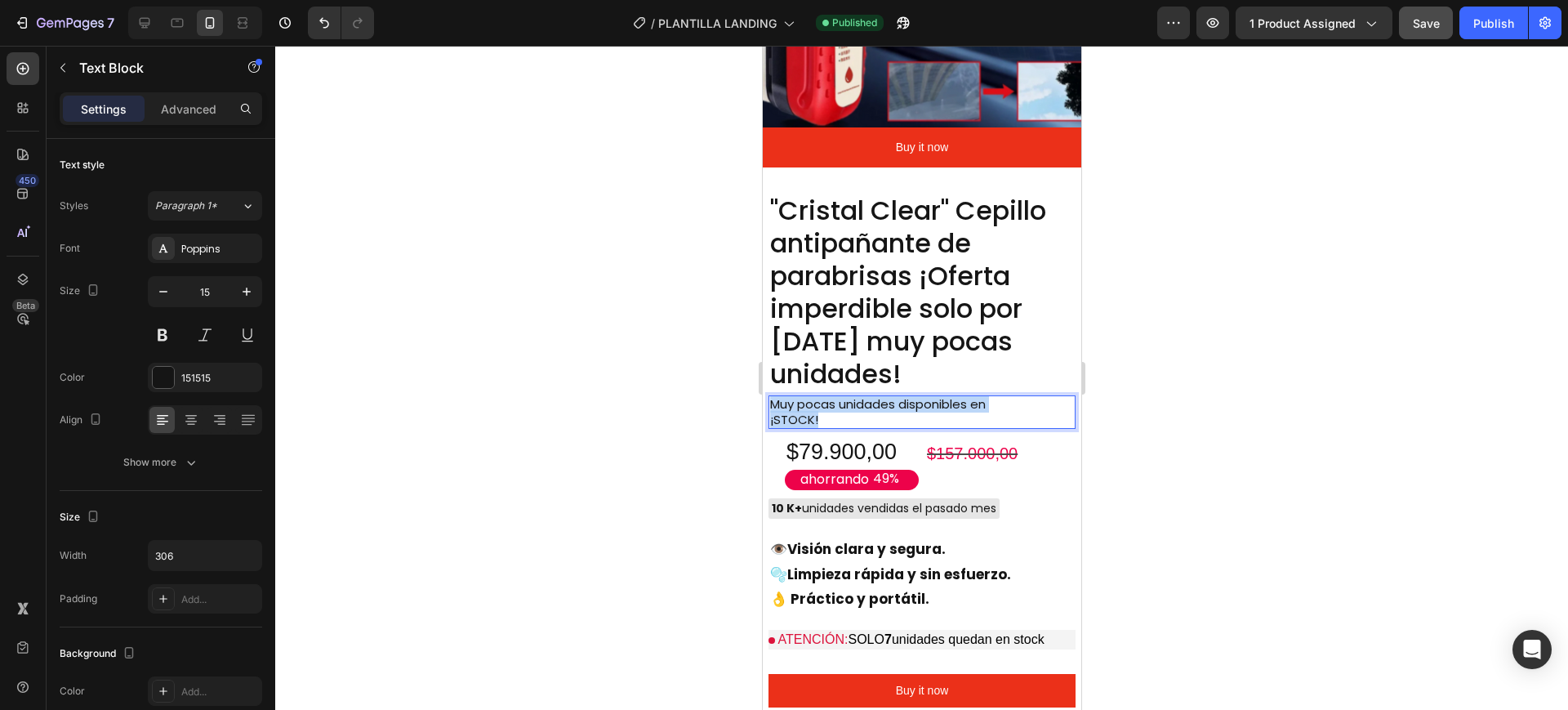
drag, startPoint x: 823, startPoint y: 381, endPoint x: 770, endPoint y: 367, distance: 54.8
click at [770, 397] on p "Muy pocas unidades disponibles en ¡STOCK!" at bounding box center [893, 413] width 246 height 31
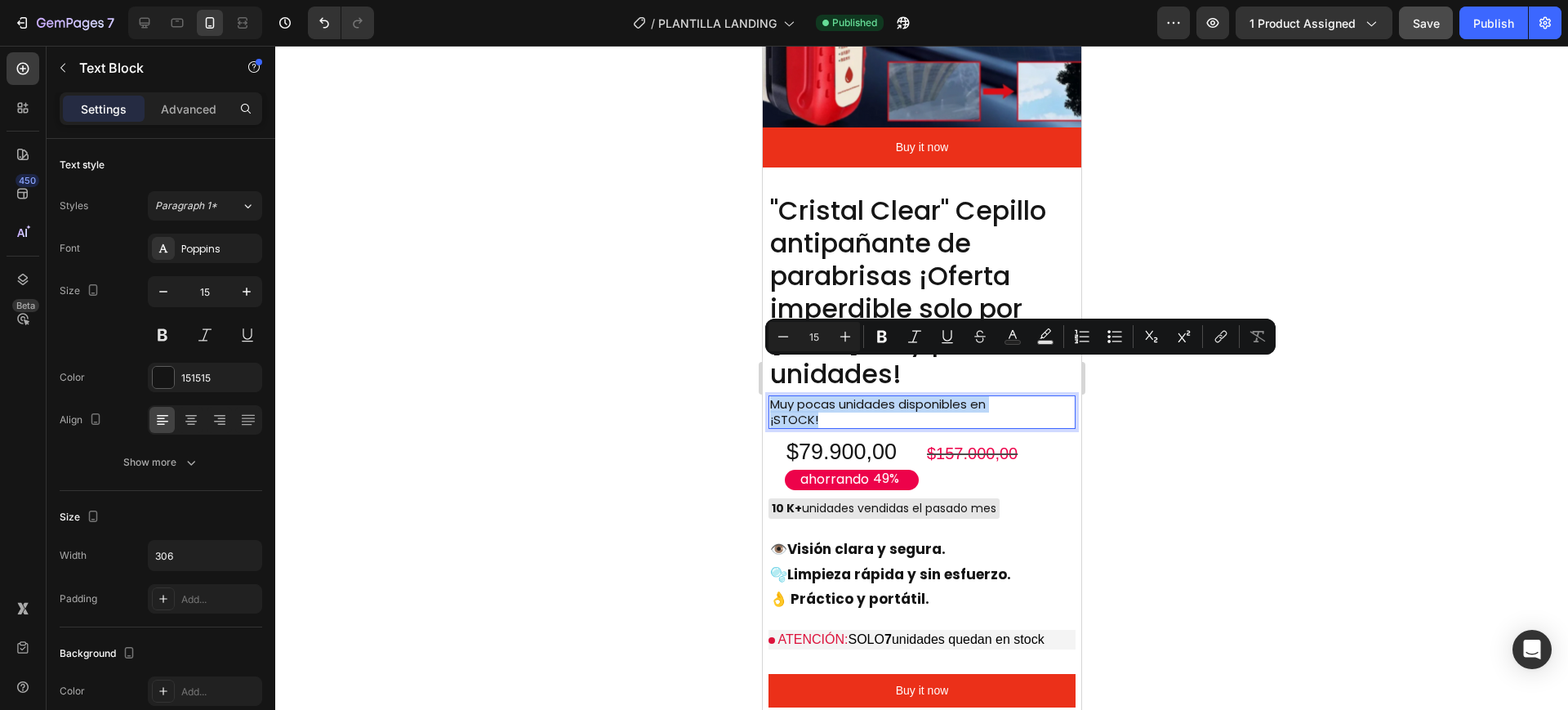
copy p "Muy pocas unidades disponibles en ¡STOCK!"
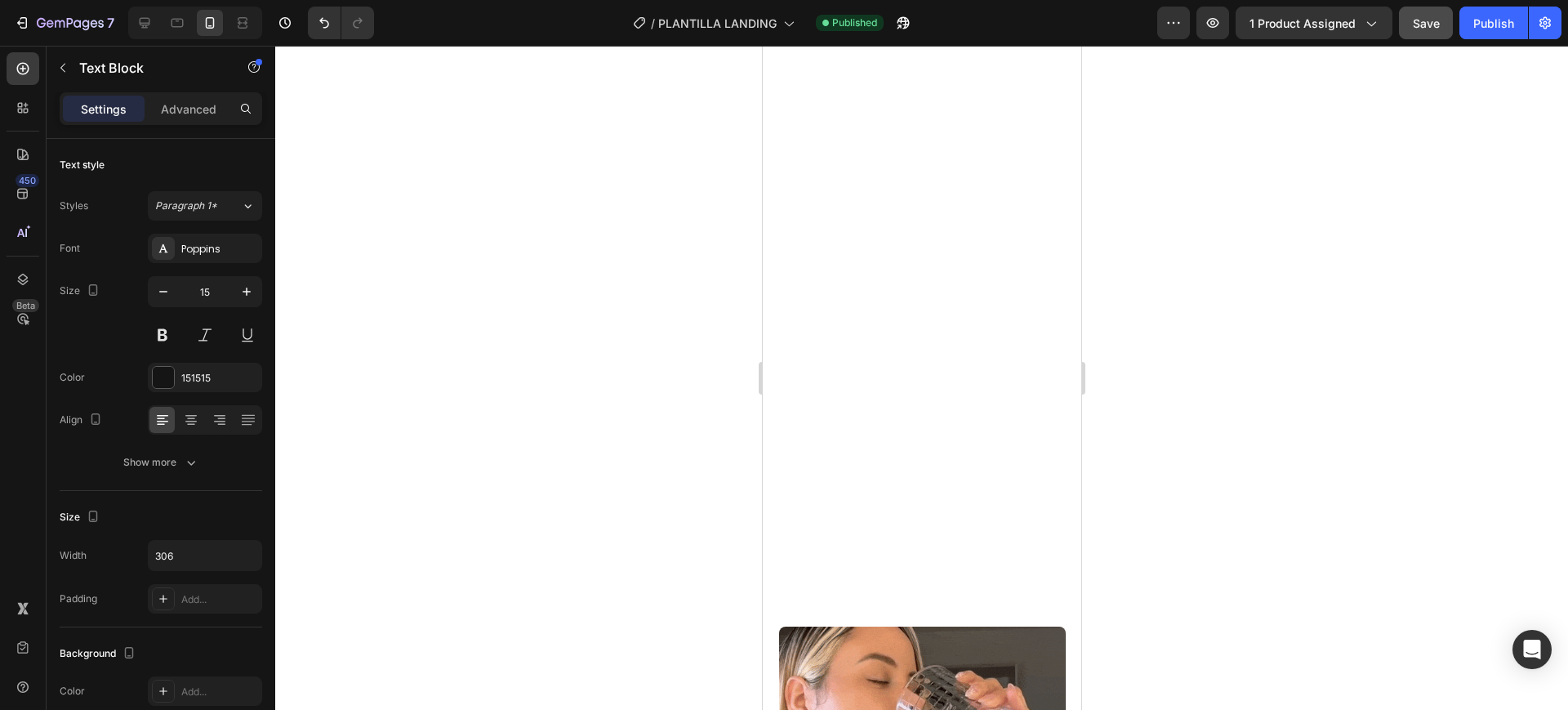
type input "16"
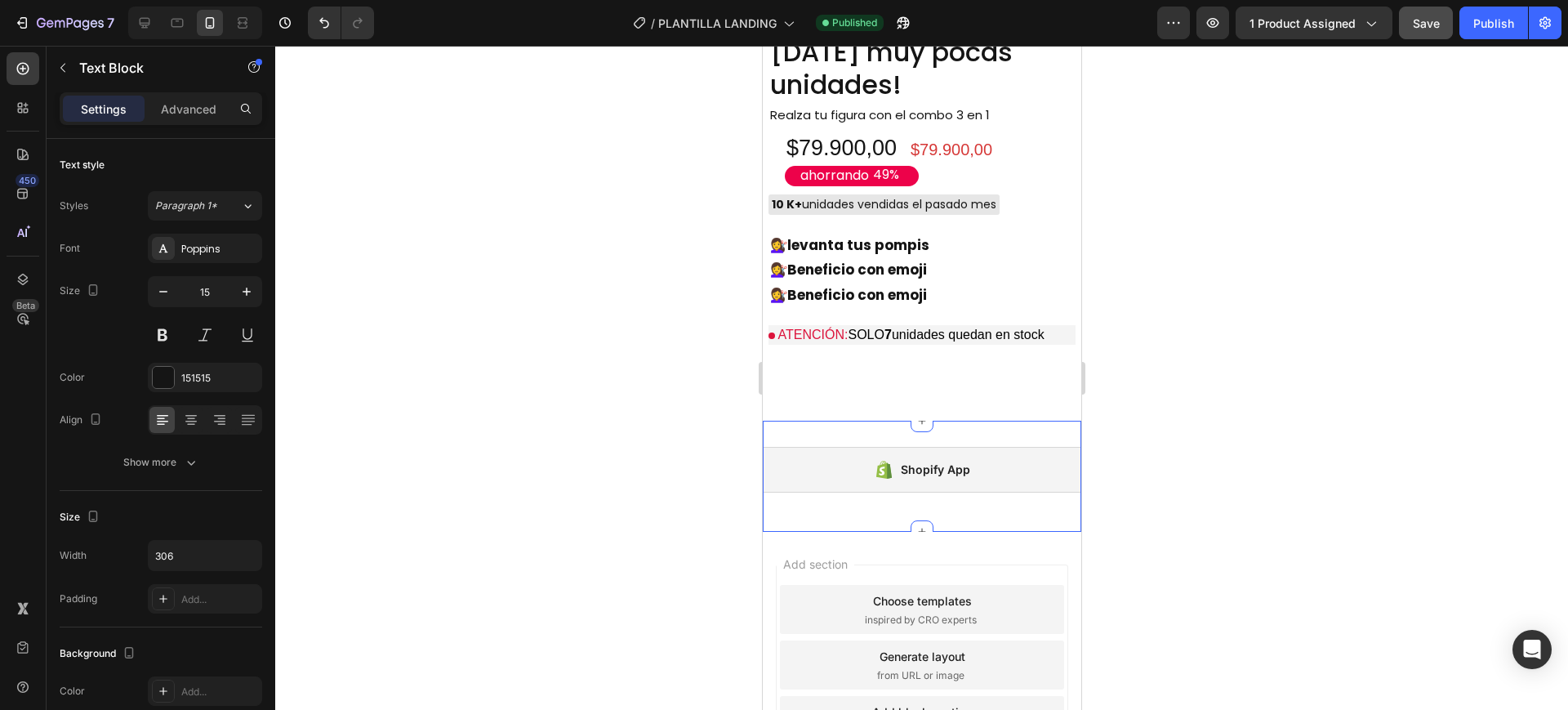
scroll to position [5290, 0]
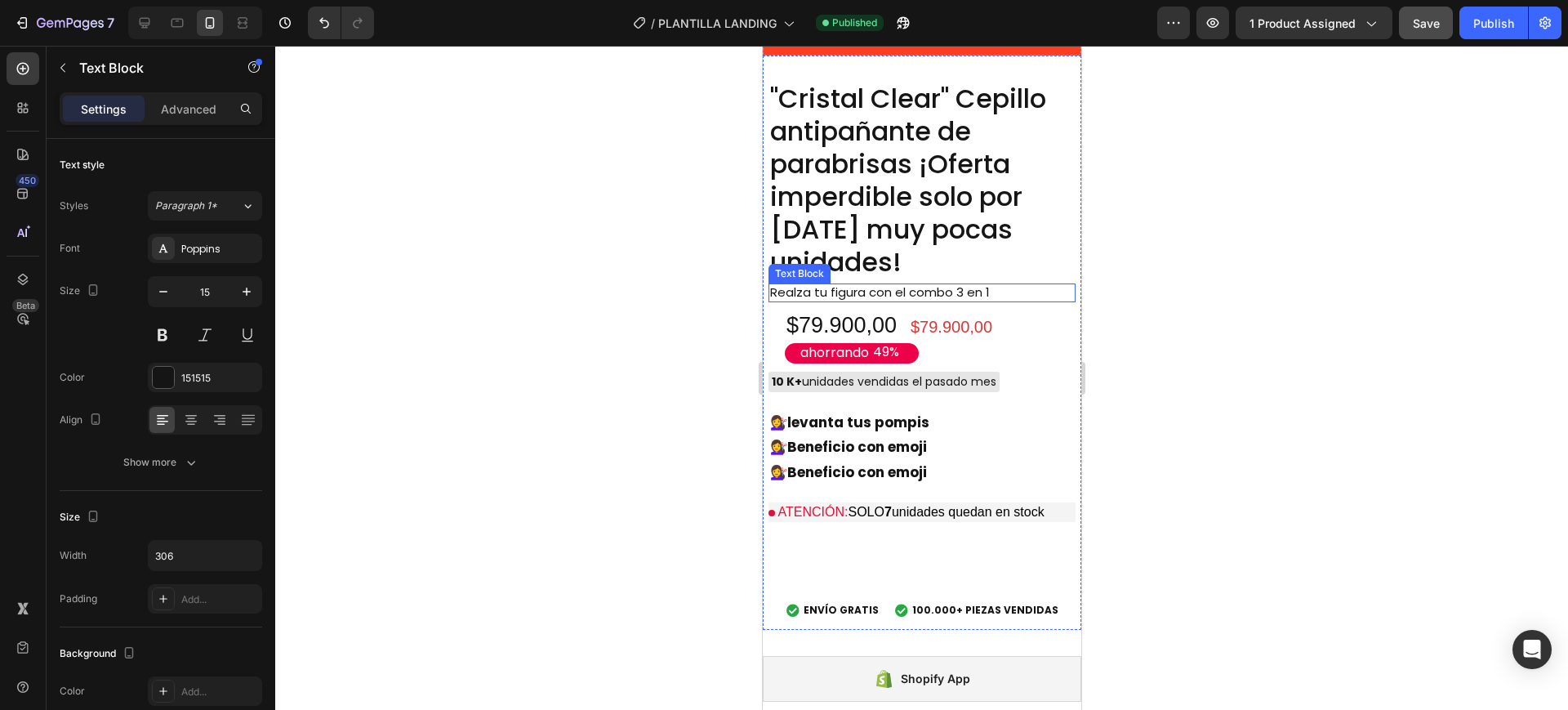
click at [894, 285] on p "Realza tu figura con el combo 3 en 1" at bounding box center [893, 293] width 246 height 15
drag, startPoint x: 1002, startPoint y: 255, endPoint x: 1510, endPoint y: 299, distance: 509.9
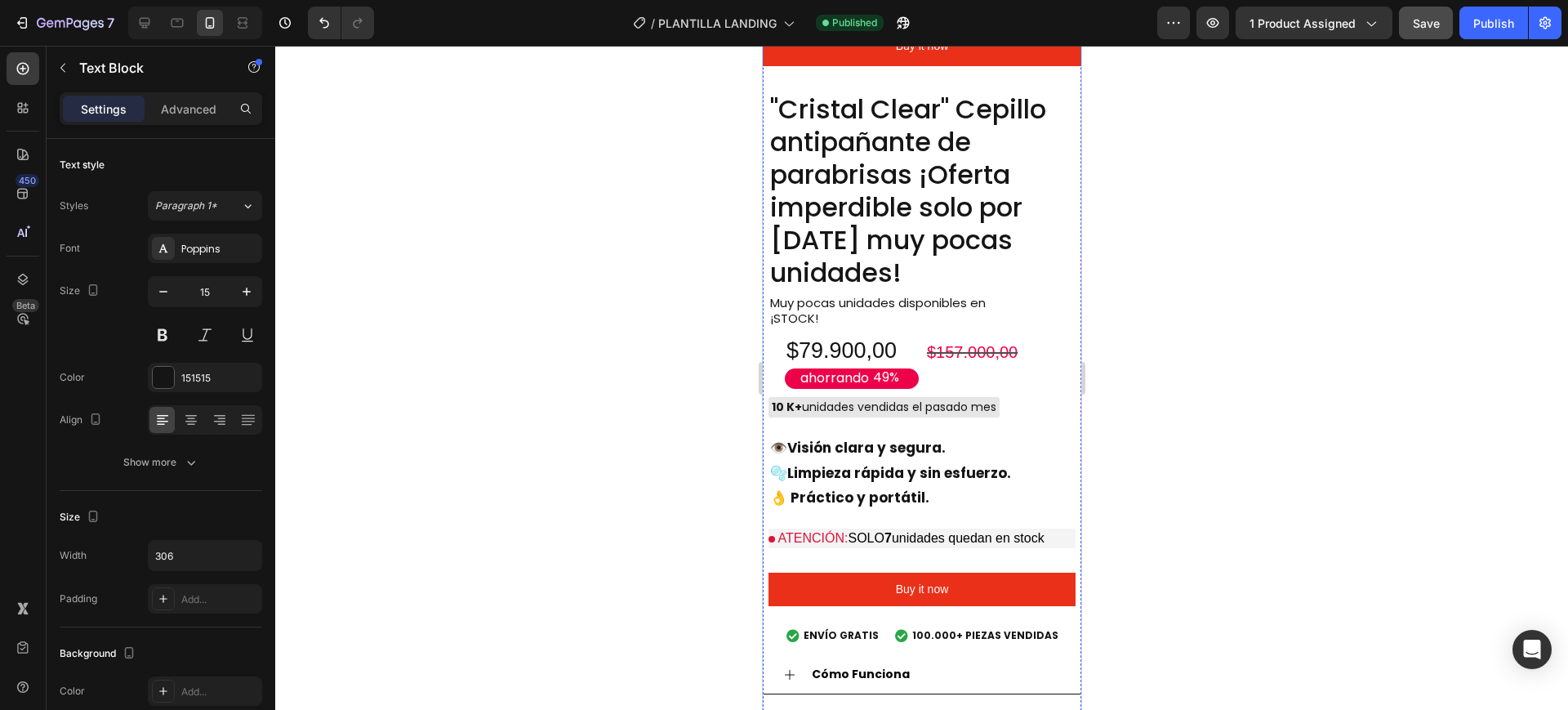
scroll to position [1817, 0]
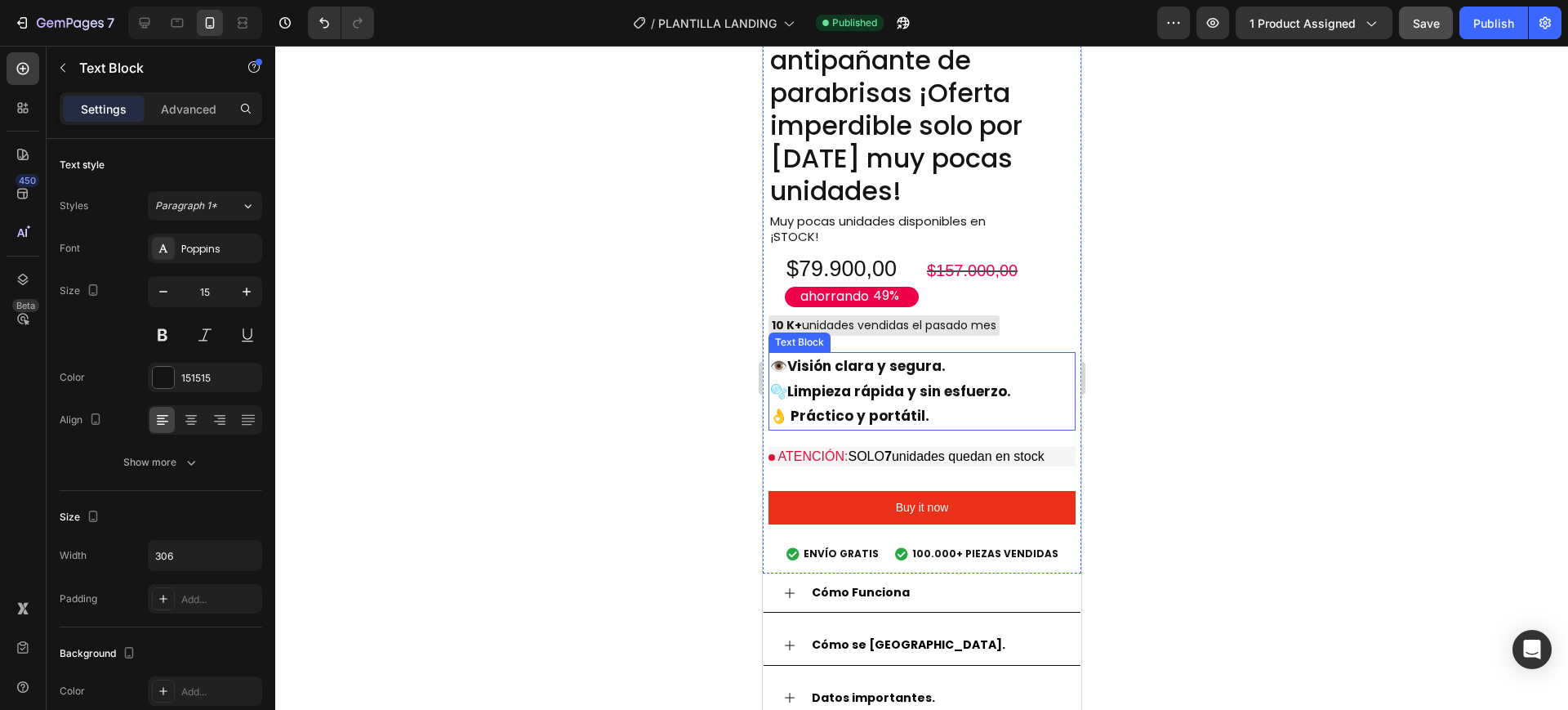
click at [816, 356] on strong "👁️Visión clara y segura." at bounding box center [857, 366] width 176 height 20
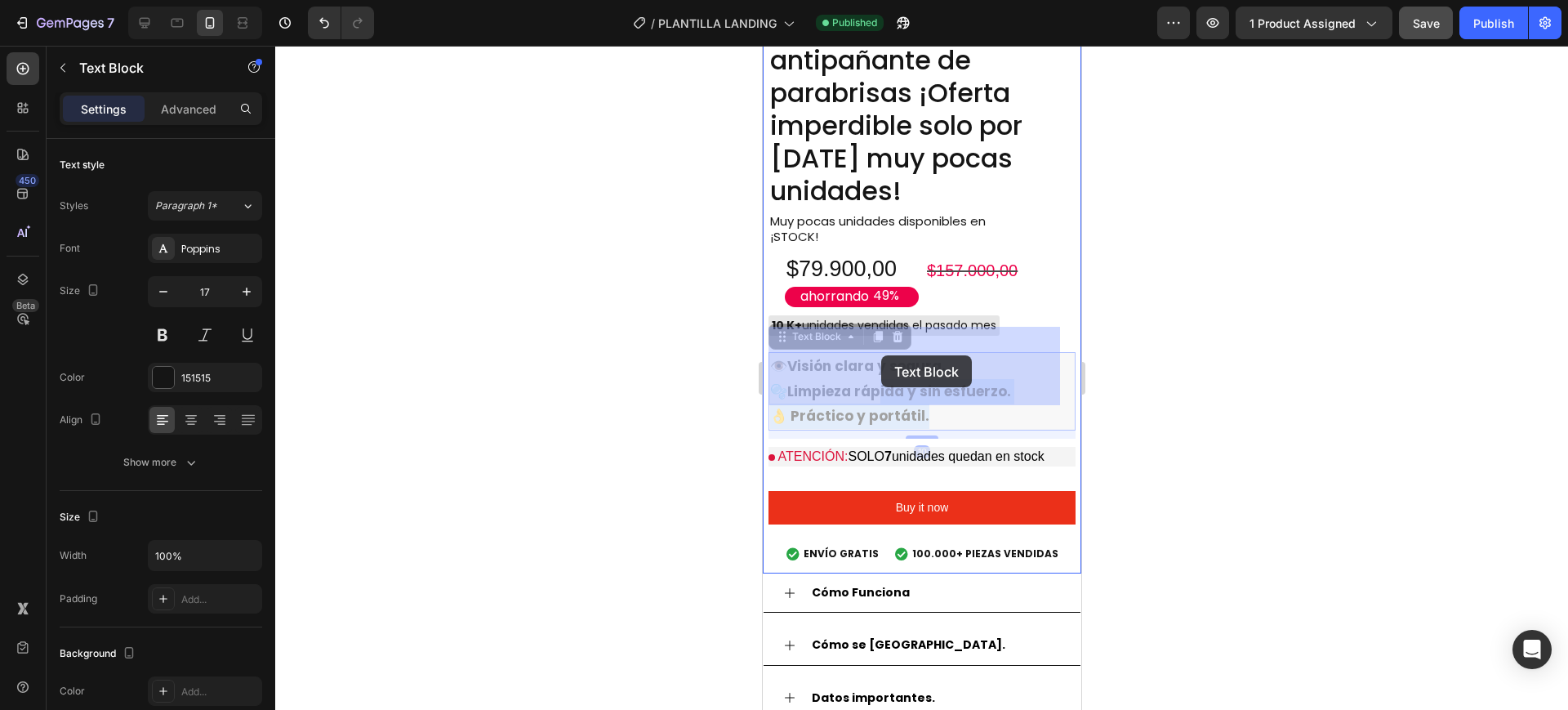
drag, startPoint x: 941, startPoint y: 387, endPoint x: 881, endPoint y: 355, distance: 68.0
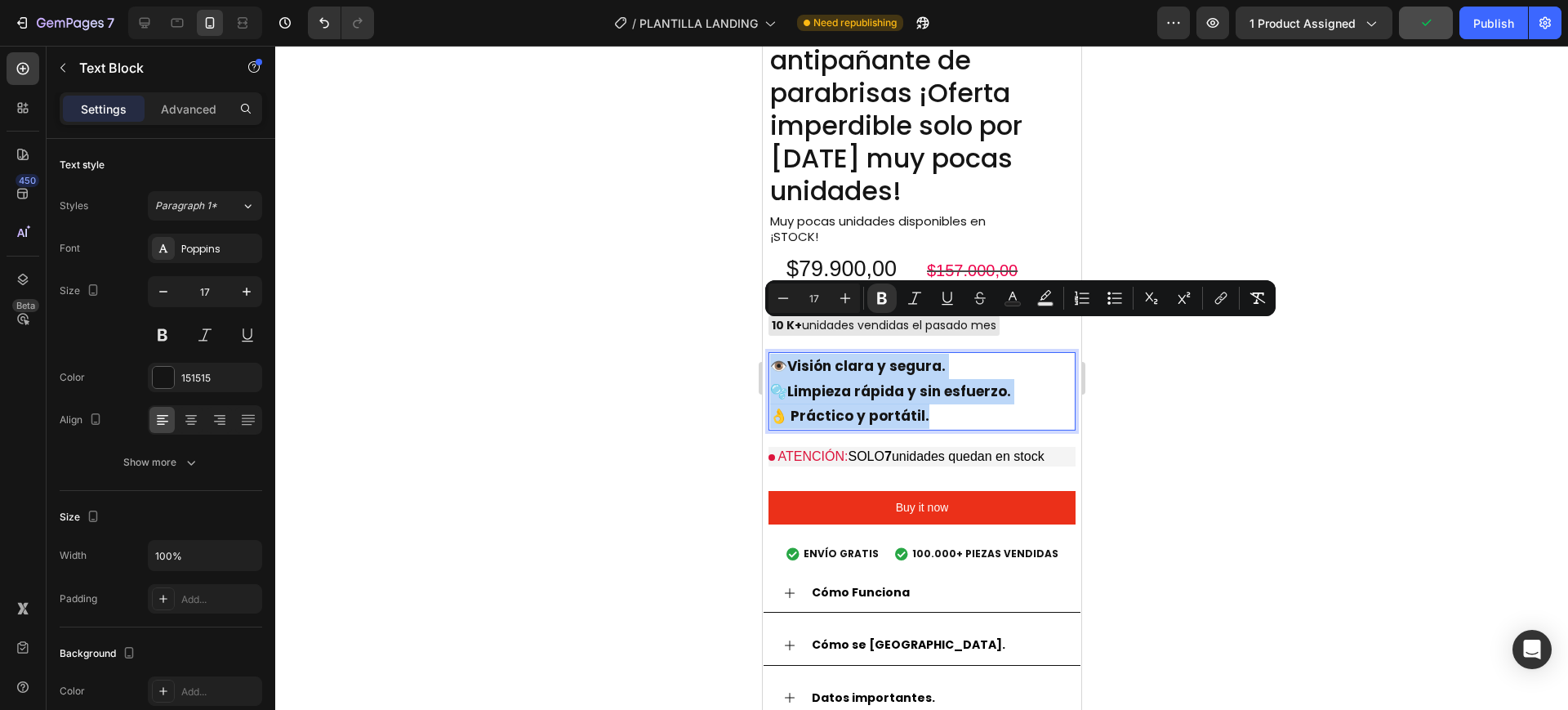
drag, startPoint x: 924, startPoint y: 377, endPoint x: 772, endPoint y: 323, distance: 161.3
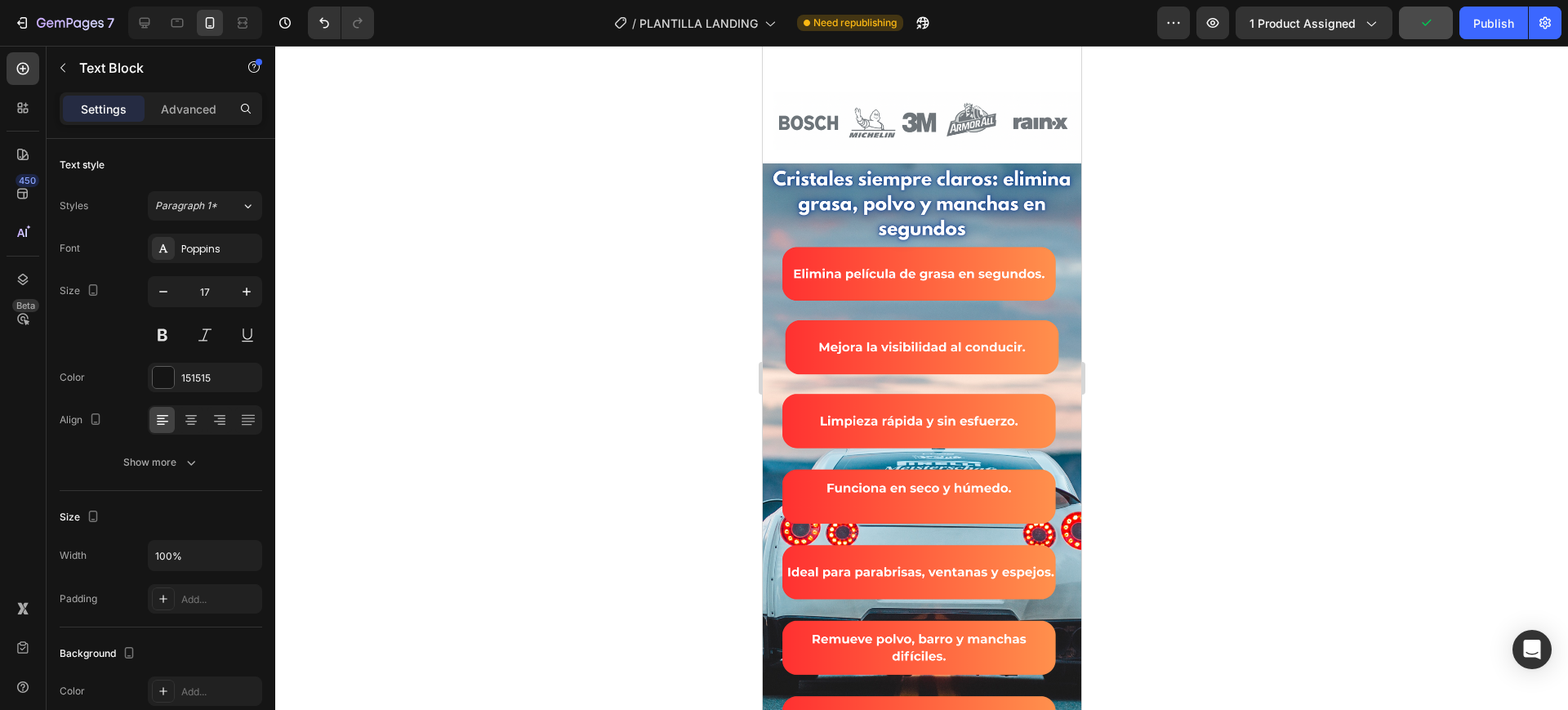
type input "16"
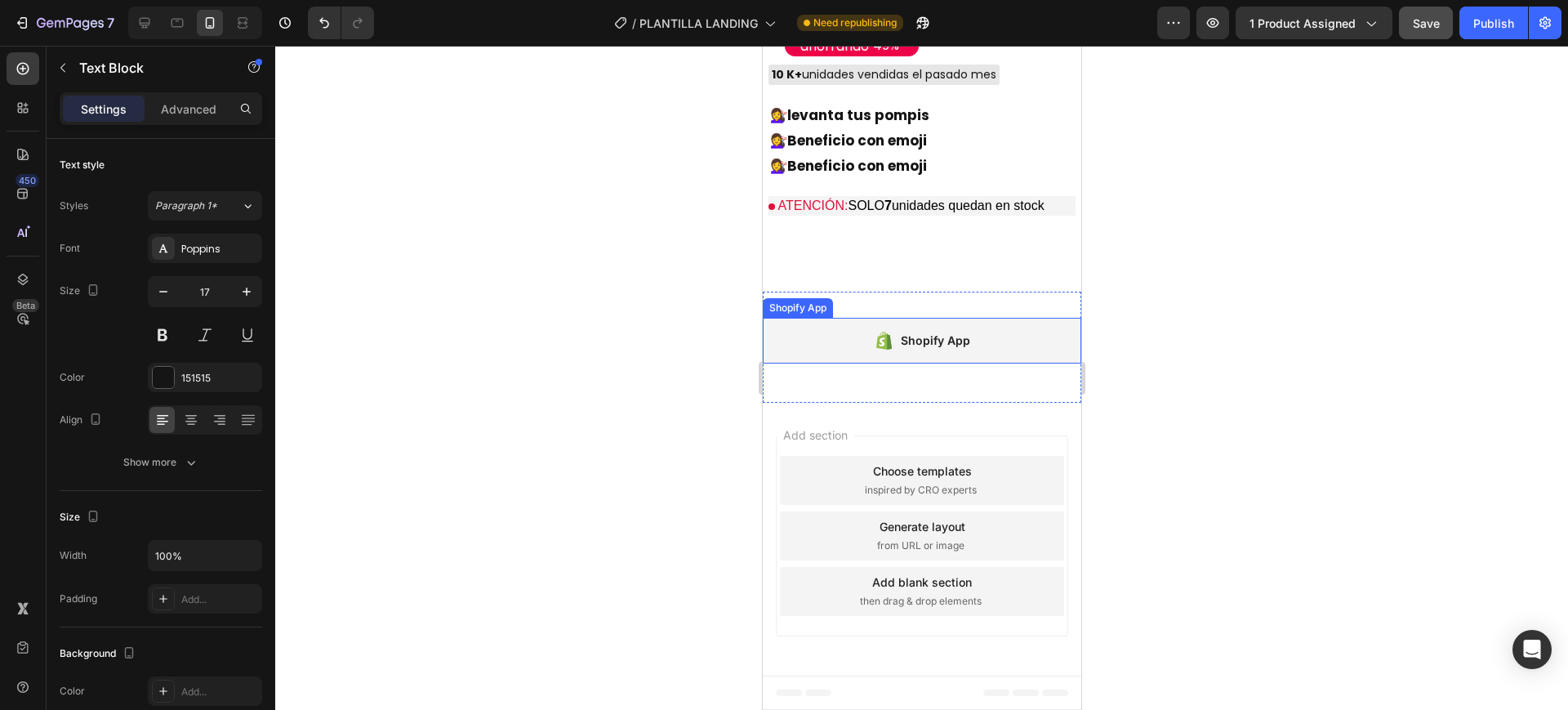
scroll to position [5306, 0]
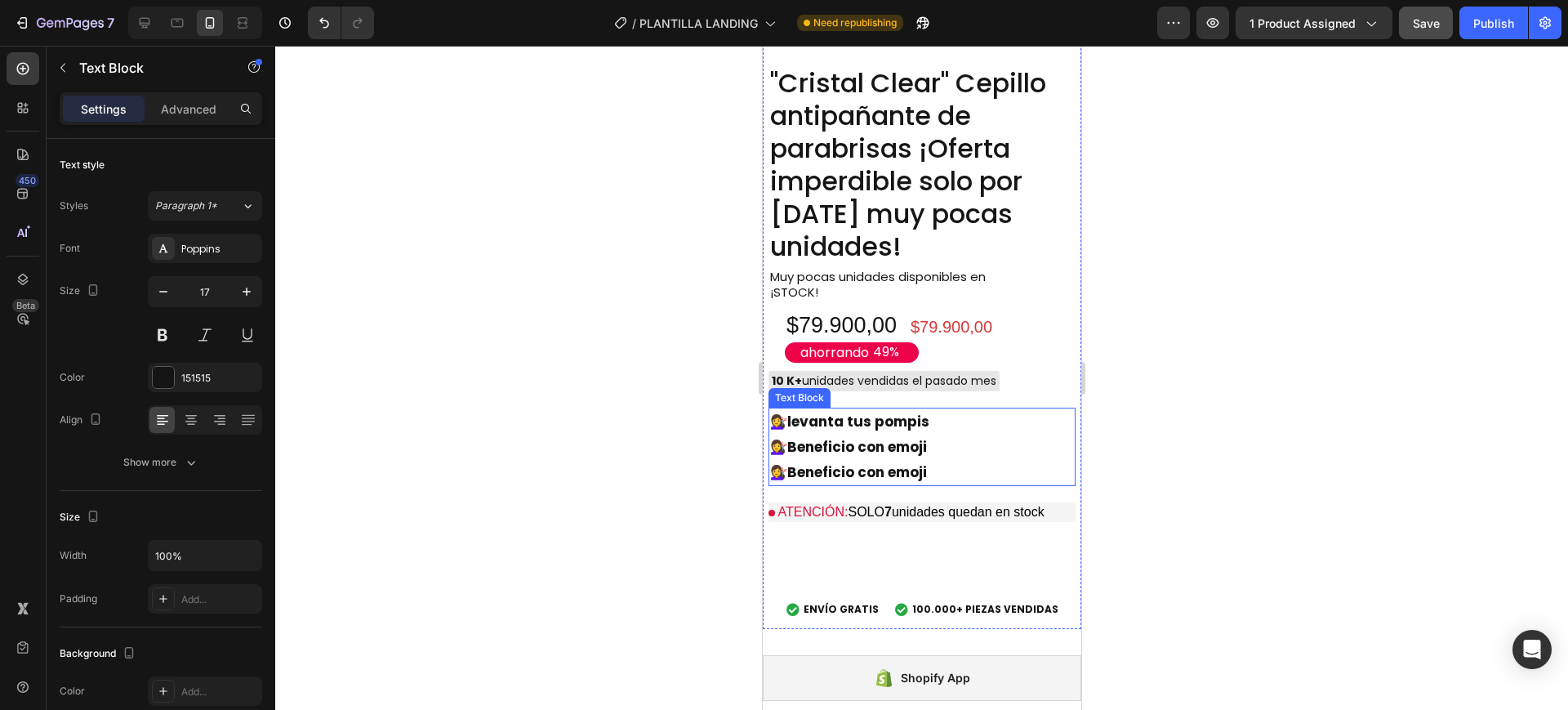
click at [832, 412] on strong "levanta tus pompis" at bounding box center [858, 422] width 142 height 20
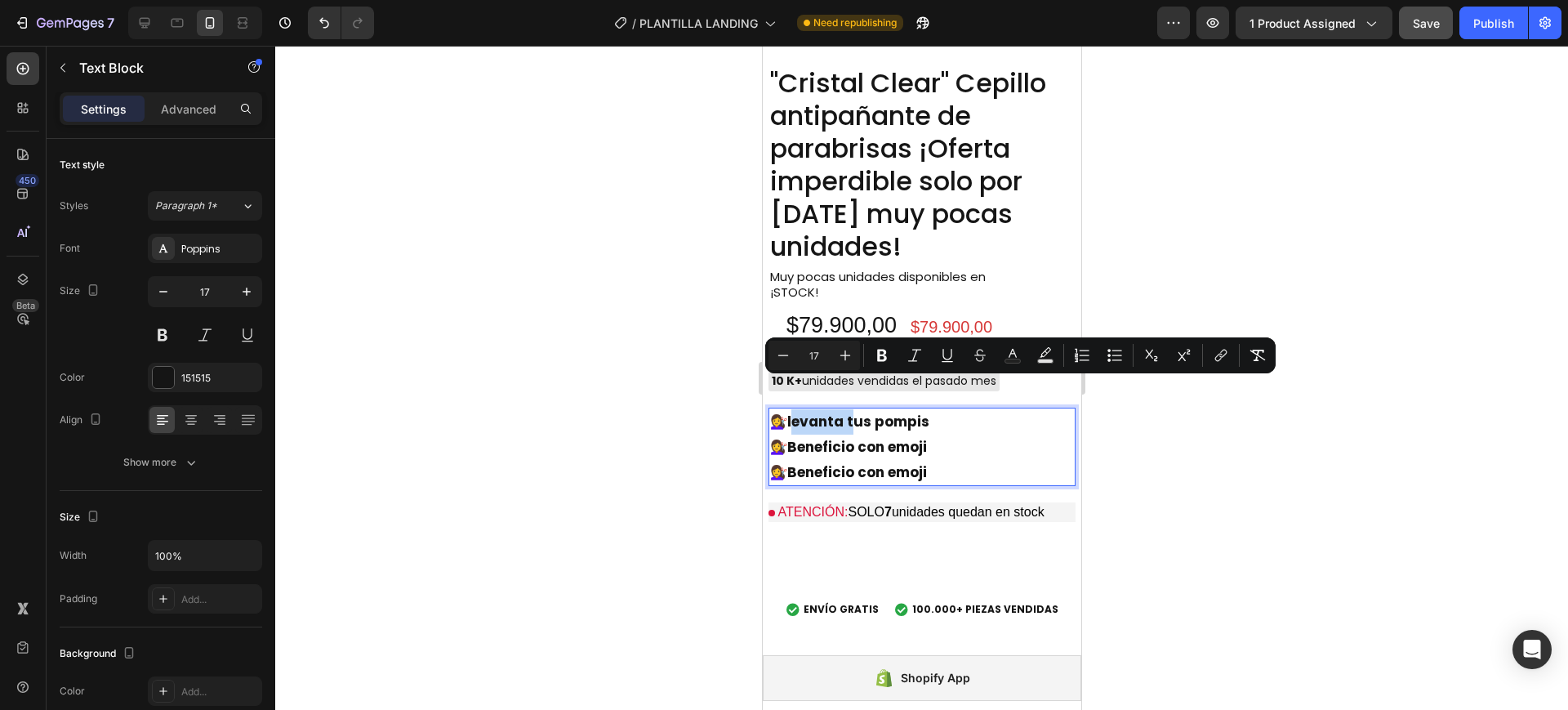
drag, startPoint x: 936, startPoint y: 434, endPoint x: 775, endPoint y: 383, distance: 168.9
click at [775, 408] on div "💇‍♀️ levanta tus pompis 💇‍♀️ Beneficio con emoji 💇‍♀️ Beneficio con emoji" at bounding box center [922, 446] width 307 height 78
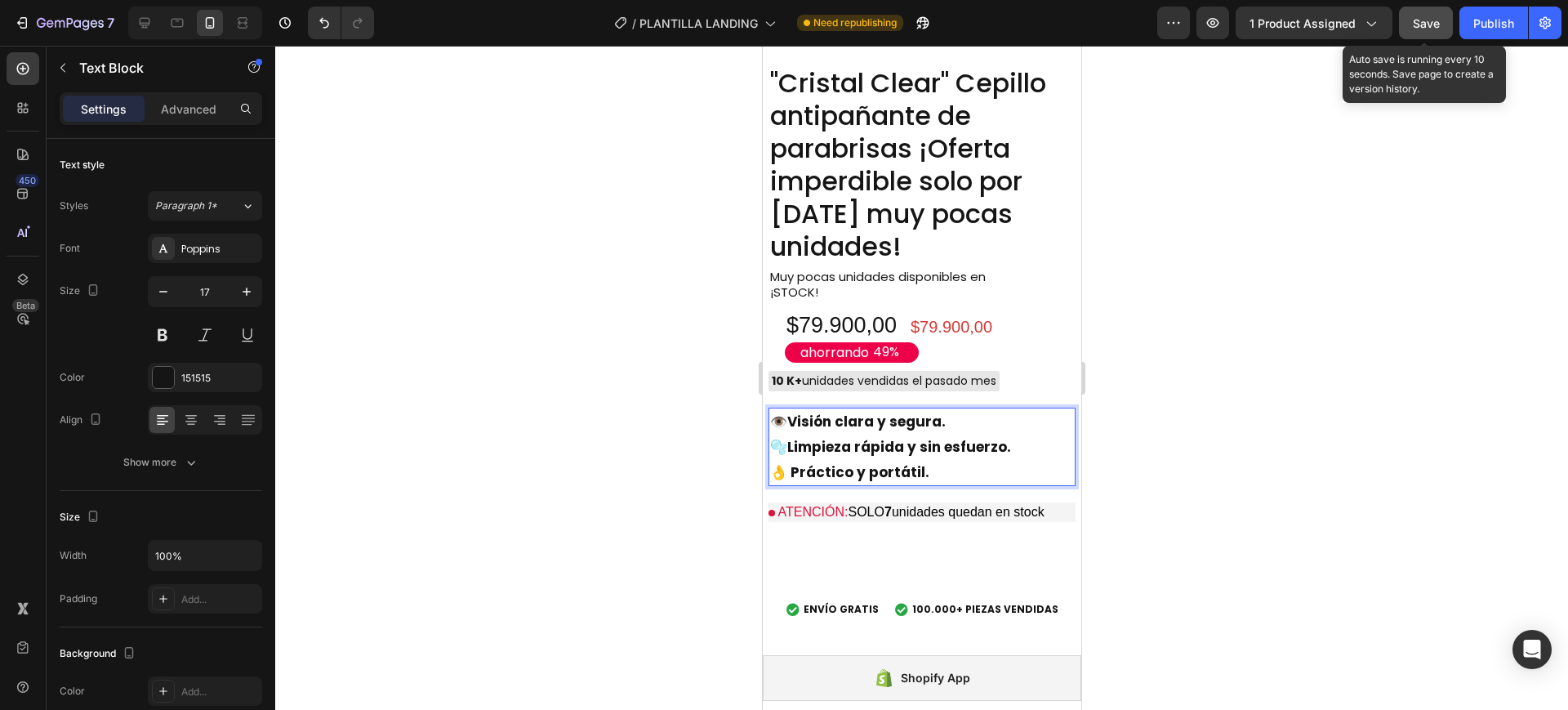
click at [1412, 29] on button "Save" at bounding box center [1426, 23] width 54 height 33
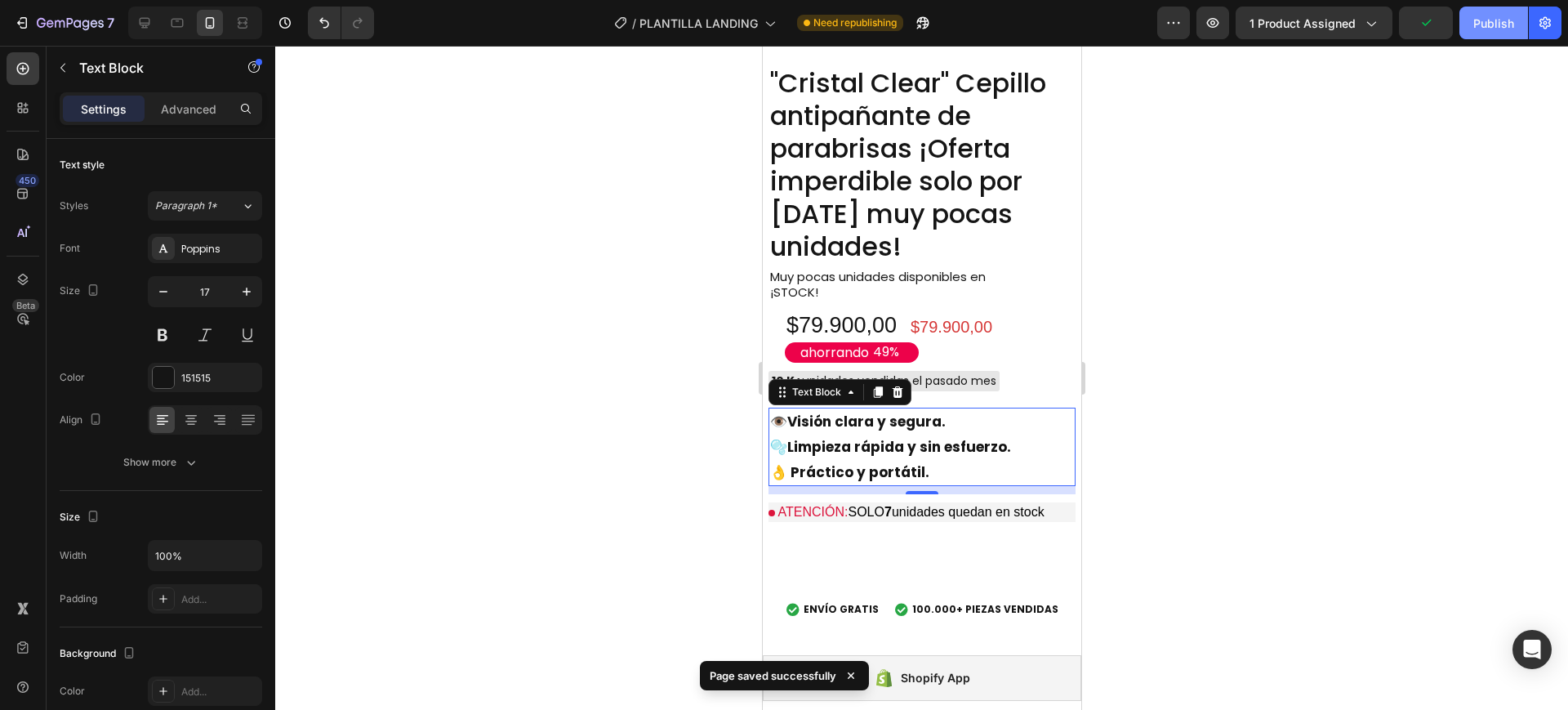
click at [1470, 26] on button "Publish" at bounding box center [1494, 23] width 69 height 33
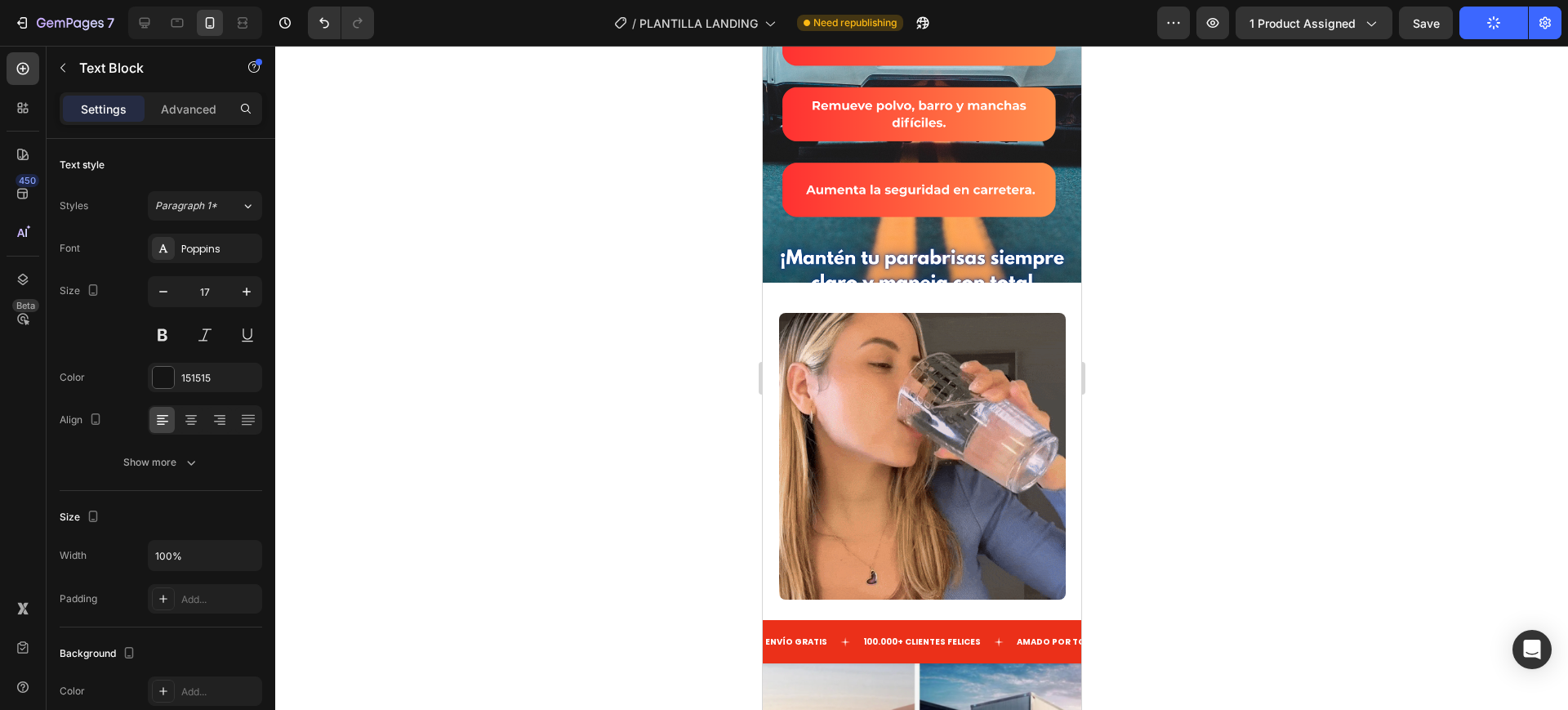
scroll to position [3978, 0]
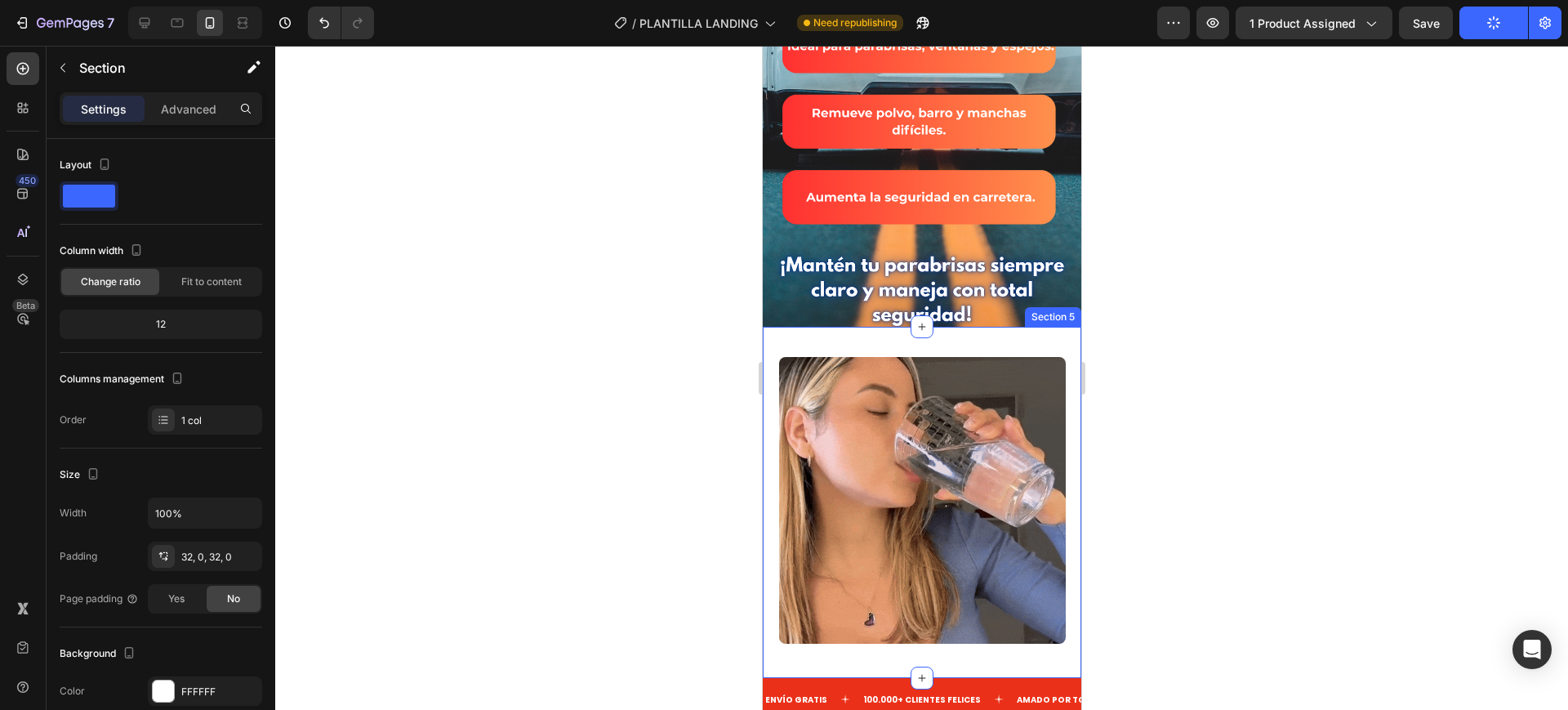
click at [806, 327] on div "Image Section 5" at bounding box center [921, 502] width 318 height 351
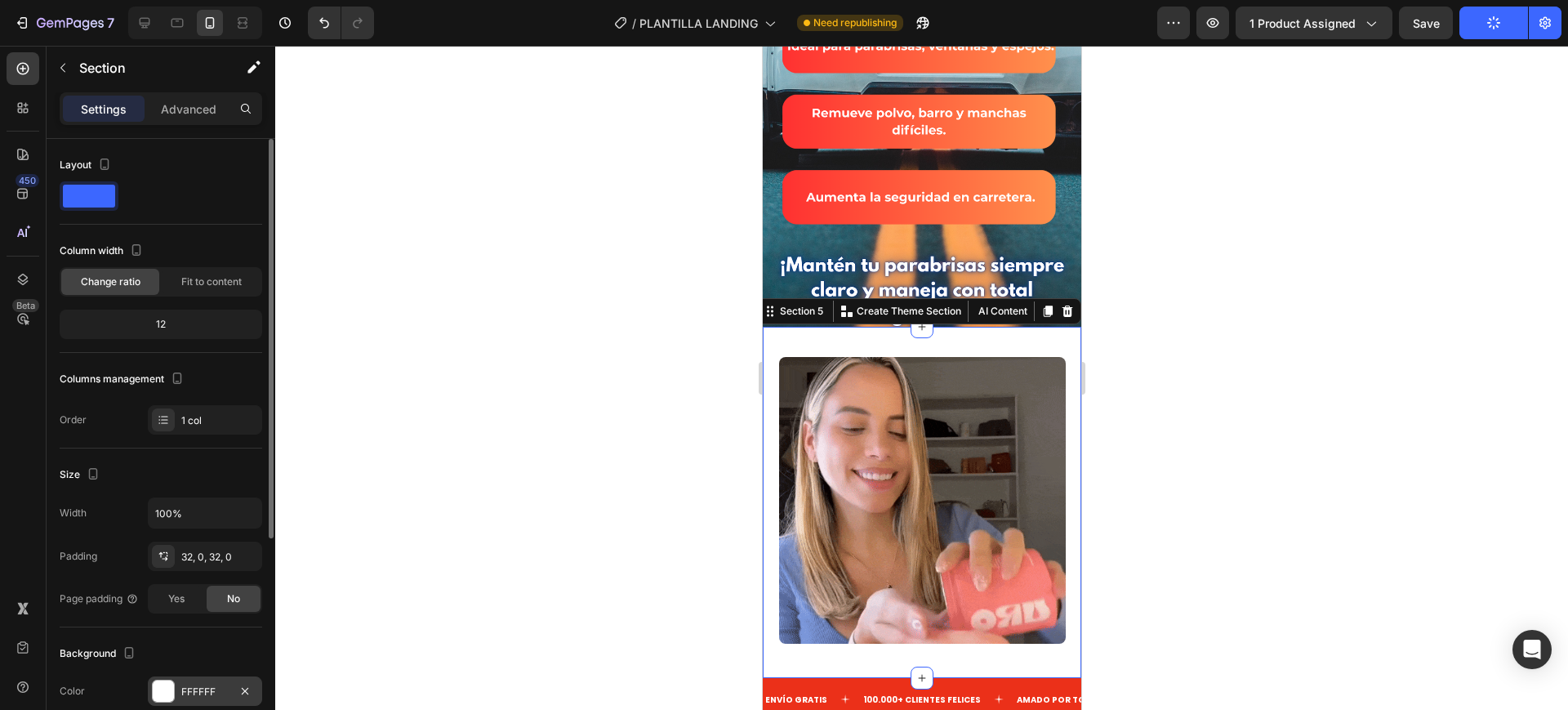
click at [166, 680] on div at bounding box center [163, 691] width 23 height 23
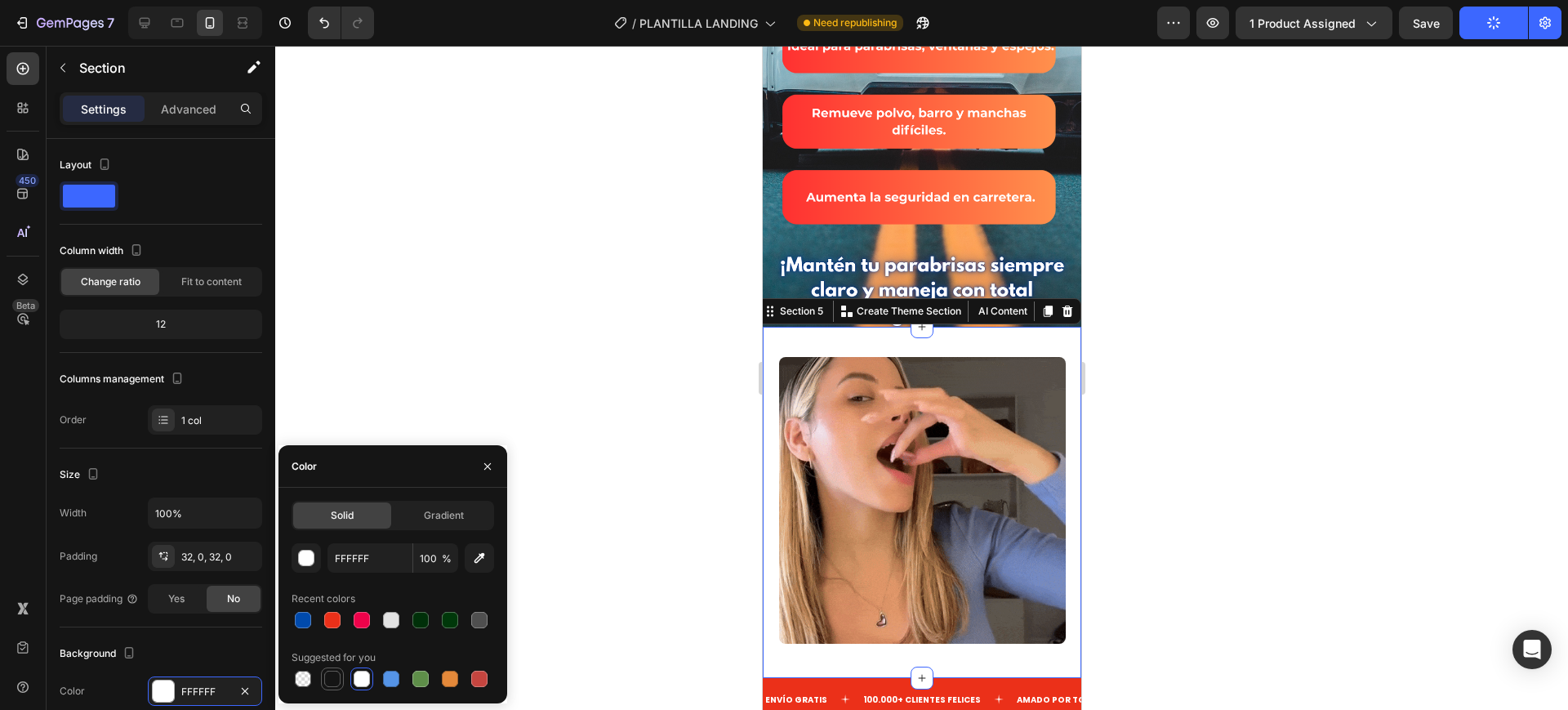
click at [334, 686] on div at bounding box center [332, 678] width 16 height 16
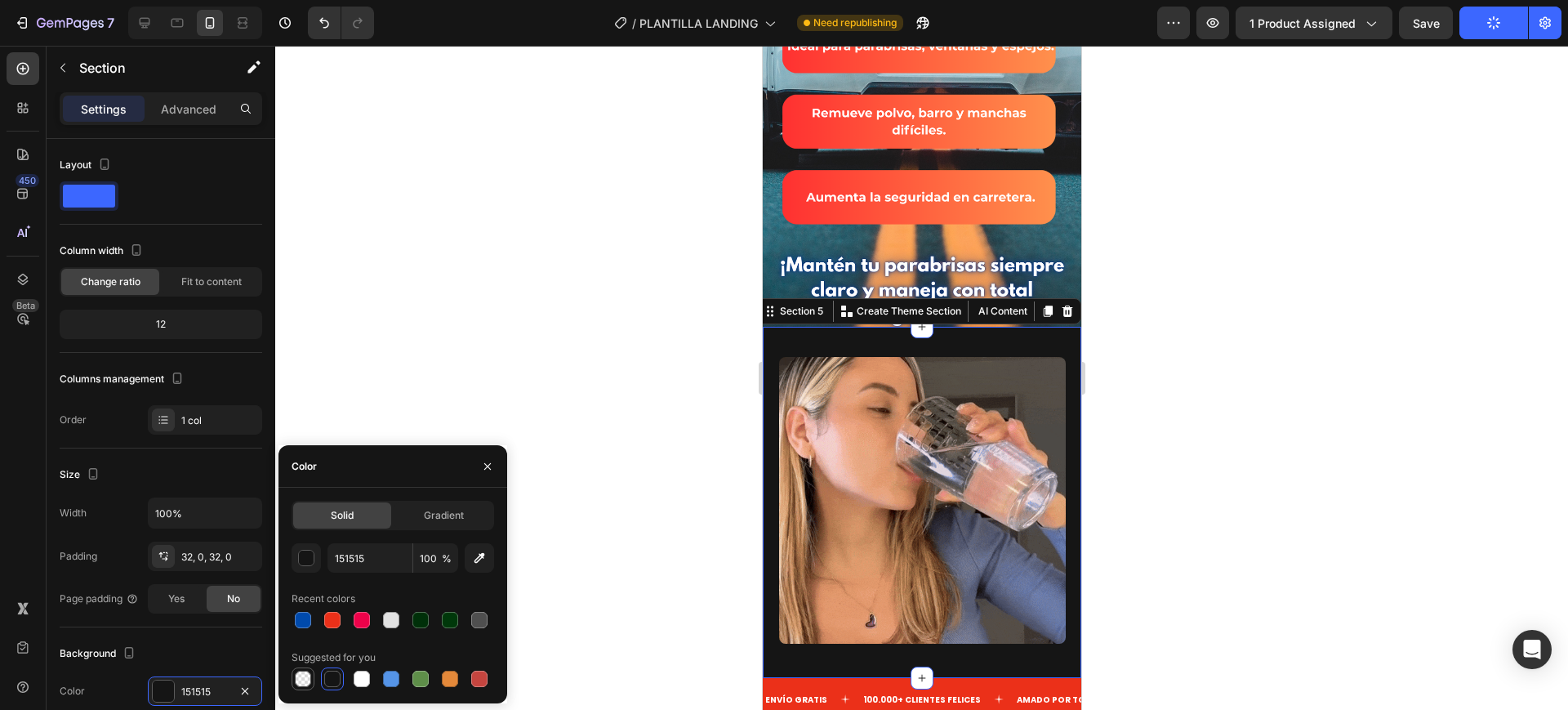
click at [300, 671] on div at bounding box center [303, 678] width 16 height 16
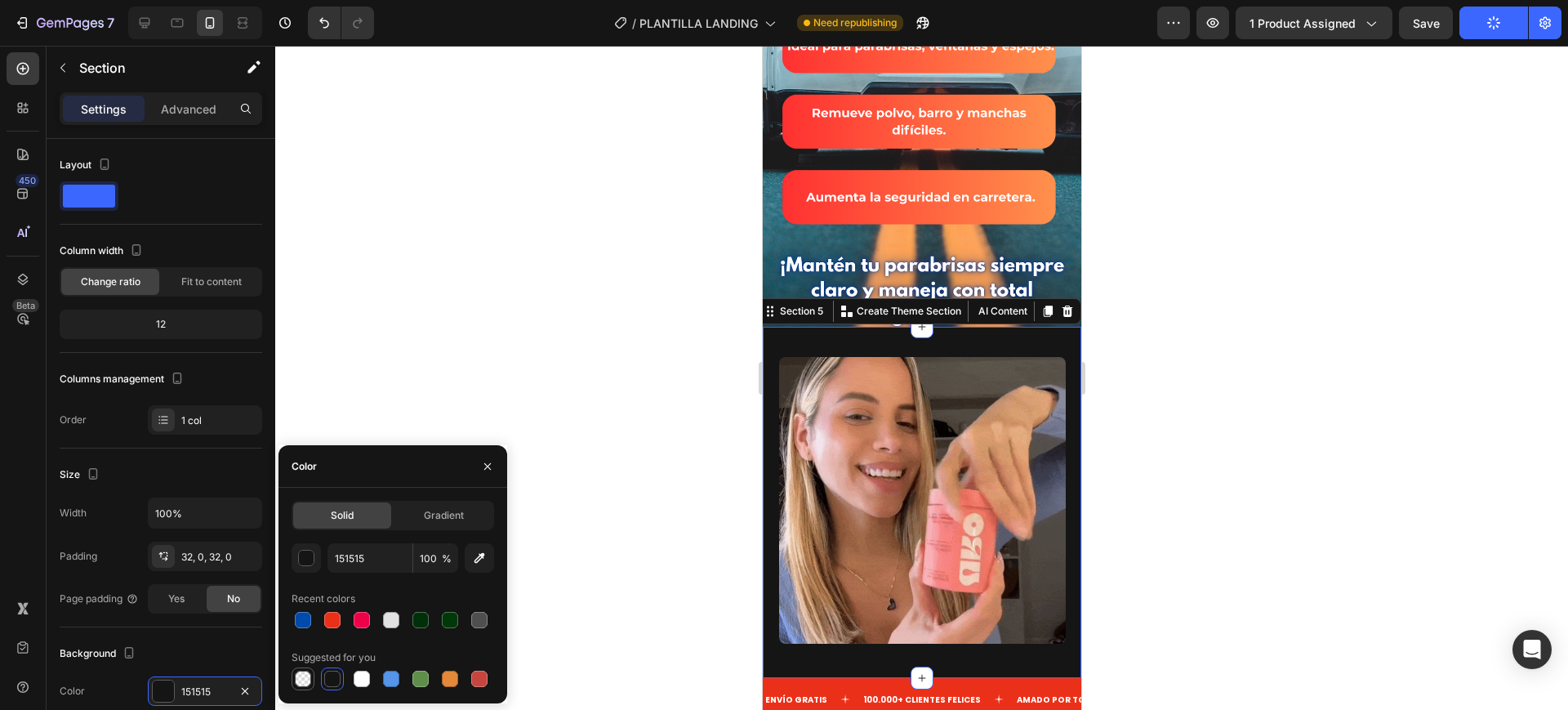
type input "000000"
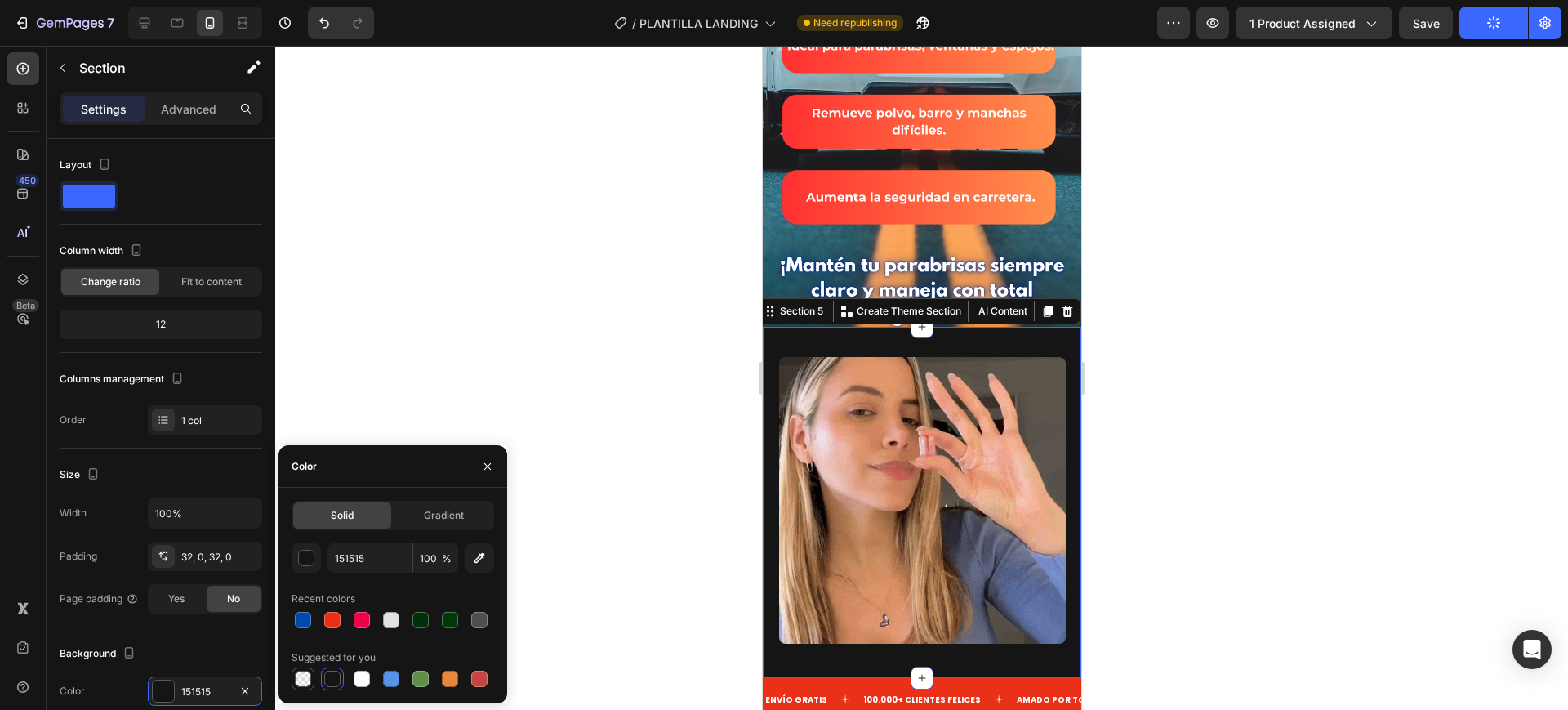
type input "0"
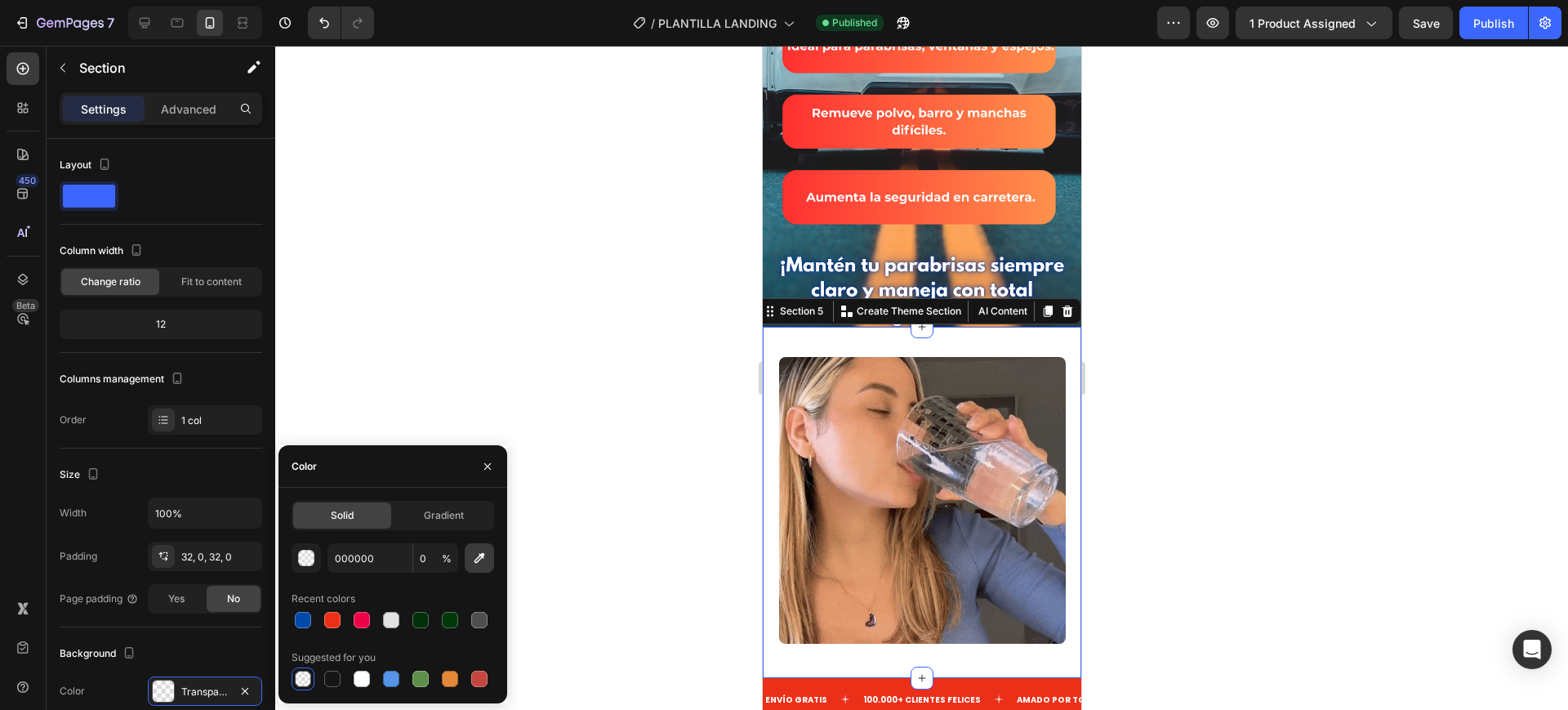
click at [476, 558] on icon "button" at bounding box center [479, 558] width 16 height 16
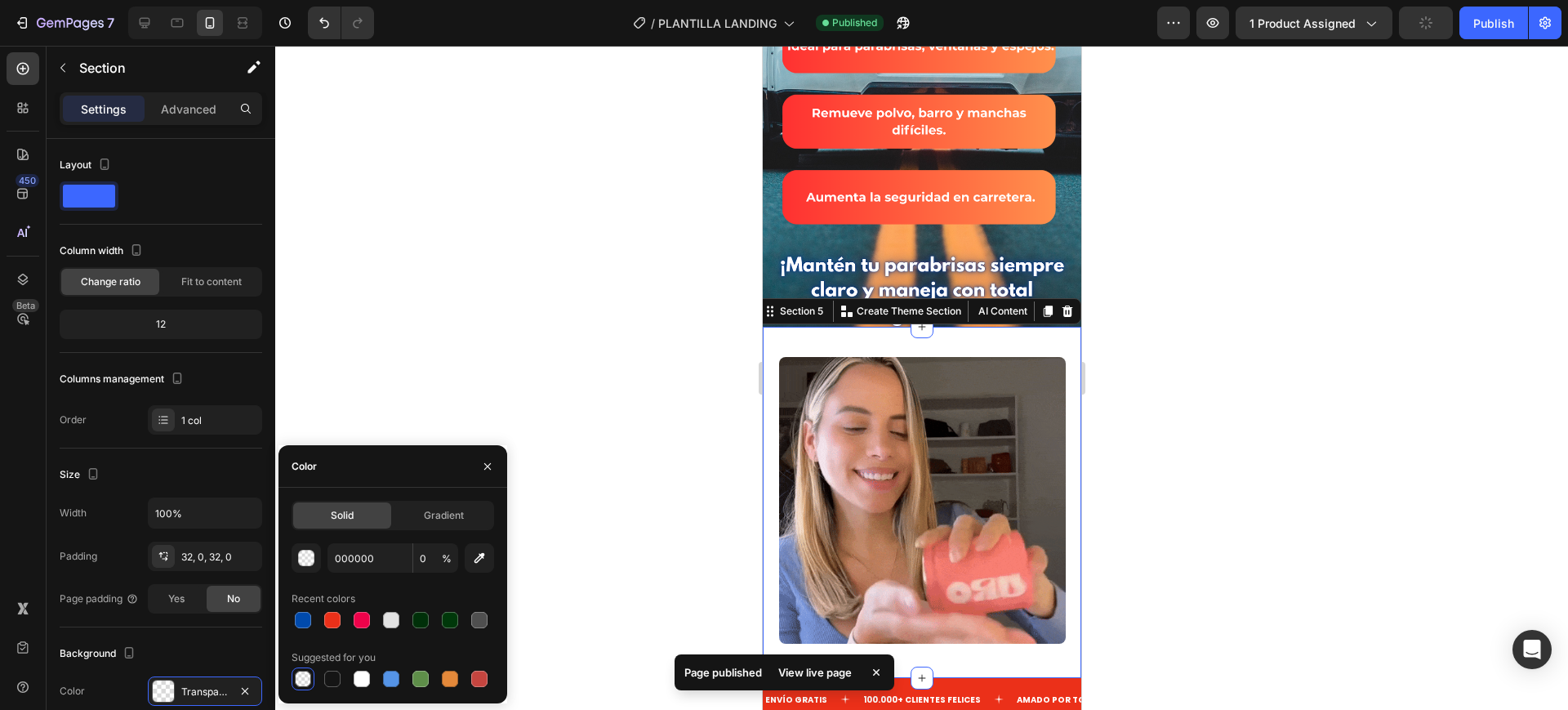
type input "285F72"
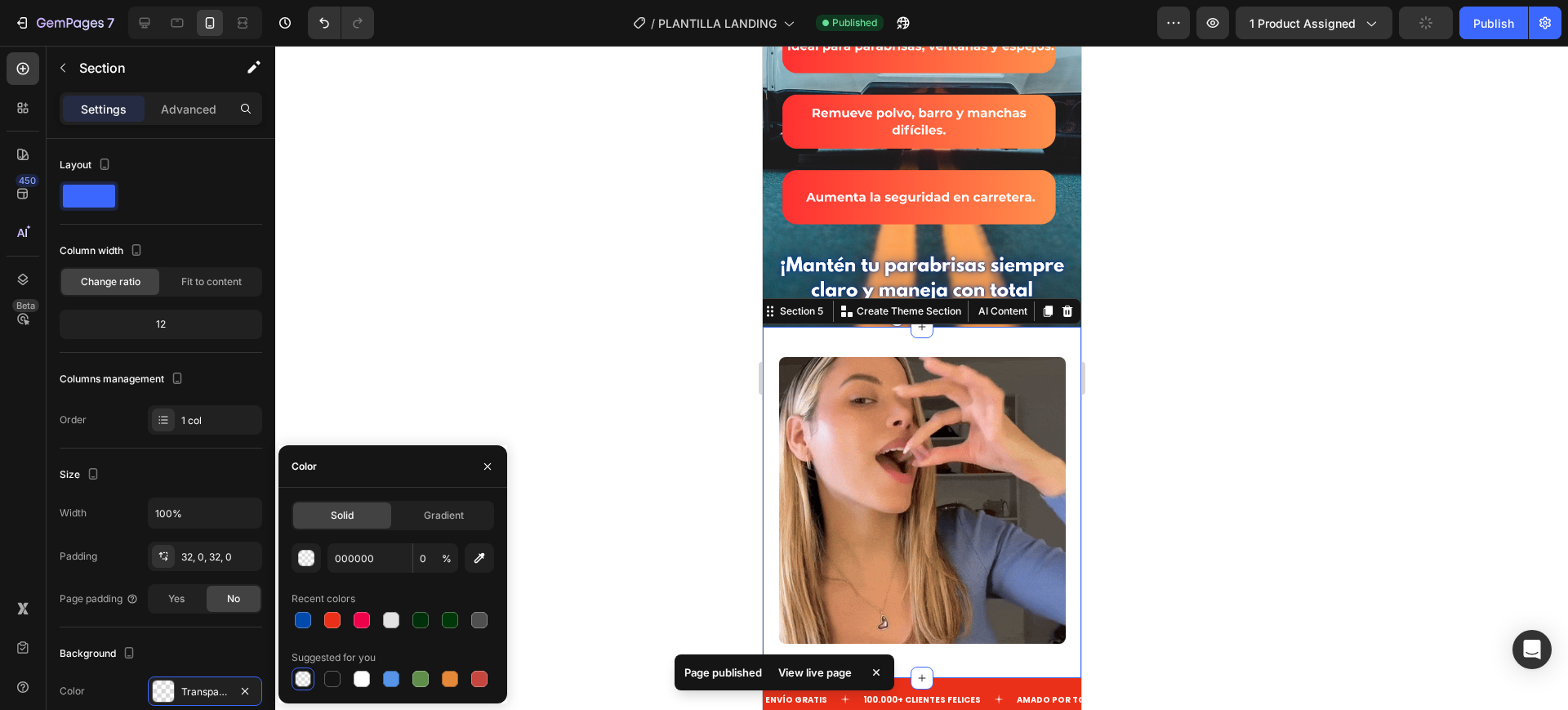
type input "100"
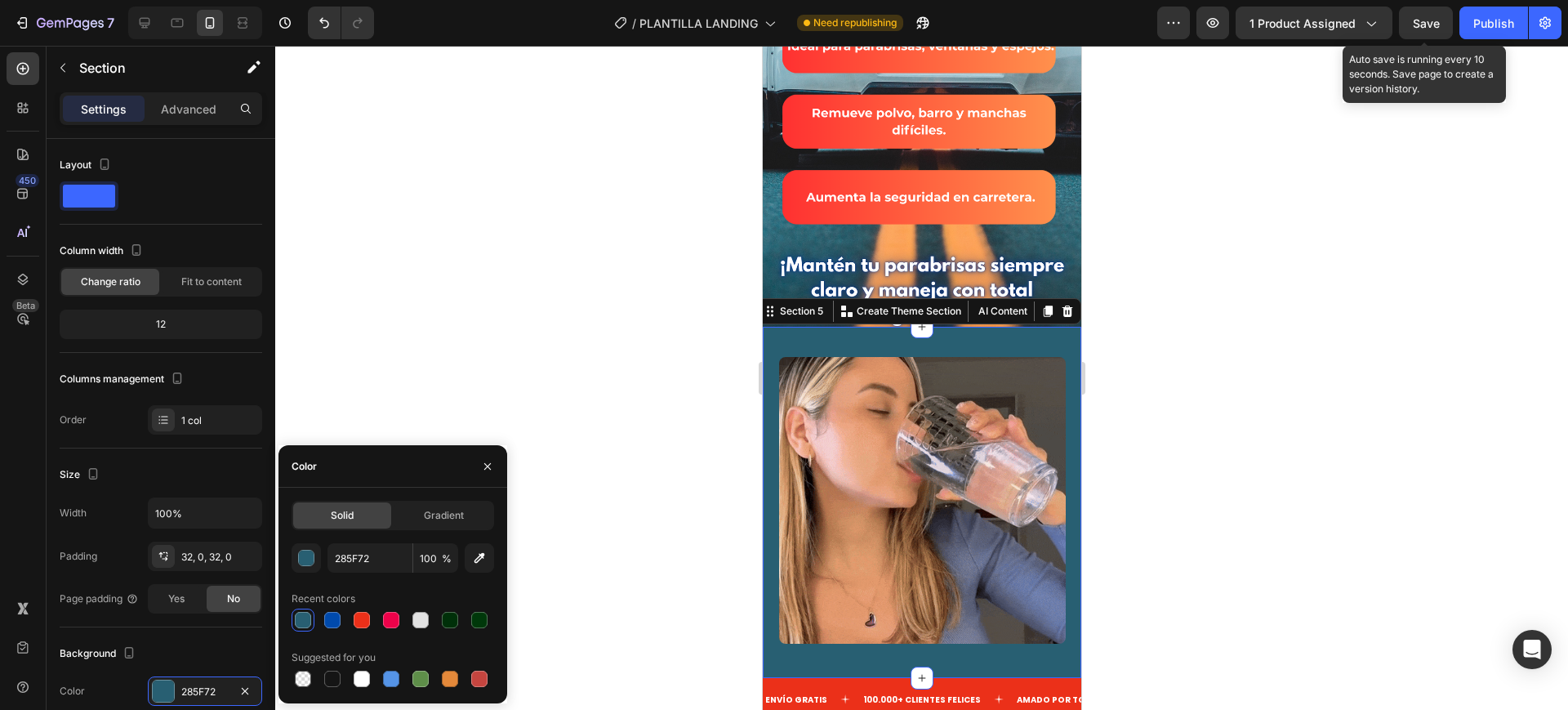
click at [1440, 27] on span "Save" at bounding box center [1426, 23] width 27 height 14
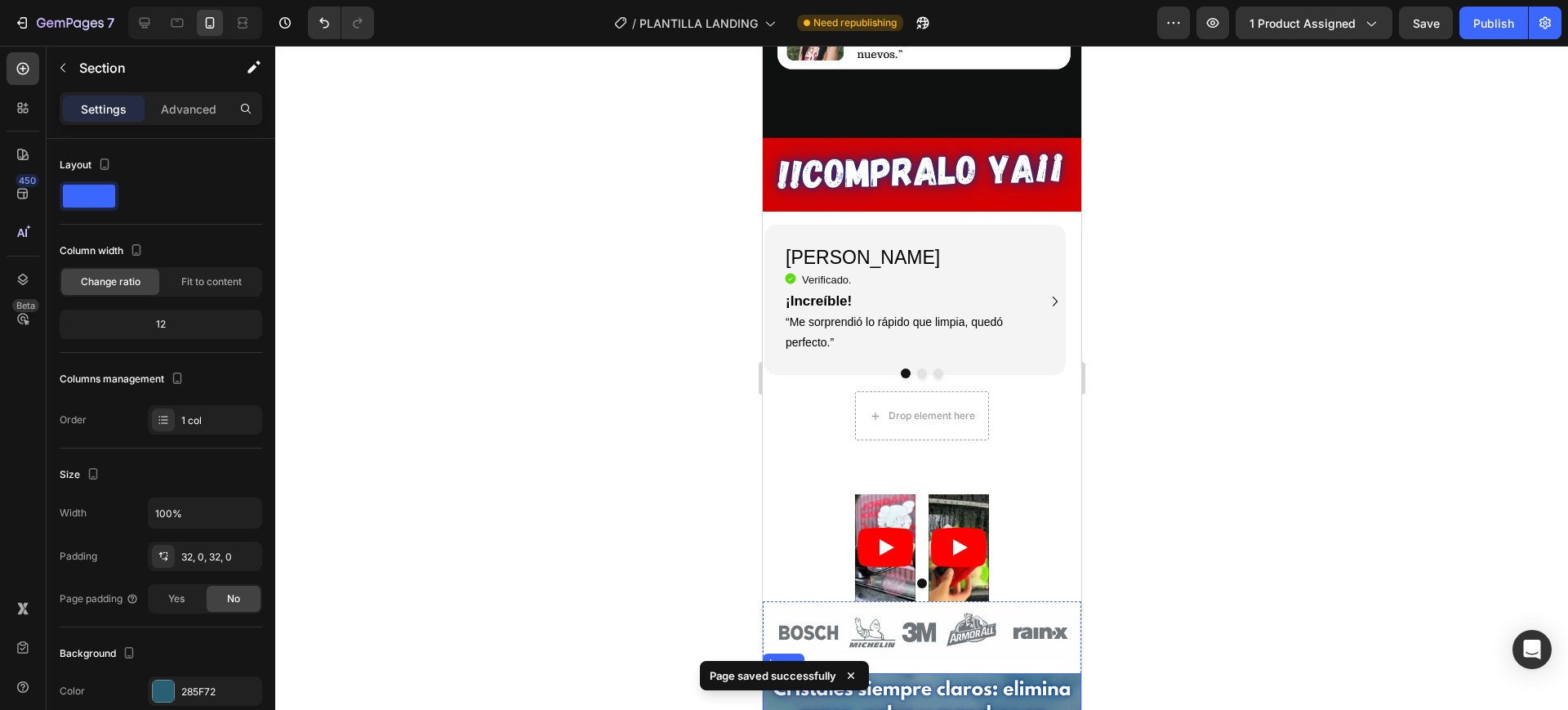
scroll to position [3059, 0]
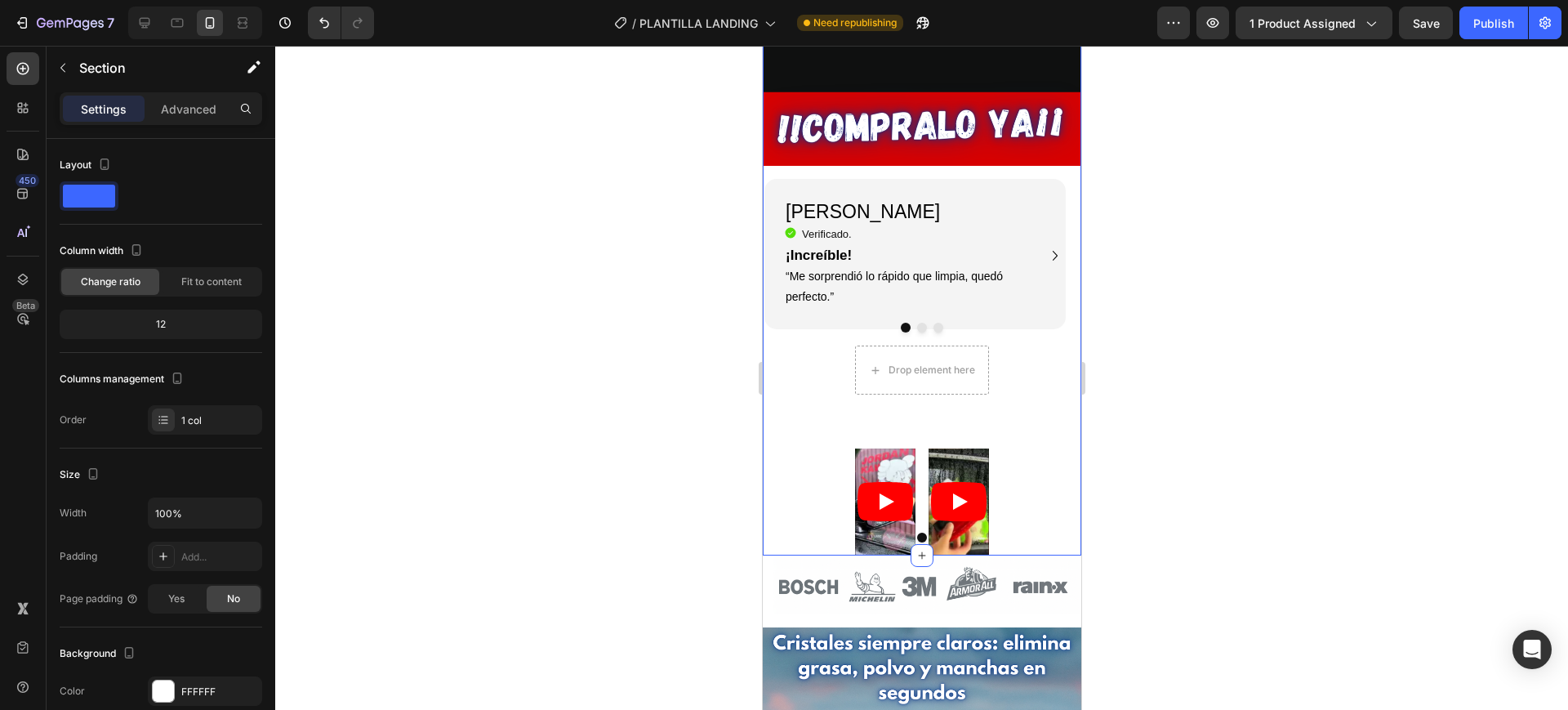
click at [221, 685] on div "FFFFFF" at bounding box center [204, 692] width 47 height 15
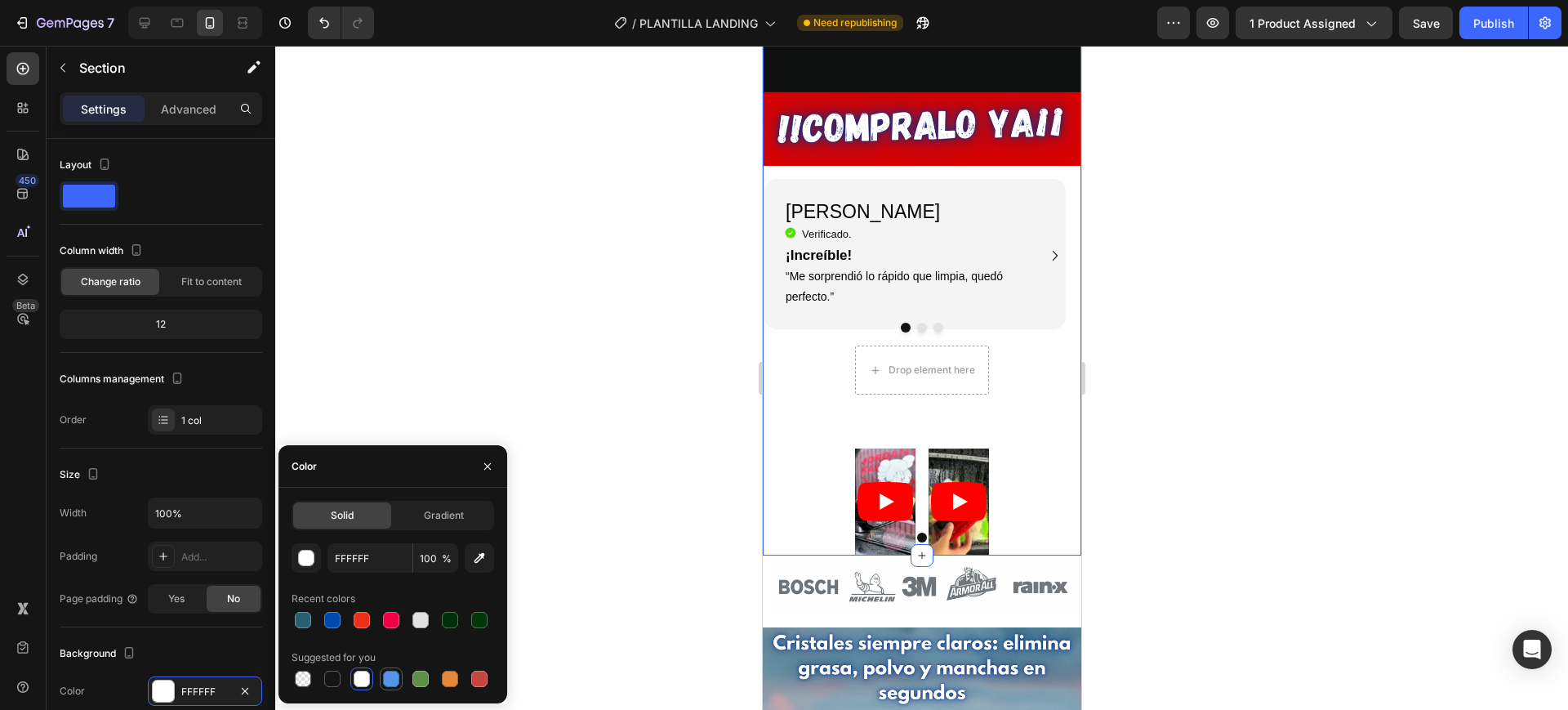
click at [384, 671] on div at bounding box center [390, 678] width 16 height 16
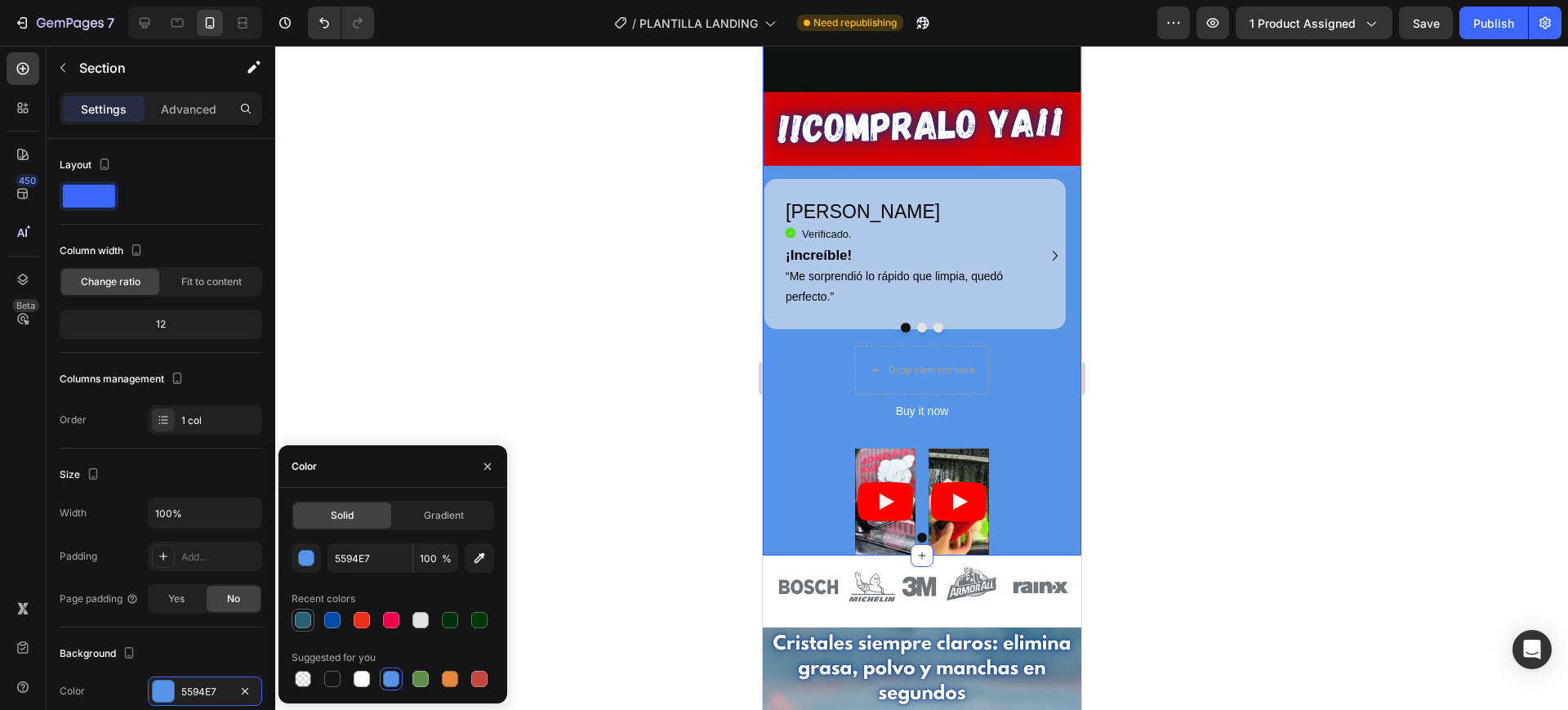
click at [302, 619] on div at bounding box center [303, 620] width 16 height 16
type input "285F72"
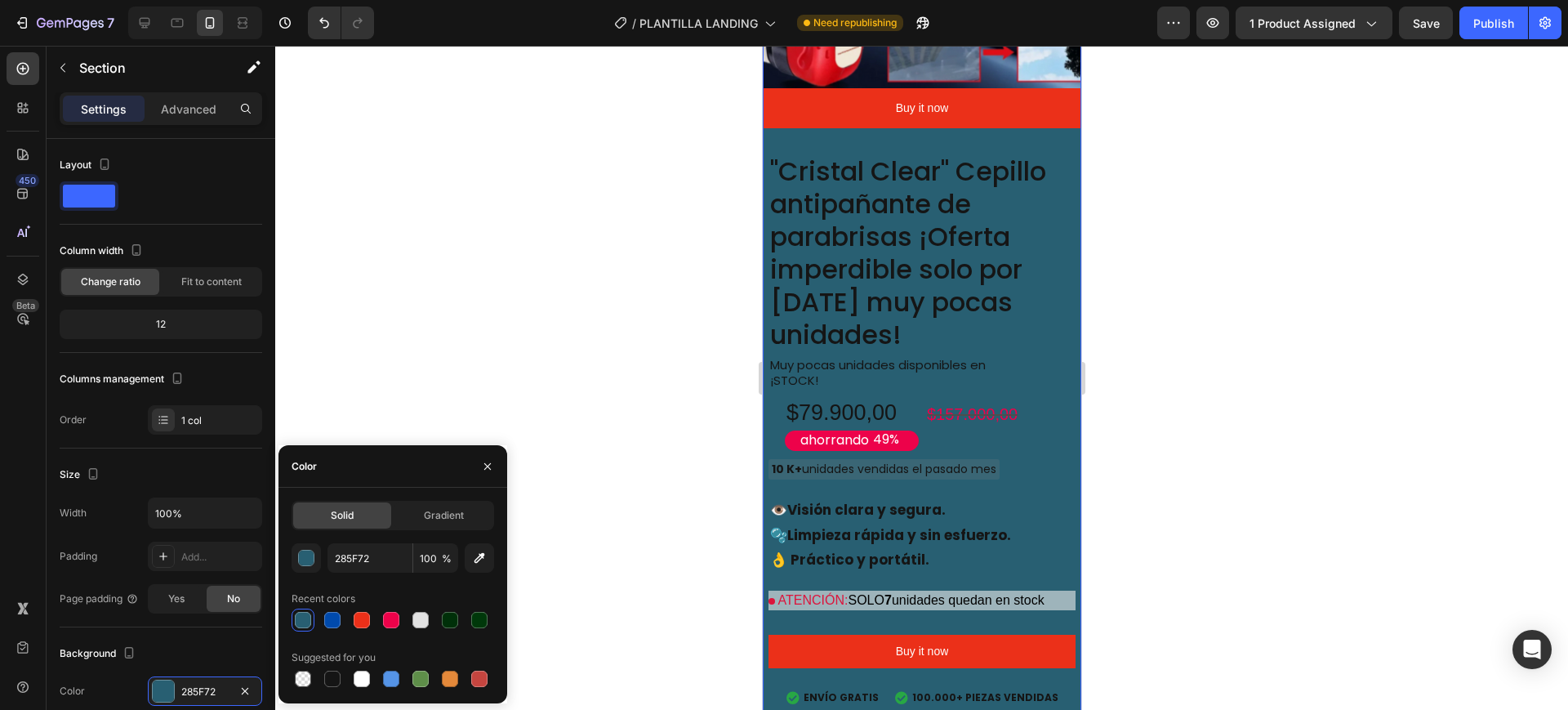
scroll to position [1629, 0]
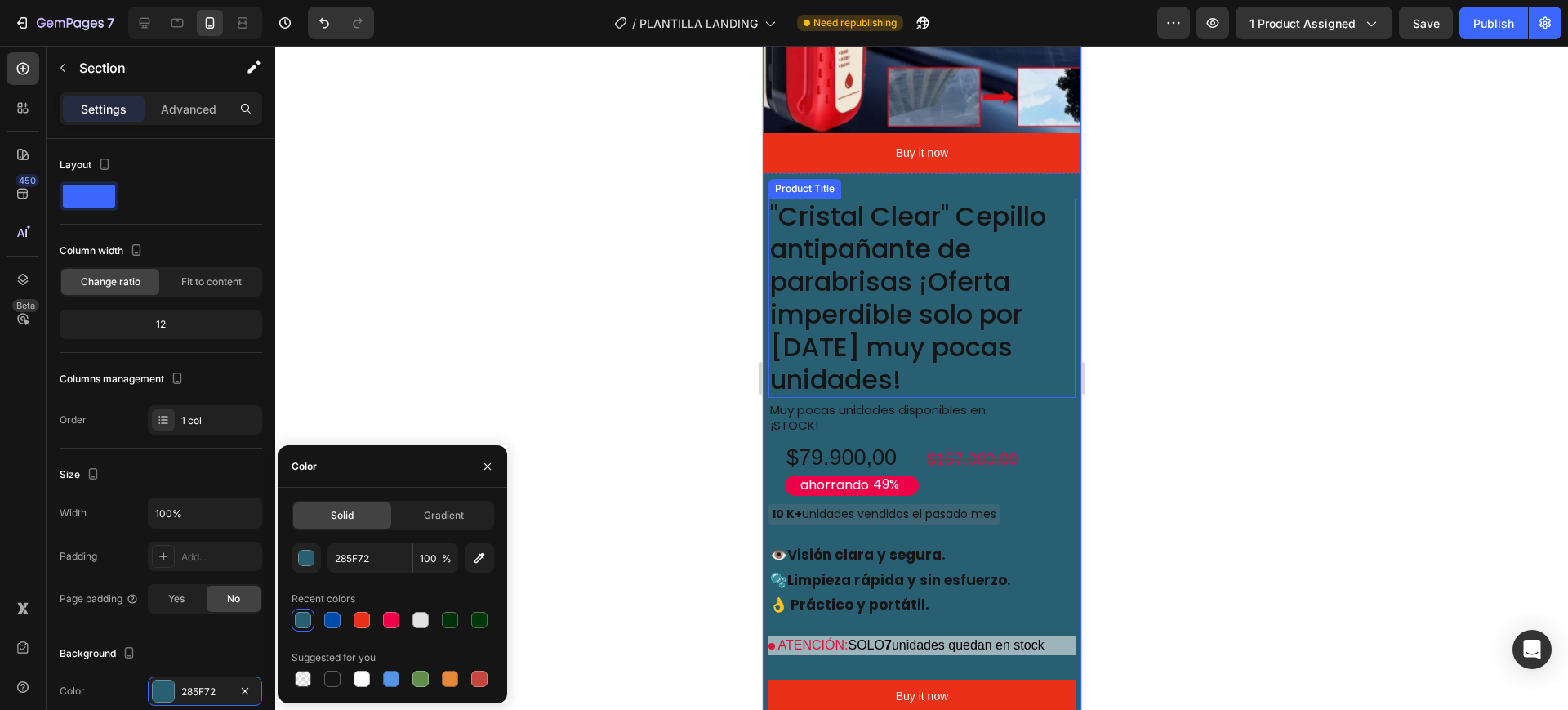
click at [856, 276] on h2 ""Cristal Clear" Cepillo antipañante de parabrisas ¡Oferta imperdible solo por […" at bounding box center [922, 298] width 307 height 199
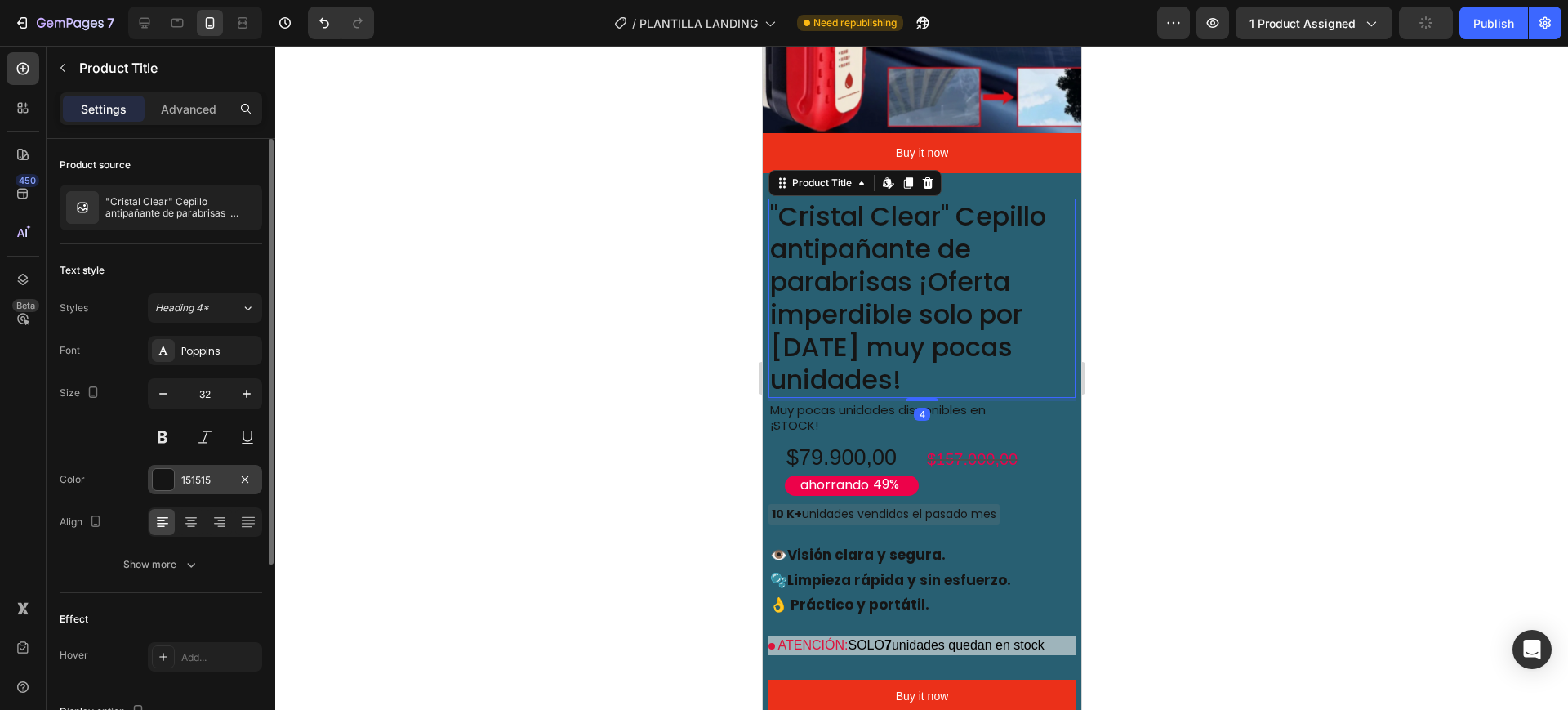
click at [179, 470] on div "151515" at bounding box center [204, 480] width 114 height 29
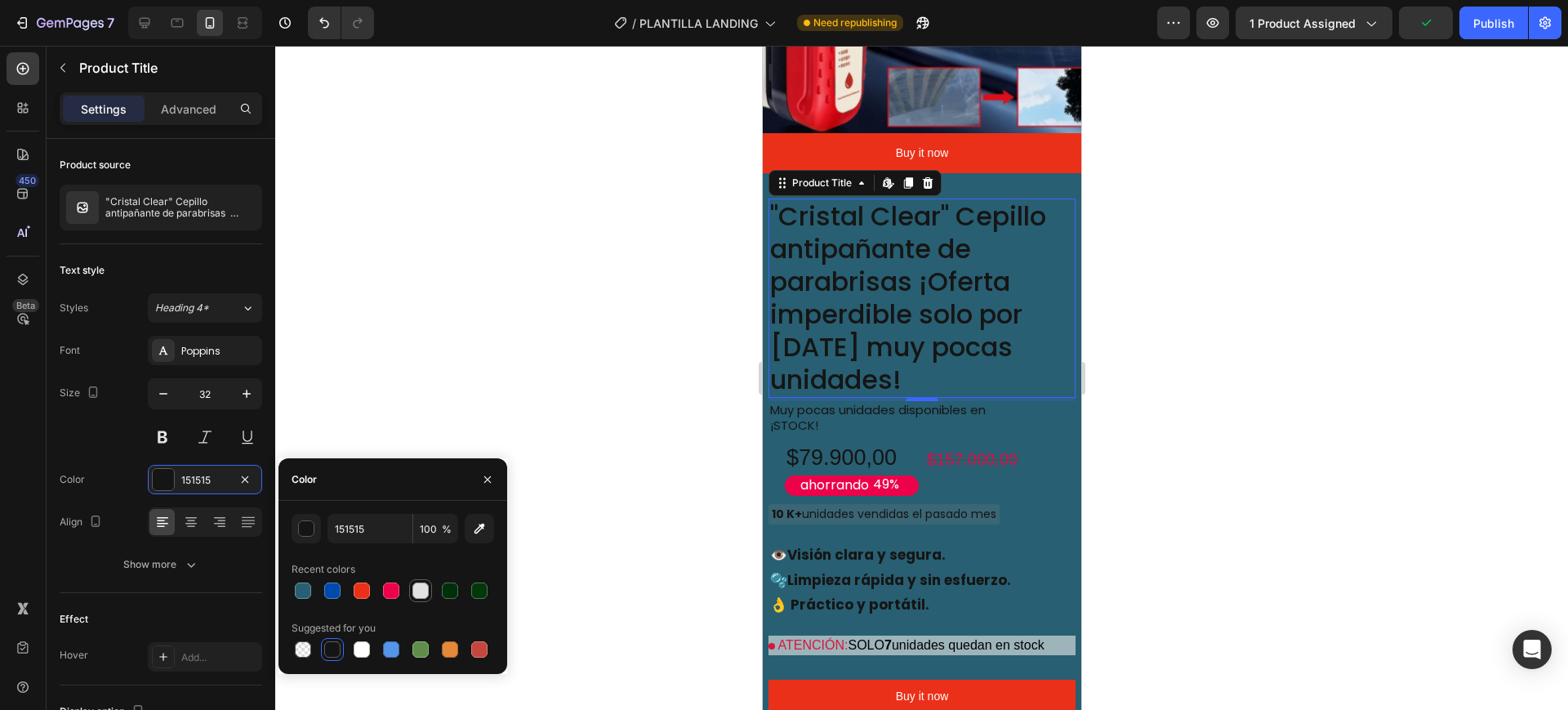
click at [416, 585] on div at bounding box center [421, 591] width 16 height 16
type input "E2E2E2"
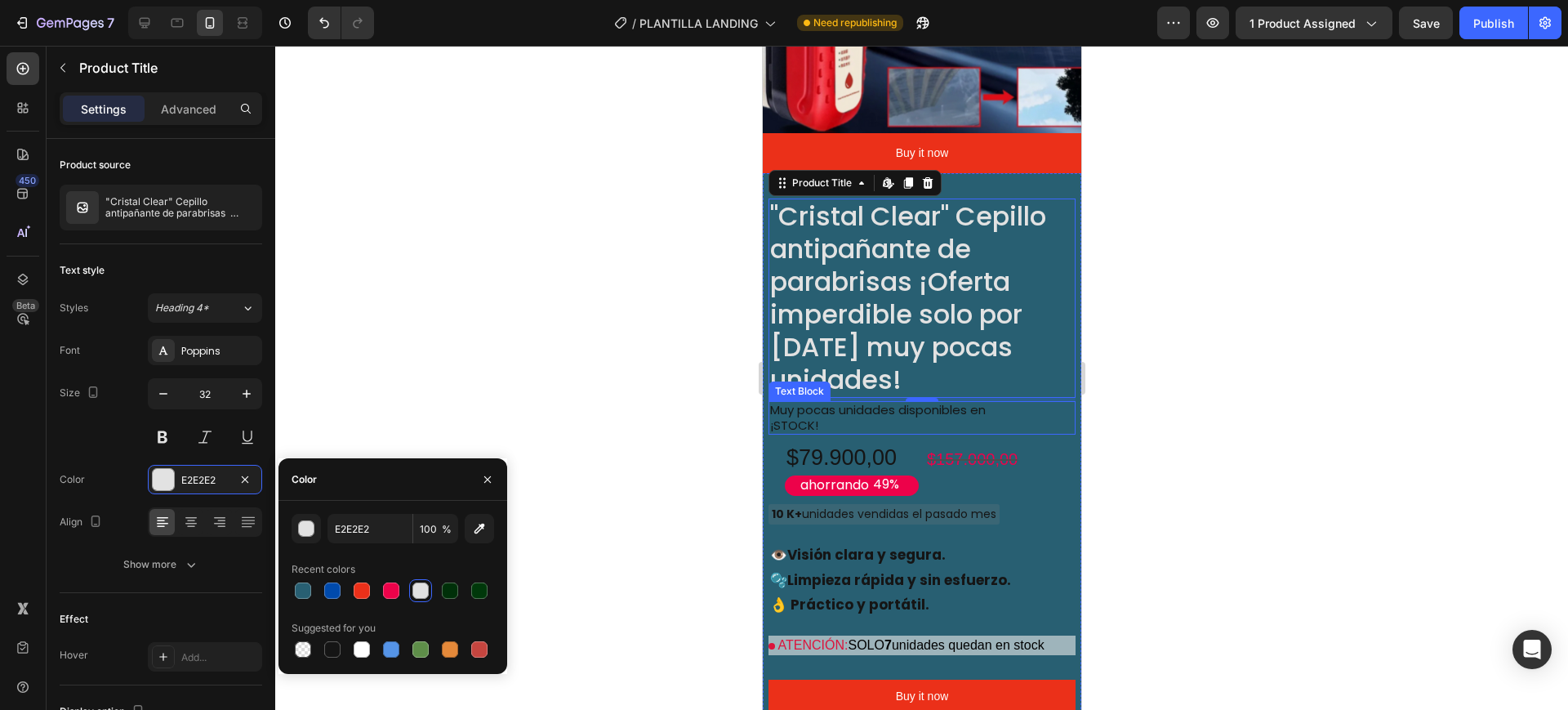
click at [838, 403] on p "Muy pocas unidades disponibles en ¡STOCK!" at bounding box center [893, 418] width 246 height 31
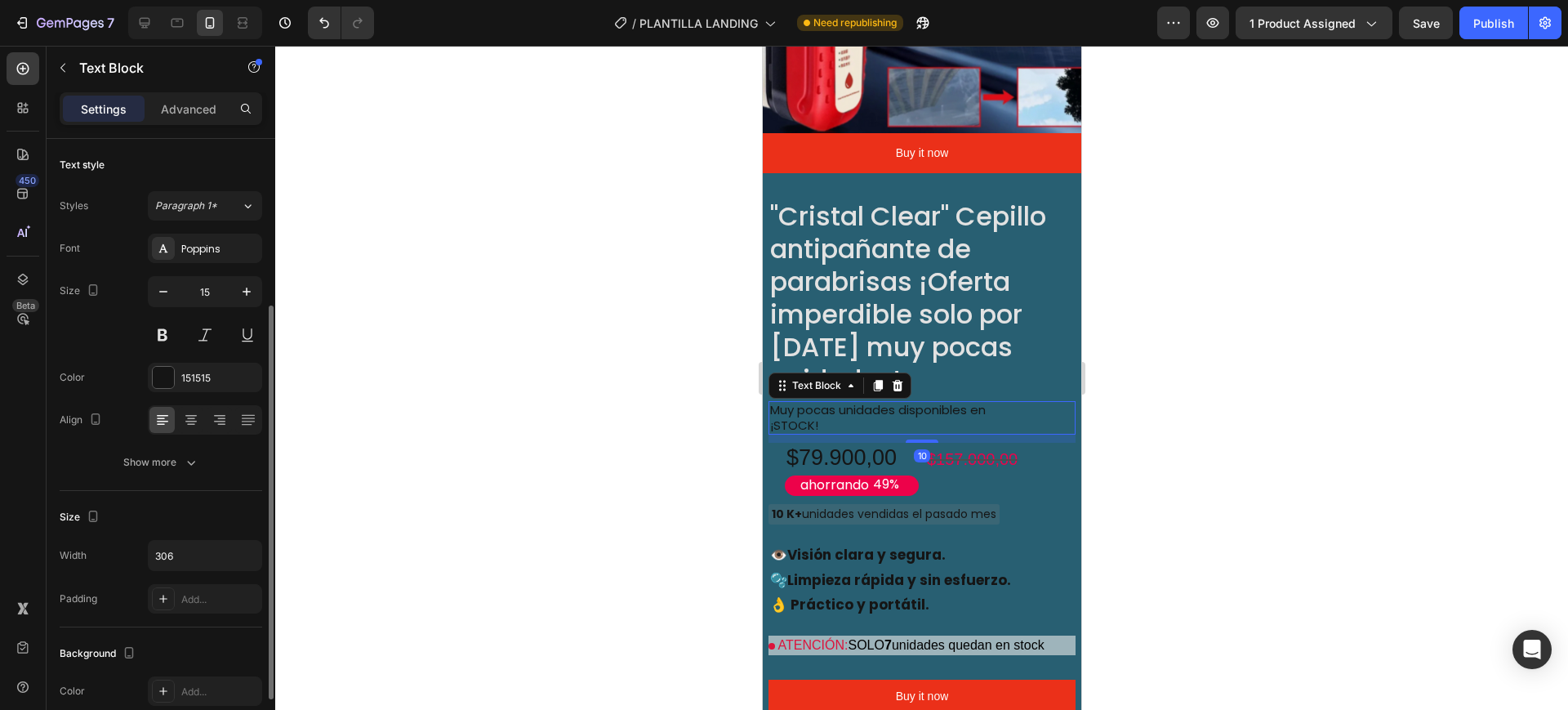
scroll to position [102, 0]
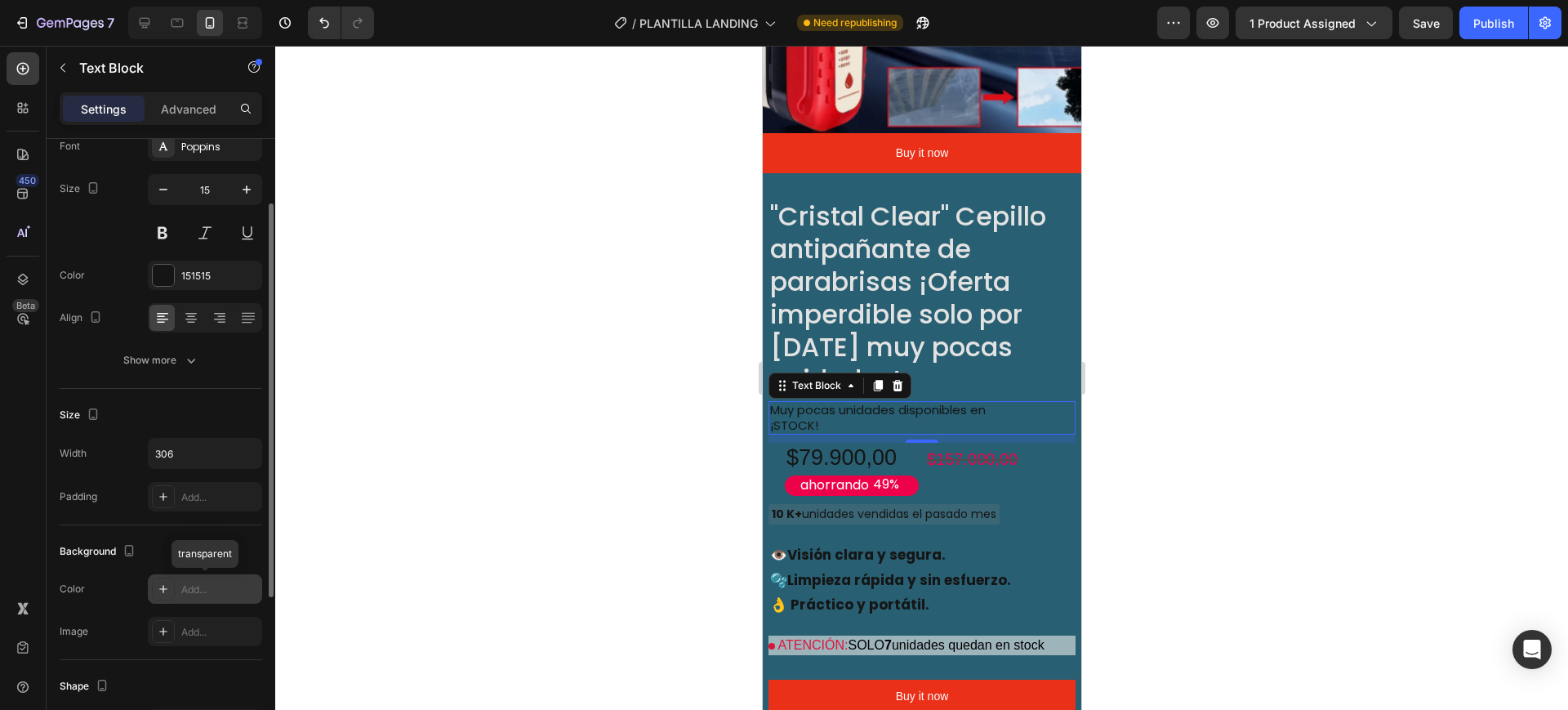
click at [192, 586] on div "Add..." at bounding box center [219, 590] width 76 height 15
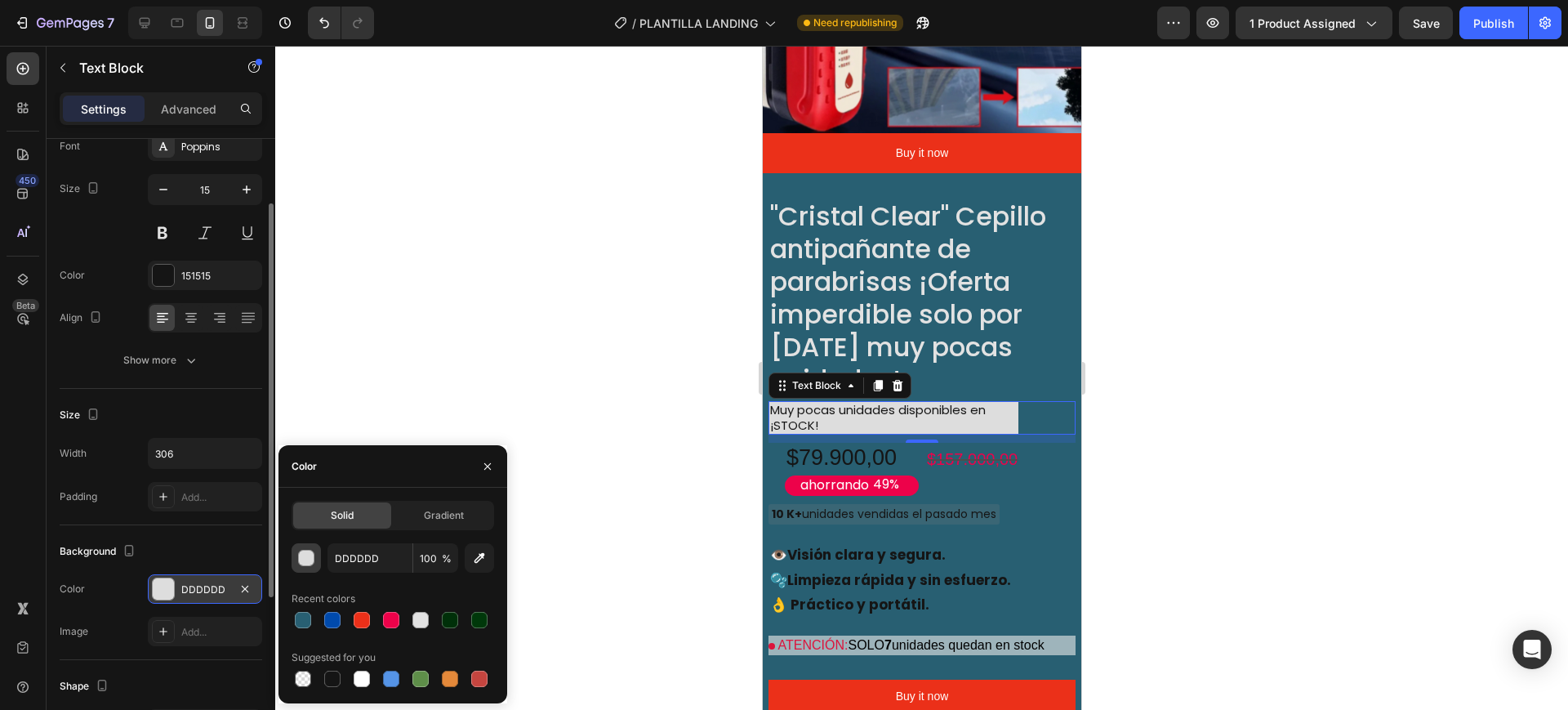
click at [298, 556] on div "button" at bounding box center [306, 558] width 16 height 16
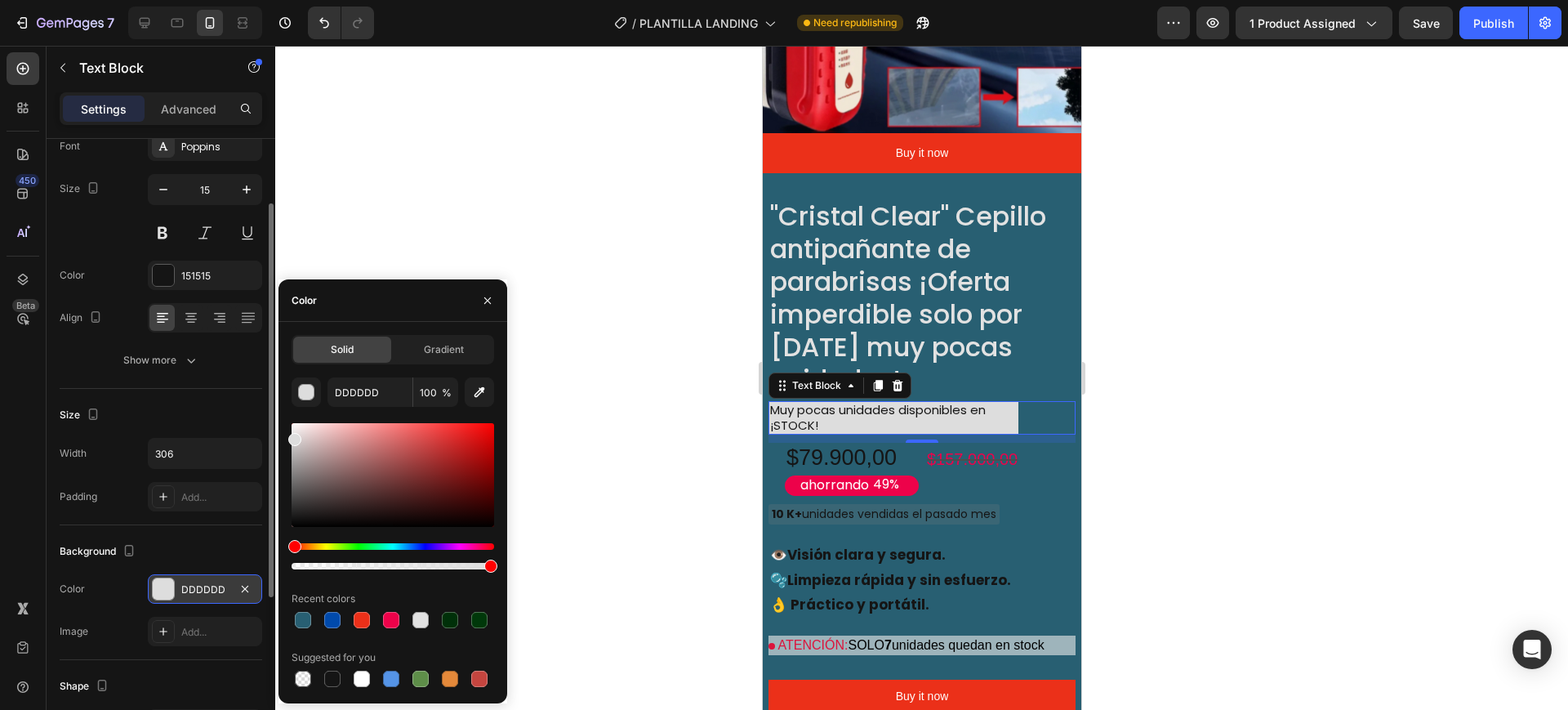
click at [572, 453] on div at bounding box center [922, 378] width 1293 height 664
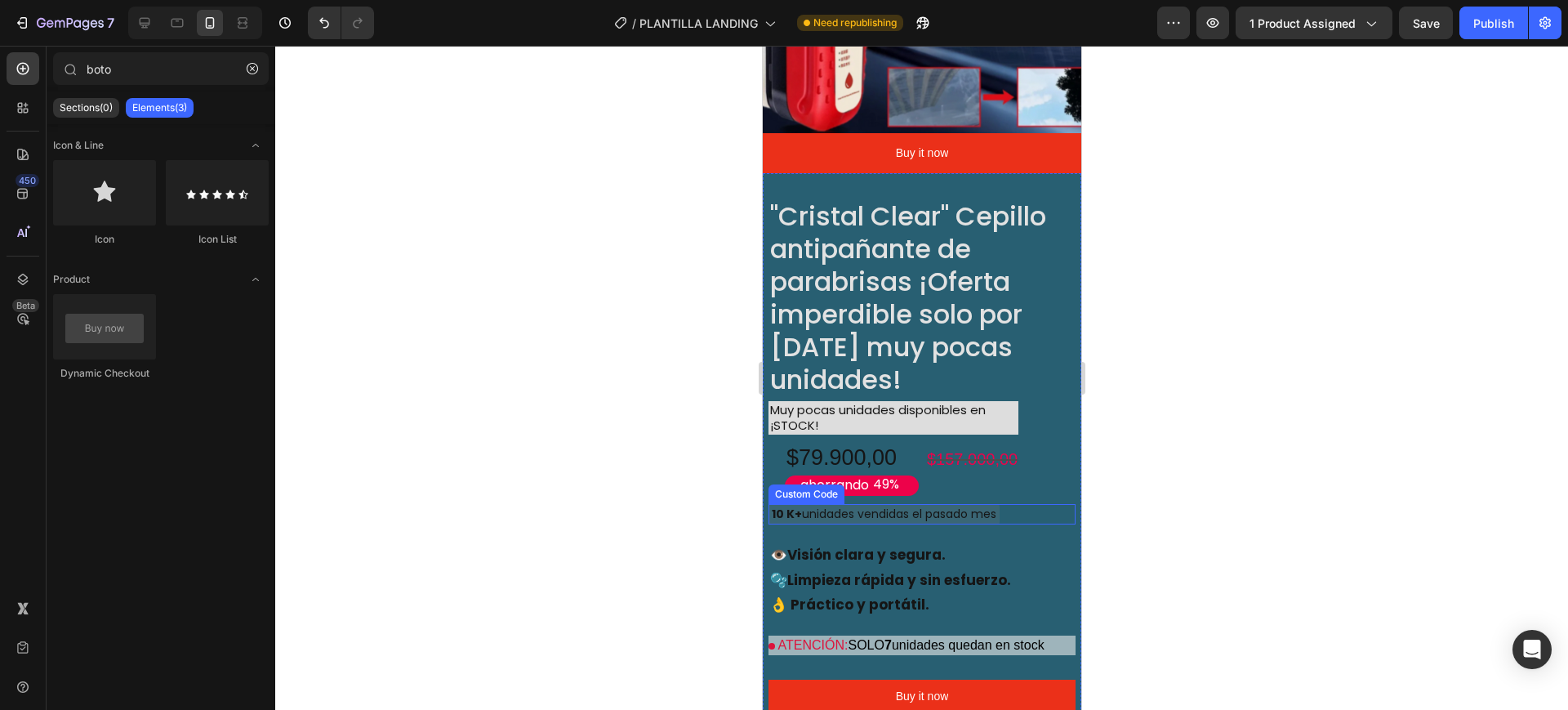
click at [804, 504] on div "10 K+ unidades vendidas el pasado mes" at bounding box center [883, 514] width 231 height 21
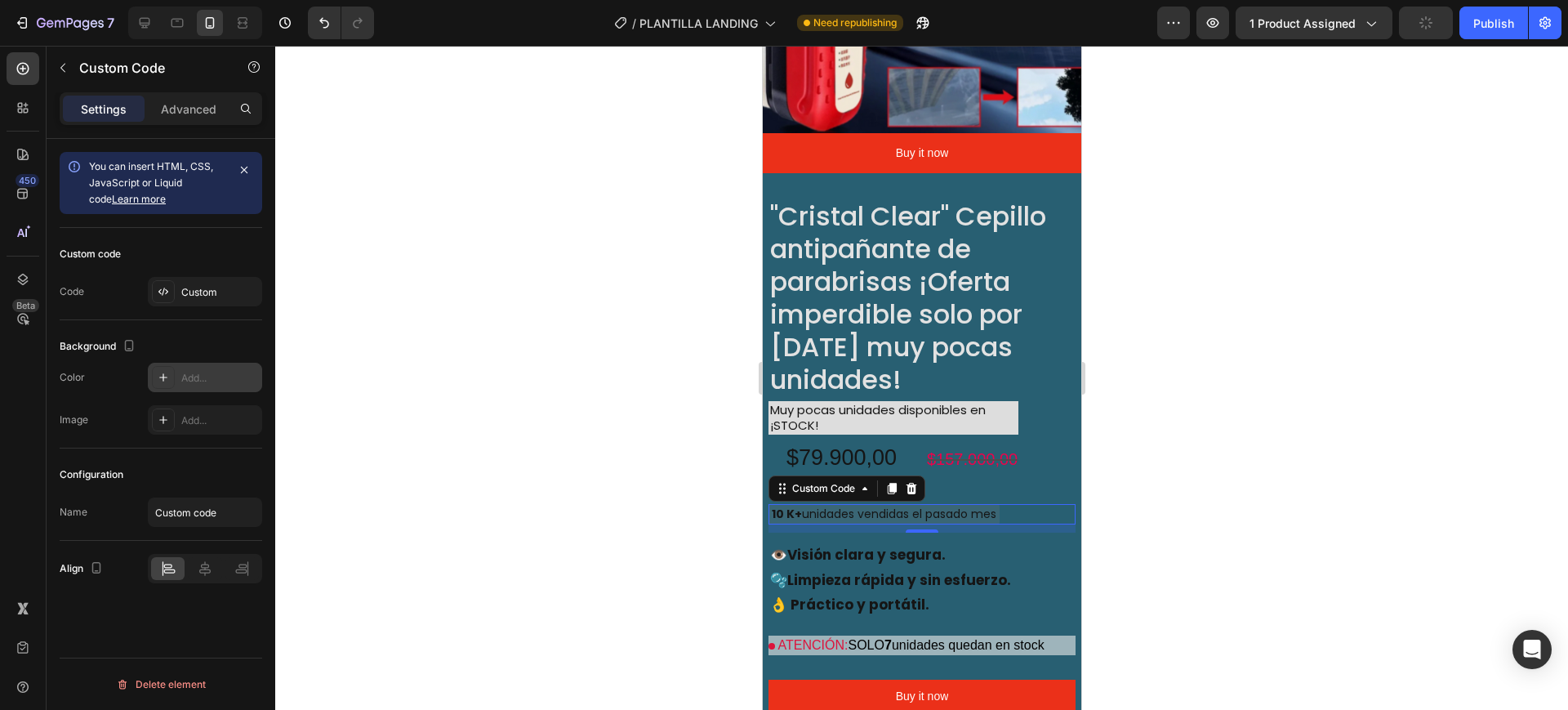
click at [190, 372] on div "Add..." at bounding box center [219, 378] width 76 height 15
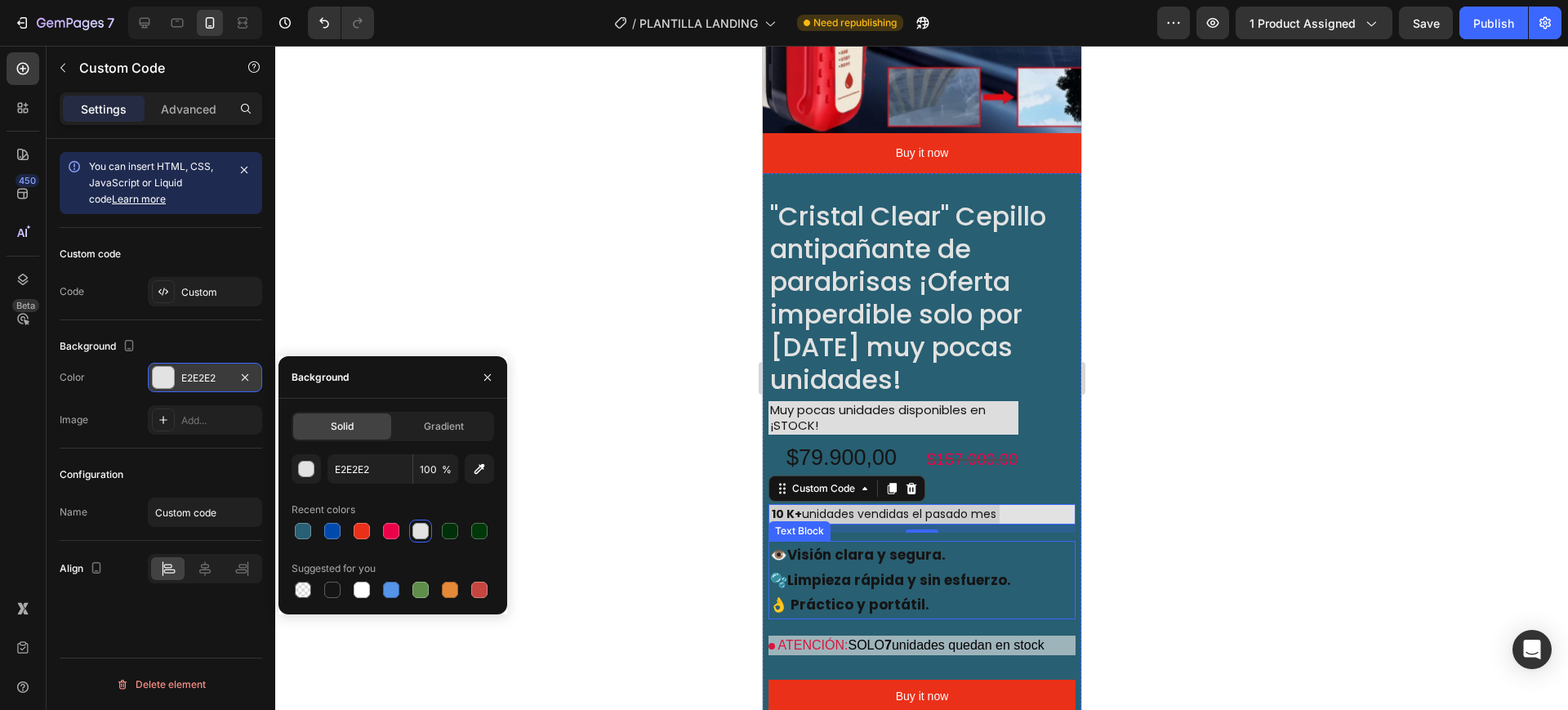
click at [775, 543] on p "👁️Visión clara y segura." at bounding box center [922, 555] width 304 height 26
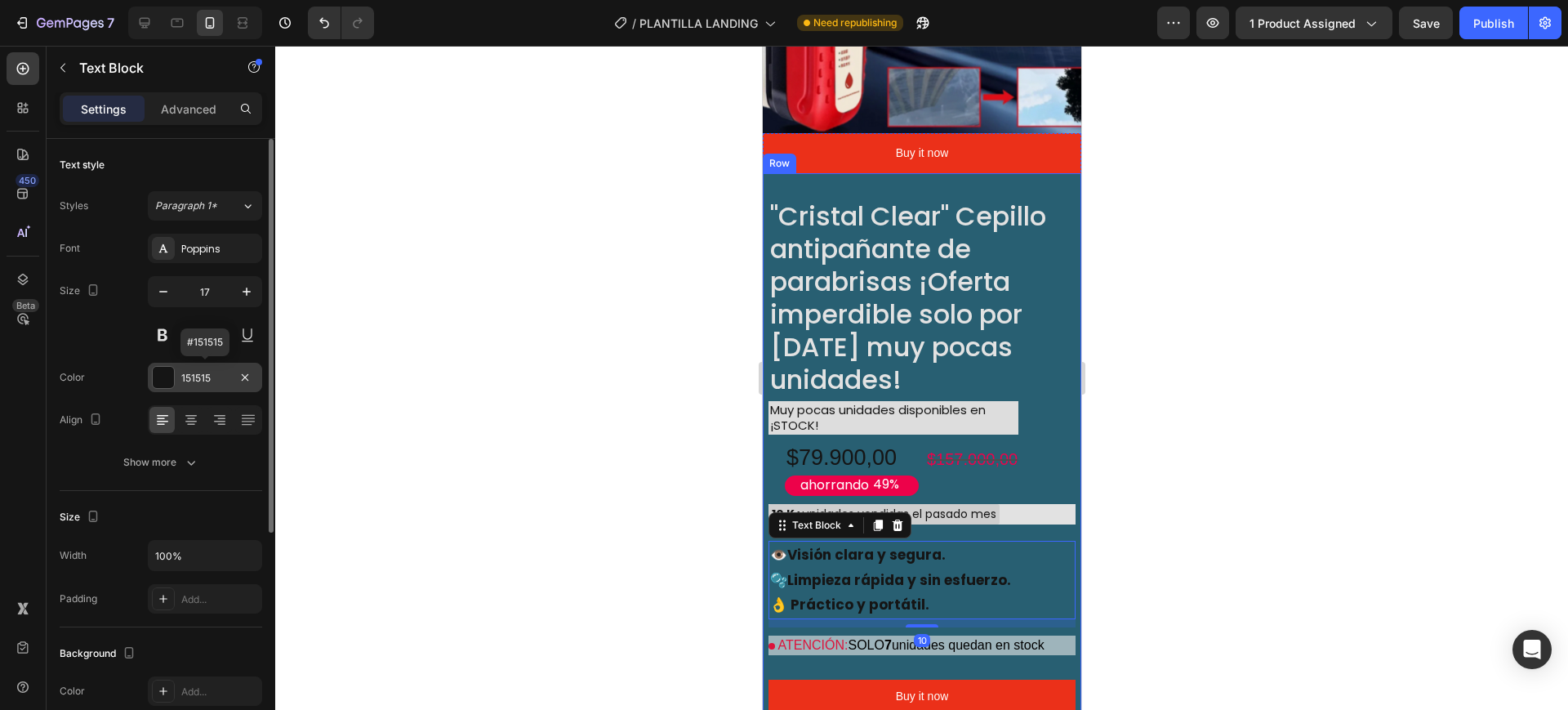
click at [185, 376] on div "151515" at bounding box center [204, 378] width 47 height 15
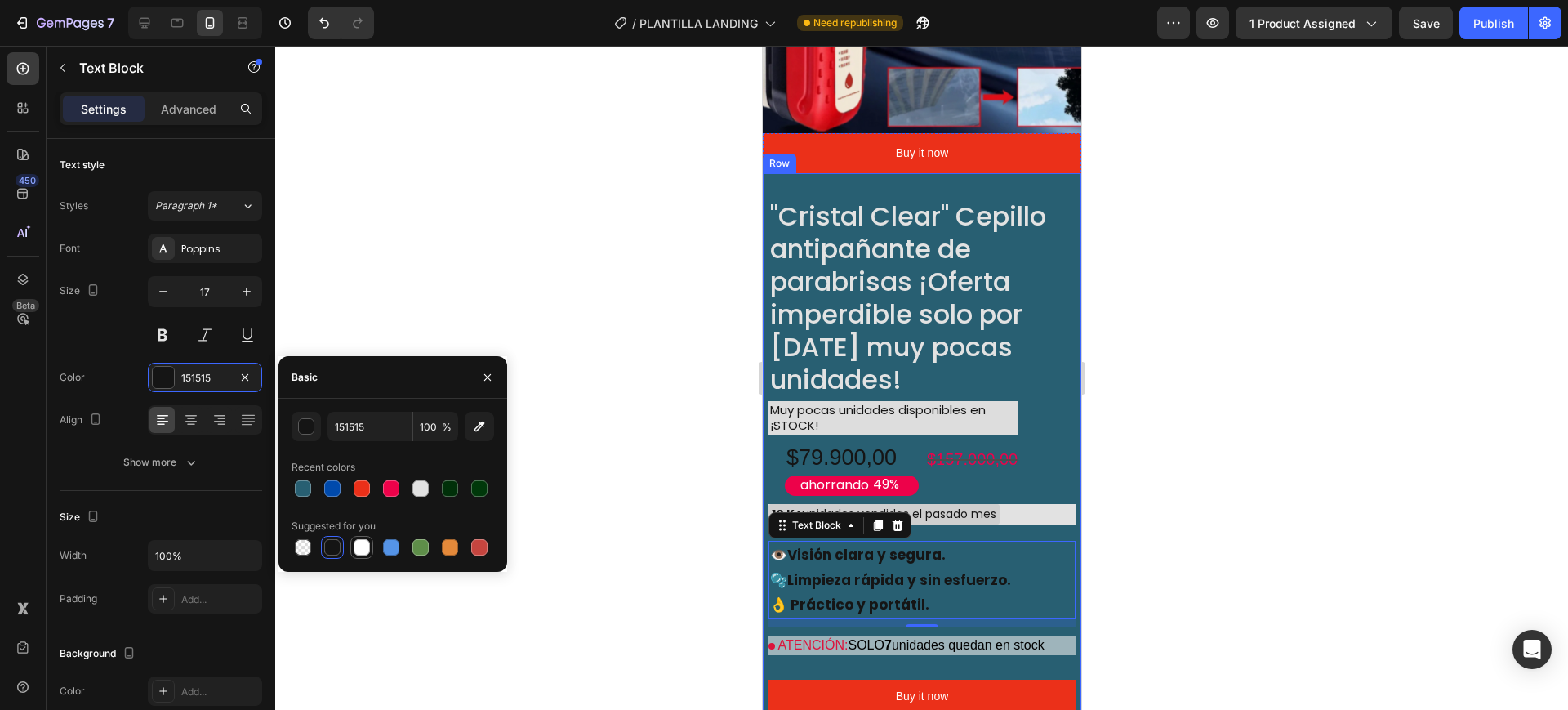
click at [355, 540] on div at bounding box center [361, 547] width 16 height 16
type input "FFFFFF"
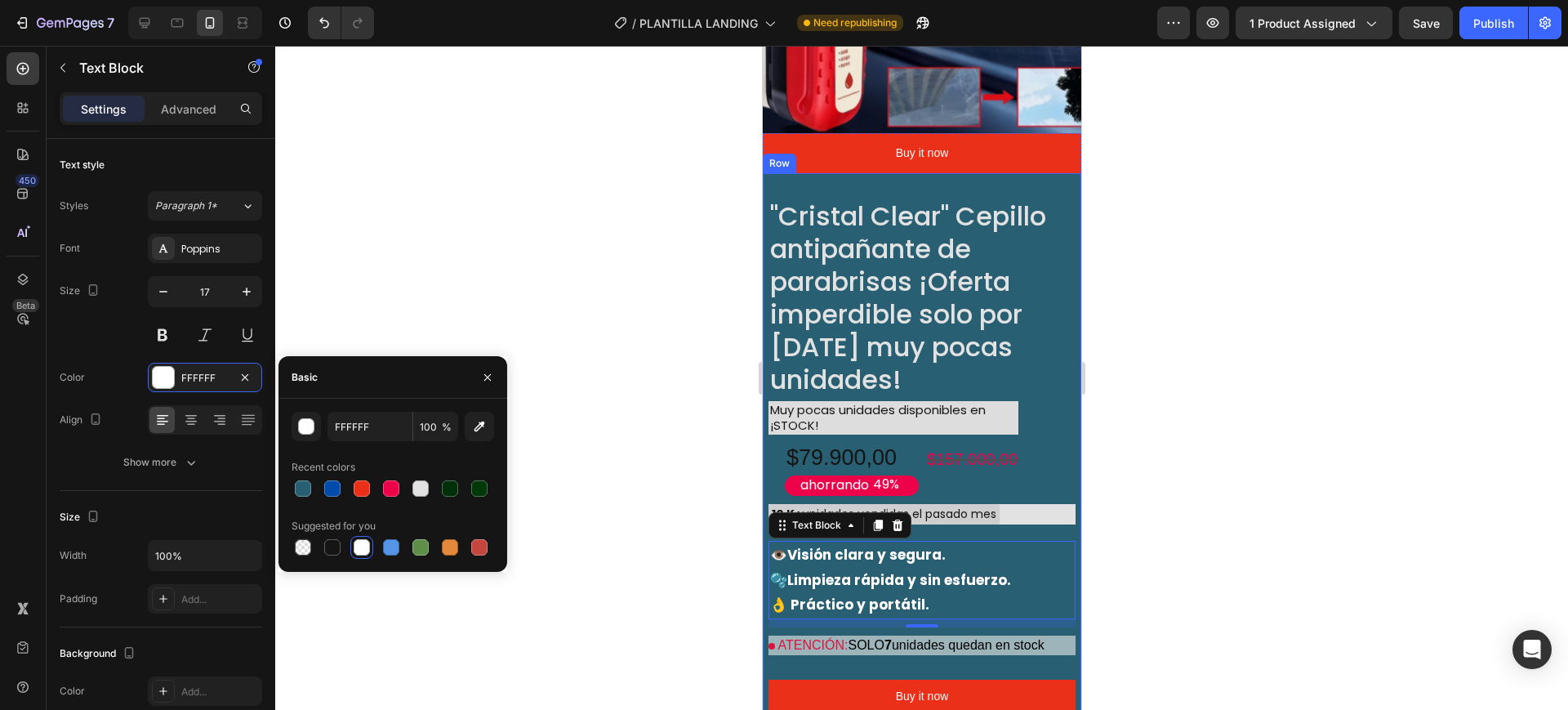
click at [592, 537] on div at bounding box center [922, 378] width 1293 height 664
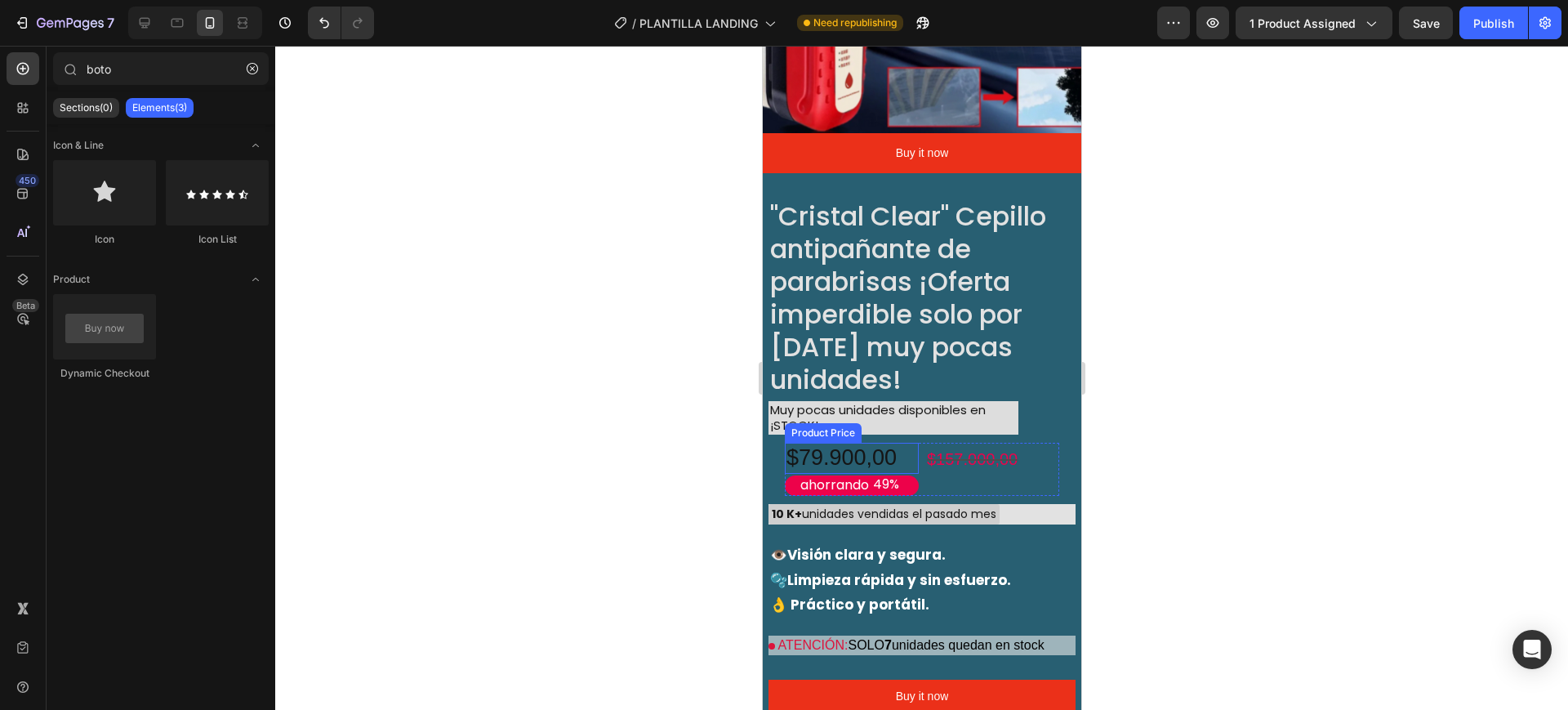
click at [797, 443] on div "$79.900,00" at bounding box center [851, 458] width 134 height 31
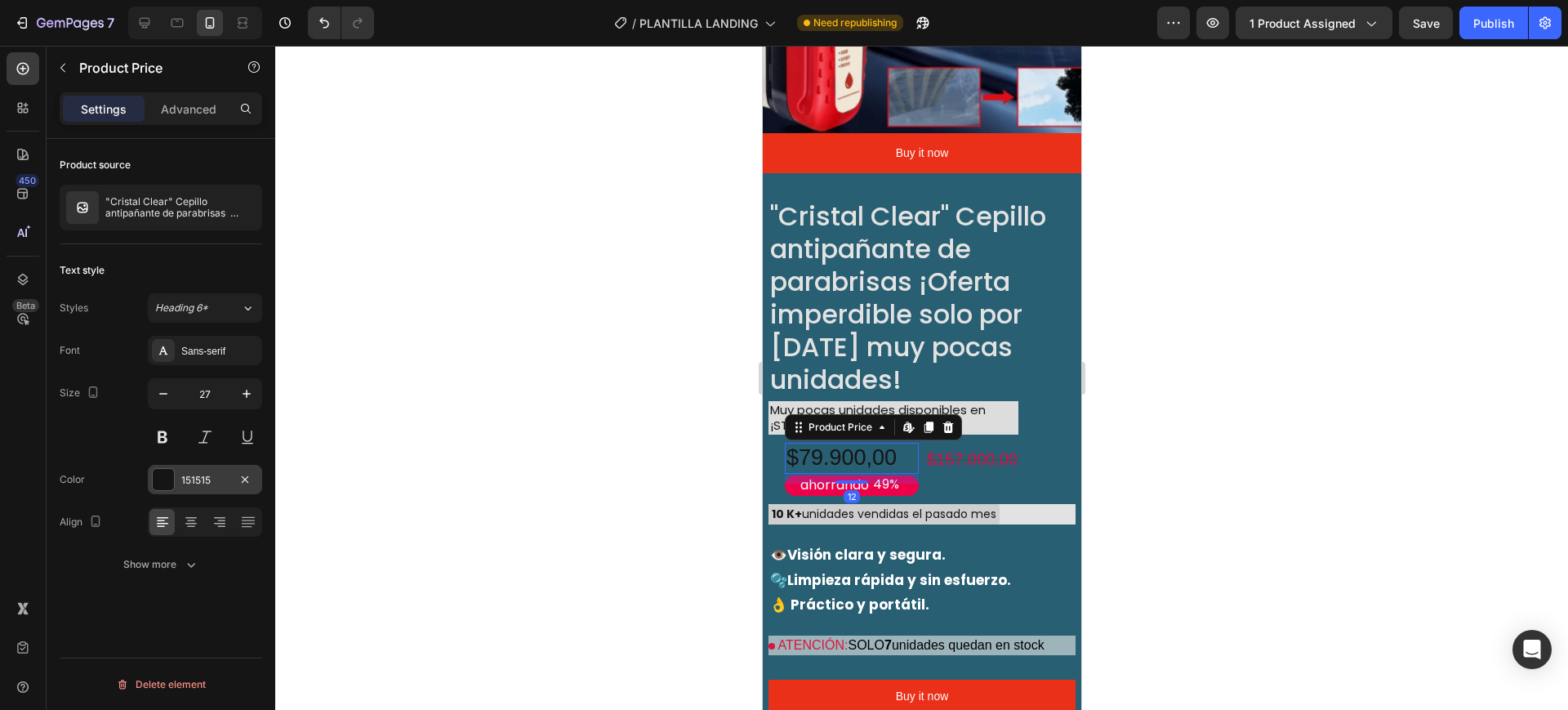
click at [191, 466] on div "151515" at bounding box center [204, 480] width 114 height 29
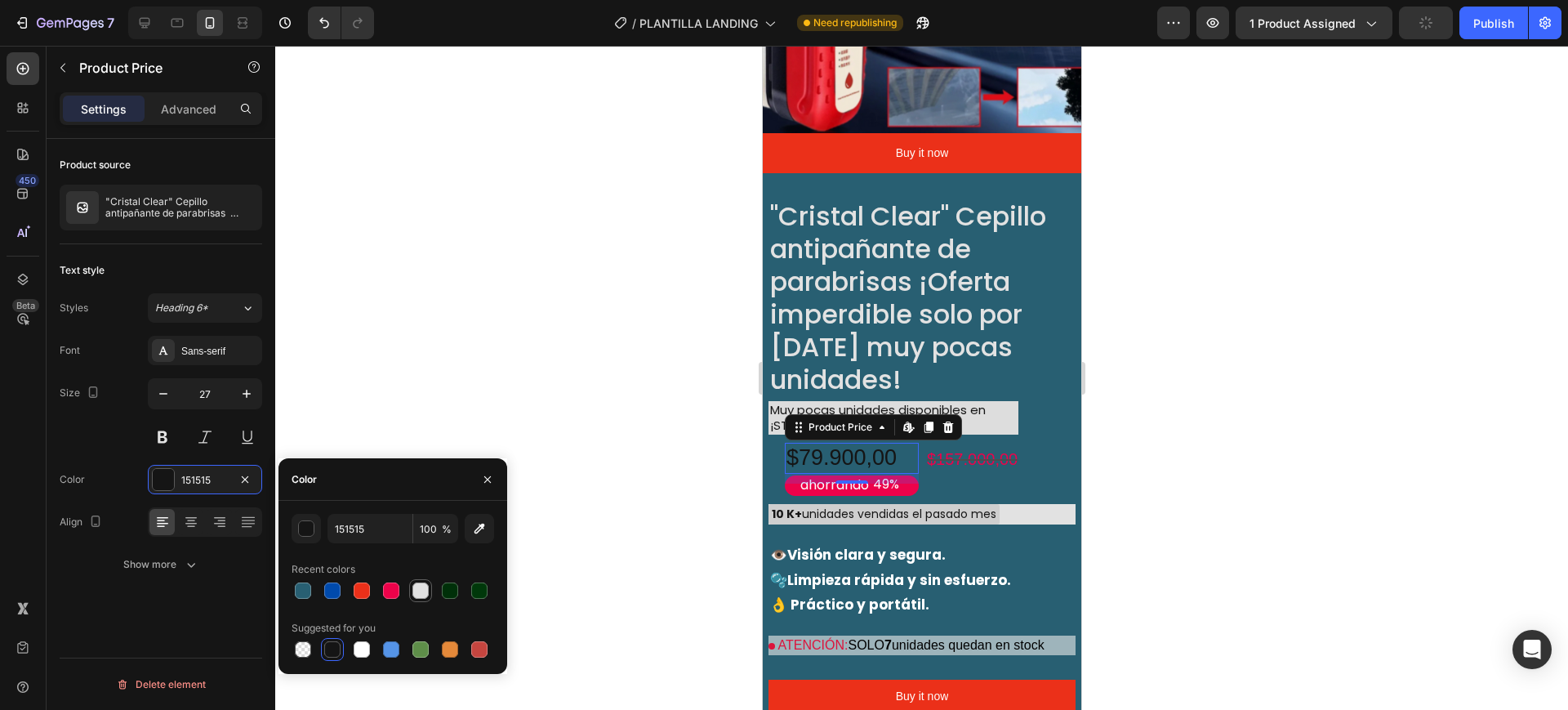
click at [424, 588] on div at bounding box center [421, 591] width 16 height 16
type input "E2E2E2"
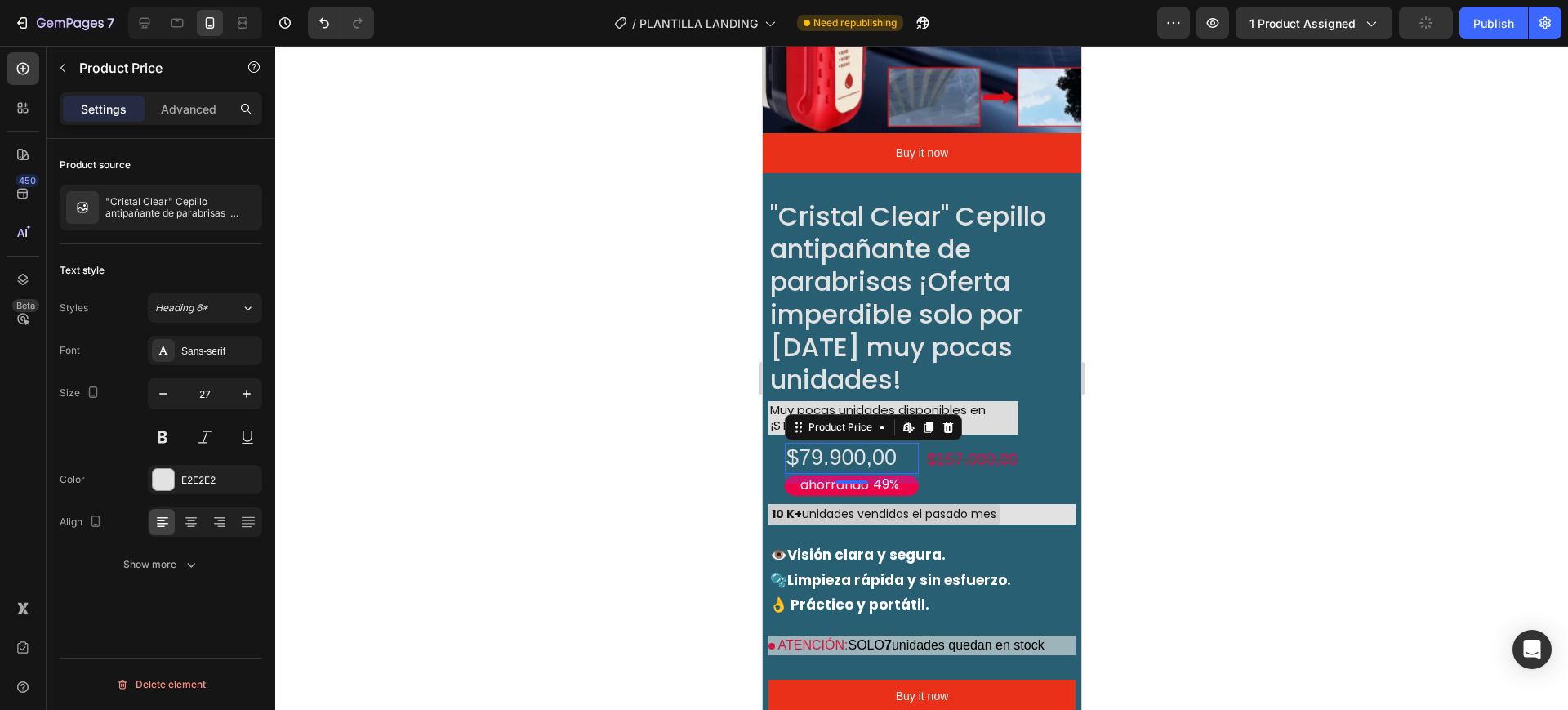
click at [1305, 535] on div at bounding box center [922, 378] width 1293 height 664
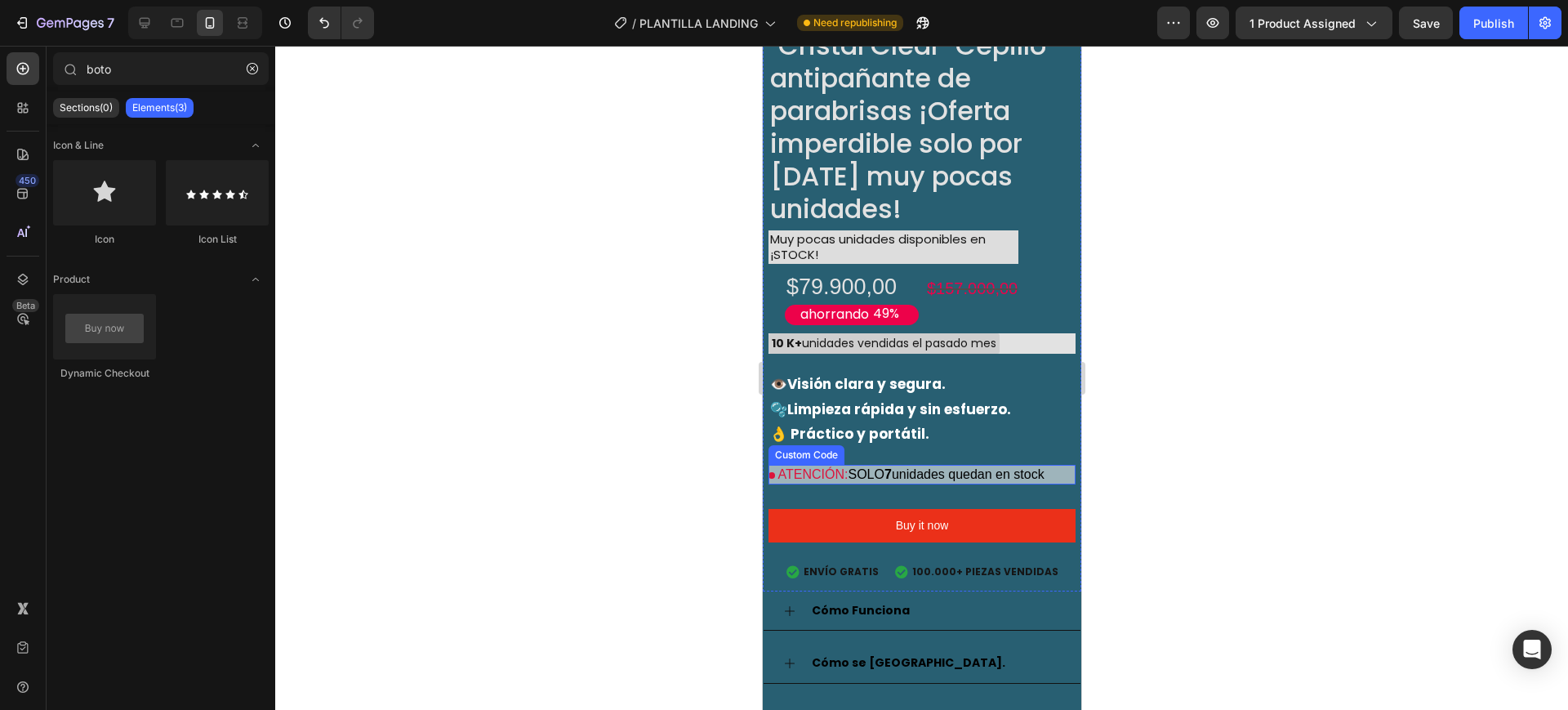
scroll to position [1833, 0]
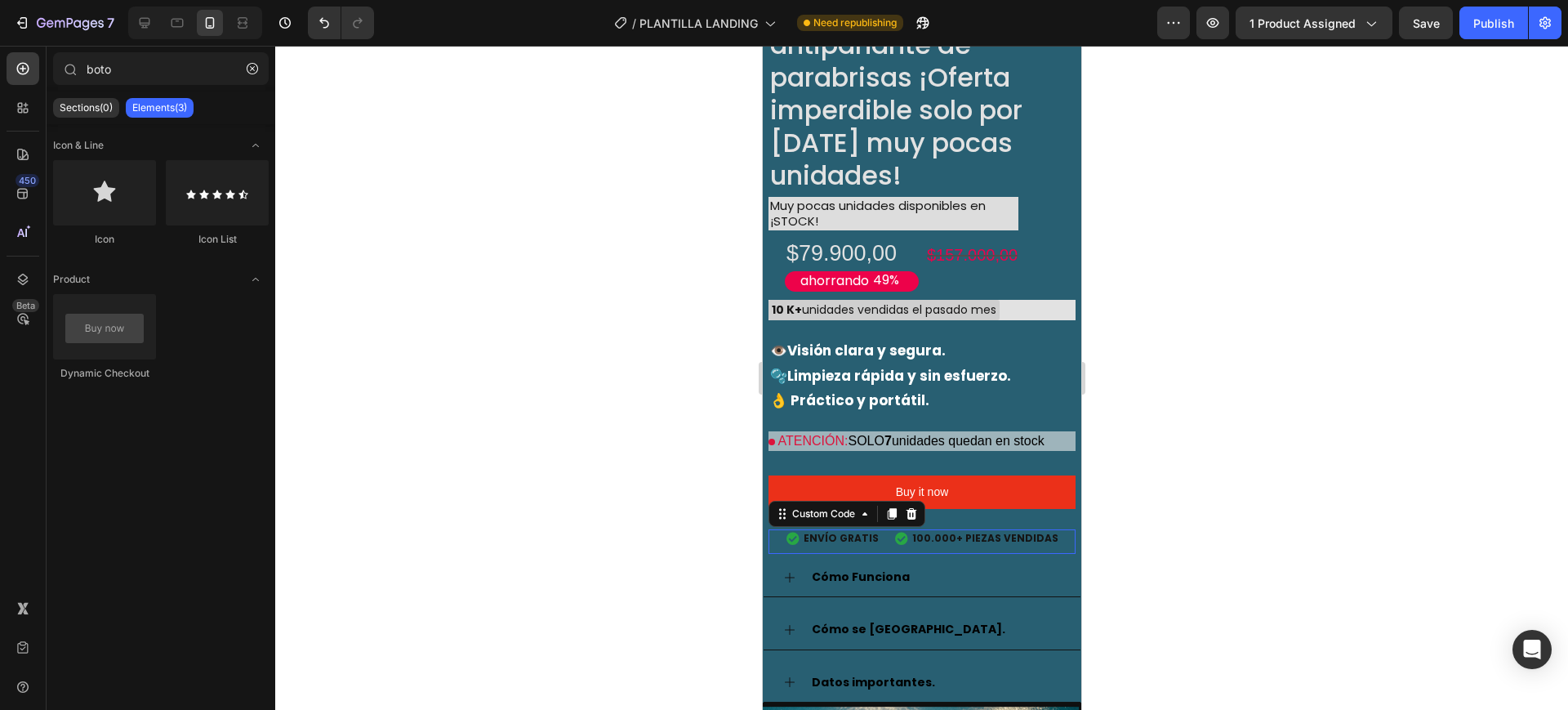
click at [879, 523] on div "ENVÍO GRATIS 100.000+ PIEZAS VENDIDAS" at bounding box center [922, 538] width 307 height 31
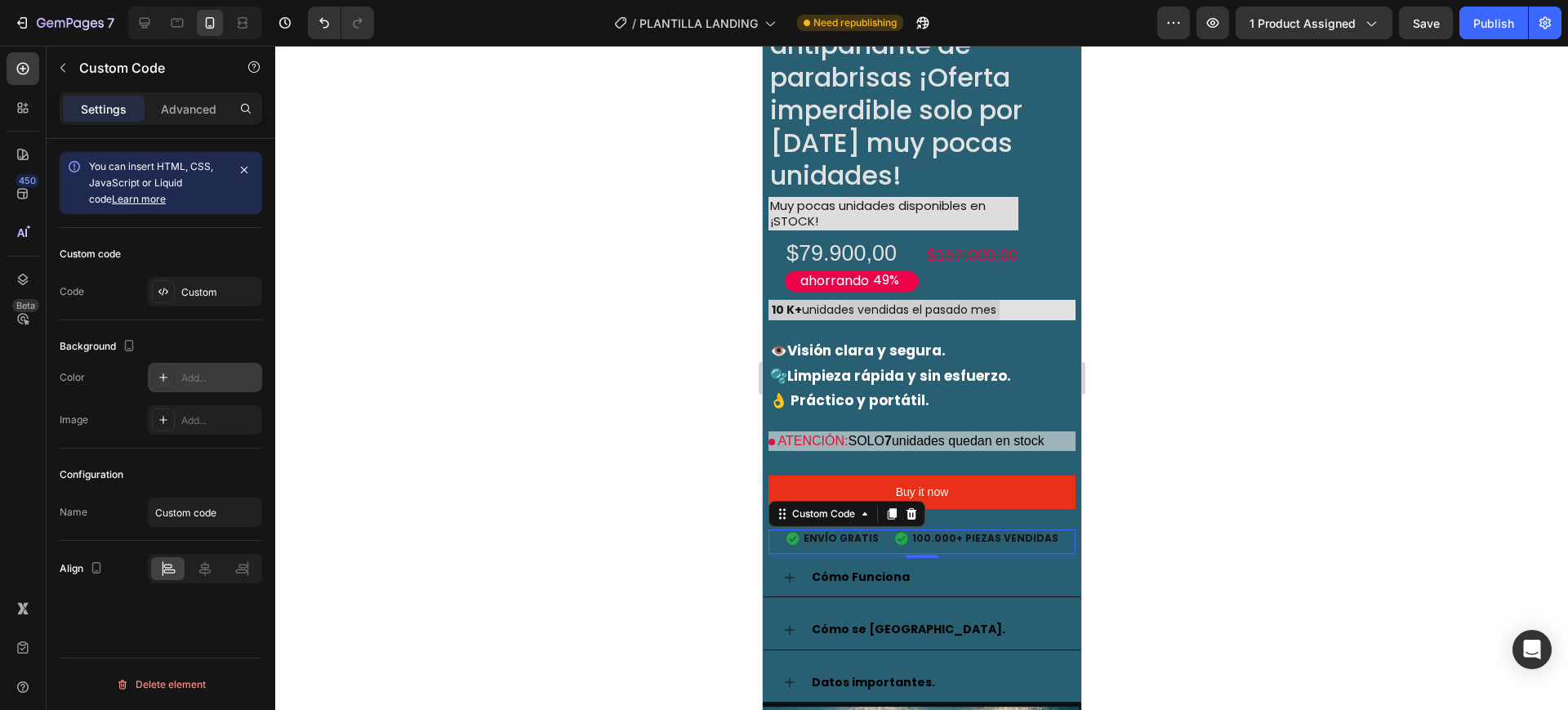
click at [181, 379] on div "Add..." at bounding box center [219, 378] width 76 height 15
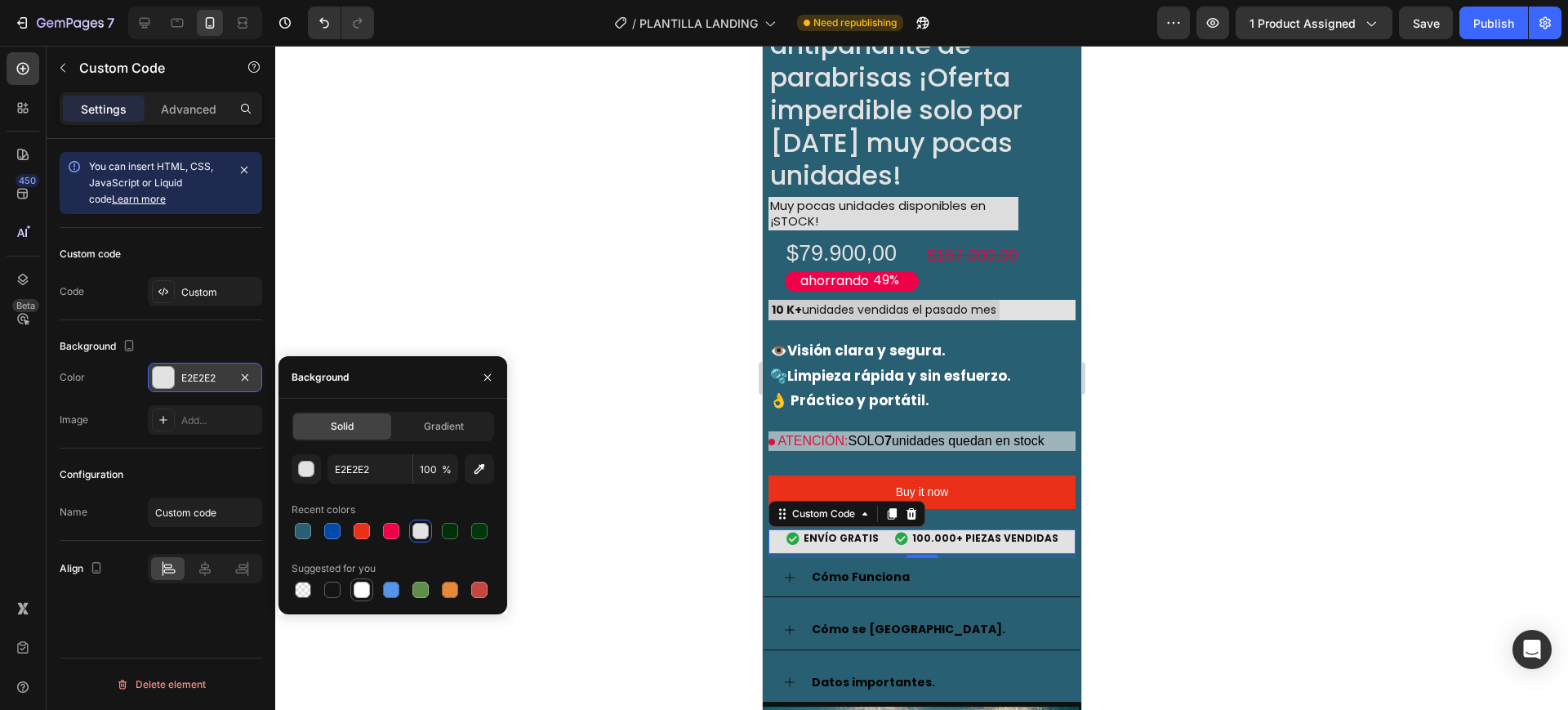
click at [361, 586] on div at bounding box center [361, 590] width 16 height 16
type input "FFFFFF"
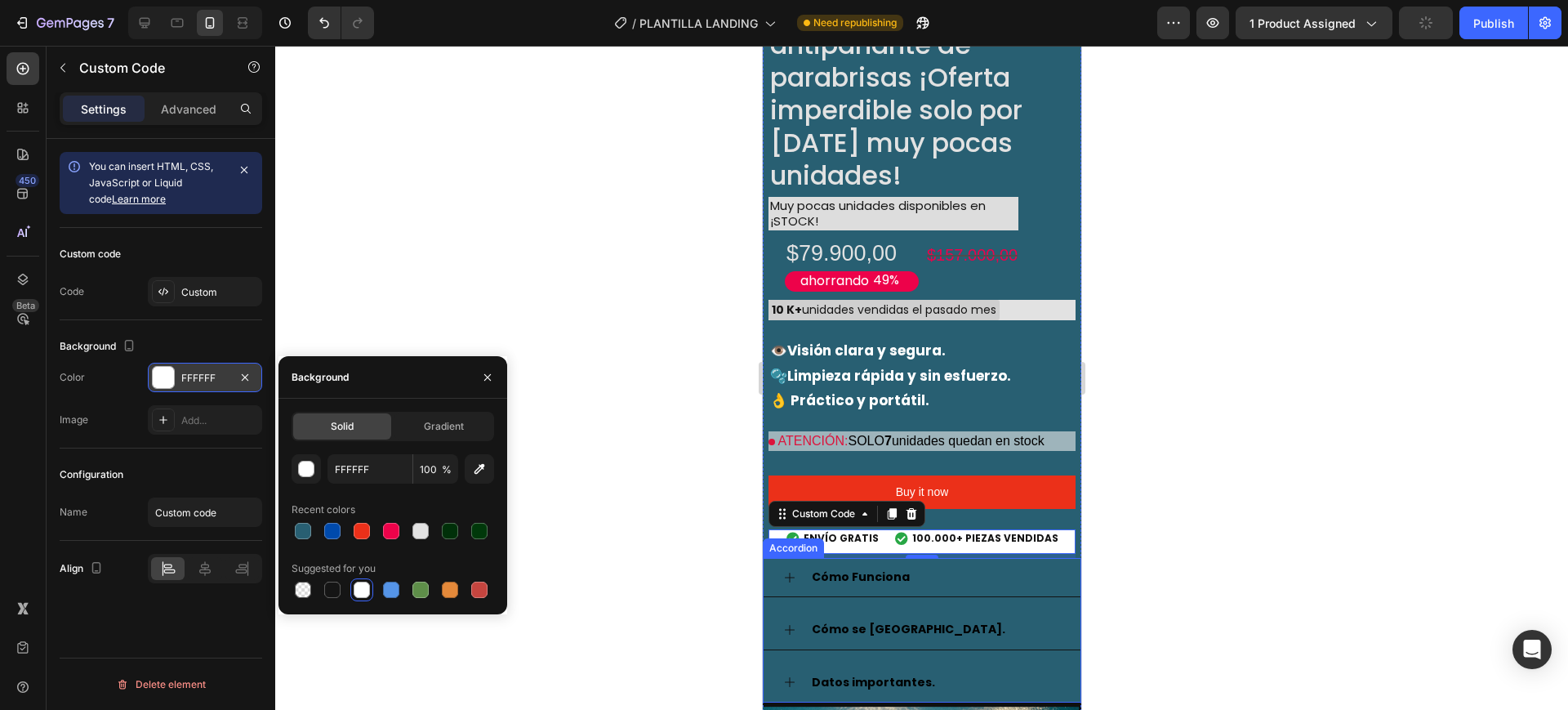
click at [826, 567] on p "Cómo Funciona" at bounding box center [860, 578] width 98 height 21
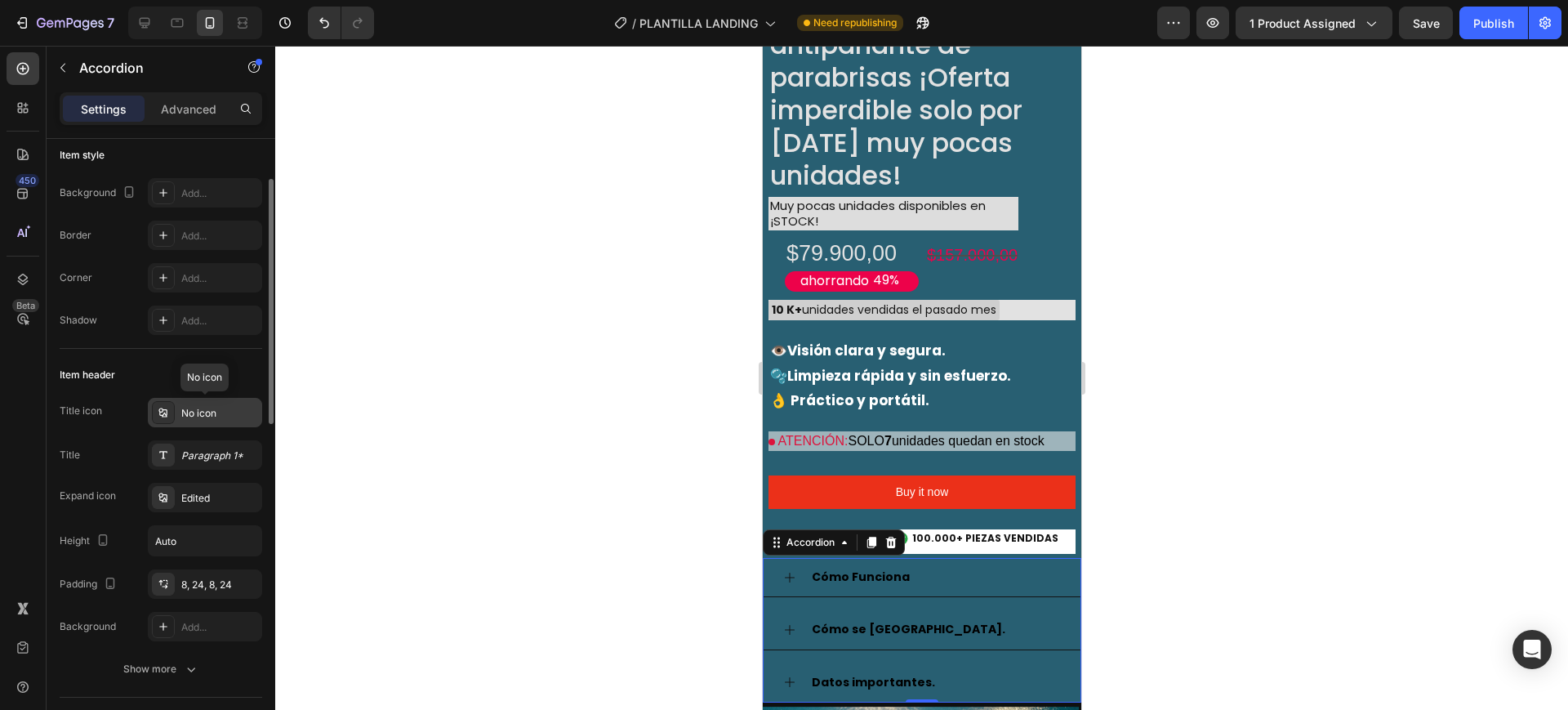
scroll to position [0, 0]
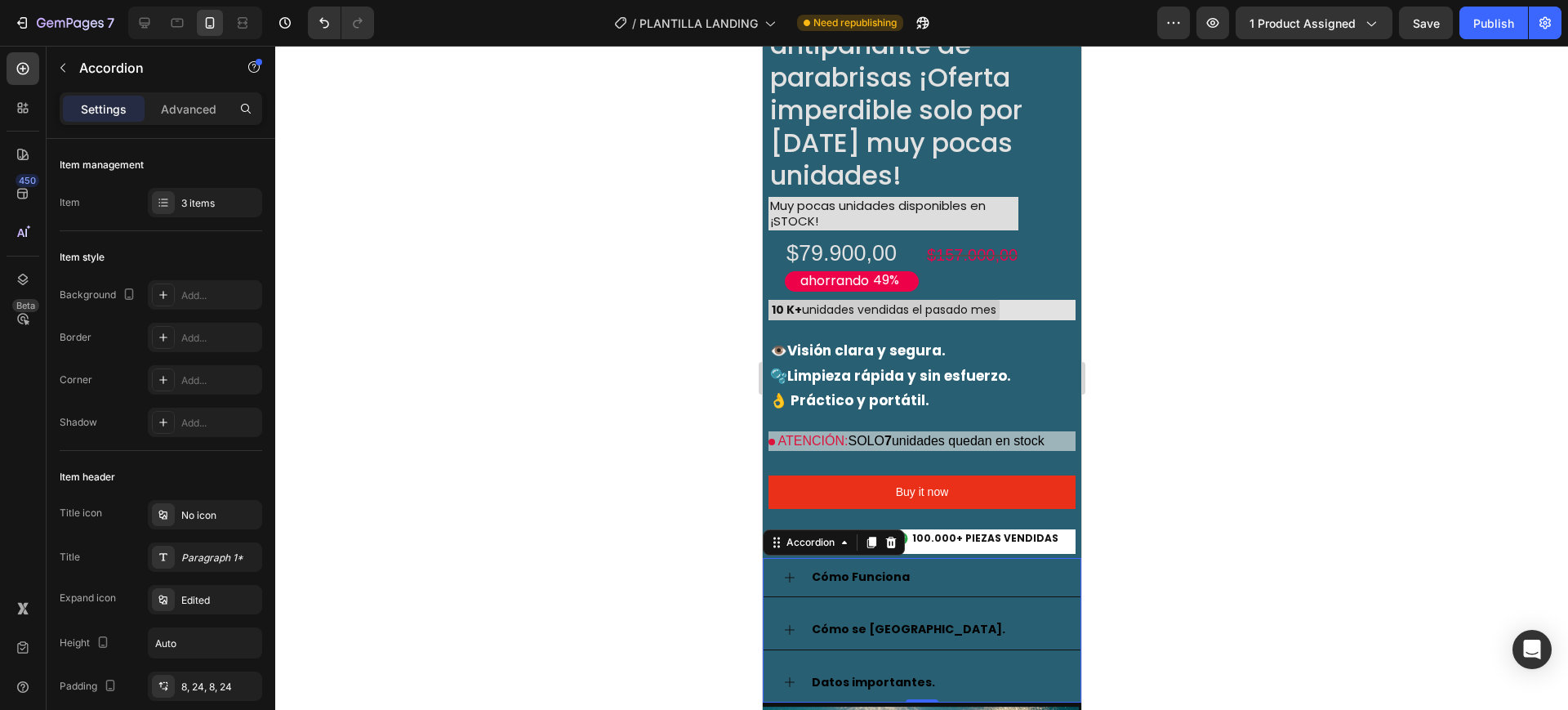
click at [888, 567] on p "Cómo Funciona" at bounding box center [860, 578] width 98 height 21
click at [864, 568] on strong "Cómo Funciona" at bounding box center [860, 576] width 98 height 16
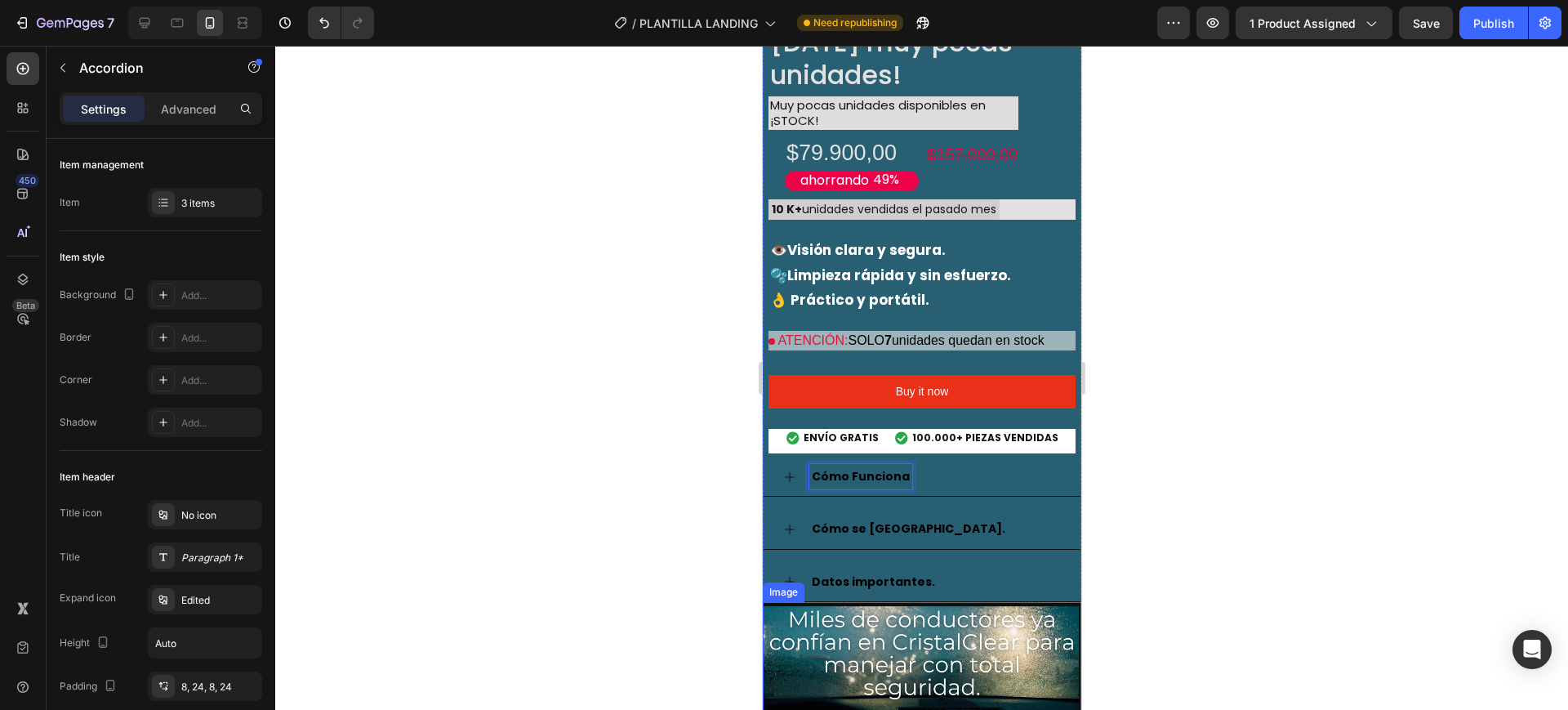
scroll to position [1935, 0]
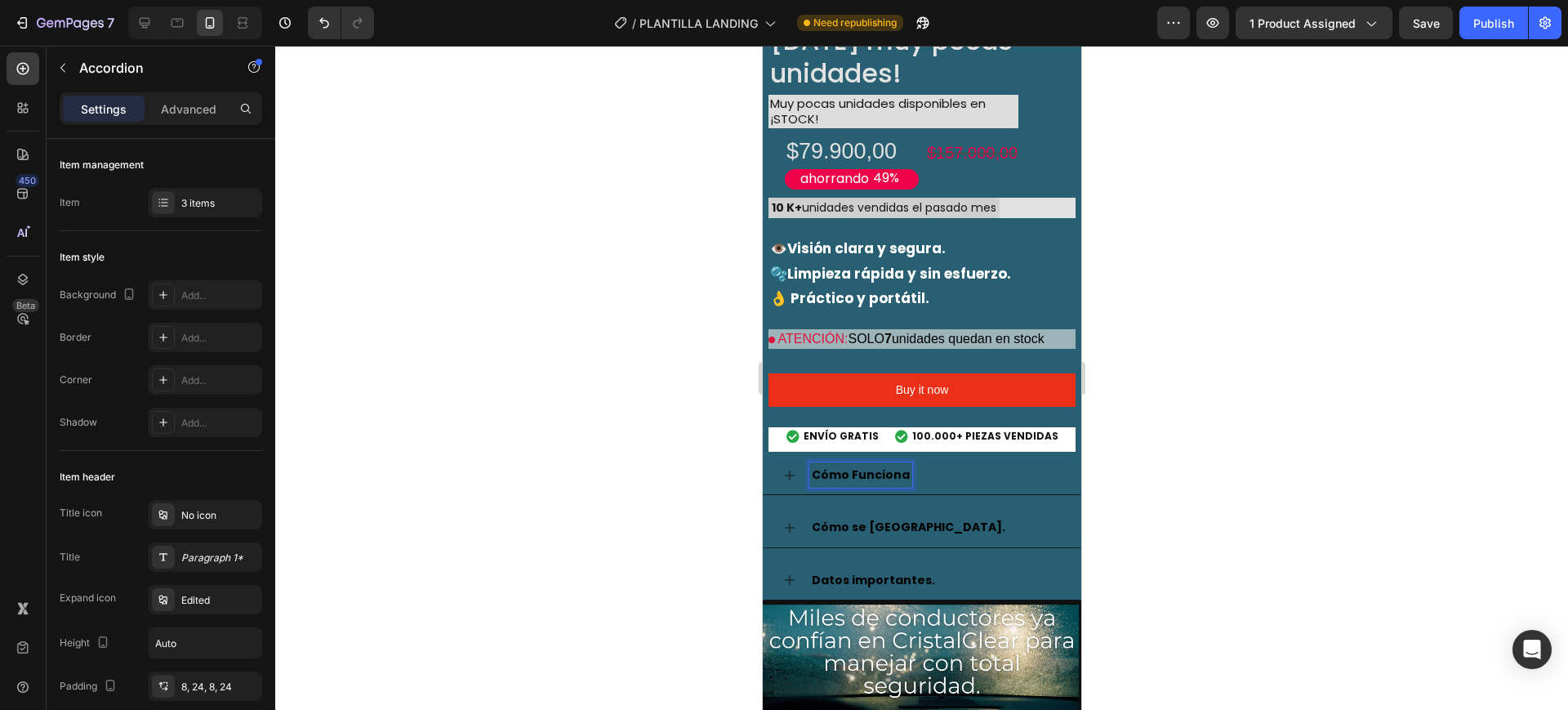
click at [870, 572] on strong "Datos importantes." at bounding box center [873, 580] width 124 height 16
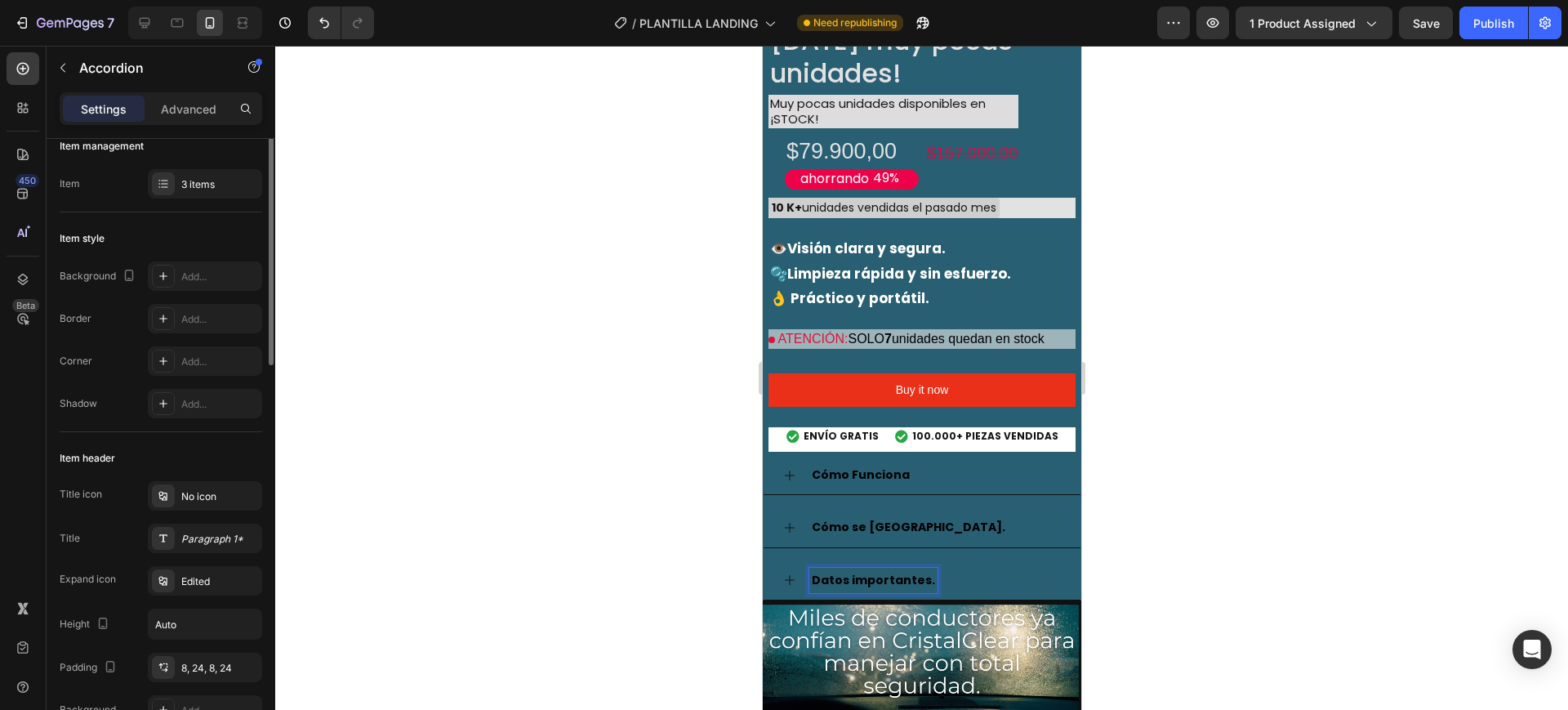
scroll to position [0, 0]
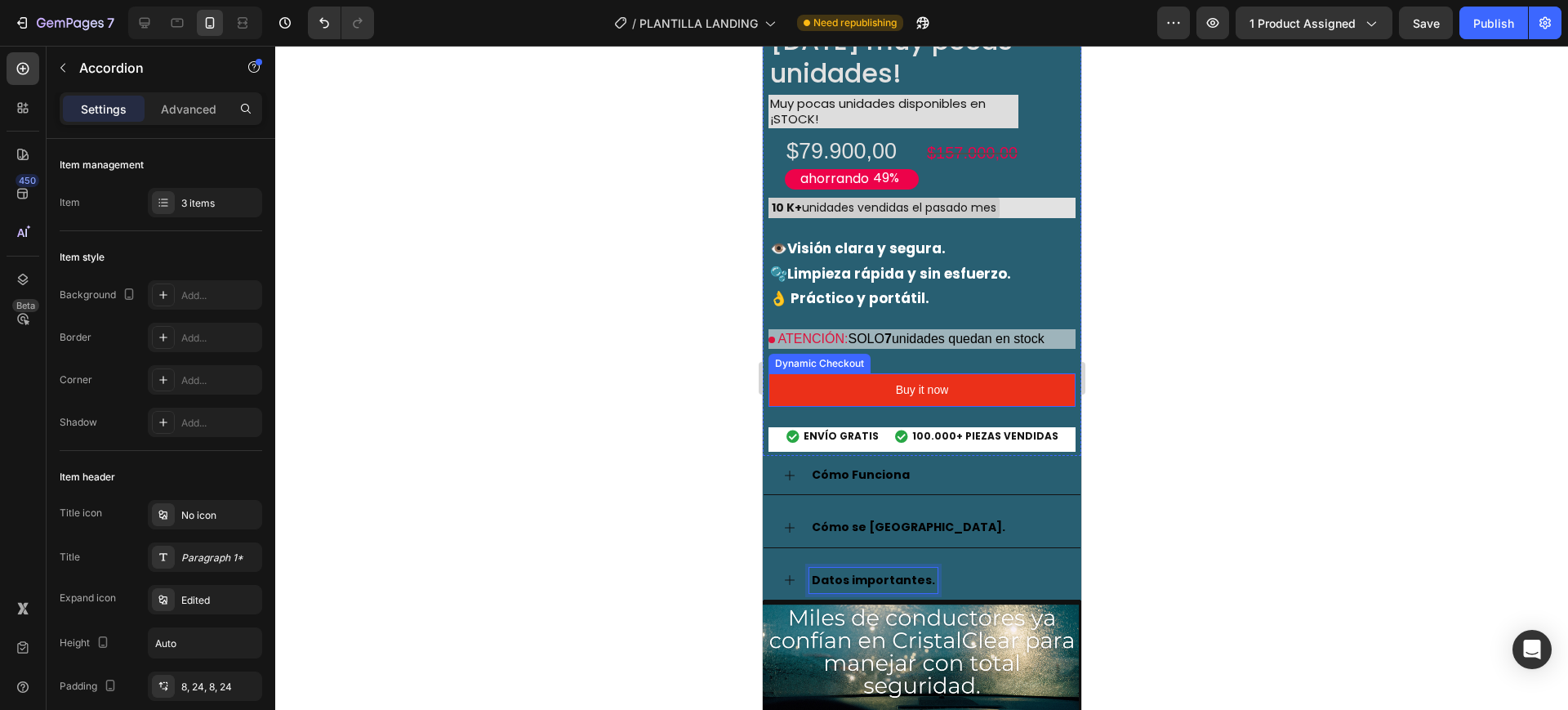
click at [1226, 385] on div at bounding box center [922, 378] width 1293 height 664
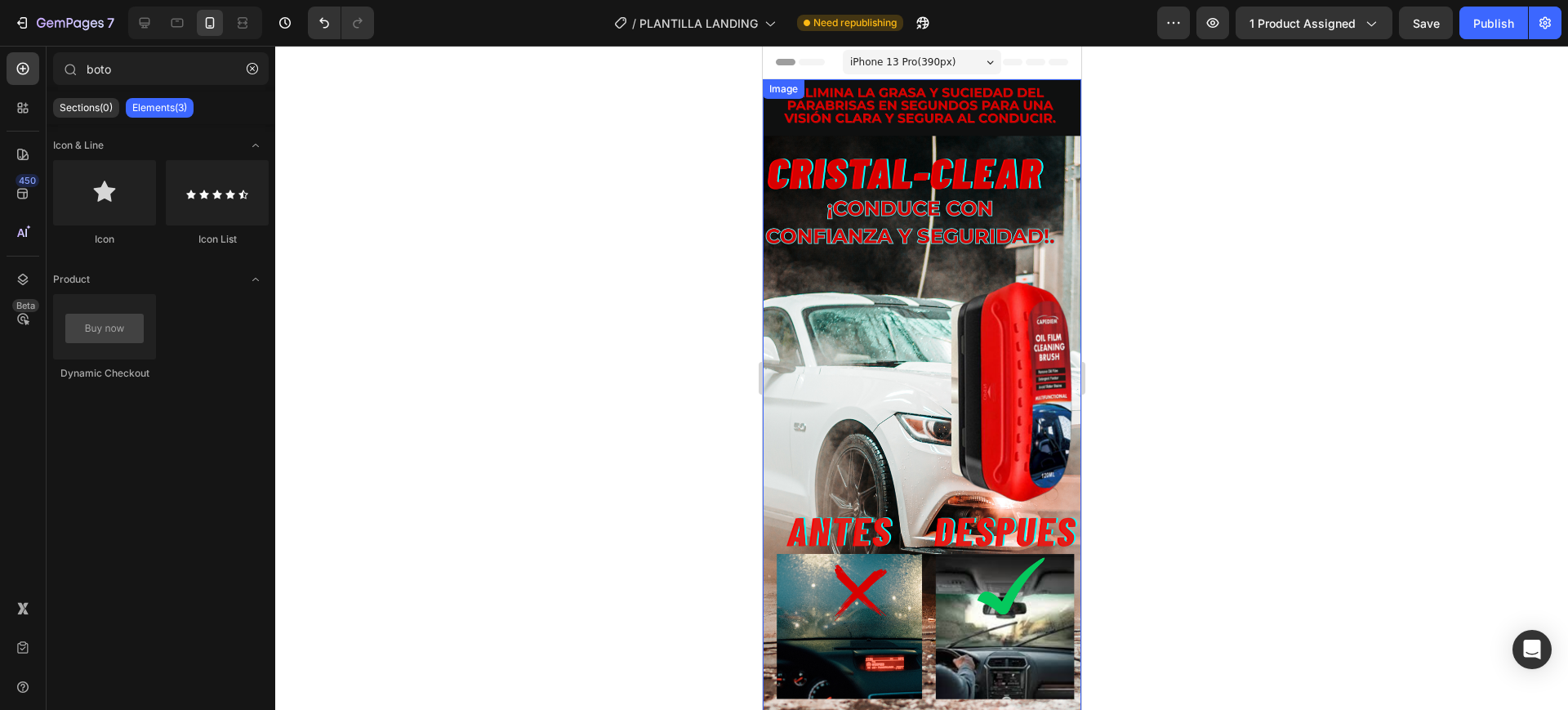
scroll to position [306, 0]
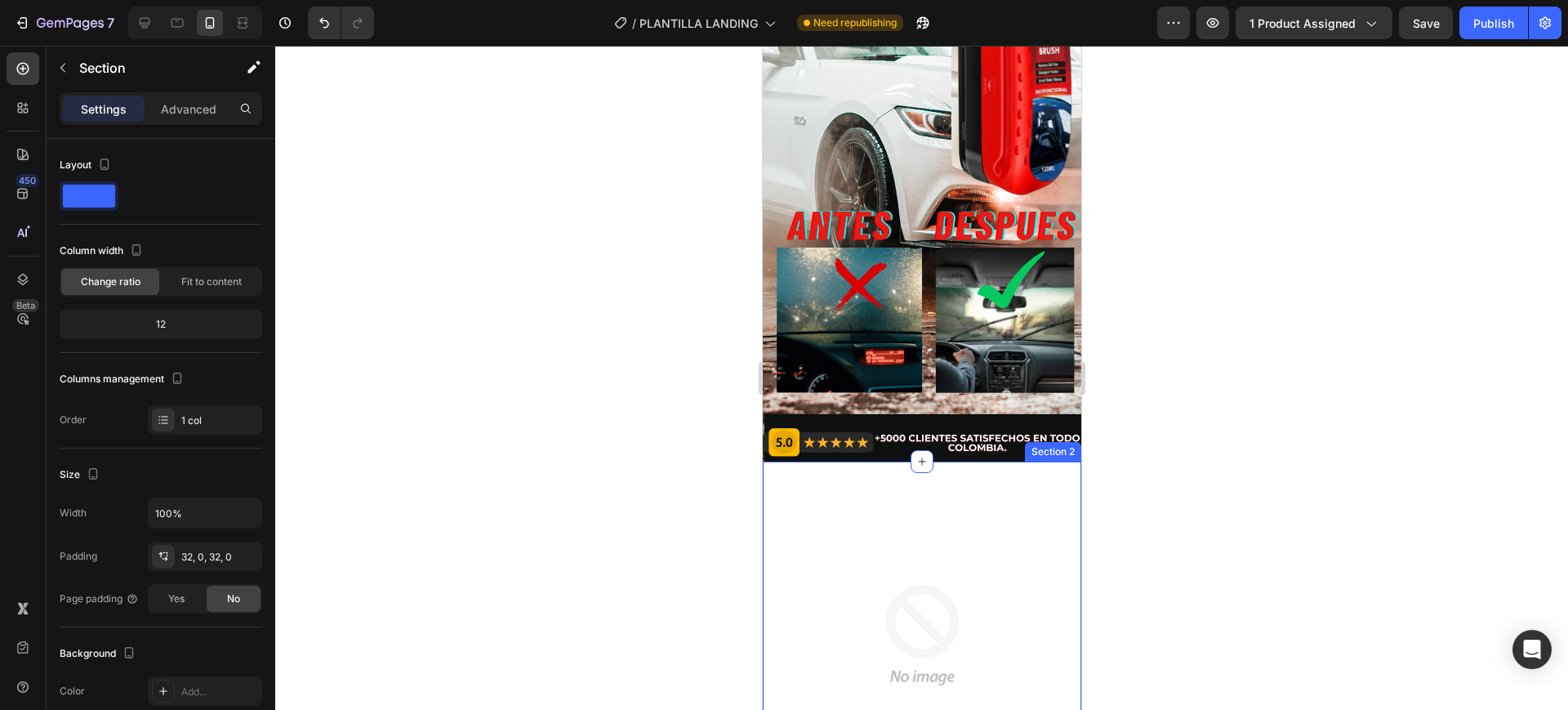
click at [781, 462] on div "Image Section 2" at bounding box center [921, 637] width 318 height 351
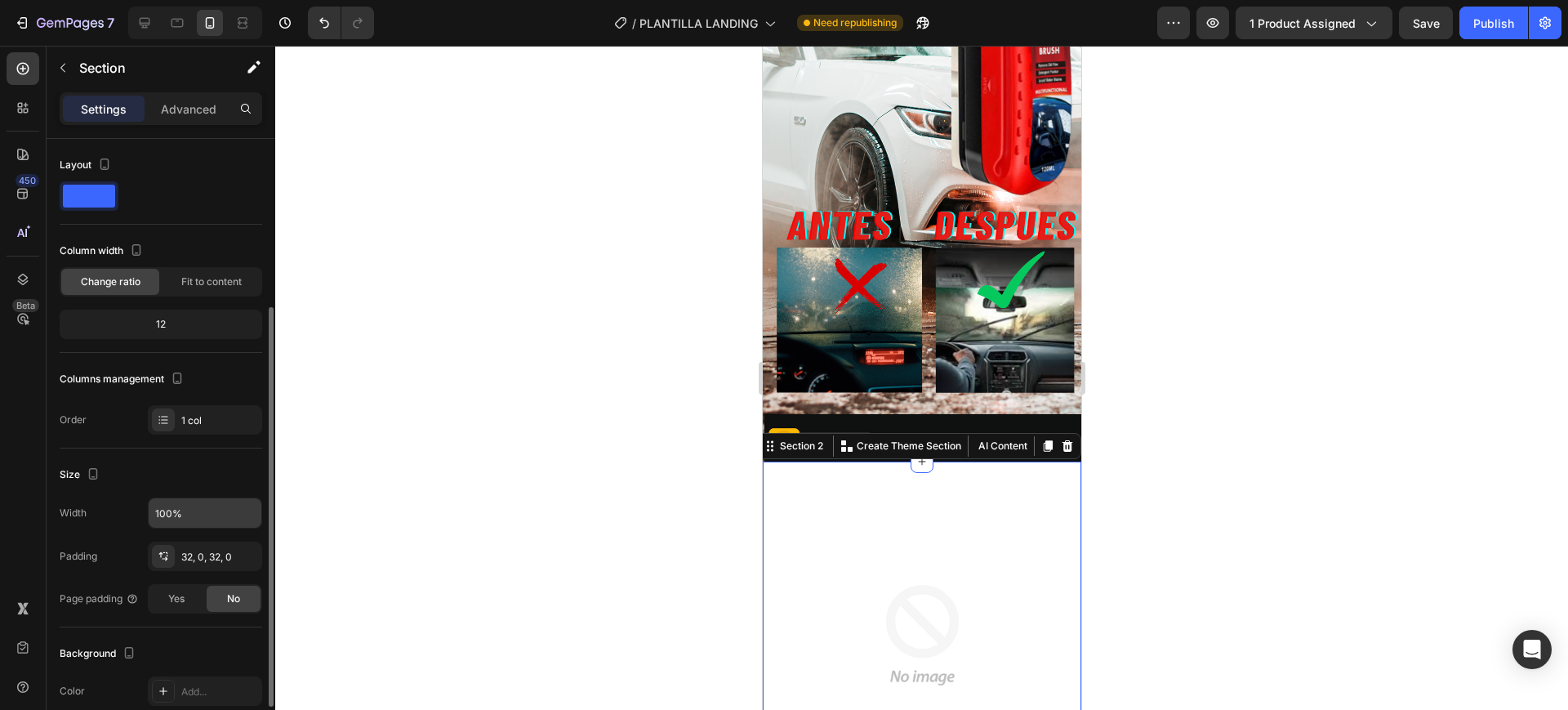
scroll to position [102, 0]
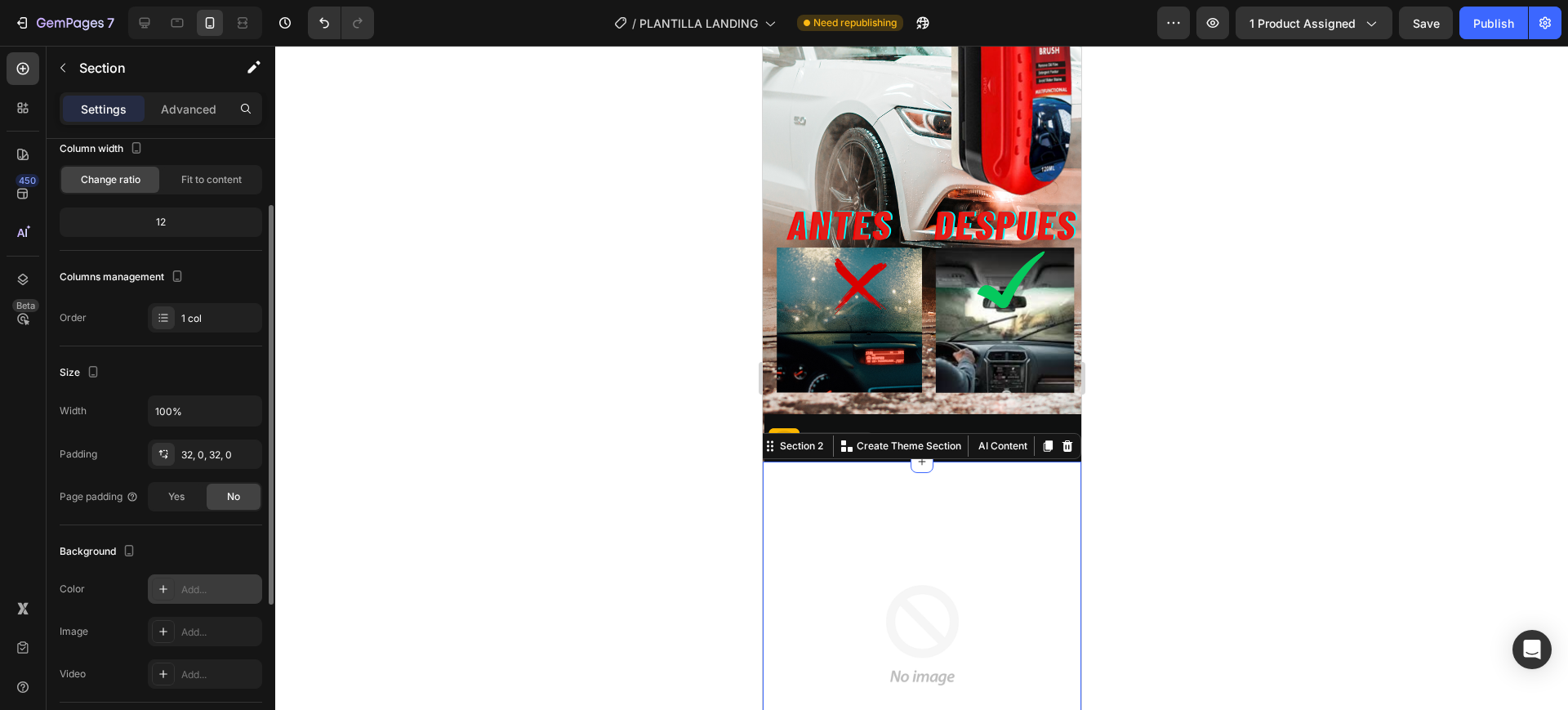
click at [202, 583] on div "Add..." at bounding box center [219, 590] width 76 height 15
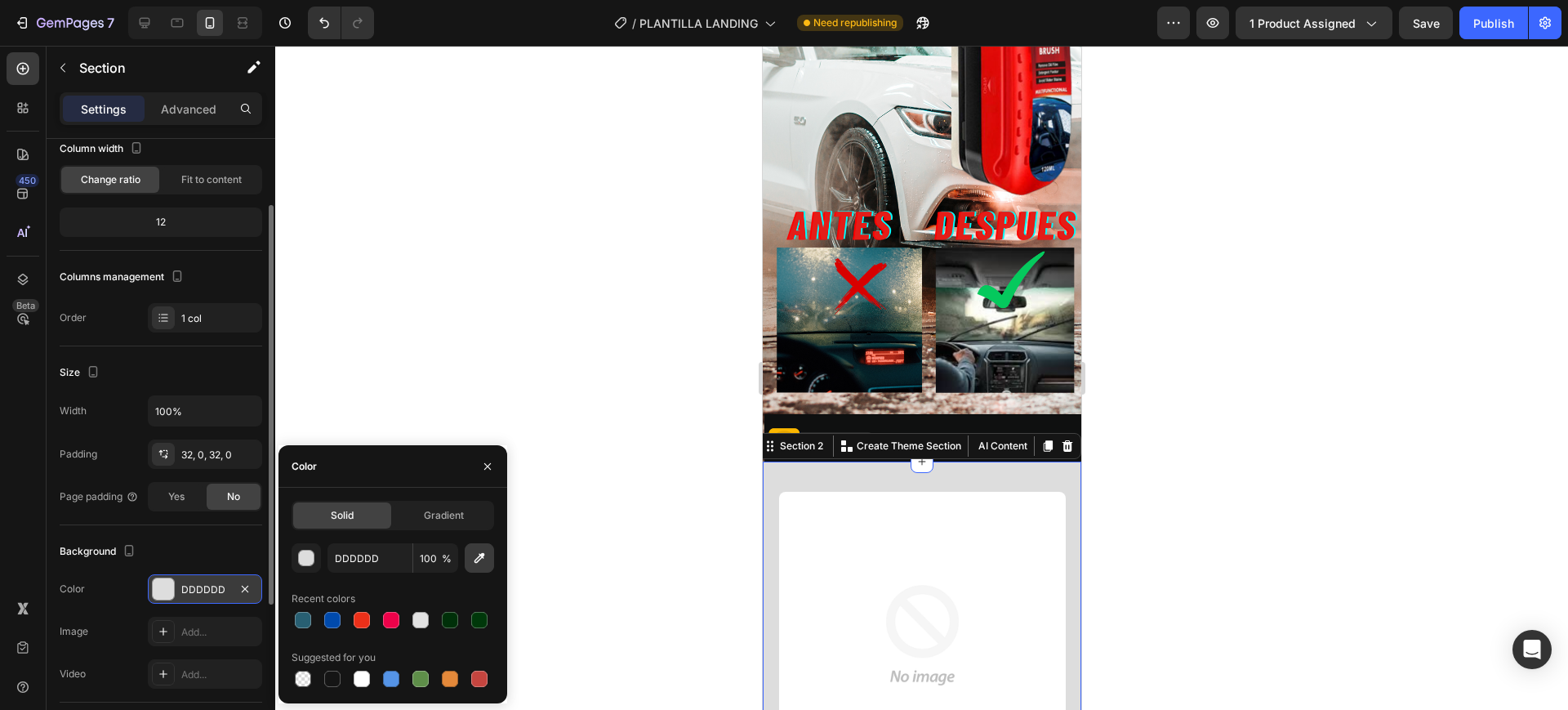
click at [481, 567] on button "button" at bounding box center [480, 558] width 29 height 29
type input "C1ABA2"
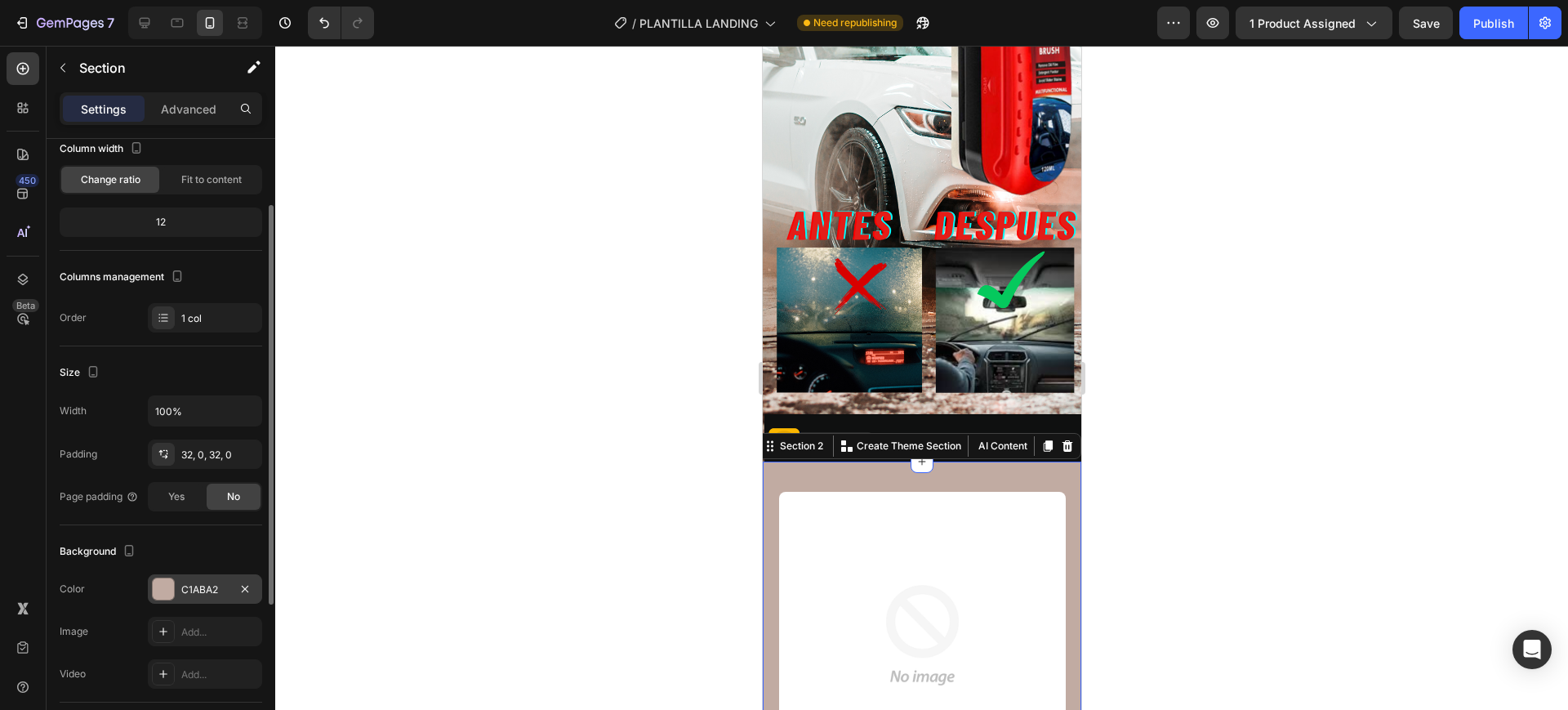
click at [1217, 482] on div at bounding box center [922, 378] width 1293 height 664
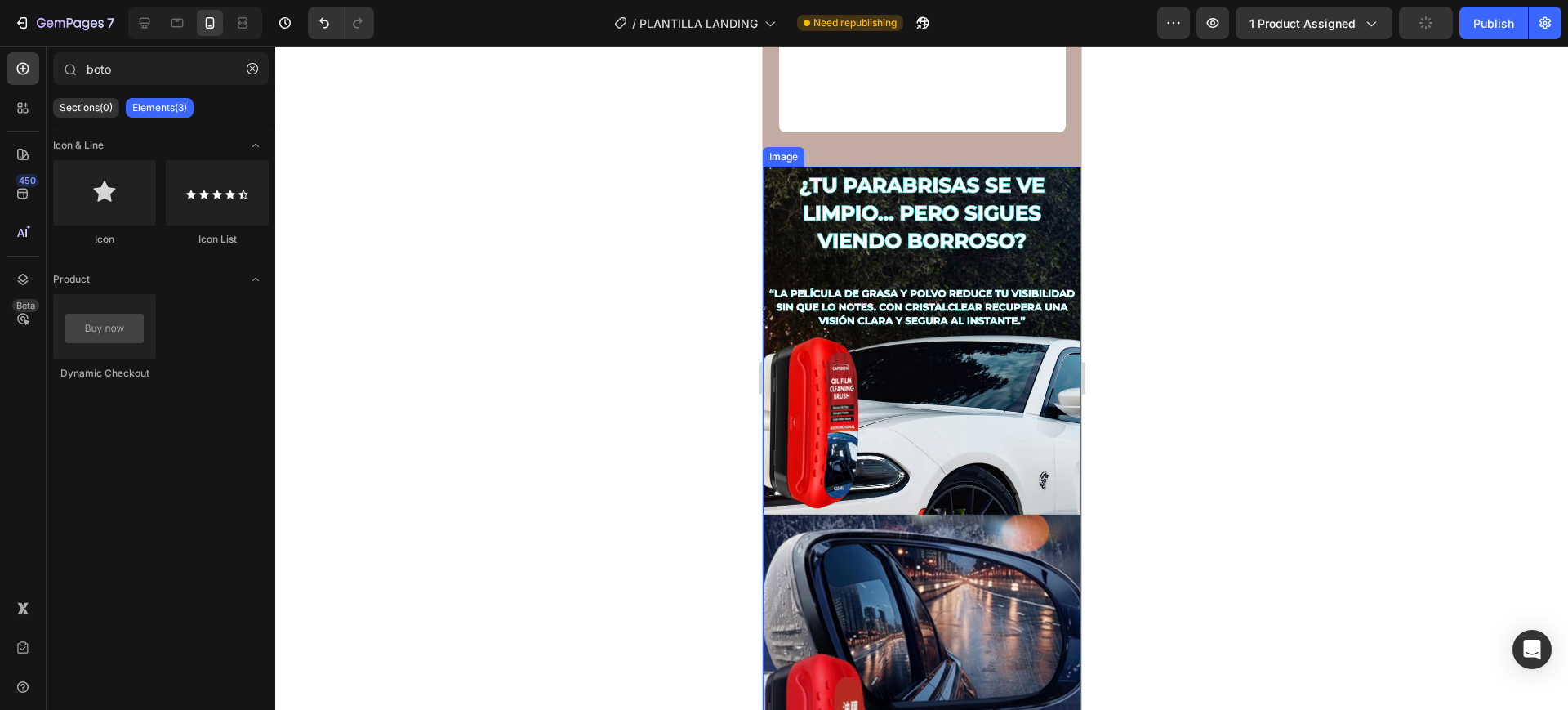
scroll to position [817, 0]
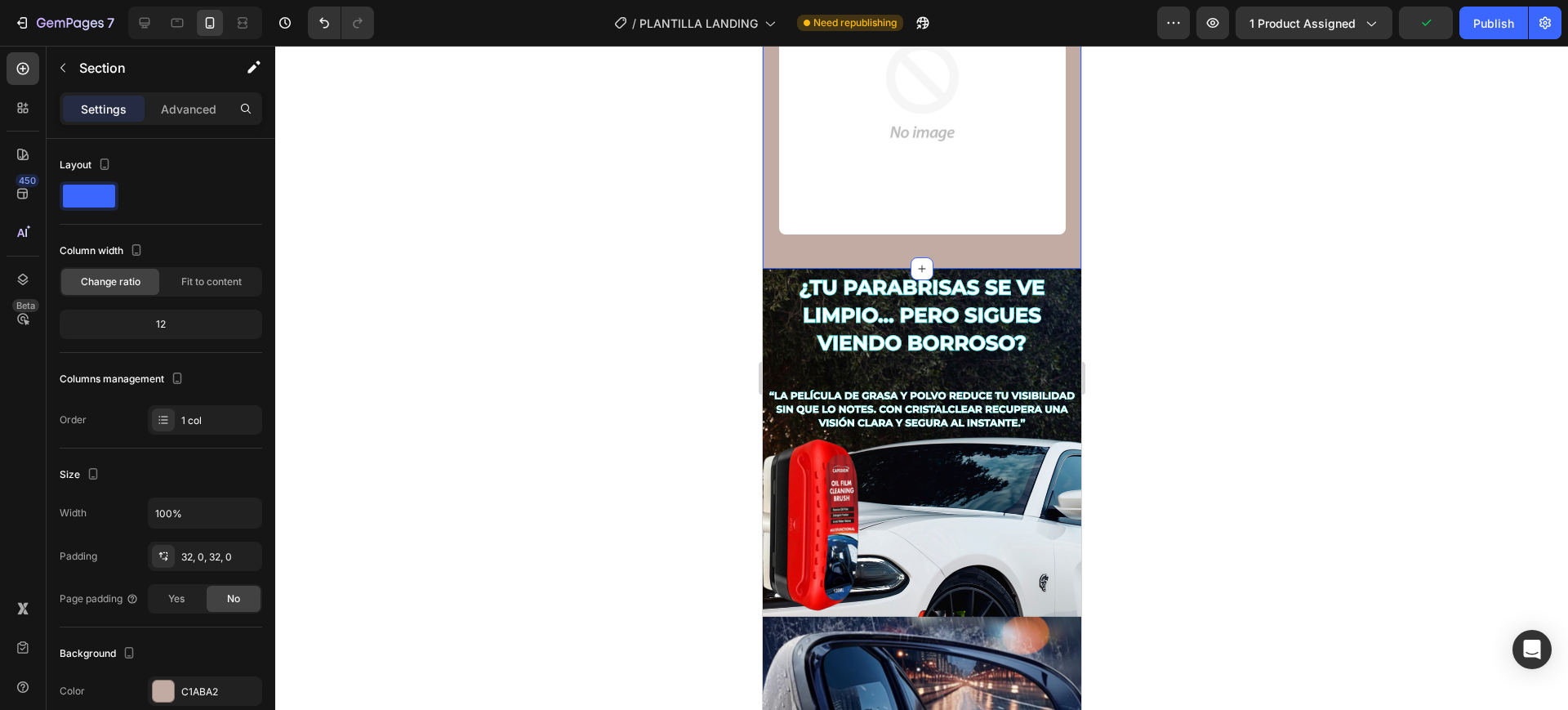
click at [828, 233] on div "Image Section 2" at bounding box center [921, 93] width 318 height 351
click at [220, 682] on div "C1ABA2" at bounding box center [204, 691] width 114 height 29
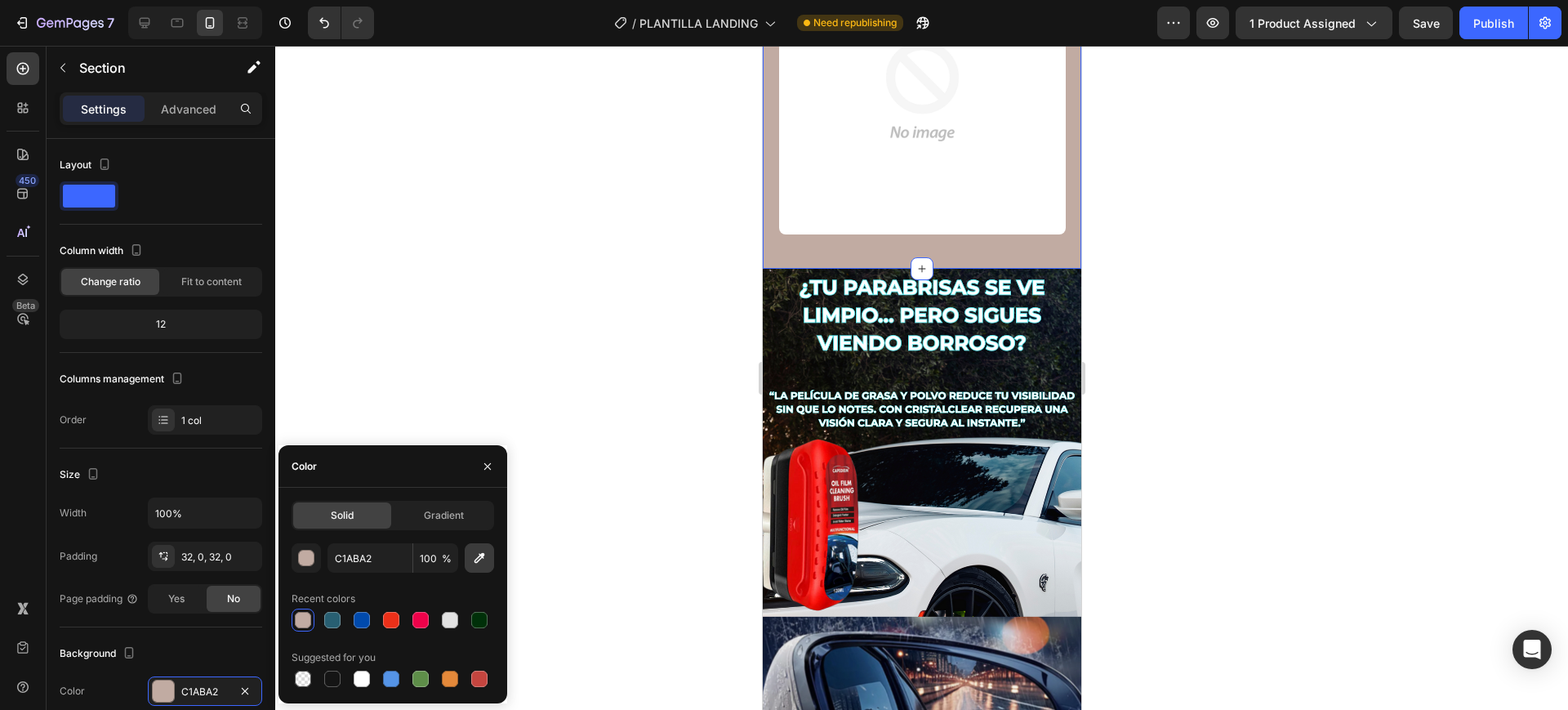
click at [469, 561] on button "button" at bounding box center [480, 558] width 29 height 29
type input "343521"
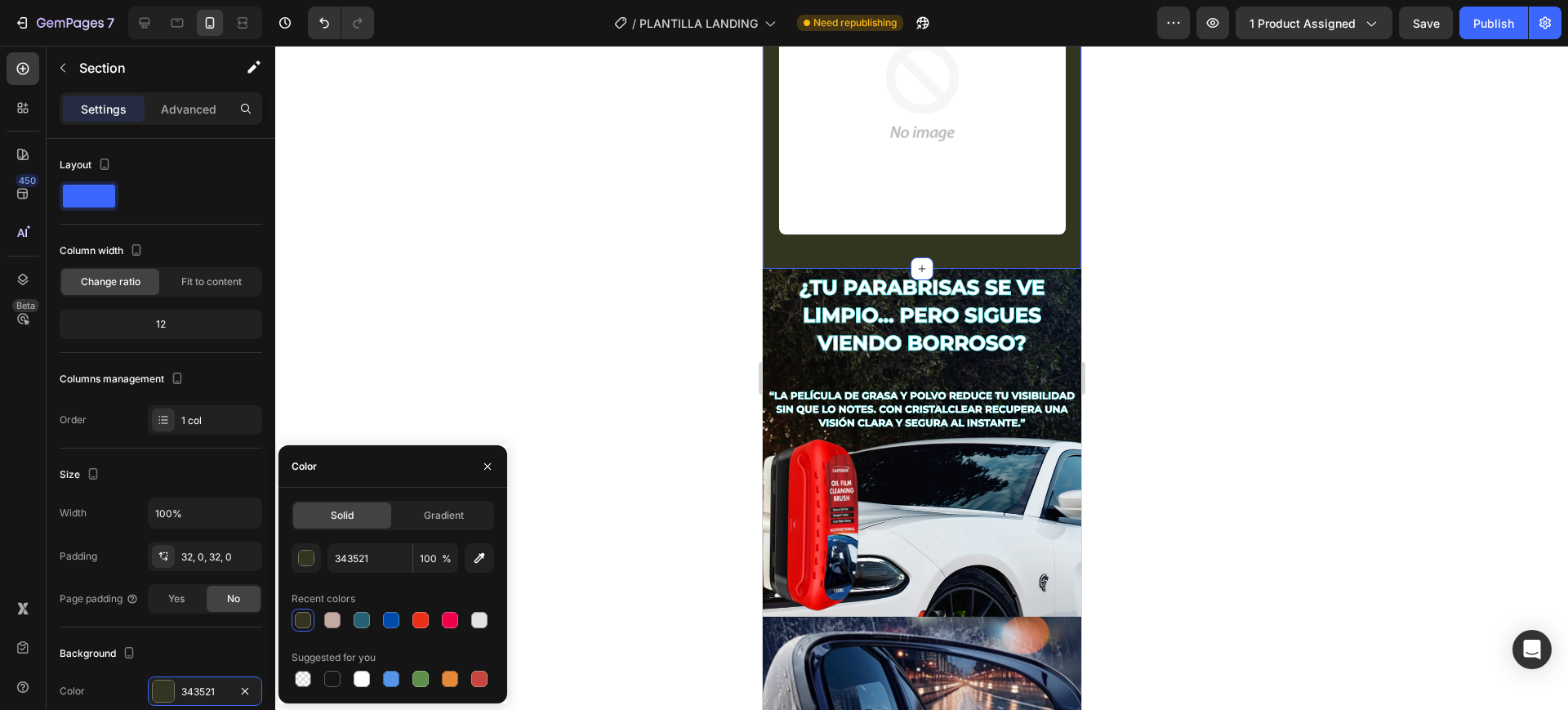
click at [616, 331] on div at bounding box center [922, 378] width 1293 height 664
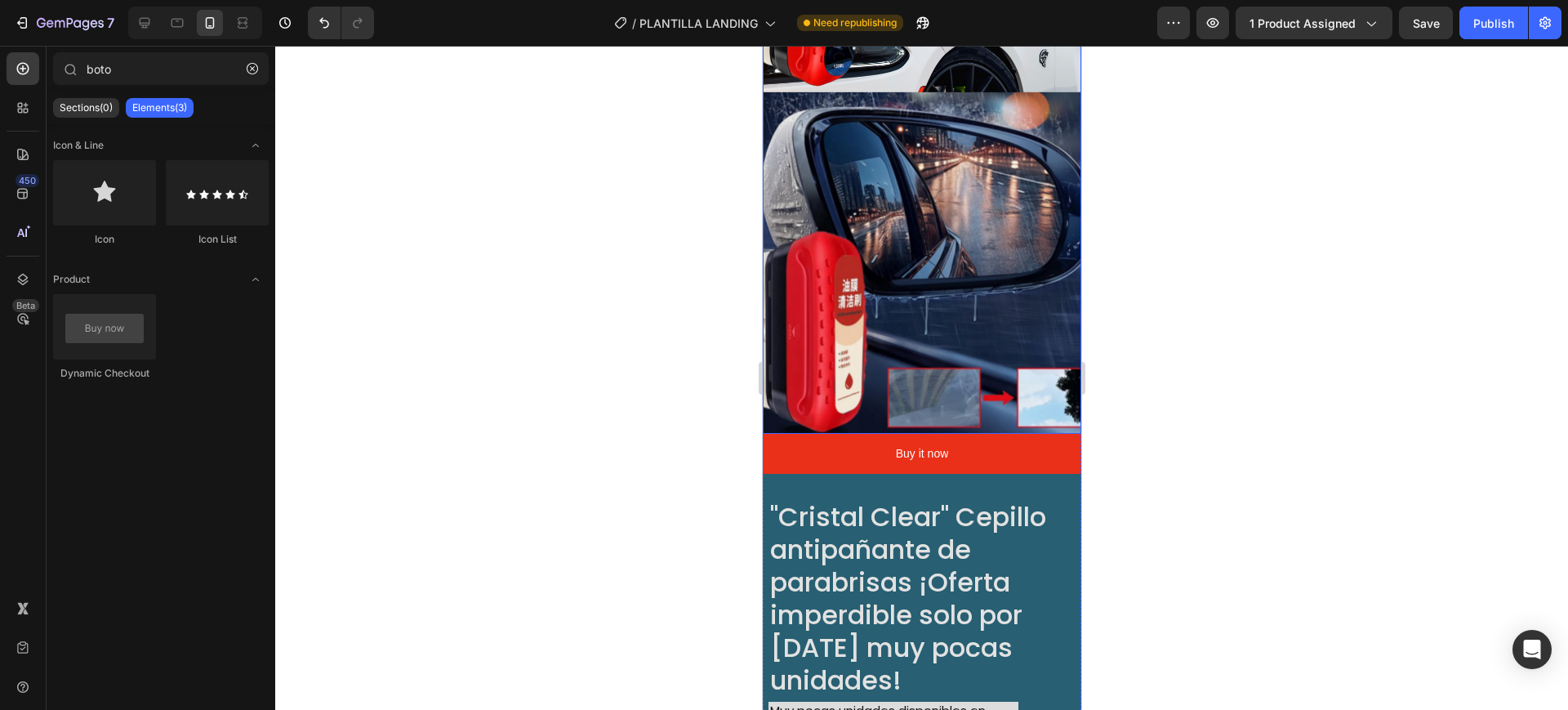
scroll to position [1430, 0]
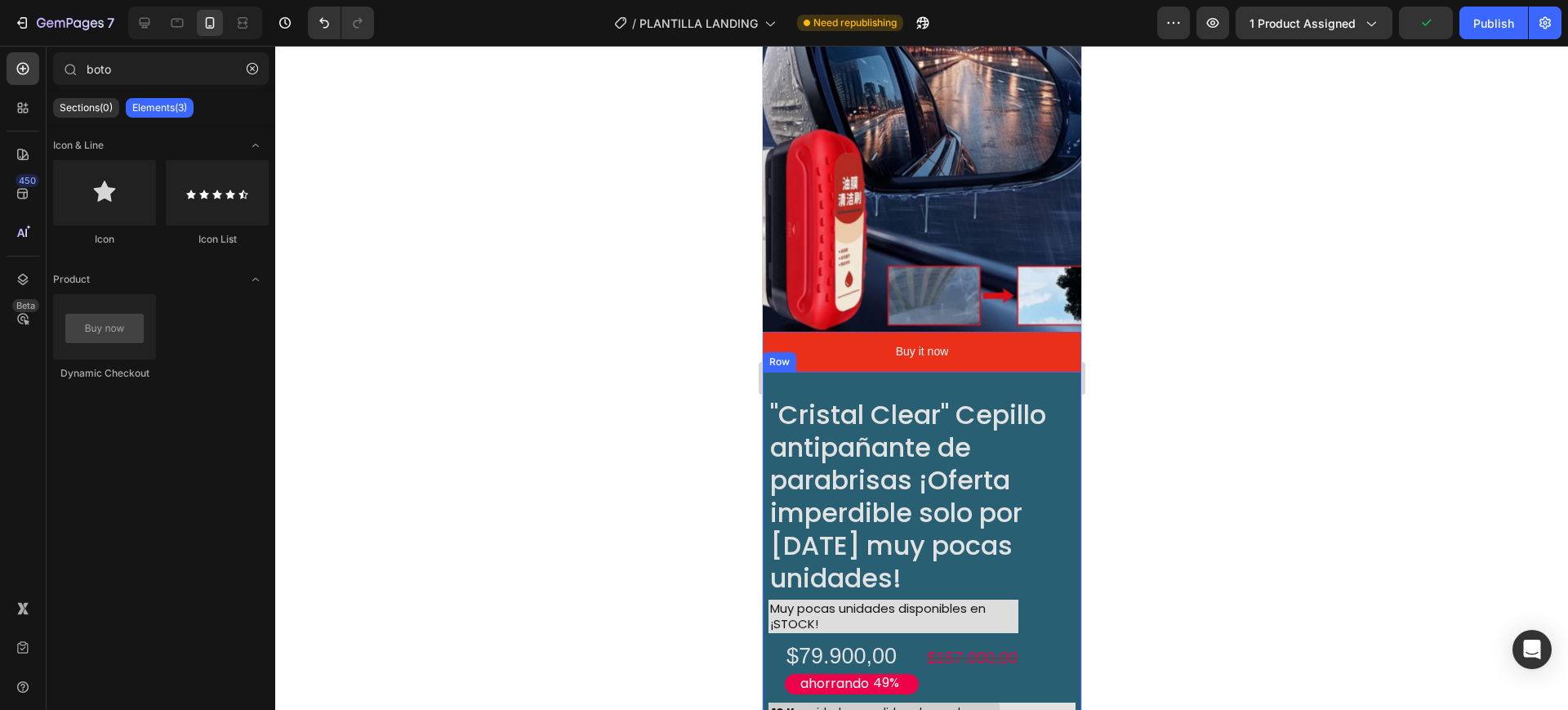
click at [873, 372] on div ""Cristal Clear" Cepillo antipañante de parabrisas ¡Oferta imperdible solo por h…" at bounding box center [921, 666] width 318 height 589
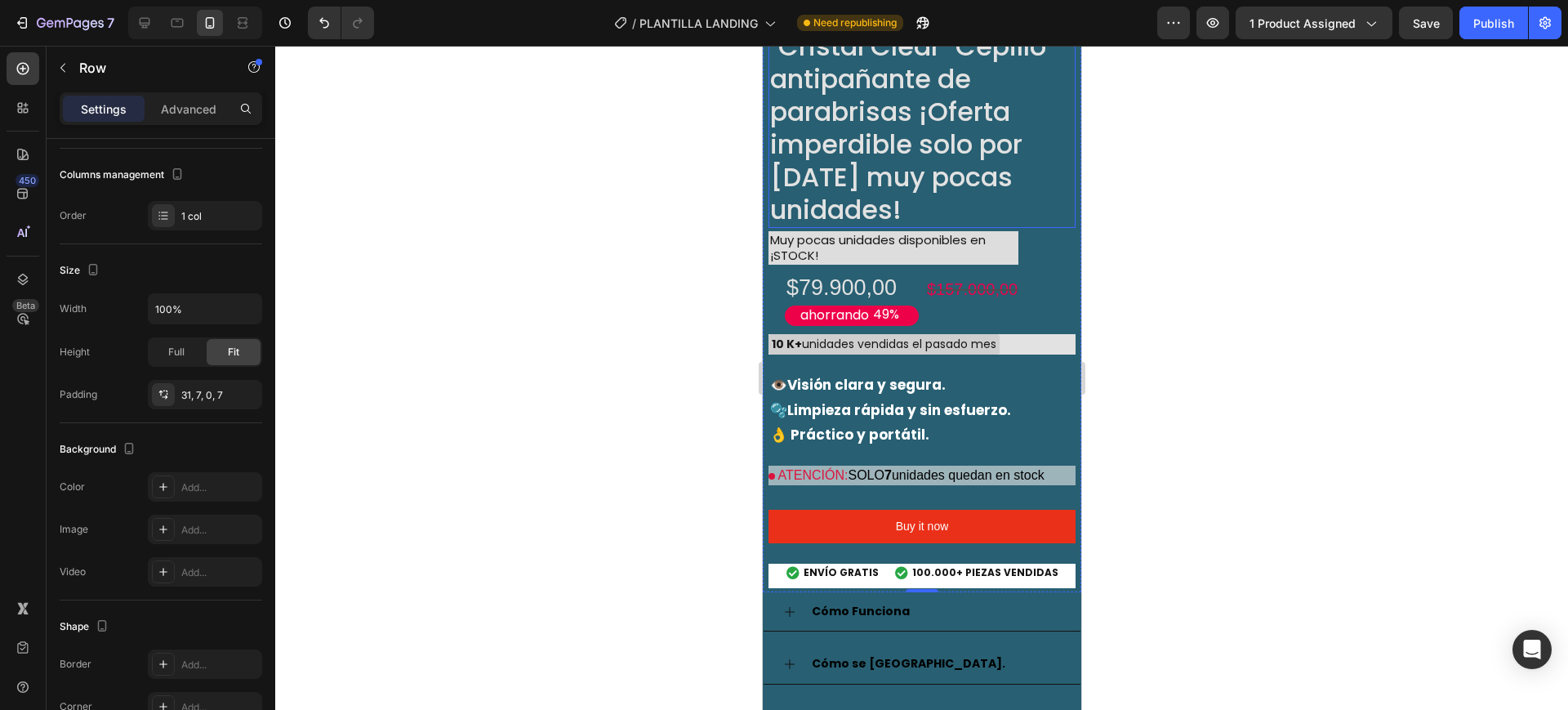
scroll to position [1839, 0]
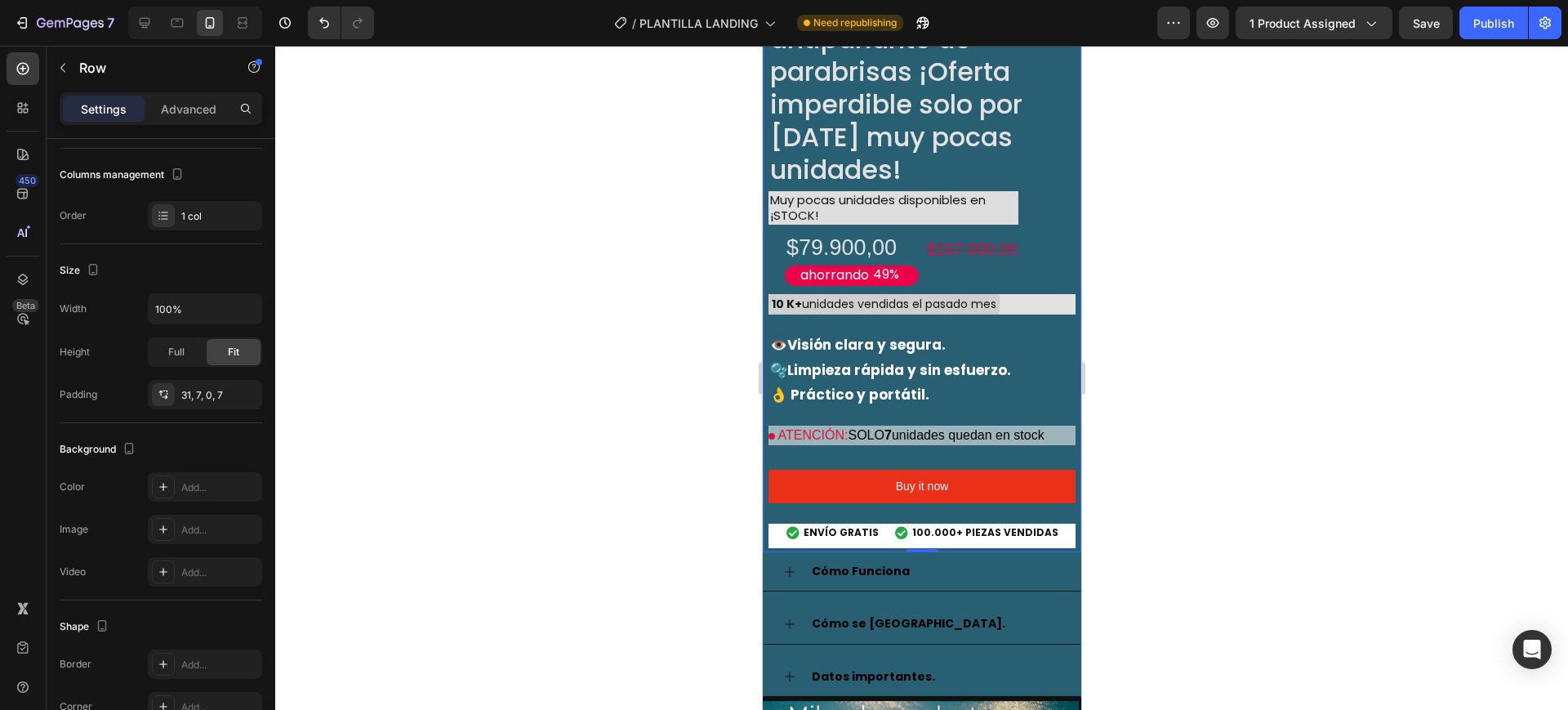
click at [1398, 23] on div "Preview 1 product assigned Save Publish" at bounding box center [1359, 23] width 404 height 33
click at [1414, 23] on span "Save" at bounding box center [1426, 23] width 27 height 14
click at [1482, 26] on div "Publish" at bounding box center [1494, 23] width 41 height 17
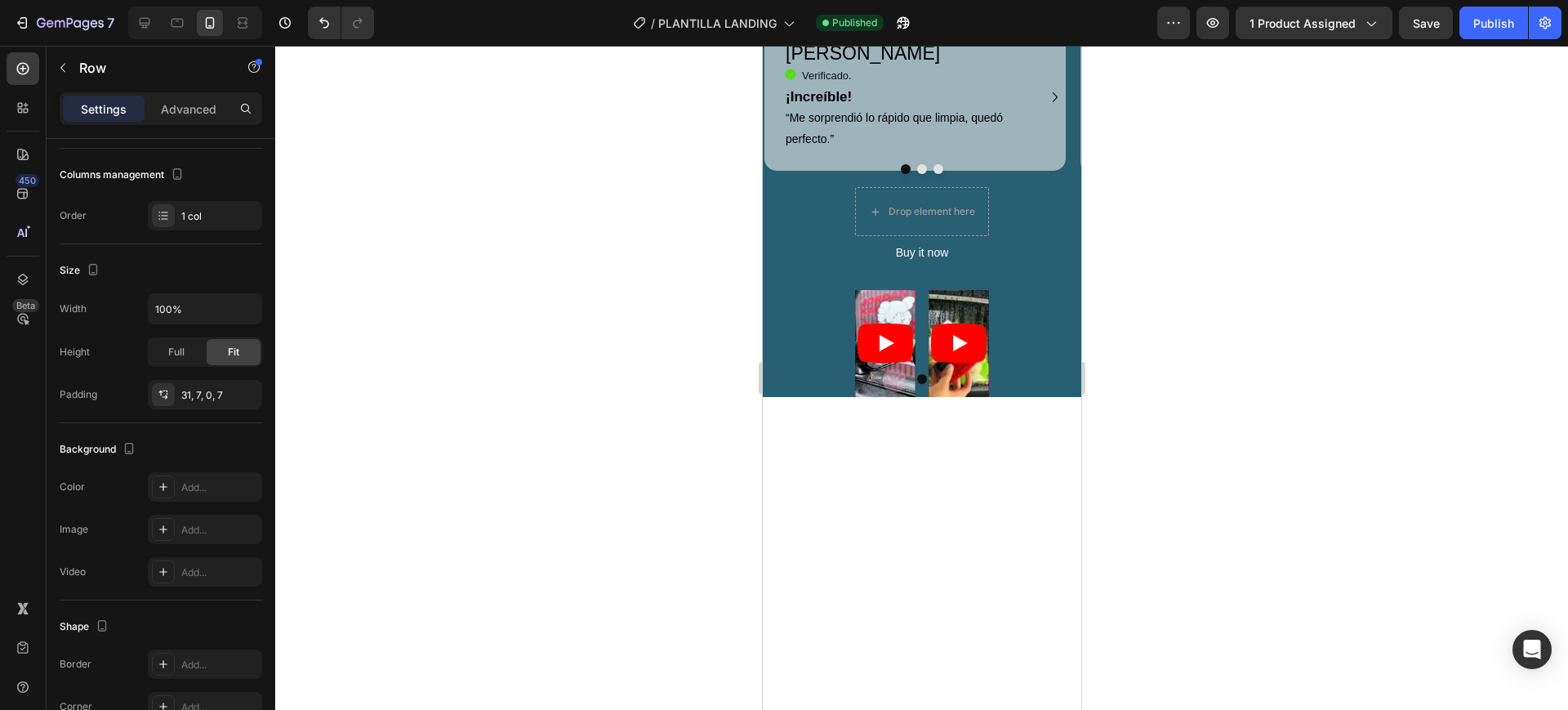
scroll to position [1839, 0]
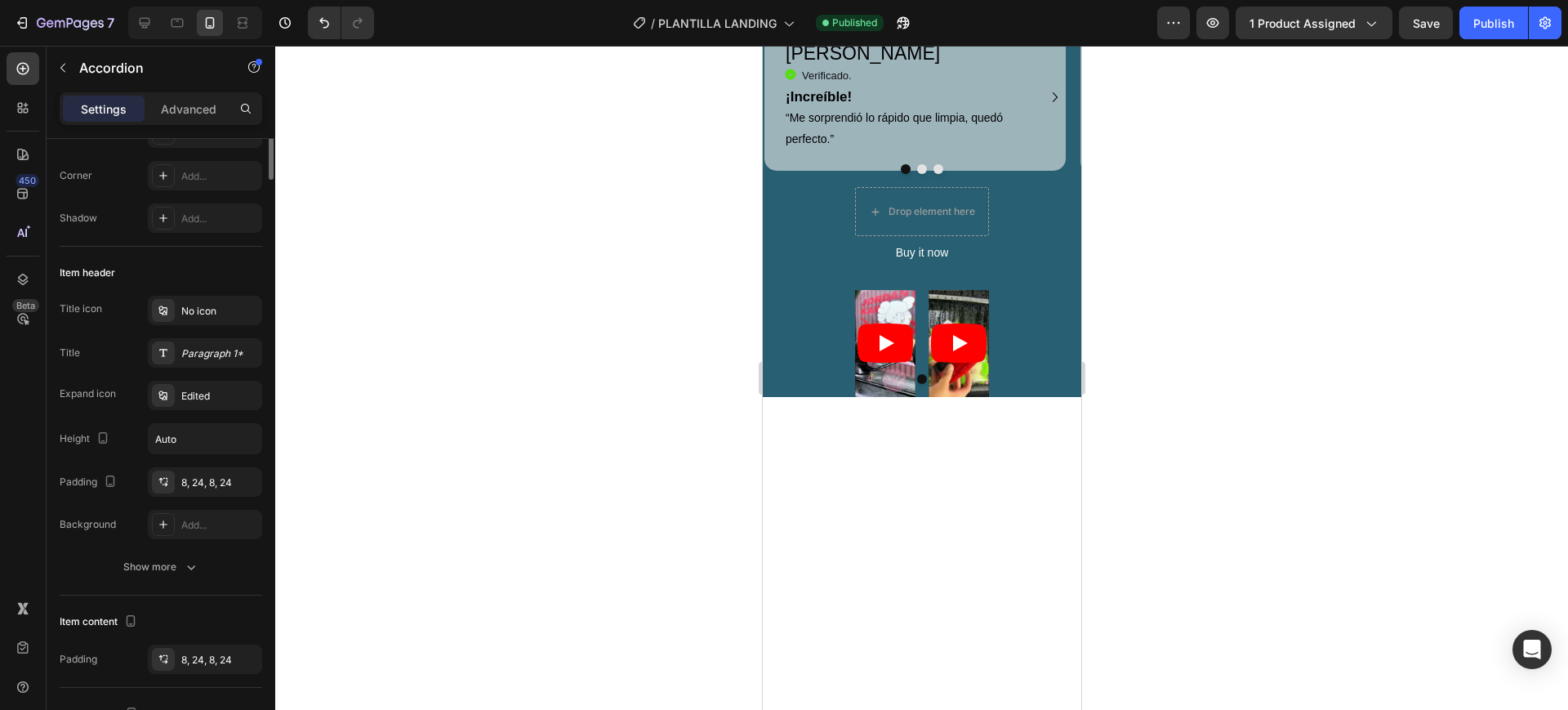
scroll to position [0, 0]
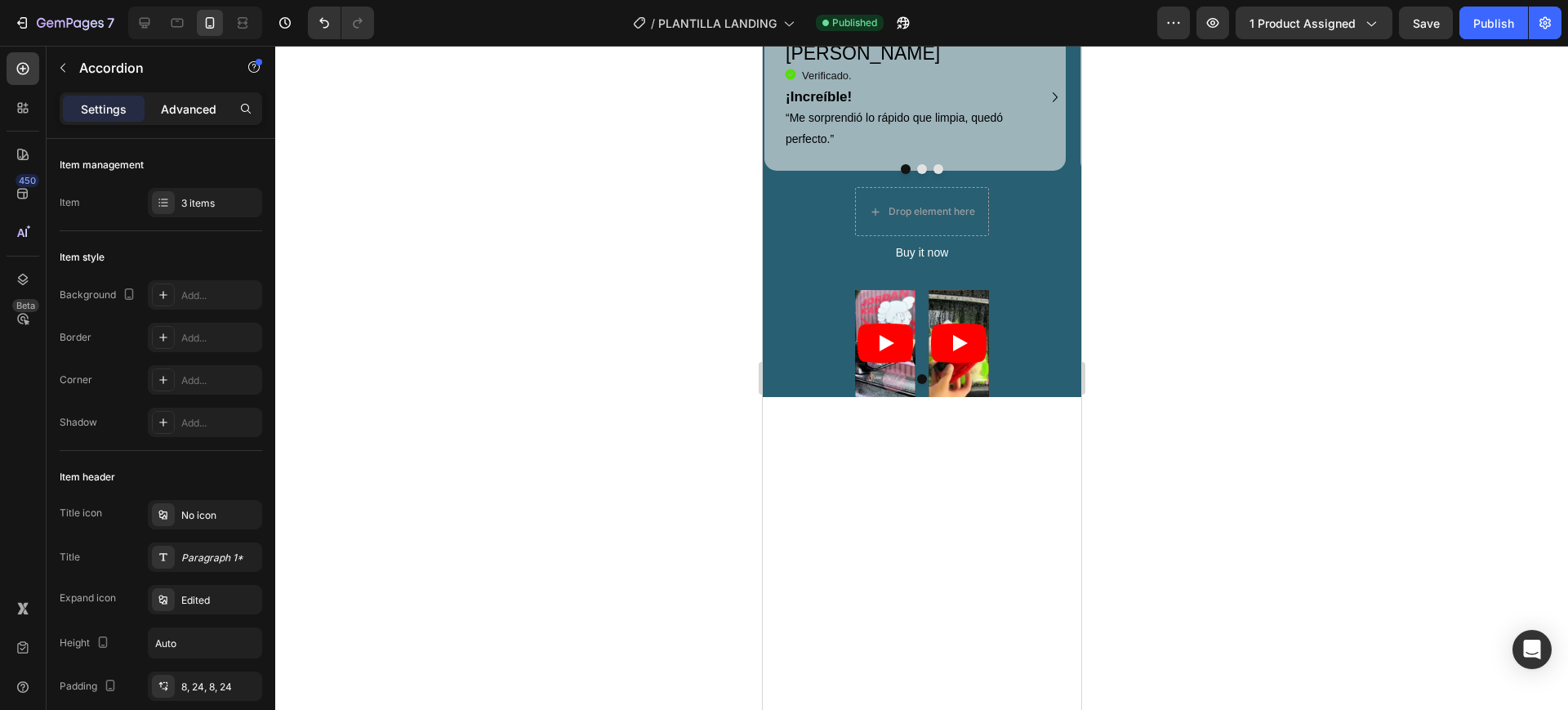
click at [179, 101] on p "Advanced" at bounding box center [189, 109] width 56 height 17
type input "100%"
type input "100"
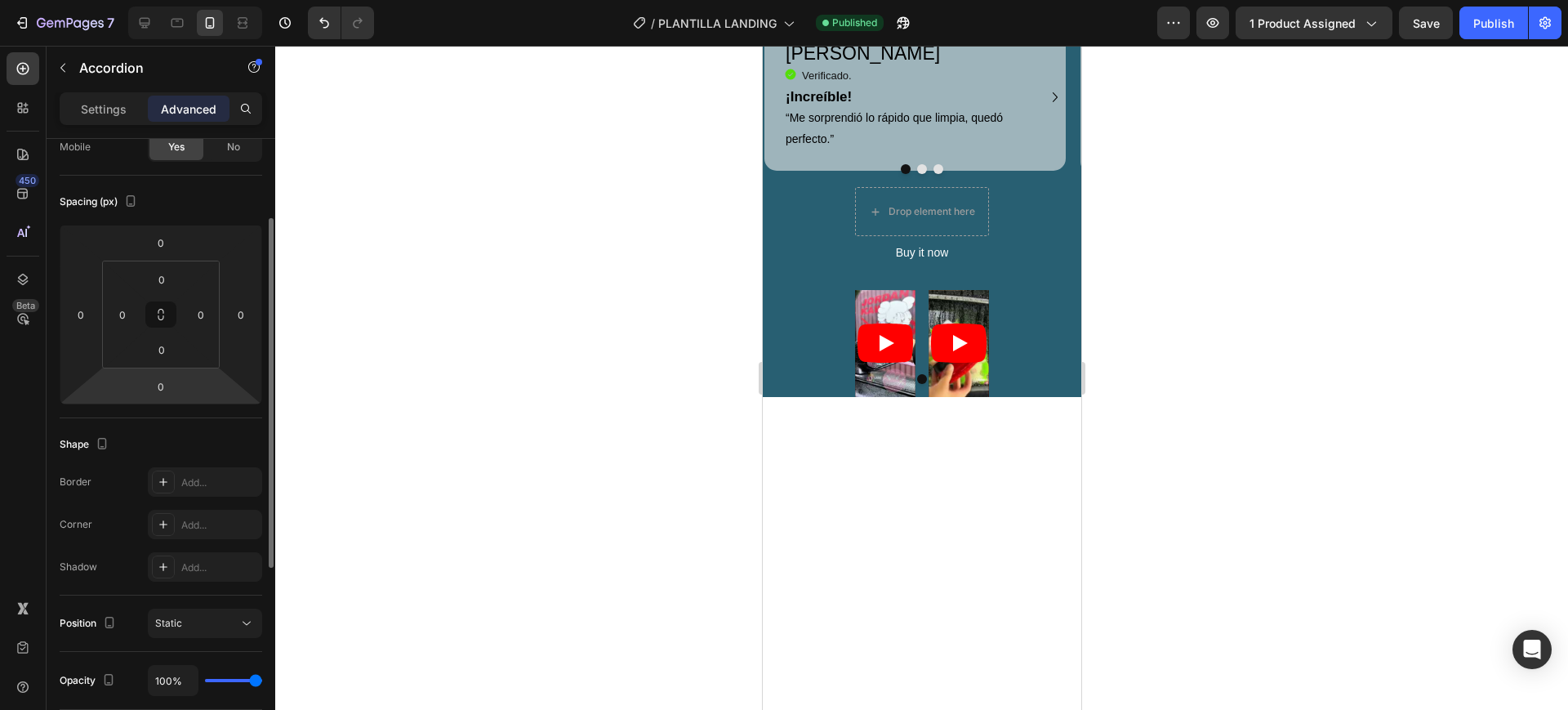
scroll to position [138, 0]
click at [193, 484] on div "Add..." at bounding box center [219, 485] width 76 height 15
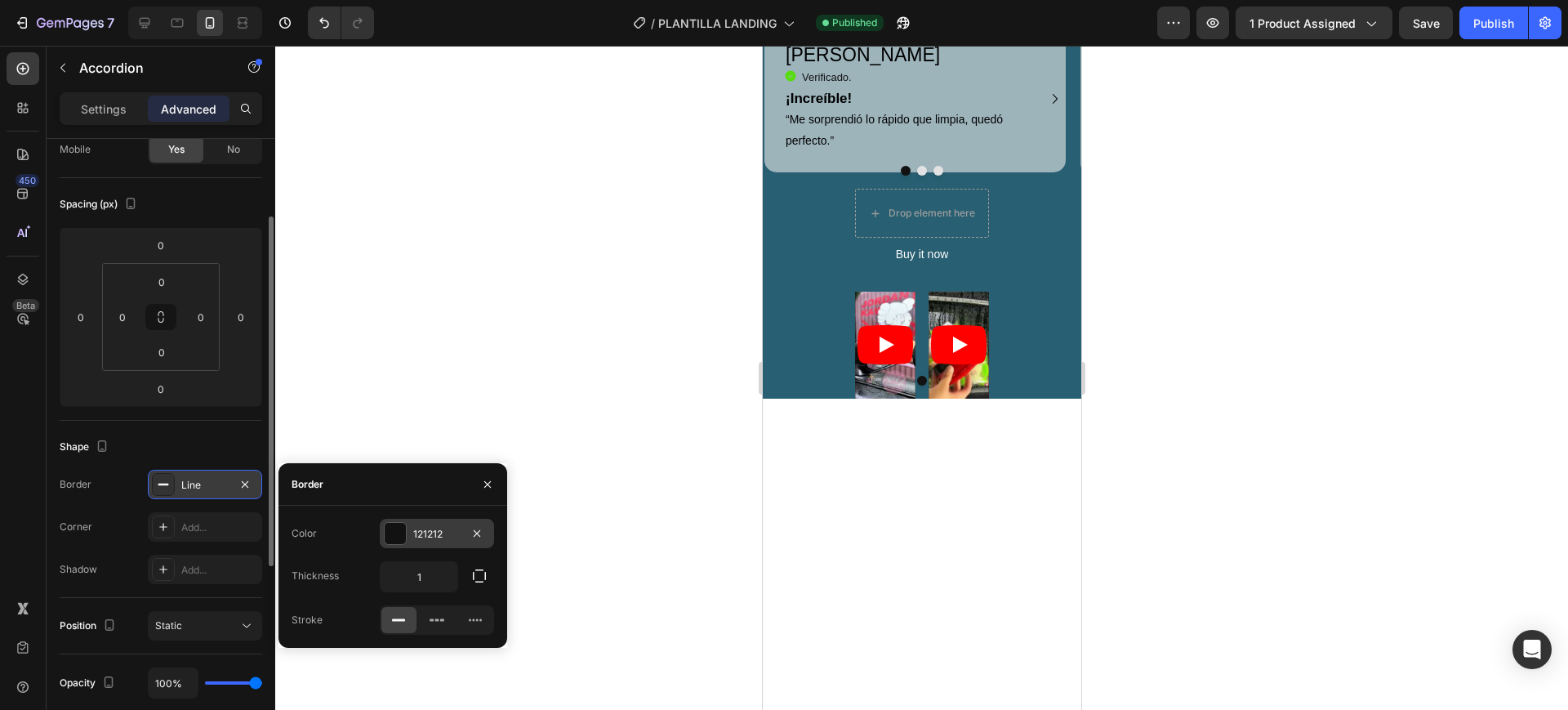
click at [417, 535] on div "121212" at bounding box center [437, 534] width 47 height 15
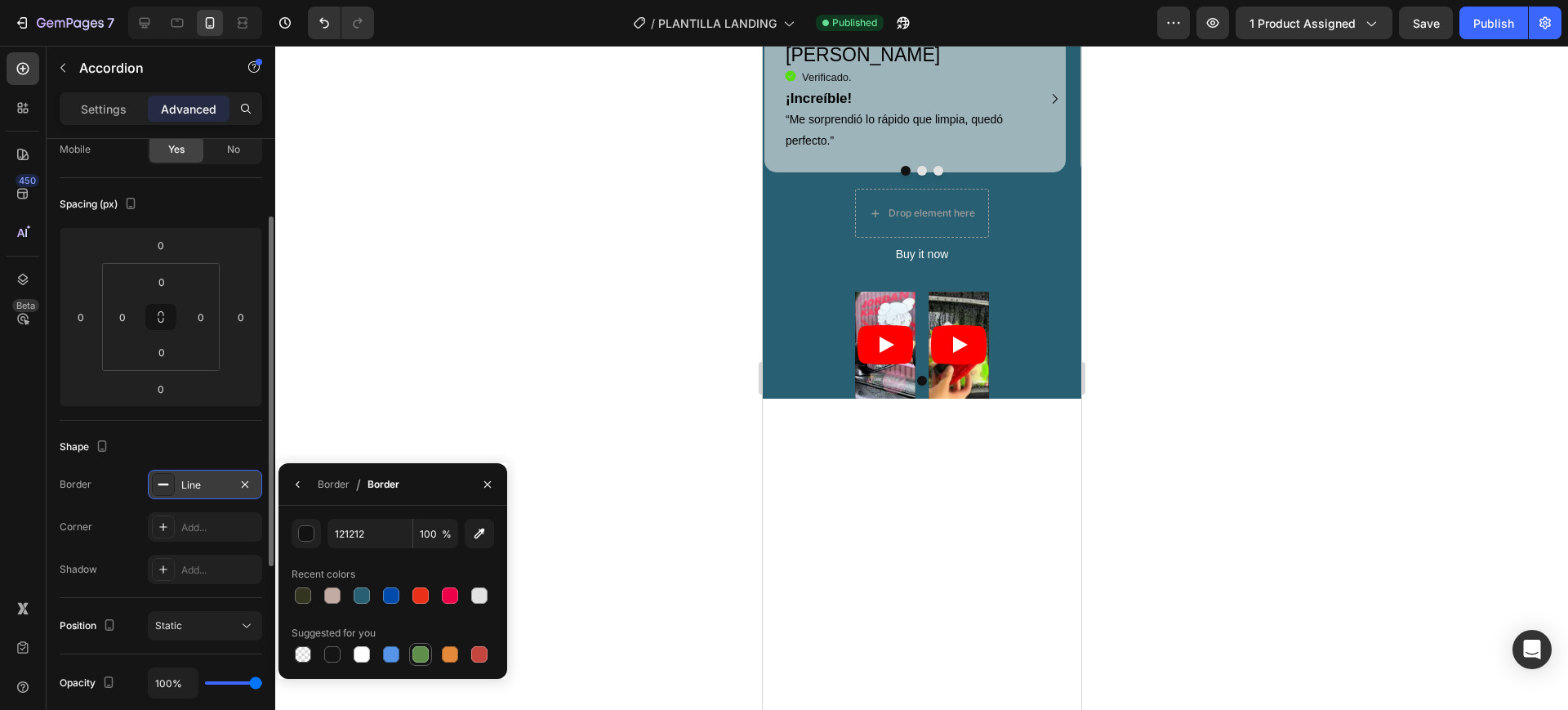
click at [417, 652] on div at bounding box center [421, 654] width 16 height 16
type input "5E8E49"
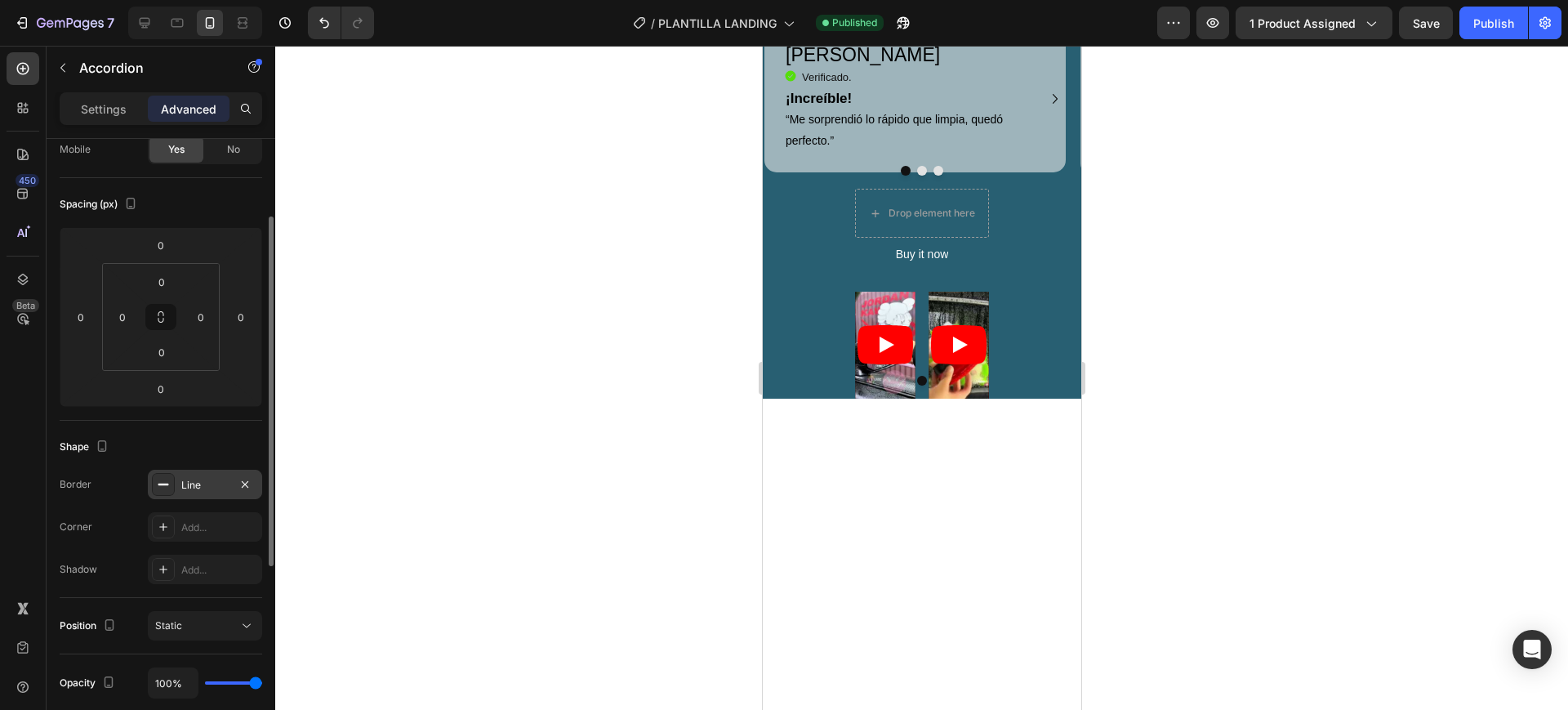
click at [687, 607] on div at bounding box center [922, 378] width 1293 height 664
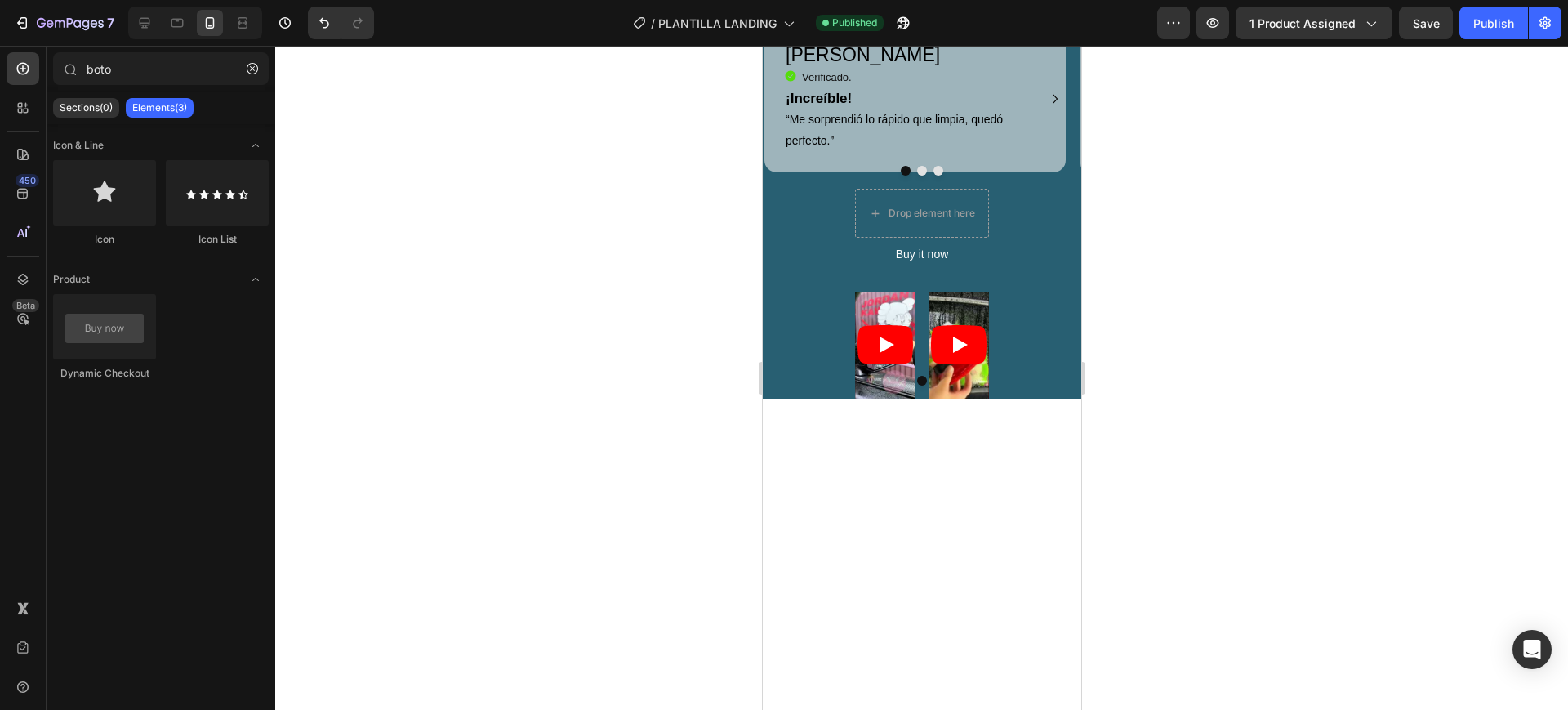
click at [687, 607] on div at bounding box center [922, 378] width 1293 height 664
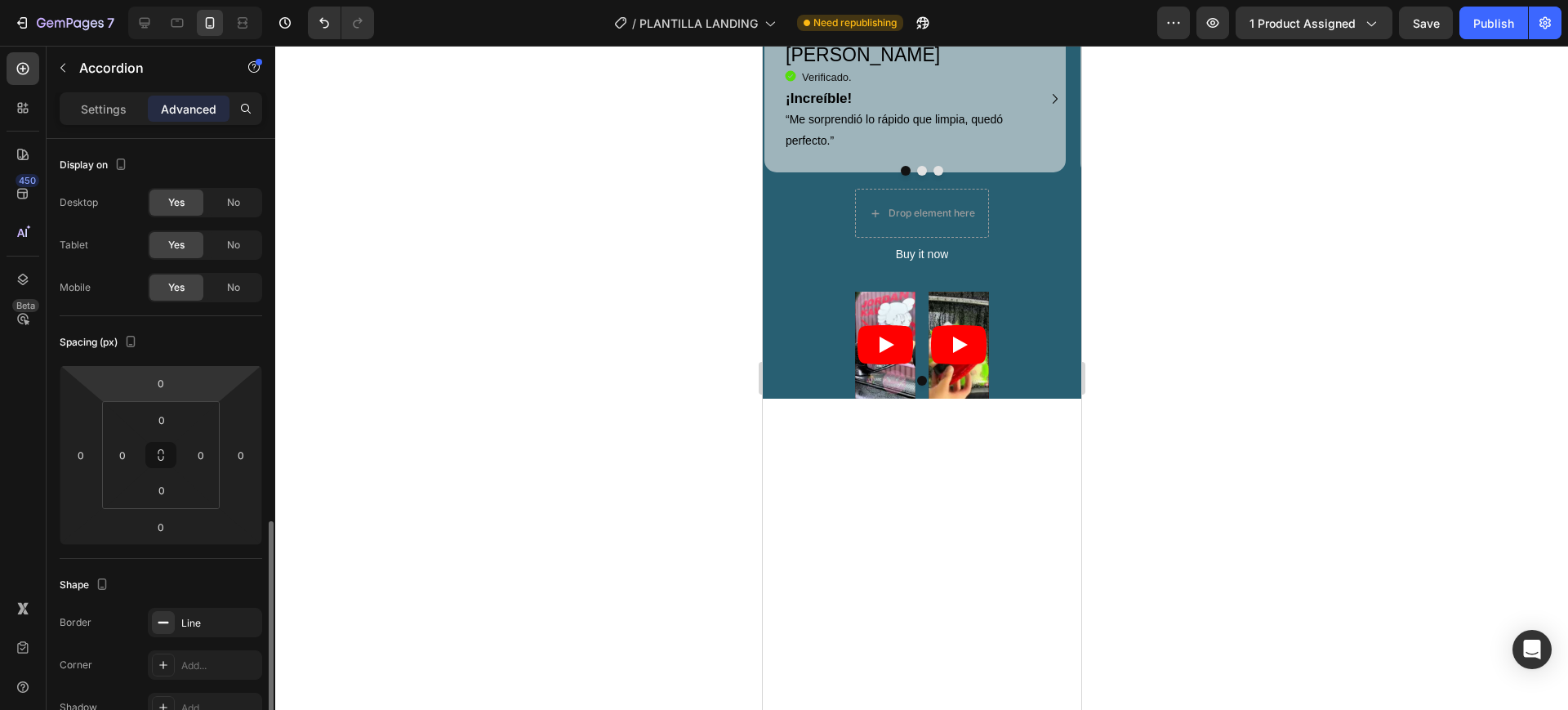
scroll to position [339, 0]
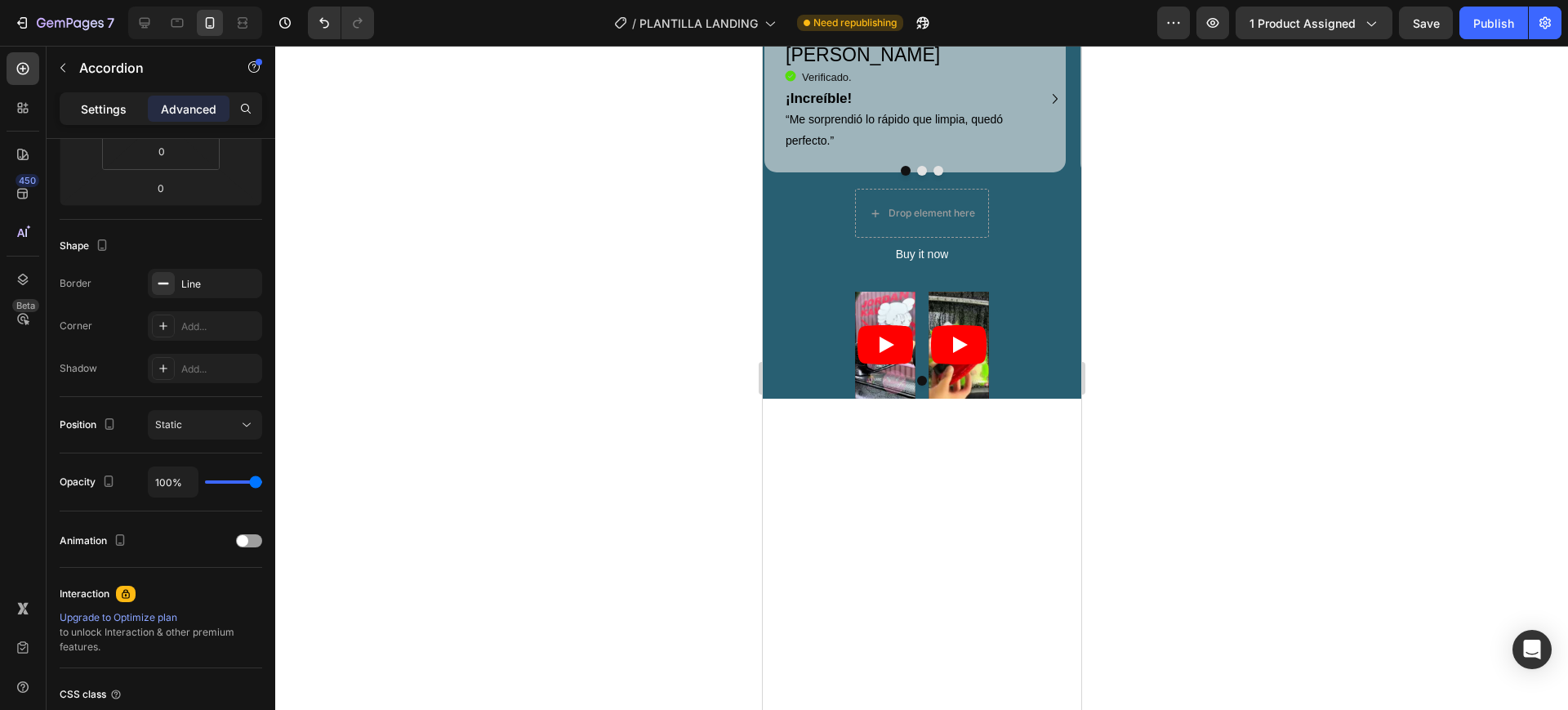
click at [92, 107] on p "Settings" at bounding box center [103, 109] width 45 height 17
type input "16"
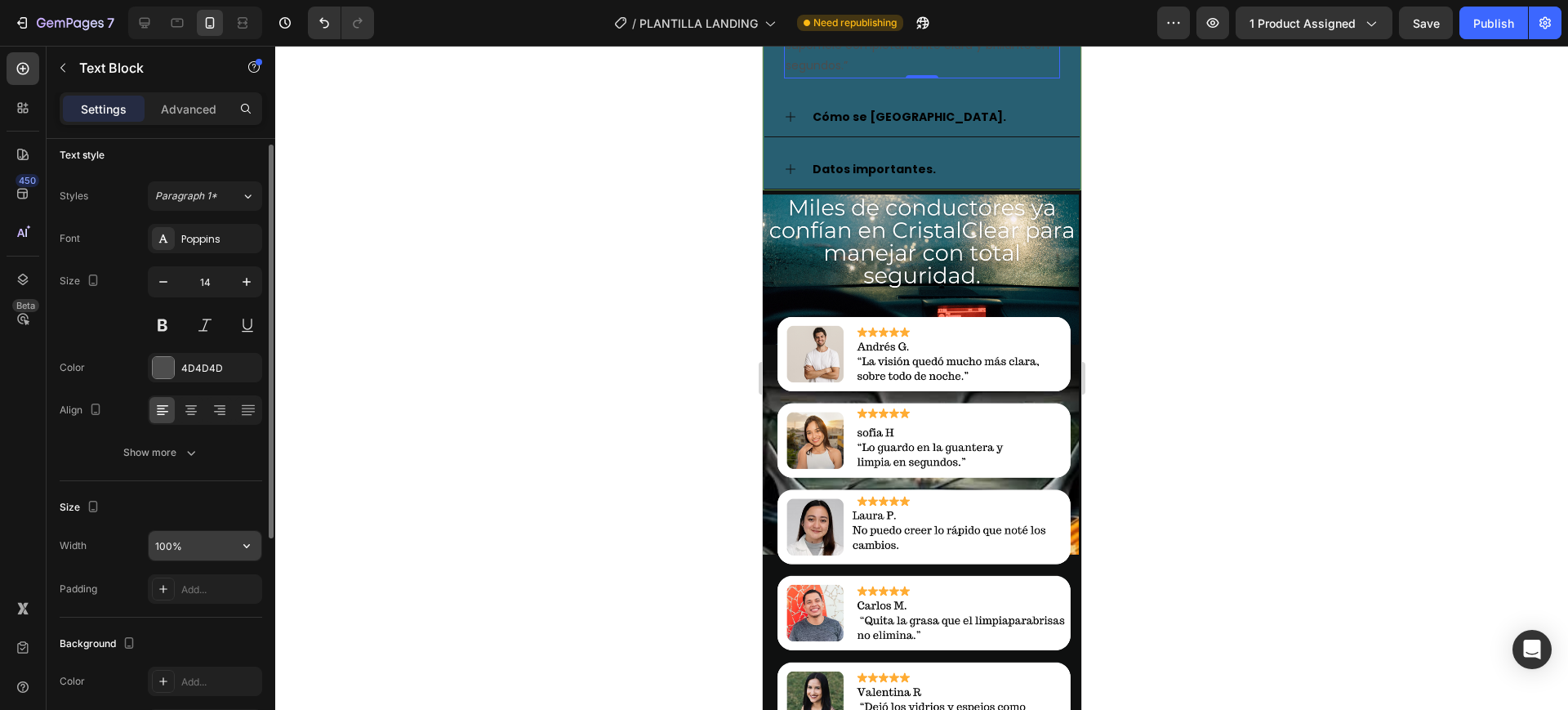
scroll to position [11, 0]
click at [208, 366] on div "4D4D4D" at bounding box center [204, 367] width 47 height 15
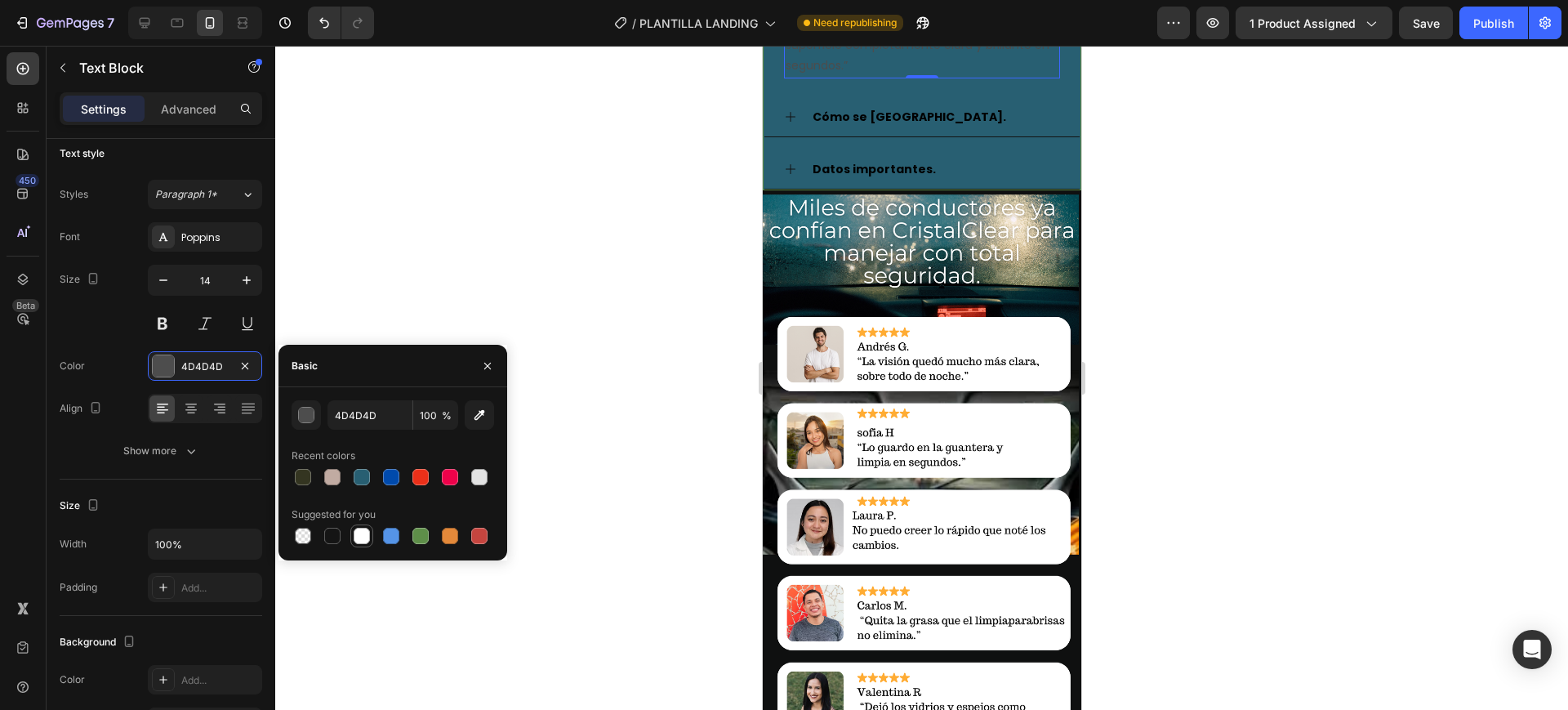
click at [362, 537] on div at bounding box center [361, 536] width 16 height 16
type input "FFFFFF"
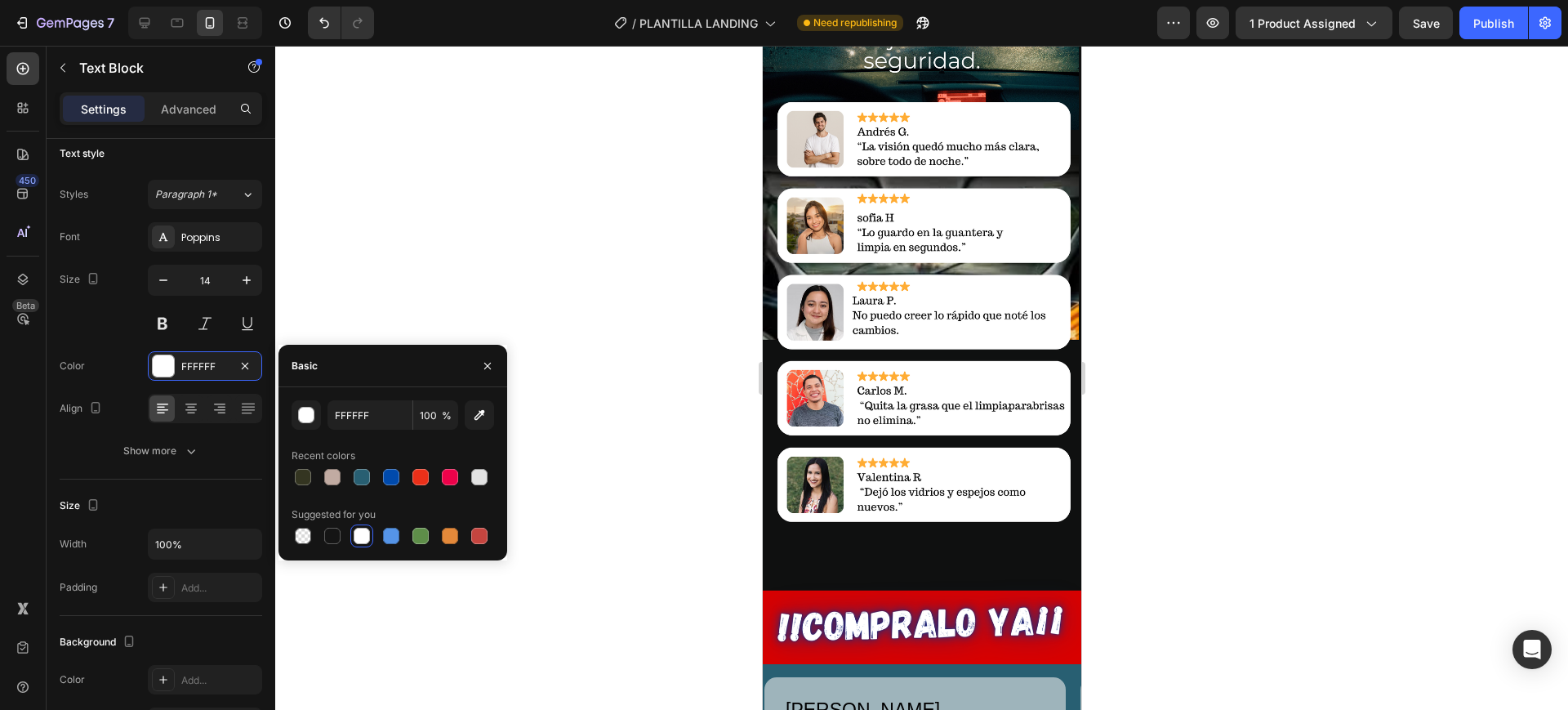
scroll to position [2073, 0]
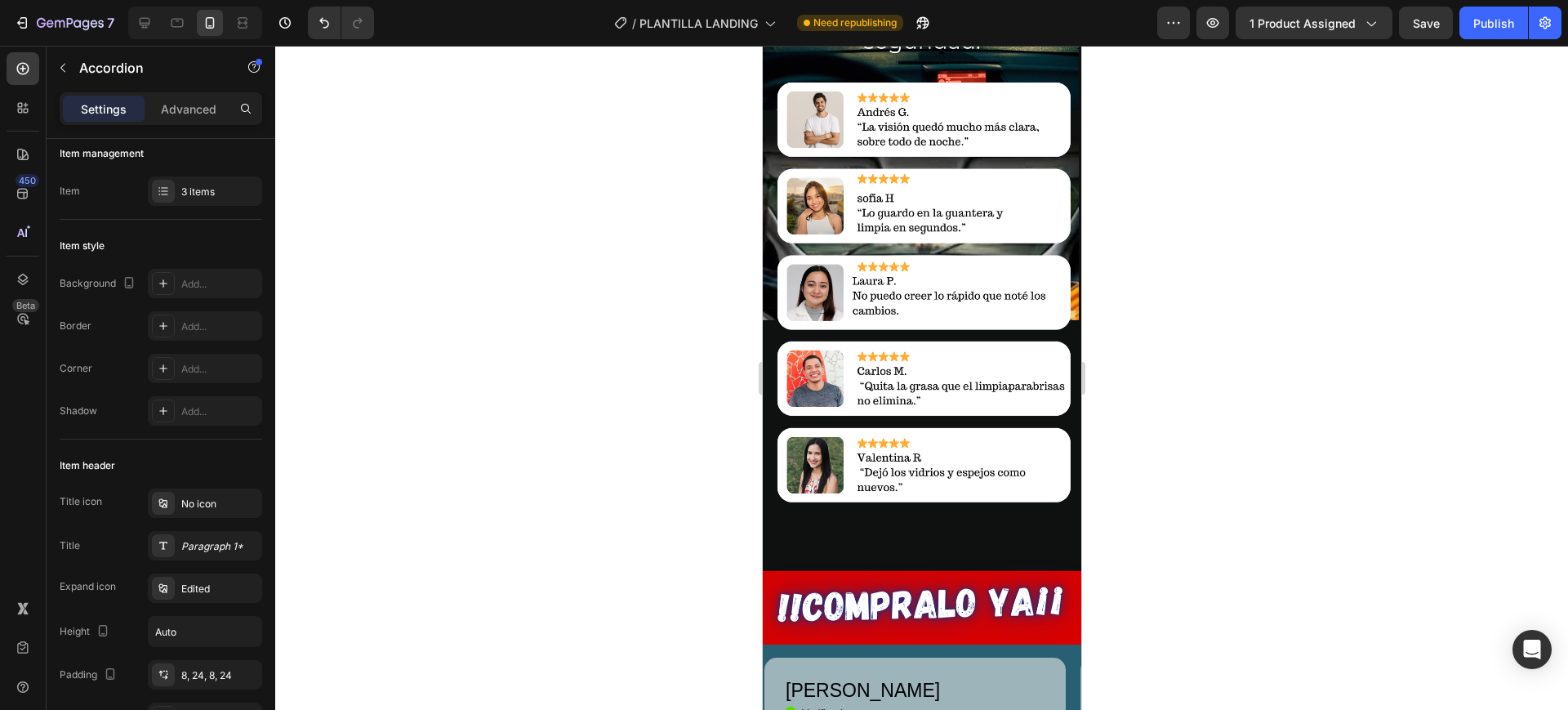
scroll to position [0, 0]
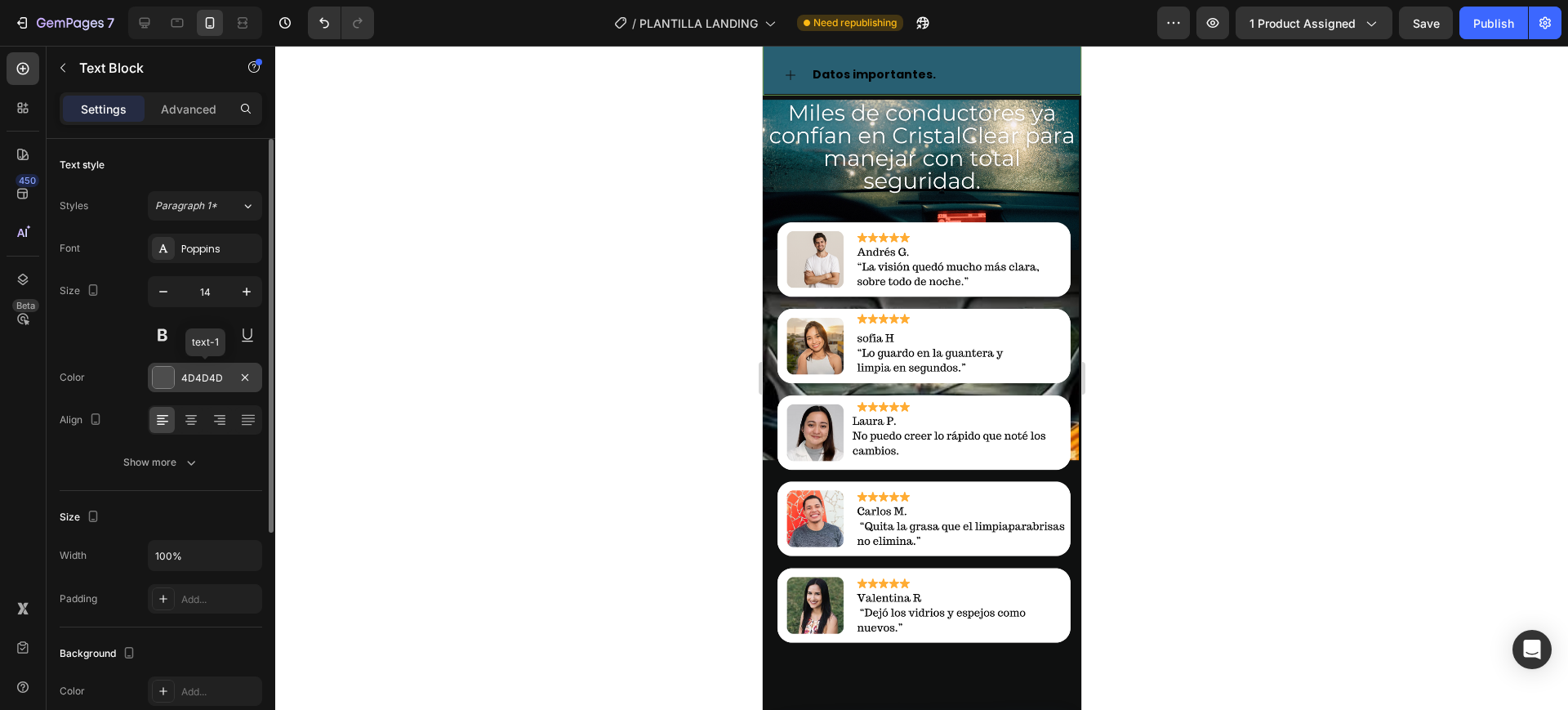
click at [171, 373] on div at bounding box center [163, 377] width 21 height 21
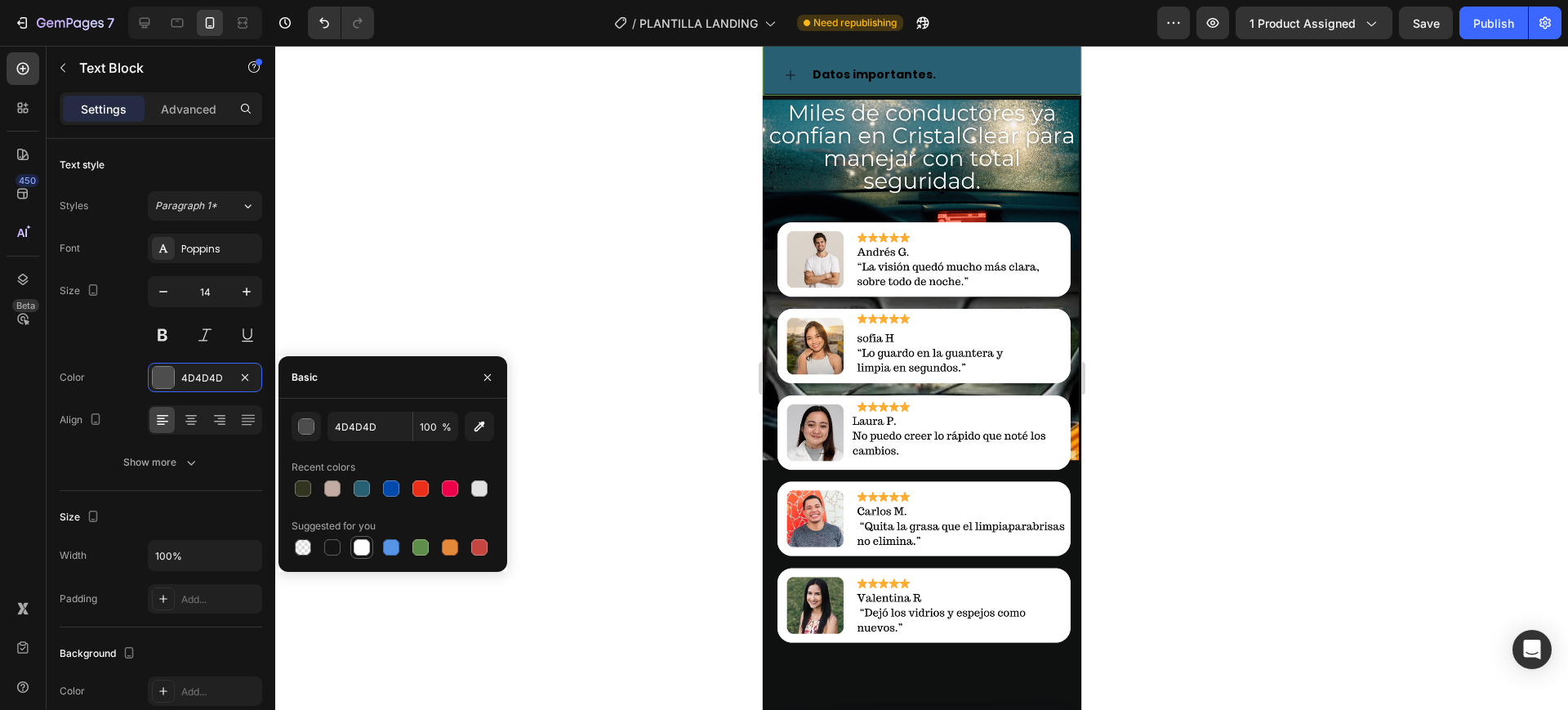
click at [360, 543] on div at bounding box center [361, 547] width 16 height 16
type input "FFFFFF"
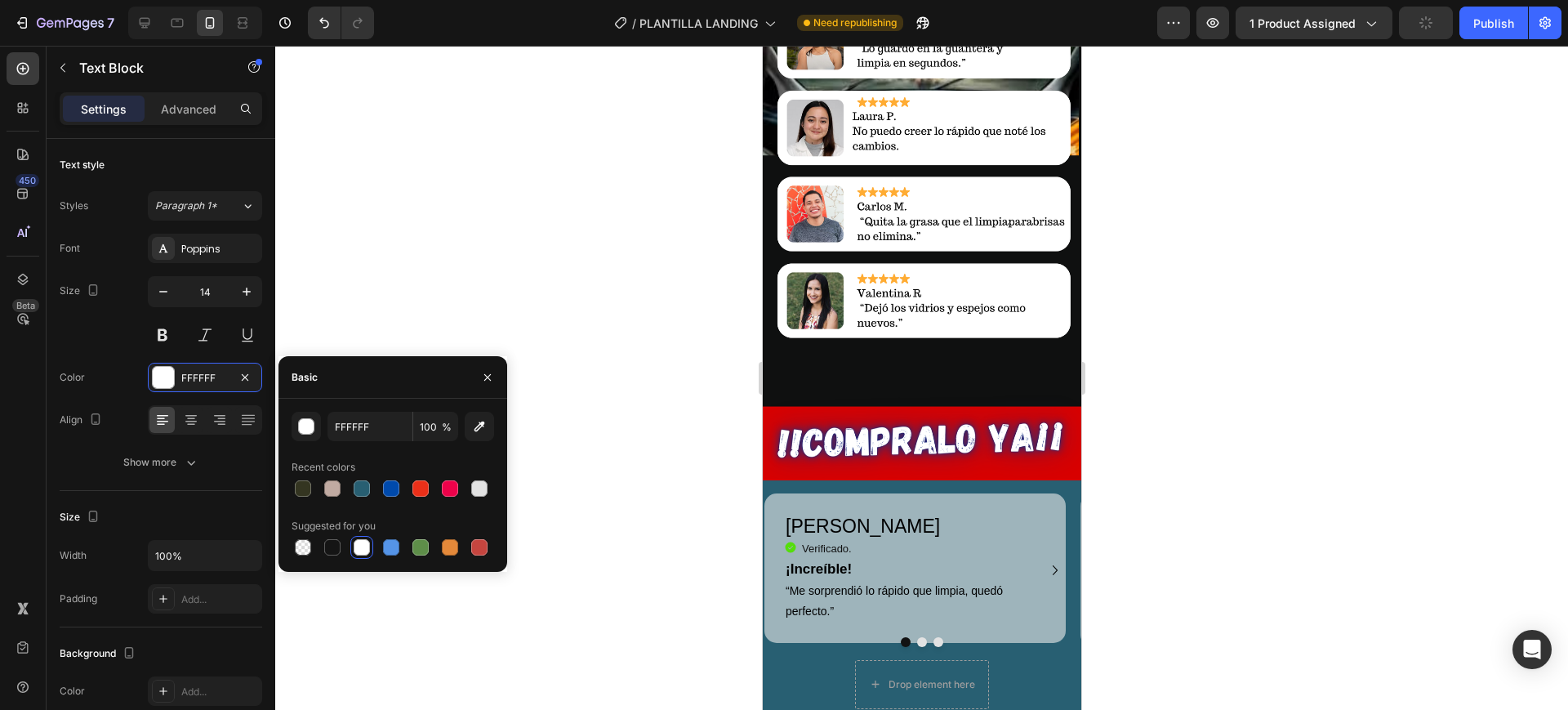
scroll to position [2379, 0]
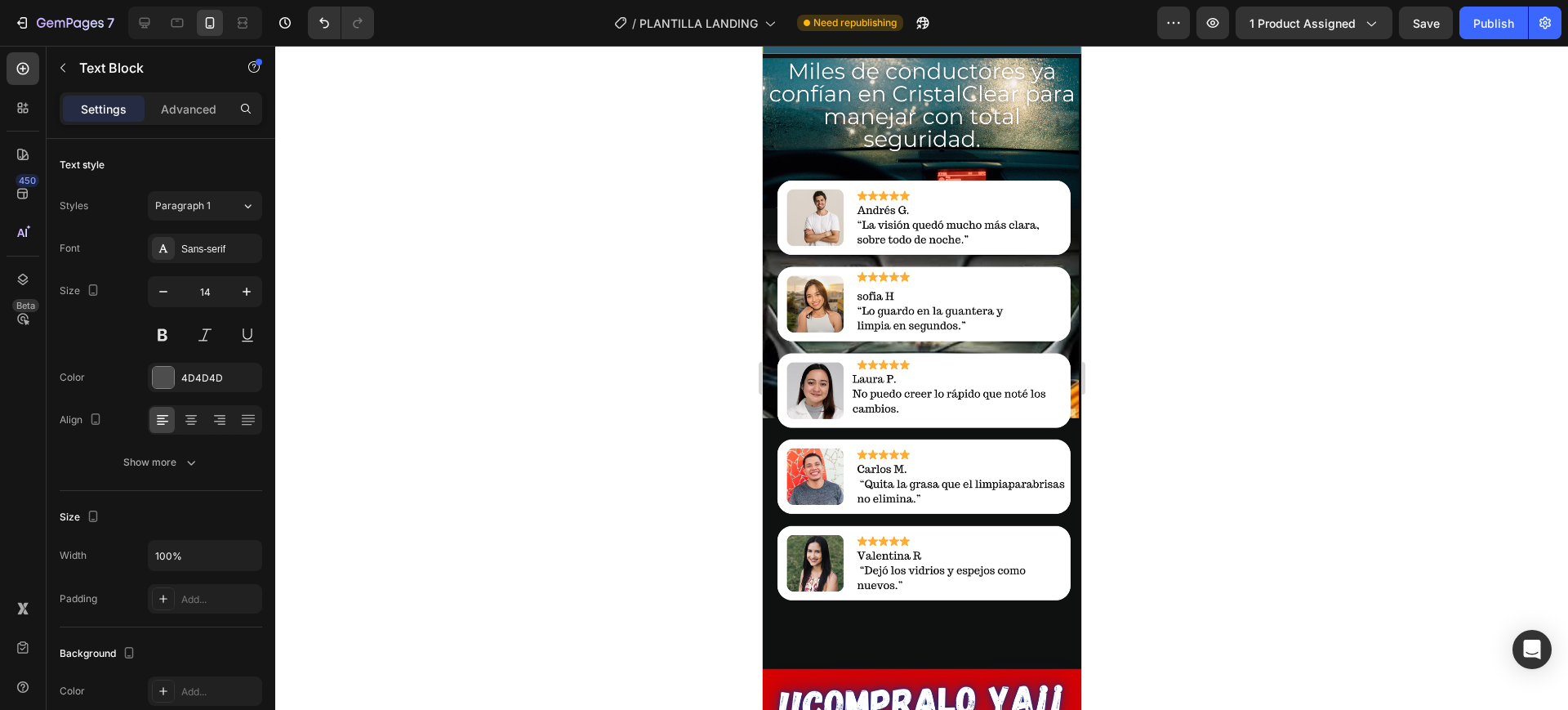
click at [197, 374] on div "4D4D4D" at bounding box center [204, 378] width 47 height 15
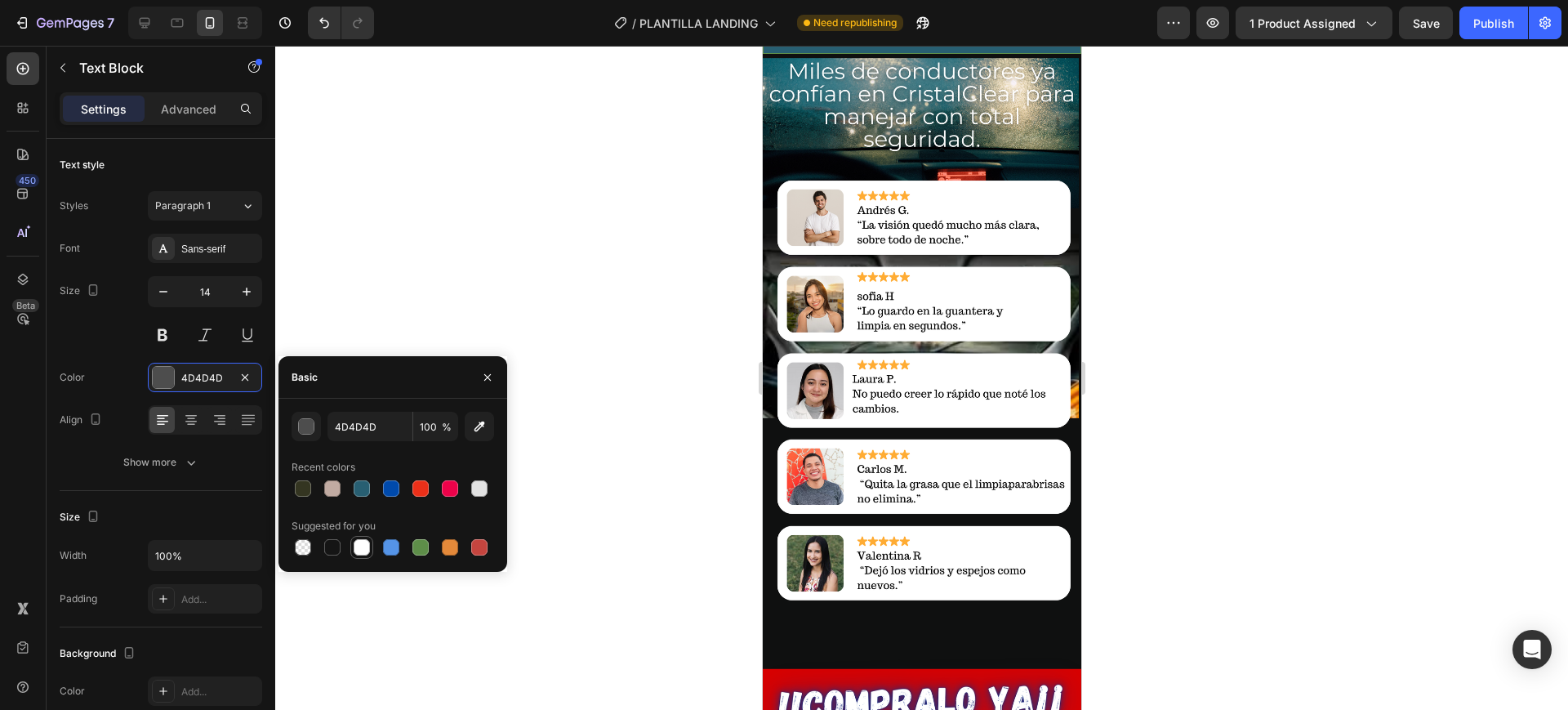
click at [363, 549] on div at bounding box center [361, 547] width 16 height 16
type input "FFFFFF"
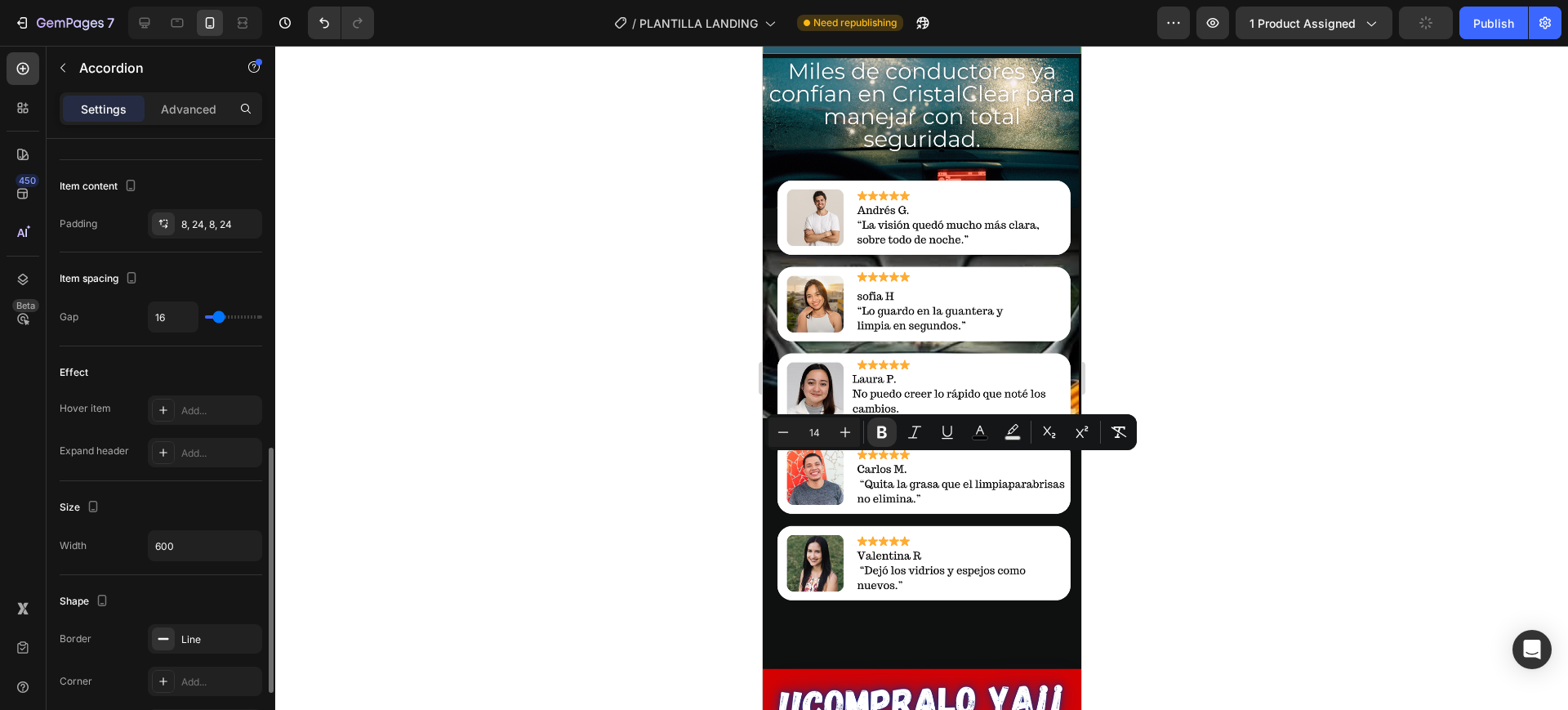
scroll to position [679, 0]
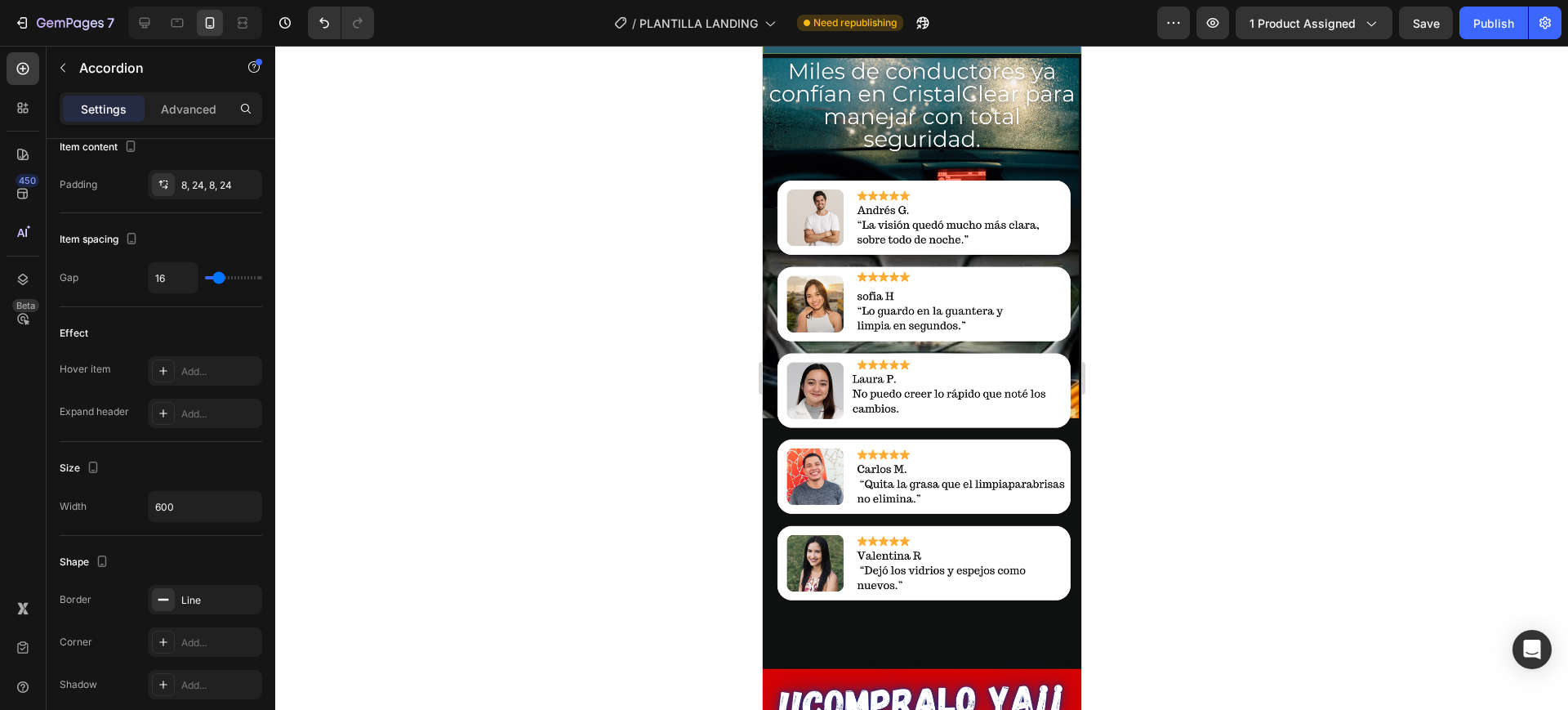
drag, startPoint x: 925, startPoint y: 467, endPoint x: 812, endPoint y: 470, distance: 113.0
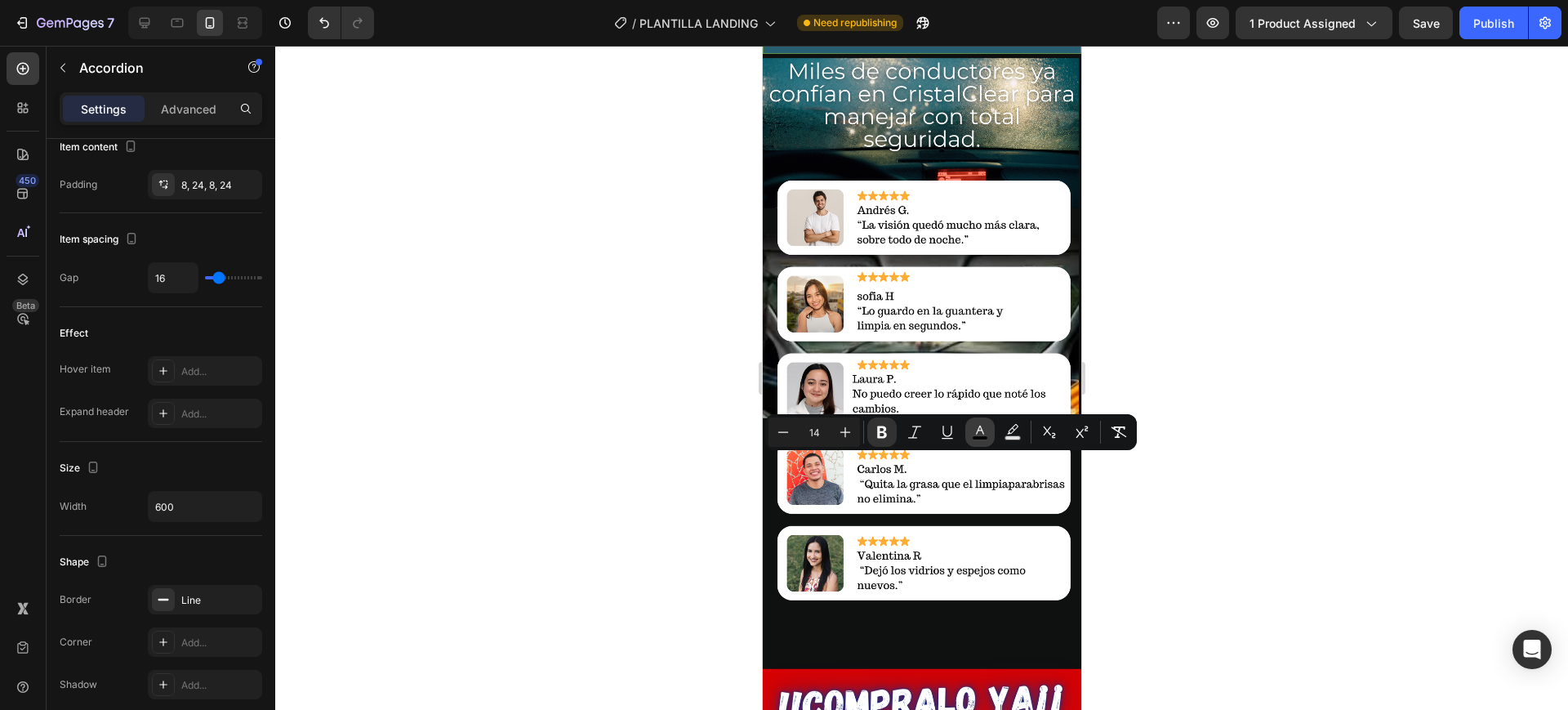
click at [973, 428] on icon "Editor contextual toolbar" at bounding box center [980, 432] width 16 height 16
type input "000000"
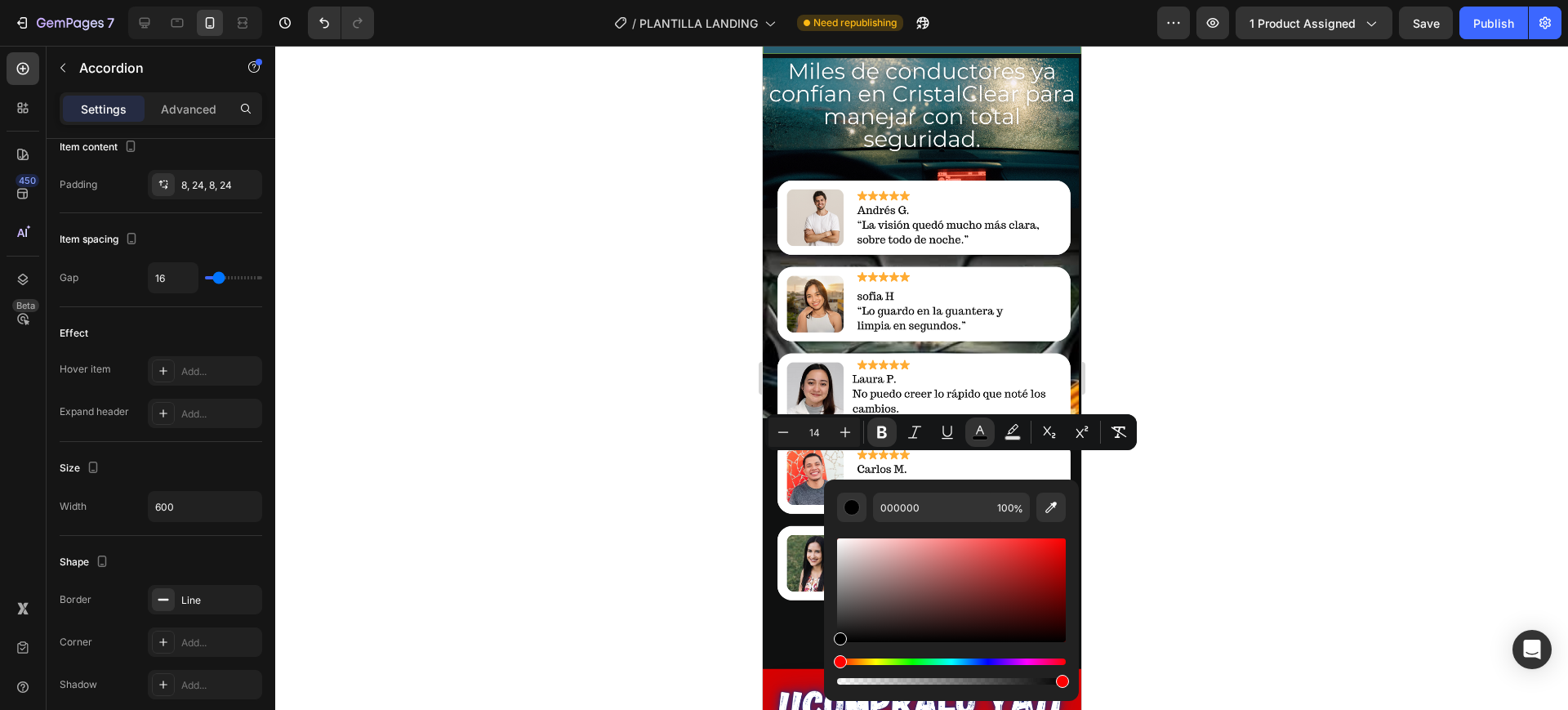
click at [845, 544] on div "Editor contextual toolbar" at bounding box center [952, 590] width 229 height 104
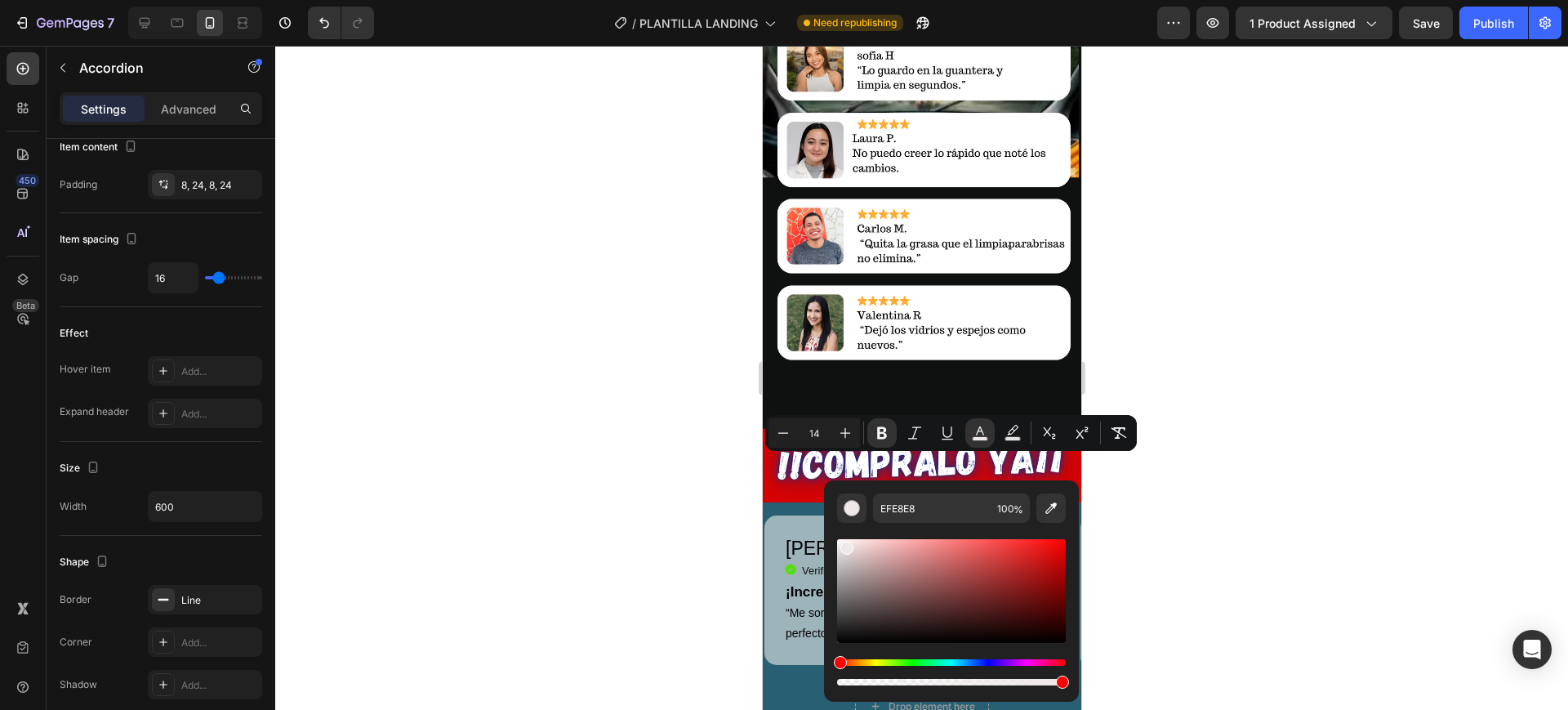
scroll to position [2016, 0]
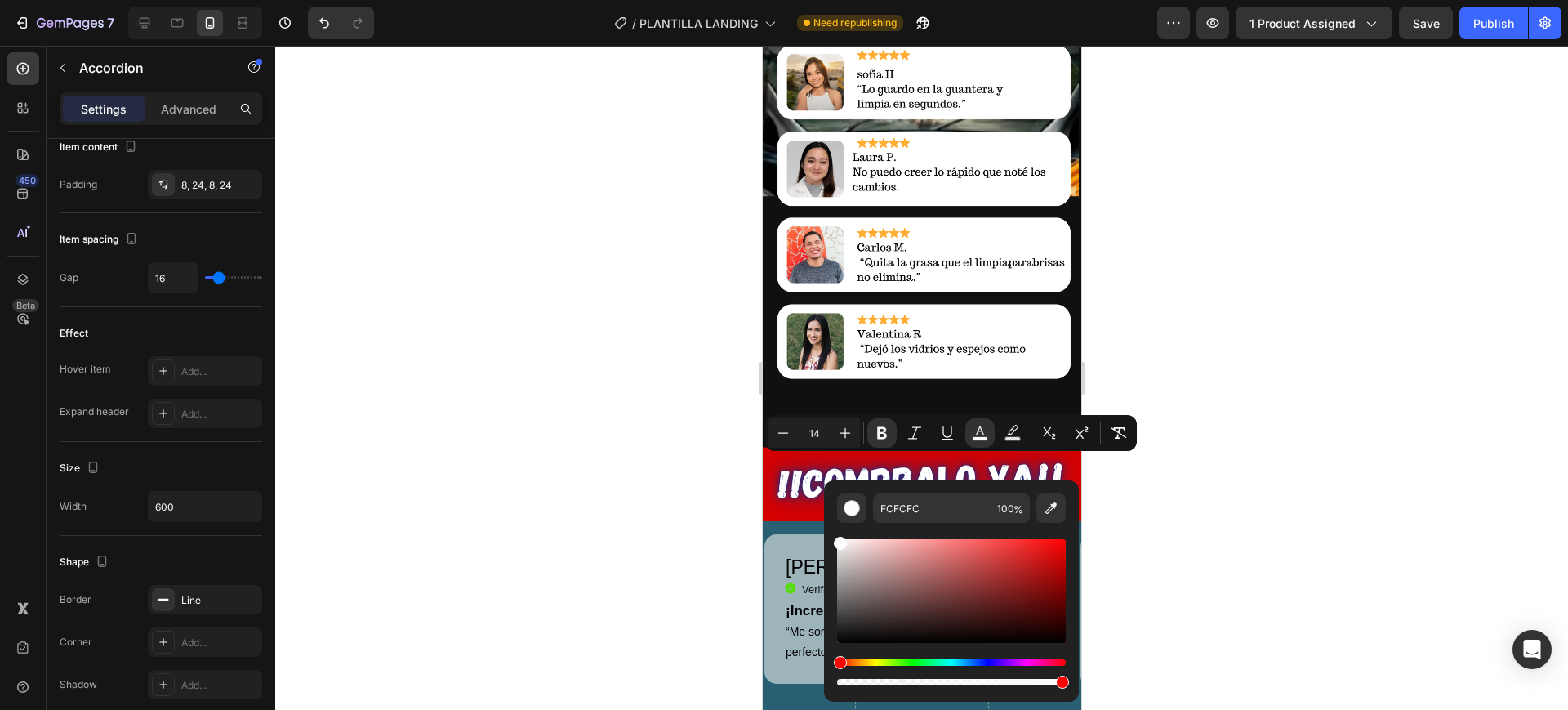
click at [839, 541] on div "Editor contextual toolbar" at bounding box center [840, 543] width 13 height 13
click at [1044, 508] on icon "Editor contextual toolbar" at bounding box center [1050, 508] width 16 height 16
type input "FFFFFF"
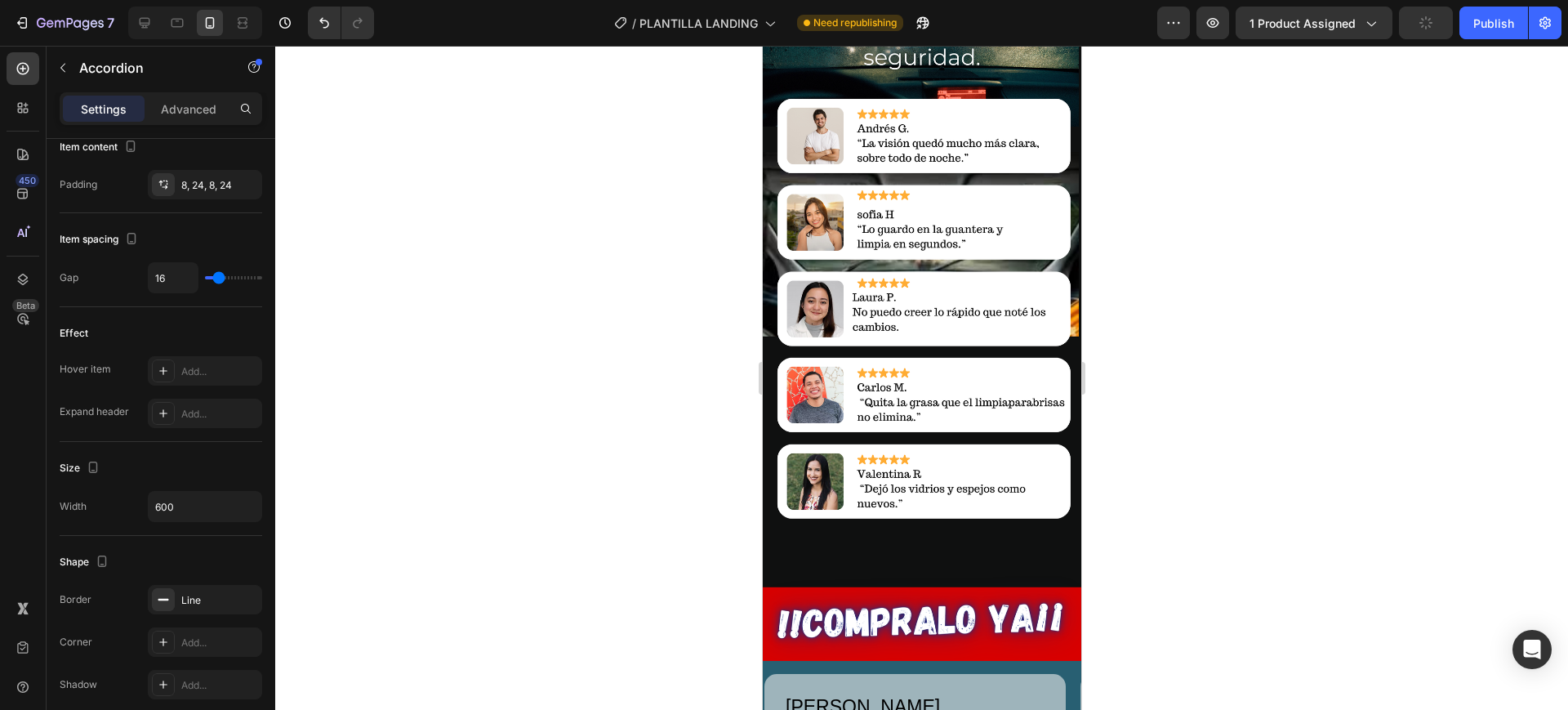
drag, startPoint x: 814, startPoint y: 411, endPoint x: 885, endPoint y: 411, distance: 71.0
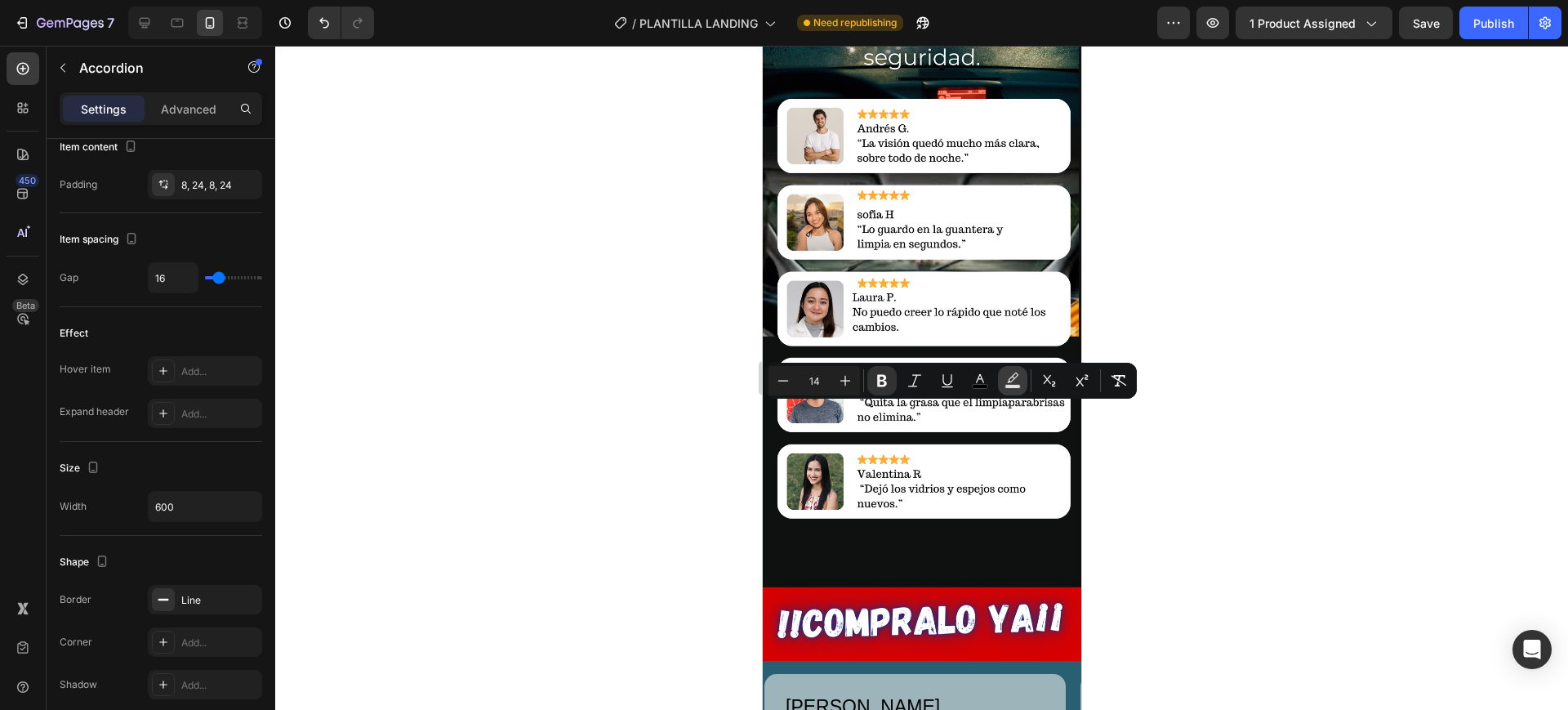
click at [1004, 376] on button "Text Background Color" at bounding box center [1013, 380] width 29 height 29
type input "000000"
type input "77"
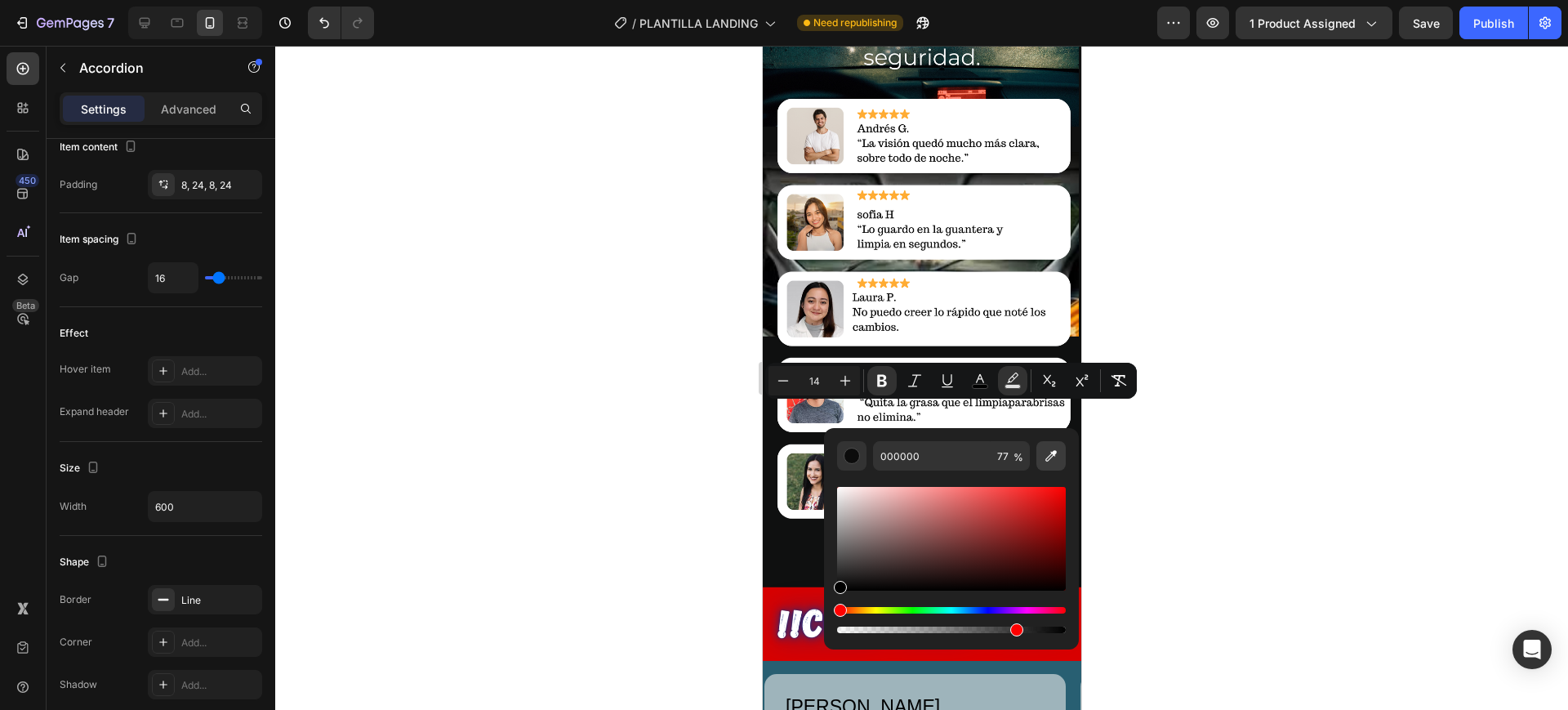
click at [1050, 452] on icon "Editor contextual toolbar" at bounding box center [1050, 456] width 16 height 16
type input "FFFFFF"
type input "100"
click at [704, 381] on div at bounding box center [922, 378] width 1293 height 664
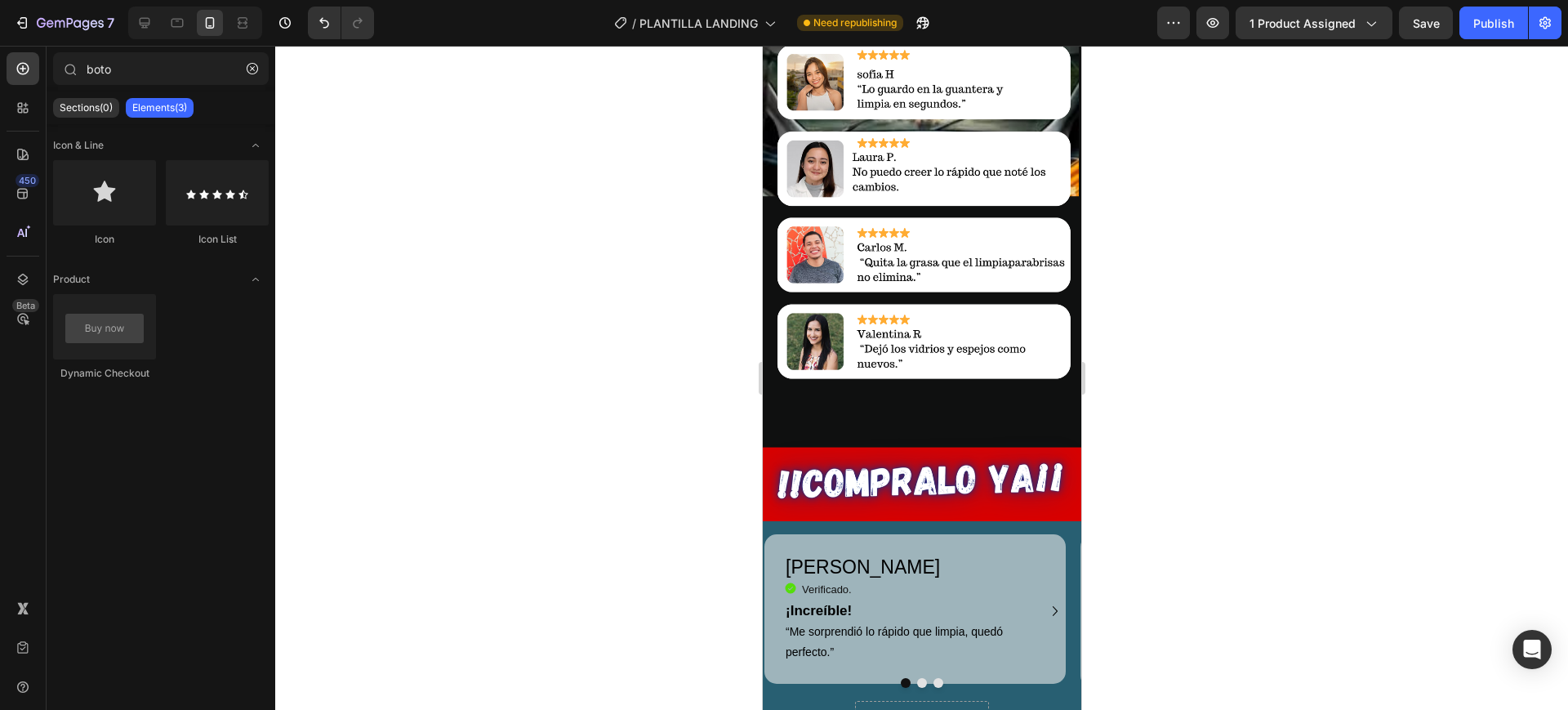
click at [704, 381] on div at bounding box center [922, 378] width 1293 height 664
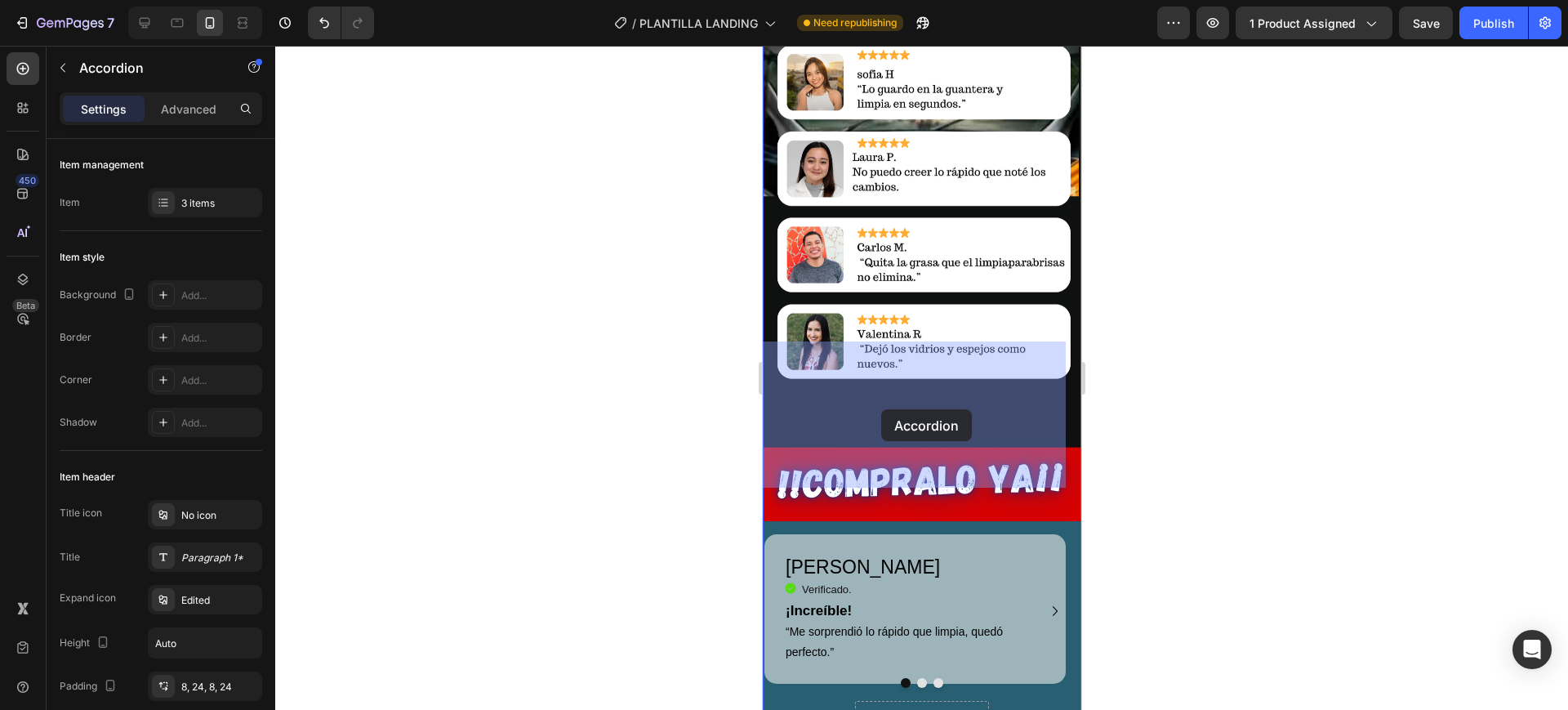
drag, startPoint x: 897, startPoint y: 411, endPoint x: 881, endPoint y: 410, distance: 16.0
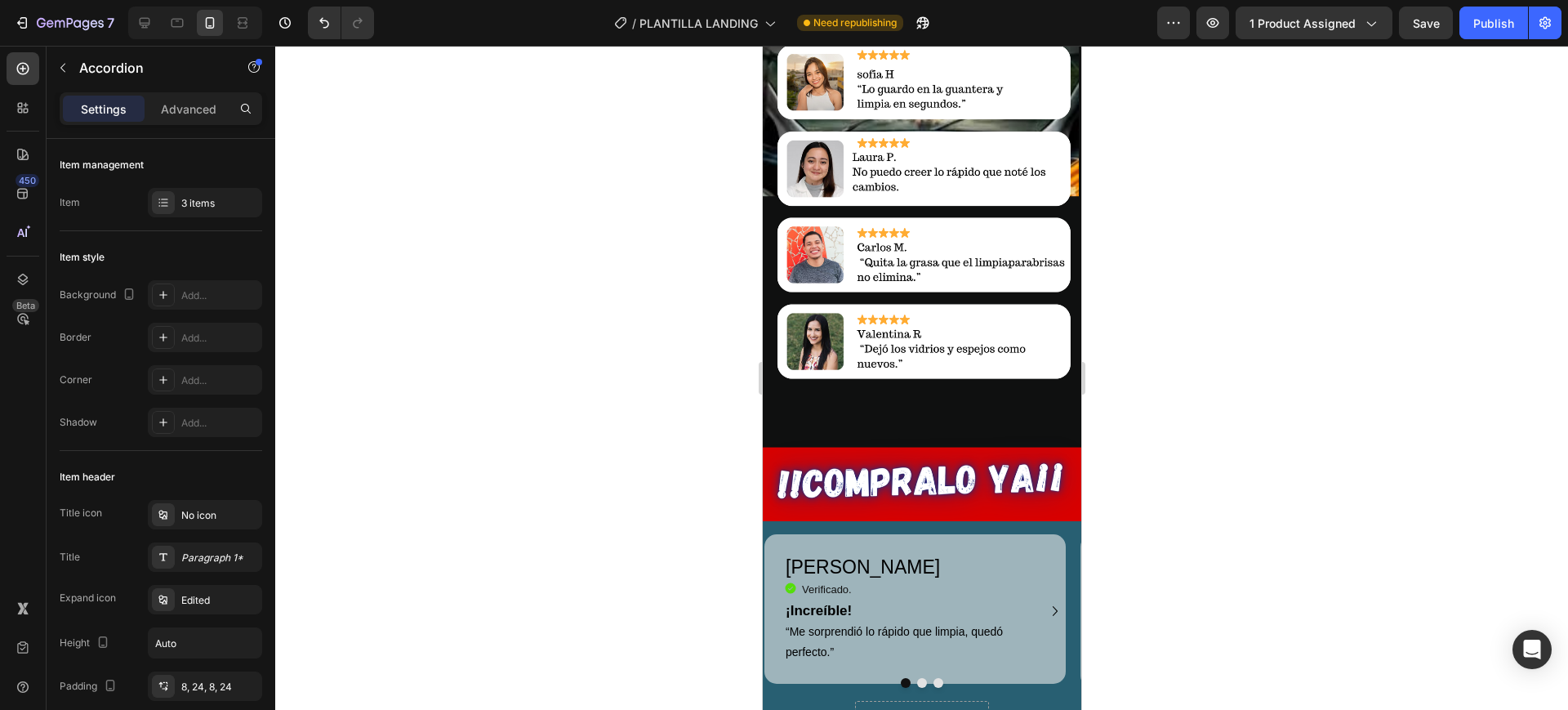
drag, startPoint x: 809, startPoint y: 411, endPoint x: 908, endPoint y: 410, distance: 99.0
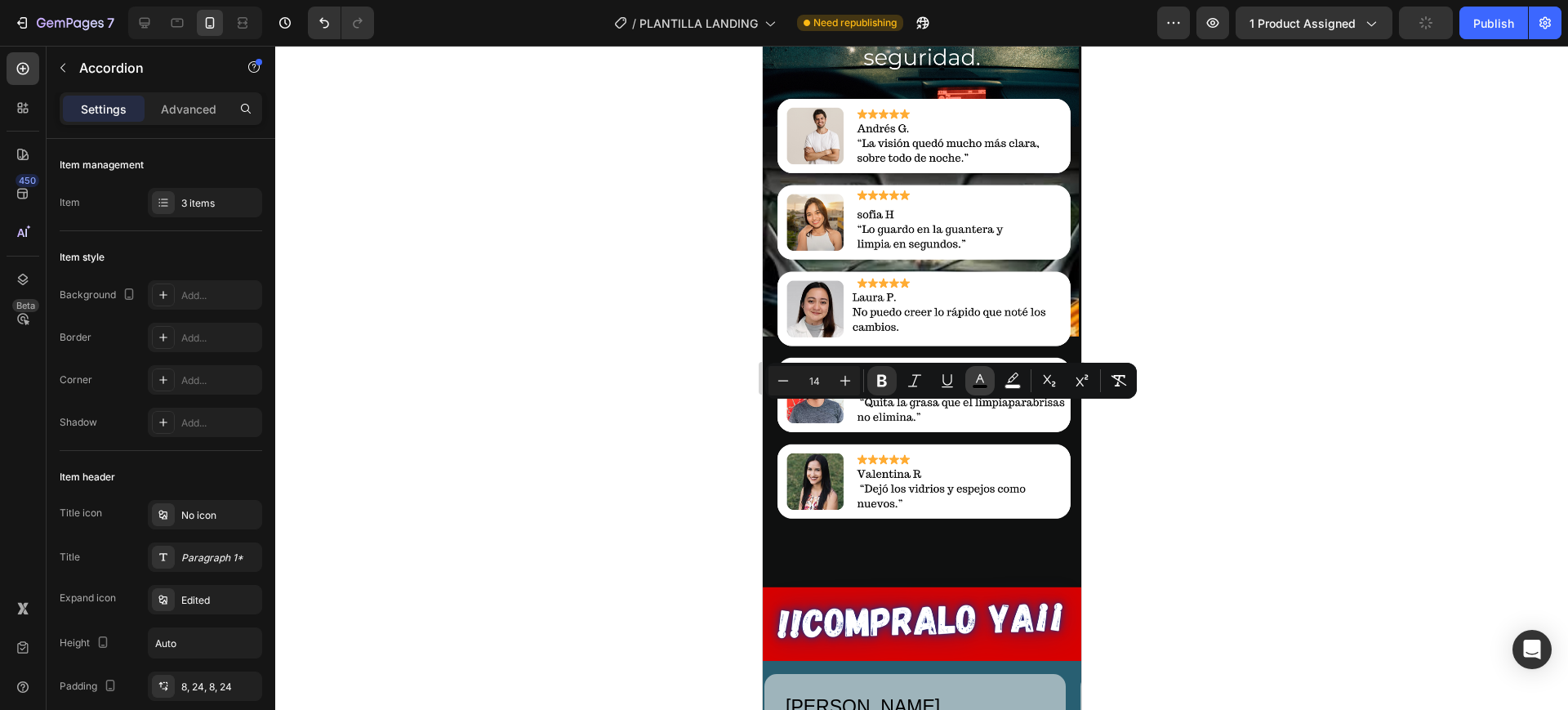
click at [978, 377] on icon "Editor contextual toolbar" at bounding box center [980, 379] width 9 height 9
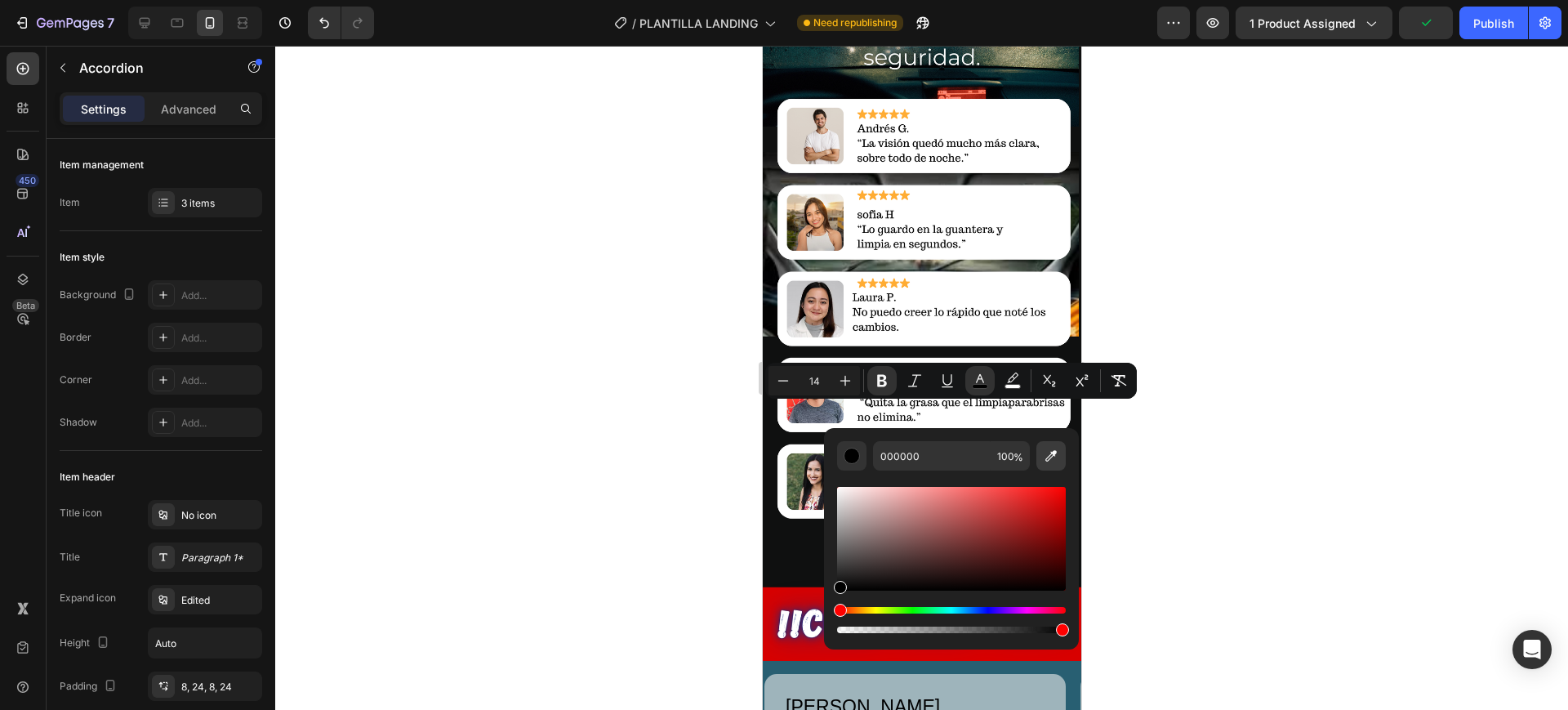
click at [1050, 451] on icon "Editor contextual toolbar" at bounding box center [1050, 456] width 16 height 16
type input "FFFFFF"
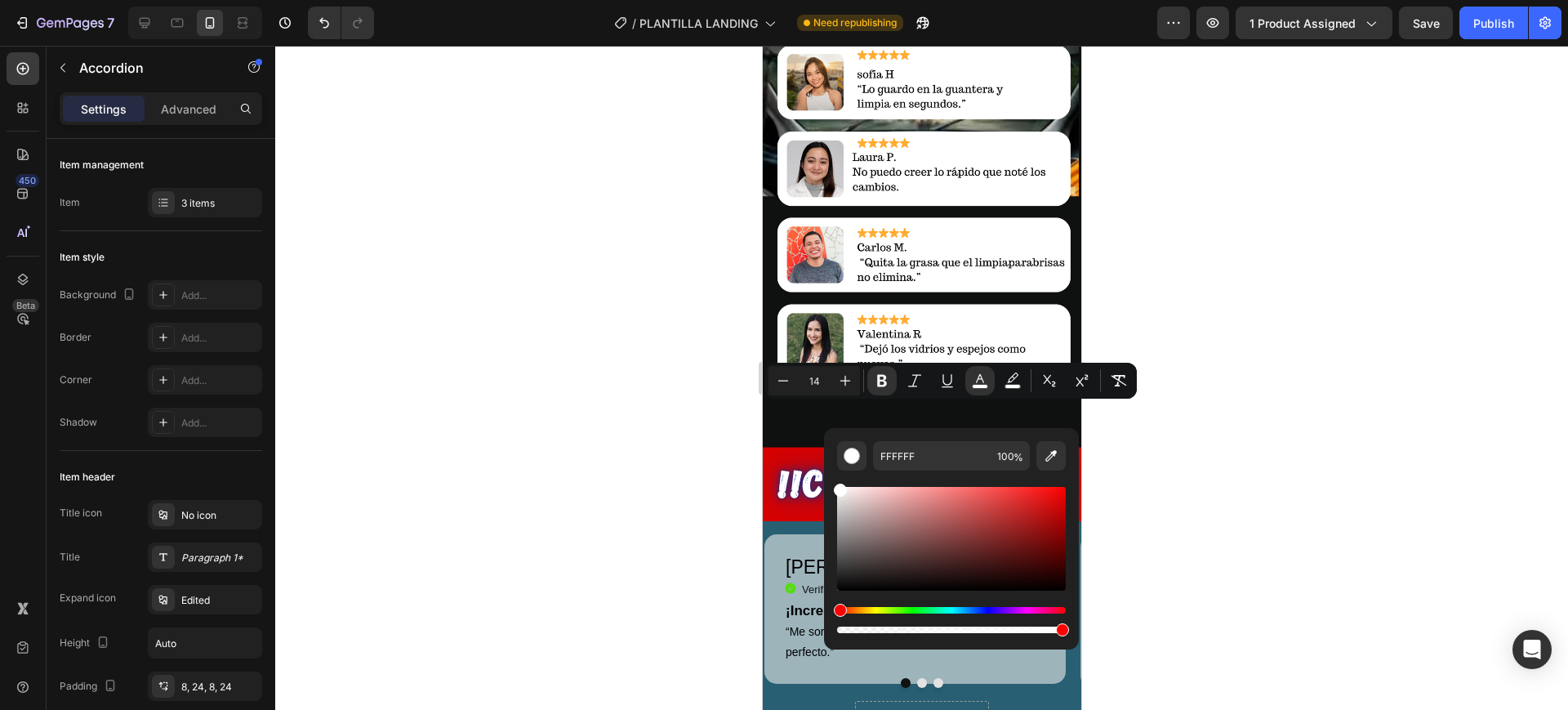
click at [1134, 438] on div at bounding box center [922, 378] width 1293 height 664
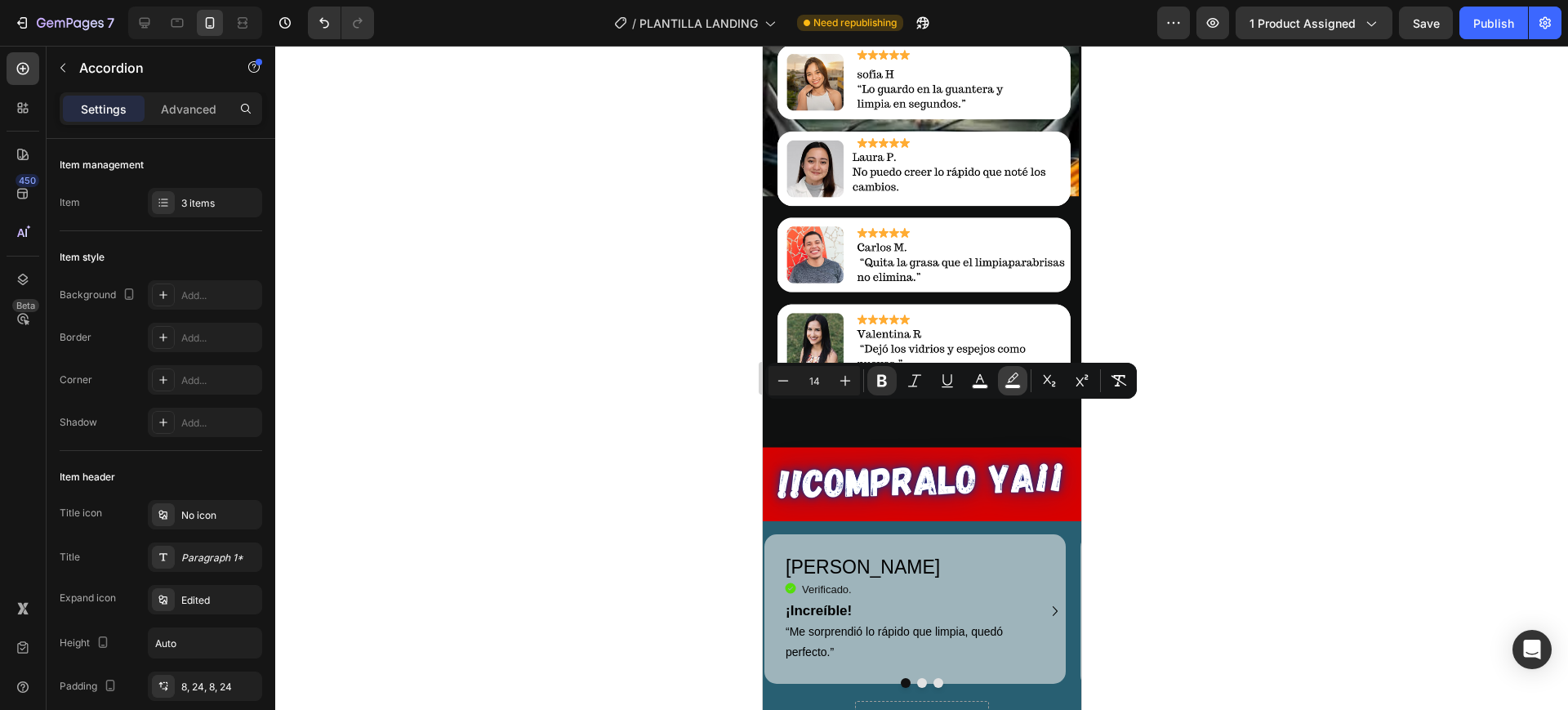
click at [1020, 374] on icon "Editor contextual toolbar" at bounding box center [1013, 380] width 16 height 16
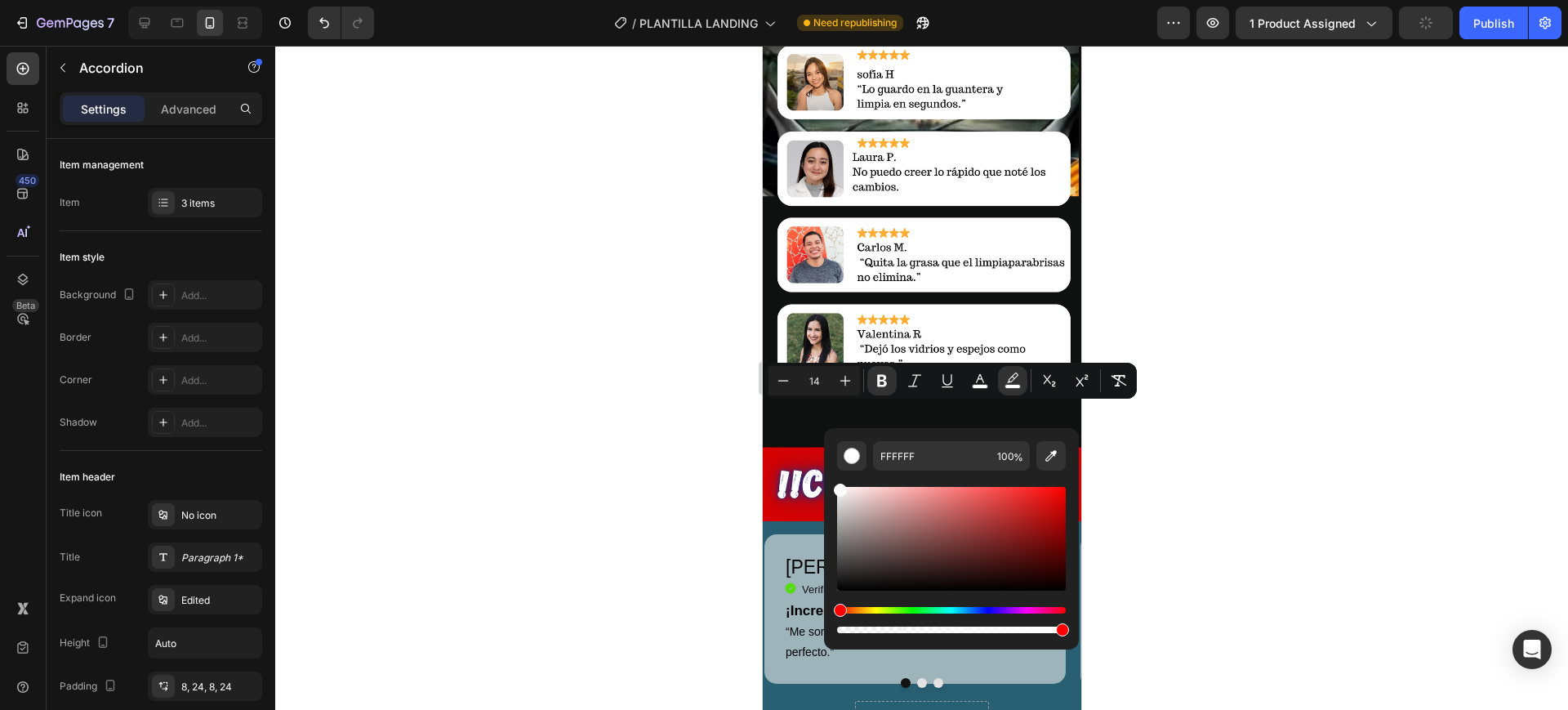
click at [891, 621] on div "Editor contextual toolbar" at bounding box center [952, 620] width 229 height 26
click at [871, 630] on div "Editor contextual toolbar" at bounding box center [952, 630] width 229 height 7
drag, startPoint x: 1628, startPoint y: 675, endPoint x: 804, endPoint y: 629, distance: 825.3
drag, startPoint x: 869, startPoint y: 629, endPoint x: 830, endPoint y: 629, distance: 39.0
click at [830, 629] on div "FFFFFF 14 %" at bounding box center [951, 532] width 255 height 209
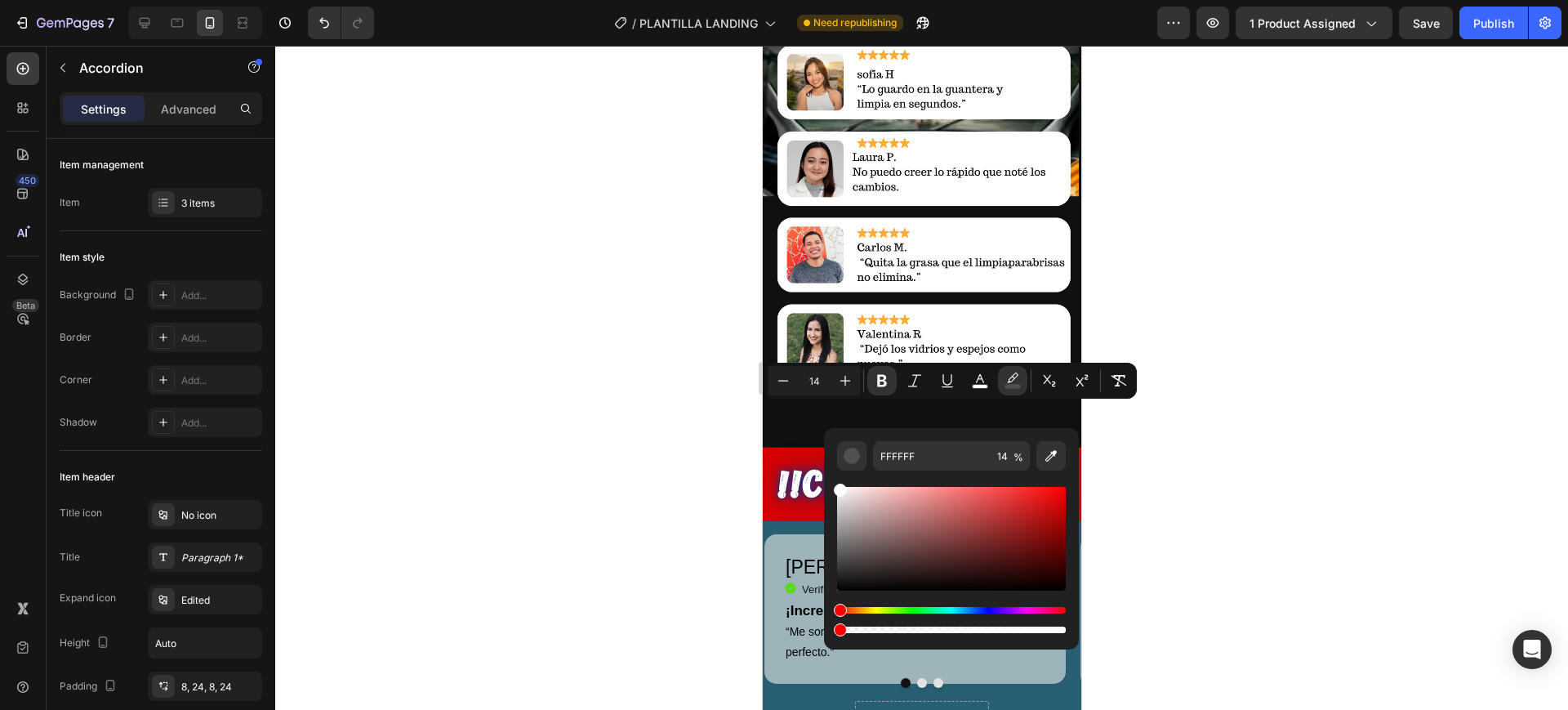
type input "0"
click at [676, 516] on div at bounding box center [922, 378] width 1293 height 664
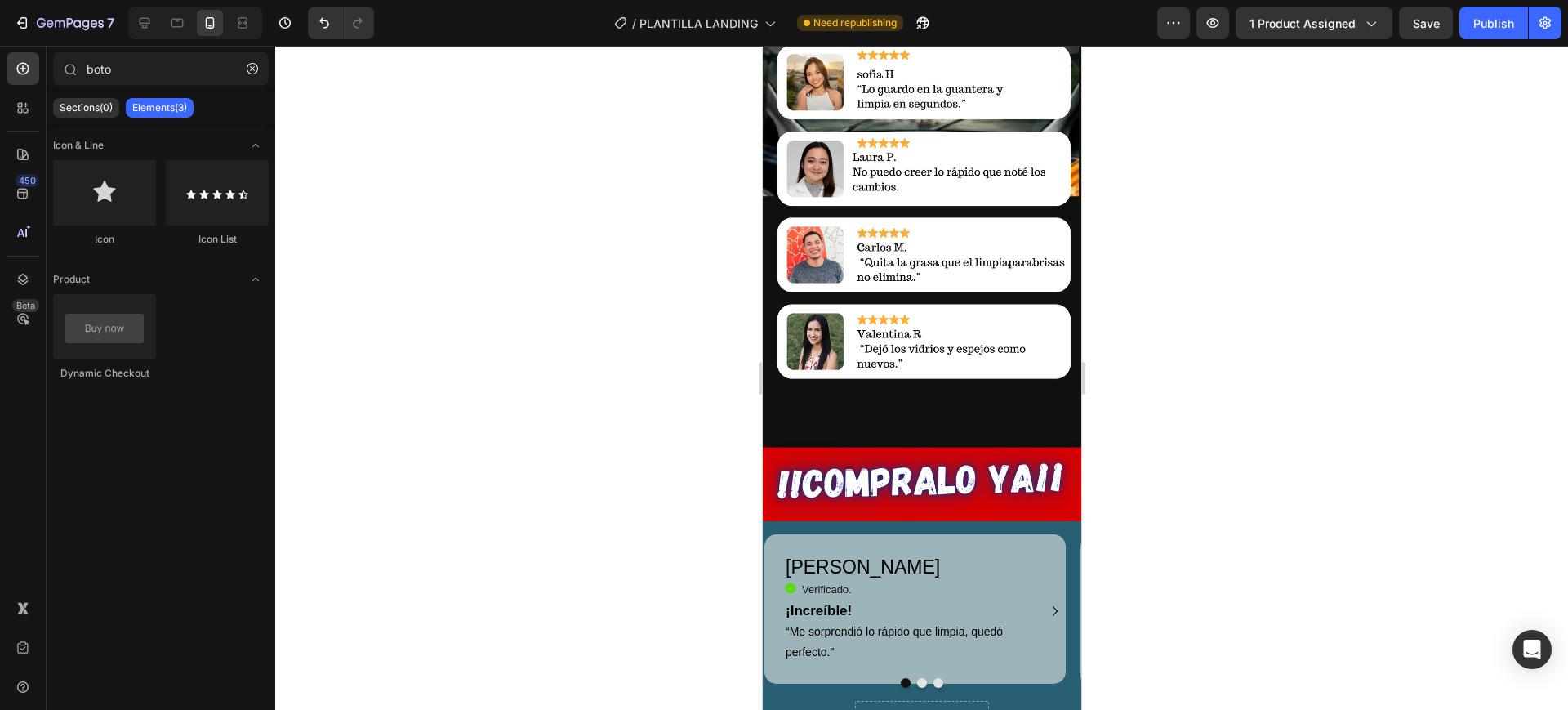
click at [676, 516] on div at bounding box center [922, 378] width 1293 height 664
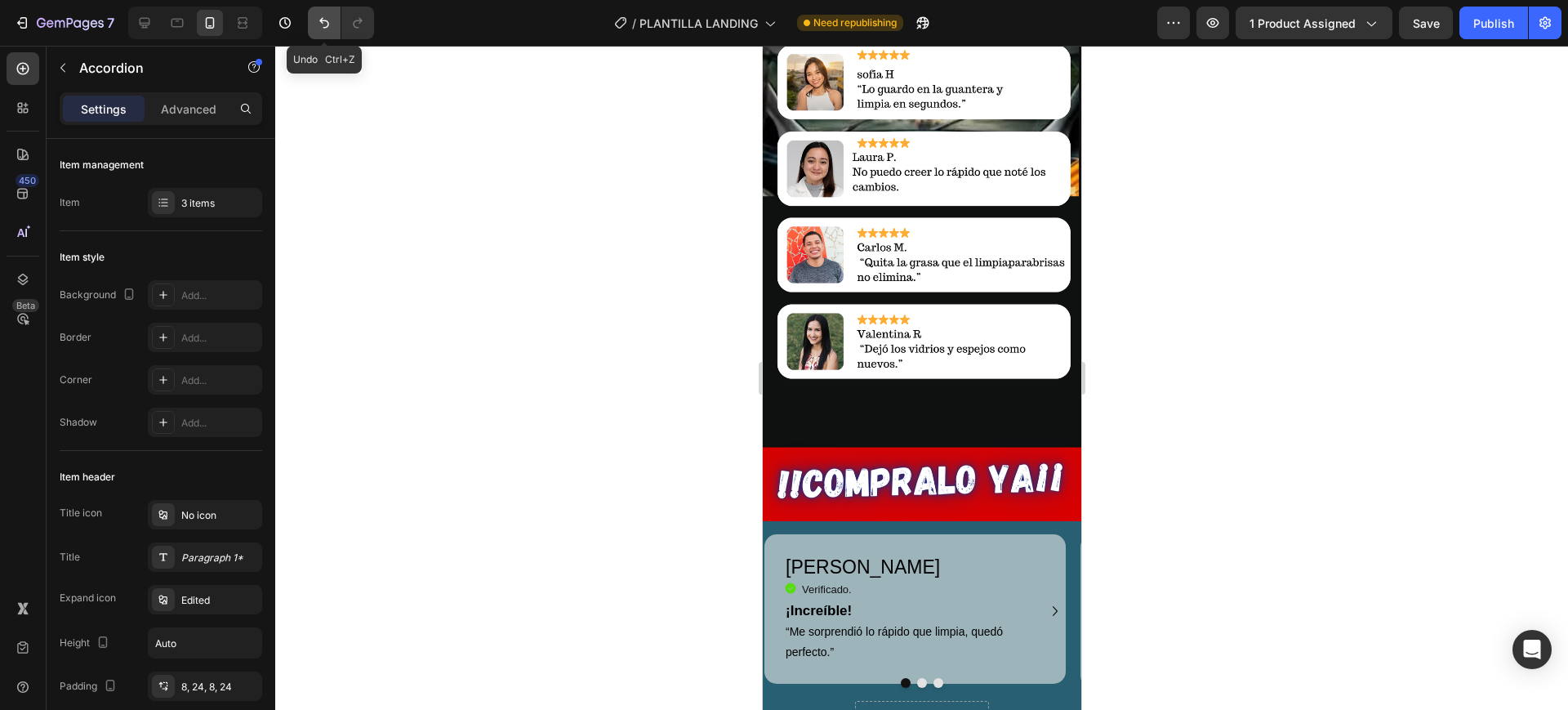
click at [317, 17] on icon "Undo/Redo" at bounding box center [324, 22] width 16 height 16
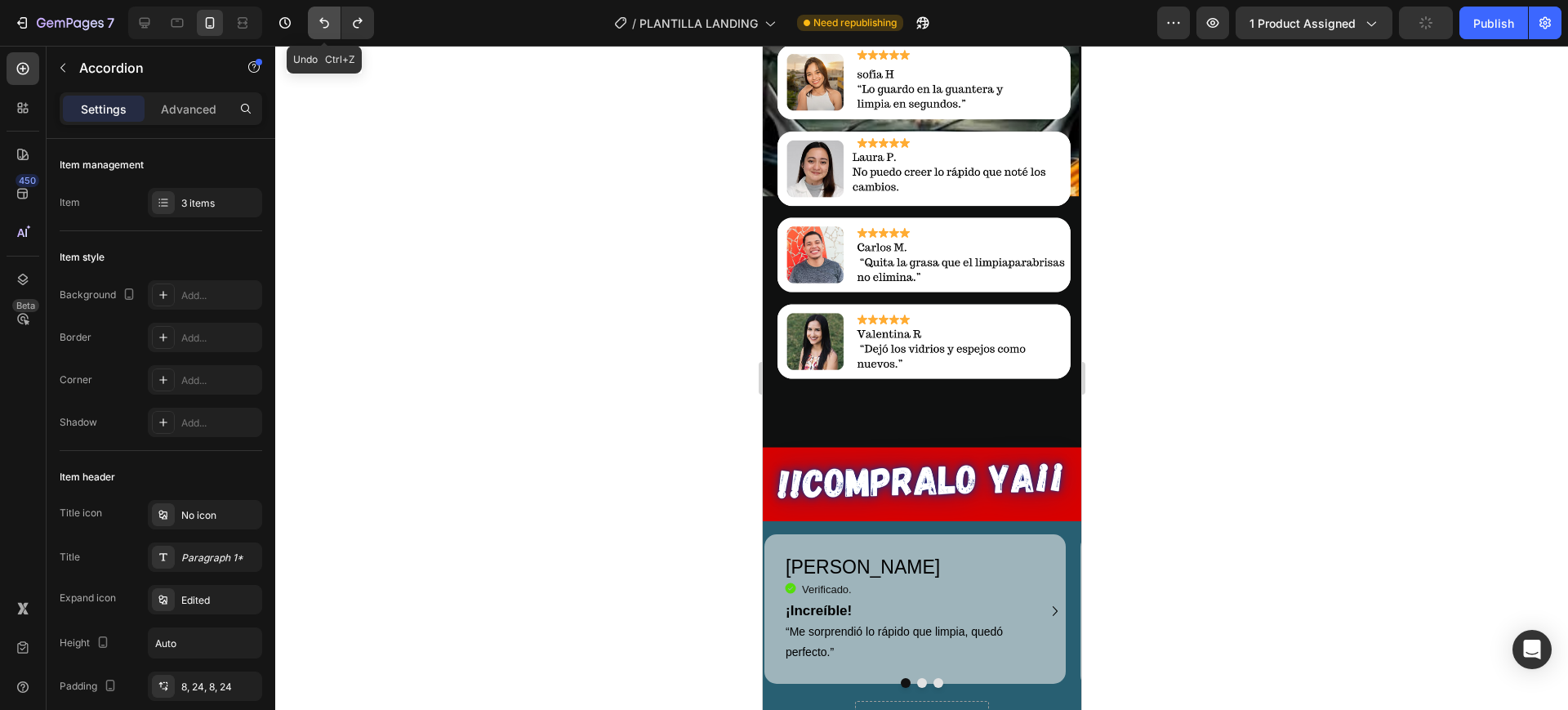
click at [317, 17] on icon "Undo/Redo" at bounding box center [324, 22] width 16 height 16
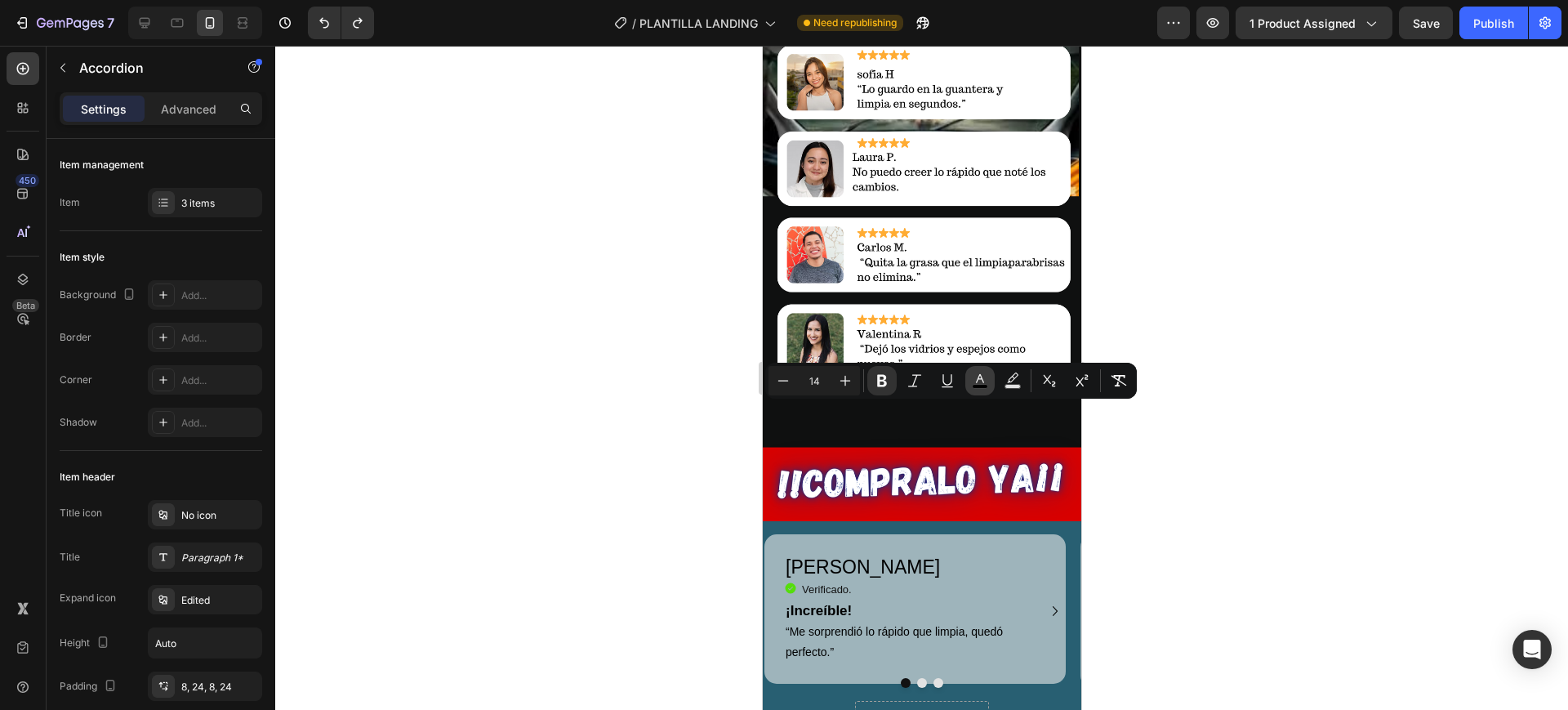
click at [984, 374] on icon "Editor contextual toolbar" at bounding box center [980, 380] width 16 height 16
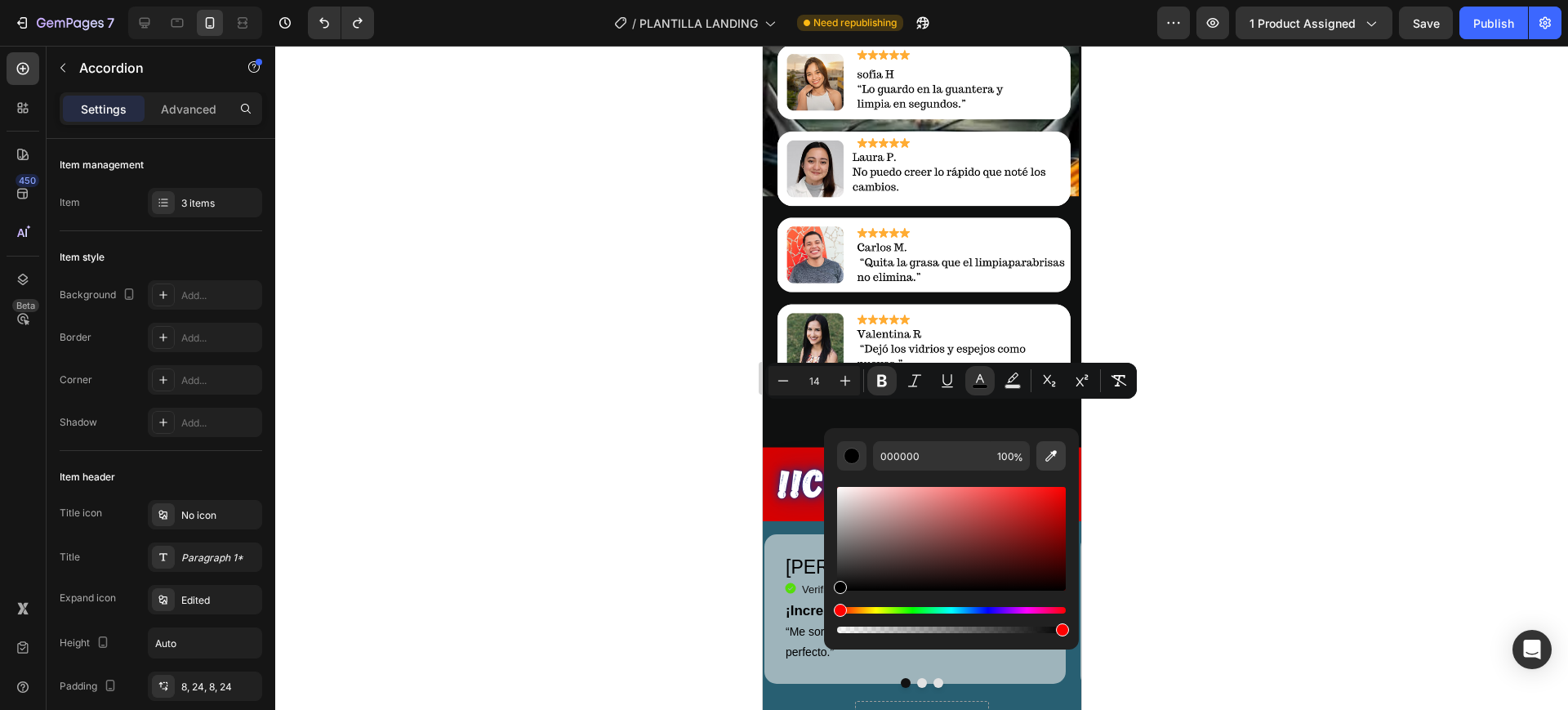
click at [1044, 457] on icon "Editor contextual toolbar" at bounding box center [1050, 456] width 16 height 16
type input "FFFFFF"
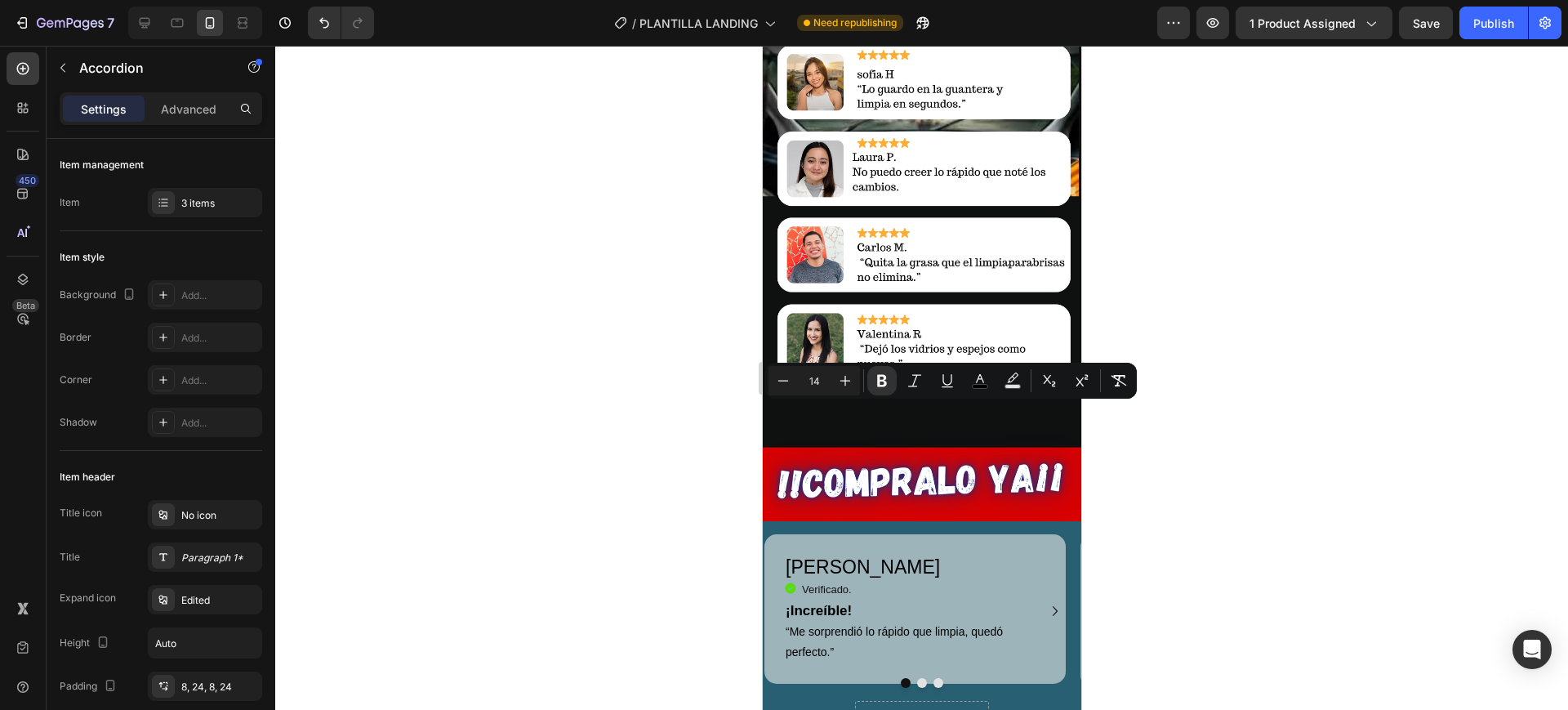
drag, startPoint x: 812, startPoint y: 407, endPoint x: 933, endPoint y: 433, distance: 123.8
click at [984, 377] on icon "Editor contextual toolbar" at bounding box center [980, 380] width 16 height 16
type input "000000"
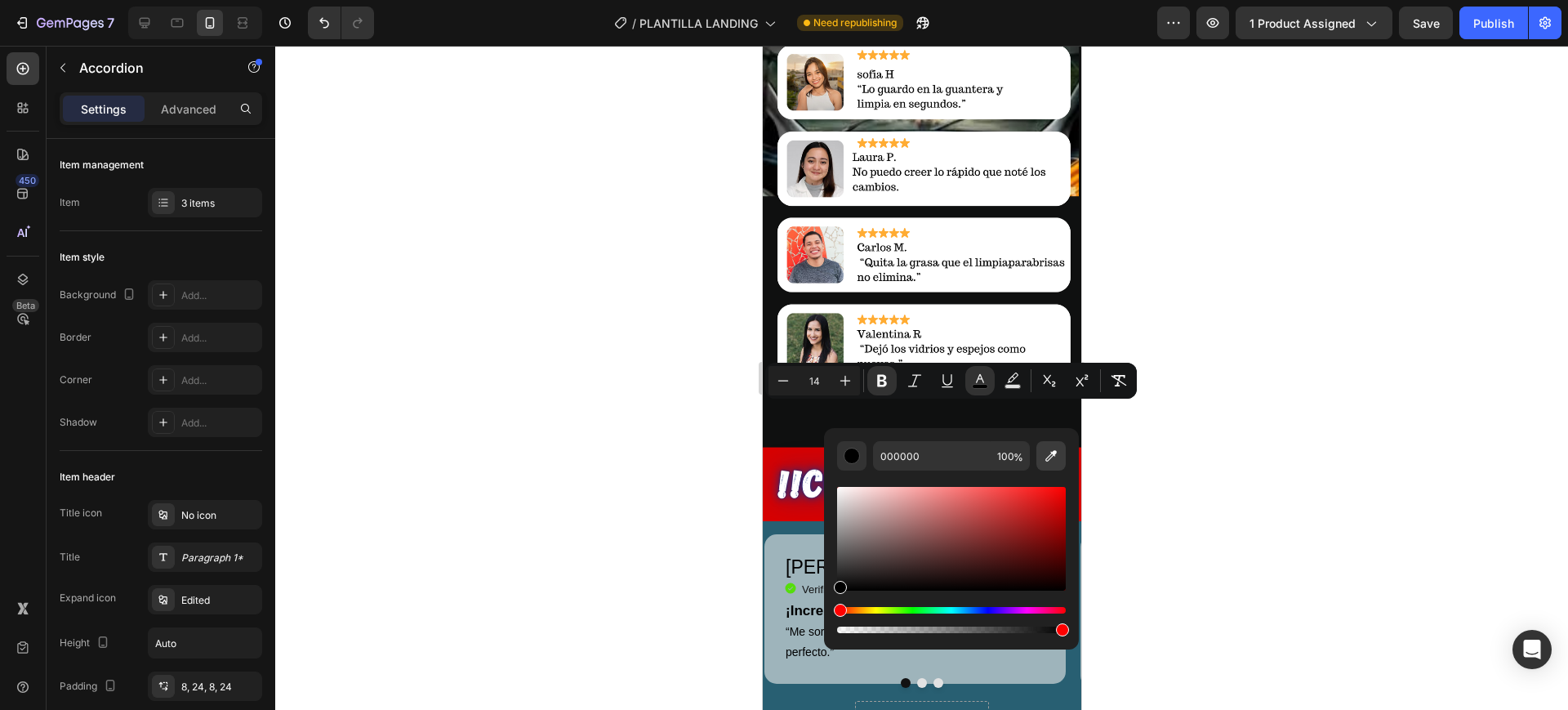
click at [1044, 446] on button "Editor contextual toolbar" at bounding box center [1051, 456] width 29 height 29
type input "FFFFFF"
click at [672, 417] on div at bounding box center [922, 378] width 1293 height 664
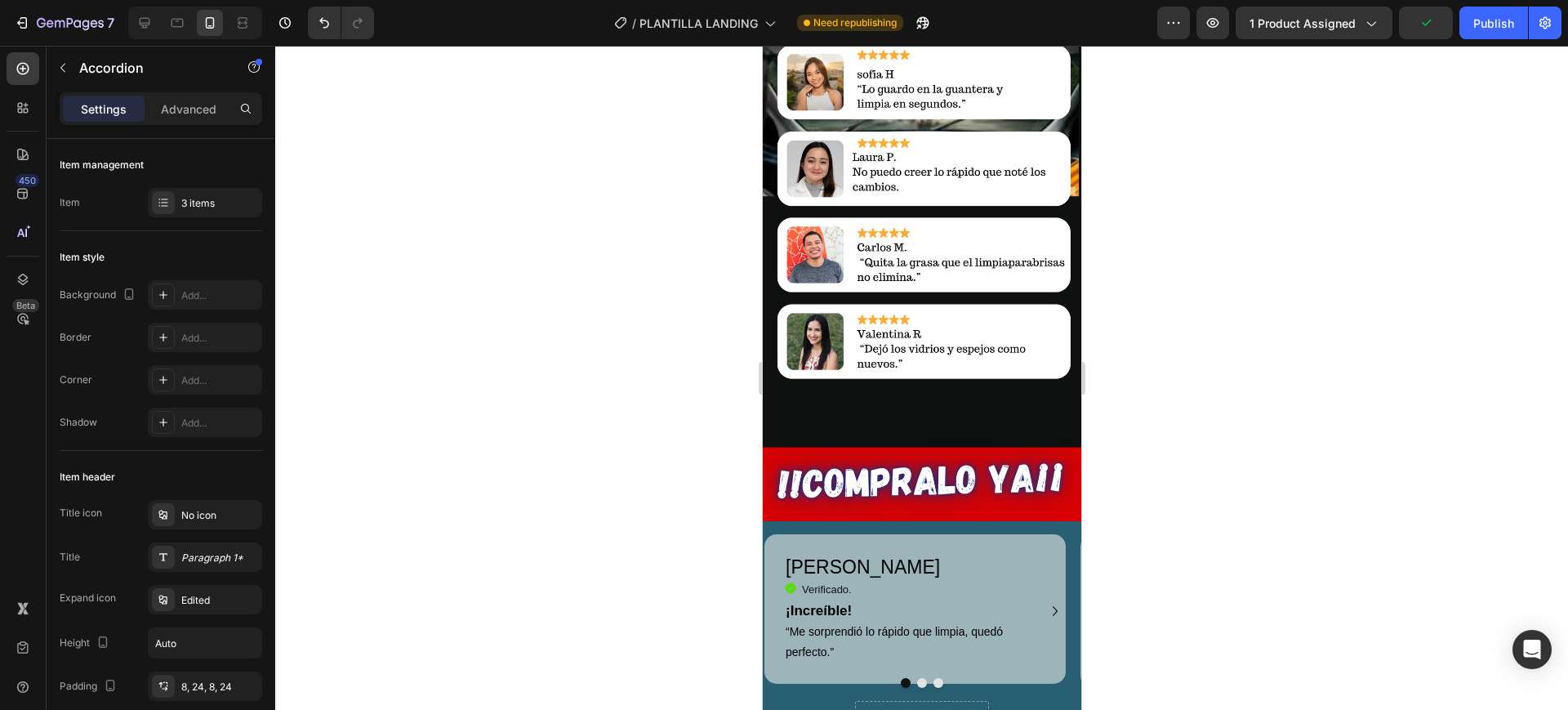
drag, startPoint x: 814, startPoint y: 361, endPoint x: 919, endPoint y: 358, distance: 105.0
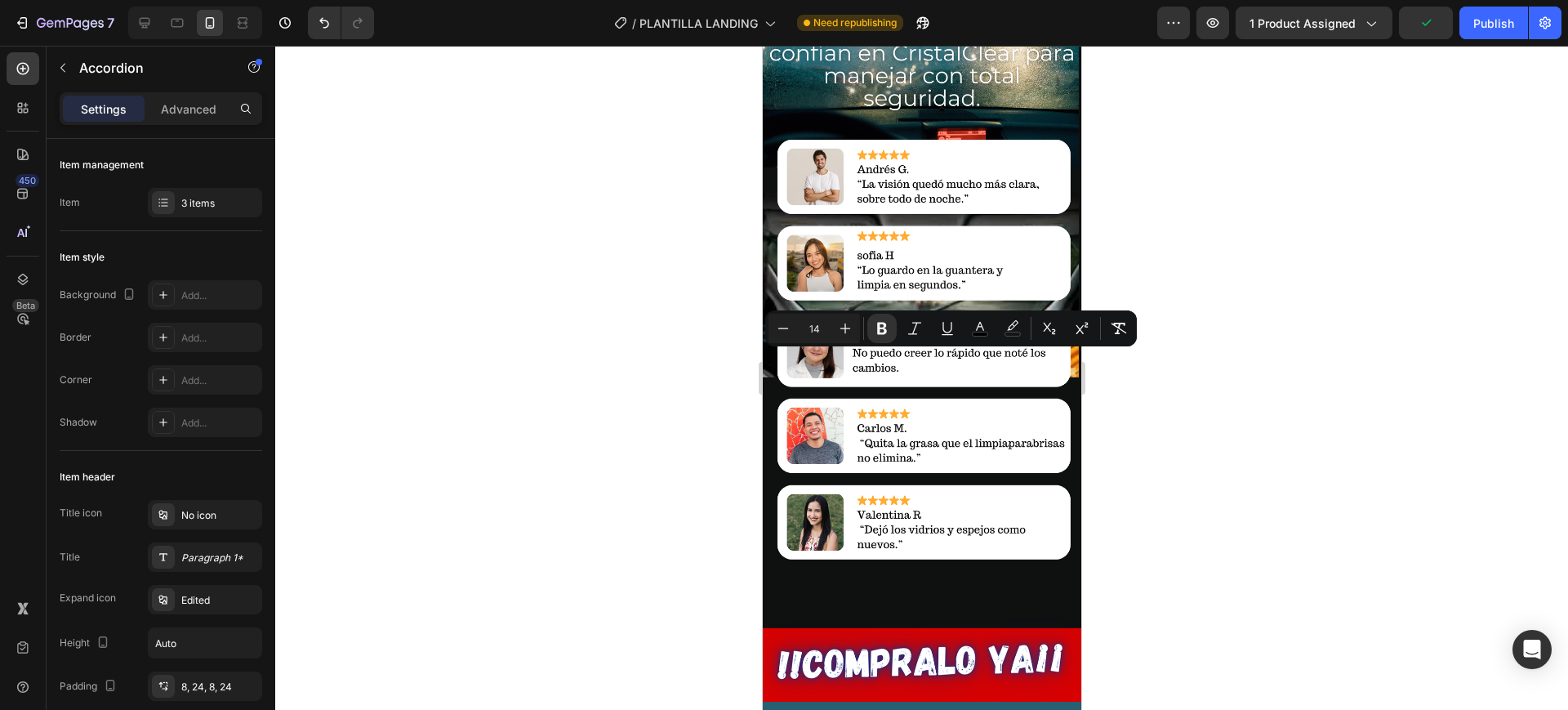
drag, startPoint x: 811, startPoint y: 359, endPoint x: 926, endPoint y: 359, distance: 115.0
click at [973, 330] on icon "Editor contextual toolbar" at bounding box center [980, 328] width 16 height 16
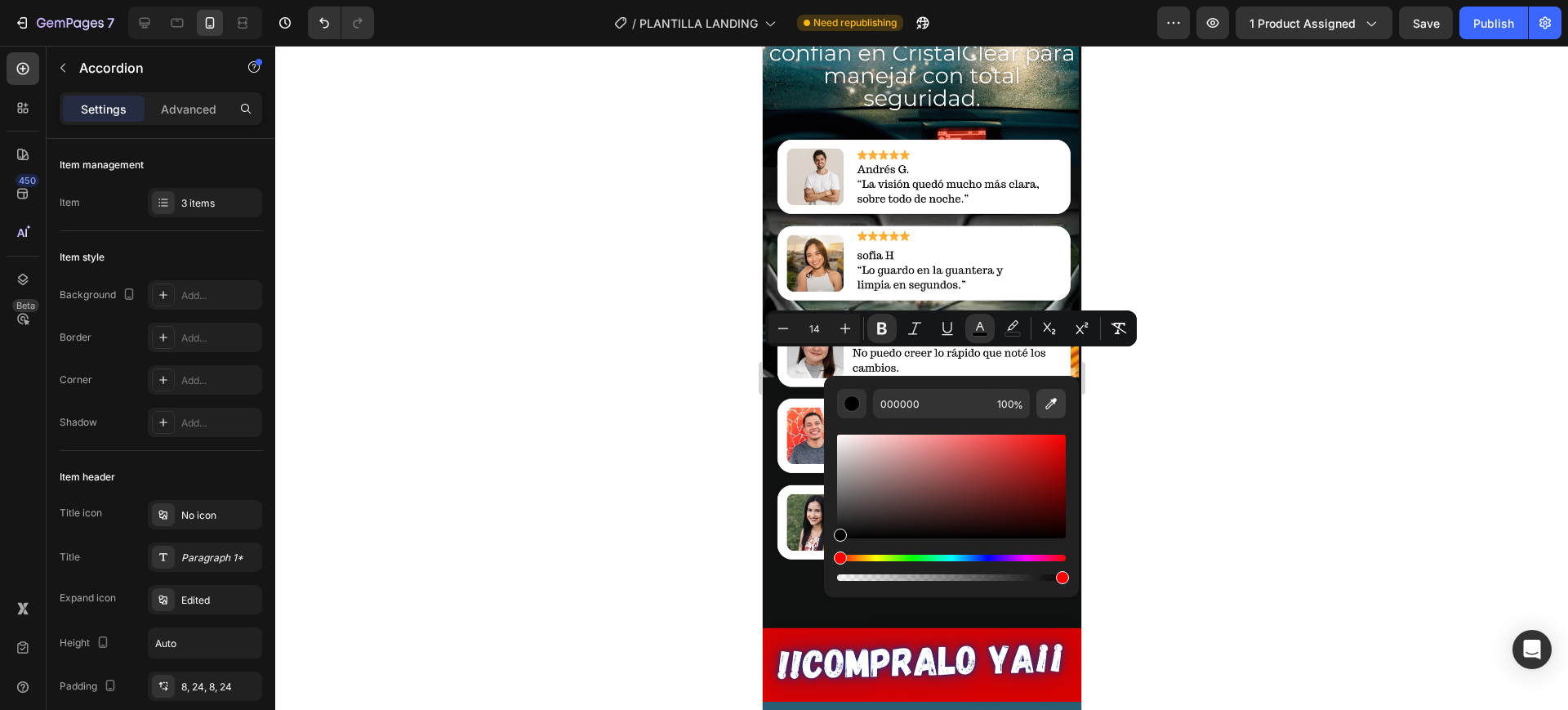
click at [1049, 404] on icon "Editor contextual toolbar" at bounding box center [1050, 404] width 11 height 11
type input "FFFFFB"
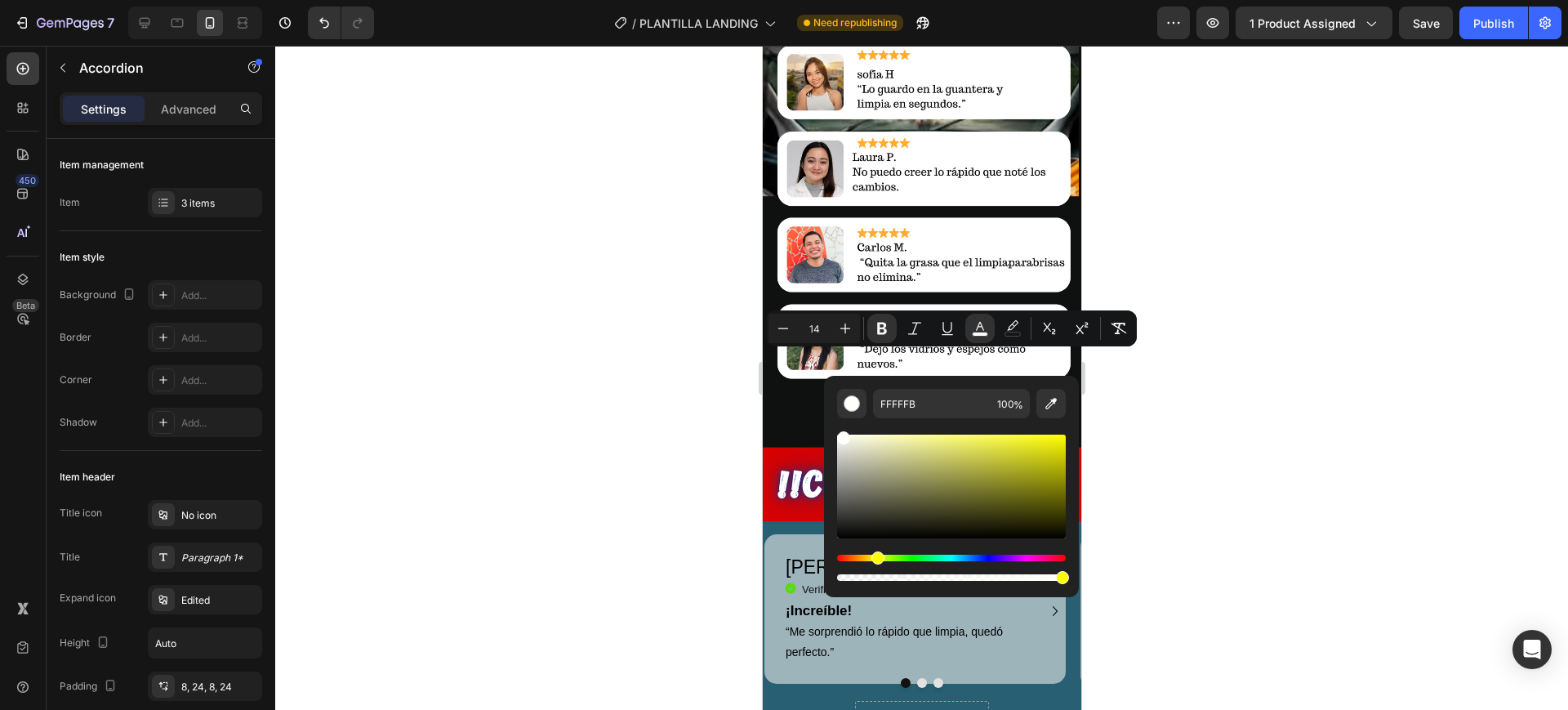
click at [1212, 519] on div at bounding box center [922, 378] width 1293 height 664
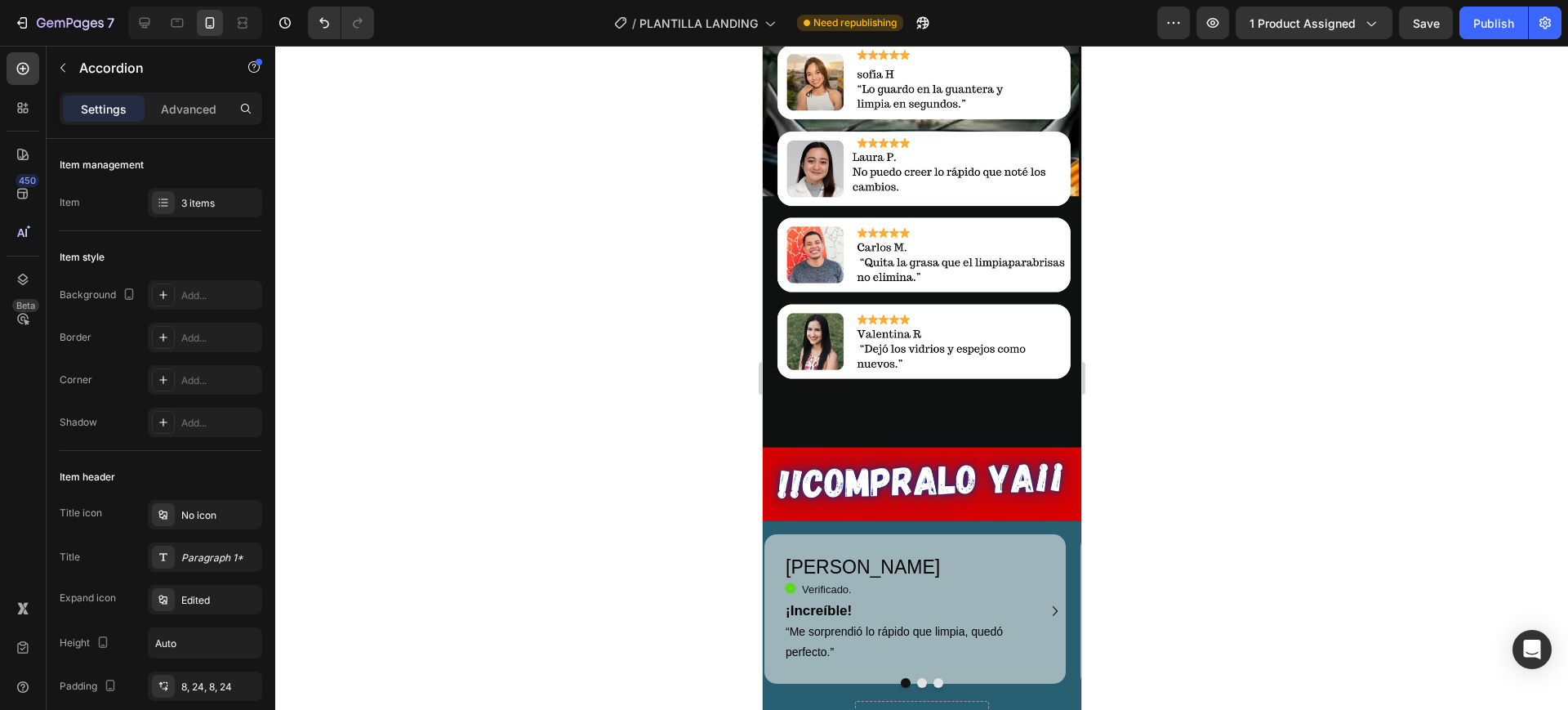
click at [1197, 357] on div at bounding box center [922, 378] width 1293 height 664
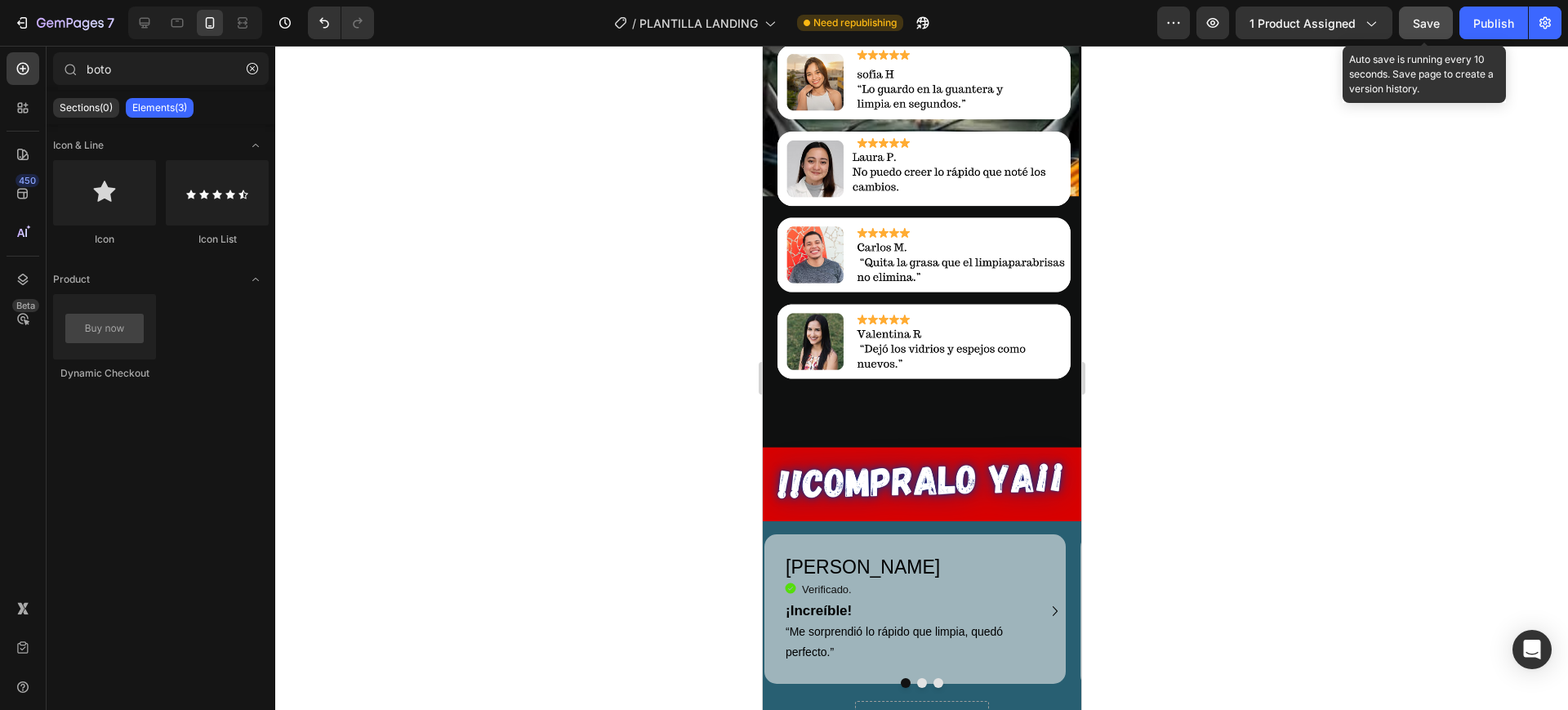
click at [1417, 20] on span "Save" at bounding box center [1426, 23] width 27 height 14
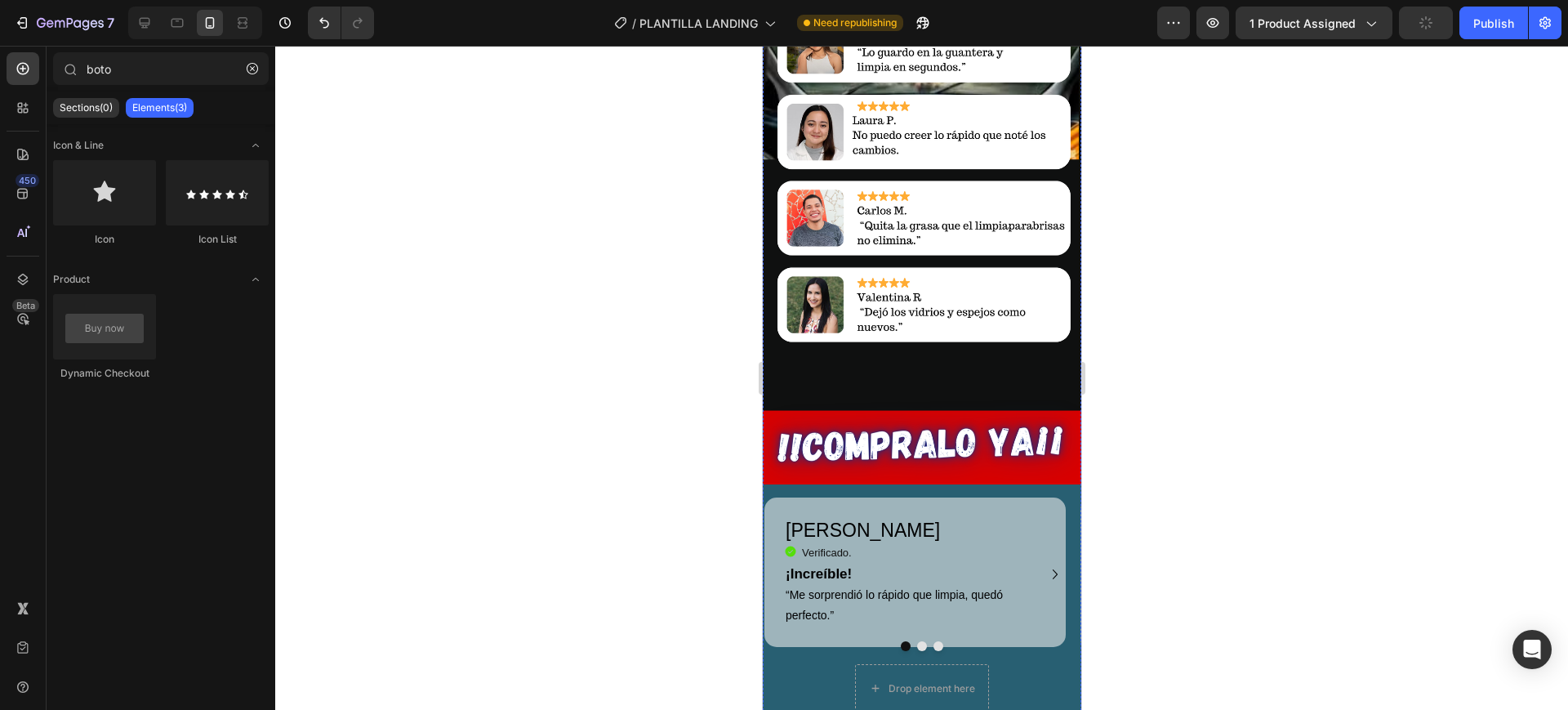
scroll to position [2043, 0]
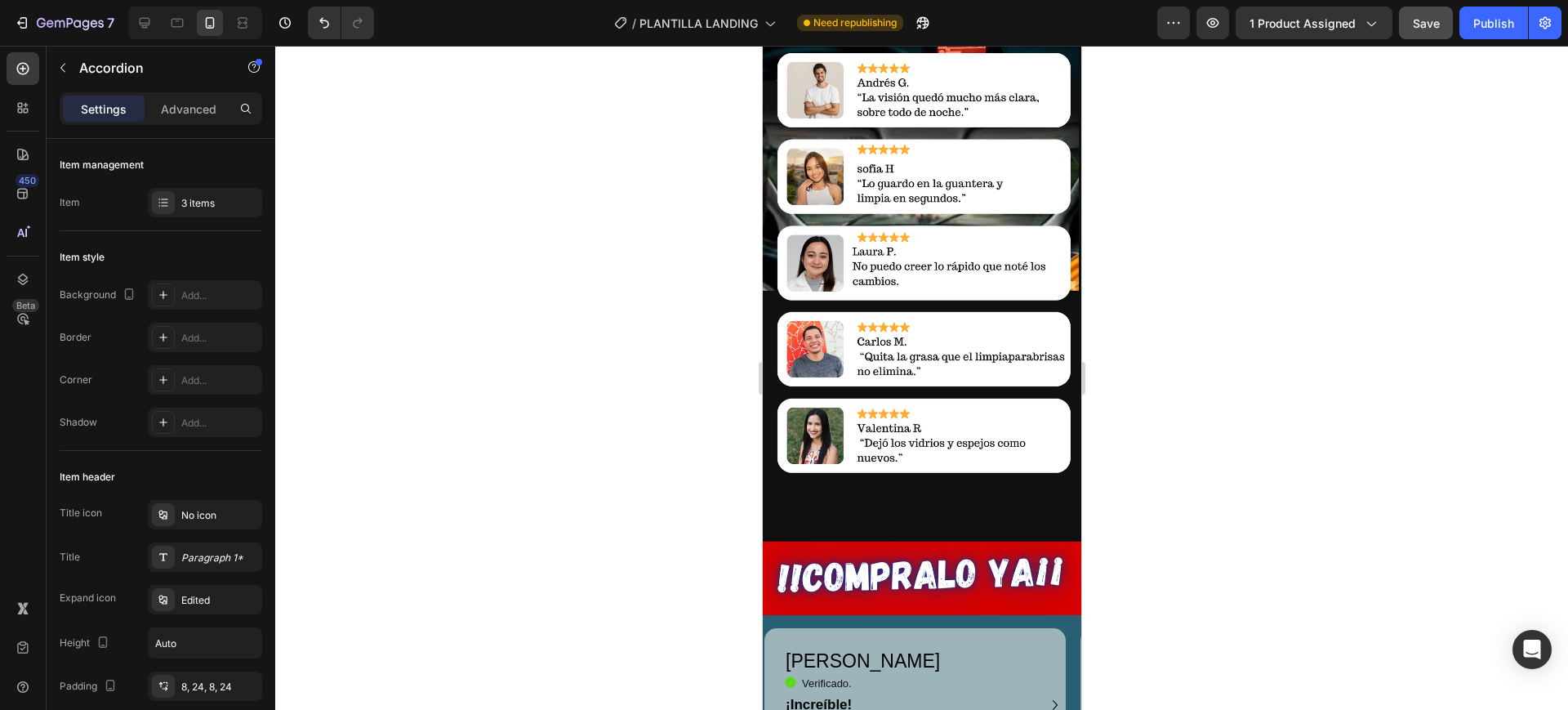
scroll to position [2184, 0]
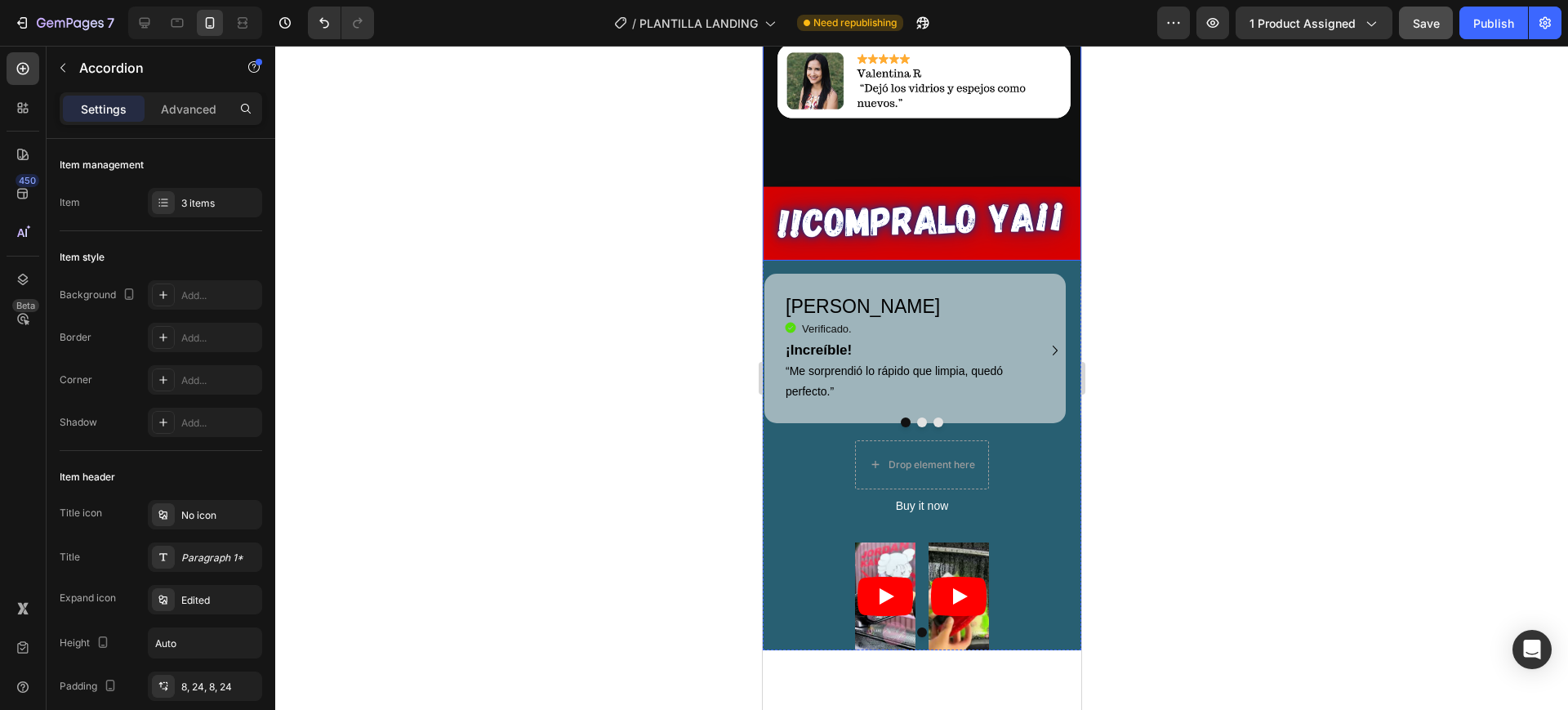
scroll to position [2298, 0]
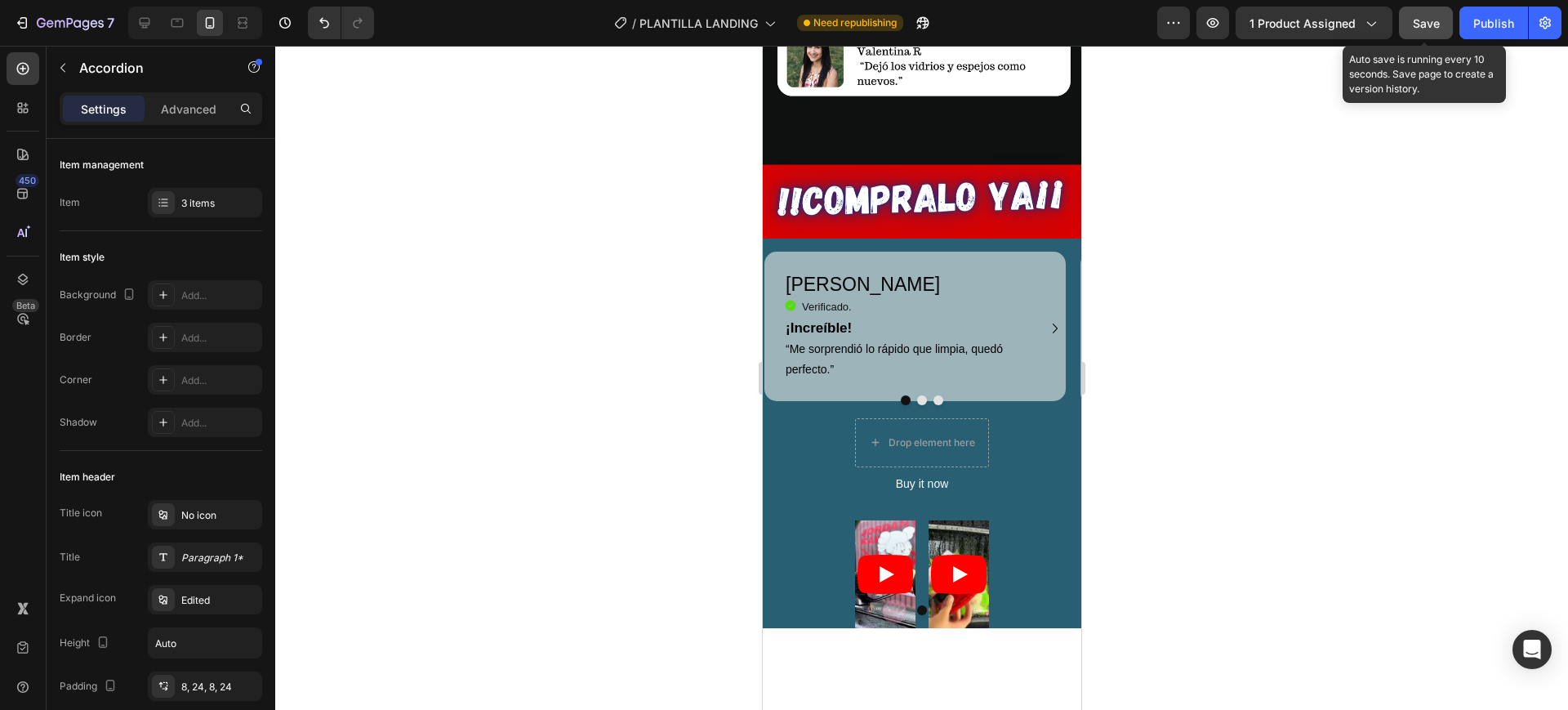
click at [1436, 26] on span "Save" at bounding box center [1426, 23] width 27 height 14
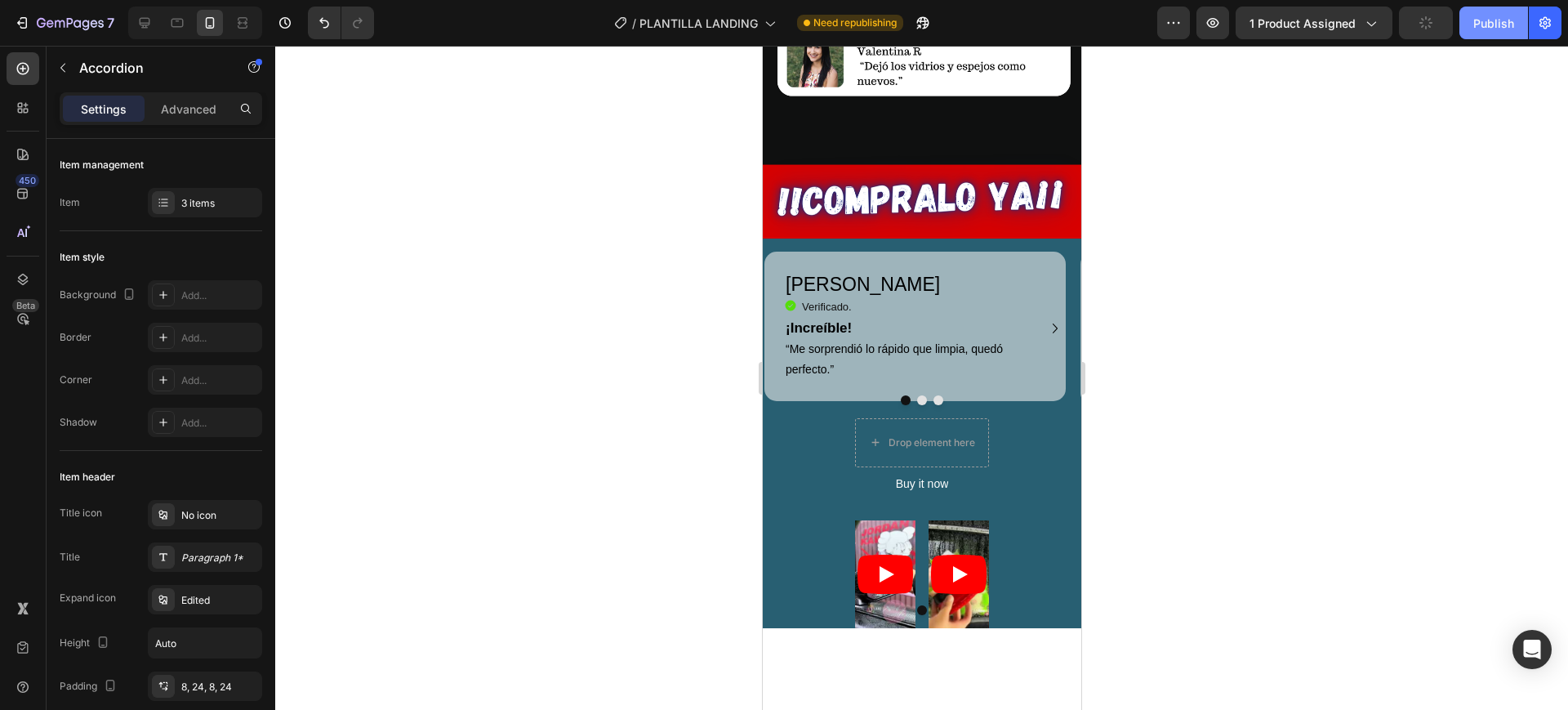
click at [1484, 30] on div "Publish" at bounding box center [1494, 23] width 41 height 17
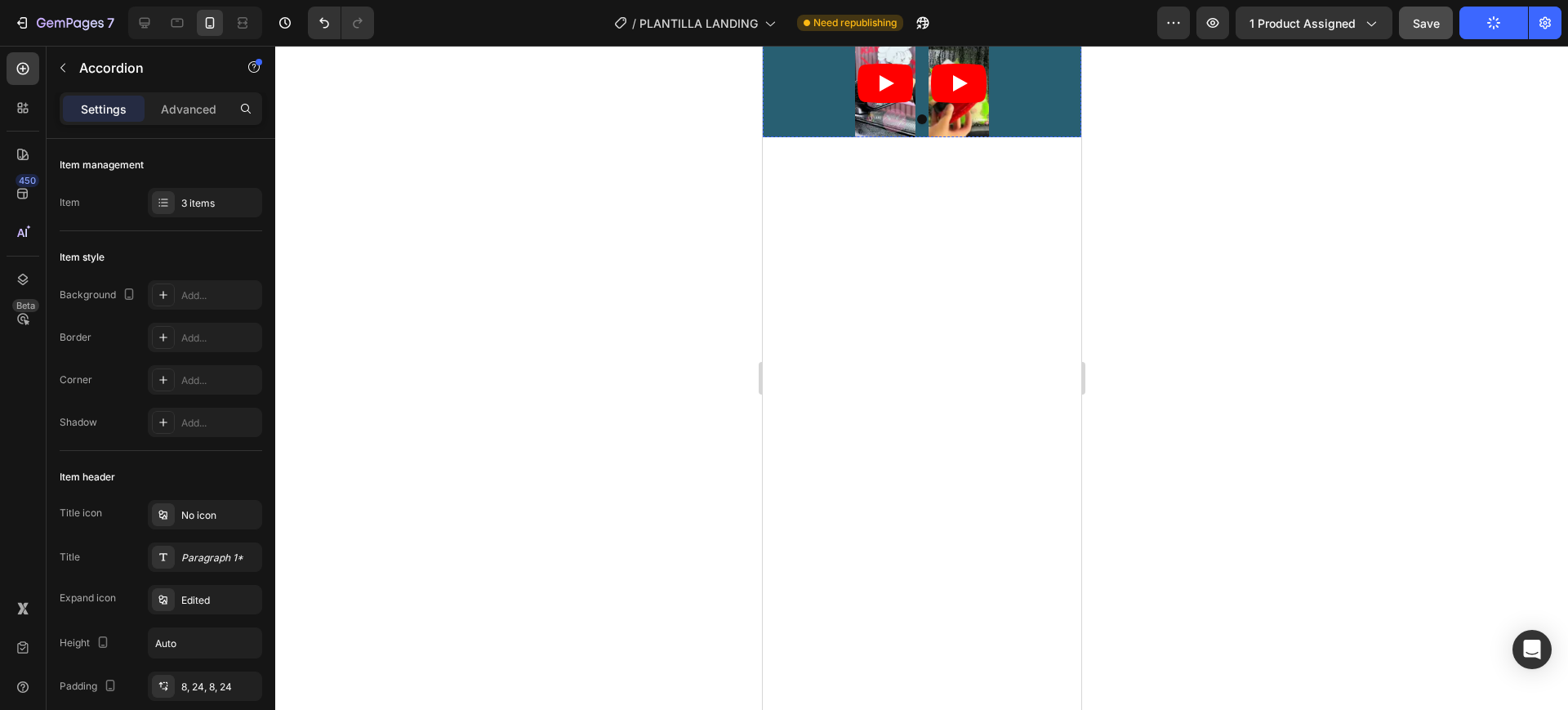
scroll to position [2809, 0]
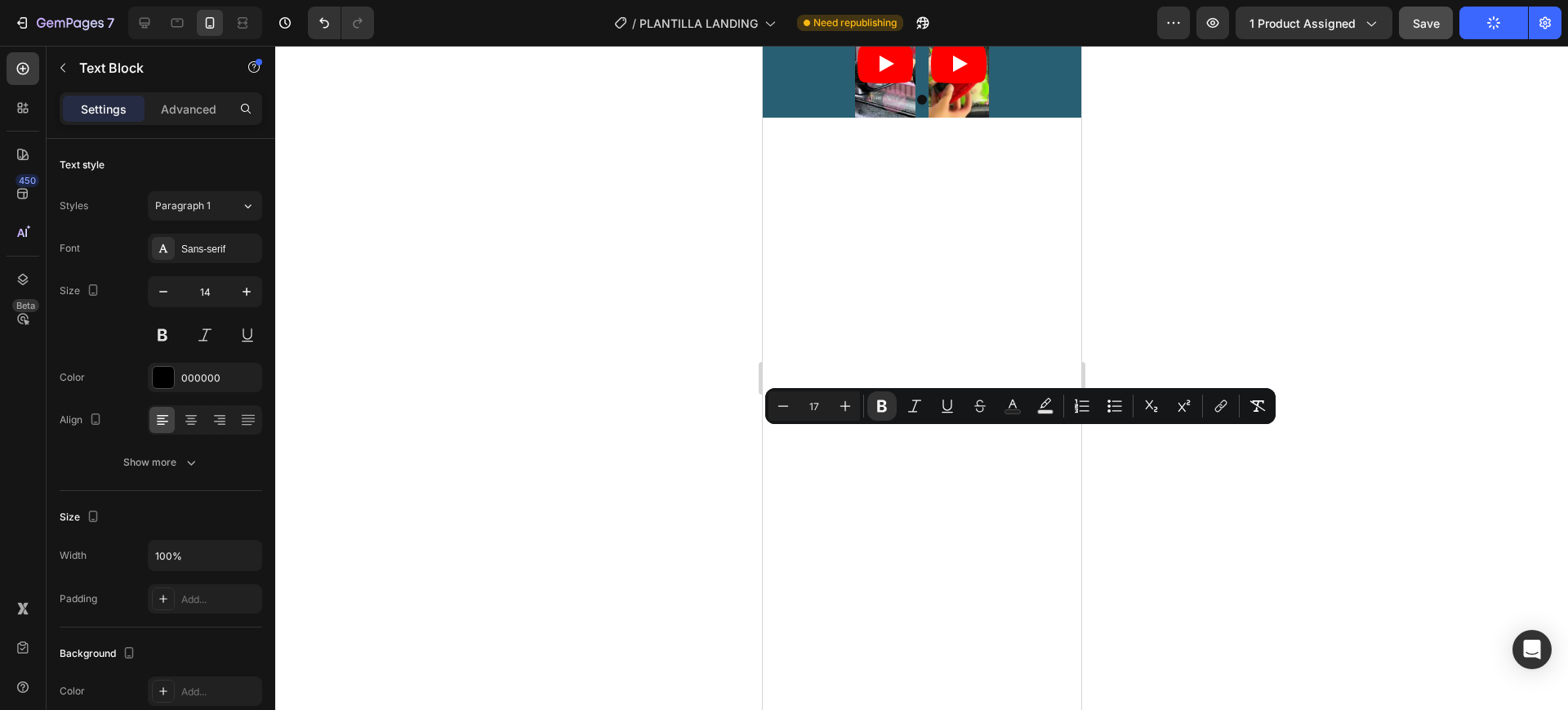
drag, startPoint x: 847, startPoint y: 475, endPoint x: 783, endPoint y: 434, distance: 76.0
click at [211, 373] on div "000000" at bounding box center [204, 378] width 47 height 15
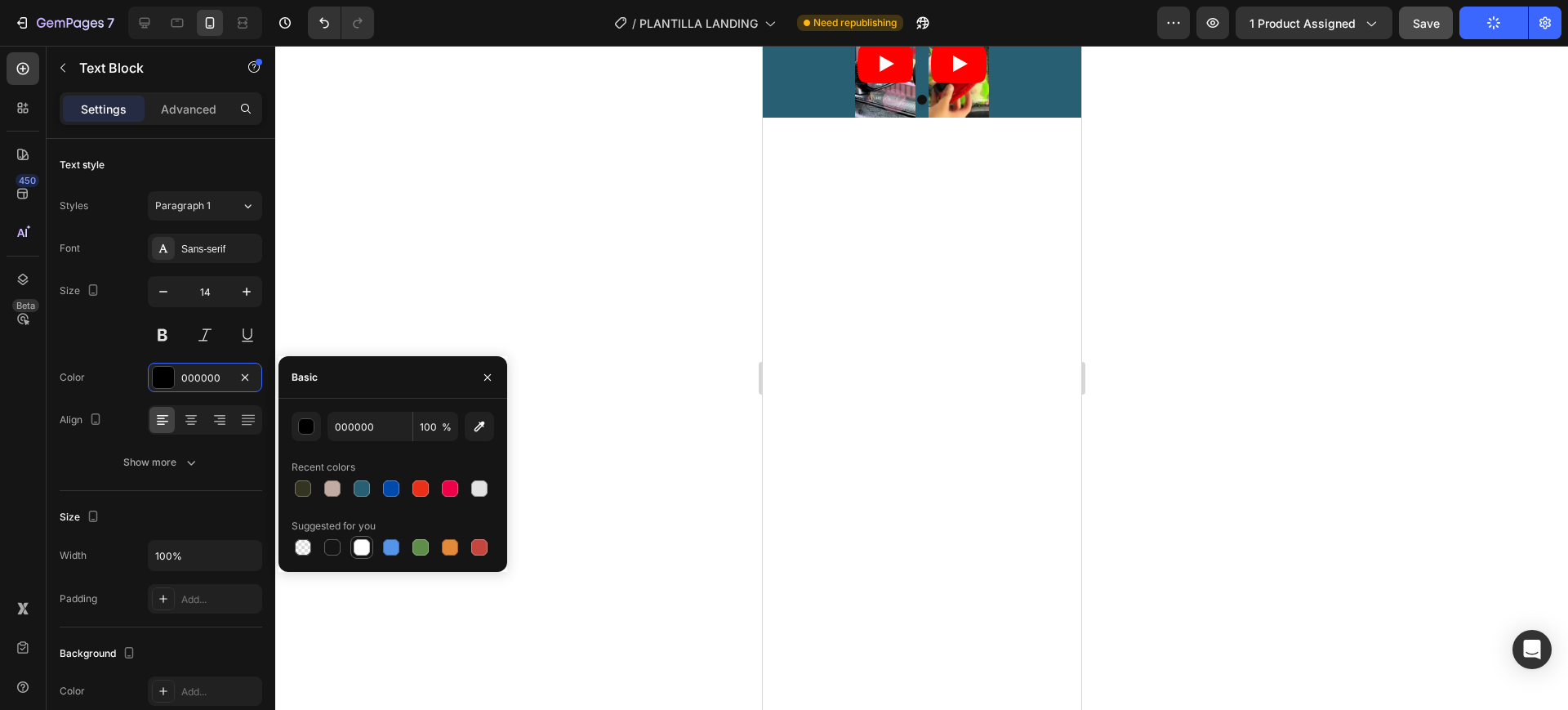
click at [366, 548] on div at bounding box center [361, 547] width 16 height 16
type input "FFFFFF"
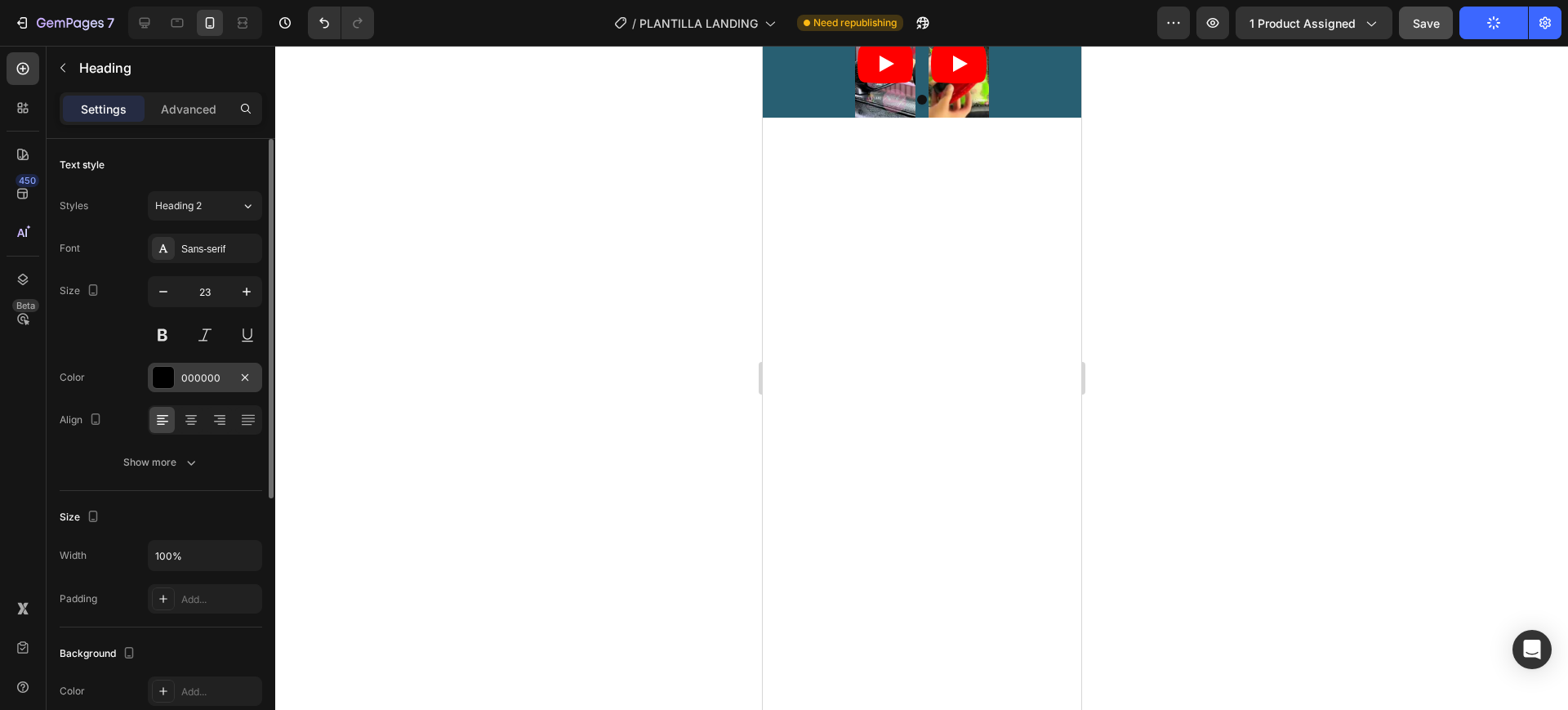
click at [178, 379] on div "000000" at bounding box center [204, 378] width 114 height 29
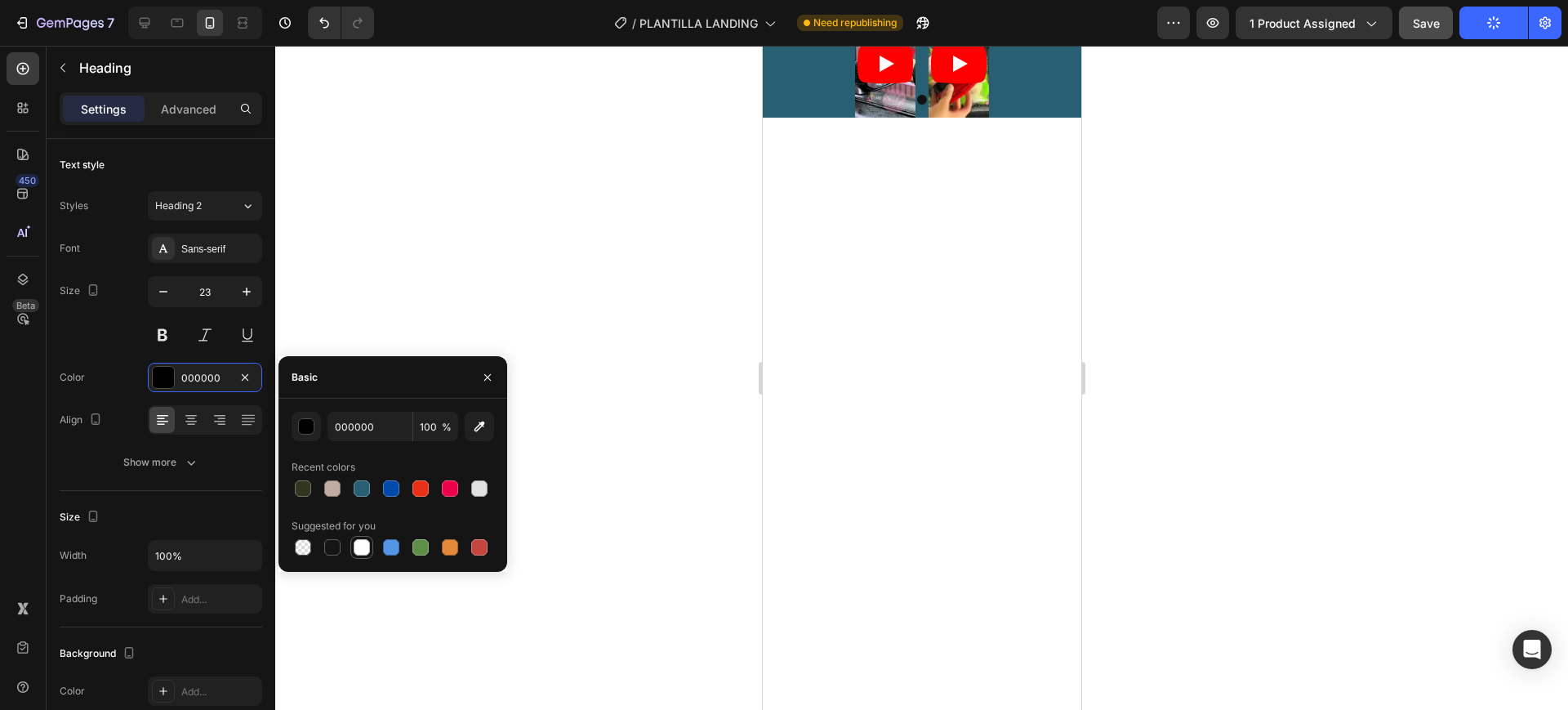
click at [365, 544] on div at bounding box center [361, 547] width 16 height 16
type input "FFFFFF"
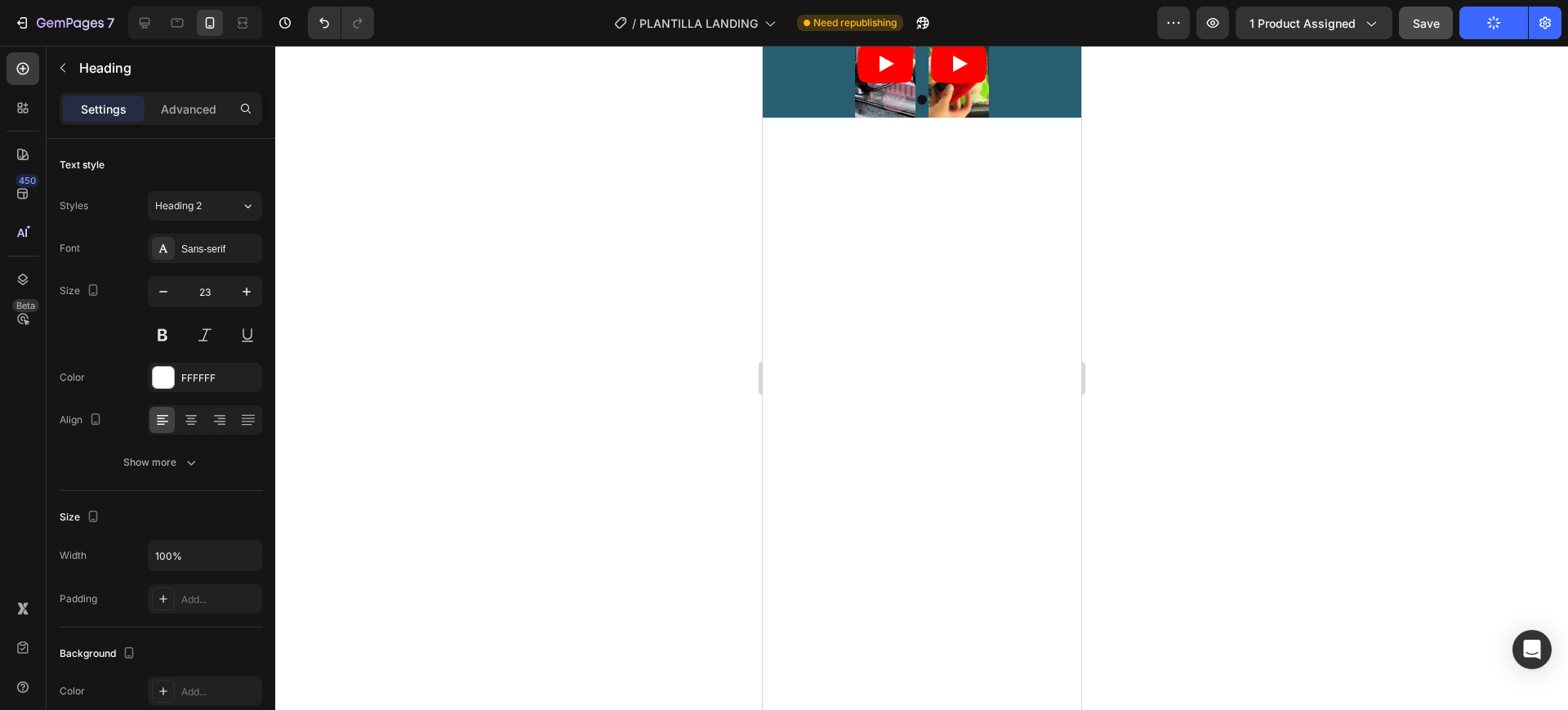
click at [669, 499] on div at bounding box center [922, 378] width 1293 height 664
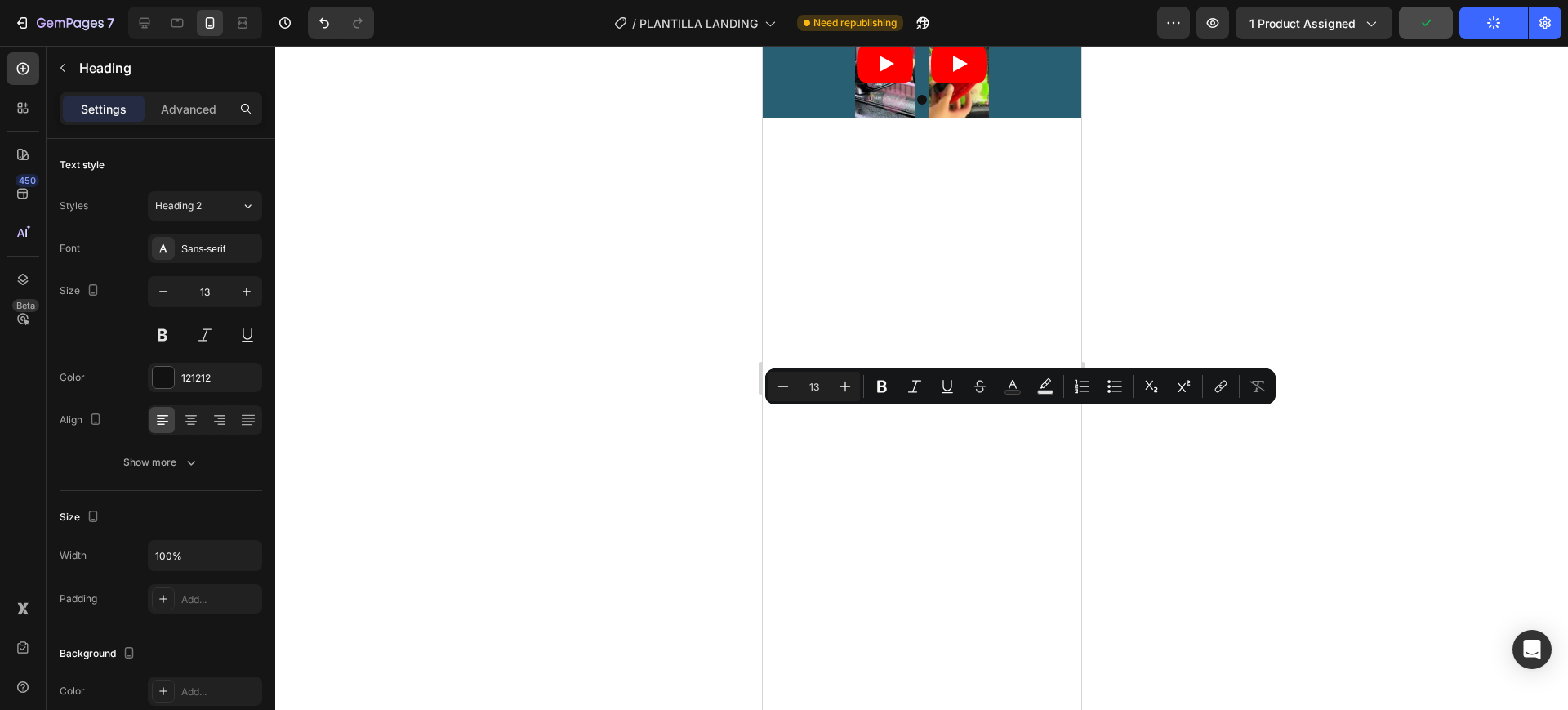
drag, startPoint x: 851, startPoint y: 416, endPoint x: 802, endPoint y: 413, distance: 49.1
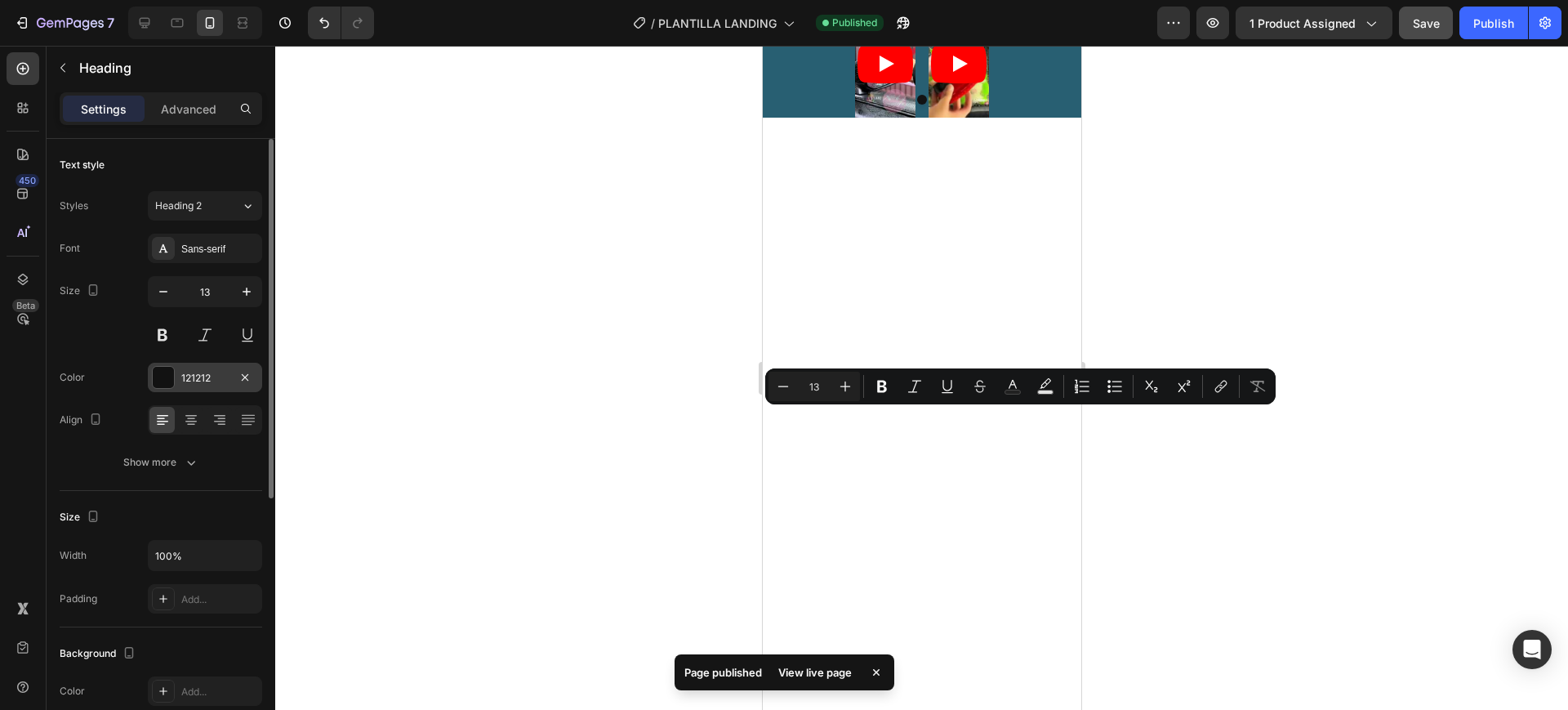
click at [174, 377] on div at bounding box center [163, 377] width 23 height 23
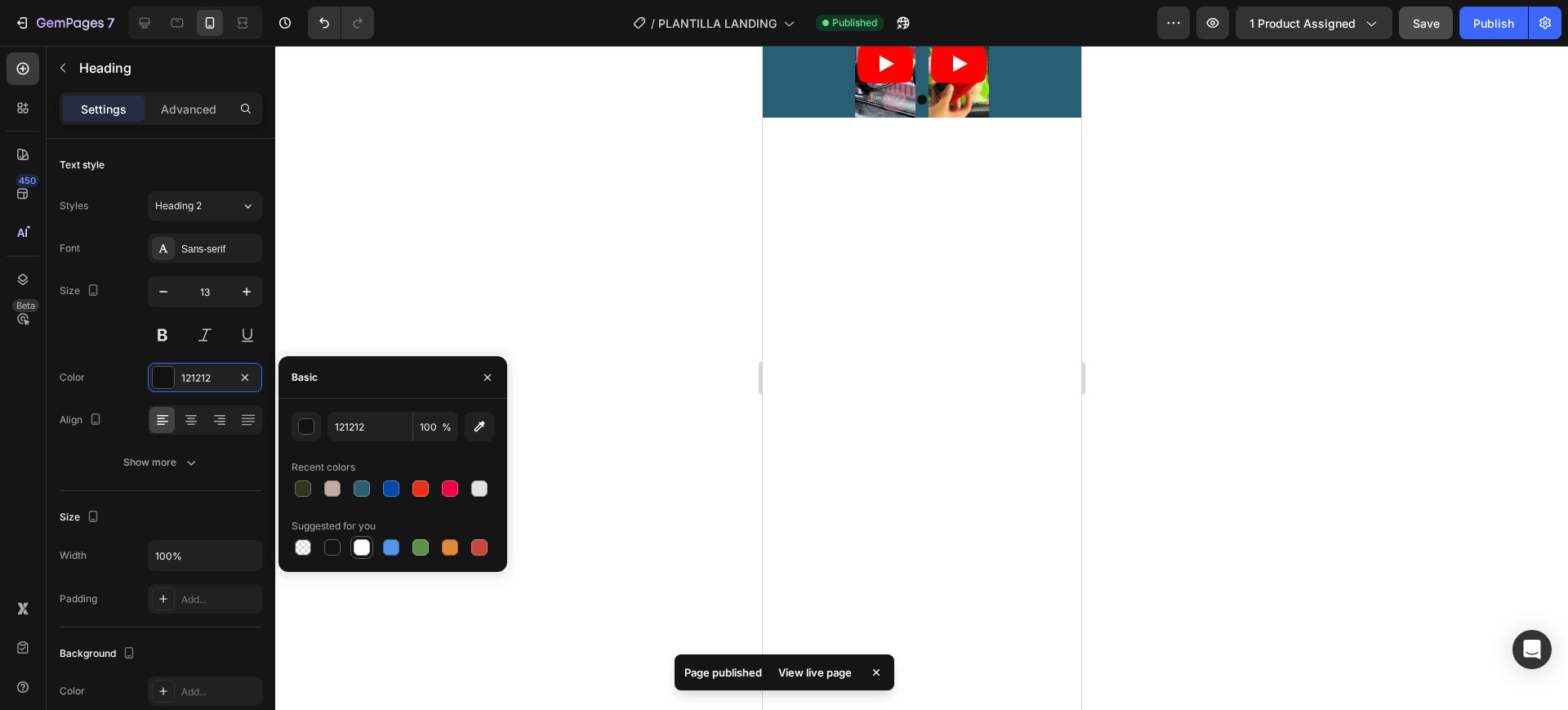
click at [369, 546] on div at bounding box center [361, 547] width 16 height 16
type input "FFFFFF"
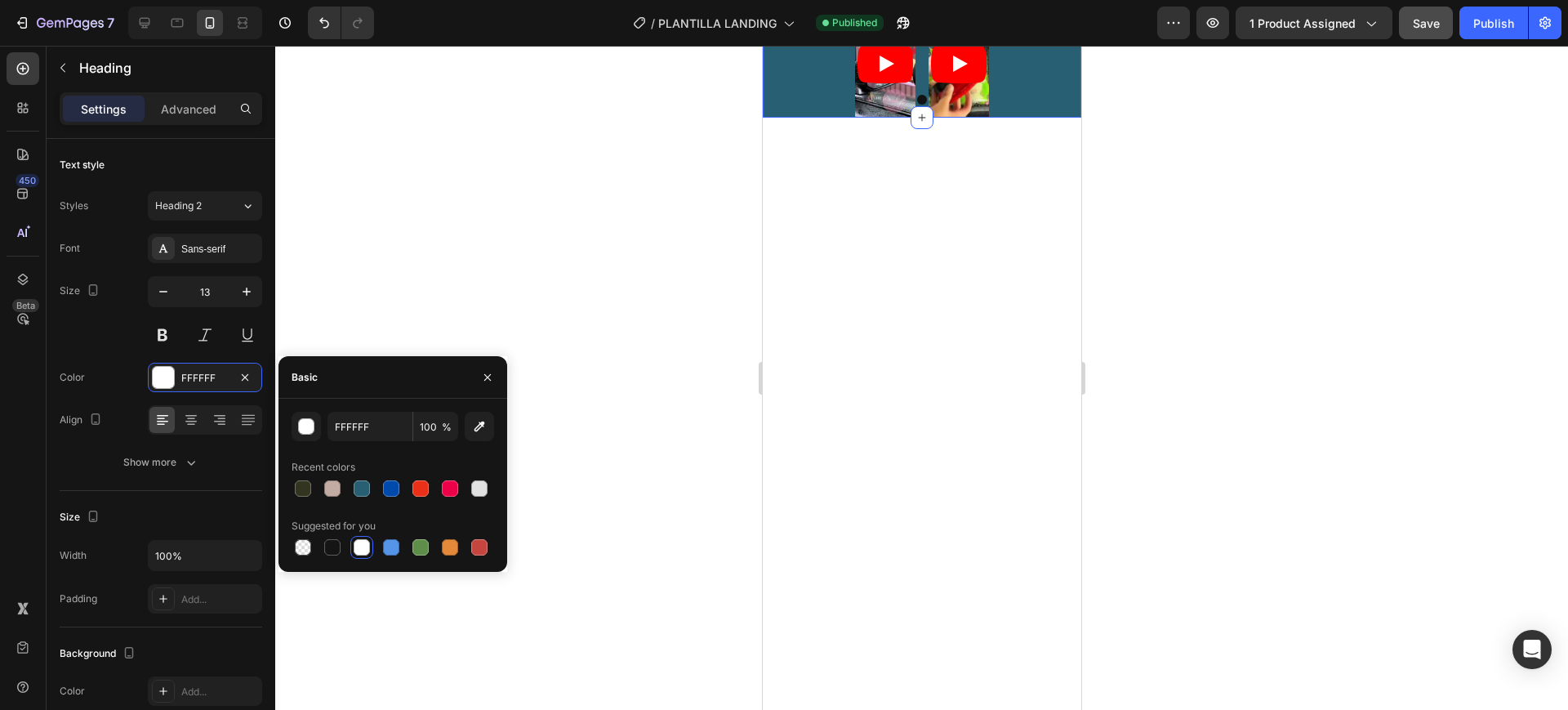
click at [1144, 513] on div at bounding box center [922, 378] width 1293 height 664
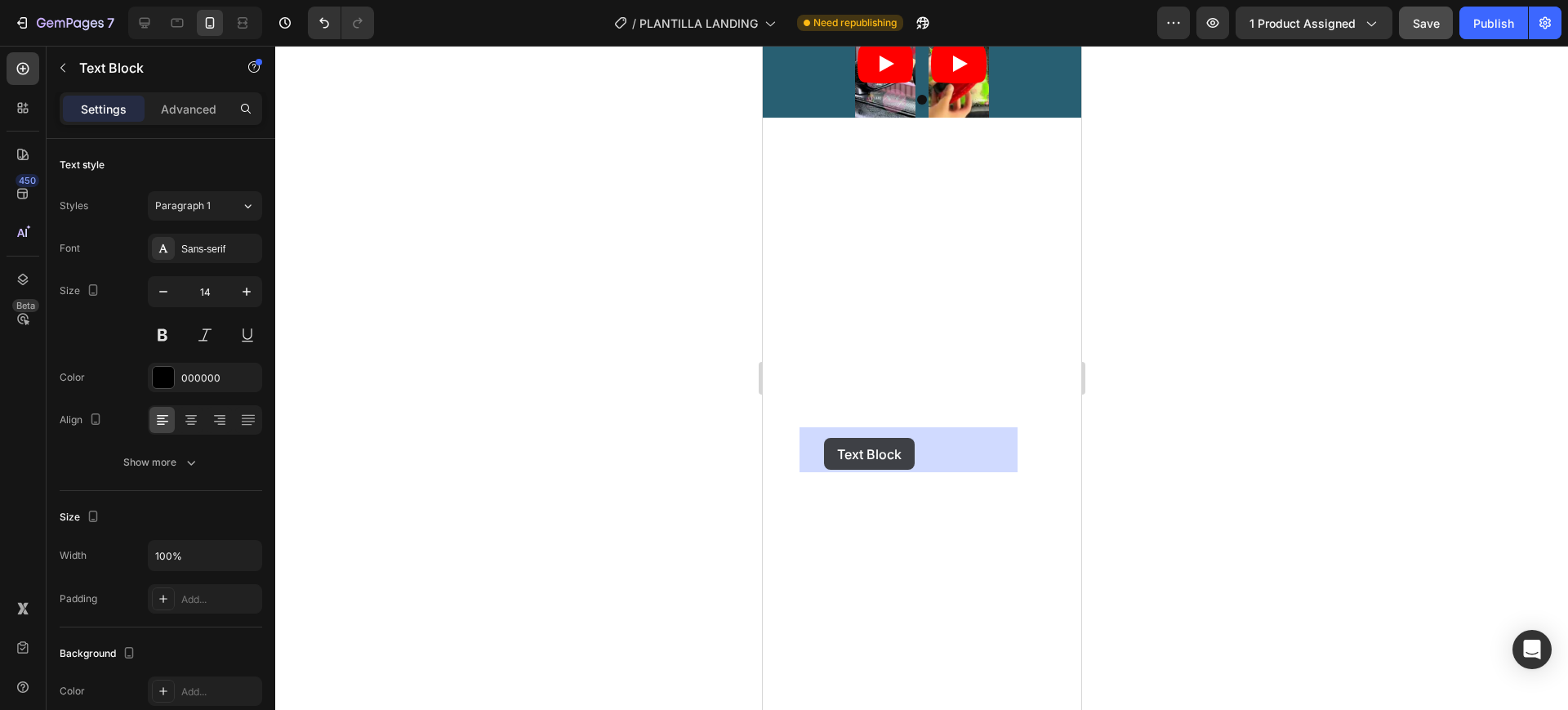
drag, startPoint x: 802, startPoint y: 434, endPoint x: 823, endPoint y: 438, distance: 21.4
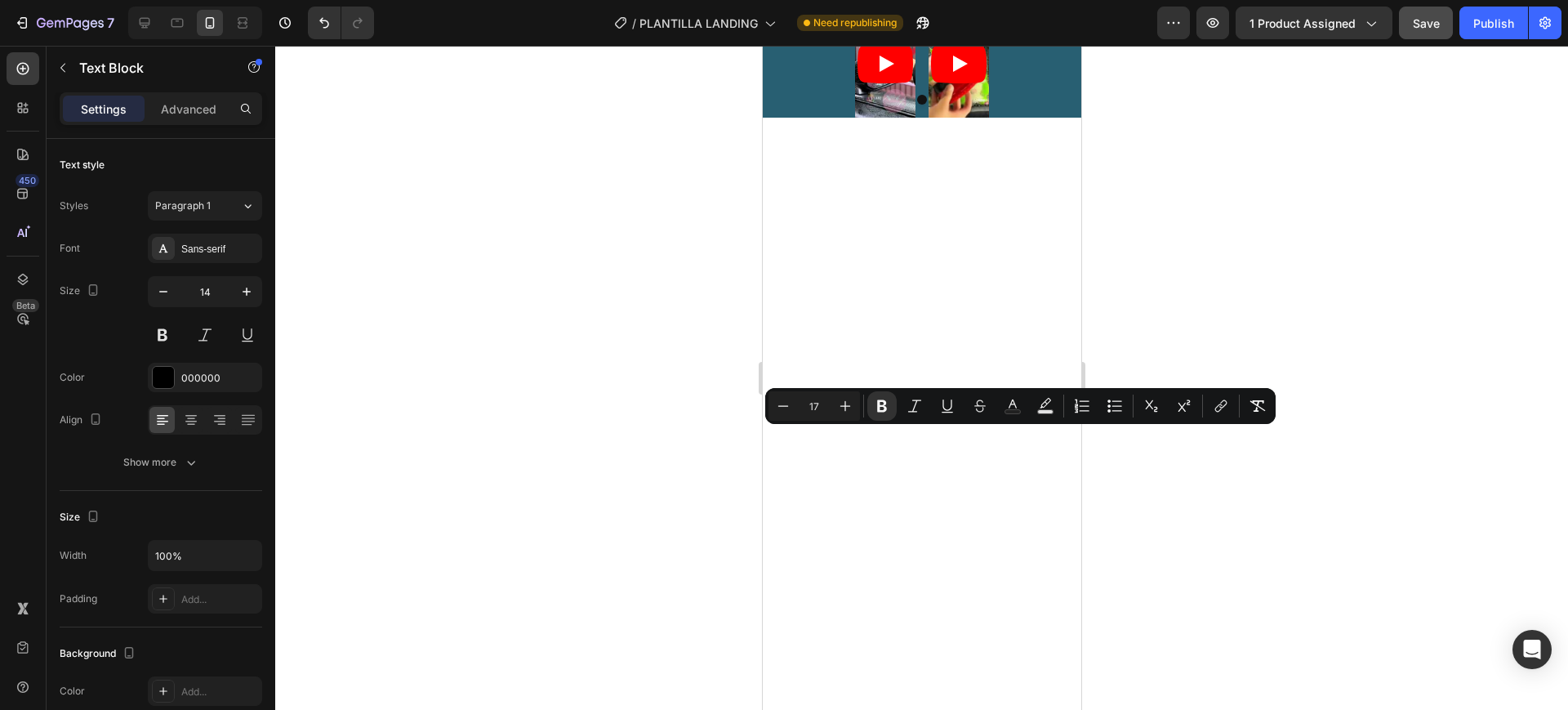
drag, startPoint x: 802, startPoint y: 439, endPoint x: 1015, endPoint y: 459, distance: 213.9
click at [1009, 402] on icon "Editor contextual toolbar" at bounding box center [1013, 406] width 16 height 16
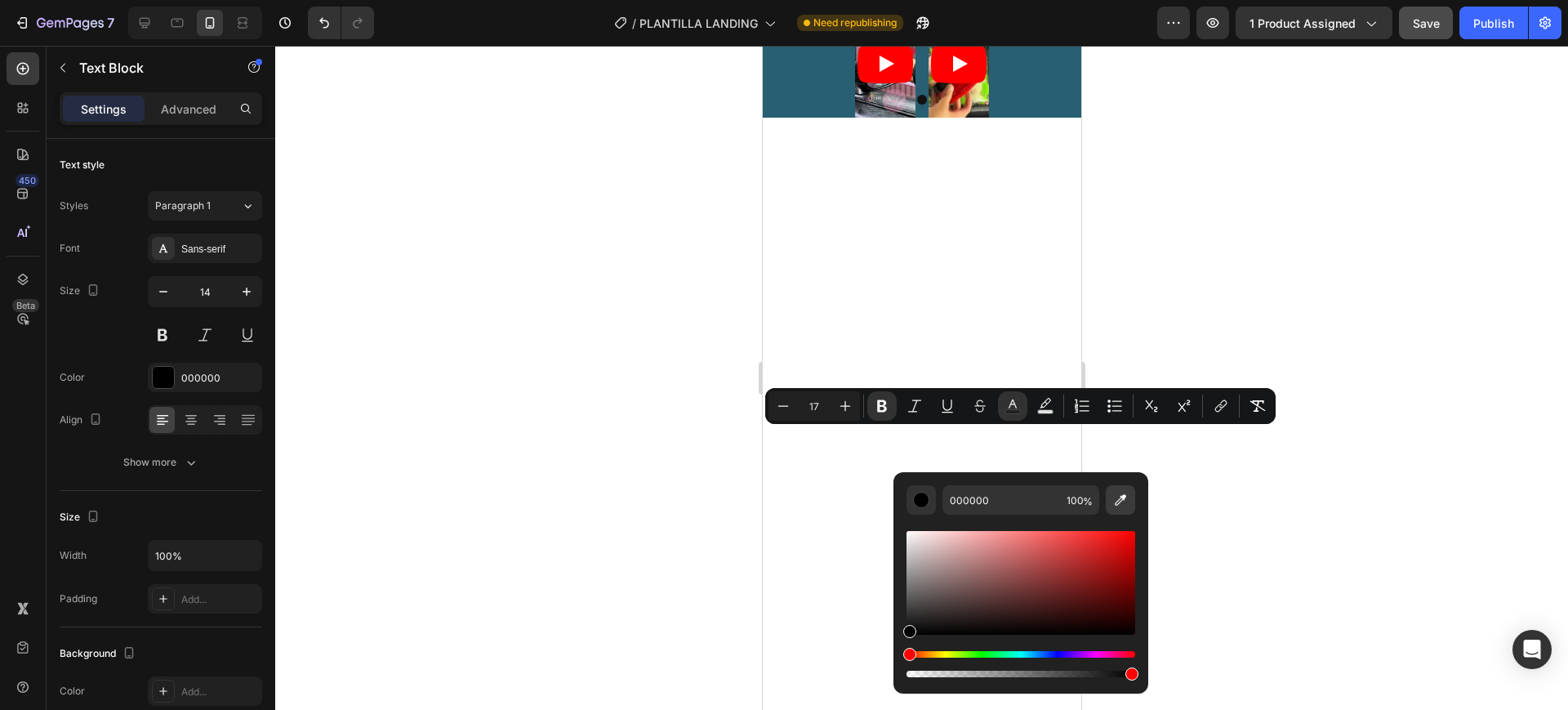
click at [1125, 500] on icon "Editor contextual toolbar" at bounding box center [1120, 500] width 16 height 16
type input "FFFFFF"
click at [1237, 490] on div at bounding box center [922, 378] width 1293 height 664
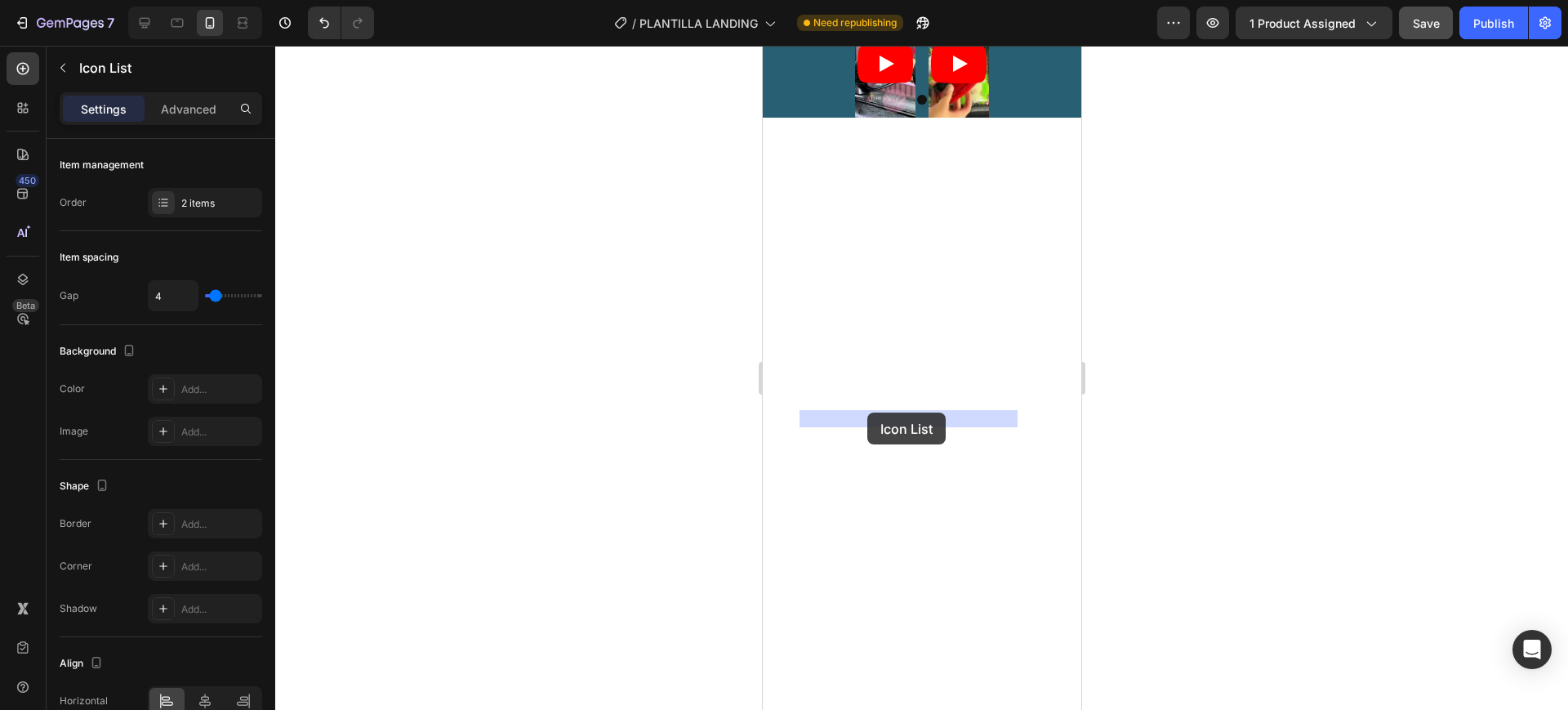
drag, startPoint x: 888, startPoint y: 416, endPoint x: 867, endPoint y: 413, distance: 21.2
click at [693, 433] on div at bounding box center [922, 378] width 1293 height 664
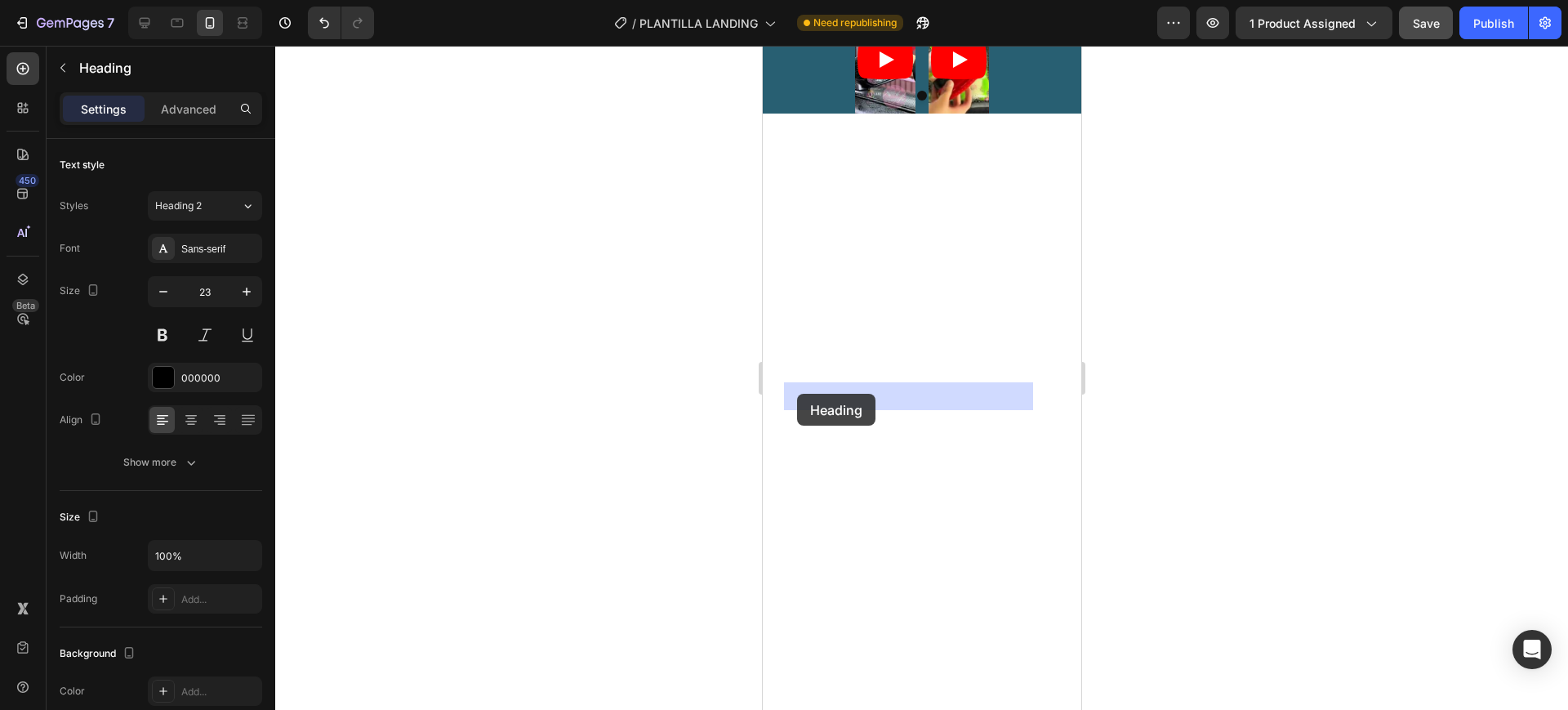
drag, startPoint x: 864, startPoint y: 392, endPoint x: 796, endPoint y: 393, distance: 68.0
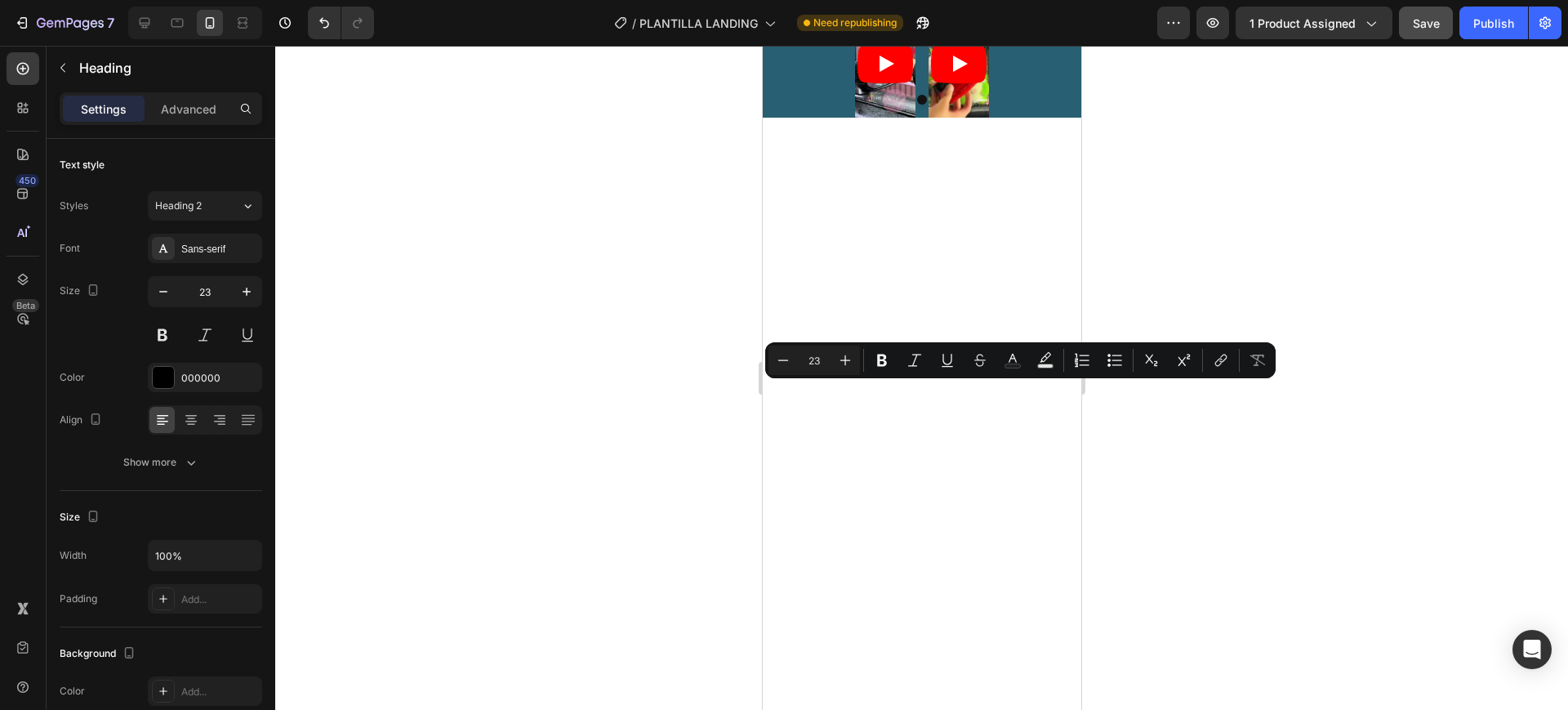
drag, startPoint x: 866, startPoint y: 391, endPoint x: 783, endPoint y: 386, distance: 83.2
click at [1017, 355] on icon "Editor contextual toolbar" at bounding box center [1013, 360] width 16 height 16
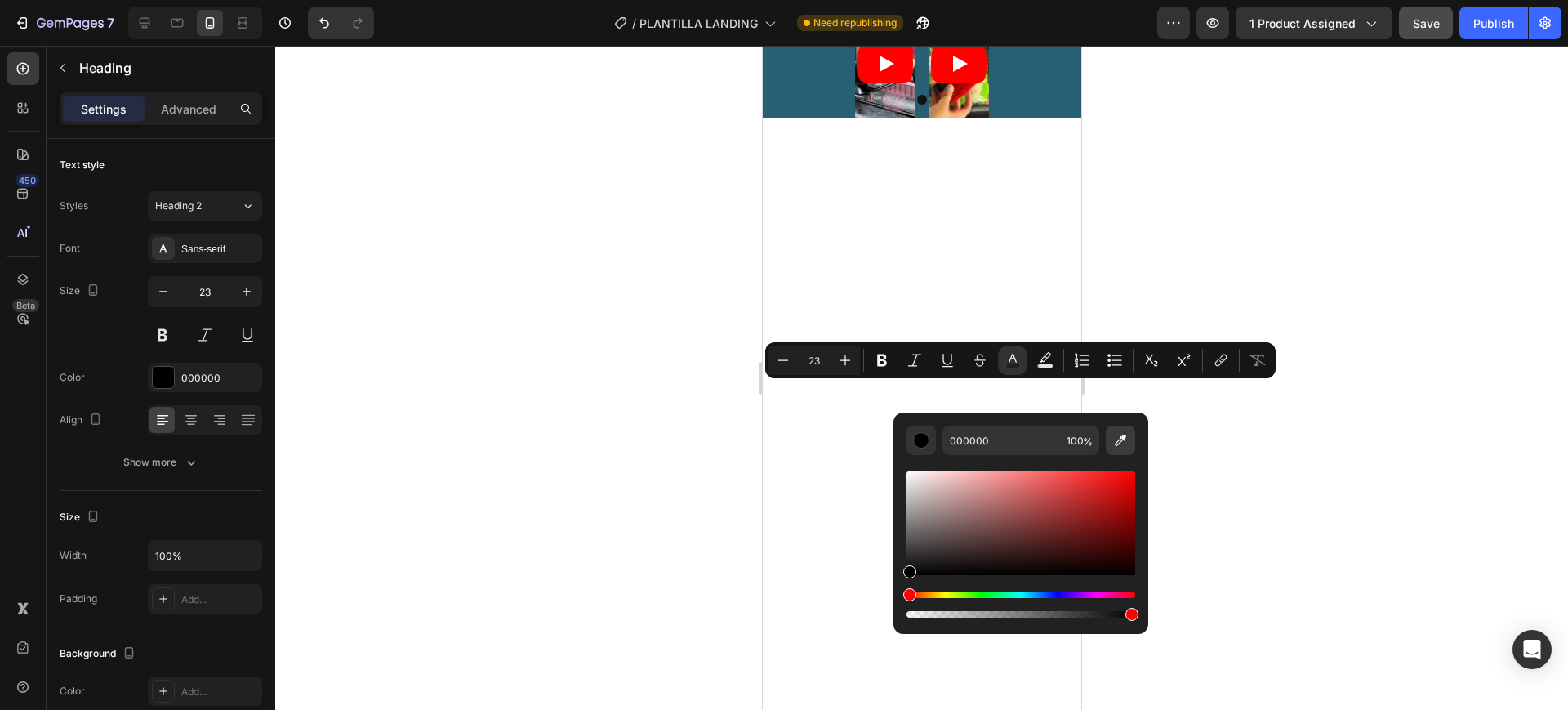
click at [1114, 439] on icon "Editor contextual toolbar" at bounding box center [1120, 440] width 16 height 16
type input "FFFFFF"
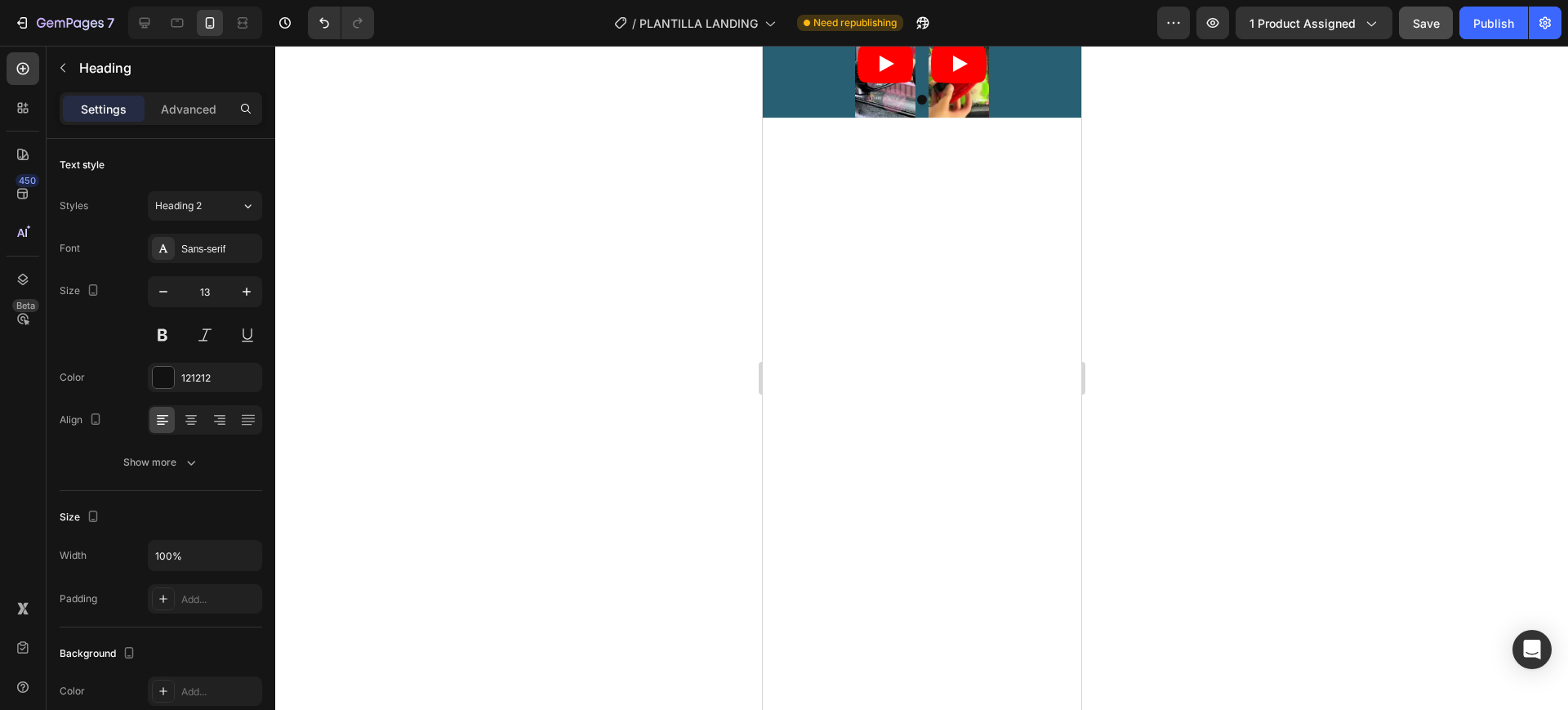
scroll to position [443, 0]
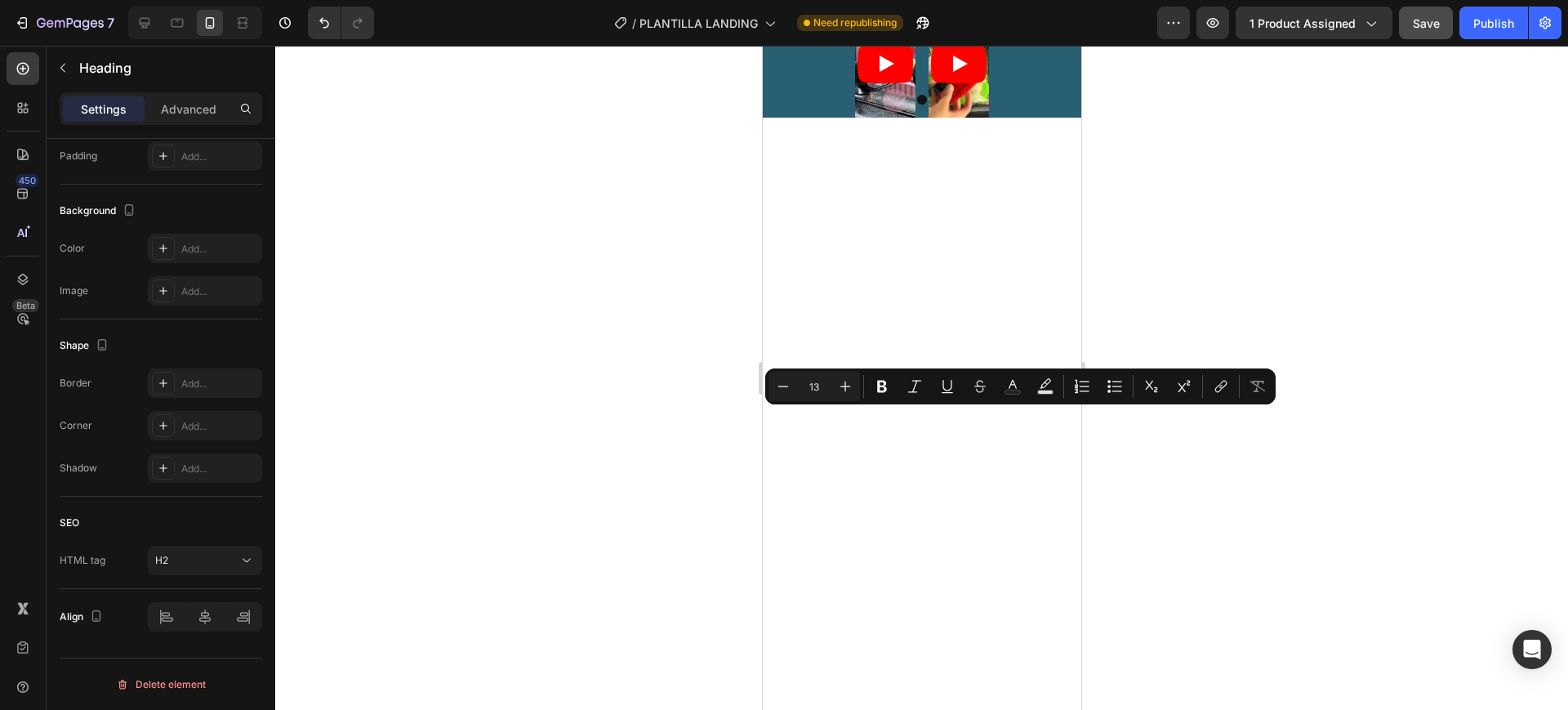
drag, startPoint x: 863, startPoint y: 413, endPoint x: 820, endPoint y: 417, distance: 43.2
click at [1009, 387] on icon "Editor contextual toolbar" at bounding box center [1013, 385] width 9 height 9
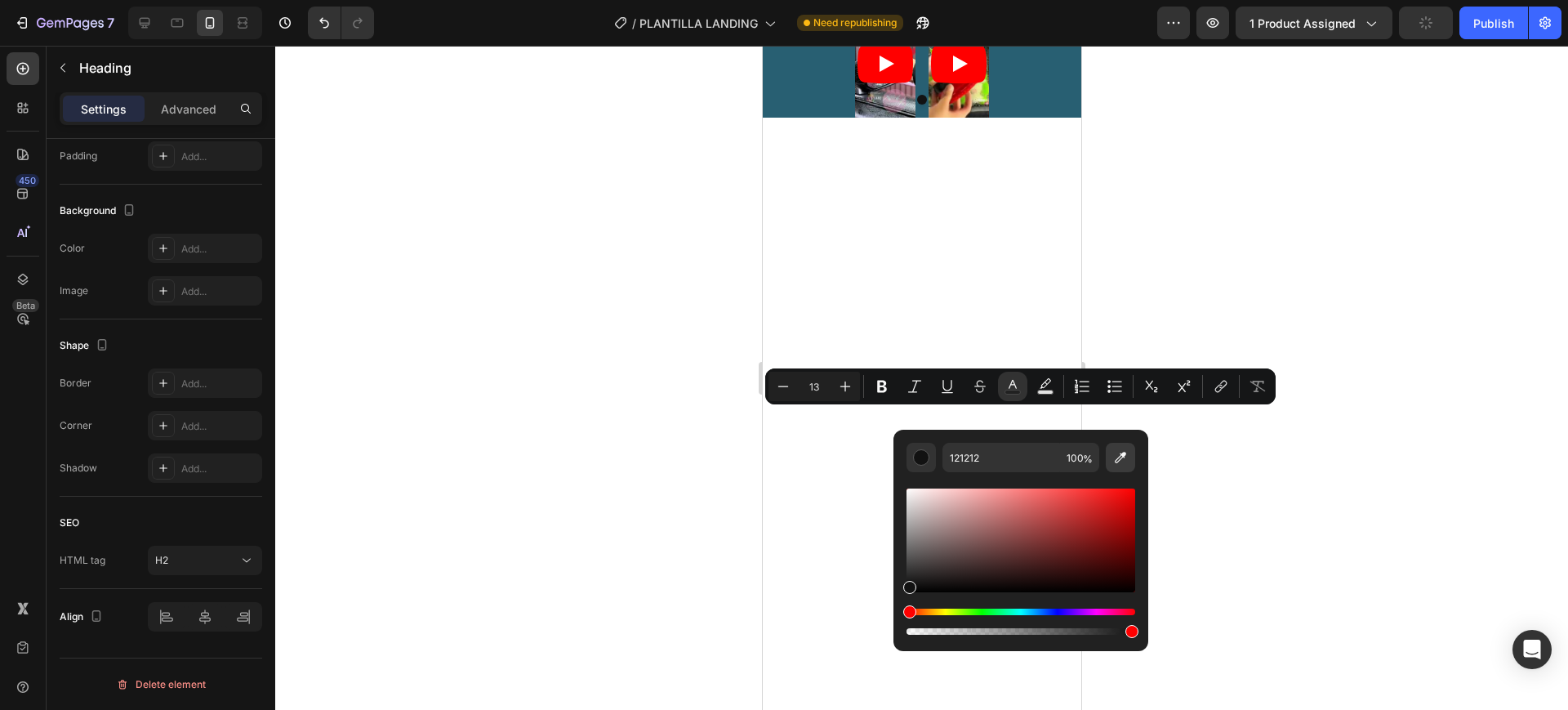
click at [1116, 450] on icon "Editor contextual toolbar" at bounding box center [1120, 458] width 16 height 16
type input "FFFFFF"
click at [1225, 468] on div at bounding box center [922, 378] width 1293 height 664
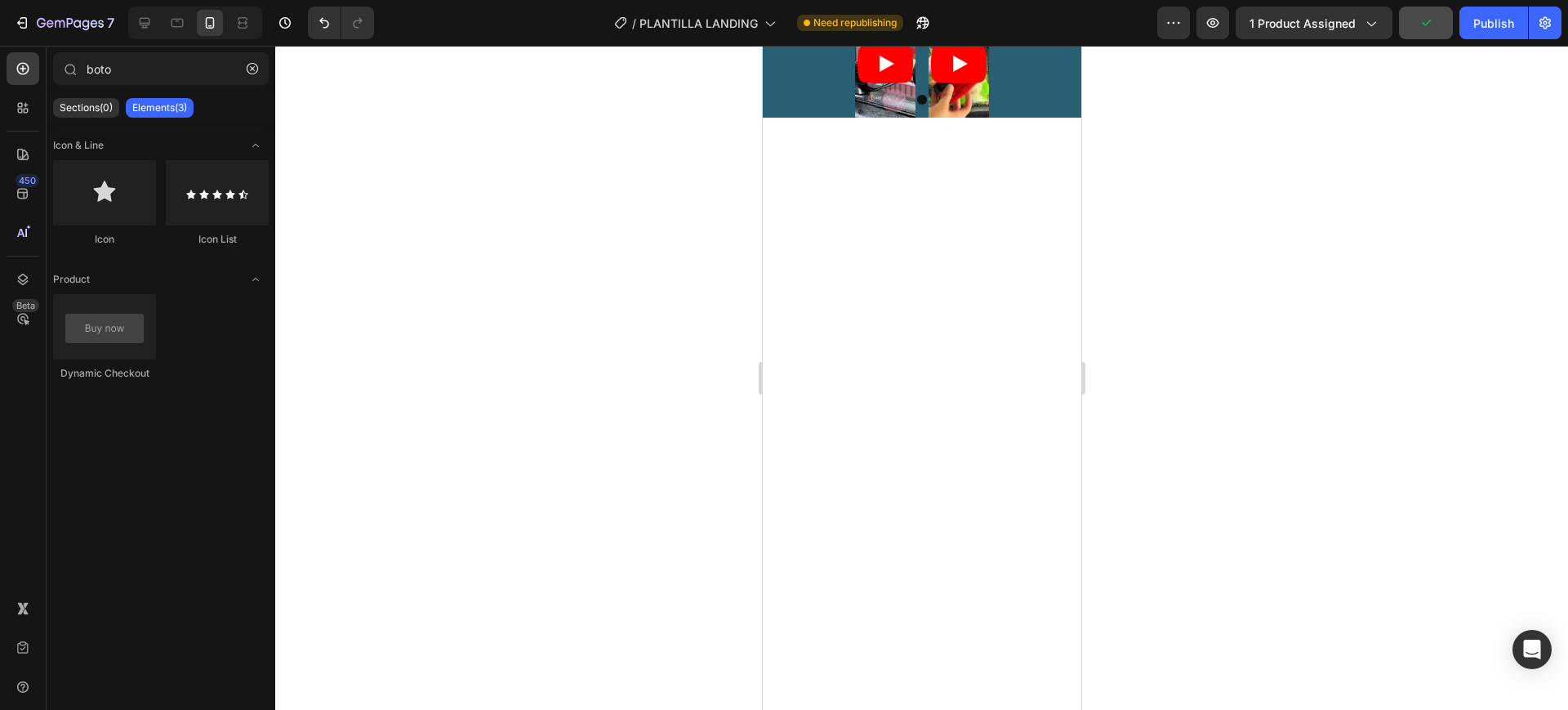
click at [1209, 476] on div at bounding box center [922, 378] width 1293 height 664
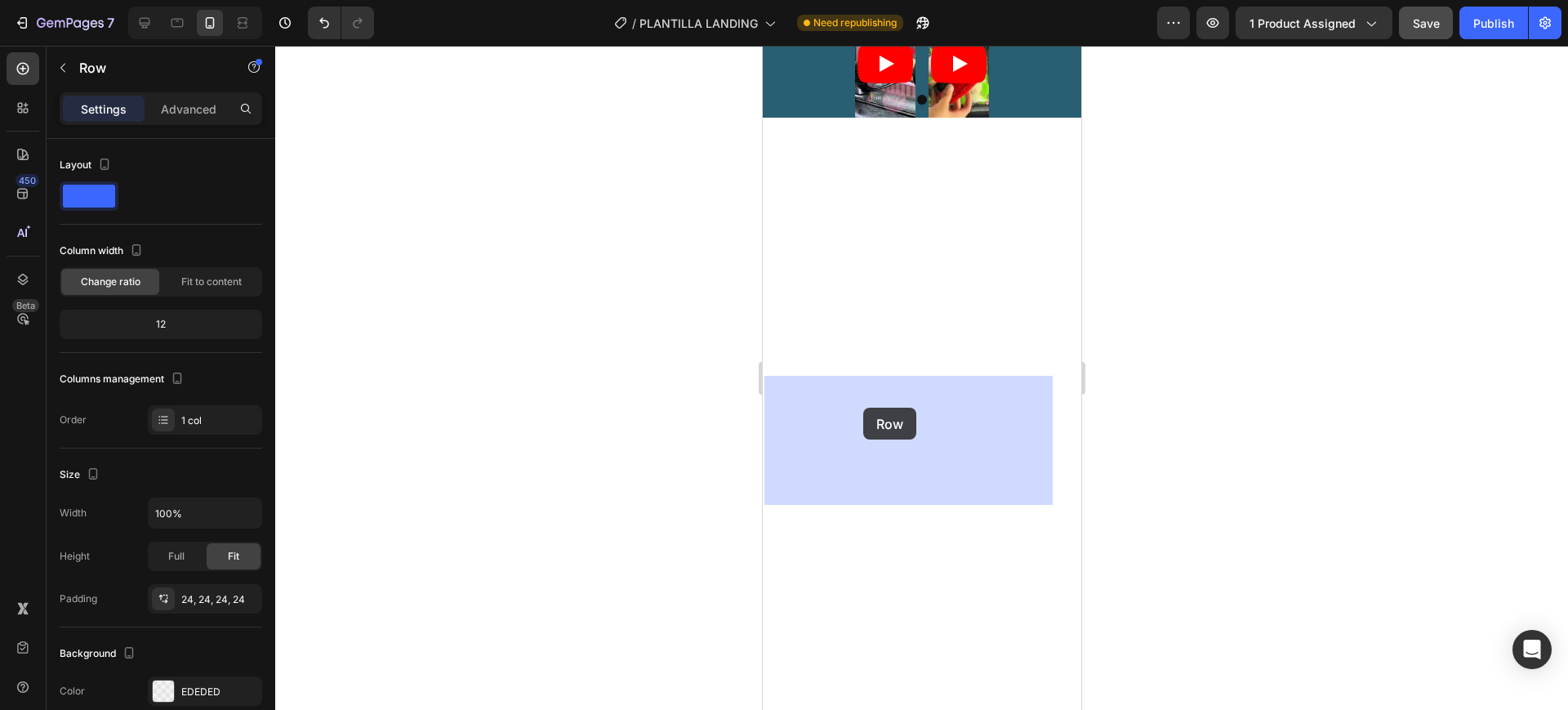
drag, startPoint x: 839, startPoint y: 372, endPoint x: 863, endPoint y: 408, distance: 43.3
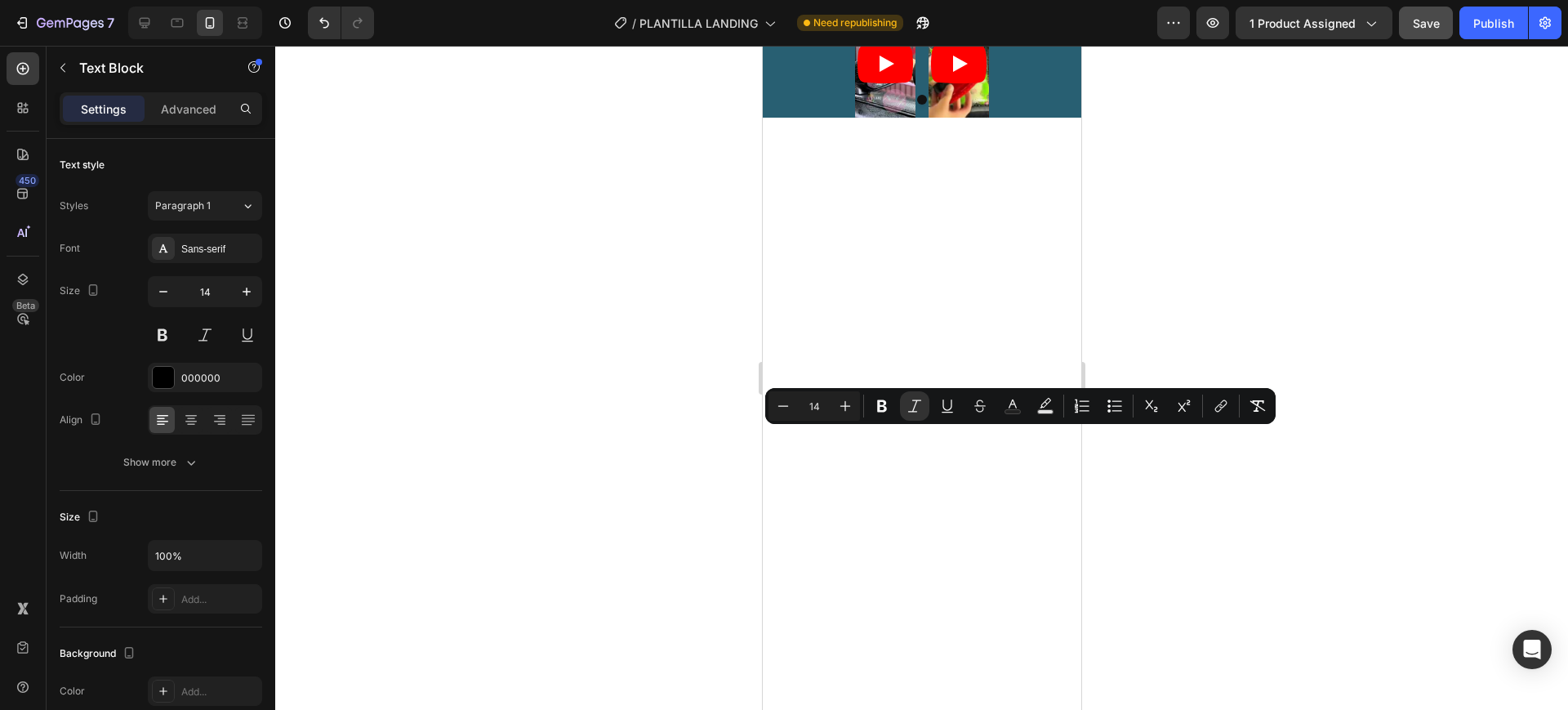
type input "17"
drag, startPoint x: 1027, startPoint y: 460, endPoint x: 794, endPoint y: 444, distance: 233.5
click at [1018, 402] on icon "Editor contextual toolbar" at bounding box center [1013, 406] width 16 height 16
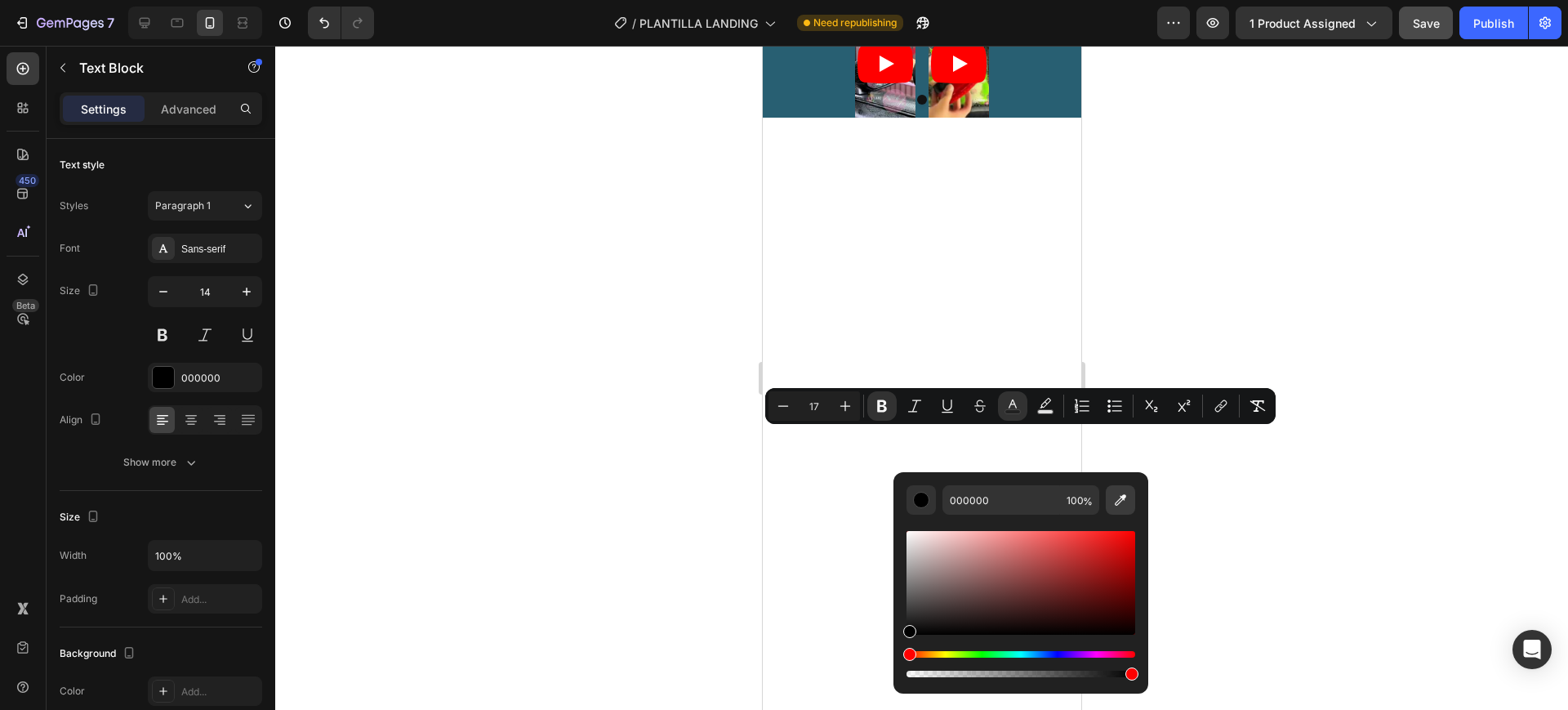
click at [1116, 495] on icon "Editor contextual toolbar" at bounding box center [1120, 500] width 16 height 16
type input "FFFFFF"
click at [1125, 451] on div at bounding box center [922, 378] width 1293 height 664
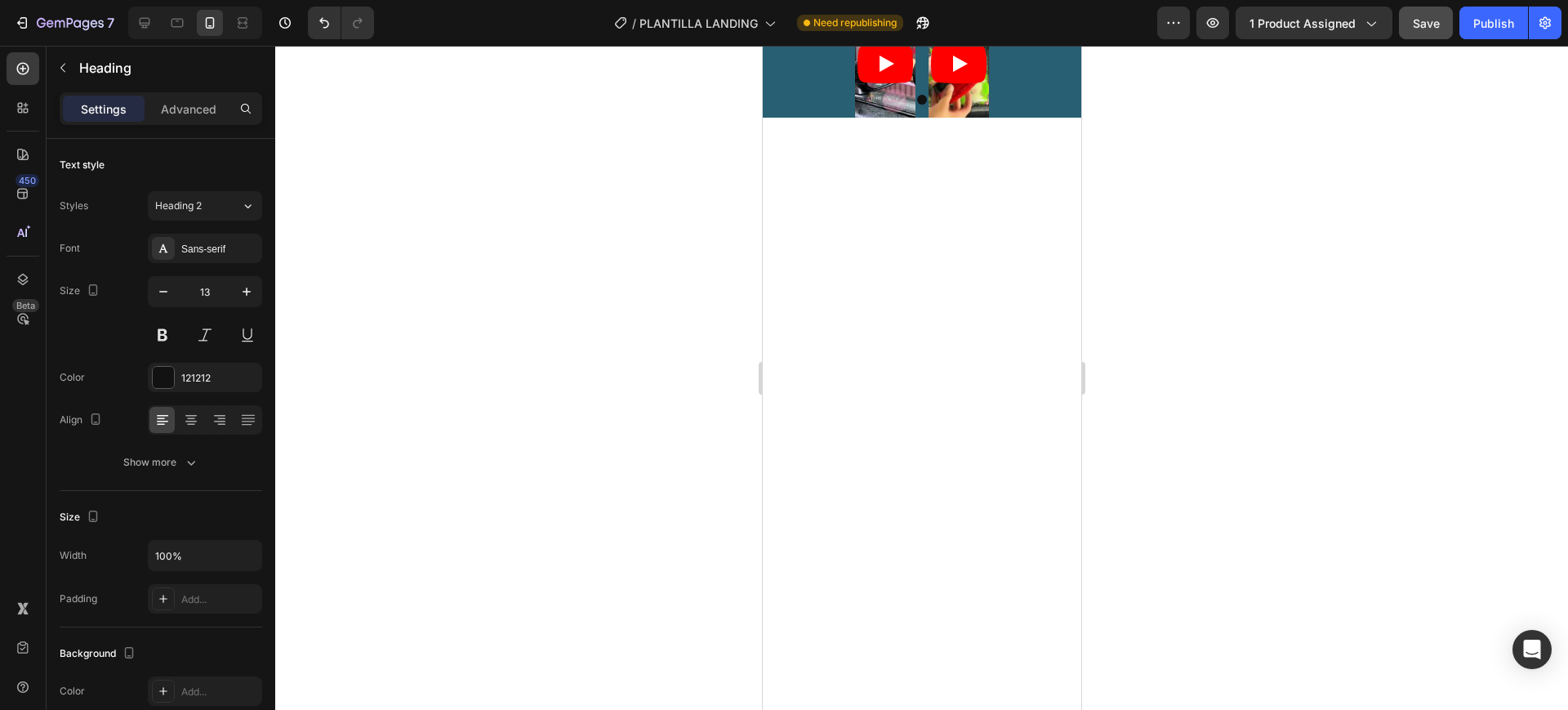
drag, startPoint x: 854, startPoint y: 416, endPoint x: 831, endPoint y: 410, distance: 23.8
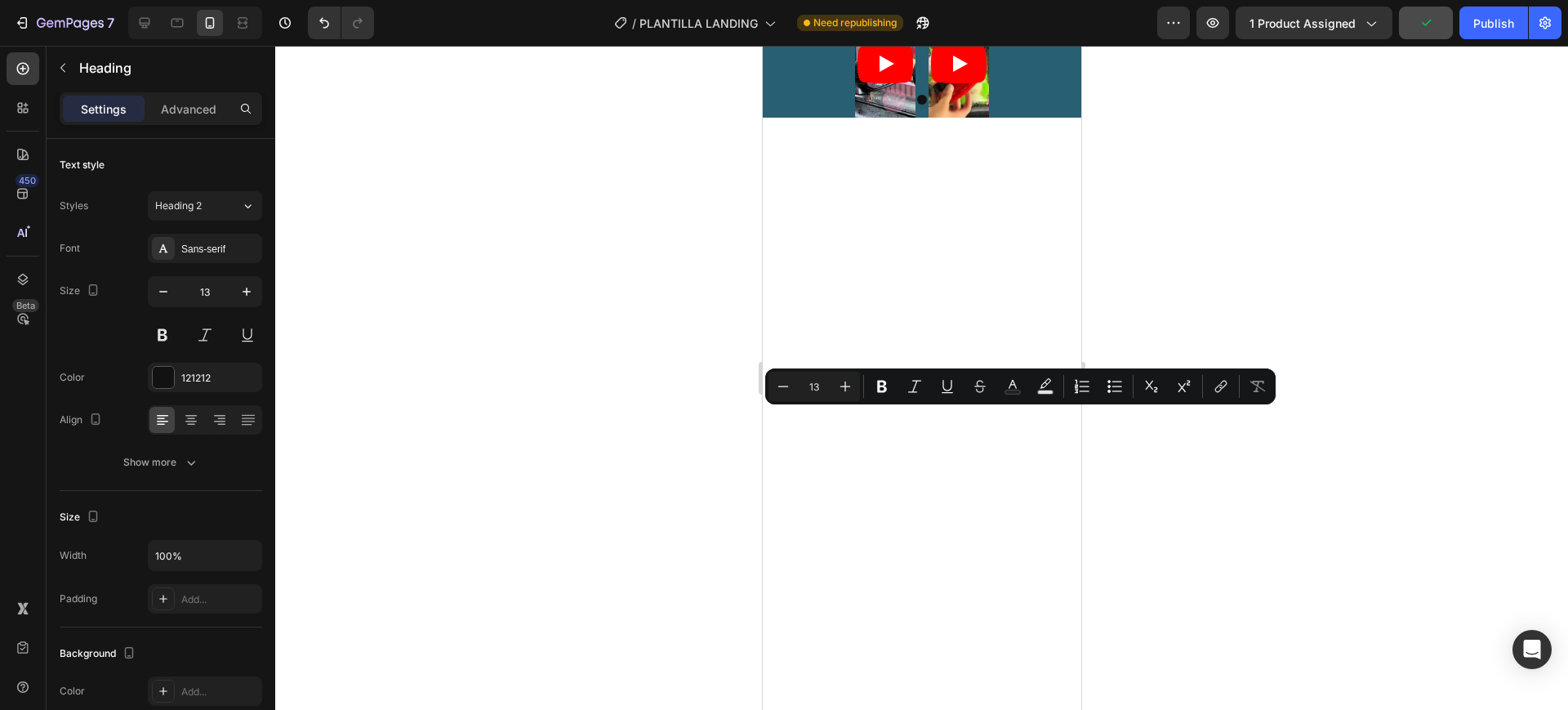
drag, startPoint x: 852, startPoint y: 416, endPoint x: 826, endPoint y: 416, distance: 26.0
click at [1015, 387] on icon "Editor contextual toolbar" at bounding box center [1013, 386] width 16 height 16
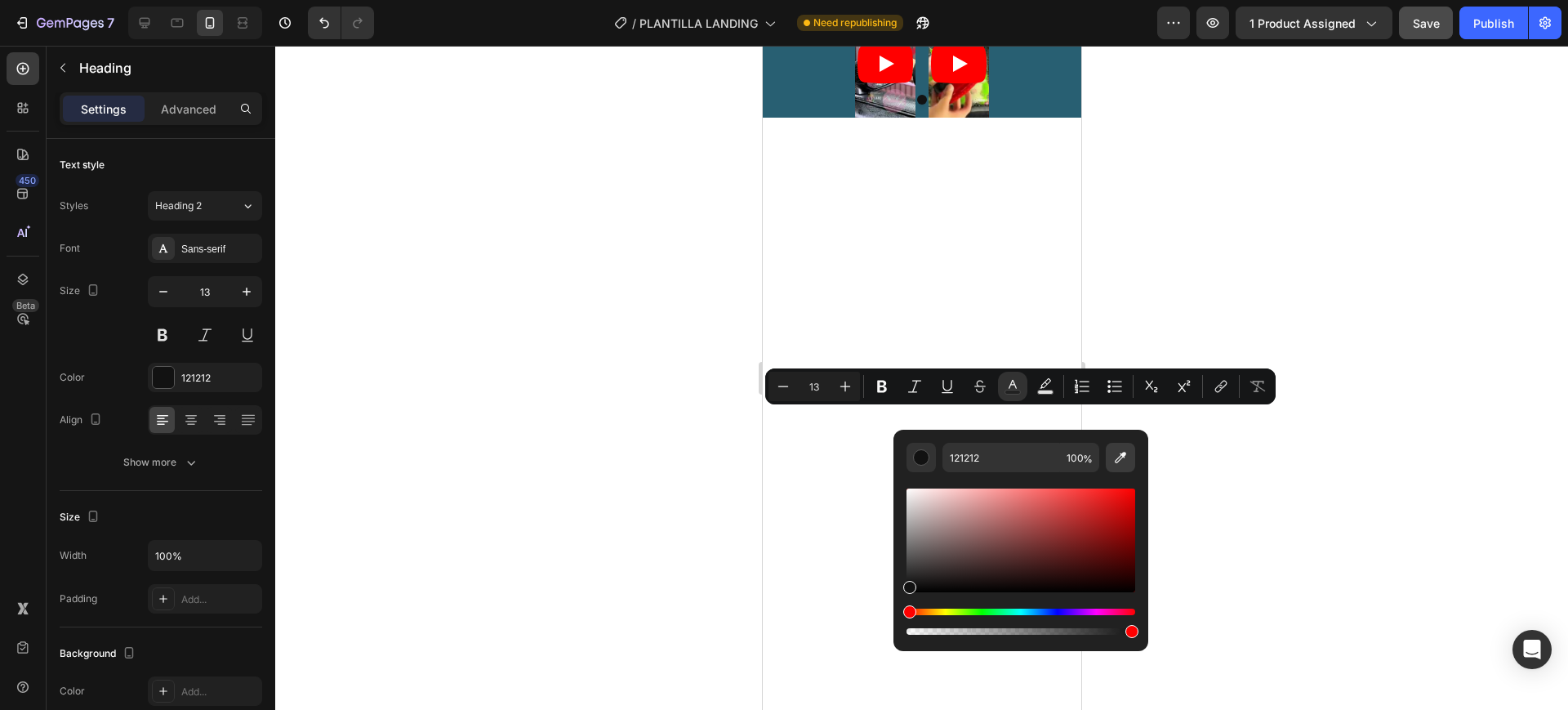
click at [1113, 455] on icon "Editor contextual toolbar" at bounding box center [1120, 458] width 16 height 16
type input "FFFFFF"
click at [1208, 452] on div at bounding box center [922, 378] width 1293 height 664
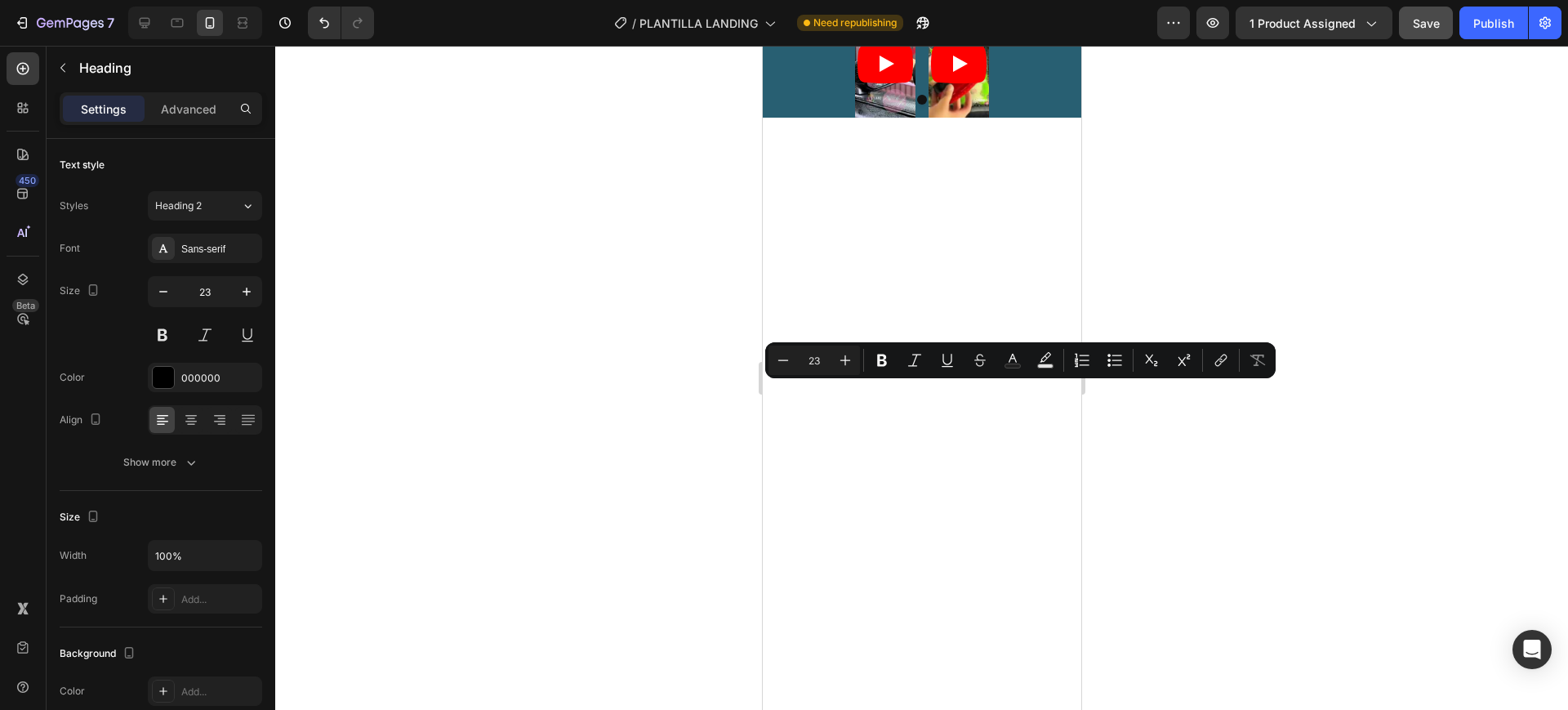
drag, startPoint x: 875, startPoint y: 388, endPoint x: 784, endPoint y: 391, distance: 91.0
click at [1020, 362] on icon "Editor contextual toolbar" at bounding box center [1013, 360] width 16 height 16
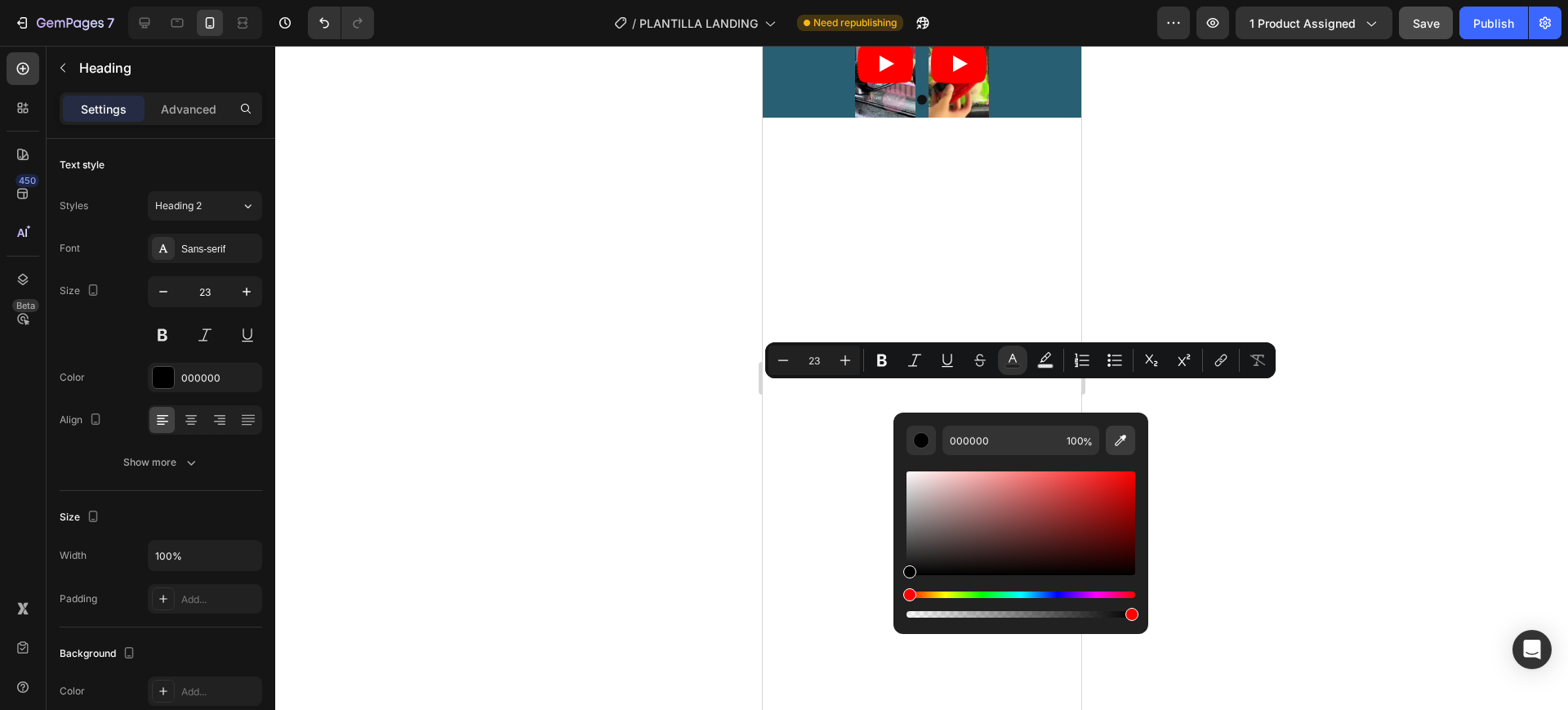
click at [1114, 437] on icon "Editor contextual toolbar" at bounding box center [1120, 440] width 16 height 16
type input "FFFFFF"
click at [1229, 470] on div at bounding box center [922, 378] width 1293 height 664
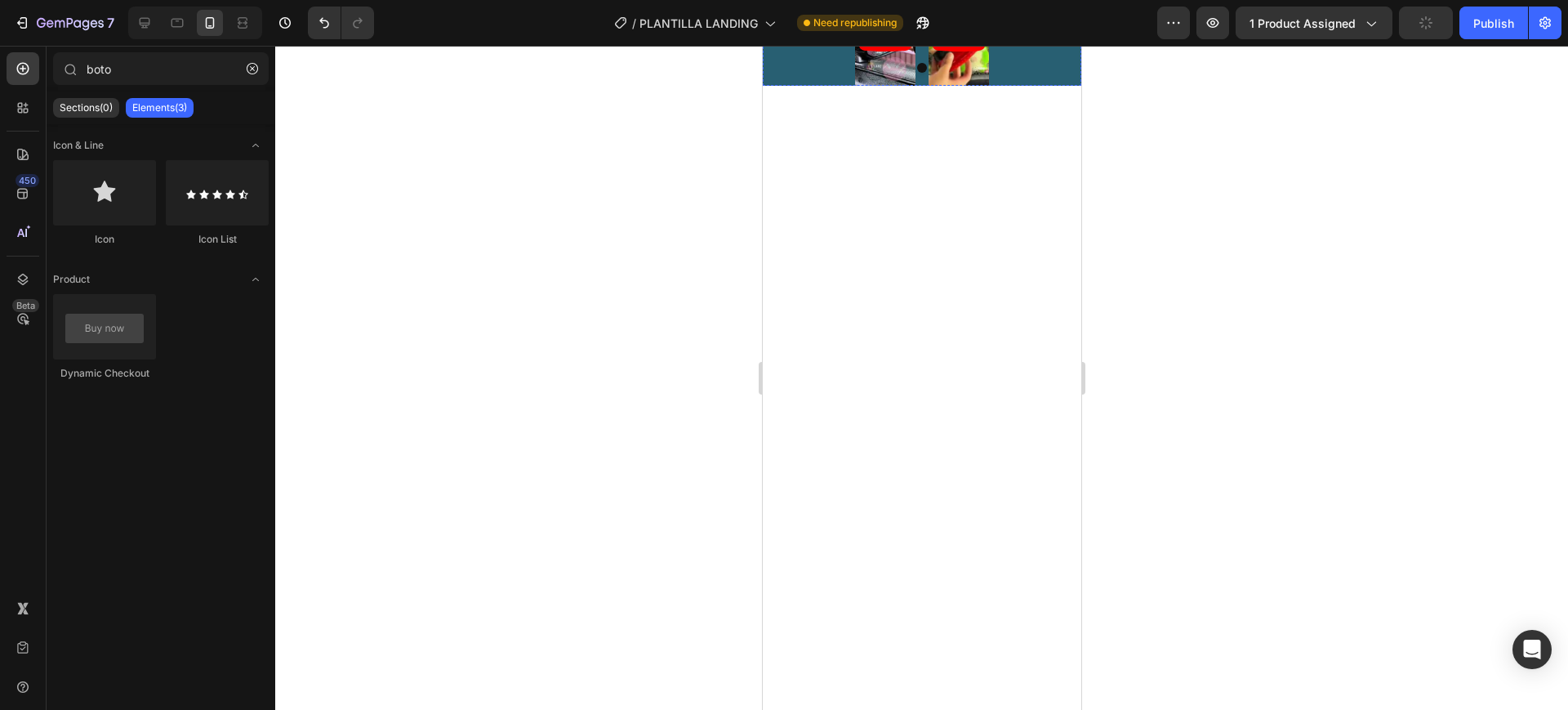
scroll to position [2911, 0]
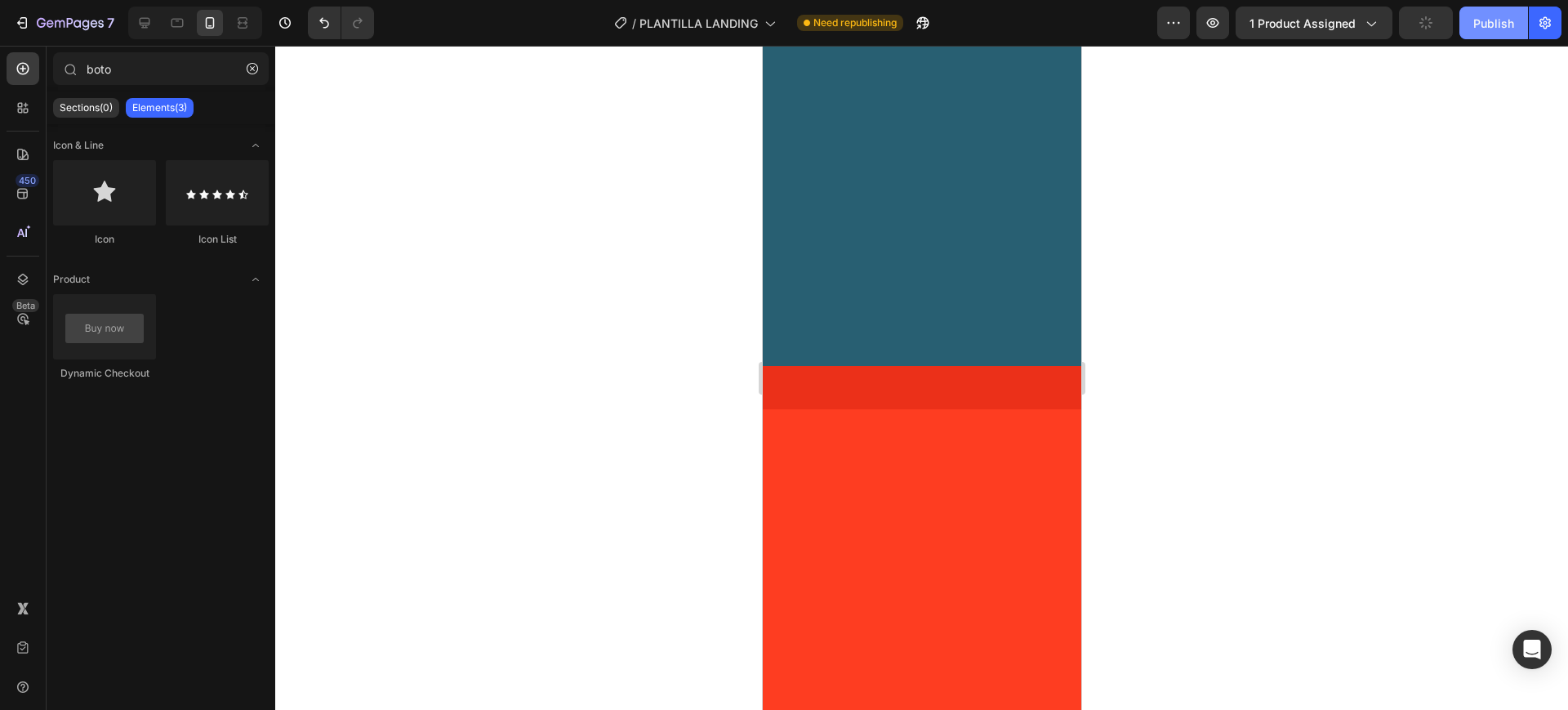
click at [1468, 26] on button "Publish" at bounding box center [1494, 23] width 69 height 33
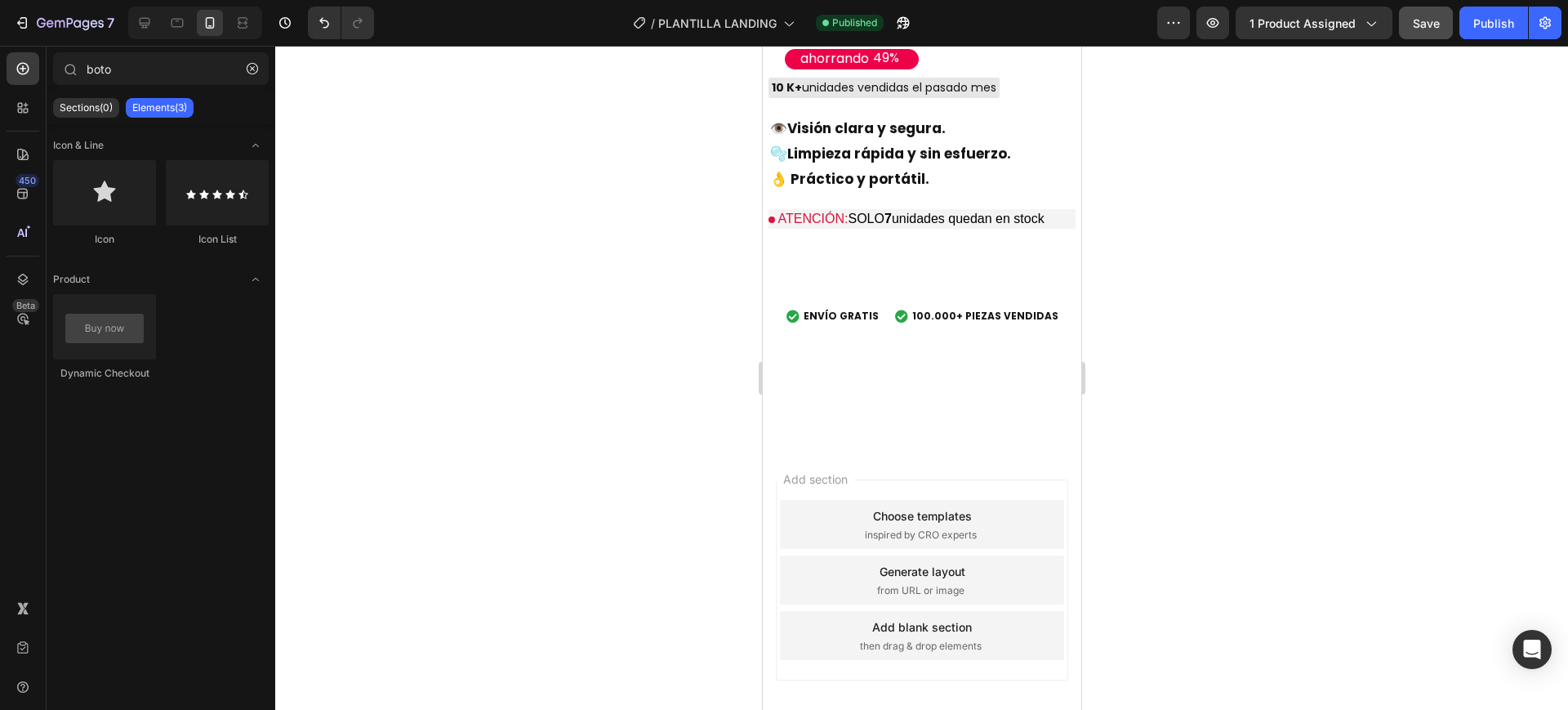
scroll to position [4955, 0]
click at [836, 334] on div ""Cristal Clear" Cepillo antipañante de parabrisas ¡Oferta imperdible solo por […" at bounding box center [921, 39] width 318 height 589
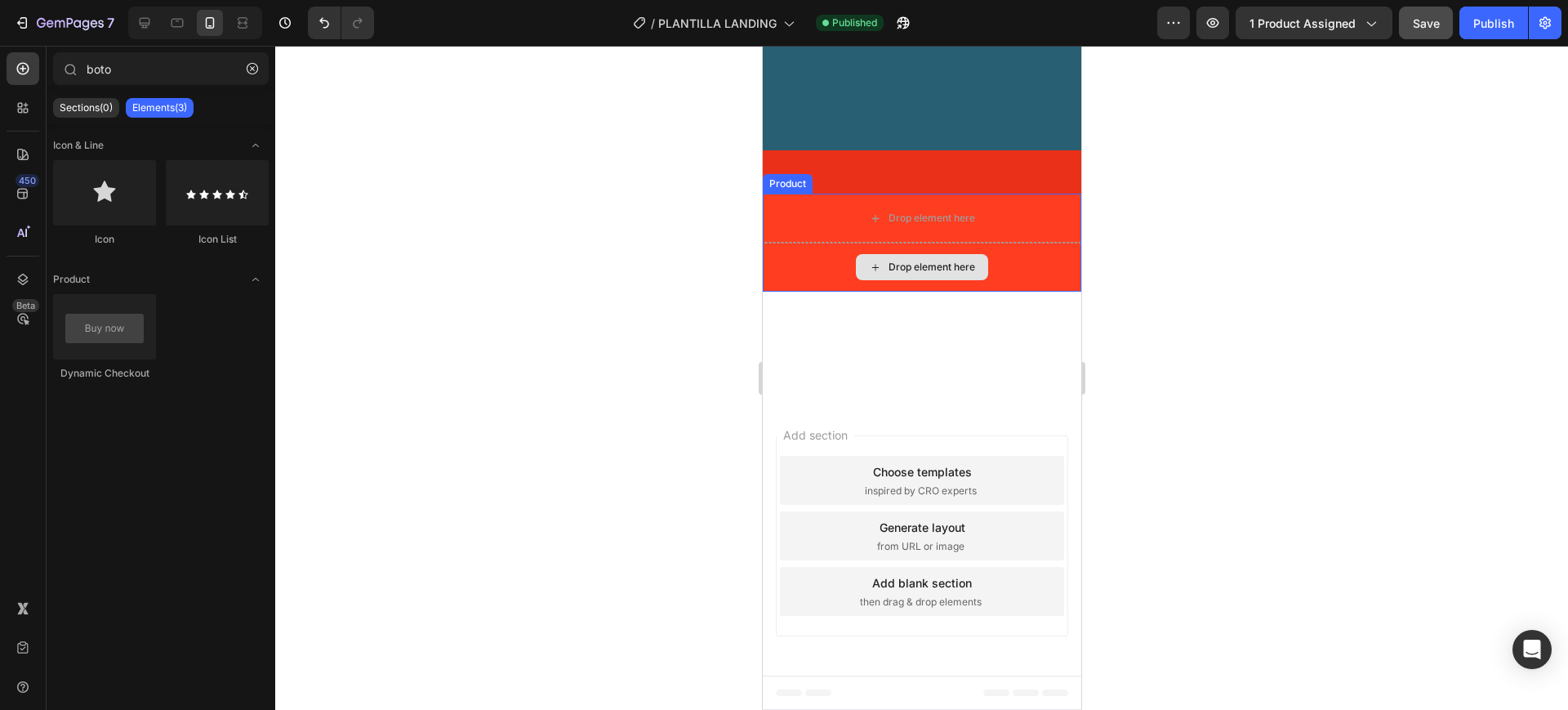
click at [818, 395] on div "Drop element here" at bounding box center [921, 417] width 318 height 49
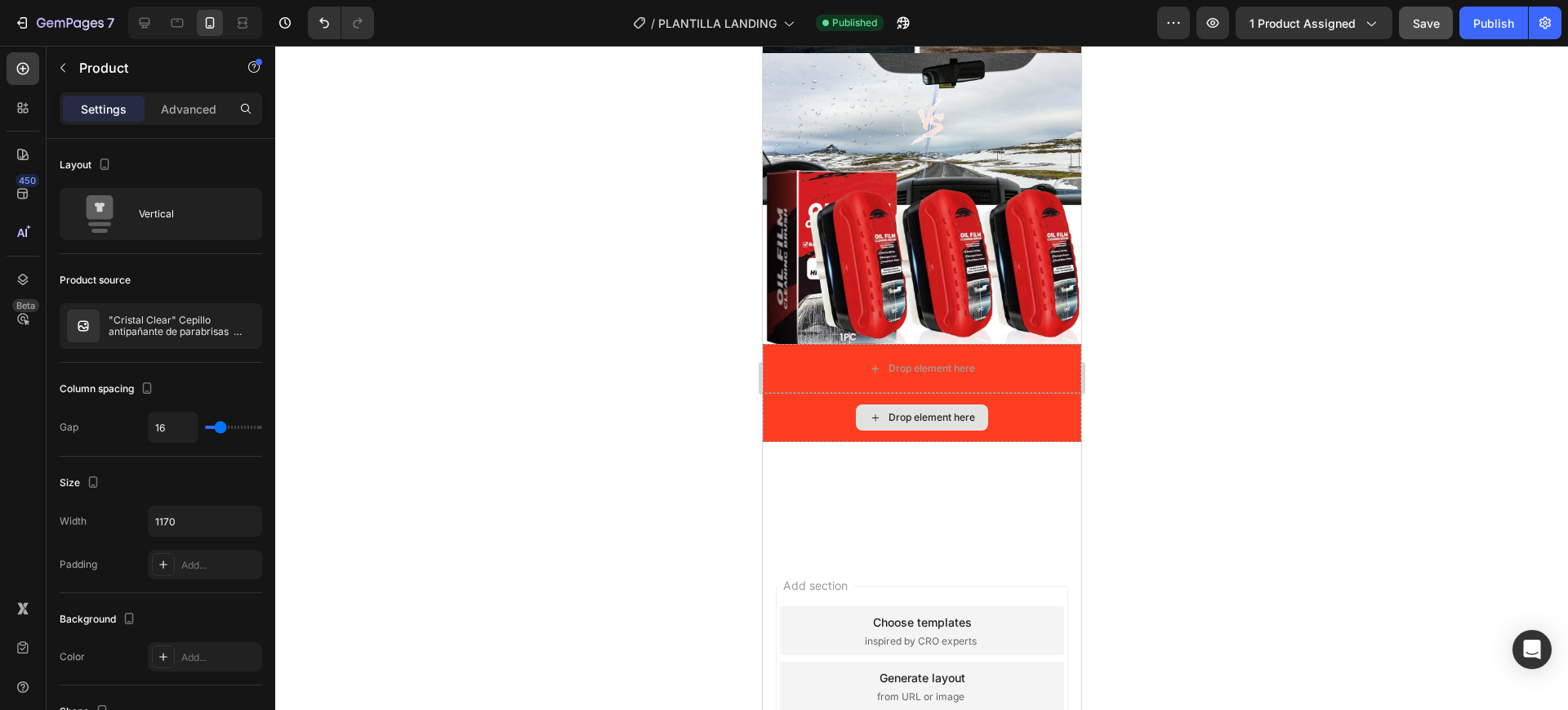
click at [818, 393] on div "Drop element here" at bounding box center [921, 417] width 318 height 49
click at [1008, 393] on div "Drop element here" at bounding box center [921, 417] width 318 height 49
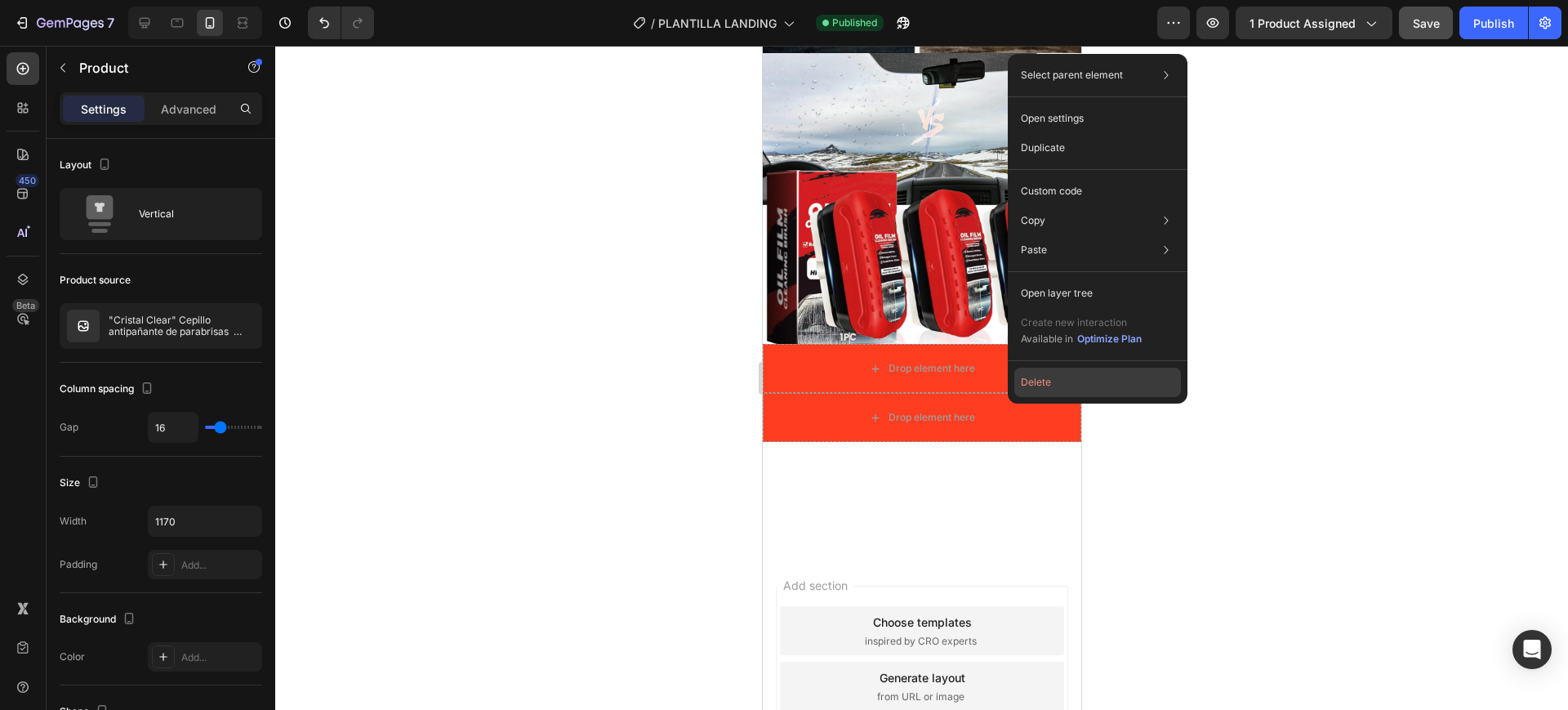
click at [1031, 386] on button "Delete" at bounding box center [1098, 382] width 166 height 29
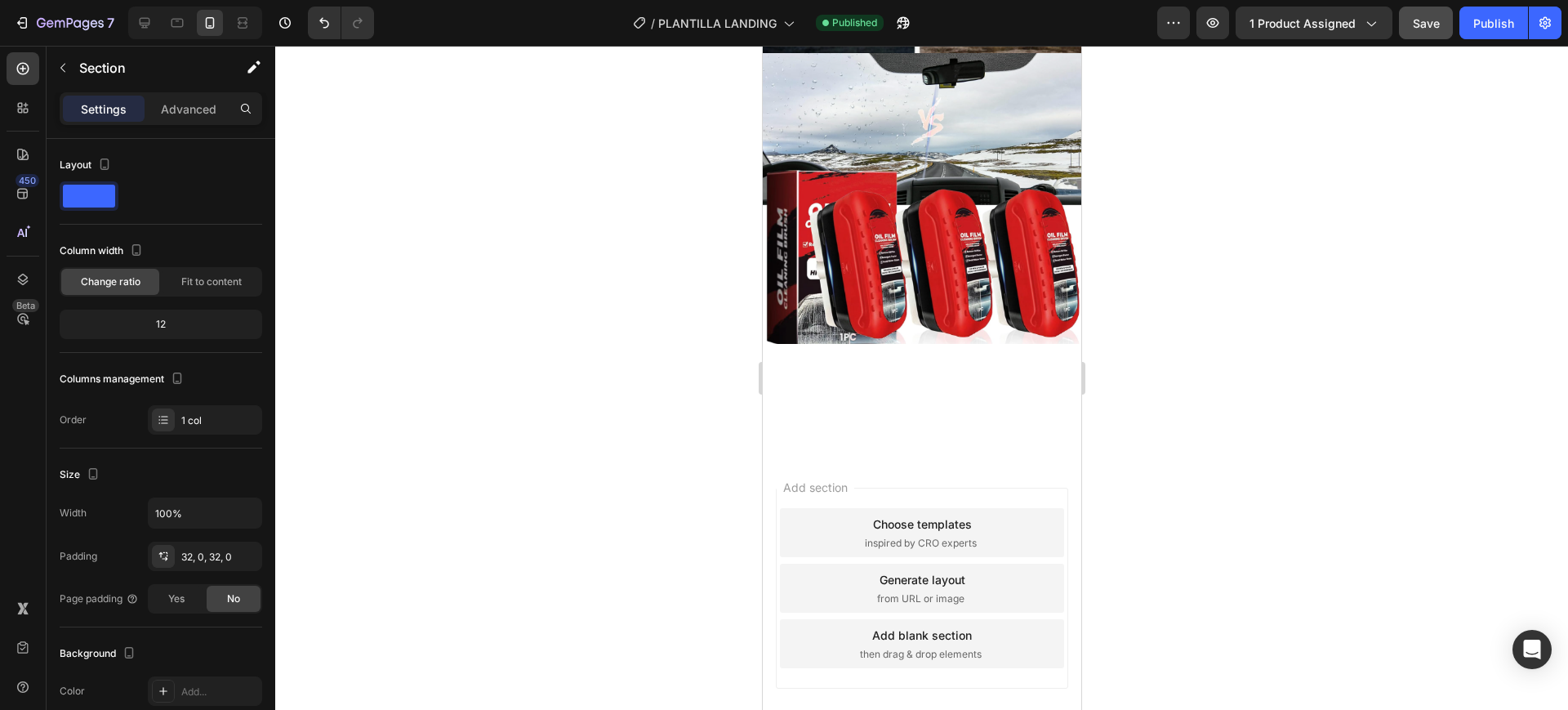
click at [919, 382] on div at bounding box center [921, 399] width 318 height 111
click at [898, 419] on div at bounding box center [921, 399] width 318 height 111
click at [1470, 26] on button "Publish" at bounding box center [1494, 23] width 69 height 33
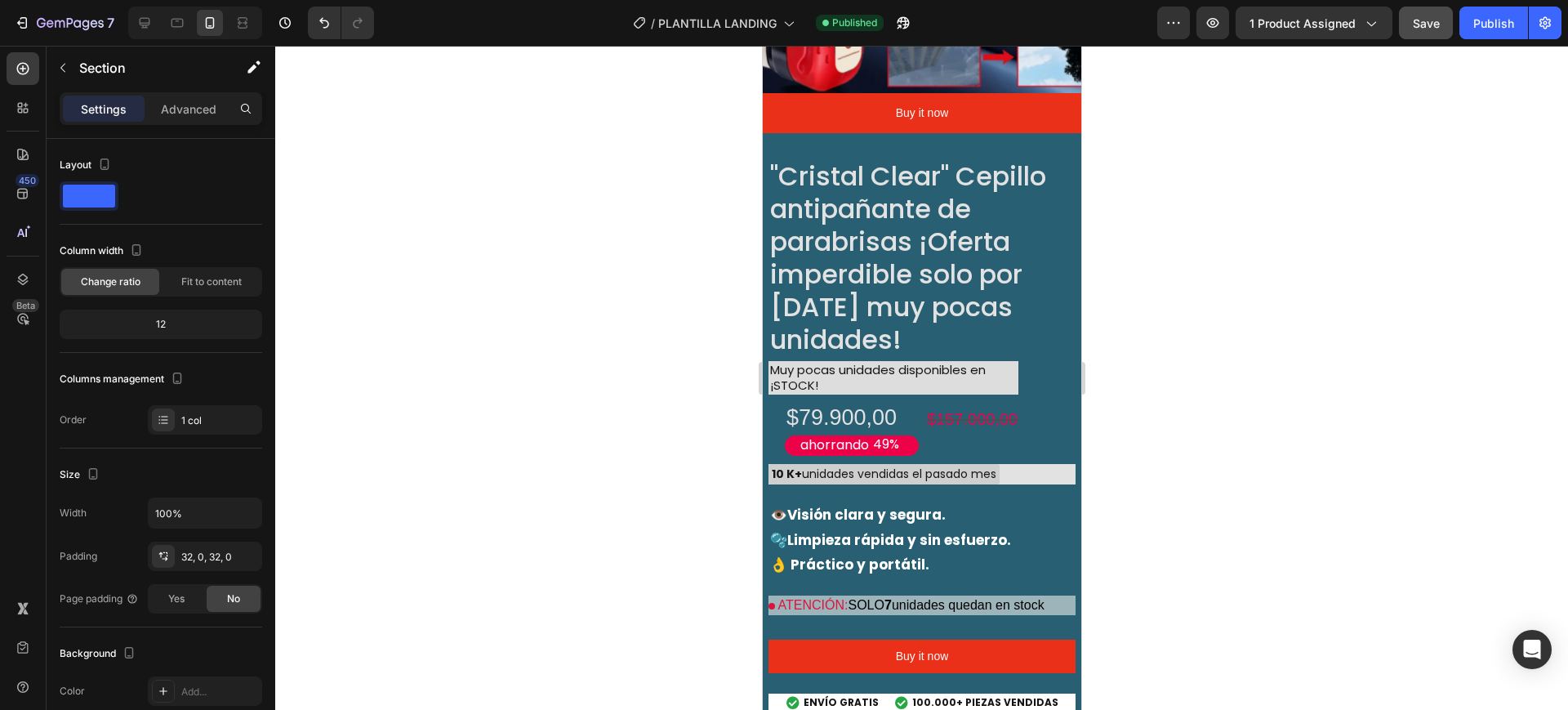
scroll to position [1524, 0]
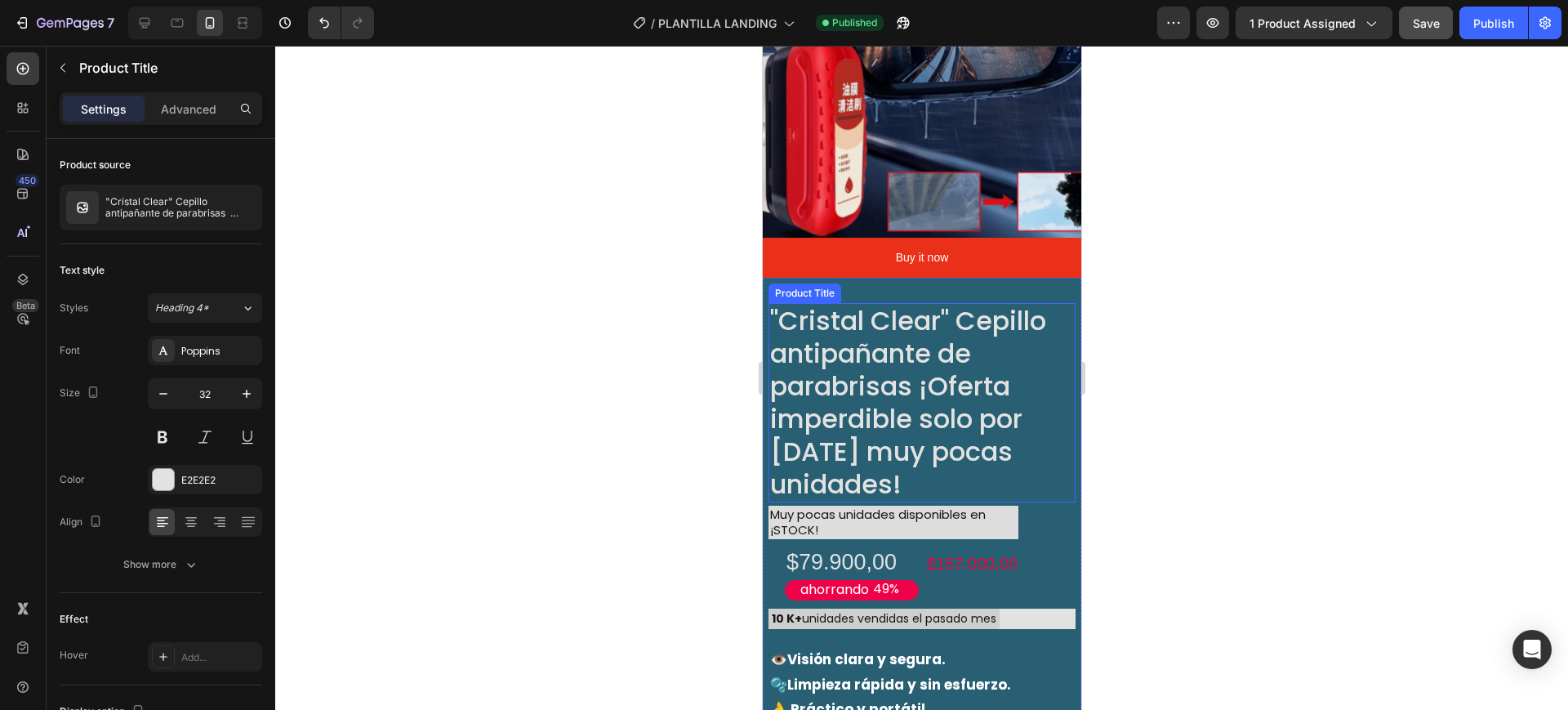
click at [905, 367] on h2 ""Cristal Clear" Cepillo antipañante de parabrisas ¡Oferta imperdible solo por […" at bounding box center [922, 403] width 307 height 199
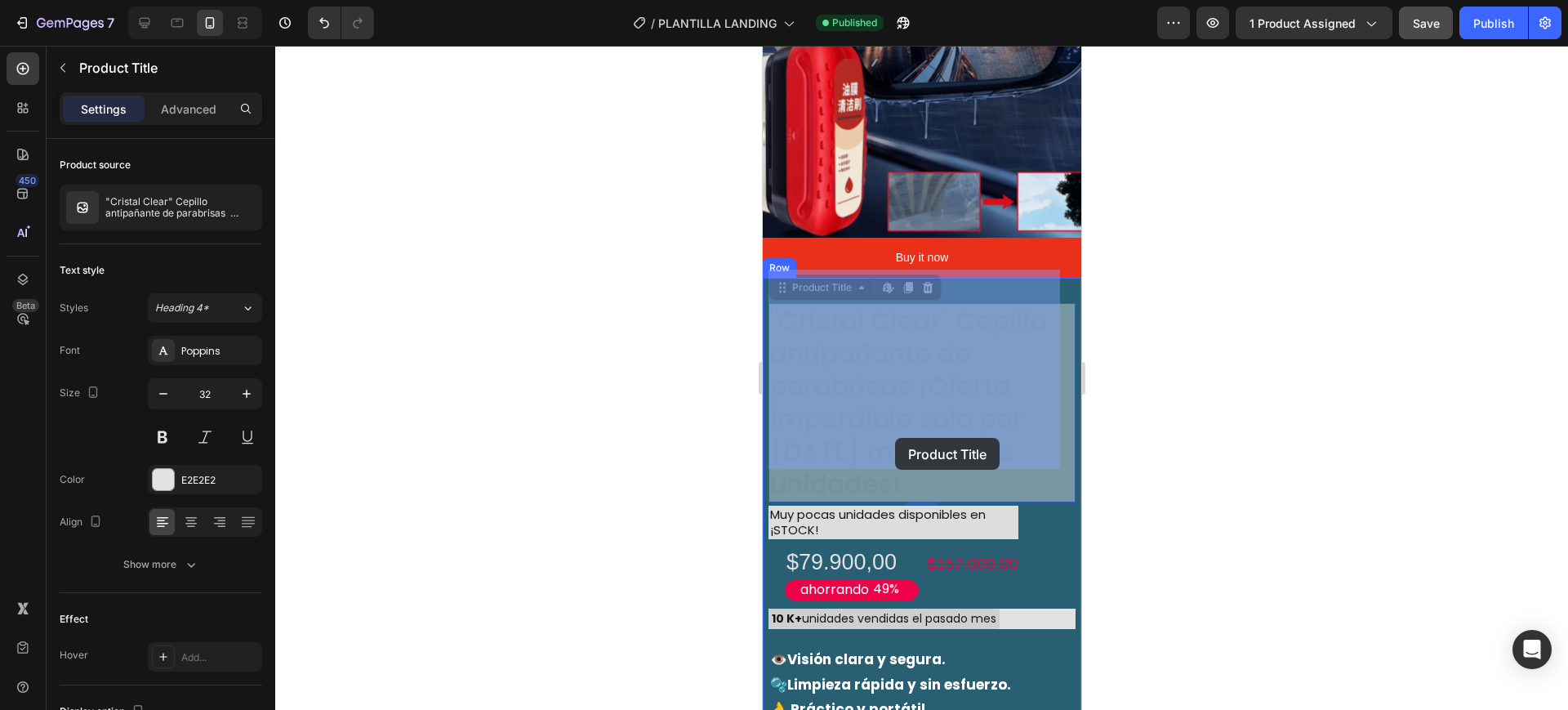
drag, startPoint x: 916, startPoint y: 446, endPoint x: 894, endPoint y: 438, distance: 23.4
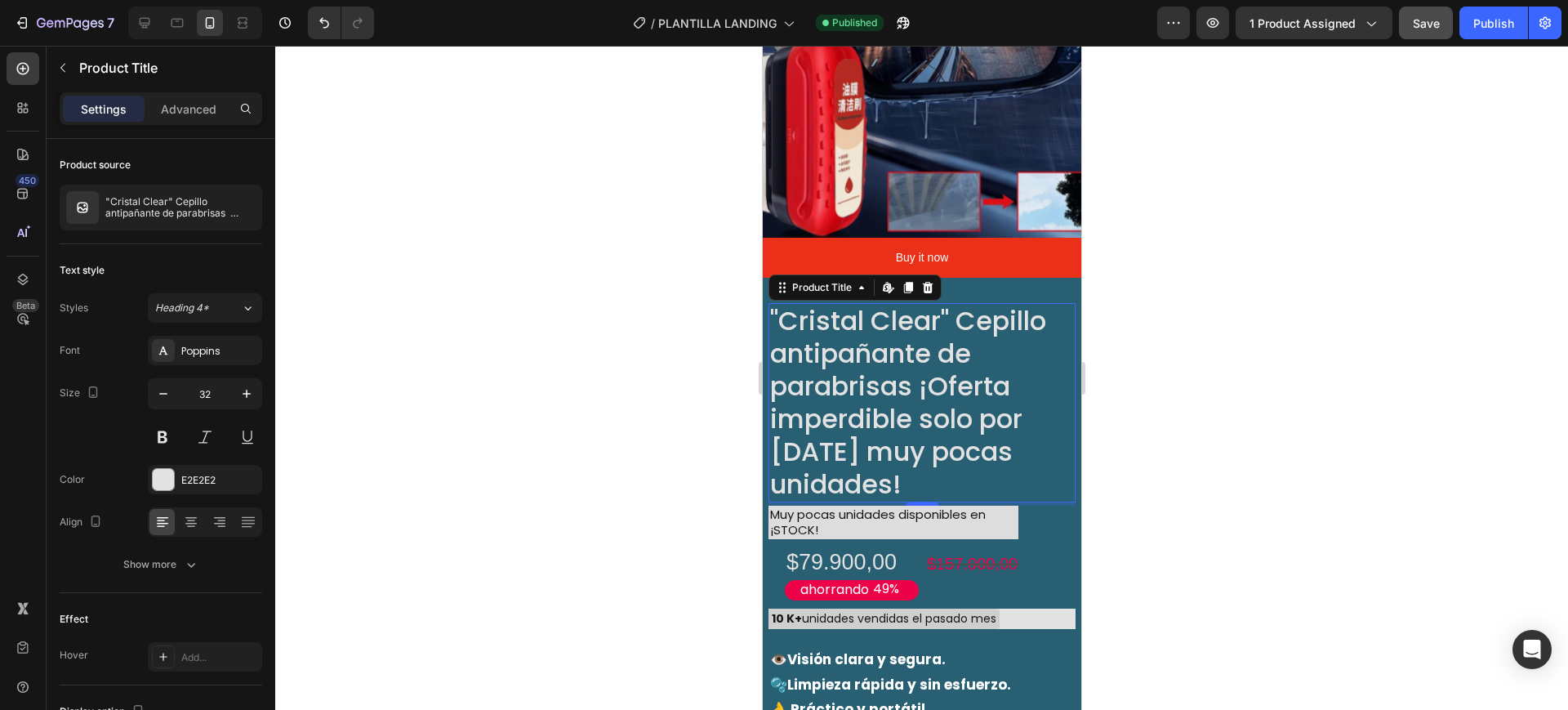
click at [898, 444] on h2 ""Cristal Clear" Cepillo antipañante de parabrisas ¡Oferta imperdible solo por […" at bounding box center [922, 403] width 307 height 199
click at [913, 446] on h2 ""Cristal Clear" Cepillo antipañante de parabrisas ¡Oferta imperdible solo por […" at bounding box center [922, 403] width 307 height 199
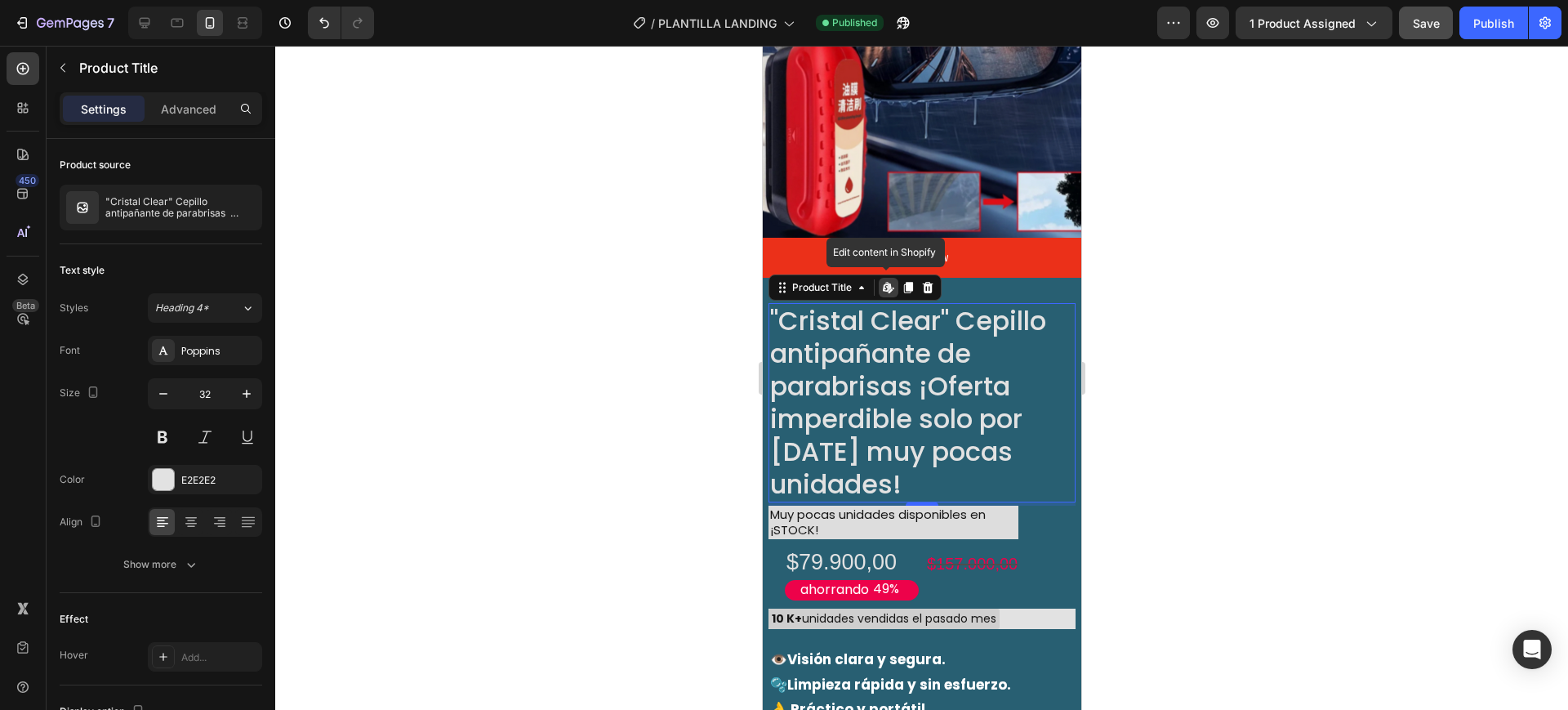
click at [913, 446] on h2 ""Cristal Clear" Cepillo antipañante de parabrisas ¡Oferta imperdible solo por […" at bounding box center [922, 403] width 307 height 199
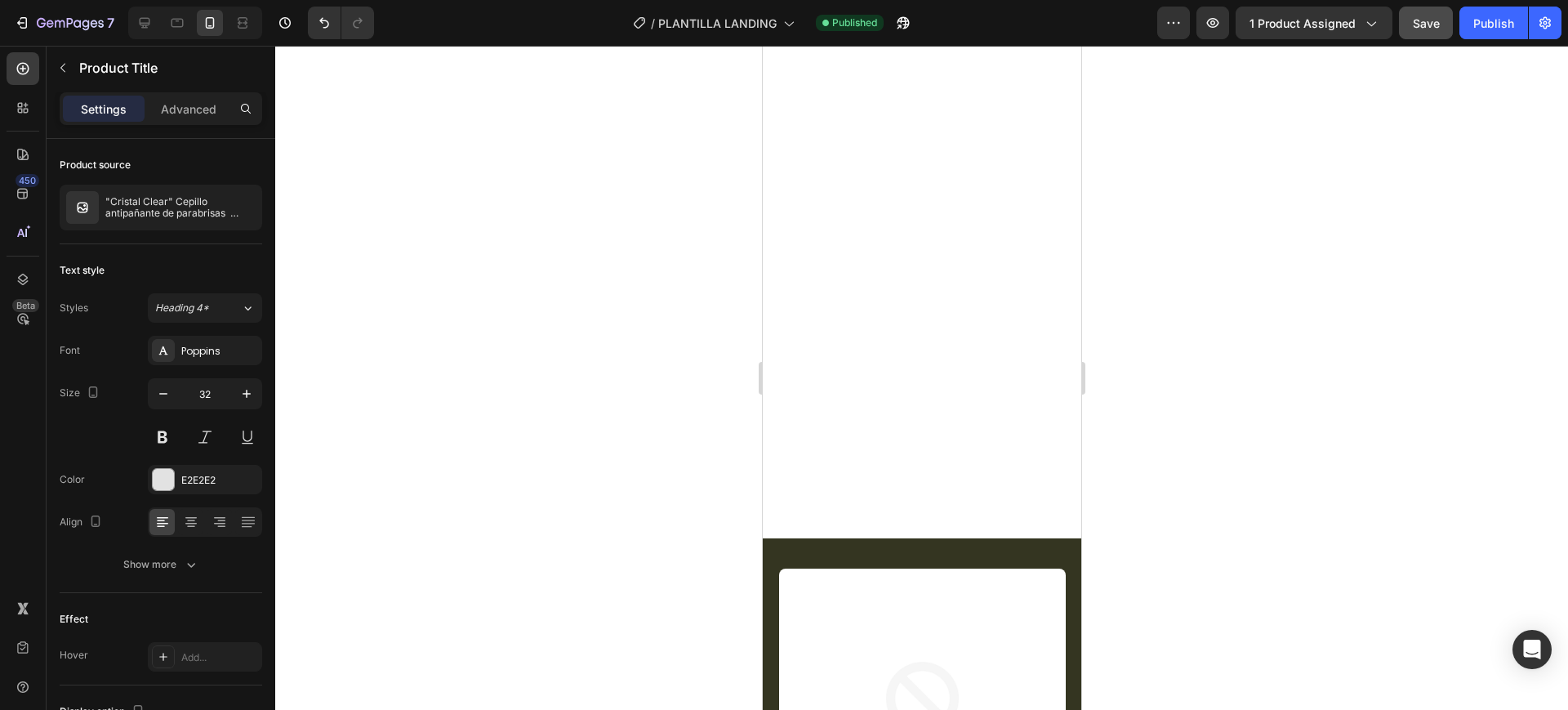
scroll to position [0, 0]
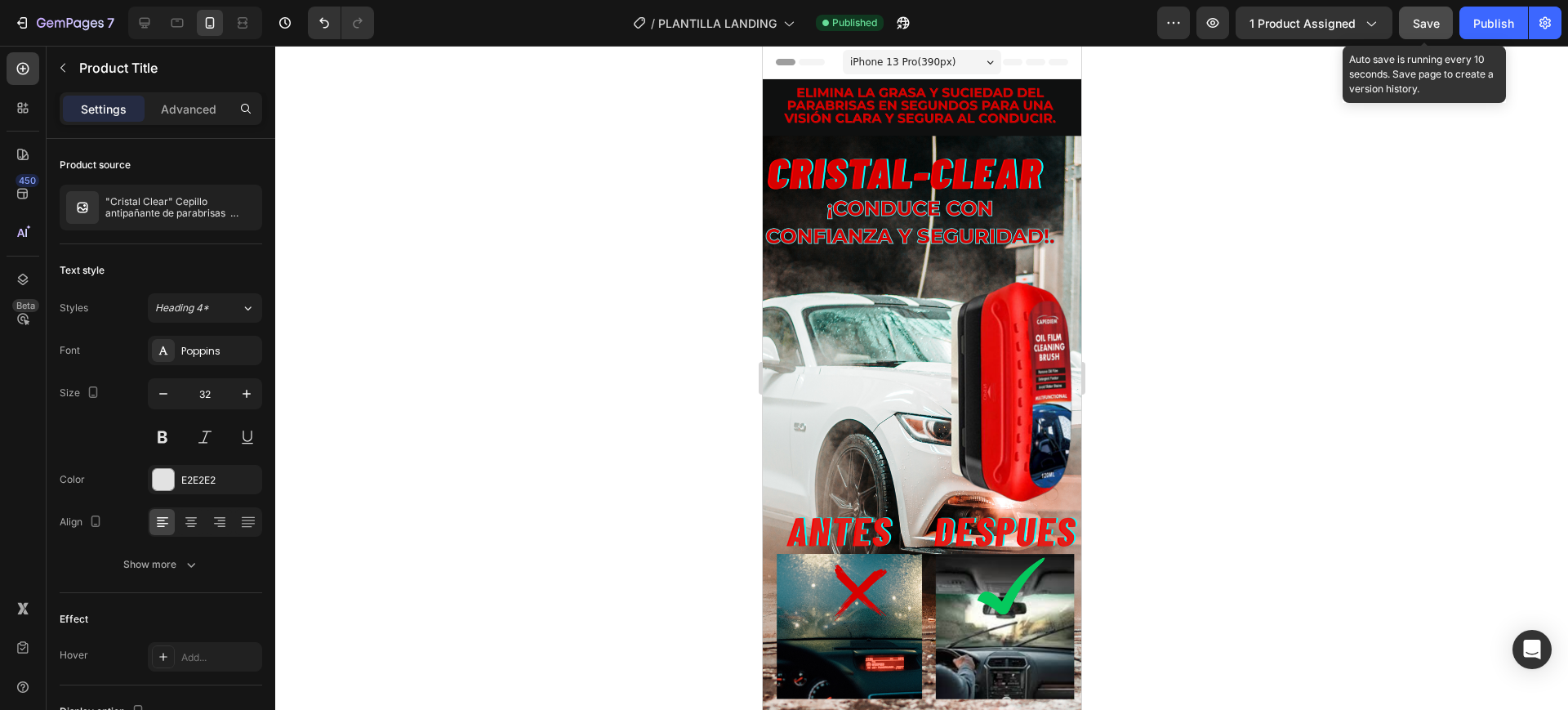
click at [1416, 22] on span "Save" at bounding box center [1426, 23] width 27 height 14
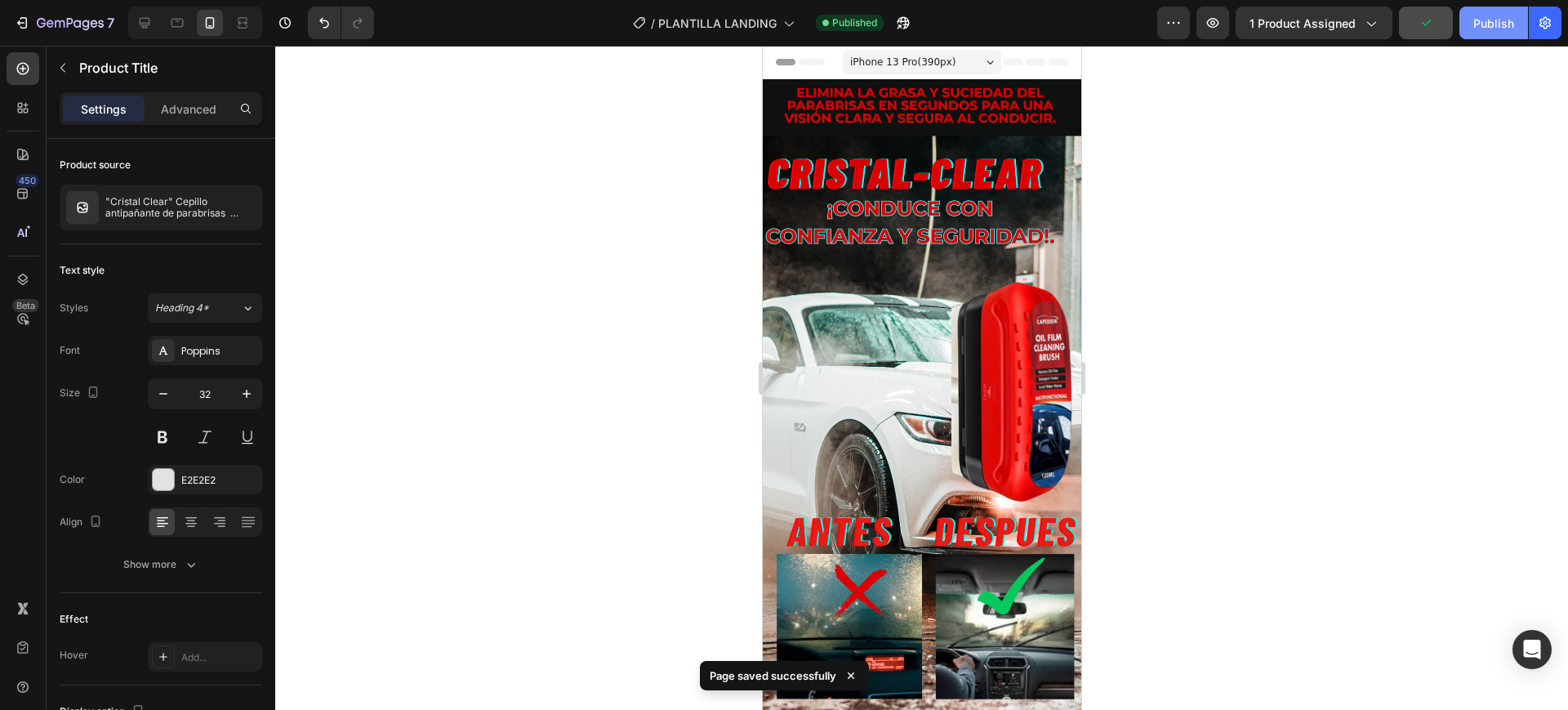
click at [1486, 12] on button "Publish" at bounding box center [1494, 23] width 69 height 33
